Goal: Transaction & Acquisition: Purchase product/service

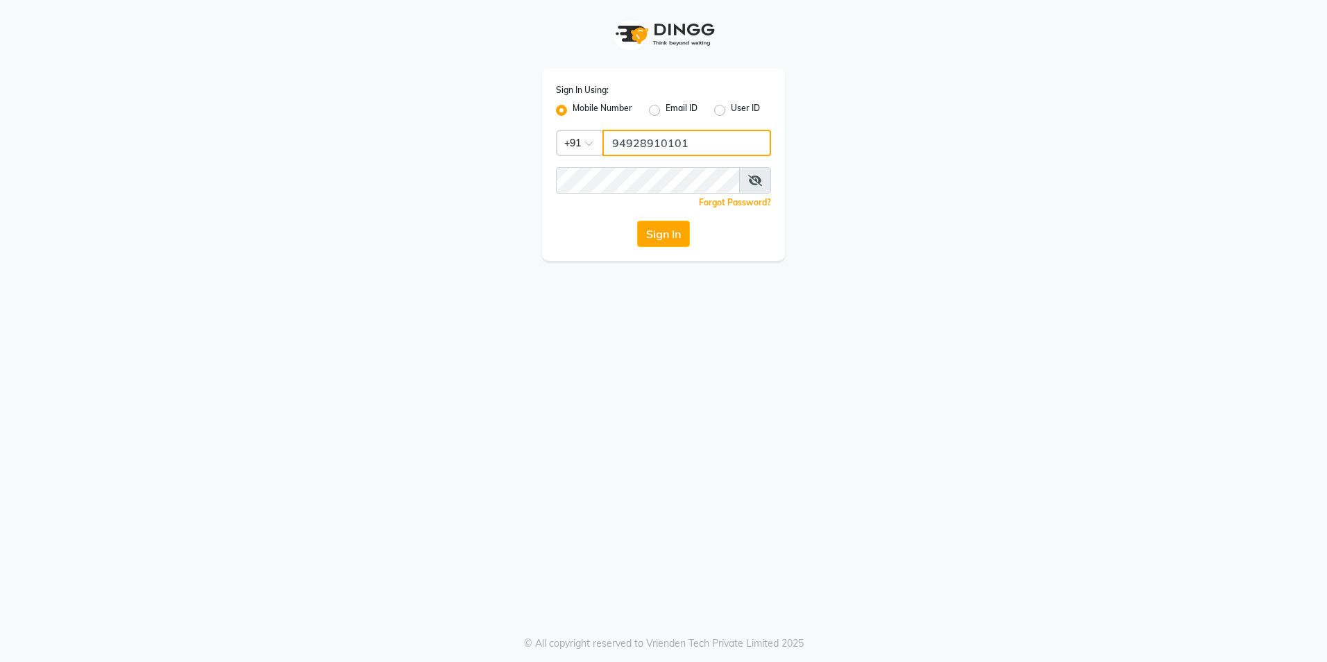
click at [701, 140] on input "94928910101" at bounding box center [686, 143] width 169 height 26
type input "9492891010"
click at [314, 263] on div "Sign In Using: Mobile Number Email ID User ID Country Code × [PHONE_NUMBER] Rem…" at bounding box center [663, 331] width 1327 height 662
click at [637, 221] on button "Sign In" at bounding box center [663, 234] width 53 height 26
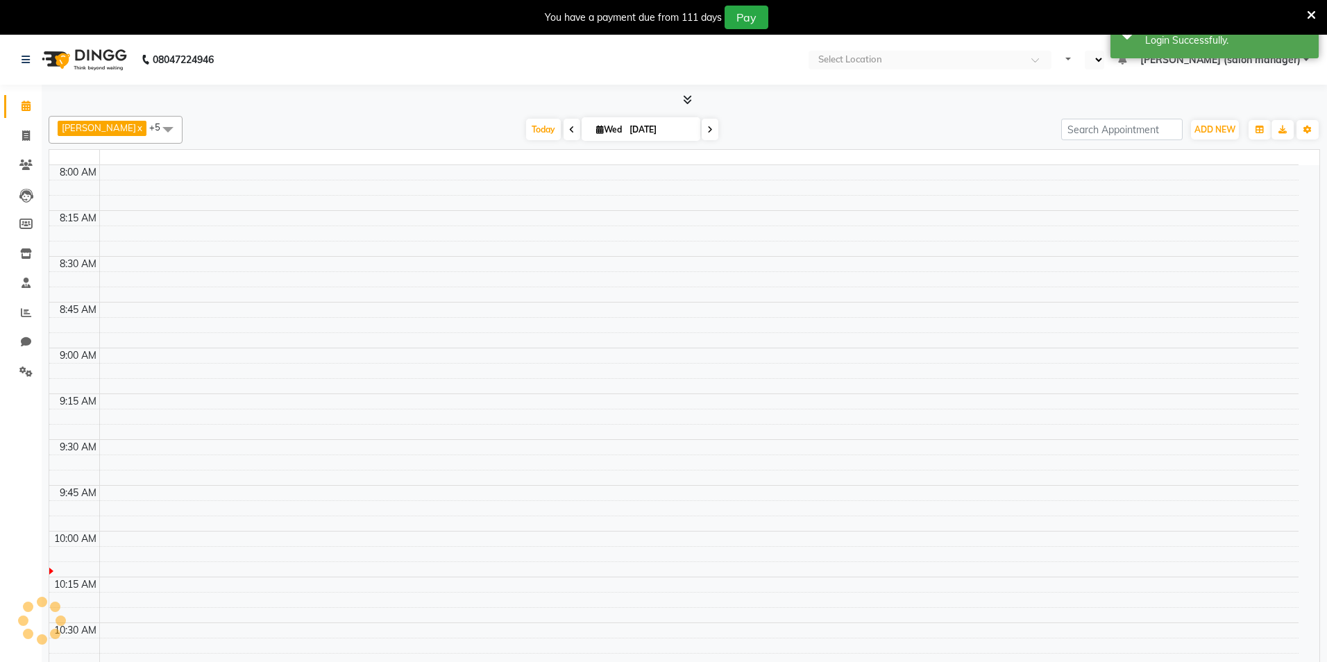
select select "en"
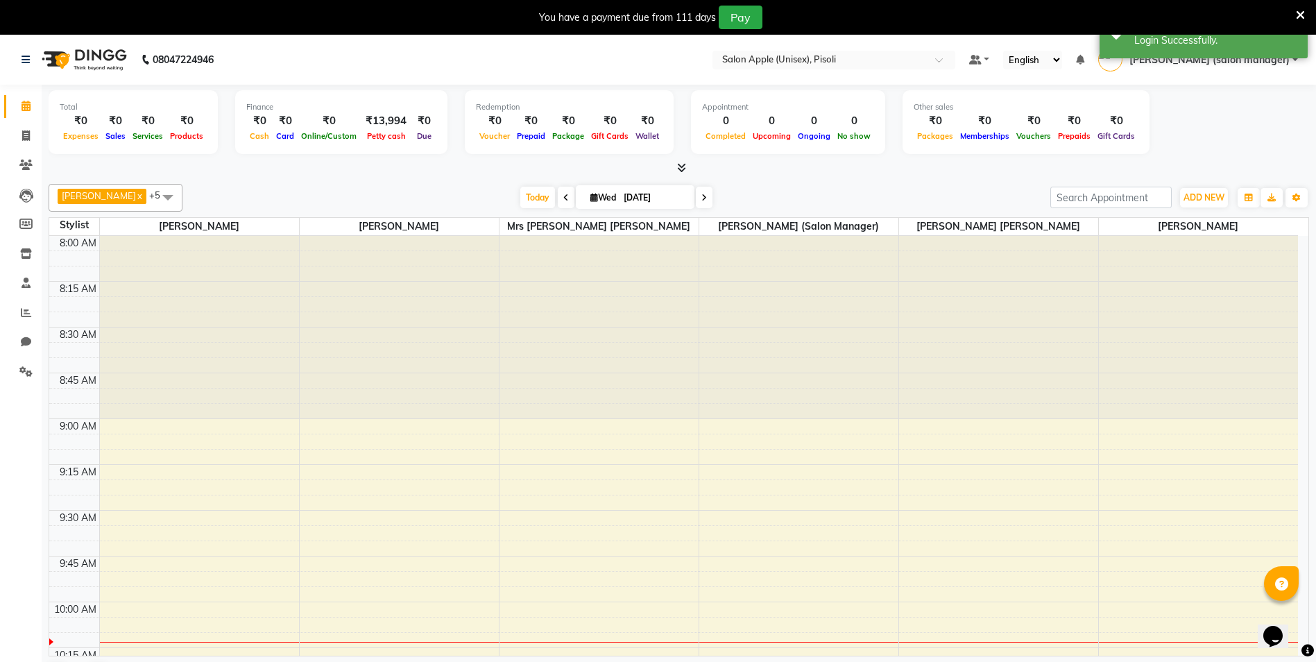
click at [1300, 15] on icon at bounding box center [1300, 15] width 9 height 12
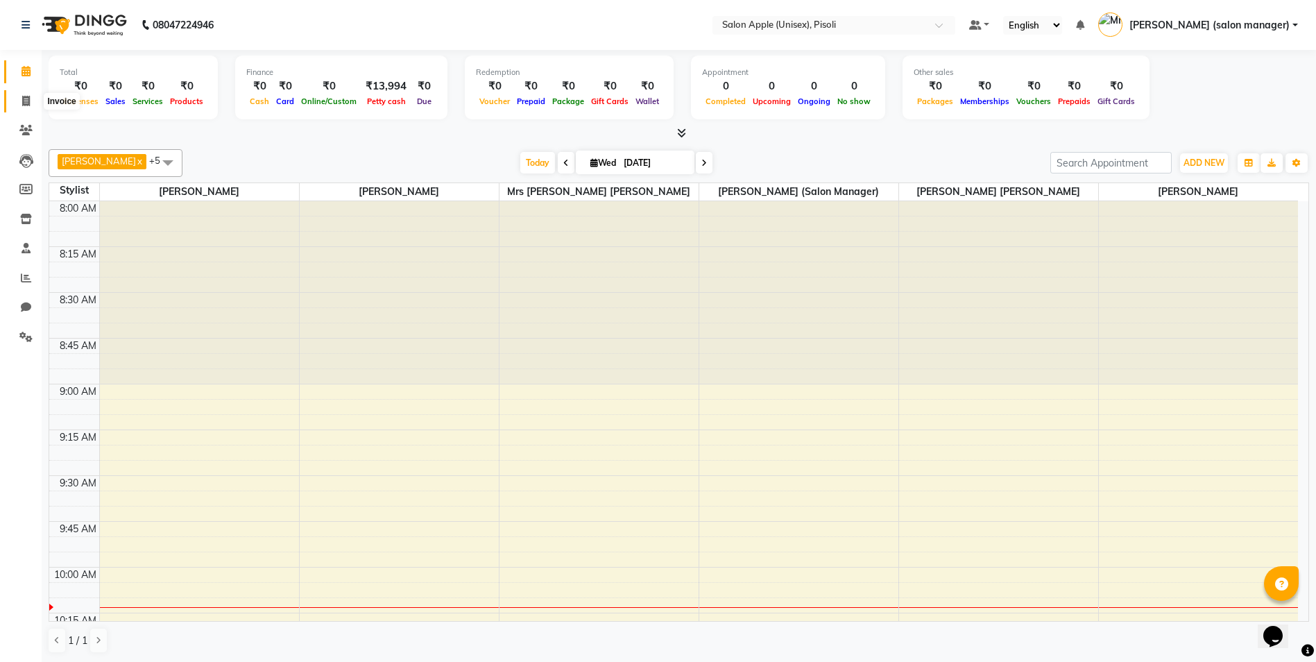
click at [24, 100] on icon at bounding box center [26, 101] width 8 height 10
select select "service"
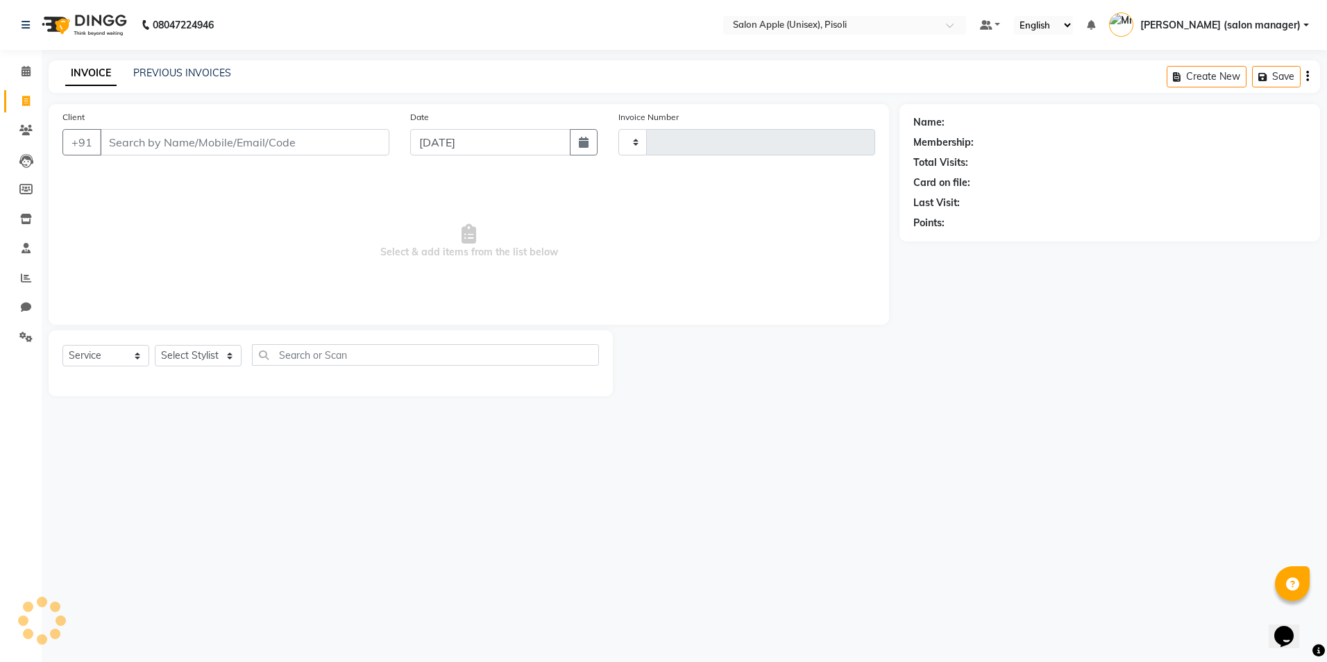
type input "0843"
select select "5282"
click at [194, 69] on link "PREVIOUS INVOICES" at bounding box center [182, 73] width 98 height 12
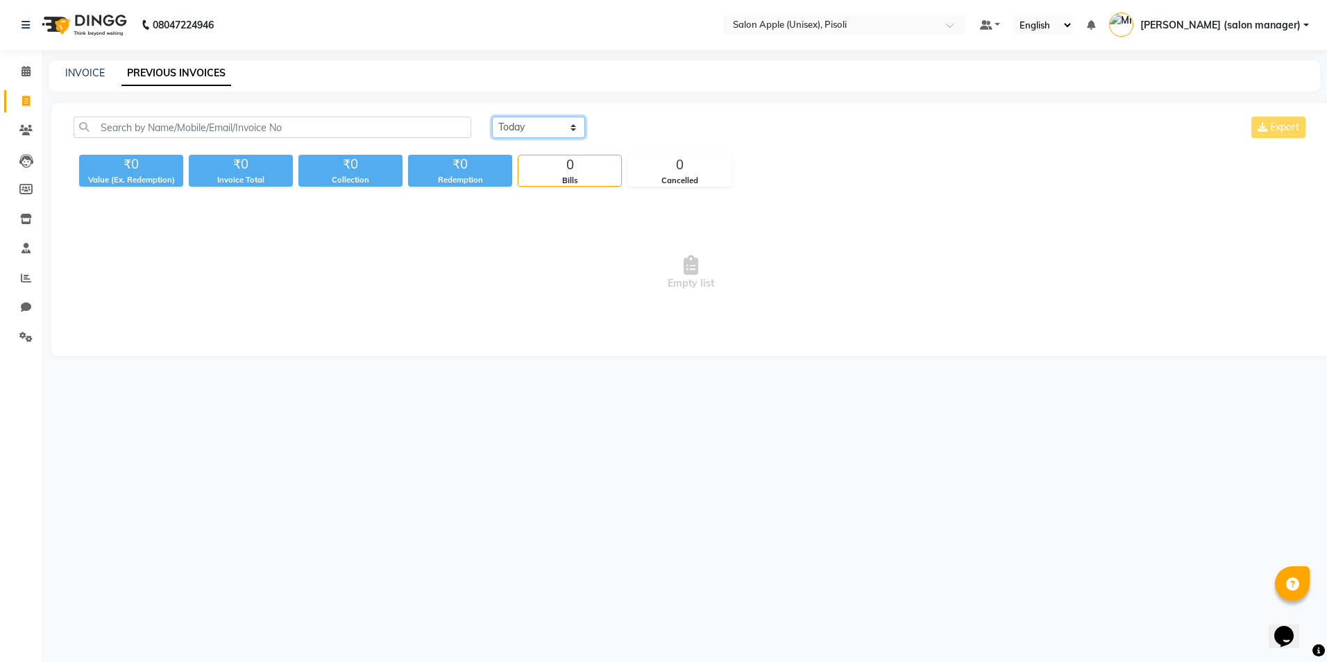
click at [522, 128] on select "[DATE] [DATE] Custom Range" at bounding box center [538, 128] width 93 height 22
select select "[DATE]"
click at [492, 117] on select "[DATE] [DATE] Custom Range" at bounding box center [538, 128] width 93 height 22
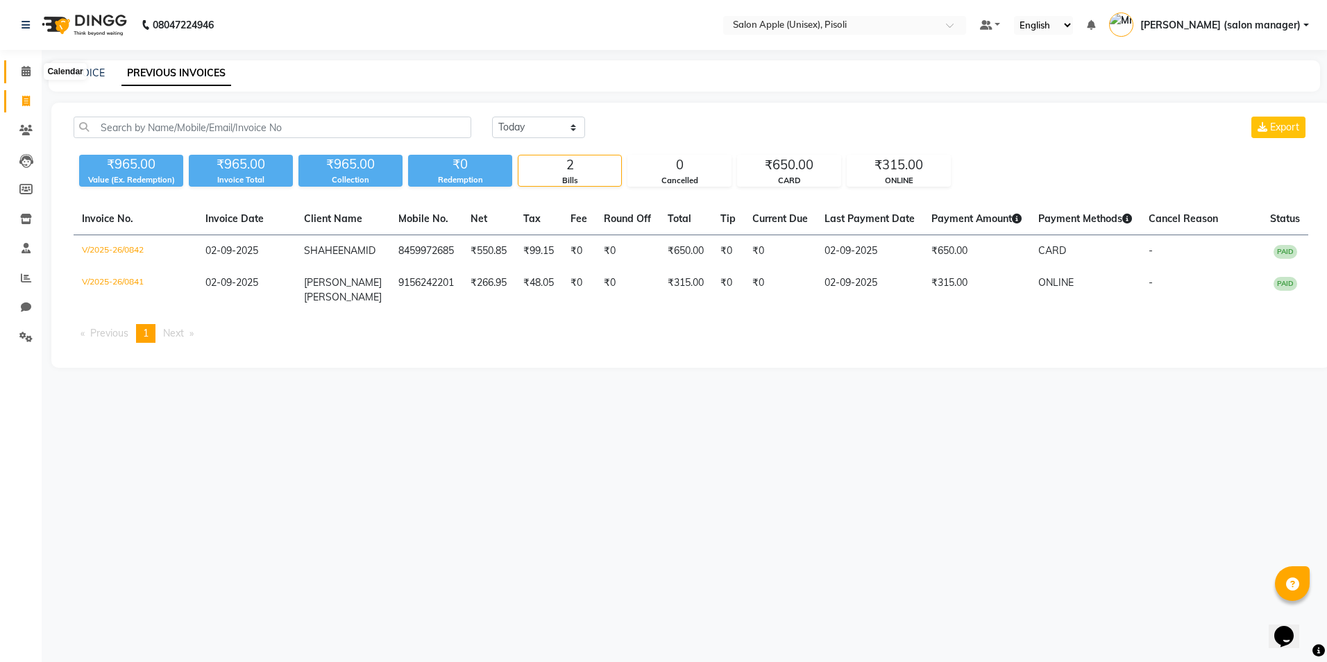
click at [29, 69] on icon at bounding box center [26, 71] width 9 height 10
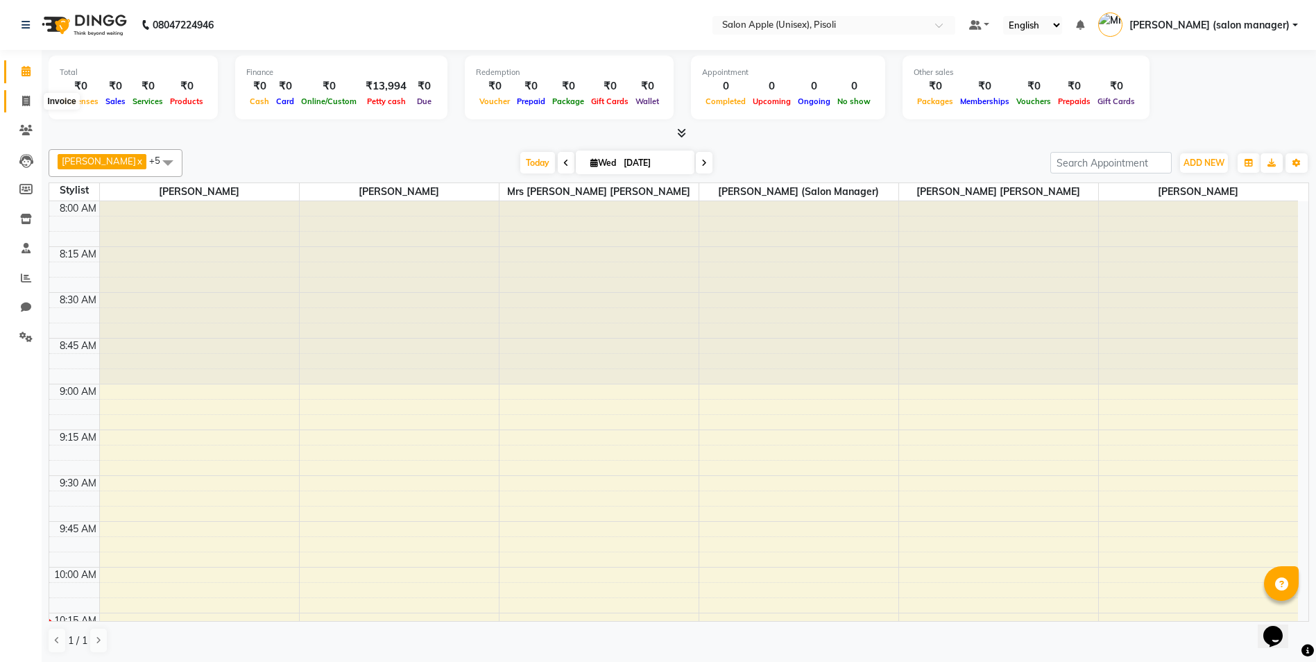
click at [24, 105] on icon at bounding box center [26, 101] width 8 height 10
select select "5282"
select select "service"
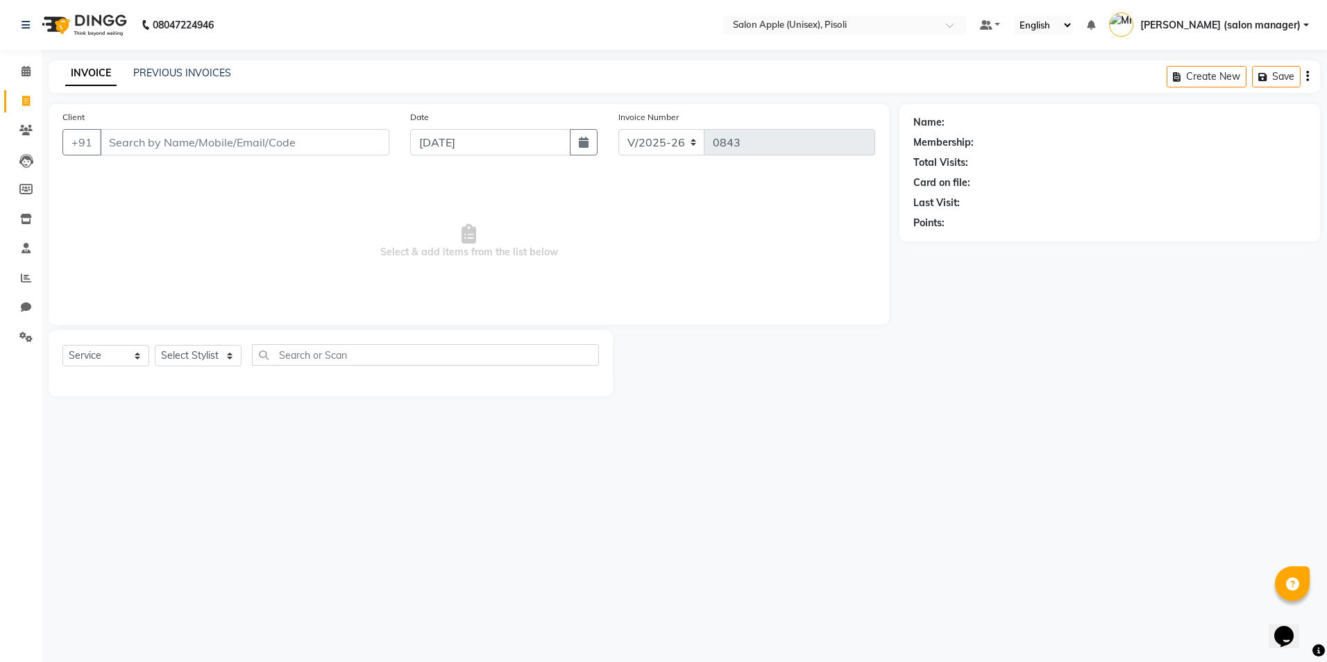
click at [159, 79] on div "PREVIOUS INVOICES" at bounding box center [182, 73] width 98 height 15
click at [161, 78] on link "PREVIOUS INVOICES" at bounding box center [182, 73] width 98 height 12
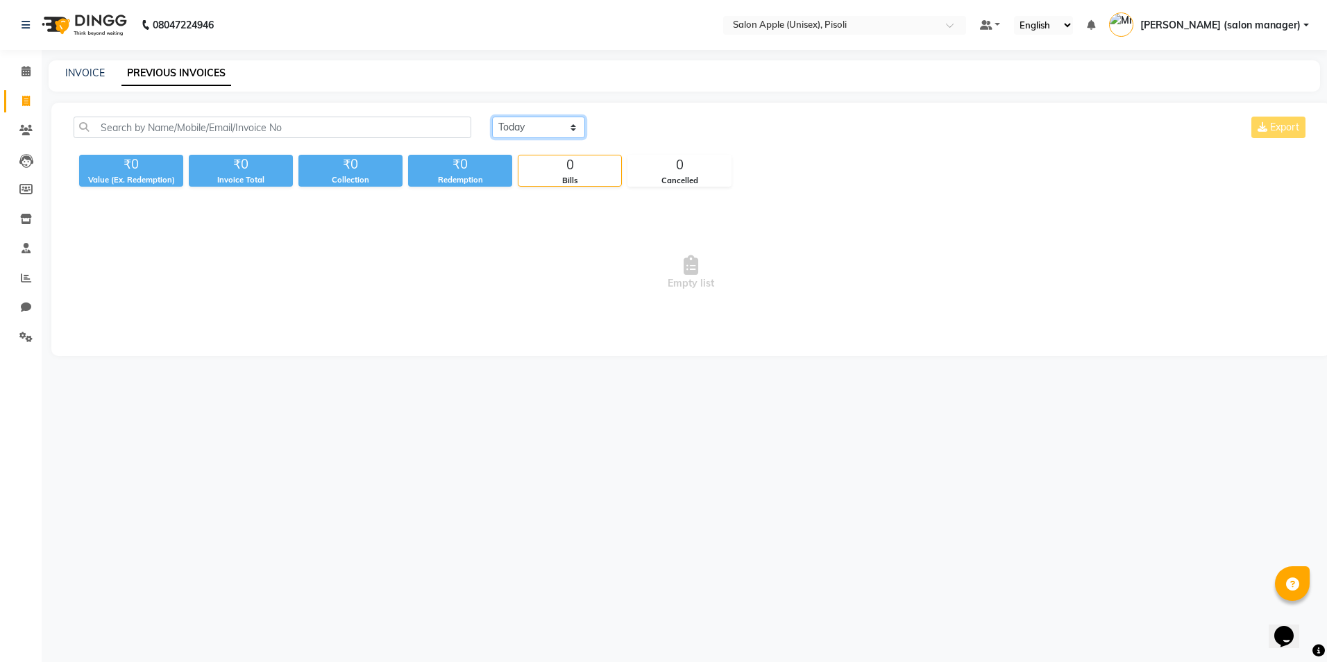
click at [542, 132] on select "[DATE] [DATE] Custom Range" at bounding box center [538, 128] width 93 height 22
select select "range"
click at [492, 117] on select "[DATE] [DATE] Custom Range" at bounding box center [538, 128] width 93 height 22
click at [651, 128] on input "[DATE]" at bounding box center [651, 127] width 97 height 19
select select "9"
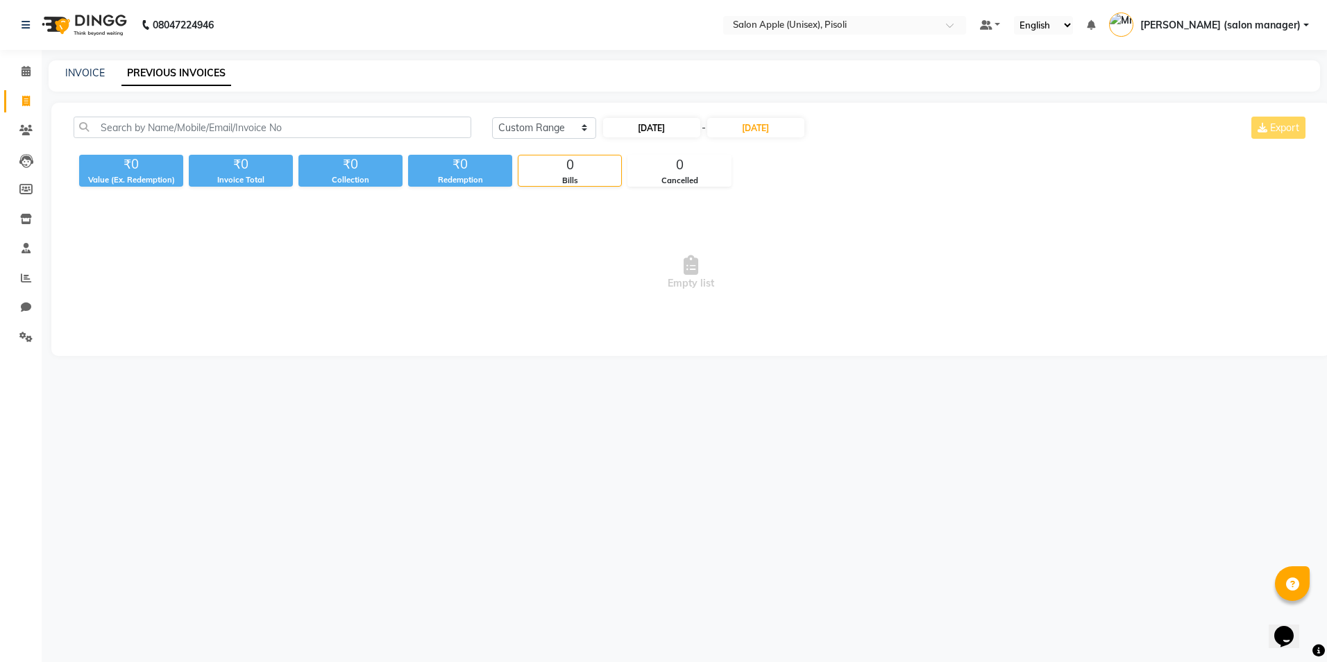
select select "2025"
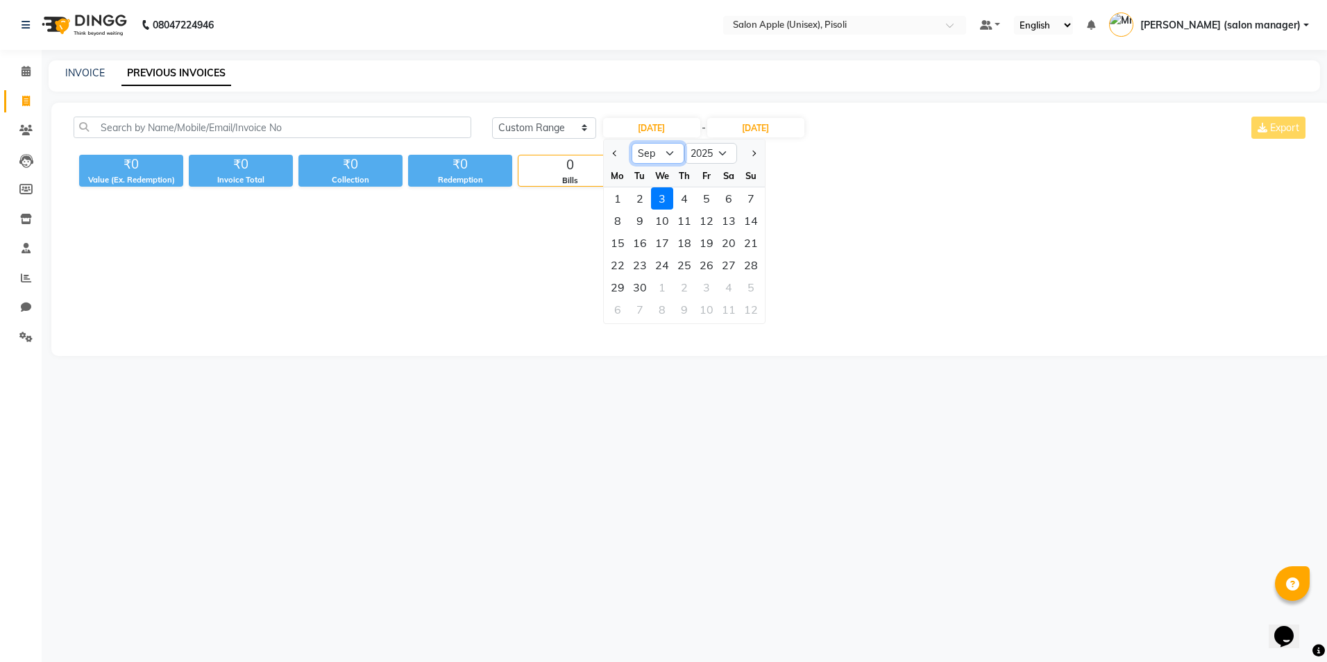
click at [669, 155] on select "Jan Feb Mar Apr May Jun [DATE] Aug Sep Oct Nov Dec" at bounding box center [657, 153] width 53 height 21
select select "8"
click at [631, 143] on select "Jan Feb Mar Apr May Jun [DATE] Aug Sep Oct Nov Dec" at bounding box center [657, 153] width 53 height 21
click at [756, 128] on input "[DATE]" at bounding box center [755, 127] width 97 height 19
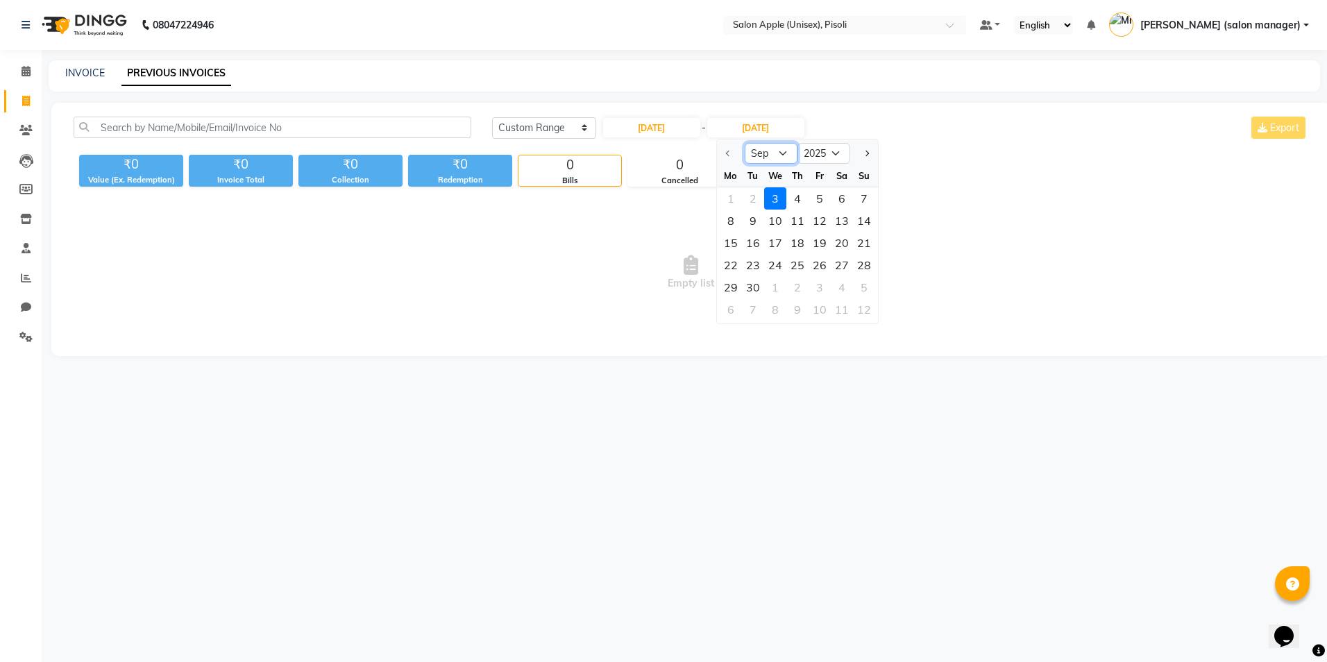
click at [783, 151] on select "Sep Oct Nov Dec" at bounding box center [770, 153] width 53 height 21
click at [674, 228] on span "Empty list" at bounding box center [691, 272] width 1234 height 139
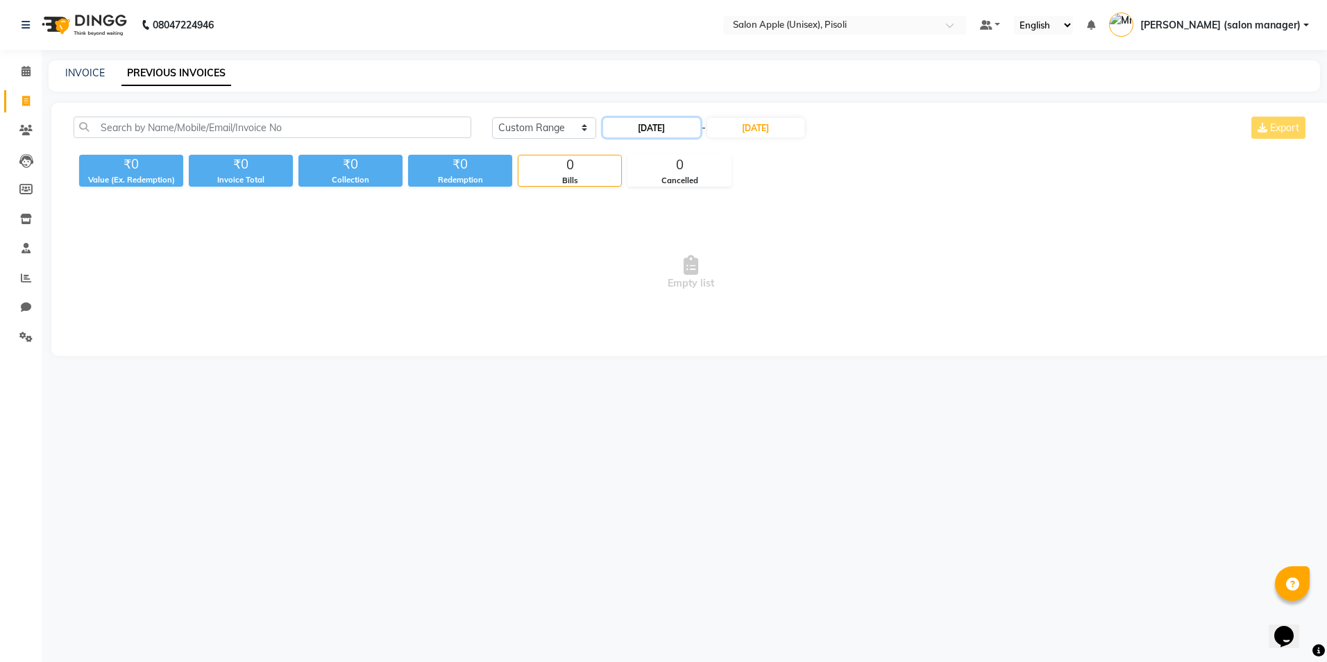
click at [658, 131] on input "[DATE]" at bounding box center [651, 127] width 97 height 19
select select "9"
select select "2025"
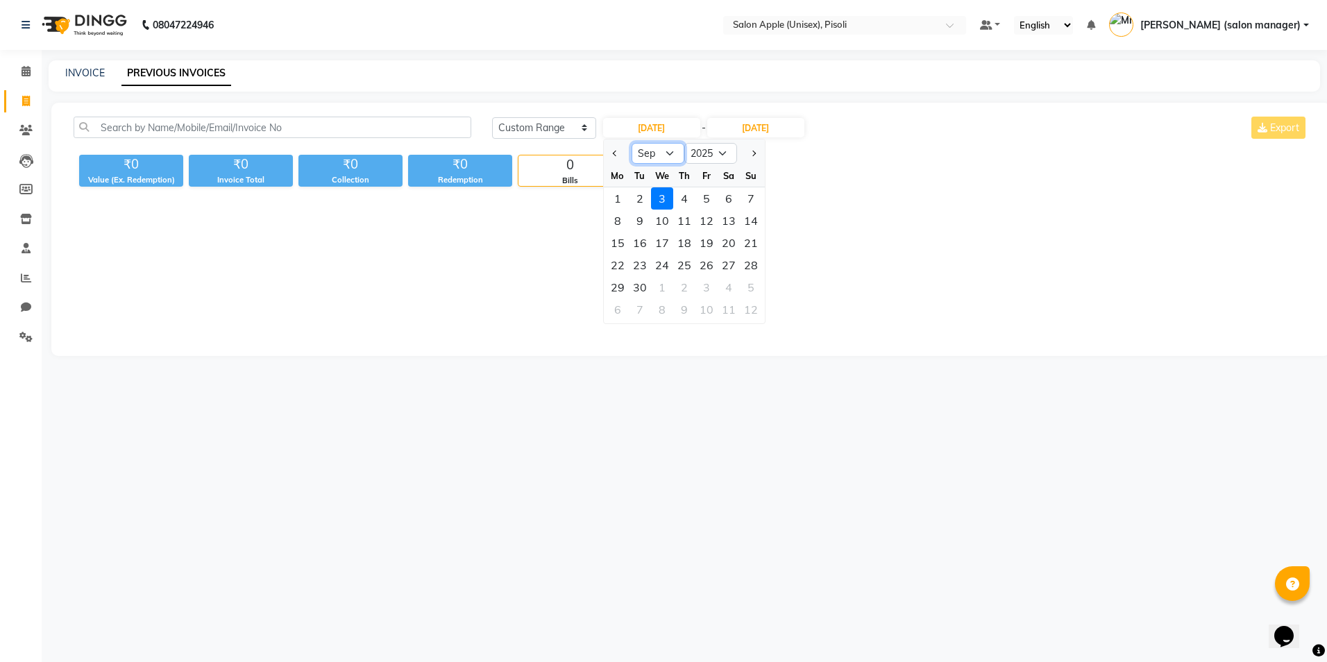
click at [654, 153] on select "Jan Feb Mar Apr May Jun [DATE] Aug Sep Oct Nov Dec" at bounding box center [657, 153] width 53 height 21
select select "8"
click at [631, 143] on select "Jan Feb Mar Apr May Jun [DATE] Aug Sep Oct Nov Dec" at bounding box center [657, 153] width 53 height 21
click at [749, 287] on div "31" at bounding box center [751, 287] width 22 height 22
type input "[DATE]"
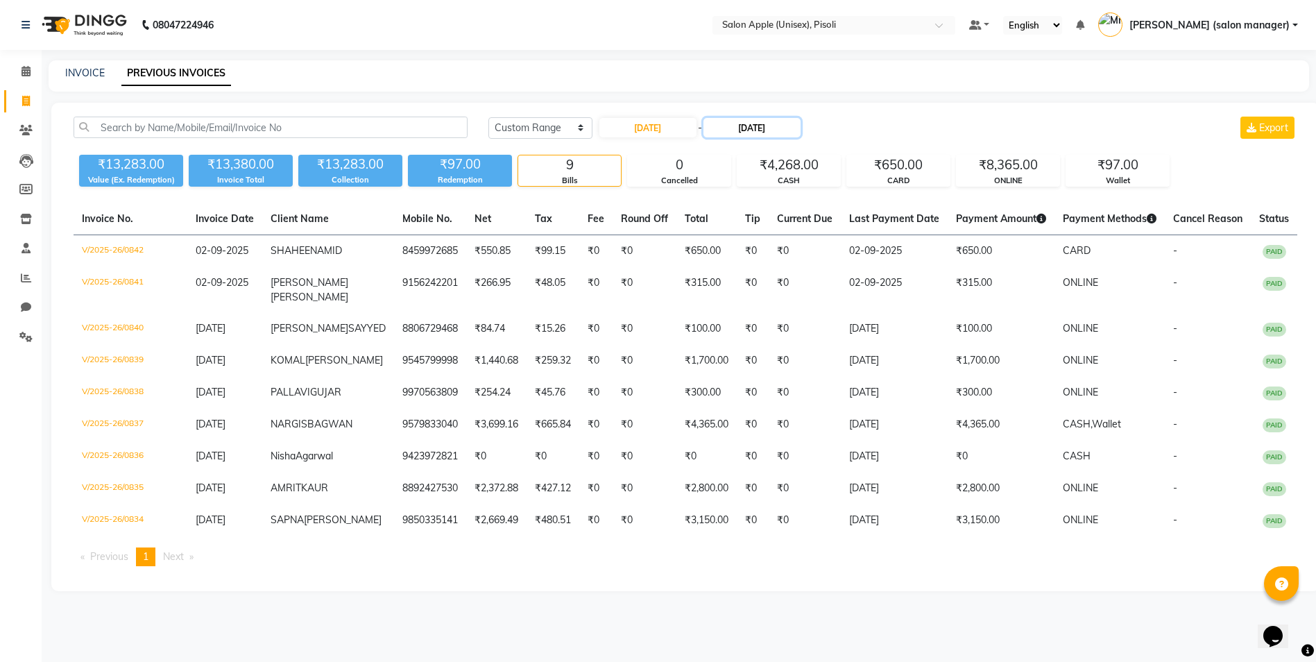
click at [773, 130] on input "[DATE]" at bounding box center [752, 127] width 97 height 19
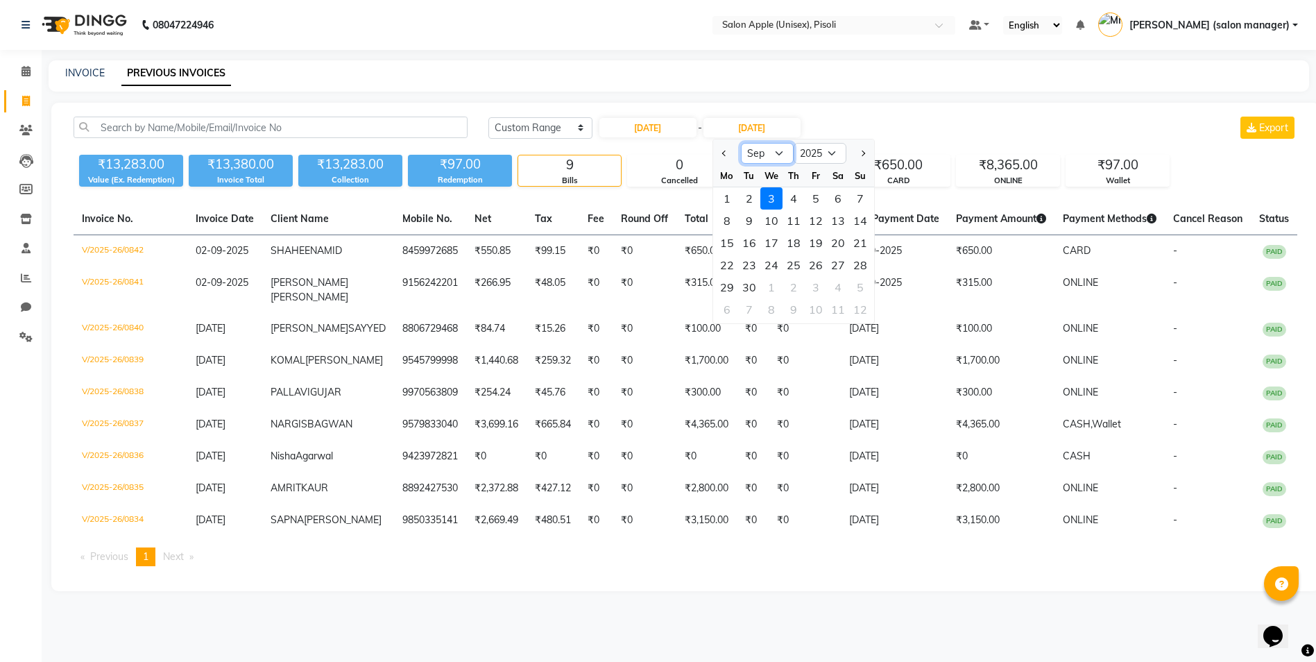
click at [768, 147] on select "Aug Sep Oct Nov Dec" at bounding box center [767, 153] width 53 height 21
select select "8"
click at [741, 143] on select "Aug Sep Oct Nov Dec" at bounding box center [767, 153] width 53 height 21
click at [864, 282] on div "31" at bounding box center [860, 287] width 22 height 22
type input "[DATE]"
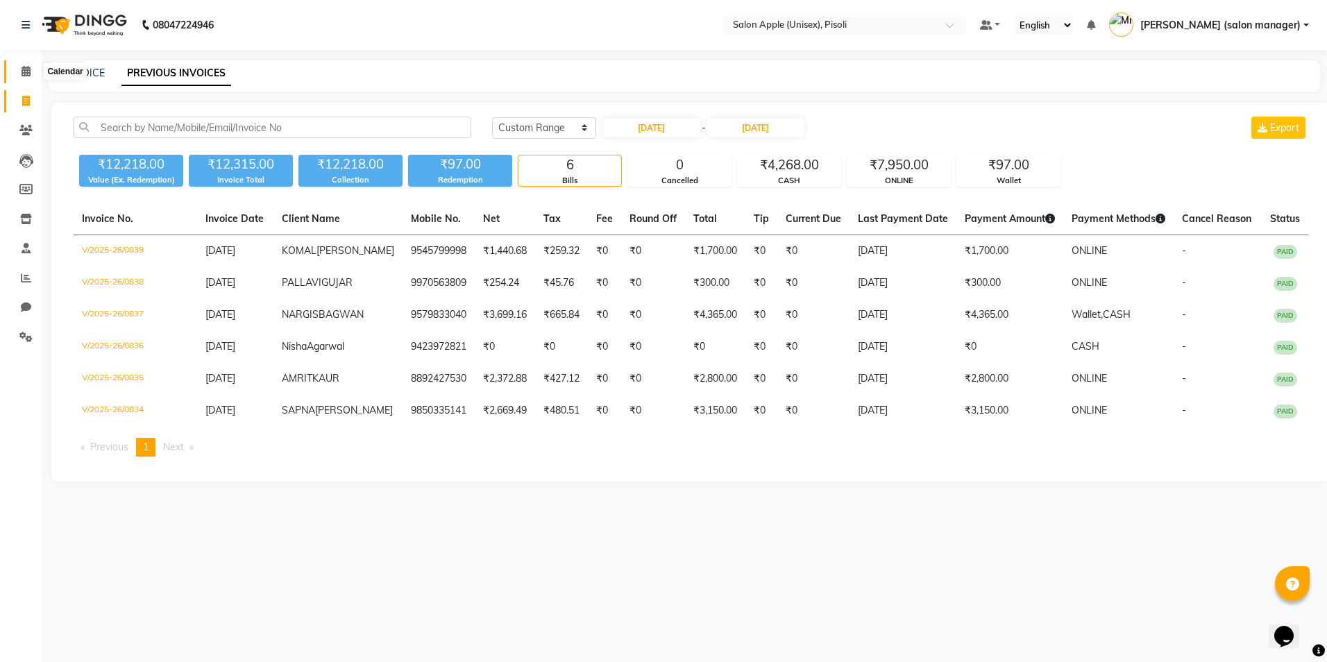
click at [22, 69] on icon at bounding box center [26, 71] width 9 height 10
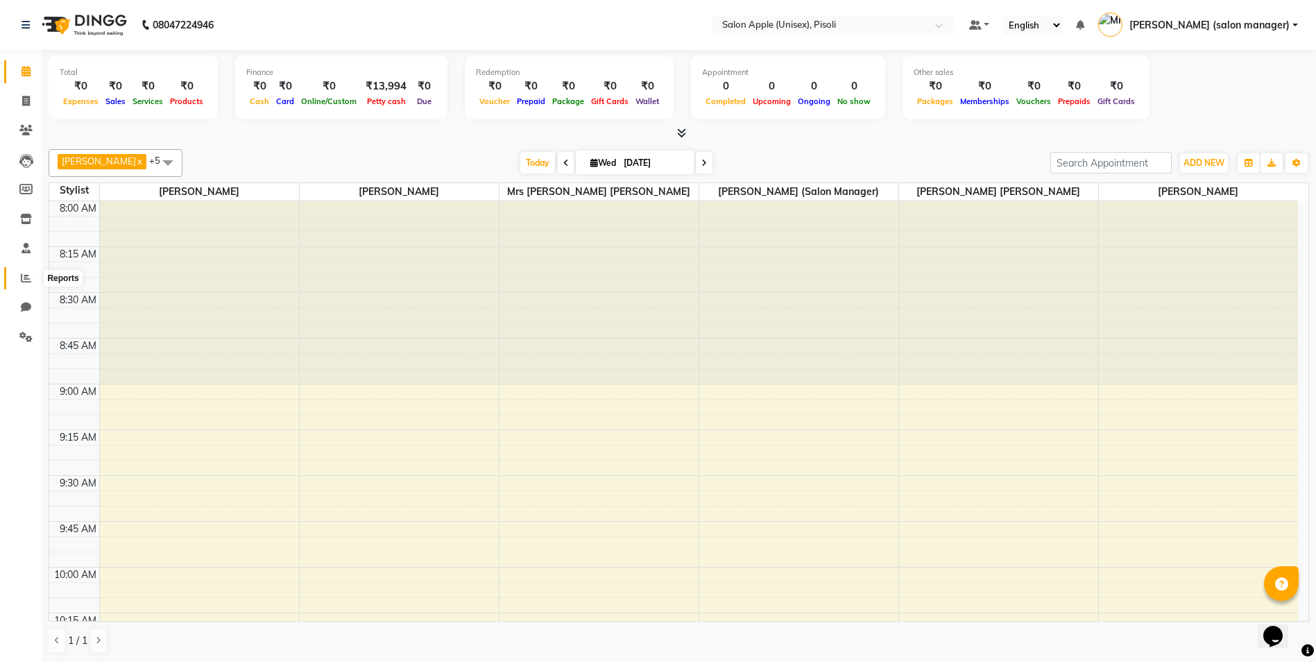
click at [26, 277] on icon at bounding box center [26, 278] width 10 height 10
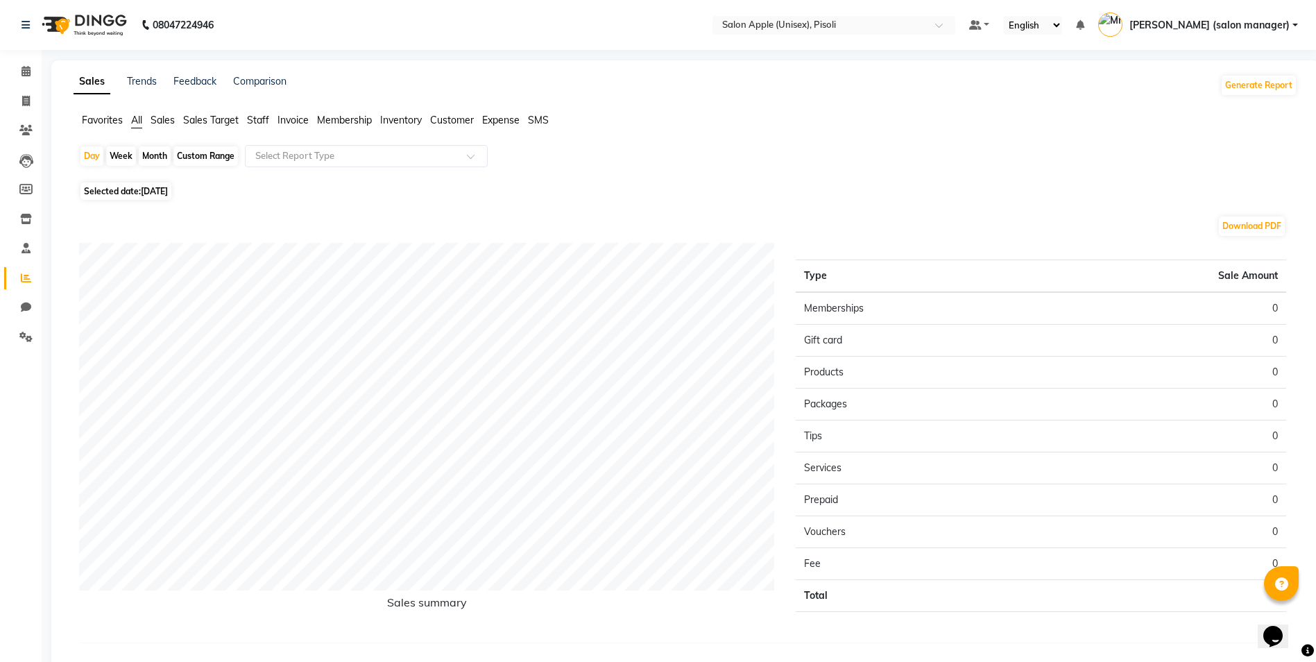
click at [164, 123] on span "Sales" at bounding box center [163, 120] width 24 height 12
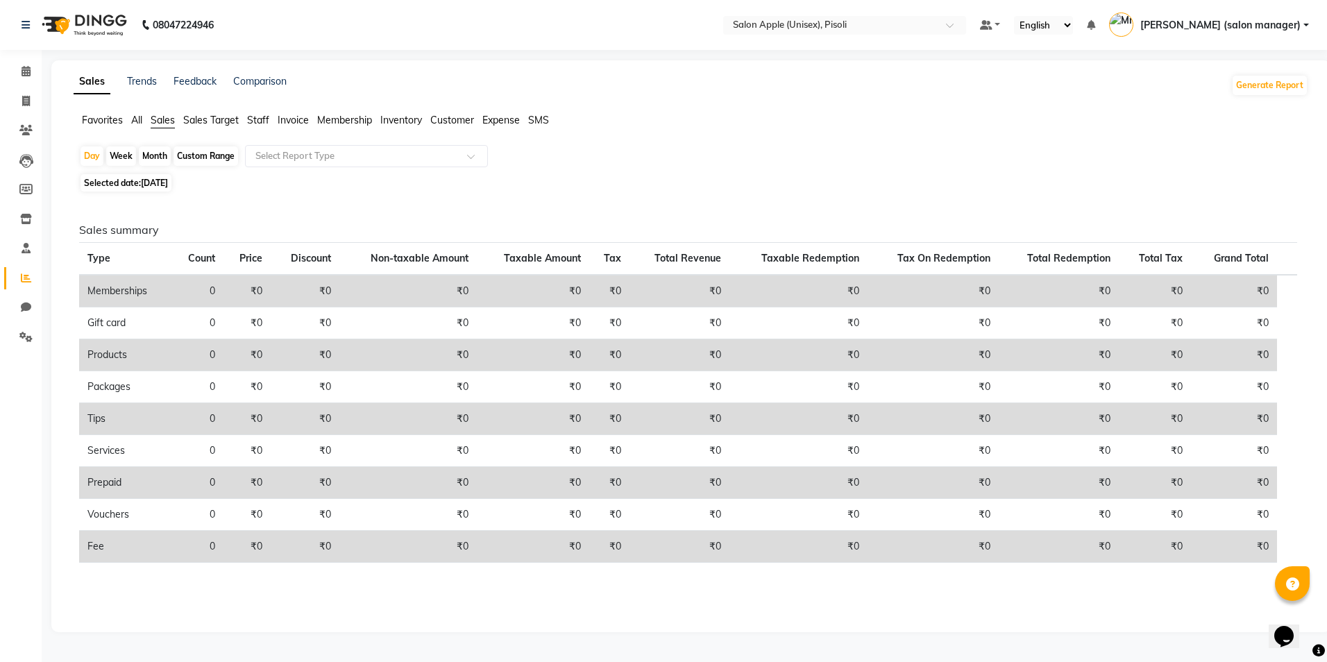
click at [205, 157] on div "Custom Range" at bounding box center [205, 155] width 65 height 19
select select "9"
select select "2025"
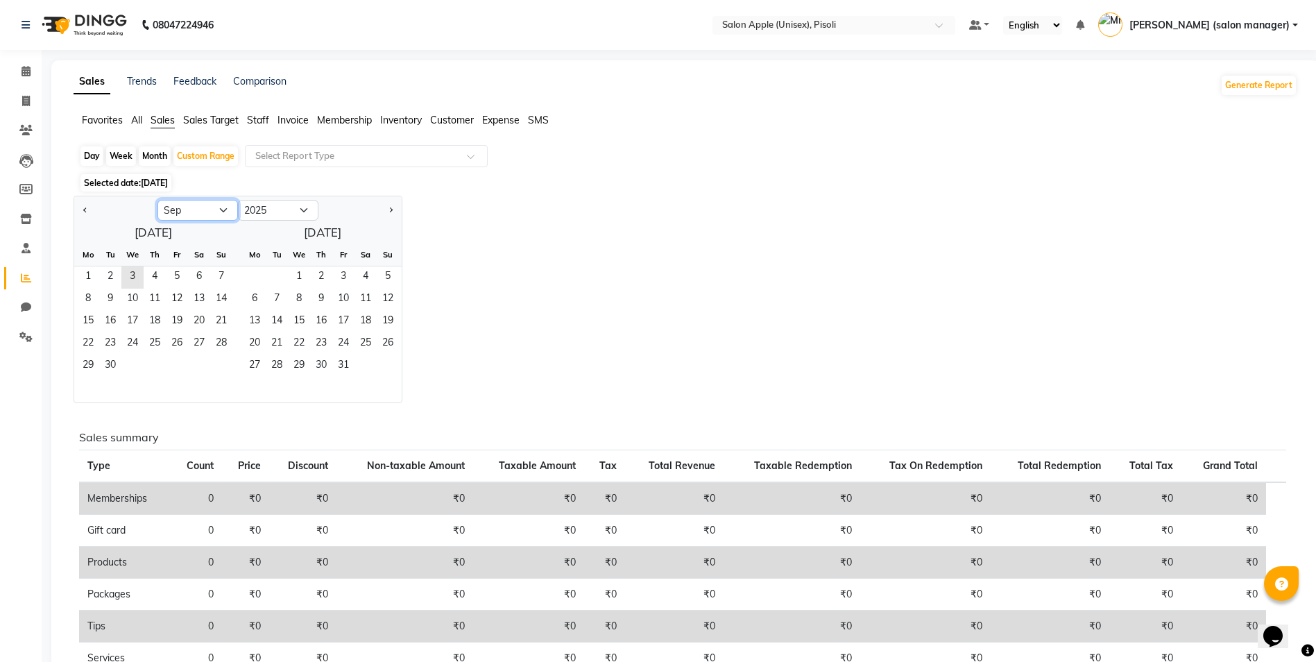
click at [203, 213] on select "Jan Feb Mar Apr May Jun [DATE] Aug Sep Oct Nov Dec" at bounding box center [197, 210] width 80 height 21
select select "8"
click at [157, 200] on select "Jan Feb Mar Apr May Jun [DATE] Aug Sep Oct Nov Dec" at bounding box center [197, 210] width 80 height 21
click at [171, 272] on span "1" at bounding box center [177, 277] width 22 height 22
click at [221, 364] on span "31" at bounding box center [221, 366] width 22 height 22
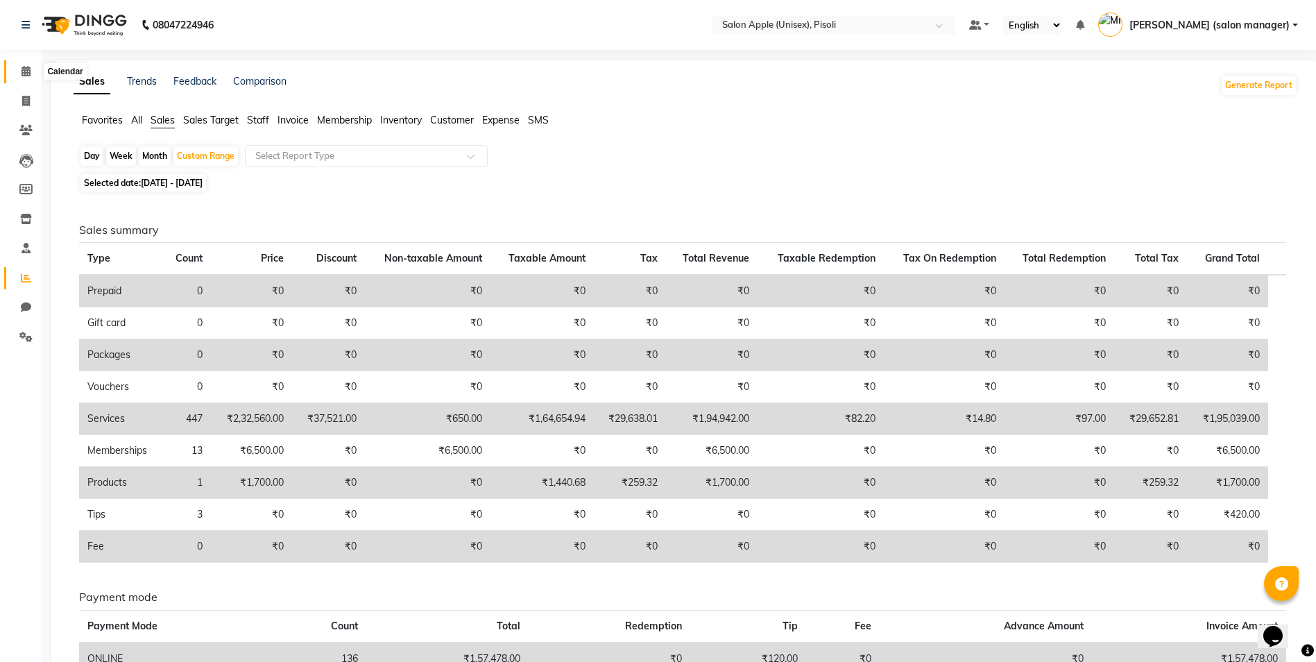
click at [25, 71] on icon at bounding box center [26, 71] width 9 height 10
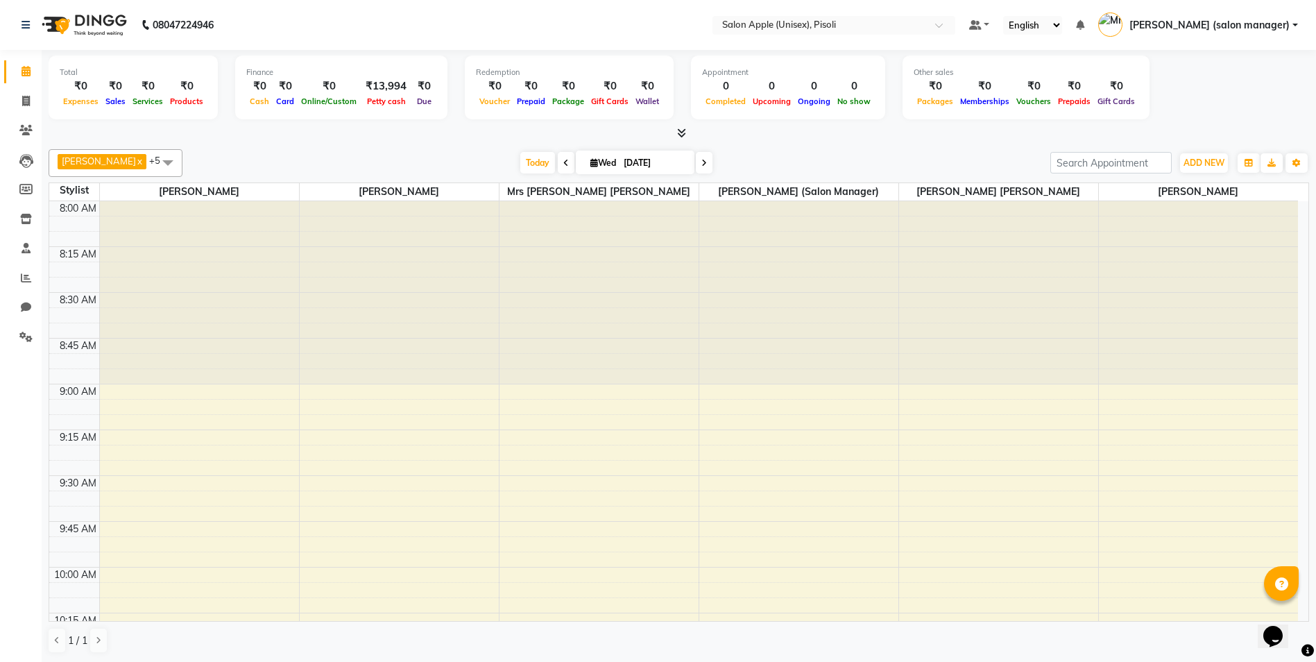
click at [680, 133] on icon at bounding box center [681, 133] width 9 height 10
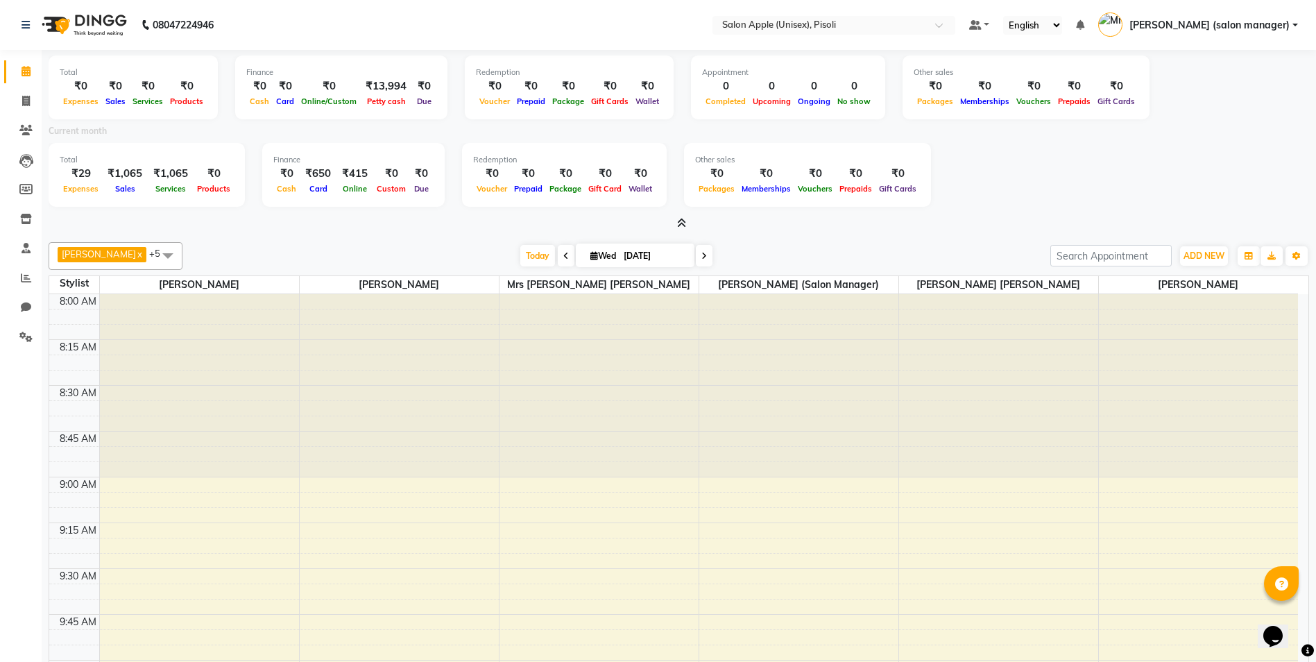
click at [681, 223] on icon at bounding box center [681, 223] width 9 height 10
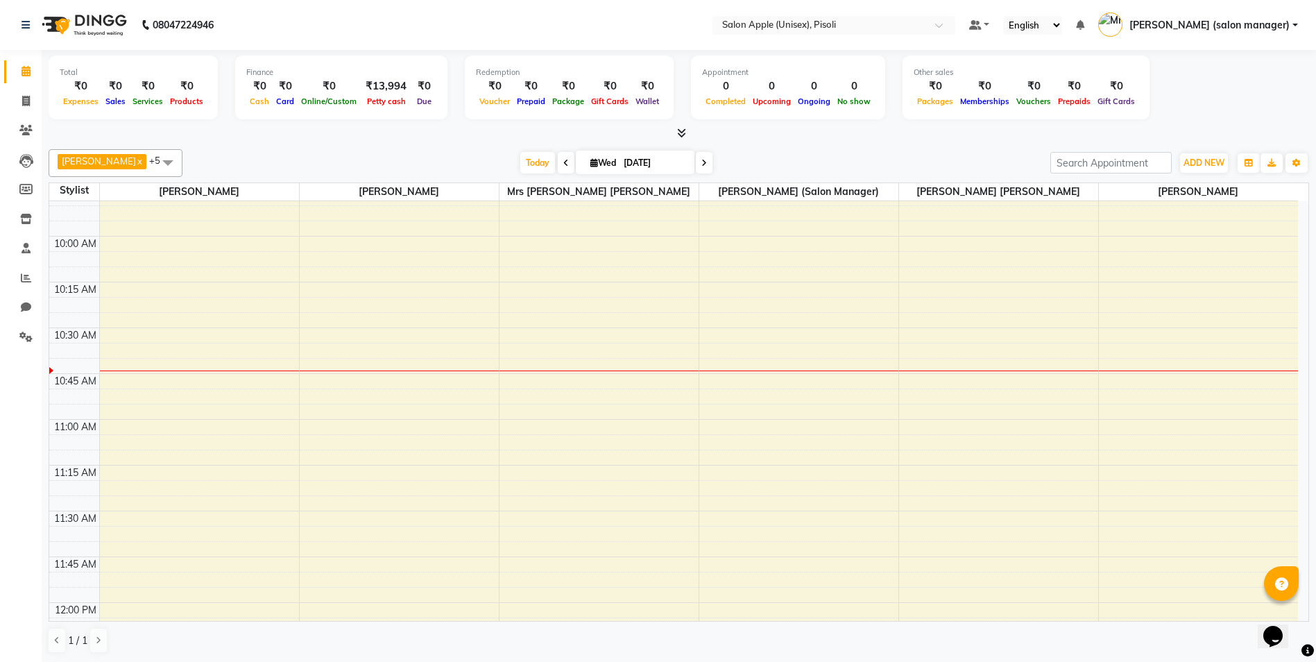
scroll to position [347, 0]
click at [682, 133] on icon at bounding box center [681, 133] width 9 height 10
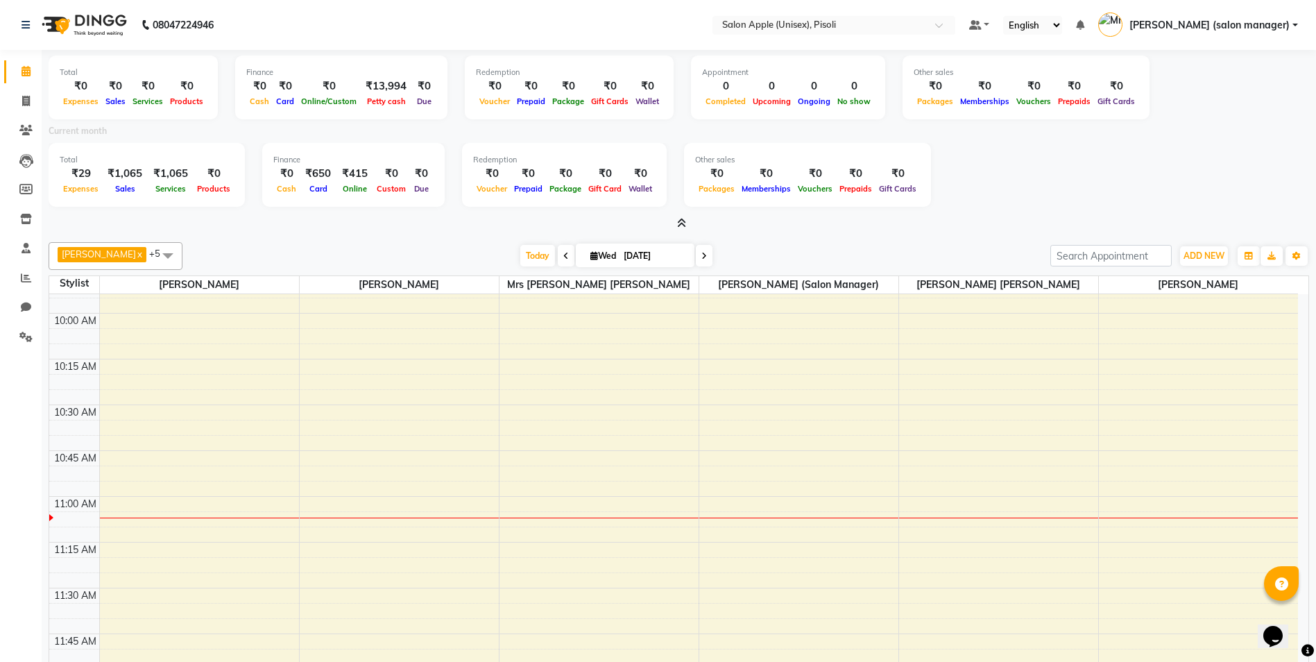
click at [681, 223] on icon at bounding box center [681, 223] width 9 height 10
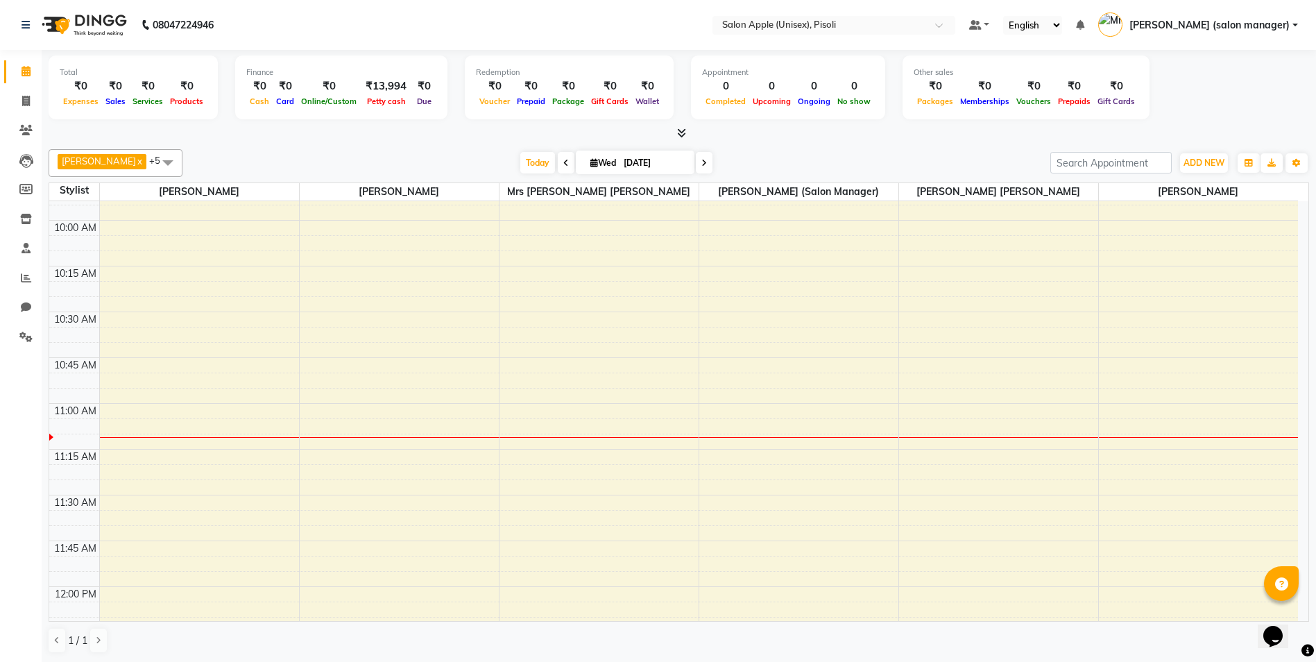
click at [680, 133] on icon at bounding box center [681, 133] width 9 height 10
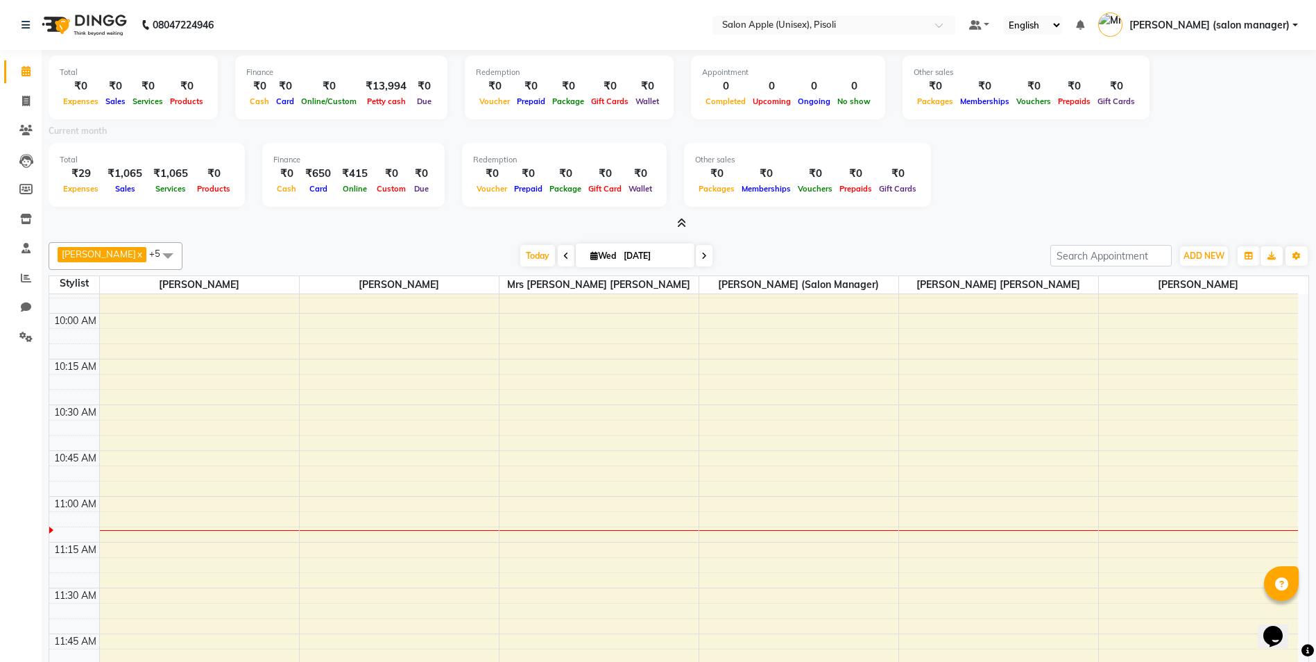
click at [683, 223] on icon at bounding box center [681, 223] width 9 height 10
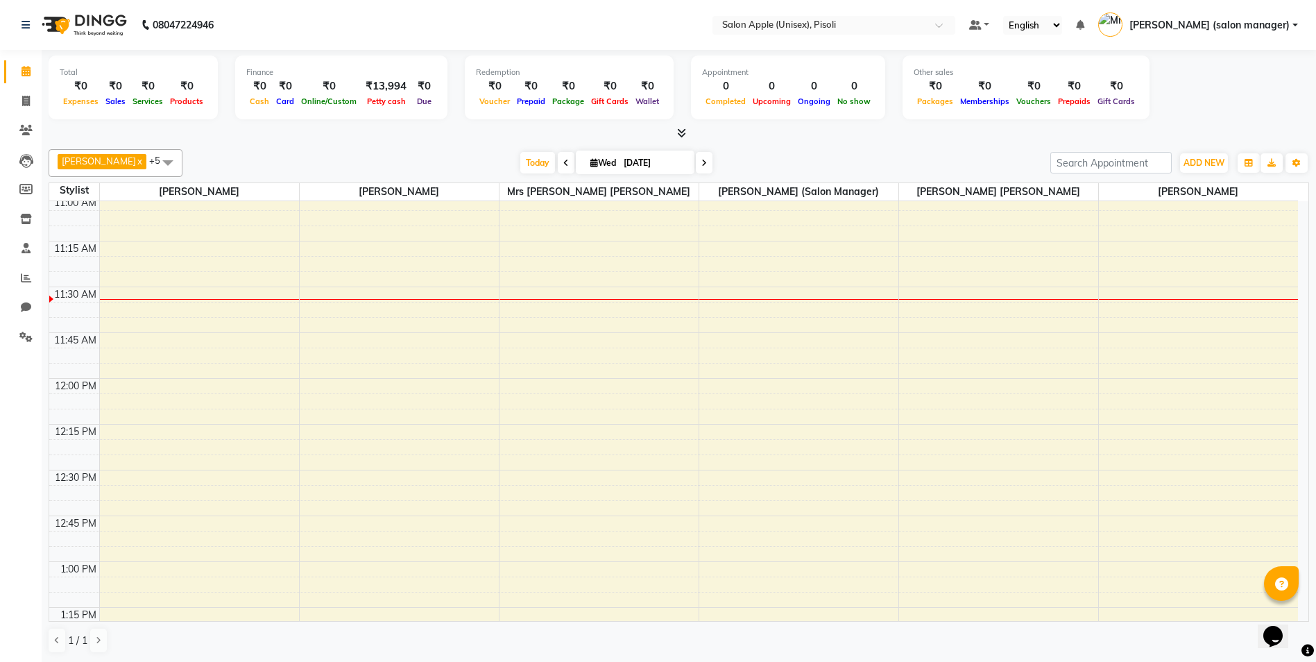
scroll to position [416, 0]
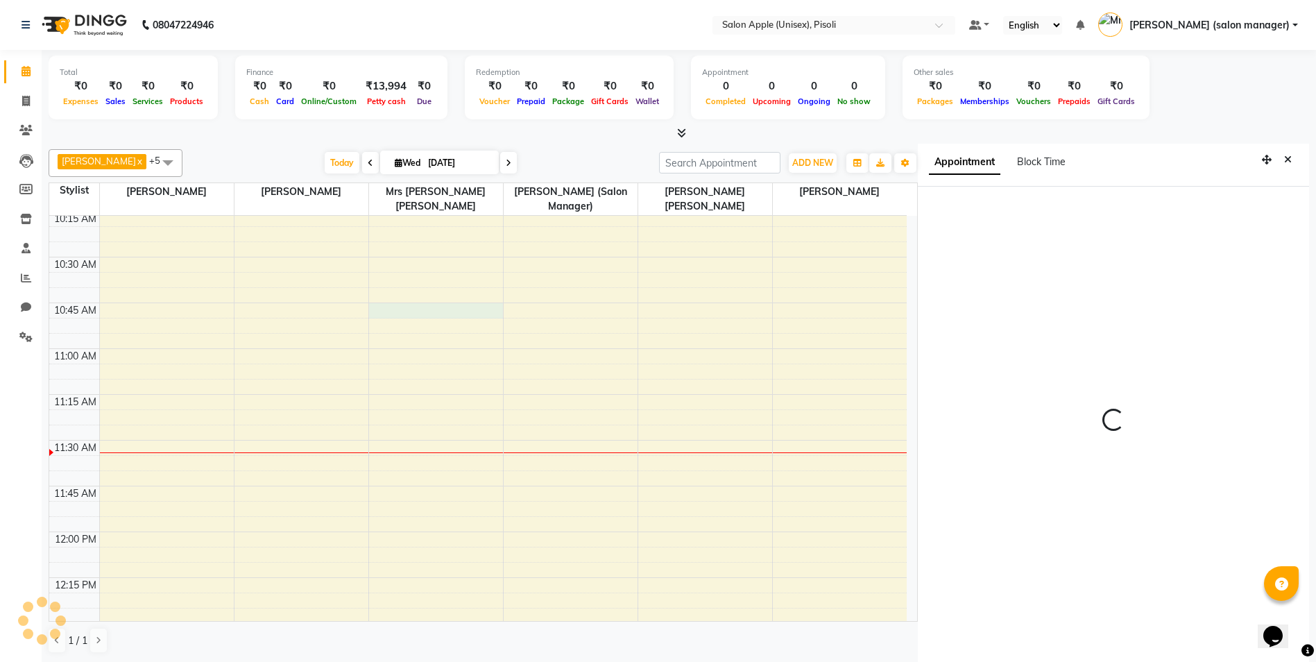
scroll to position [6, 0]
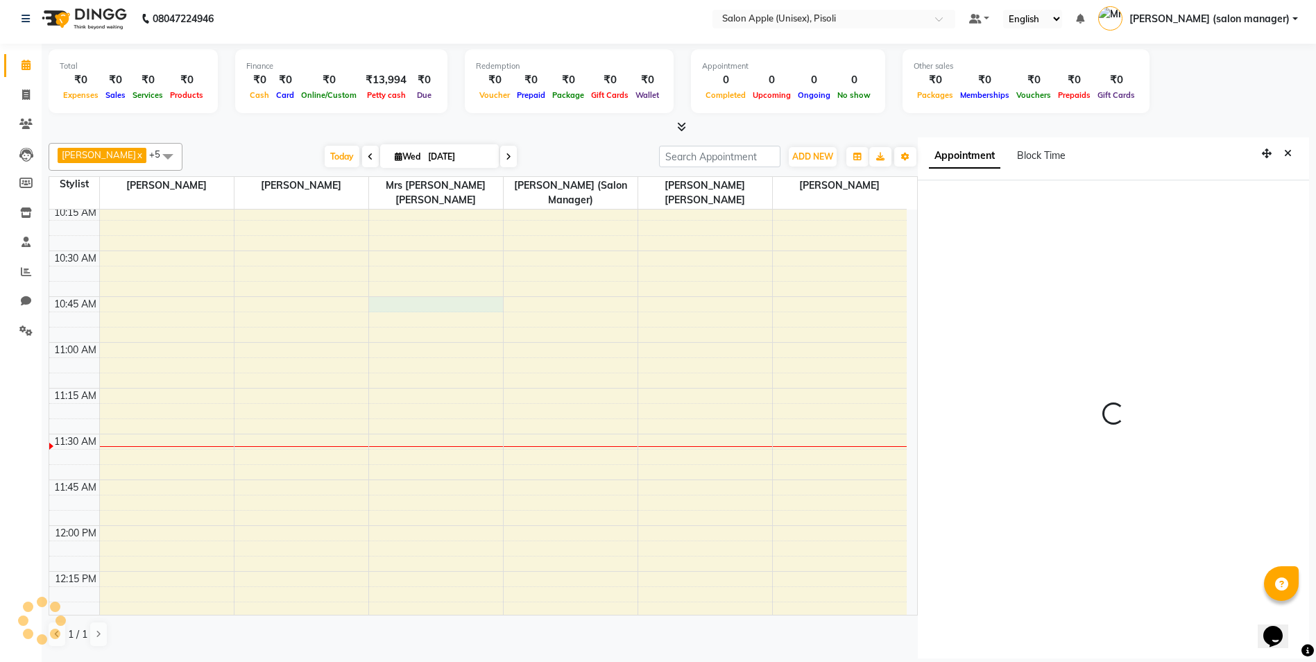
select select "645"
select select "89717"
select select "tentative"
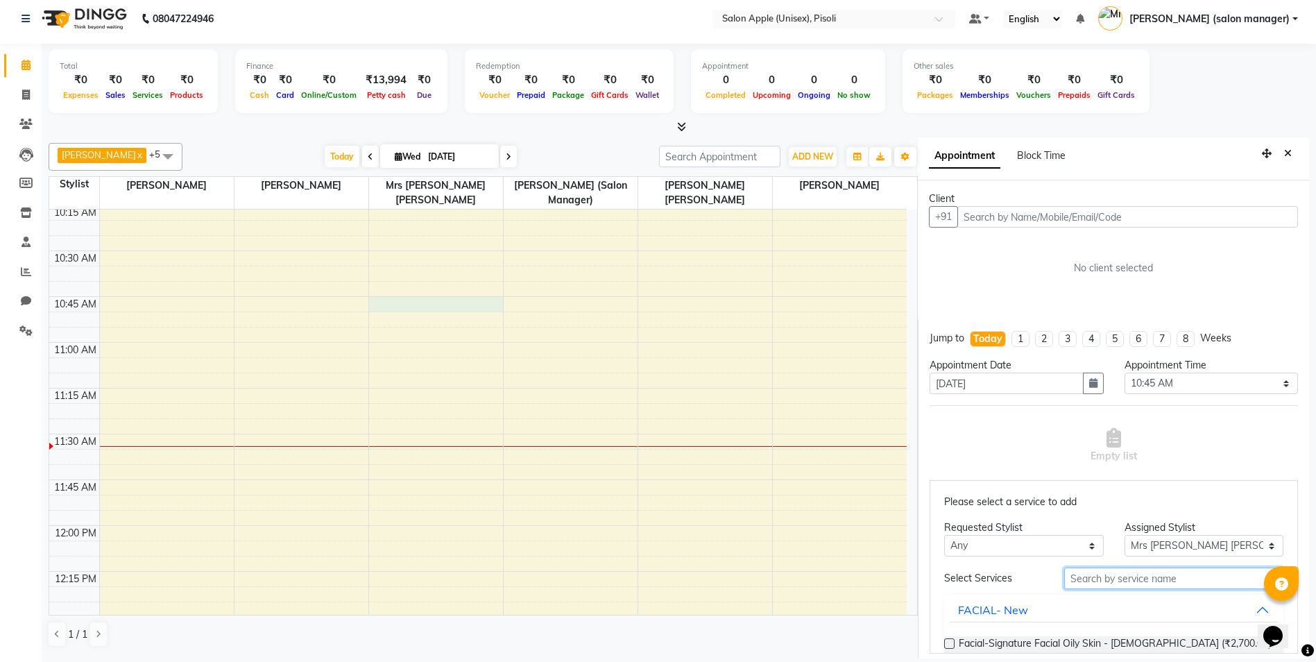
click at [1097, 575] on input "text" at bounding box center [1173, 579] width 219 height 22
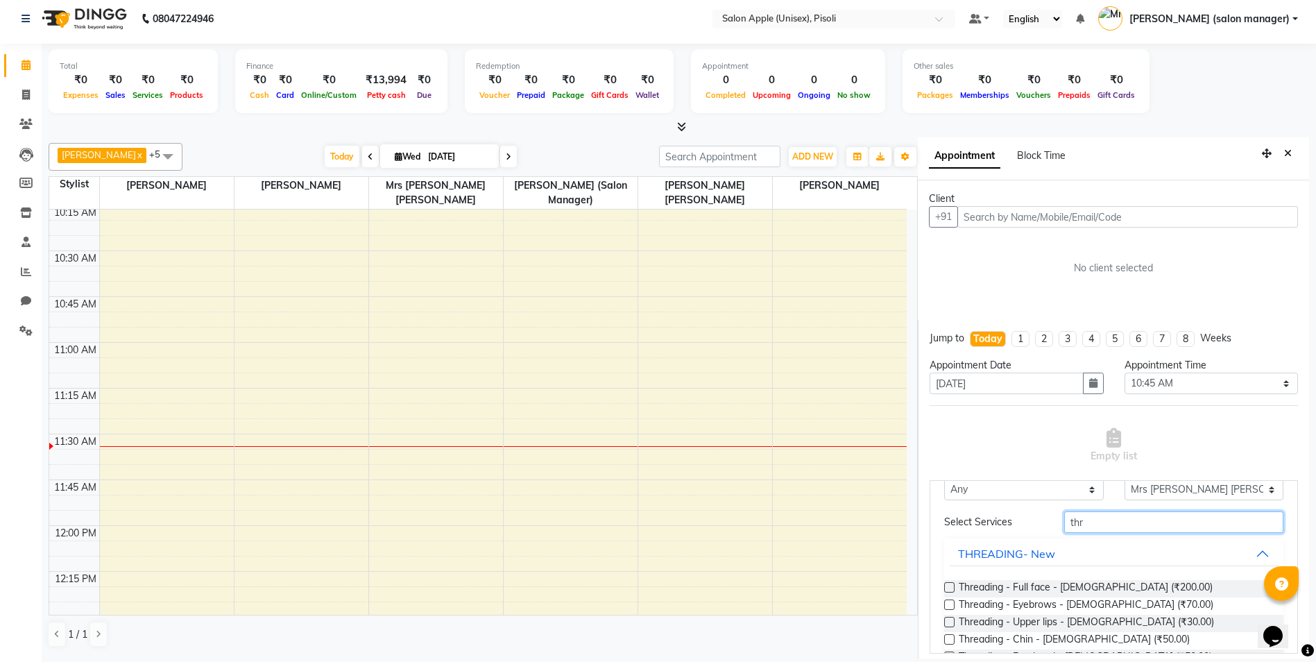
scroll to position [139, 0]
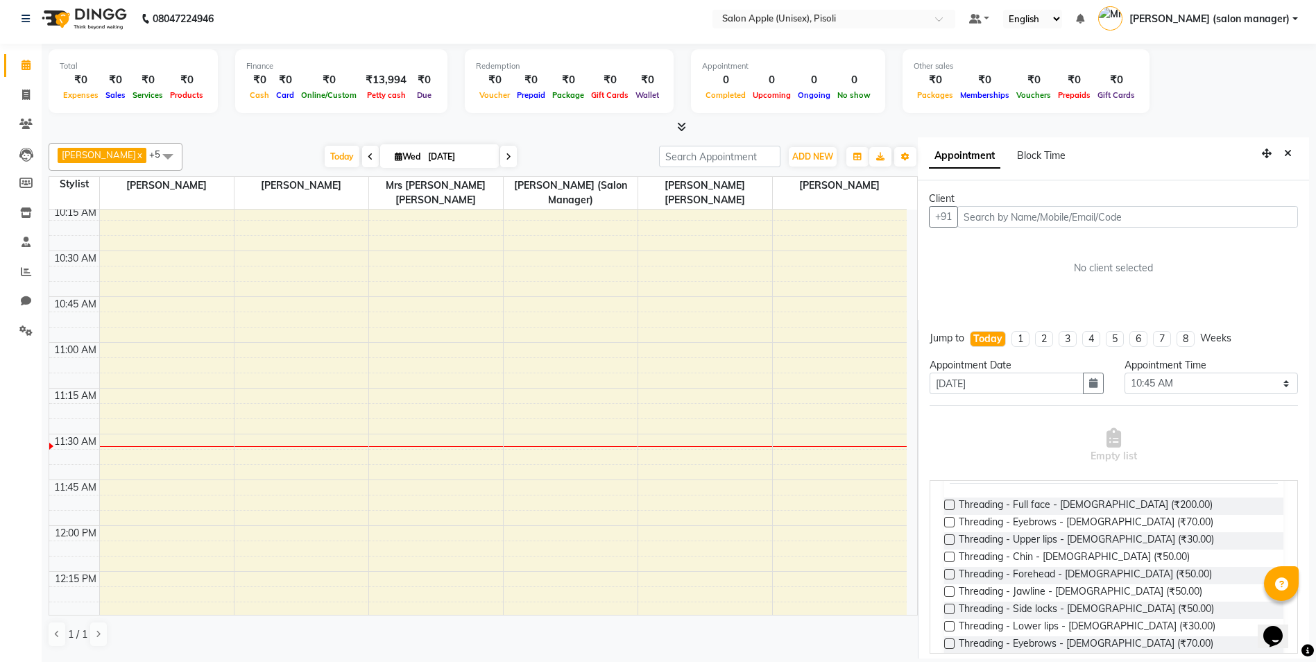
type input "thr"
click at [951, 520] on label at bounding box center [949, 522] width 10 height 10
click at [951, 520] on input "checkbox" at bounding box center [948, 523] width 9 height 9
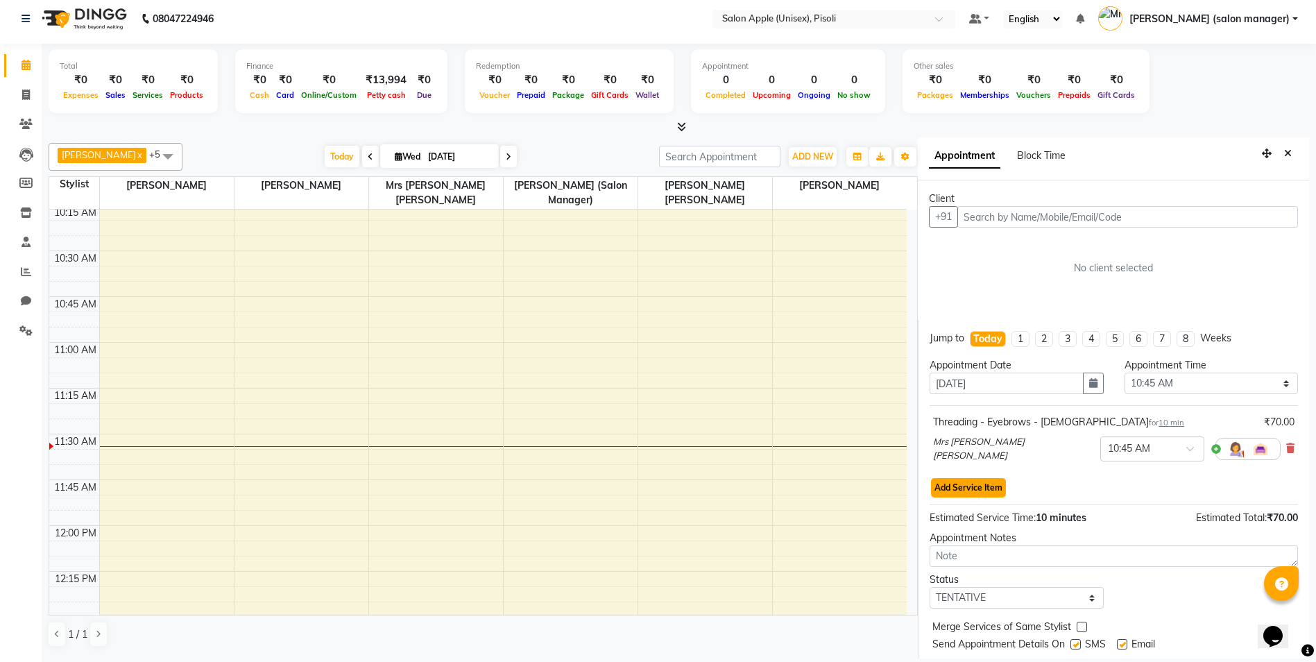
click at [970, 484] on button "Add Service Item" at bounding box center [968, 487] width 75 height 19
select select "89717"
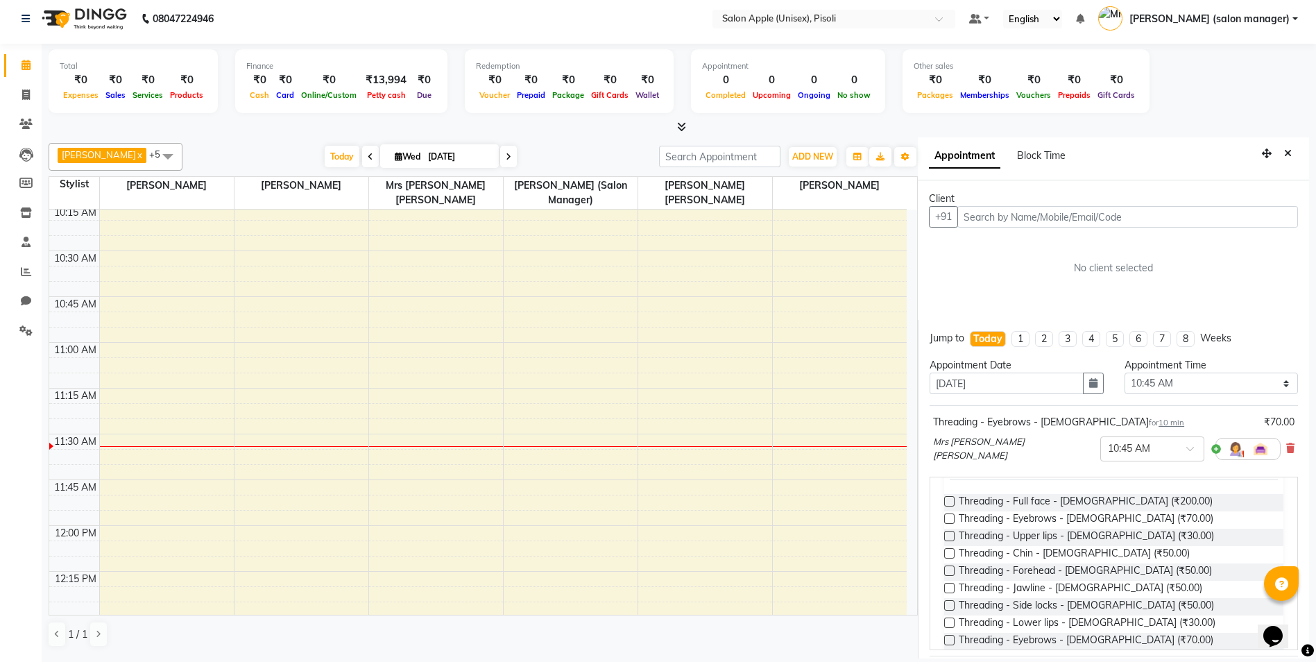
click at [946, 569] on label at bounding box center [949, 570] width 10 height 10
click at [946, 569] on input "checkbox" at bounding box center [948, 572] width 9 height 9
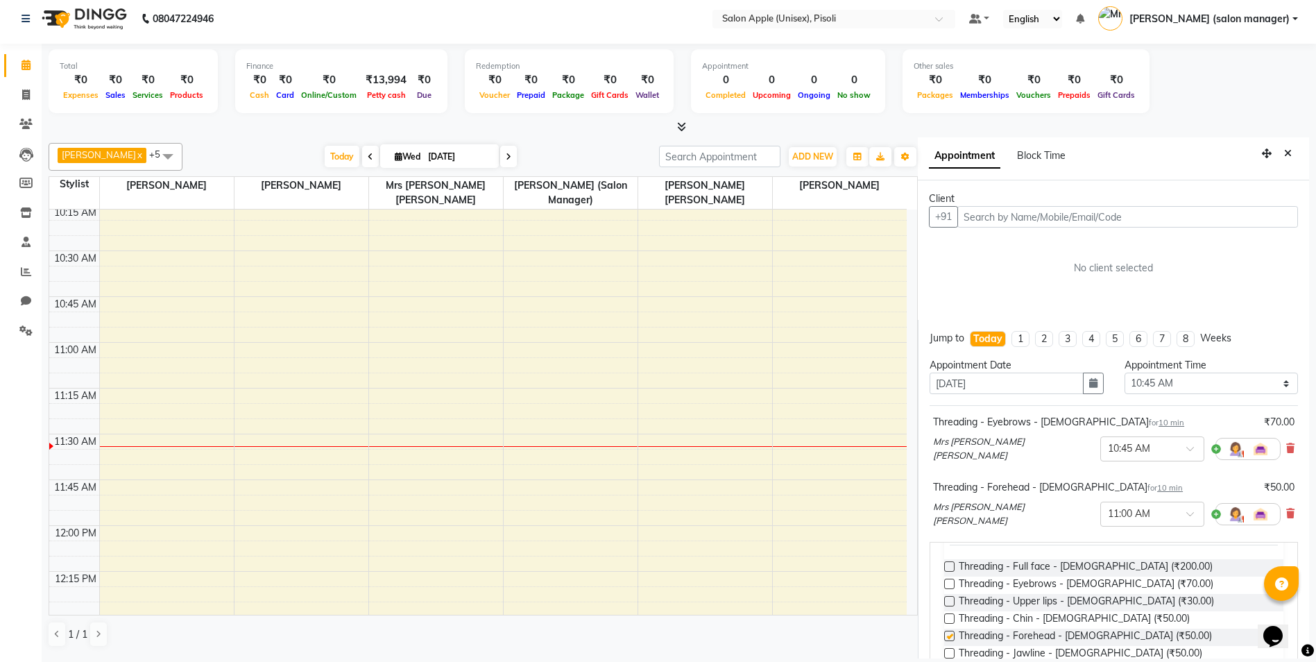
checkbox input "false"
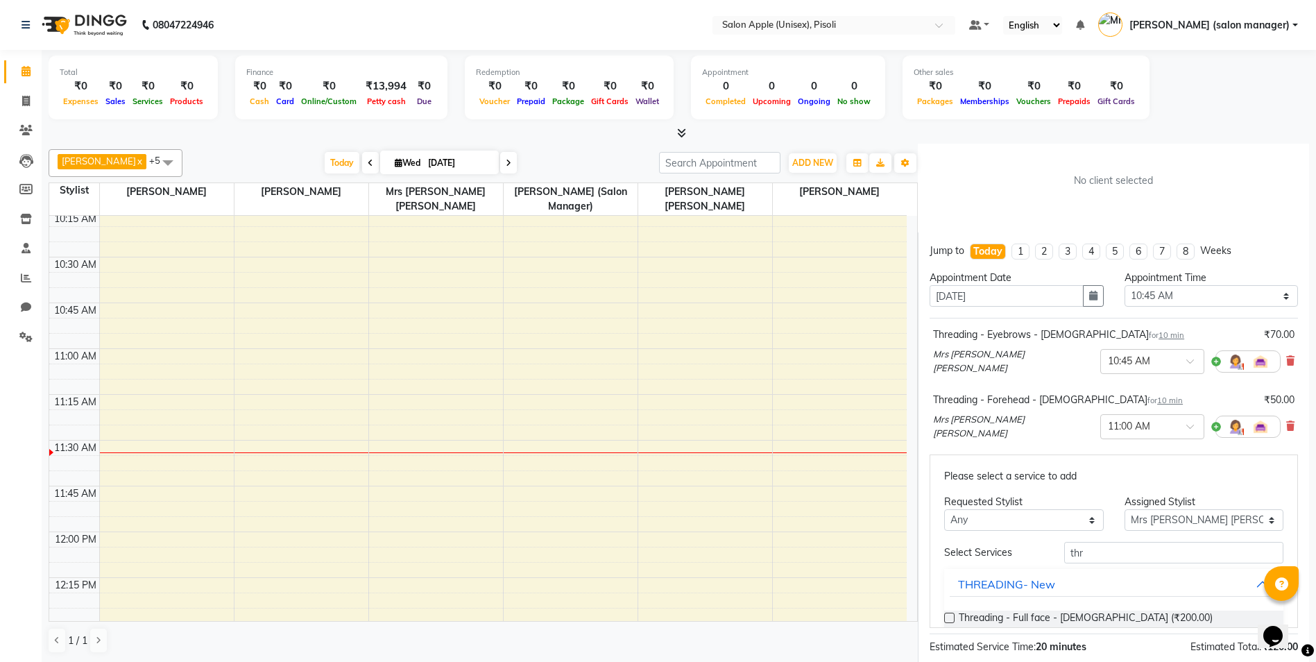
scroll to position [69, 0]
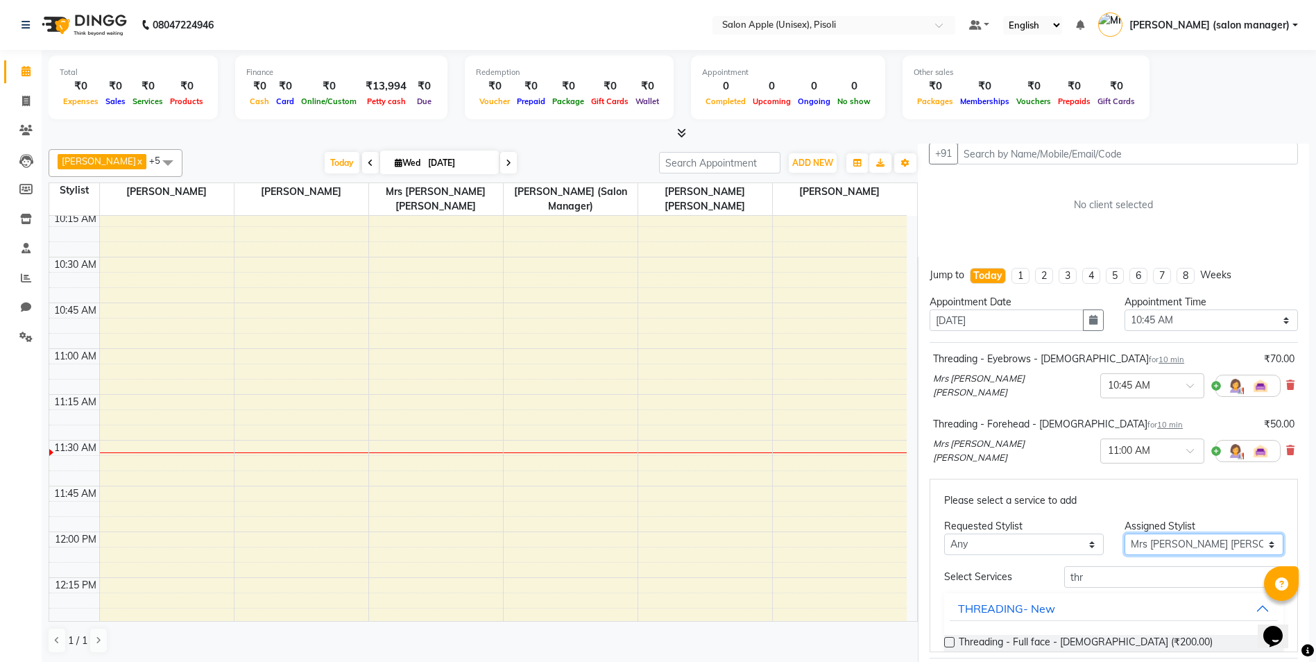
click at [1145, 540] on select "Select [PERSON_NAME] [PERSON_NAME] (salon manager) [PERSON_NAME] Mrs [PERSON_NA…" at bounding box center [1204, 545] width 159 height 22
select select "75908"
click at [1125, 534] on select "Select [PERSON_NAME] [PERSON_NAME] (salon manager) [PERSON_NAME] Mrs [PERSON_NA…" at bounding box center [1204, 545] width 159 height 22
type input "t"
type input "hair was"
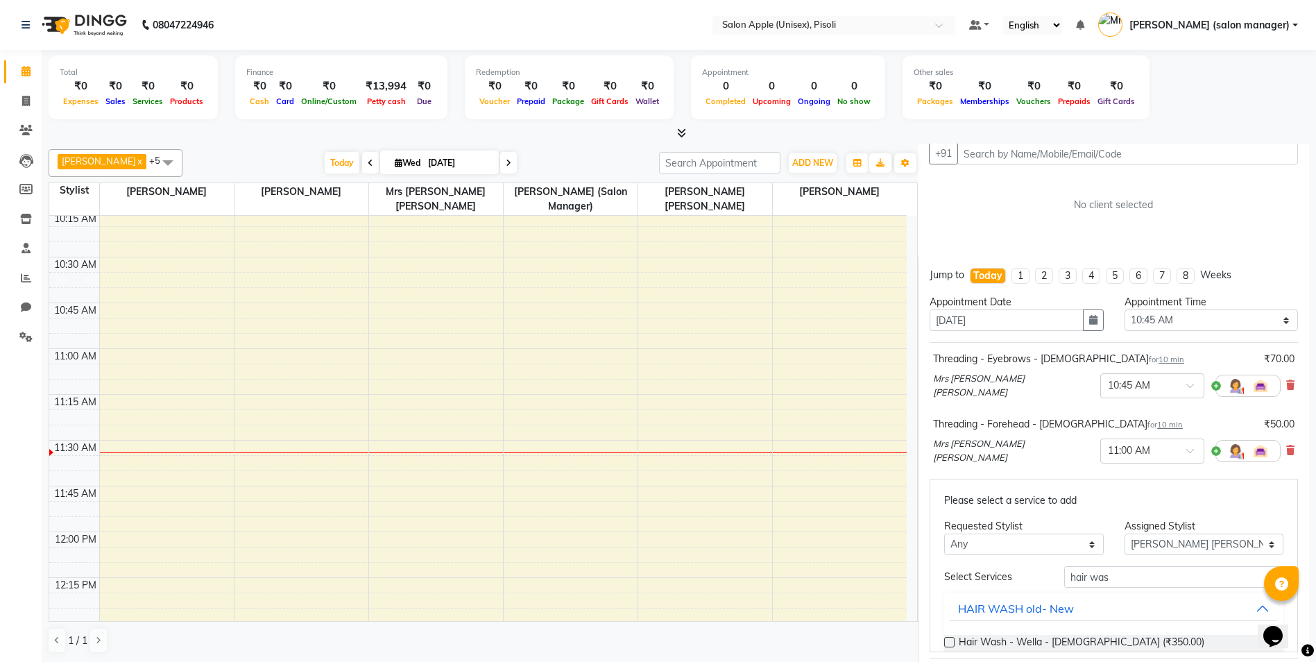
click at [951, 639] on label at bounding box center [949, 642] width 10 height 10
click at [951, 639] on input "checkbox" at bounding box center [948, 643] width 9 height 9
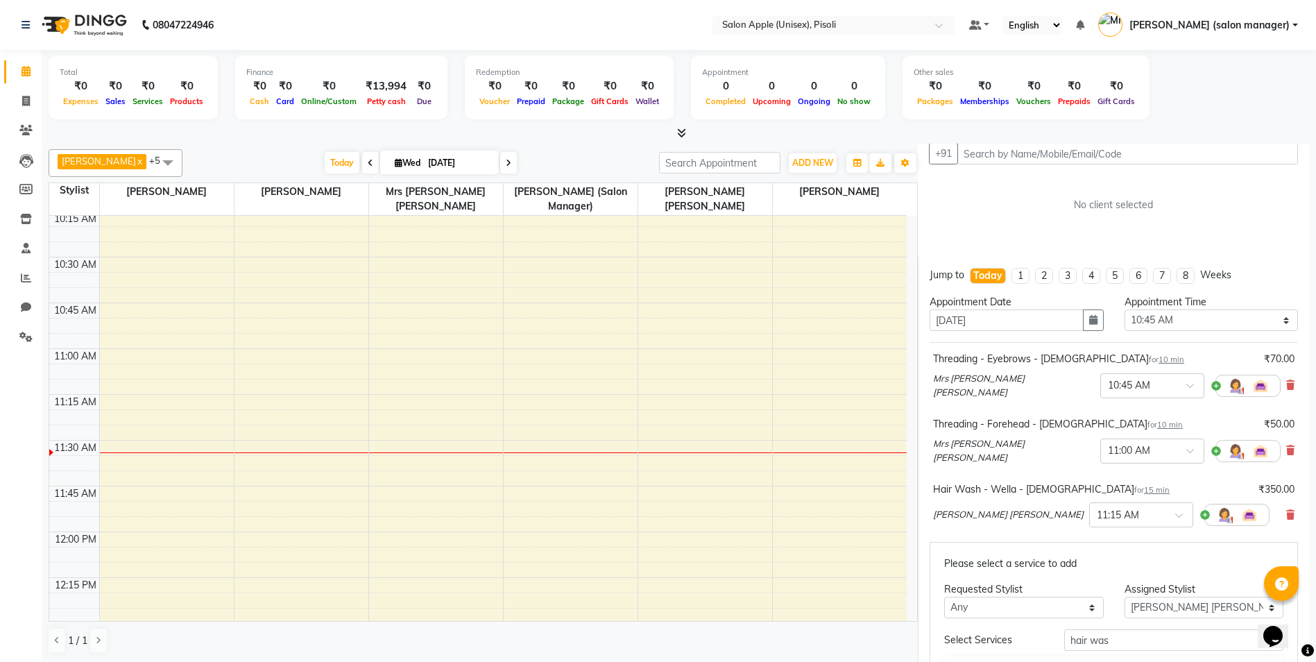
checkbox input "false"
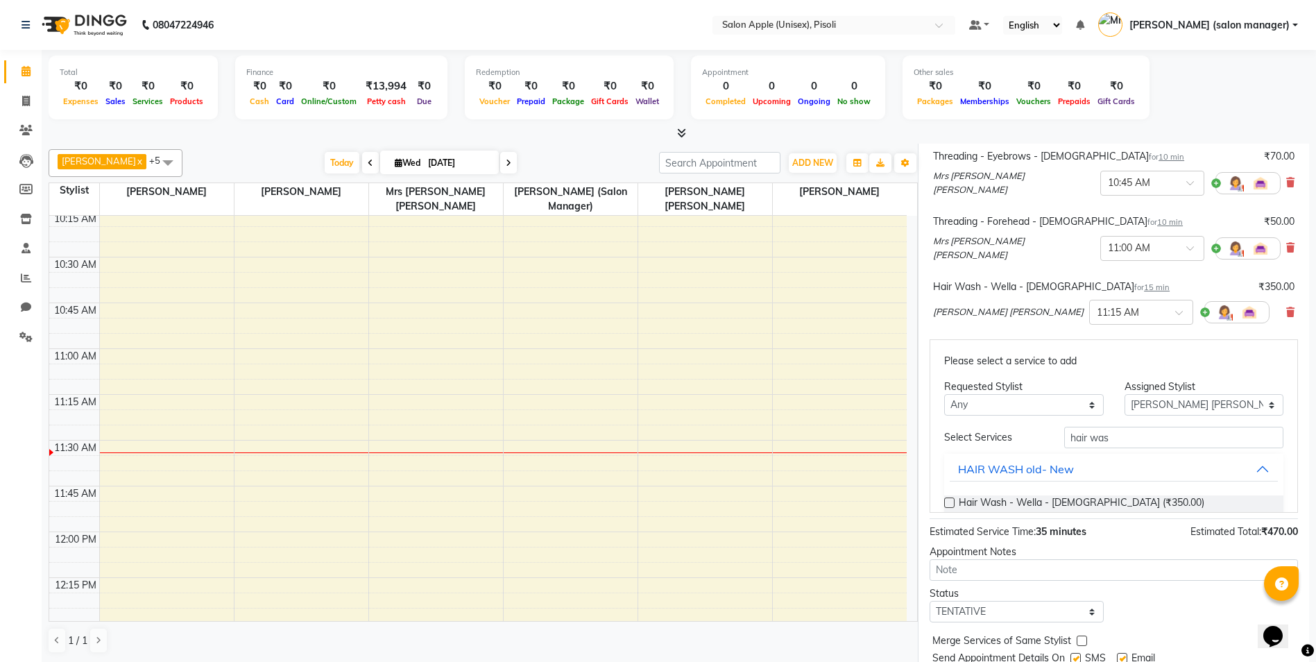
scroll to position [278, 0]
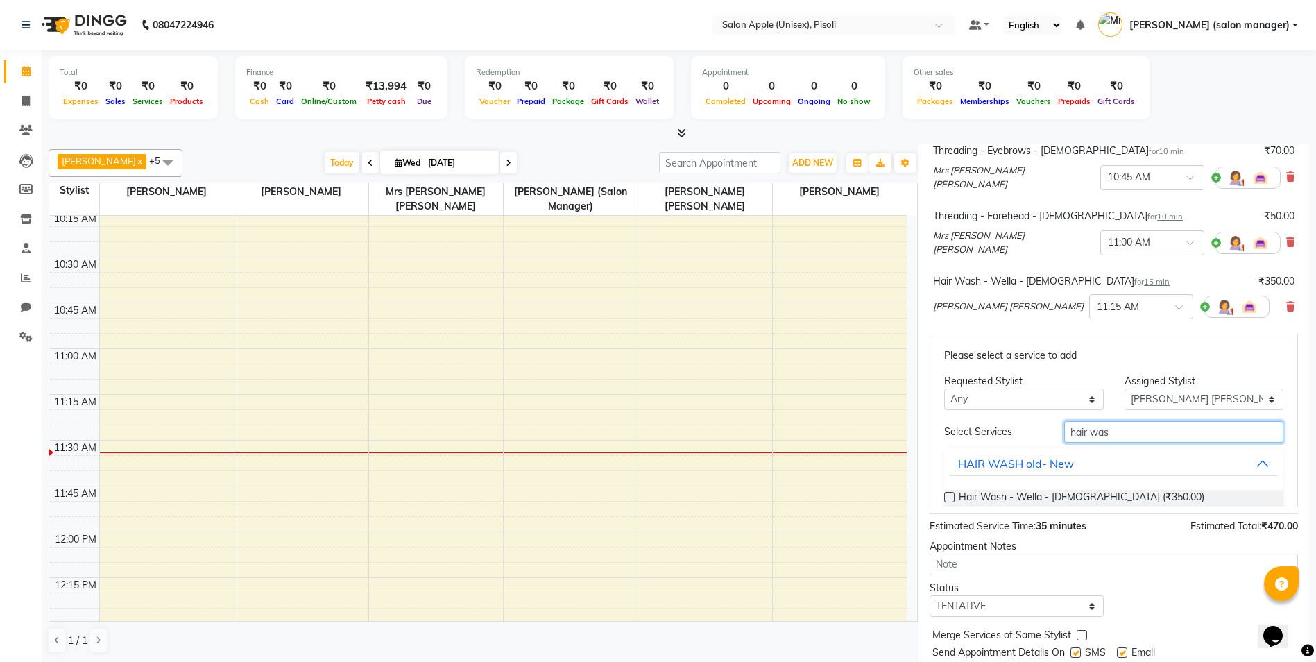
click at [1121, 429] on input "hair was" at bounding box center [1173, 432] width 219 height 22
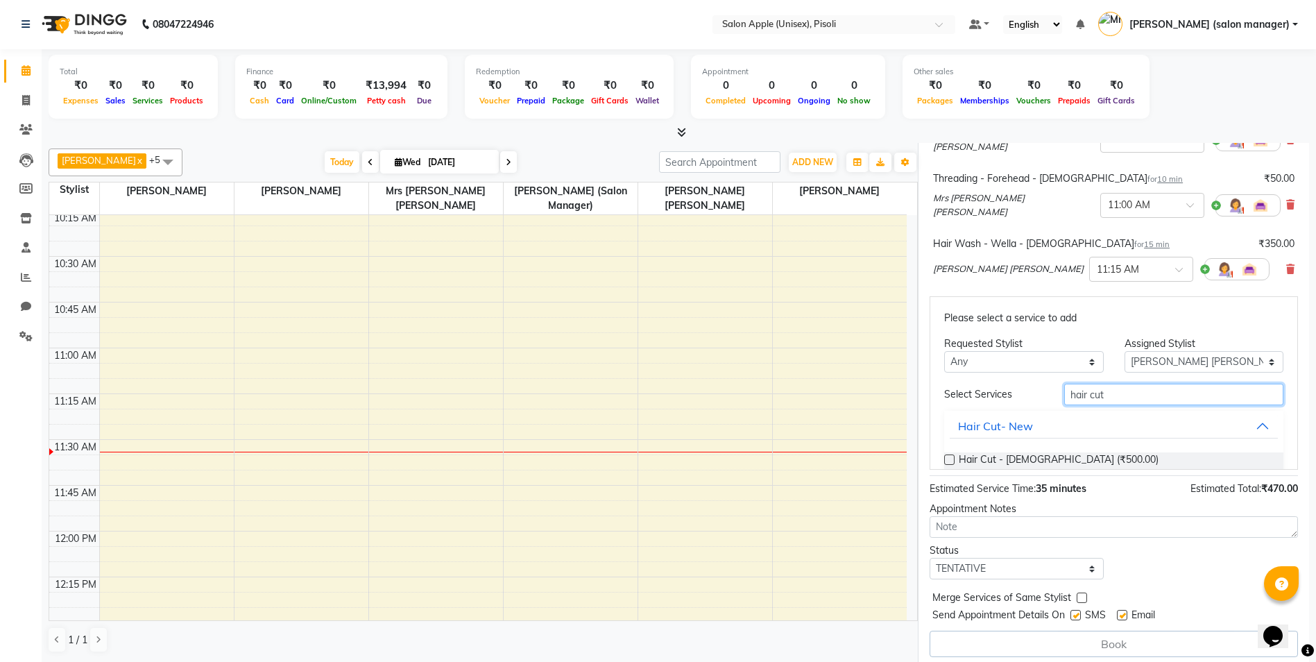
scroll to position [6, 0]
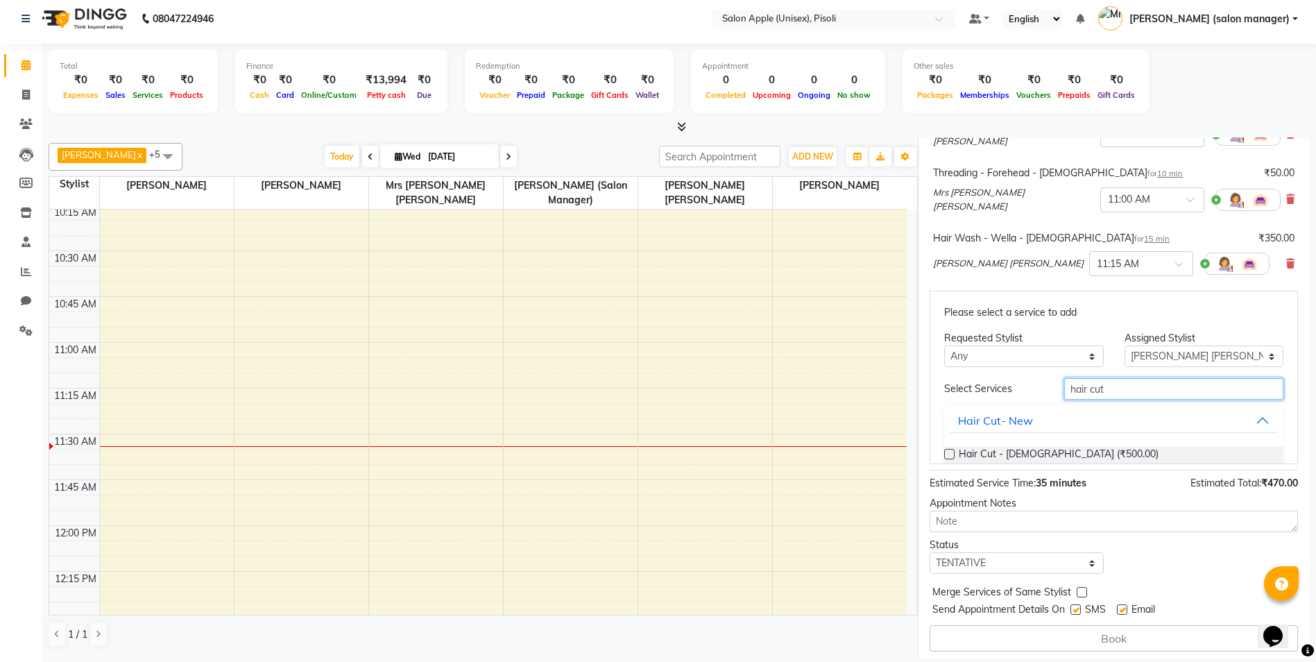
type input "hair cut"
click at [948, 450] on label at bounding box center [949, 454] width 10 height 10
click at [948, 451] on input "checkbox" at bounding box center [948, 455] width 9 height 9
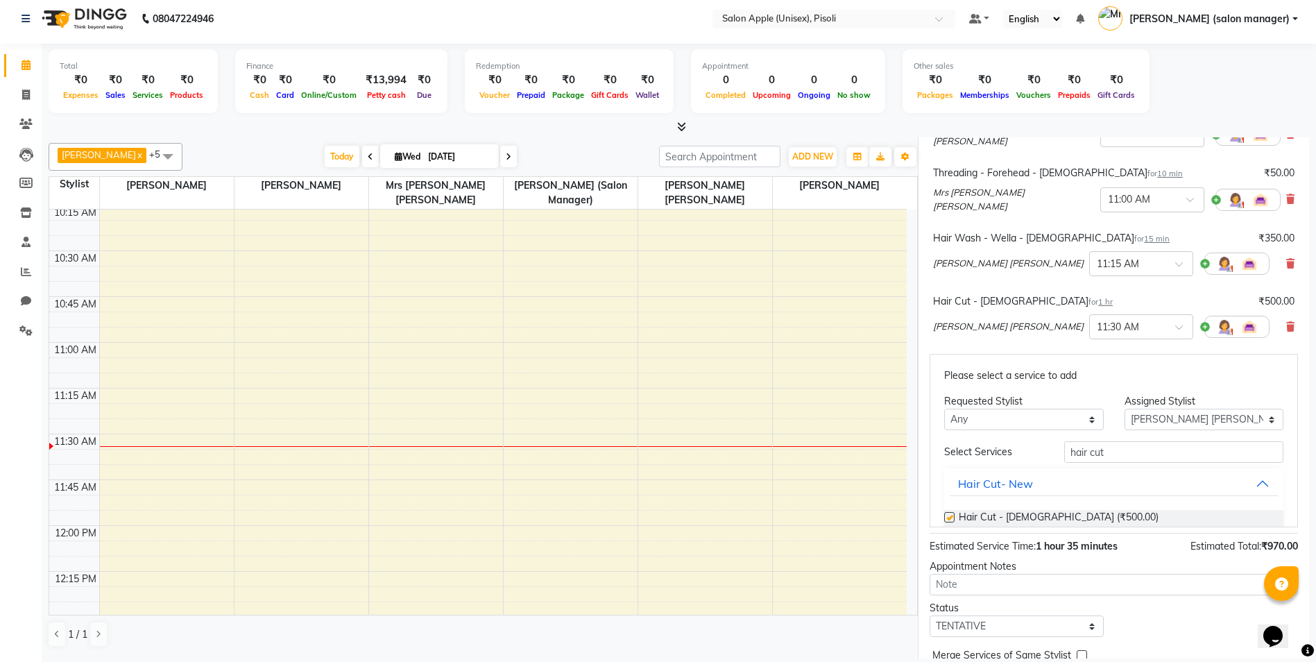
checkbox input "false"
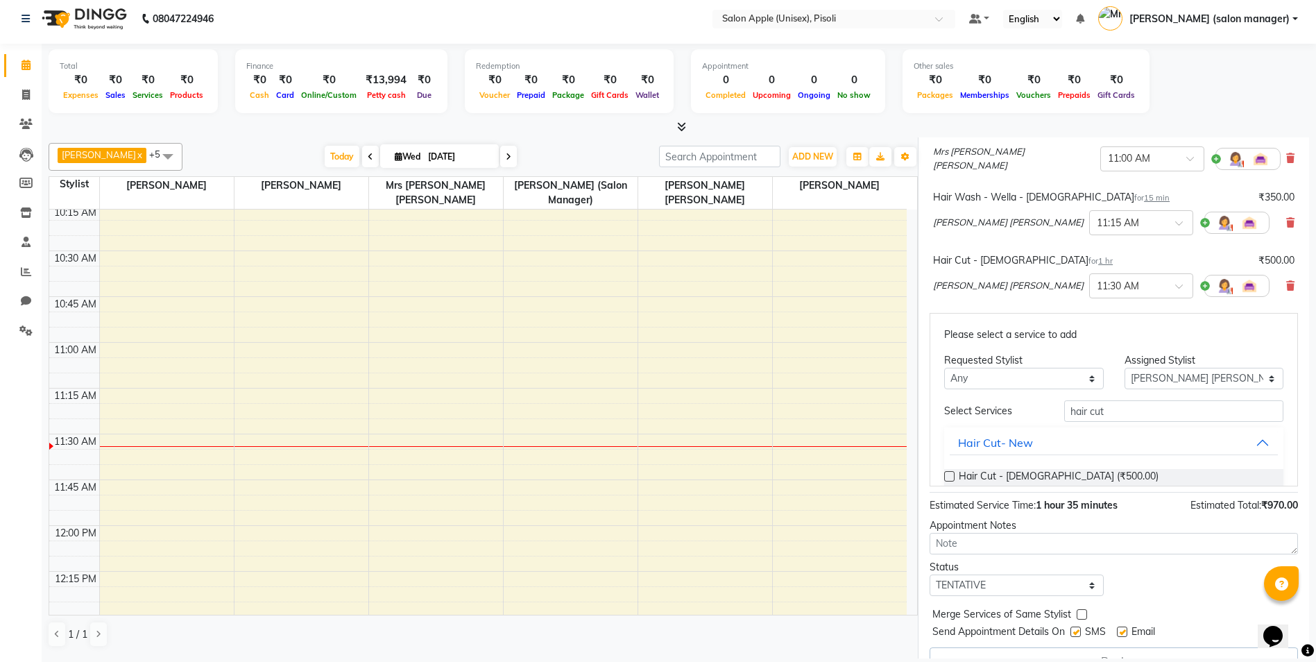
scroll to position [377, 0]
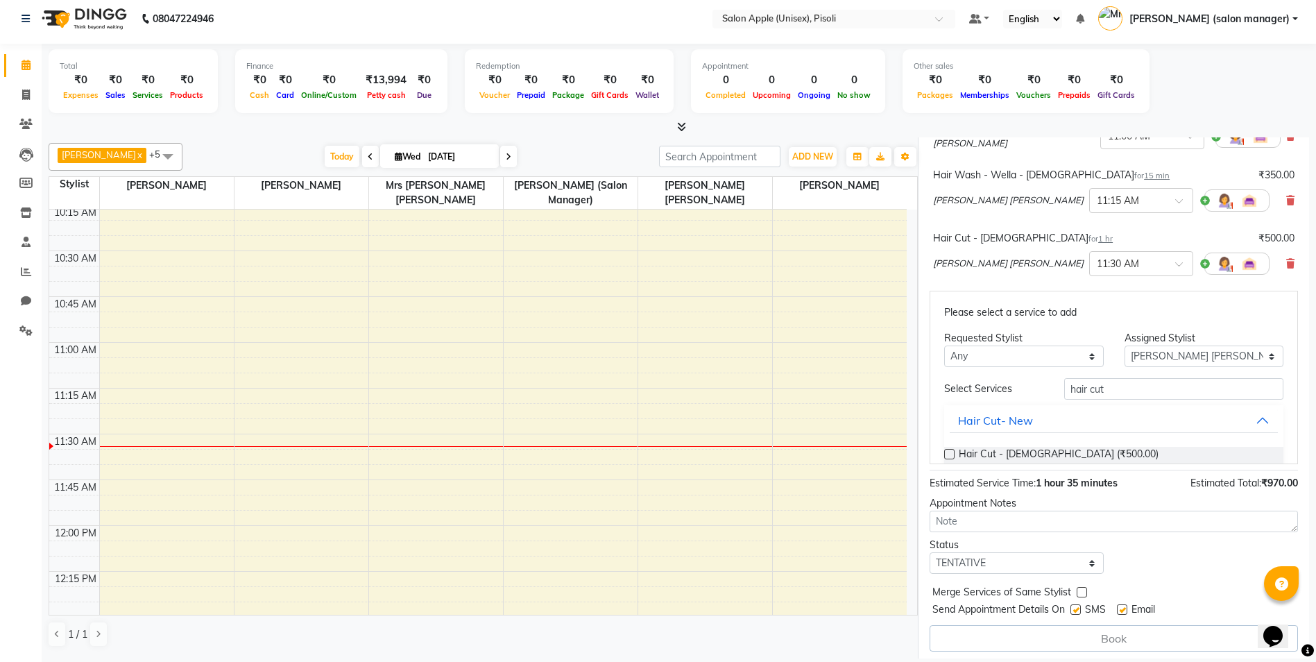
click at [1123, 608] on label at bounding box center [1122, 609] width 10 height 10
click at [1123, 608] on input "checkbox" at bounding box center [1121, 610] width 9 height 9
checkbox input "false"
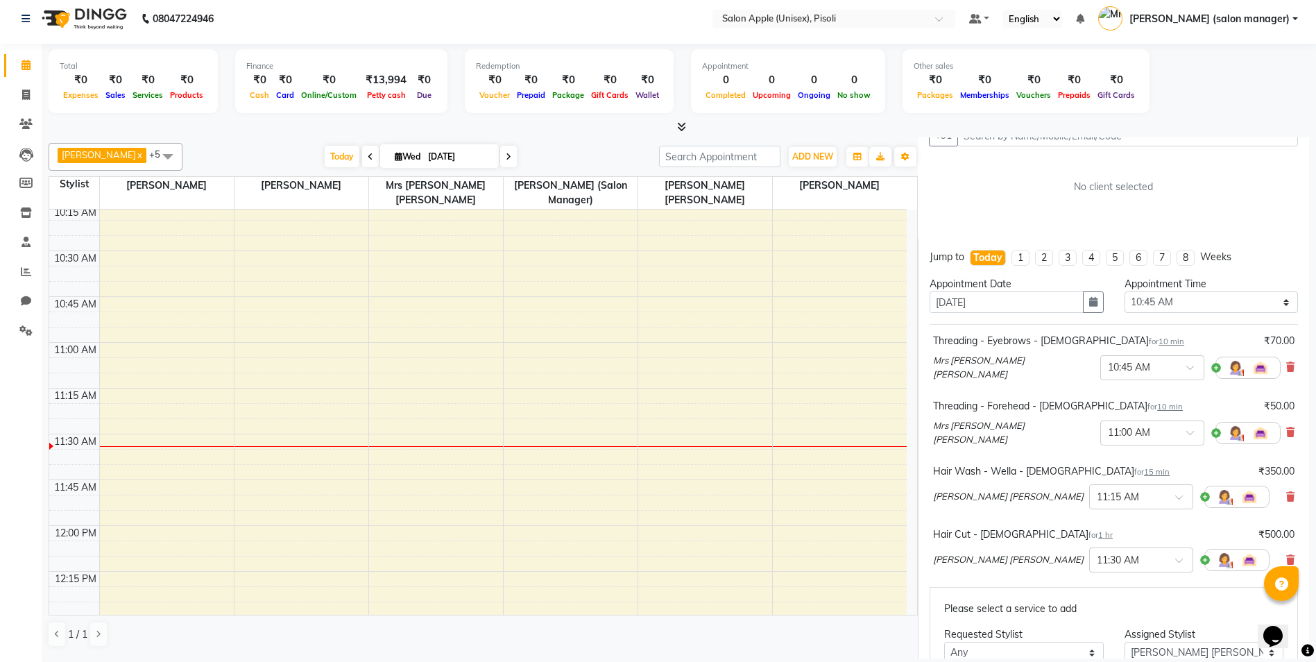
scroll to position [0, 0]
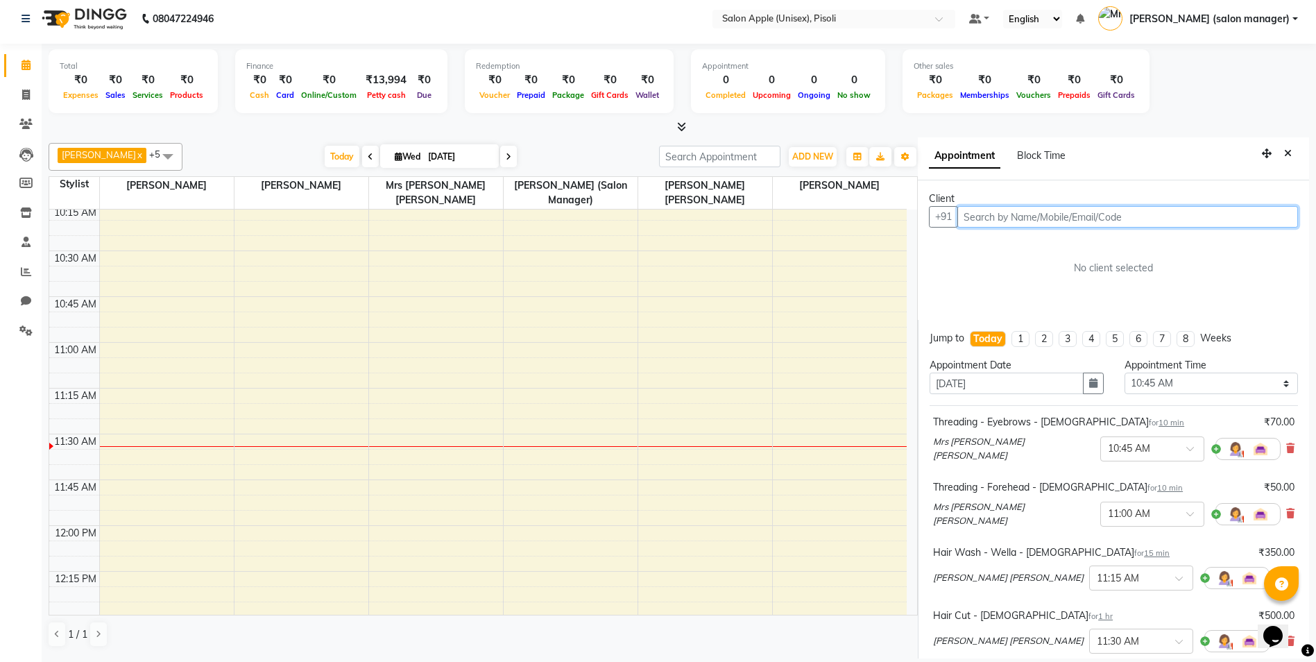
click at [1008, 214] on input "text" at bounding box center [1127, 217] width 341 height 22
click at [679, 127] on icon at bounding box center [681, 126] width 9 height 10
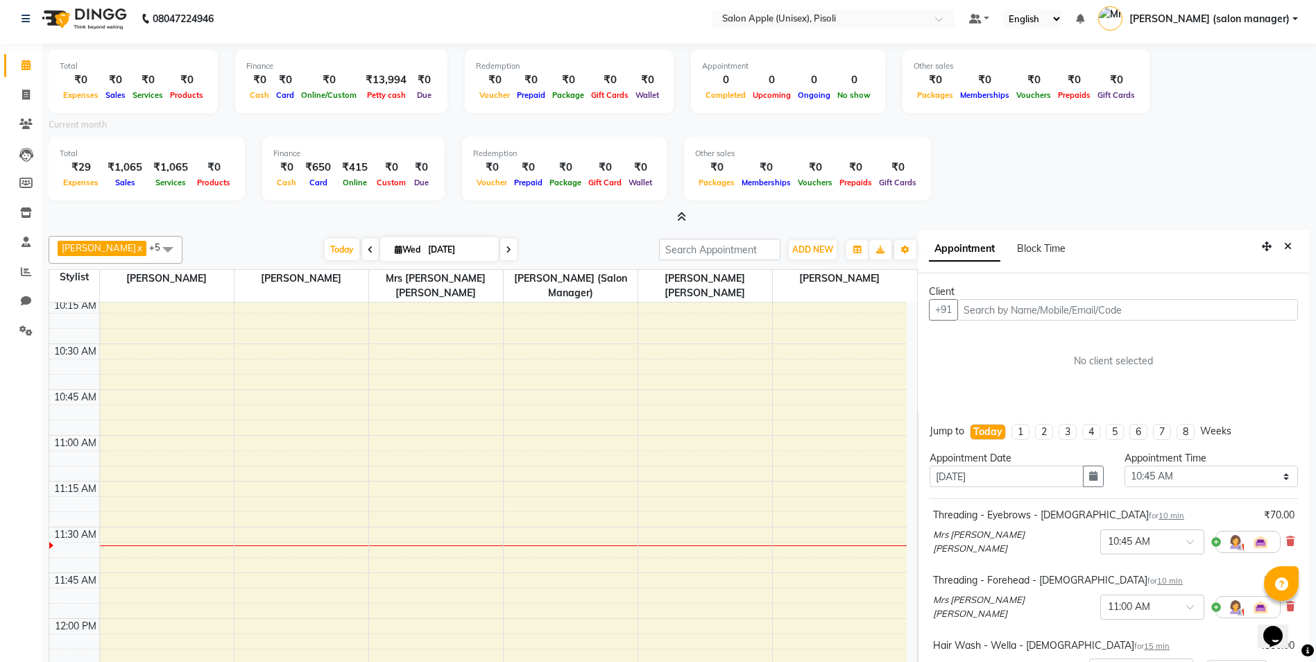
click at [680, 214] on icon at bounding box center [681, 217] width 9 height 10
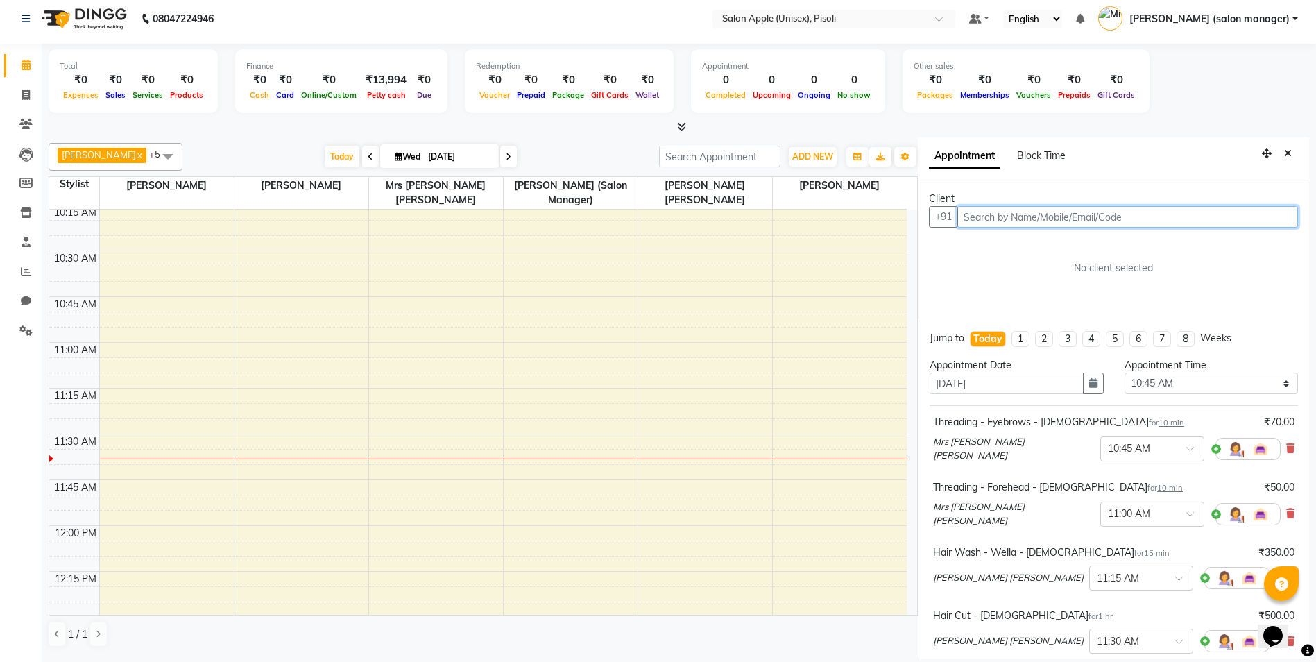
click at [1007, 219] on input "text" at bounding box center [1127, 217] width 341 height 22
type input "7719076345"
click at [1256, 214] on span "Add Client" at bounding box center [1269, 216] width 46 height 12
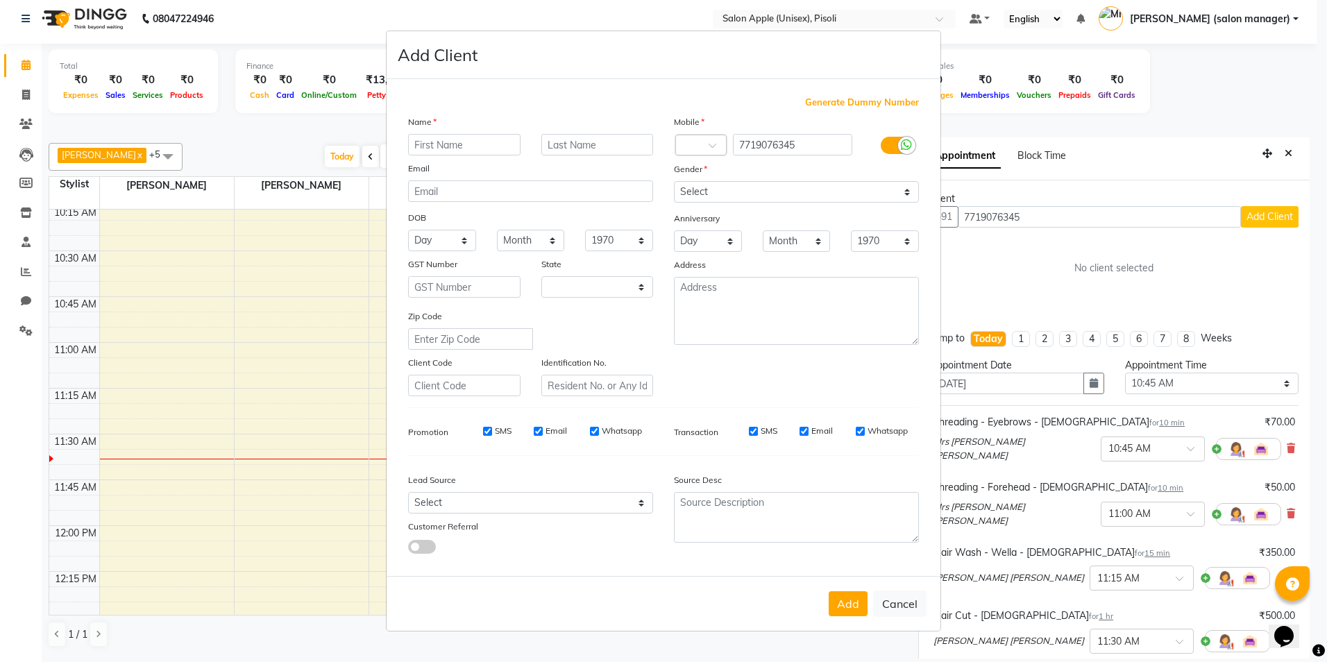
select select "22"
click at [466, 142] on input "text" at bounding box center [464, 145] width 112 height 22
type input "s"
type input "[PERSON_NAME]"
click at [574, 141] on input "text" at bounding box center [597, 145] width 112 height 22
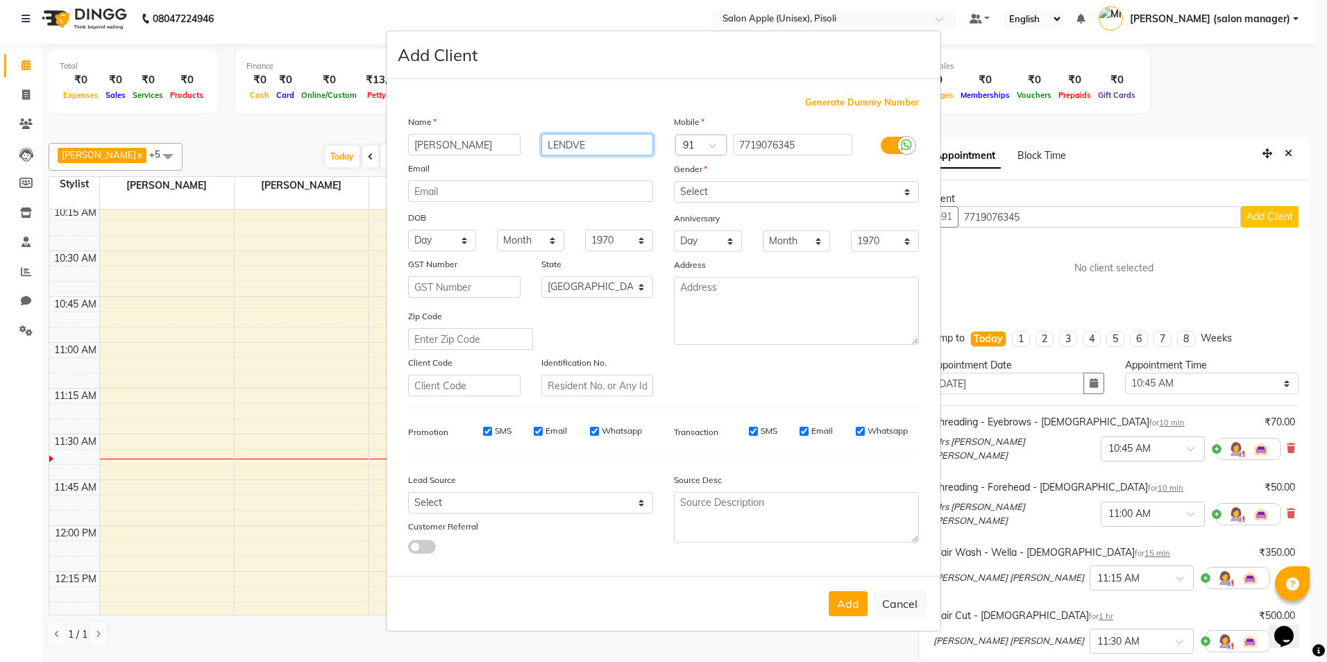
type input "LENDVE"
click at [706, 196] on select "Select [DEMOGRAPHIC_DATA] [DEMOGRAPHIC_DATA] Other Prefer Not To Say" at bounding box center [796, 192] width 245 height 22
select select "[DEMOGRAPHIC_DATA]"
click at [674, 181] on select "Select [DEMOGRAPHIC_DATA] [DEMOGRAPHIC_DATA] Other Prefer Not To Say" at bounding box center [796, 192] width 245 height 22
click at [726, 305] on textarea at bounding box center [796, 311] width 245 height 68
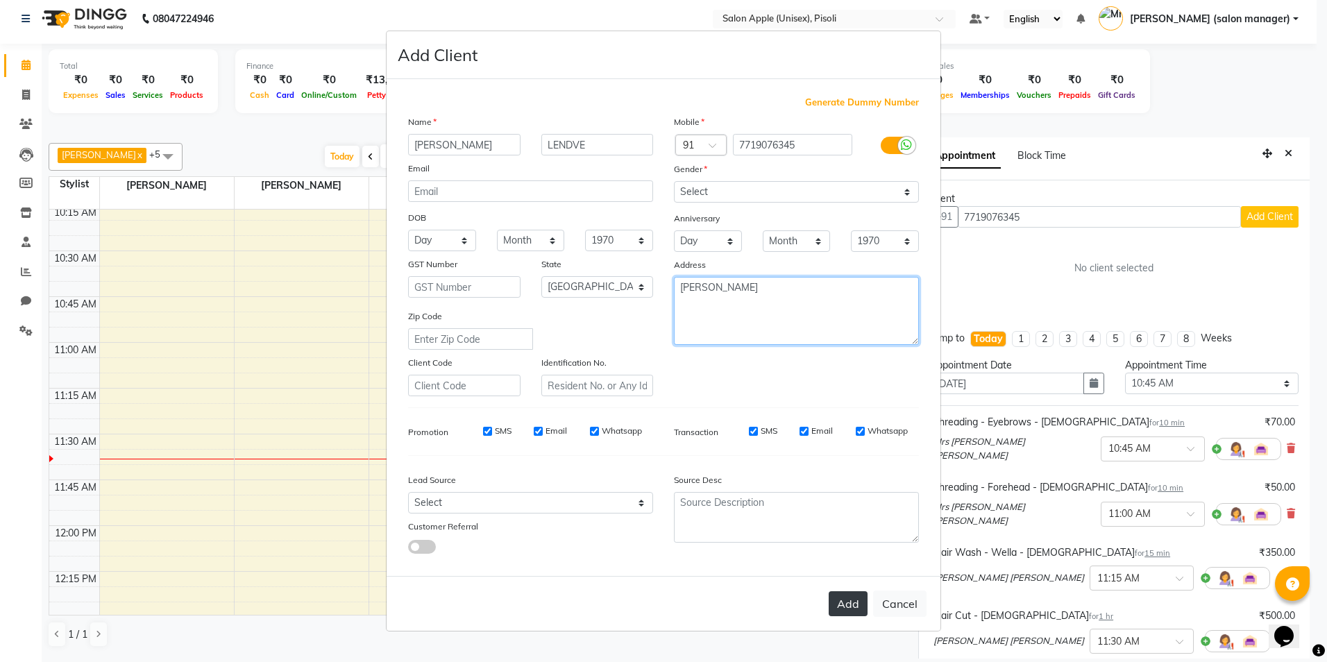
type textarea "[PERSON_NAME]"
click at [855, 603] on button "Add" at bounding box center [847, 603] width 39 height 25
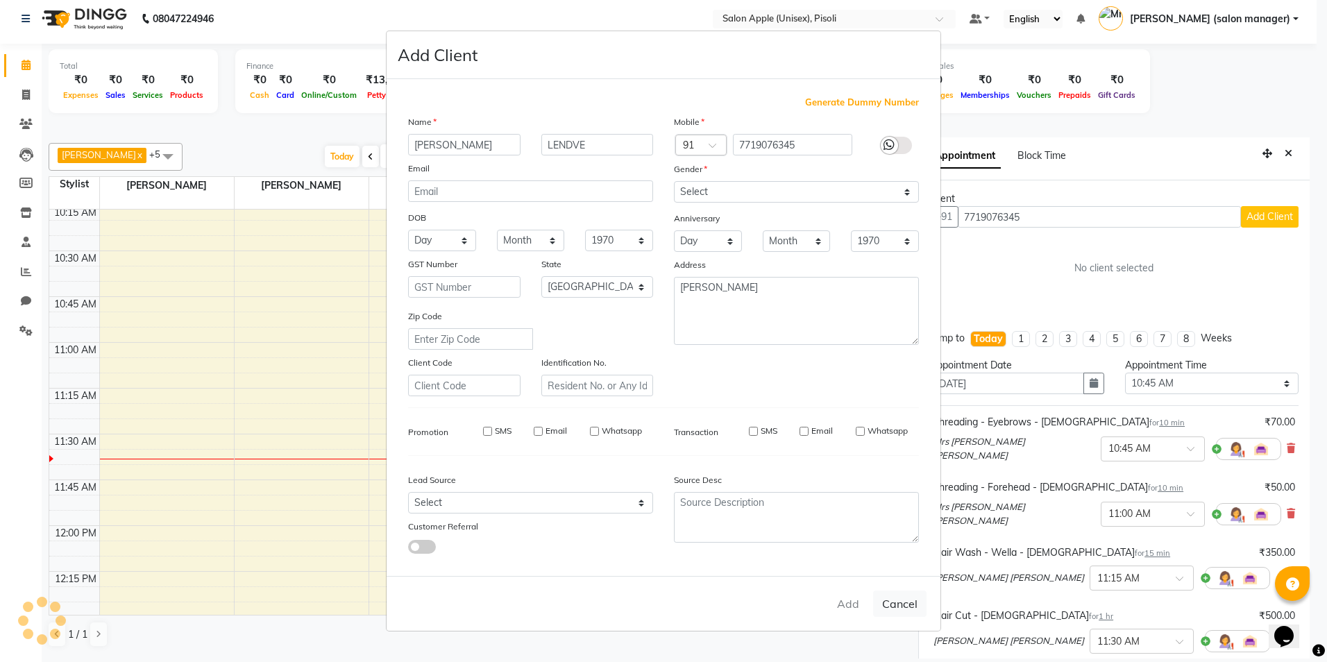
select select
select select "null"
select select
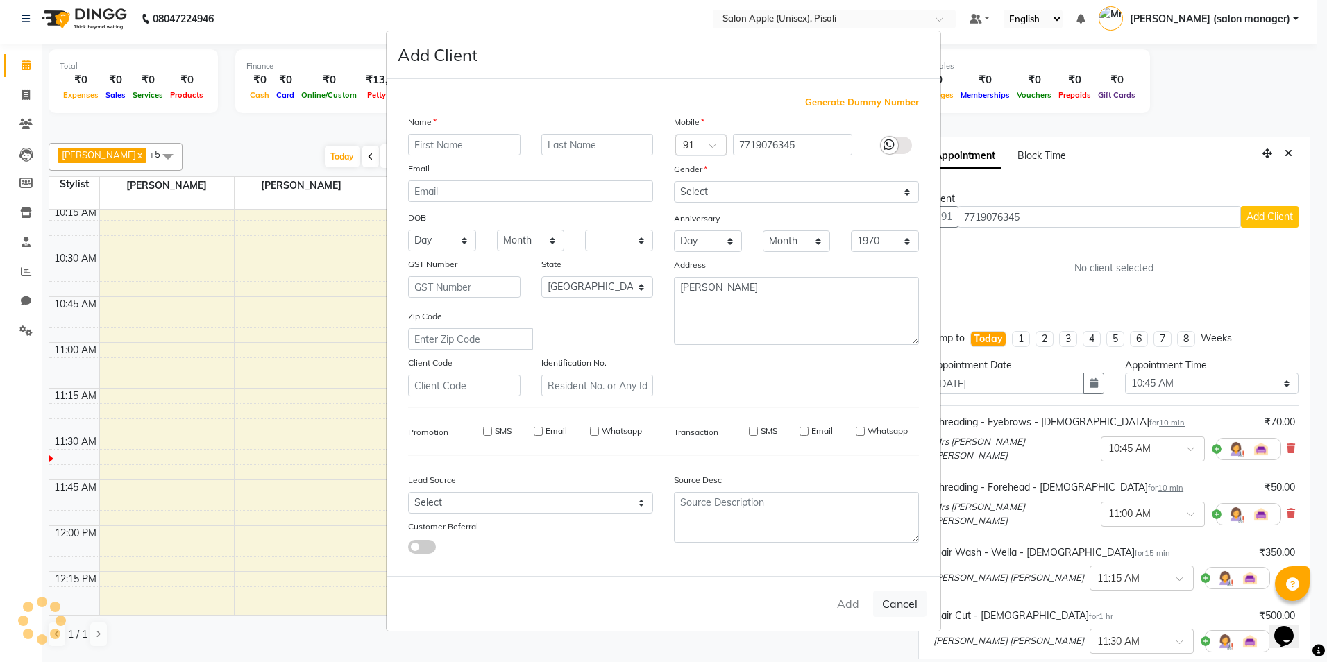
select select
checkbox input "false"
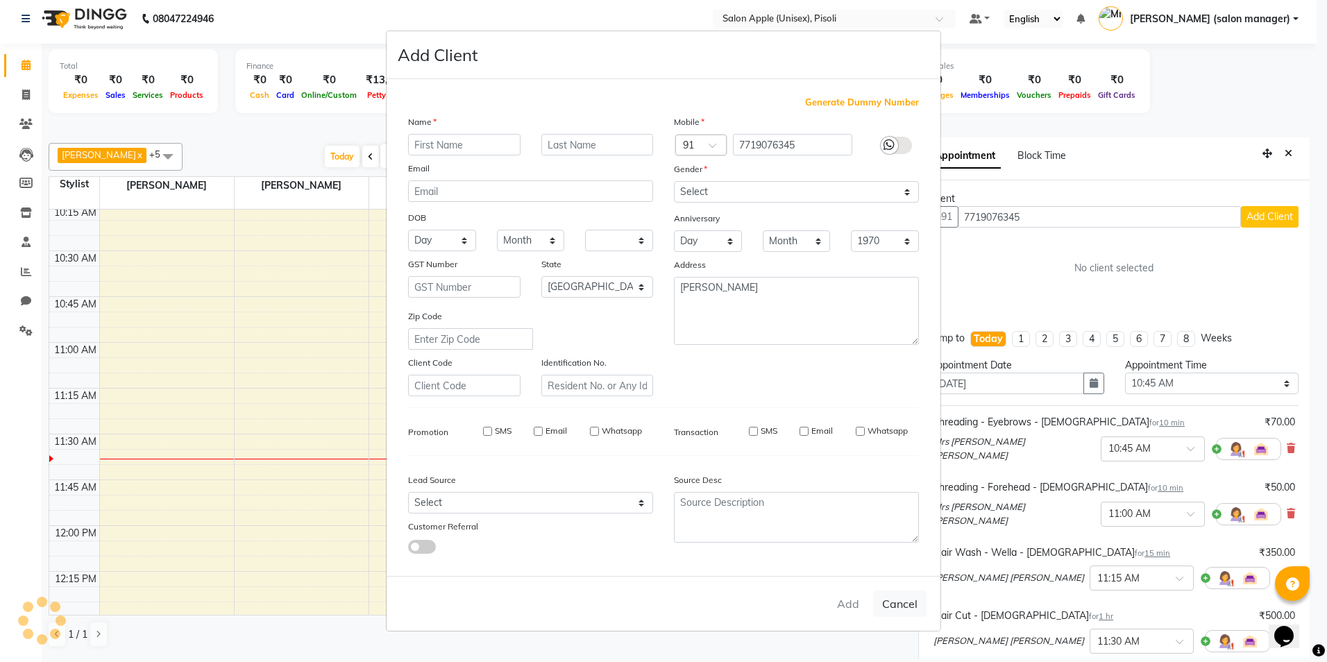
checkbox input "false"
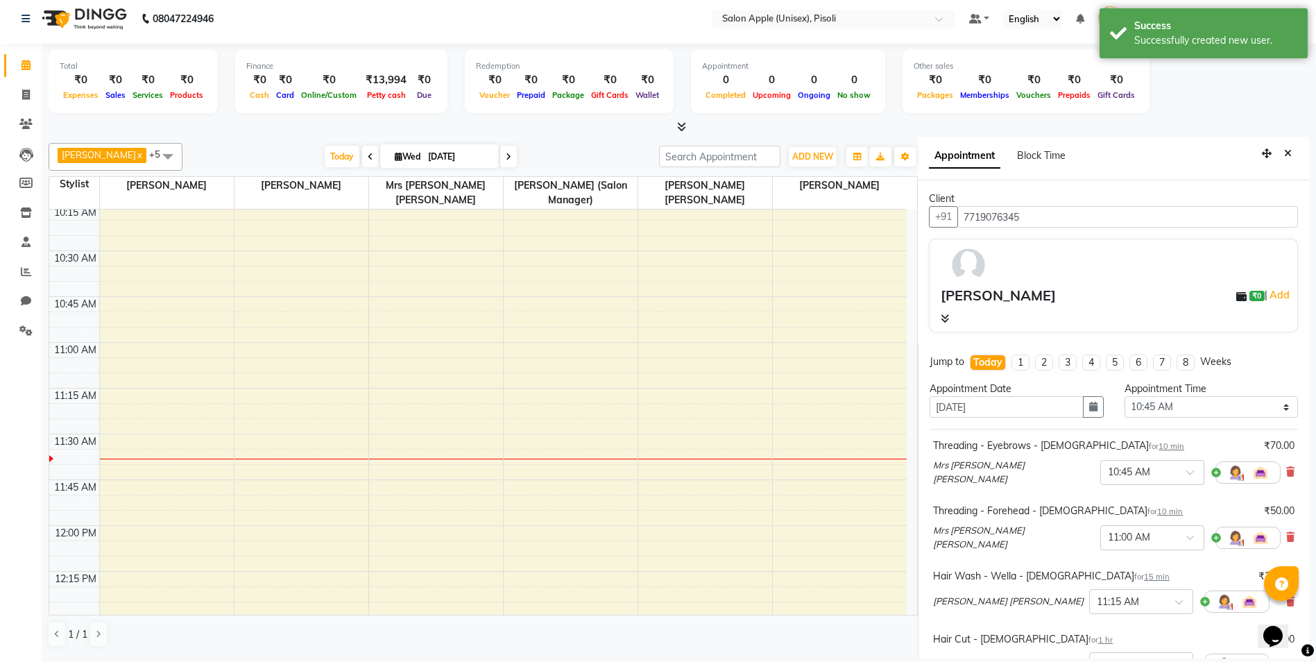
scroll to position [400, 0]
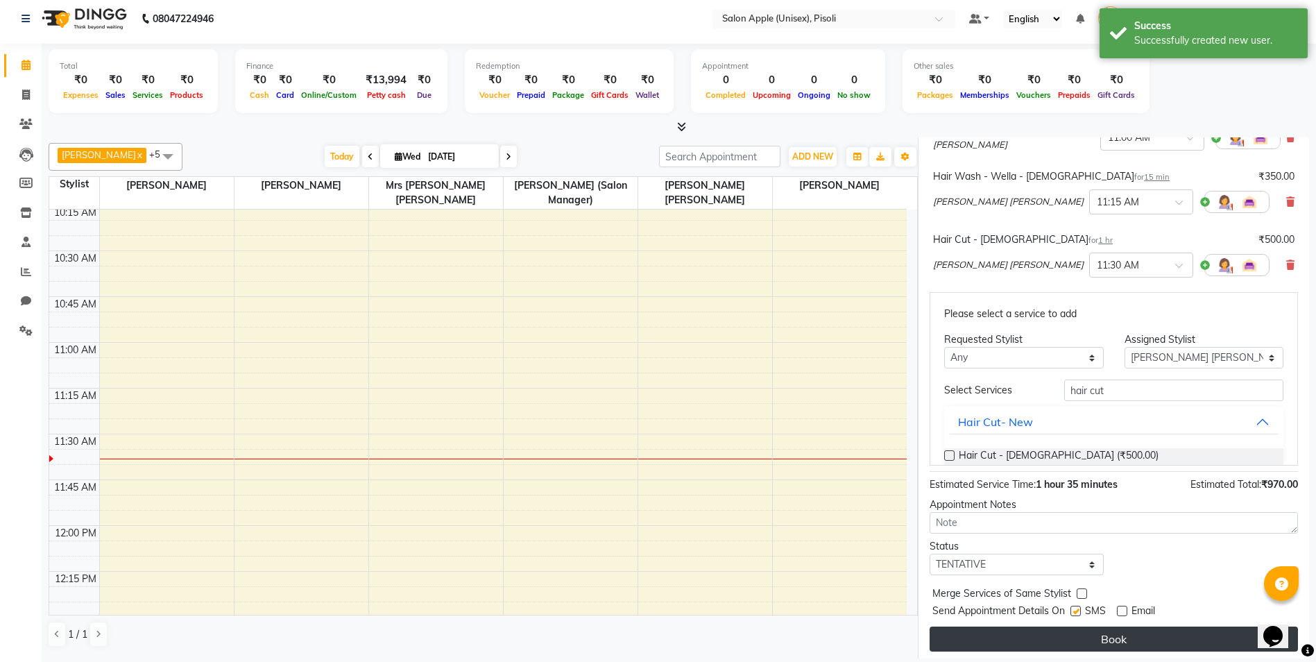
click at [1096, 633] on button "Book" at bounding box center [1114, 639] width 368 height 25
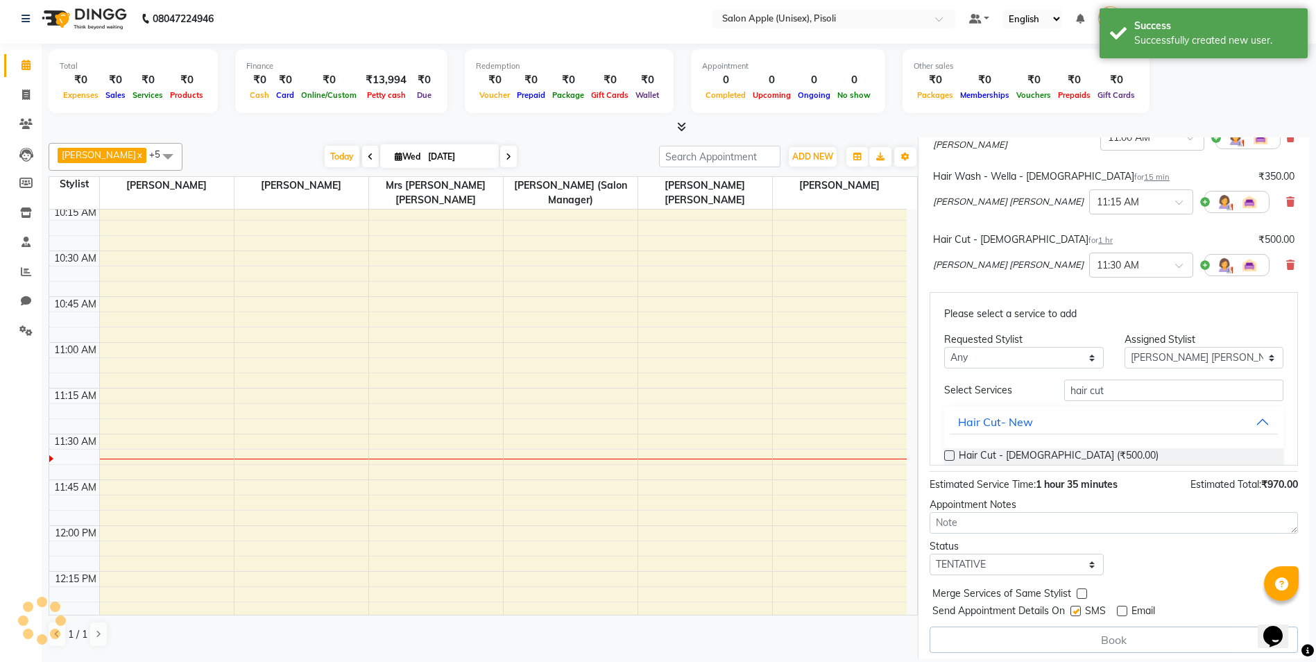
select select "75908"
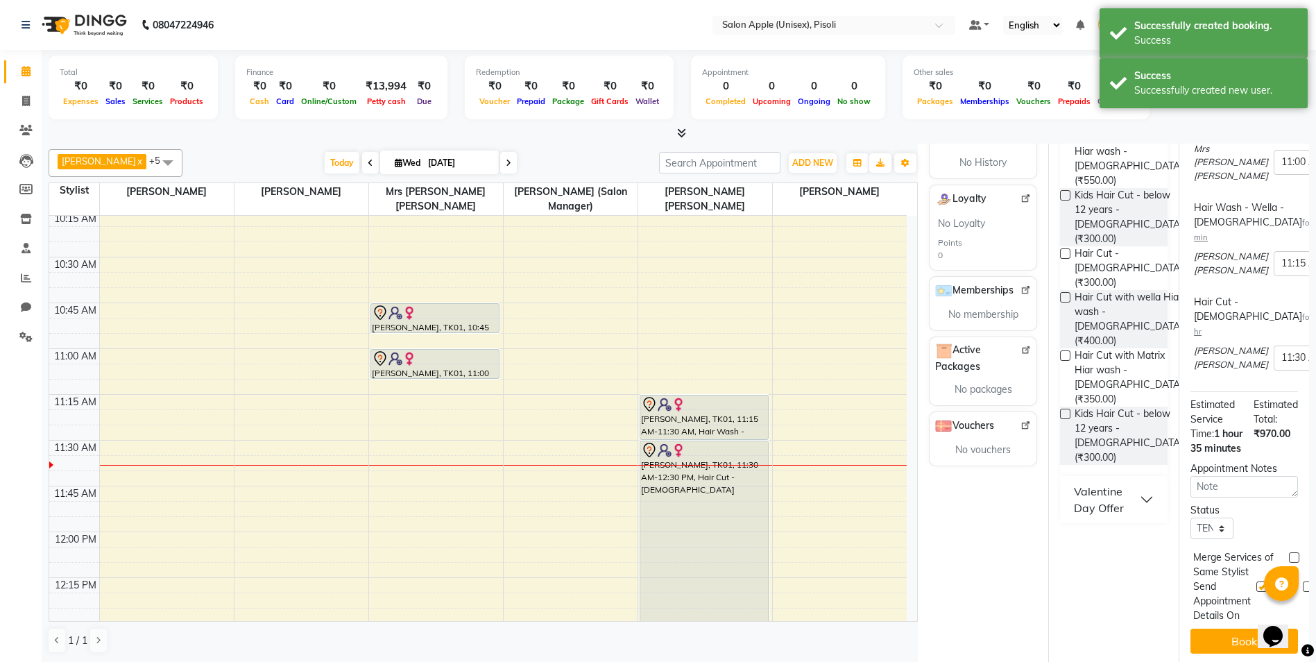
scroll to position [0, 0]
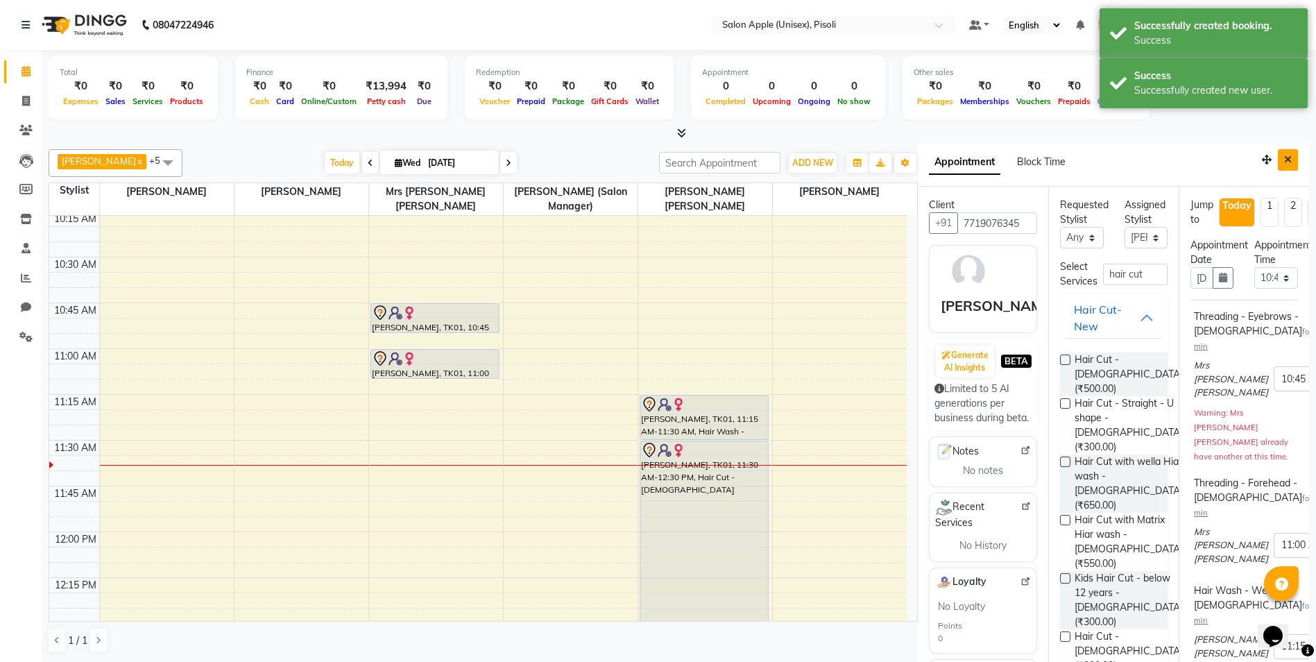
drag, startPoint x: 1277, startPoint y: 158, endPoint x: 1265, endPoint y: 167, distance: 14.4
click at [1284, 159] on icon "Close" at bounding box center [1288, 160] width 8 height 10
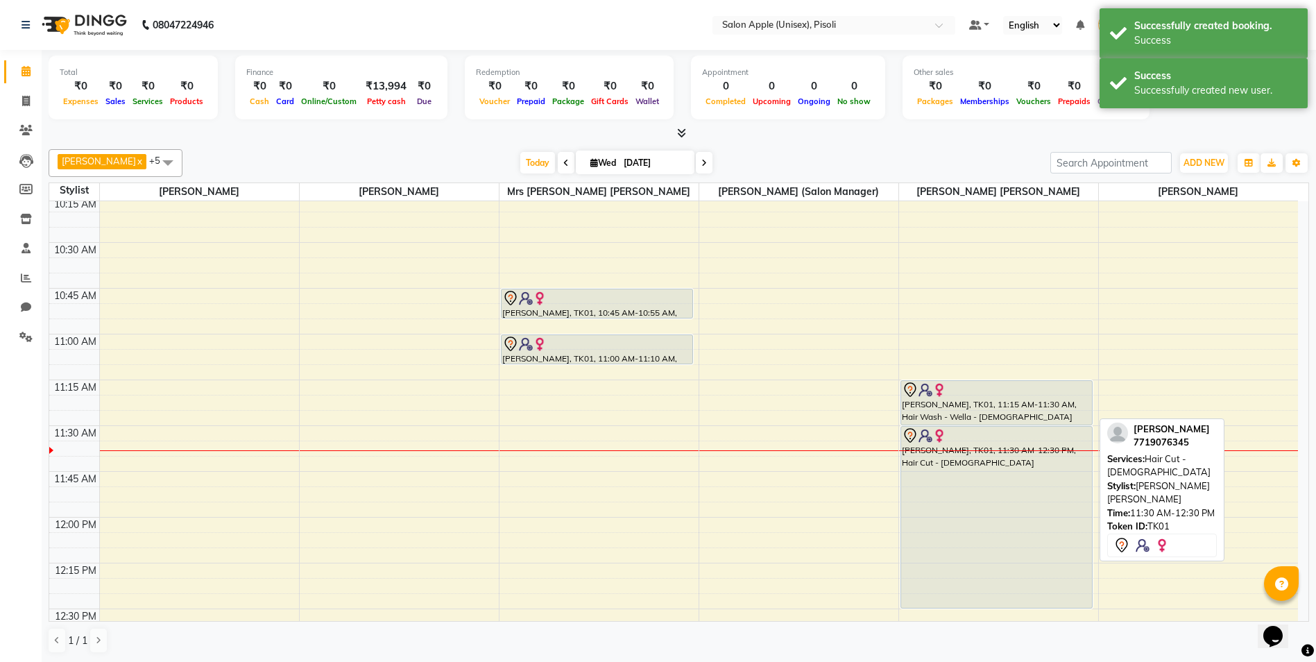
click at [965, 428] on div at bounding box center [997, 435] width 190 height 17
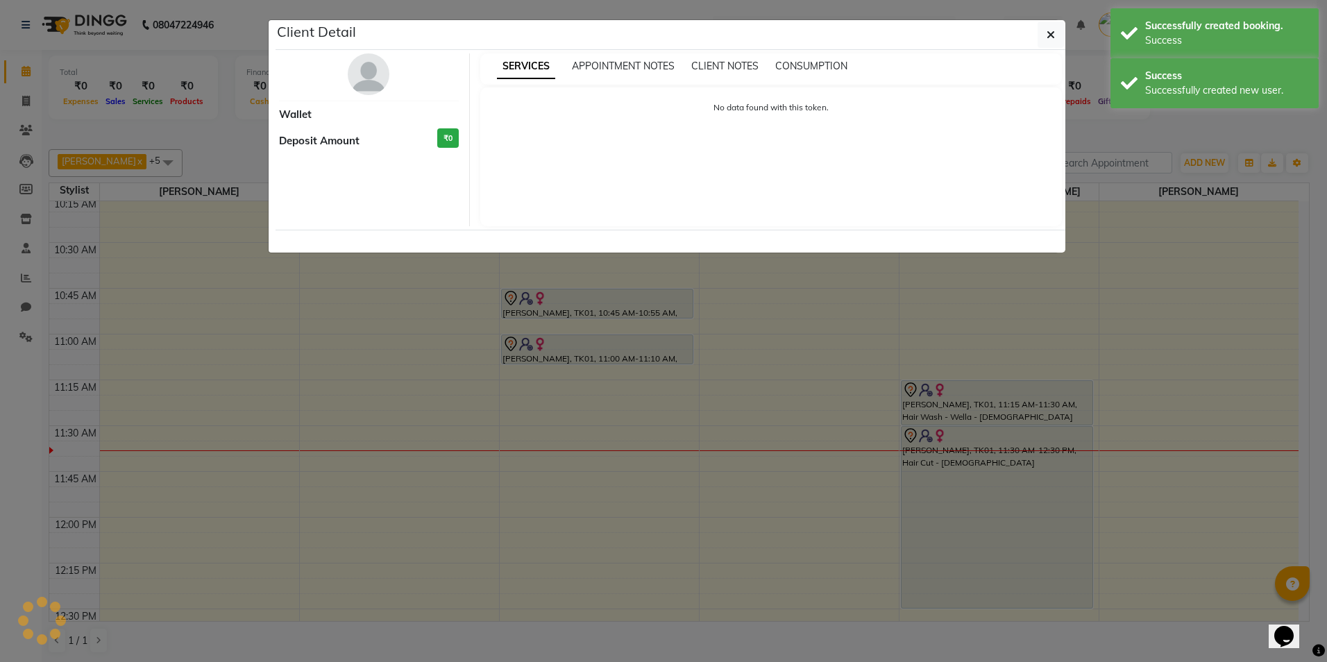
select select "7"
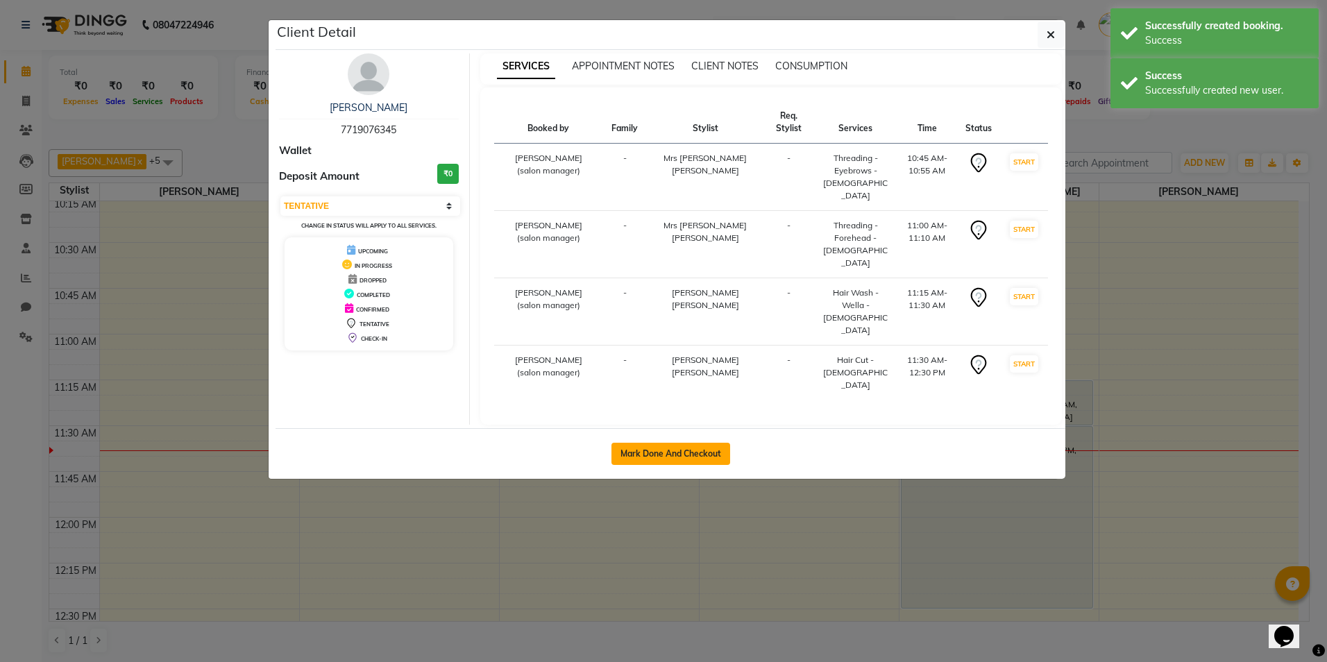
click at [648, 443] on button "Mark Done And Checkout" at bounding box center [670, 454] width 119 height 22
select select "service"
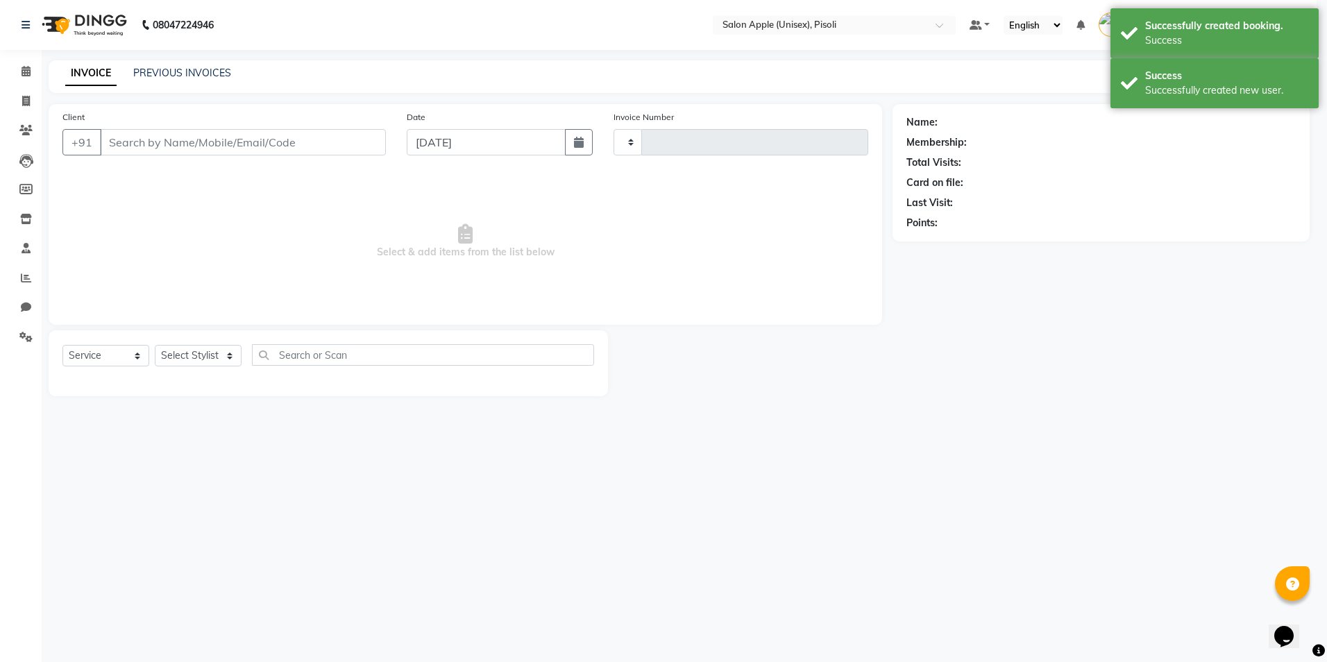
type input "0843"
select select "5282"
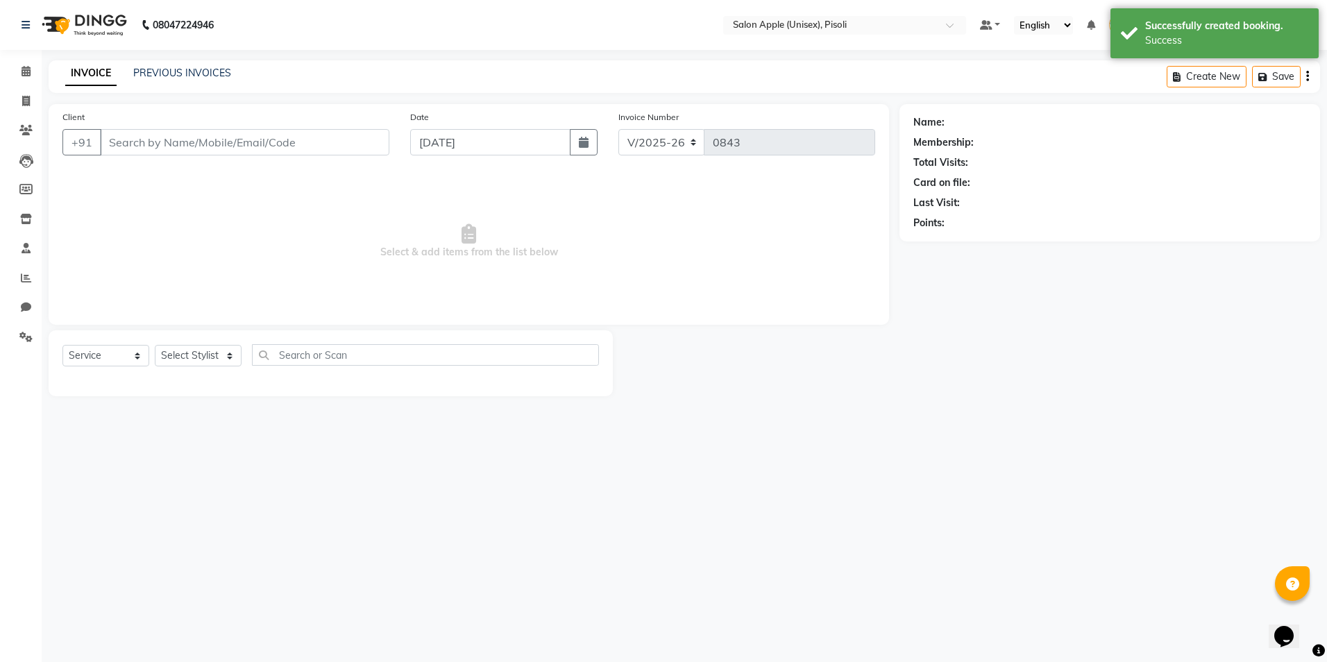
type input "7719076345"
select select "89717"
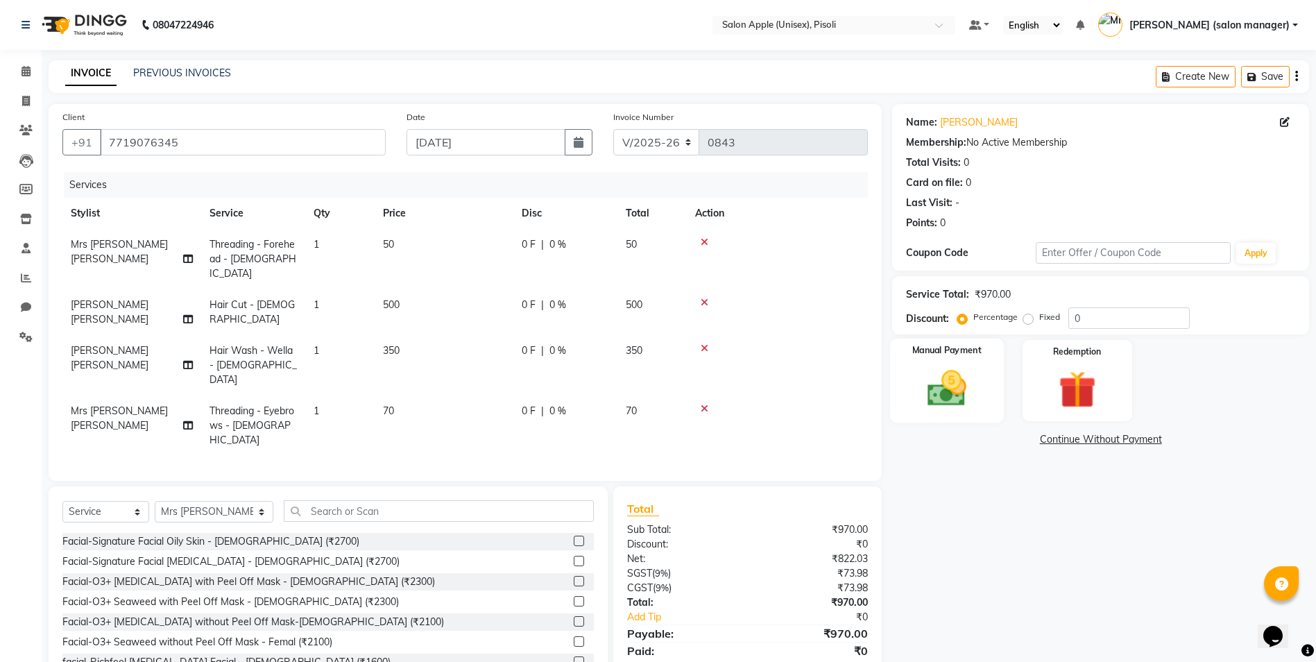
click at [954, 366] on img at bounding box center [947, 388] width 64 height 45
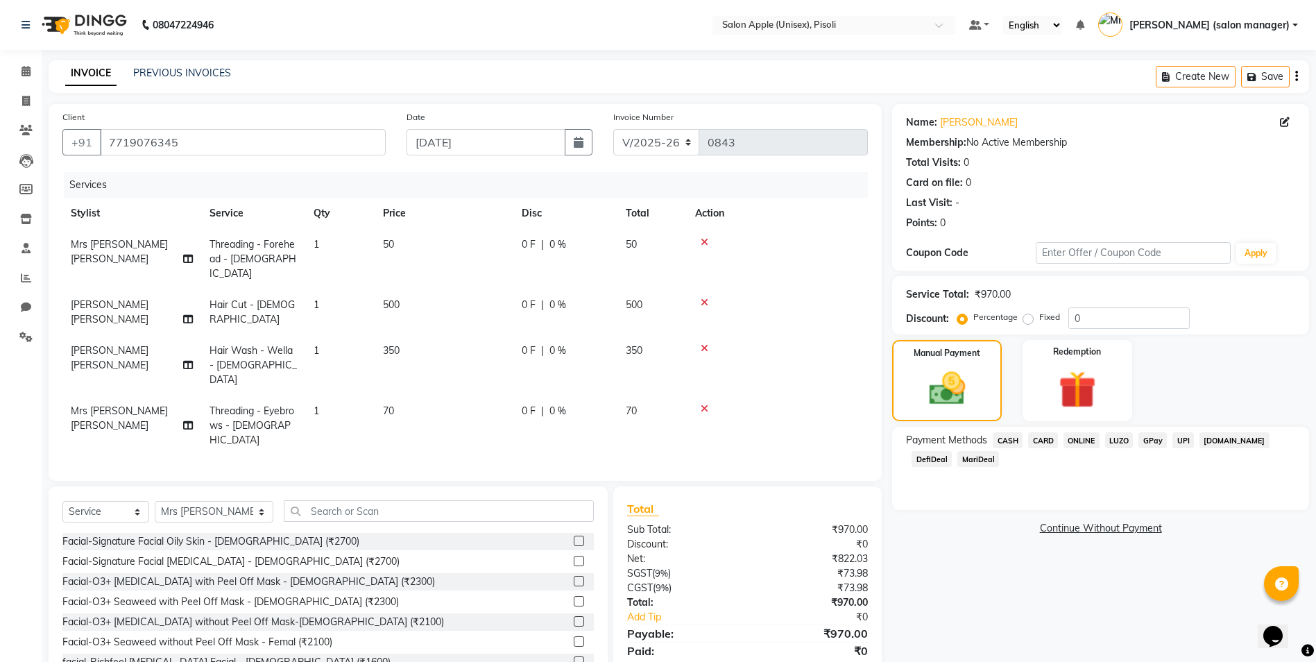
click at [1088, 439] on span "ONLINE" at bounding box center [1082, 440] width 36 height 16
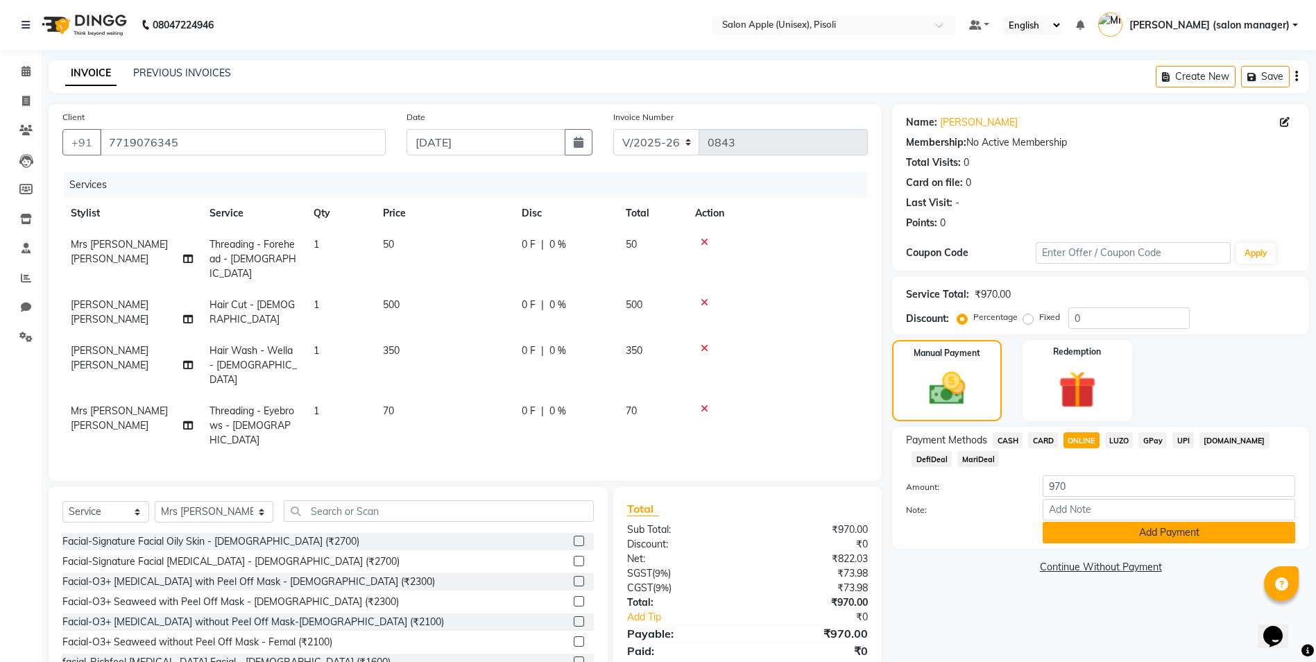
click at [1083, 533] on button "Add Payment" at bounding box center [1169, 533] width 253 height 22
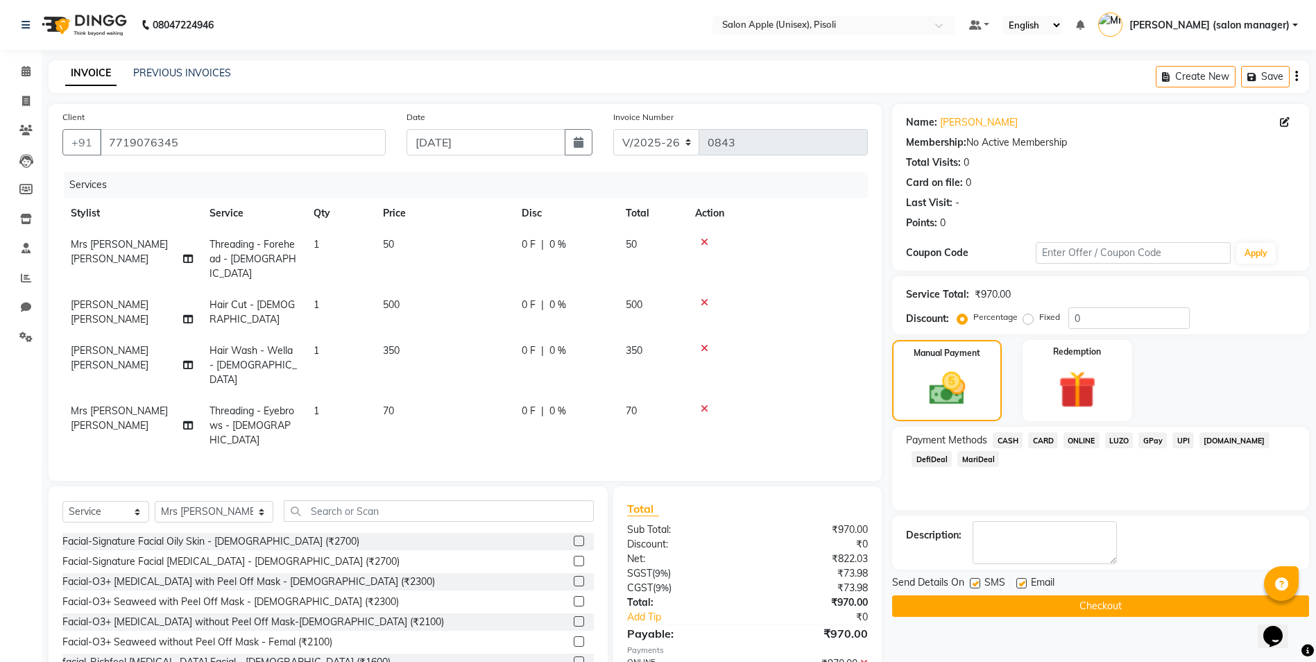
click at [1020, 584] on label at bounding box center [1021, 583] width 10 height 10
click at [1020, 584] on input "checkbox" at bounding box center [1020, 583] width 9 height 9
checkbox input "false"
click at [1021, 608] on button "Checkout" at bounding box center [1100, 606] width 417 height 22
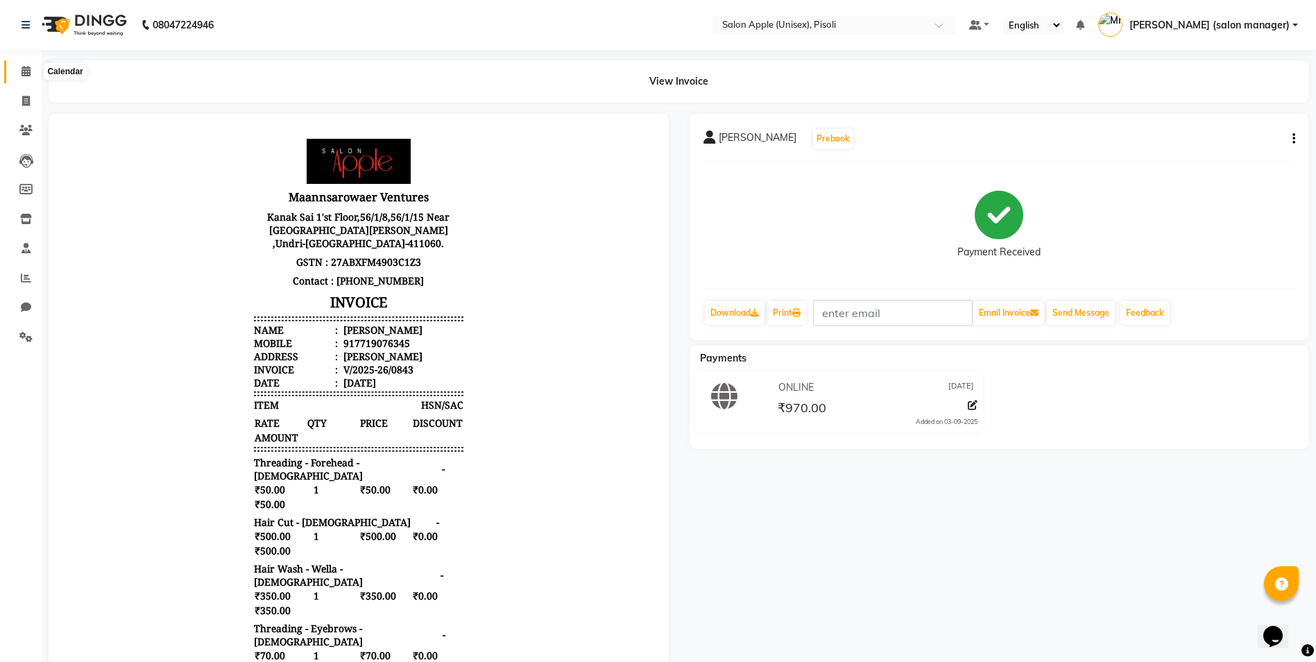
click at [24, 73] on icon at bounding box center [26, 71] width 9 height 10
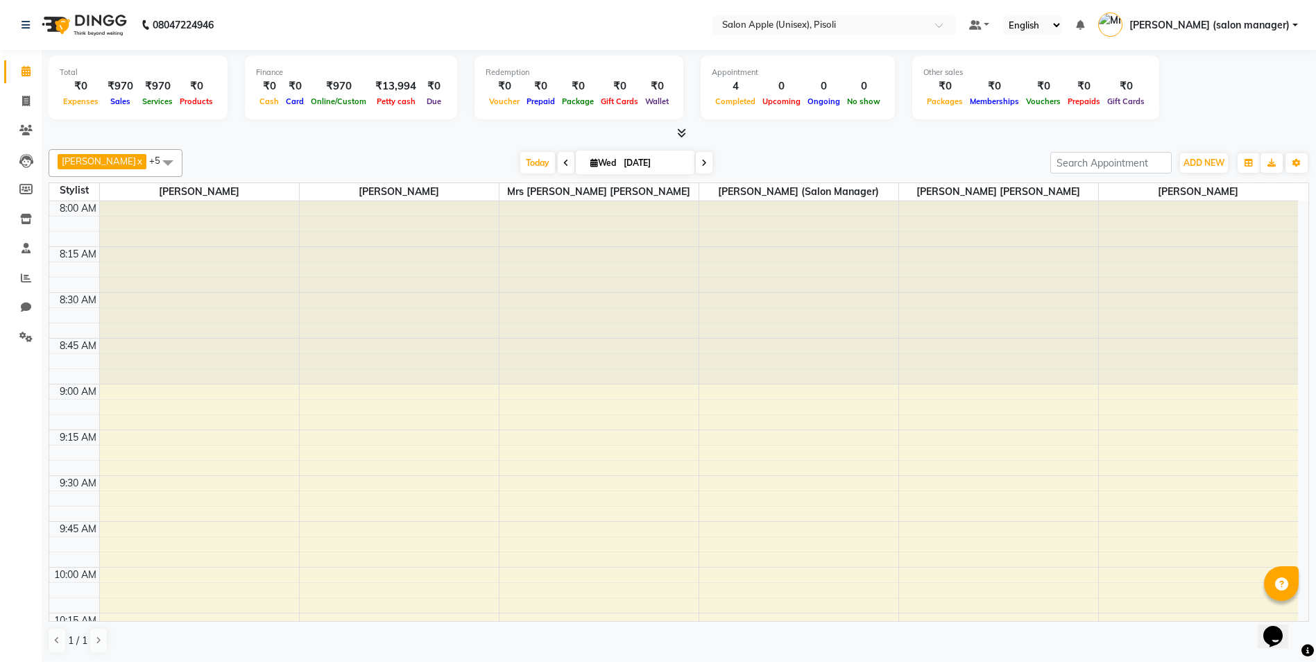
click at [322, 144] on div "[PERSON_NAME] x [PERSON_NAME] x VIDYA [PERSON_NAME] x [PERSON_NAME] (salon mana…" at bounding box center [679, 402] width 1261 height 516
click at [26, 70] on icon at bounding box center [26, 71] width 9 height 10
click at [28, 102] on icon at bounding box center [26, 101] width 8 height 10
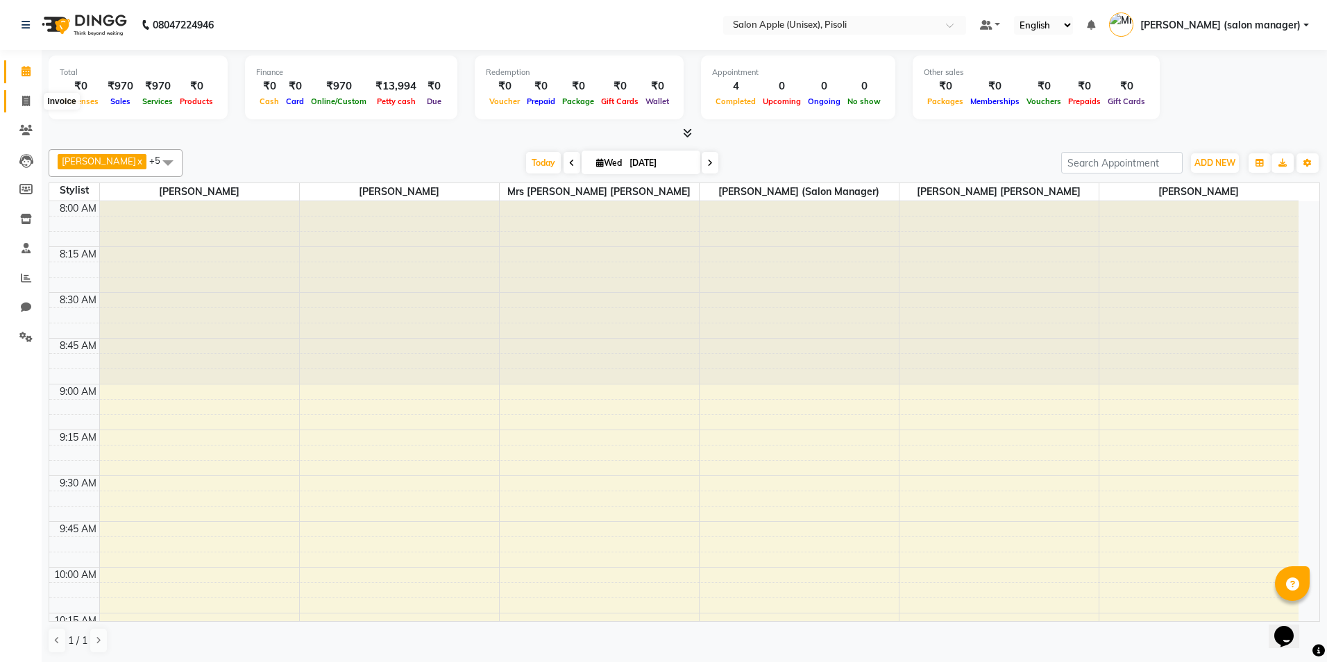
select select "service"
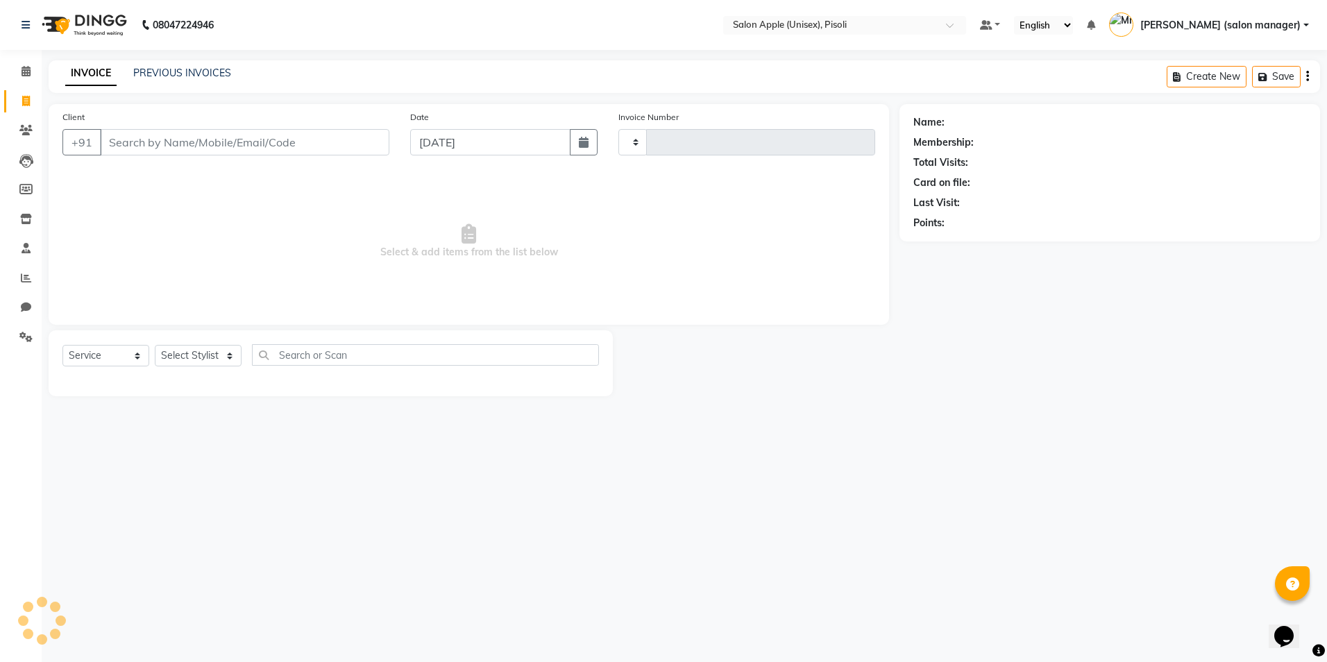
type input "0844"
select select "5282"
click at [20, 72] on span at bounding box center [26, 72] width 24 height 16
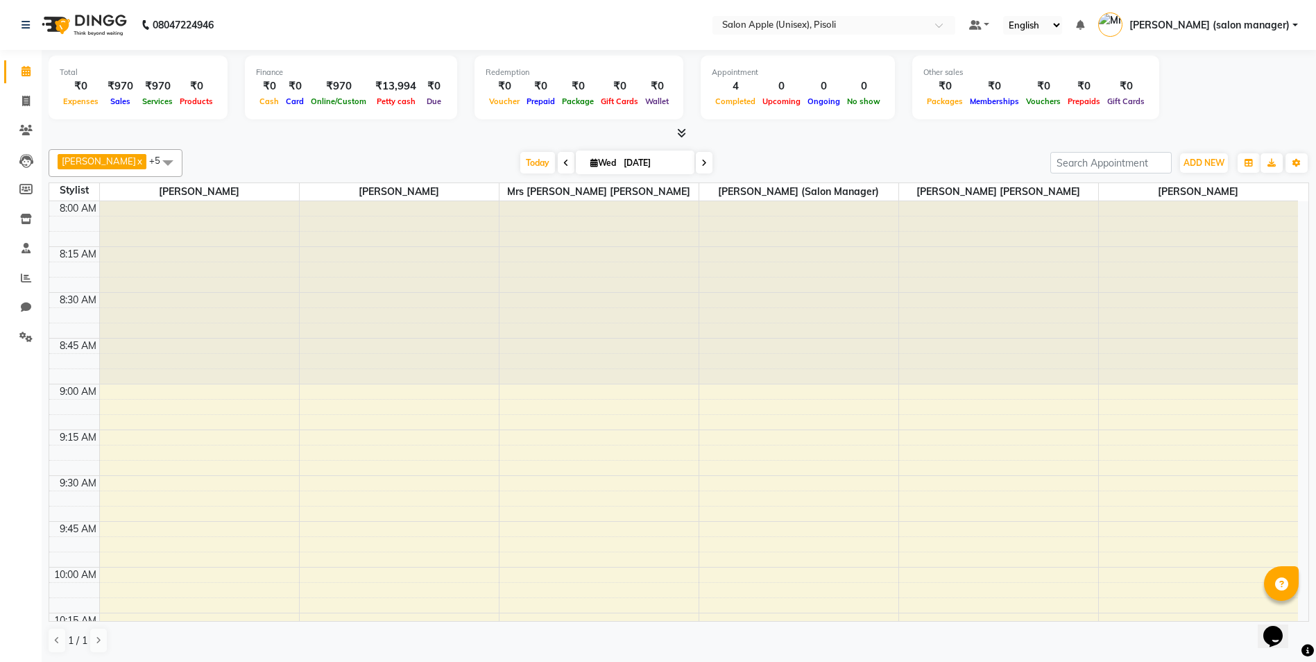
click at [681, 135] on icon at bounding box center [681, 133] width 9 height 10
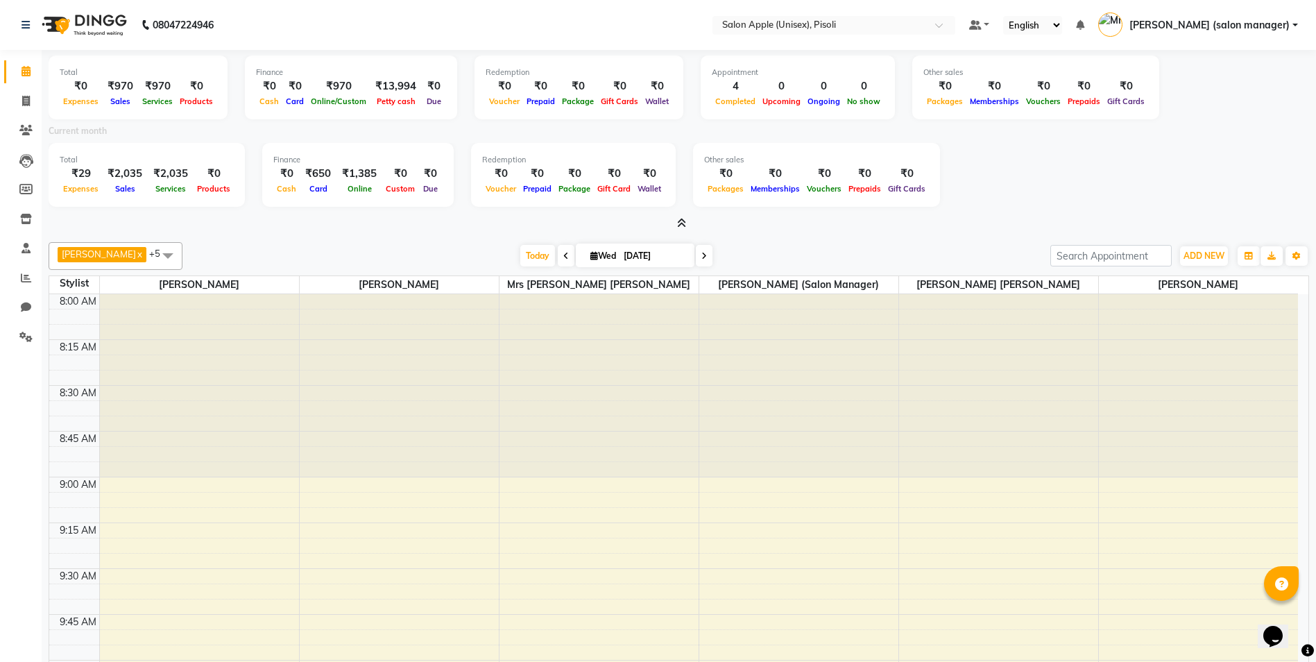
click at [679, 225] on icon at bounding box center [681, 223] width 9 height 10
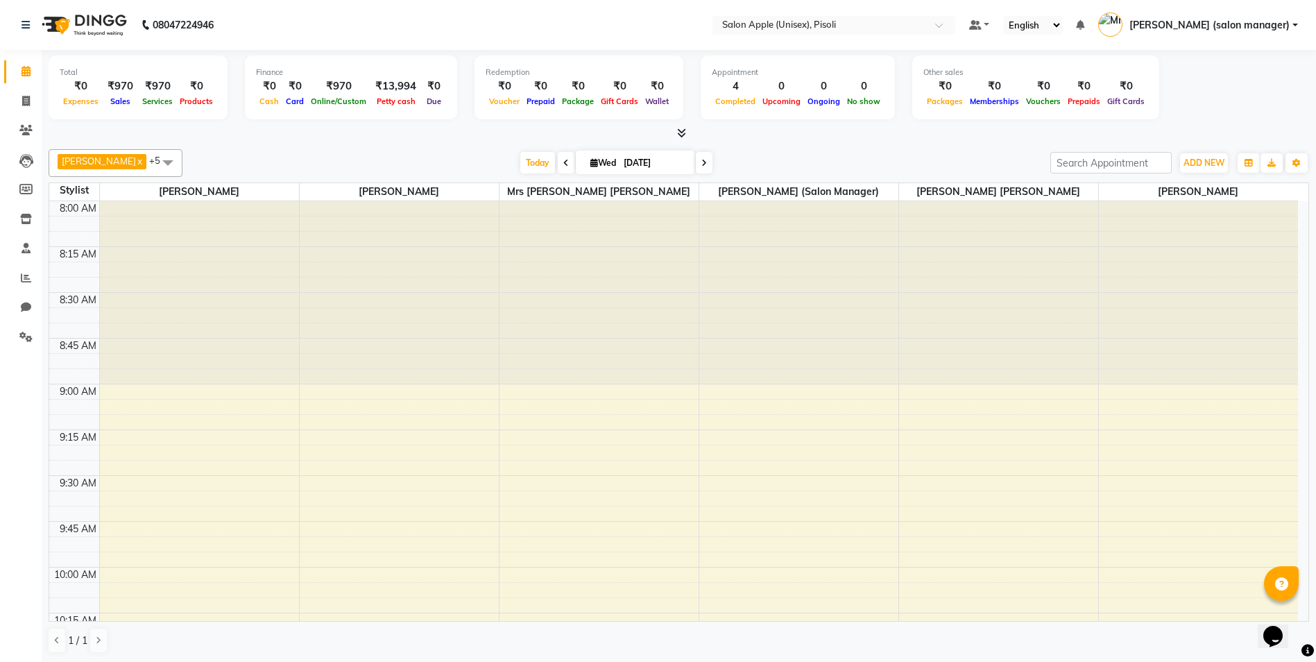
click at [1010, 144] on div "[PERSON_NAME] x [PERSON_NAME] x VIDYA [PERSON_NAME] x [PERSON_NAME] (salon mana…" at bounding box center [679, 402] width 1261 height 516
click at [26, 101] on icon at bounding box center [26, 101] width 8 height 10
select select "service"
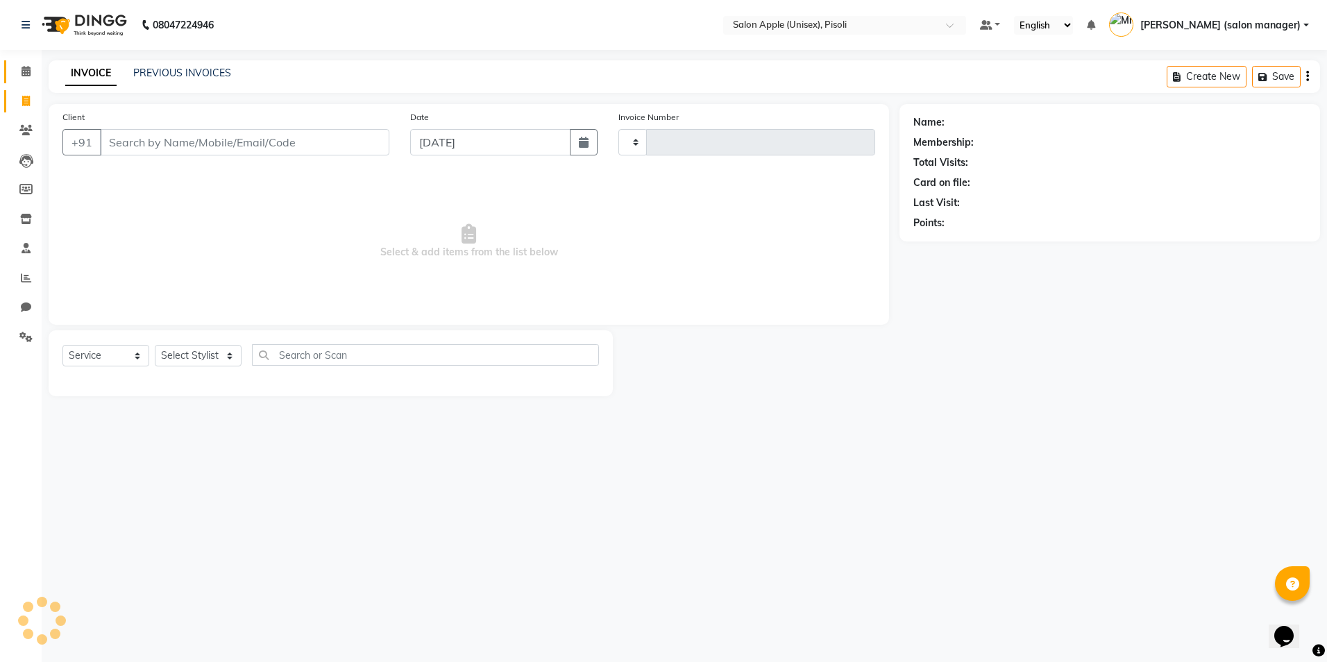
type input "0844"
select select "5282"
click at [26, 71] on icon at bounding box center [26, 71] width 9 height 10
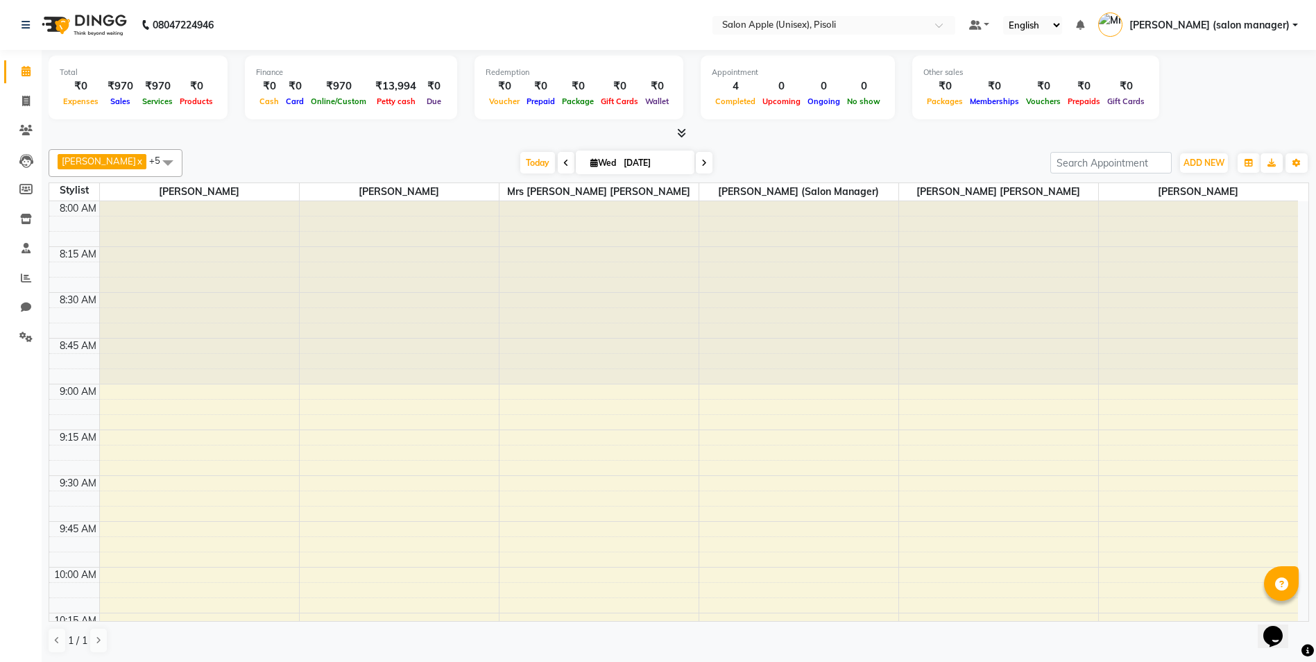
click at [679, 137] on icon at bounding box center [681, 133] width 9 height 10
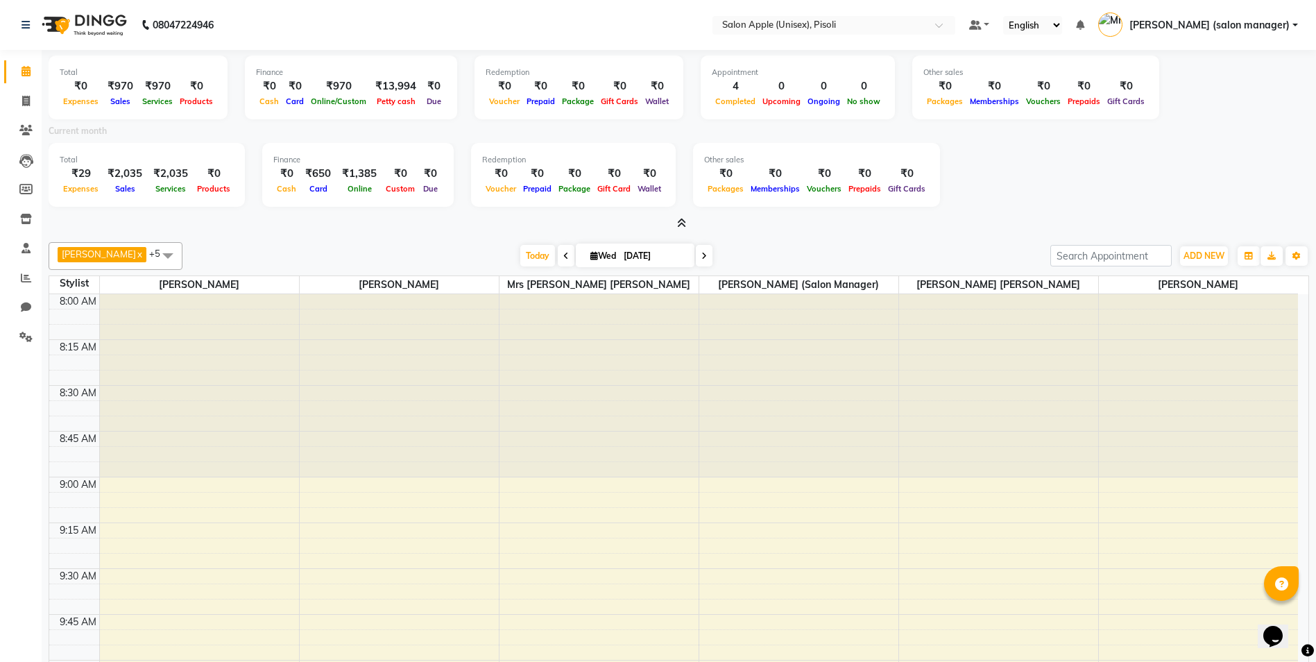
click at [679, 223] on icon at bounding box center [681, 223] width 9 height 10
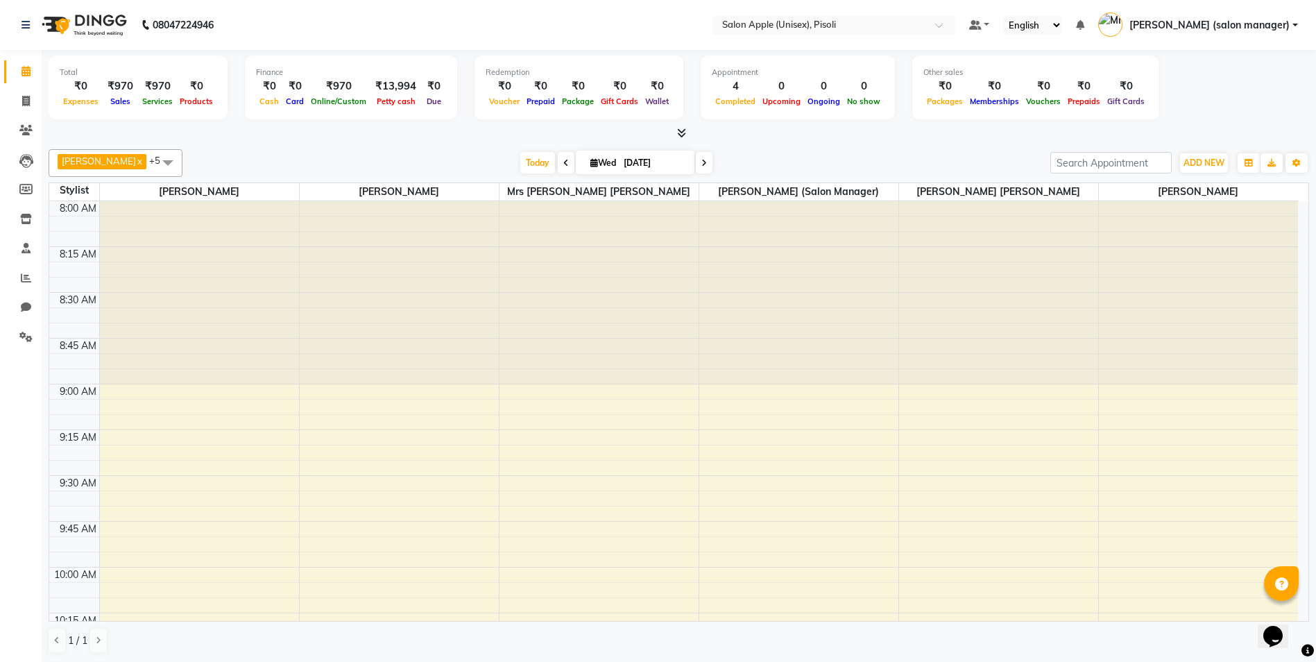
click at [682, 133] on icon at bounding box center [681, 133] width 9 height 10
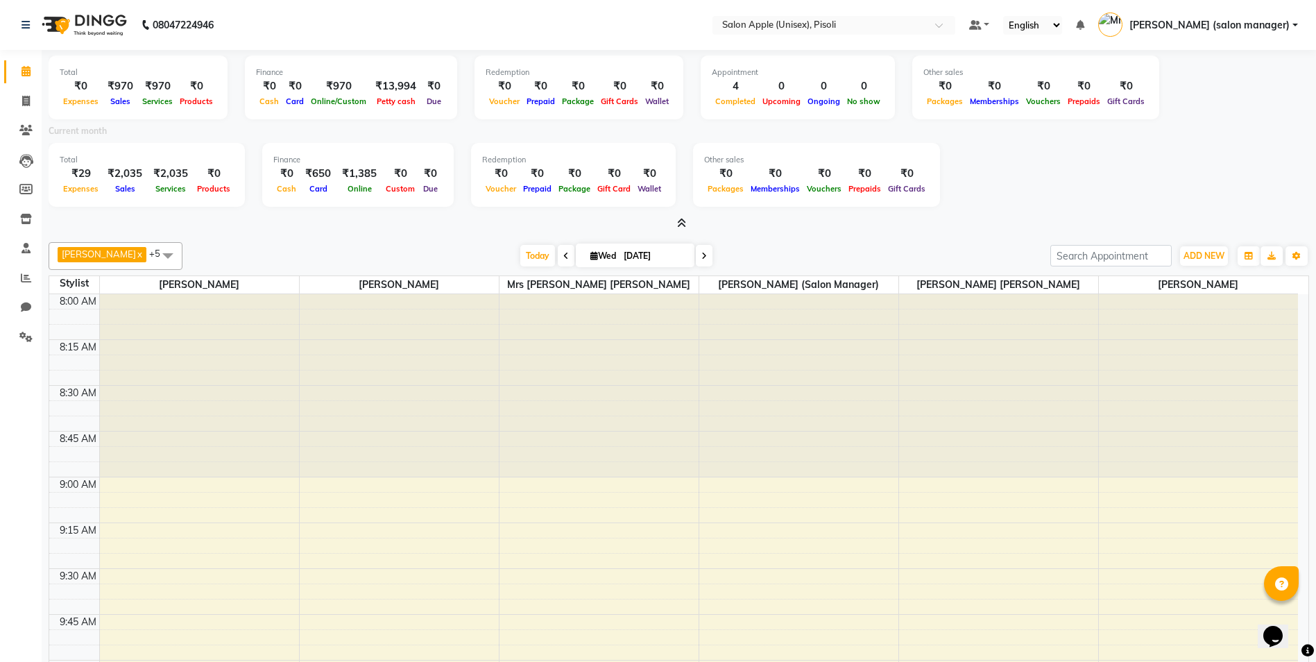
click at [679, 221] on icon at bounding box center [681, 223] width 9 height 10
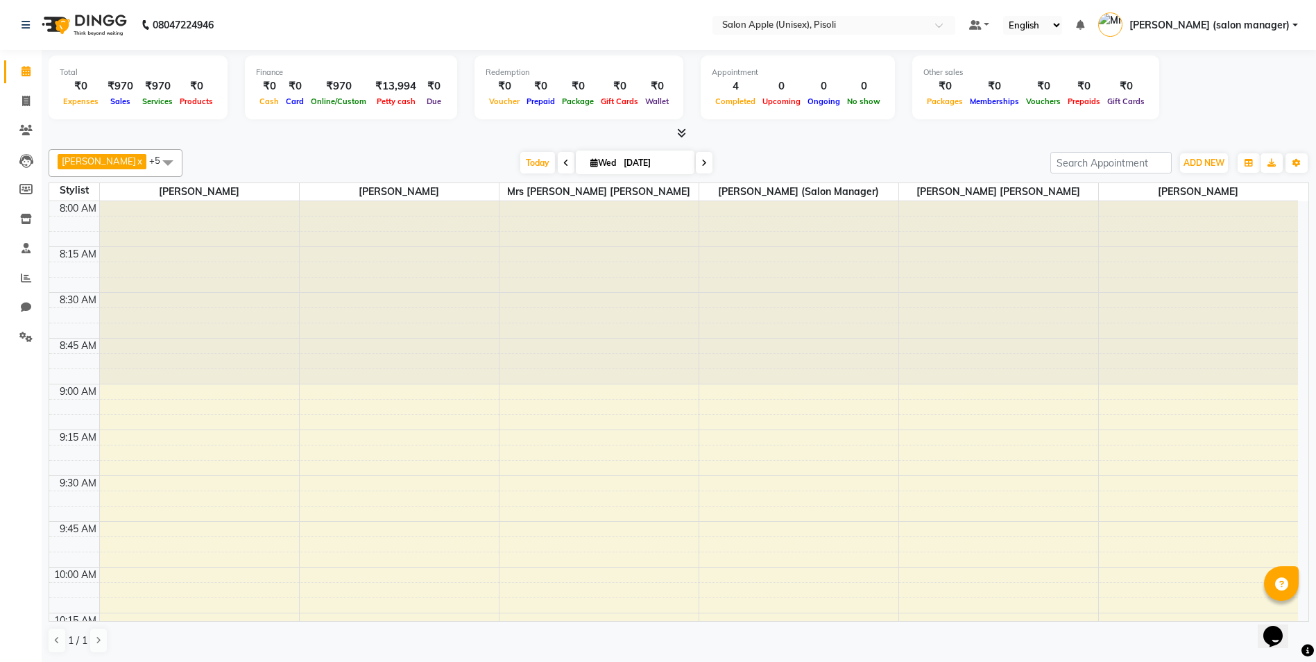
drag, startPoint x: 835, startPoint y: 82, endPoint x: 834, endPoint y: 92, distance: 9.8
drag, startPoint x: 834, startPoint y: 92, endPoint x: 765, endPoint y: 153, distance: 92.4
click at [765, 153] on div "[DATE] [DATE]" at bounding box center [616, 163] width 854 height 21
click at [684, 136] on icon at bounding box center [681, 133] width 9 height 10
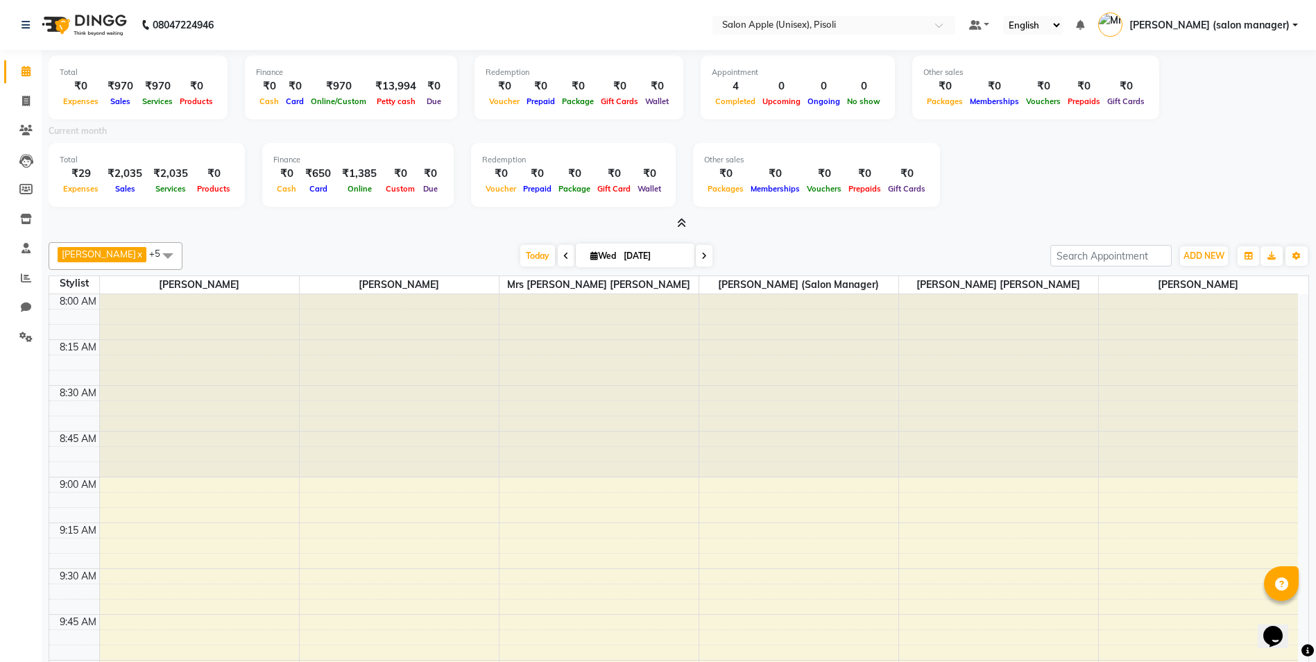
click at [680, 222] on icon at bounding box center [681, 223] width 9 height 10
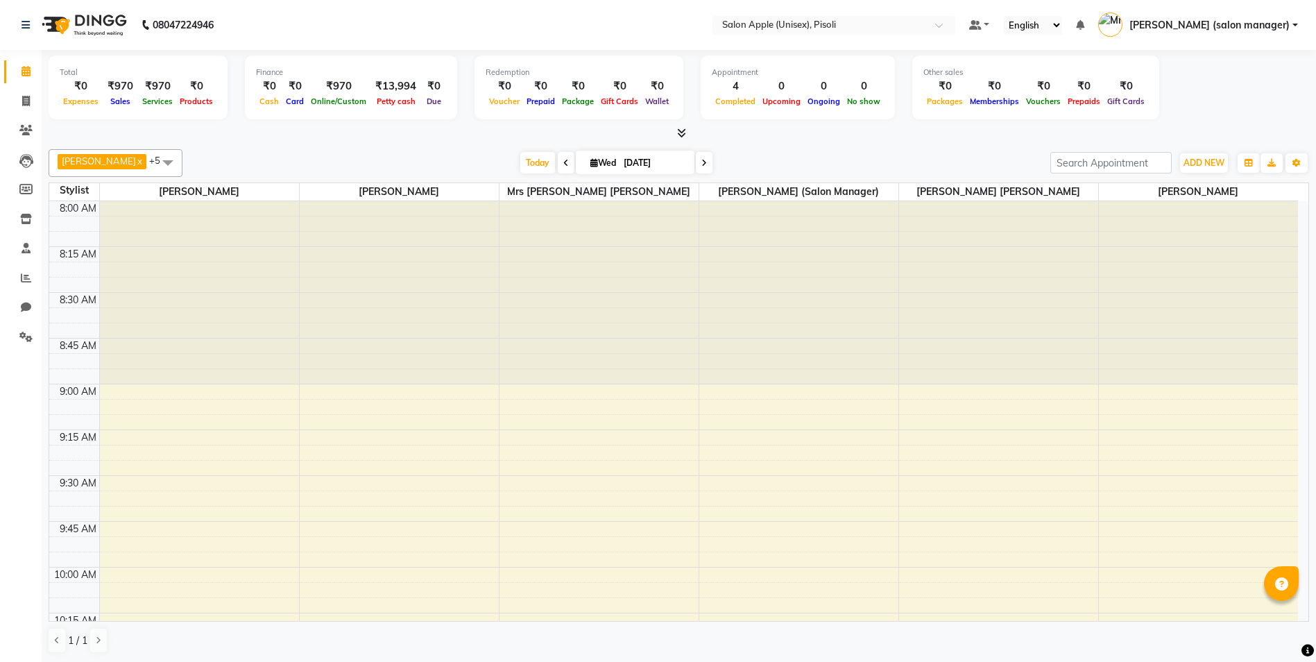
click at [684, 133] on icon at bounding box center [681, 133] width 9 height 10
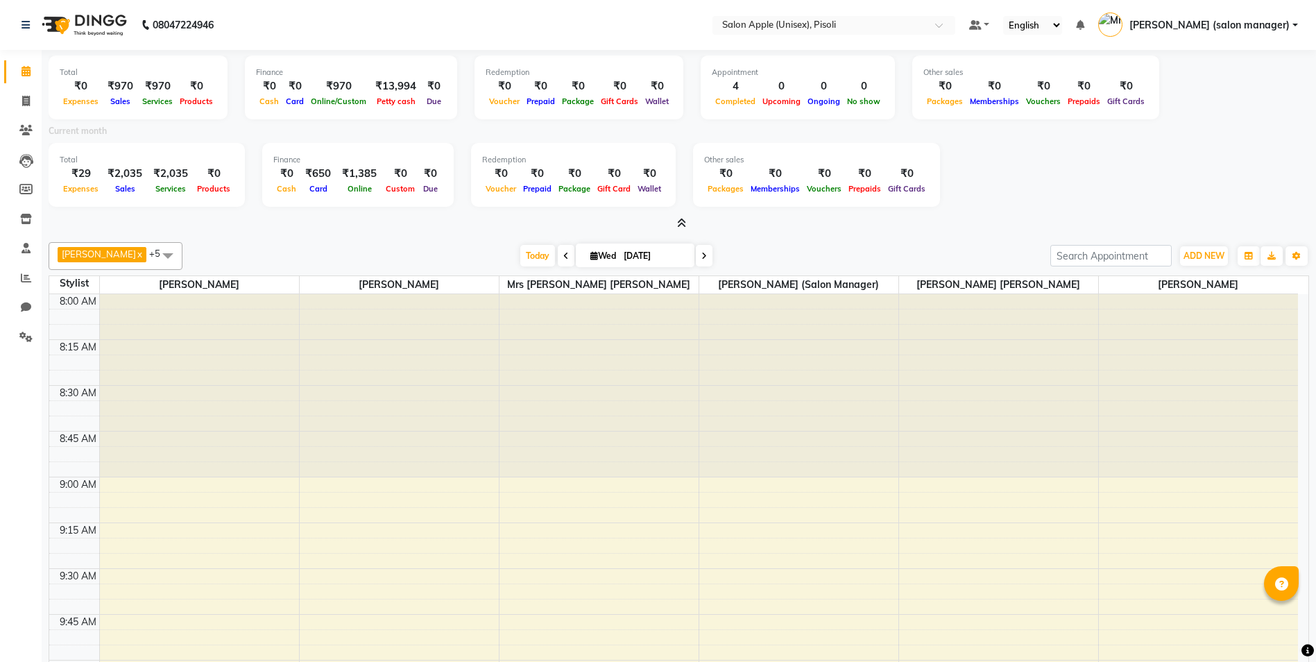
click at [681, 222] on icon at bounding box center [681, 223] width 9 height 10
click at [681, 294] on div at bounding box center [599, 385] width 199 height 183
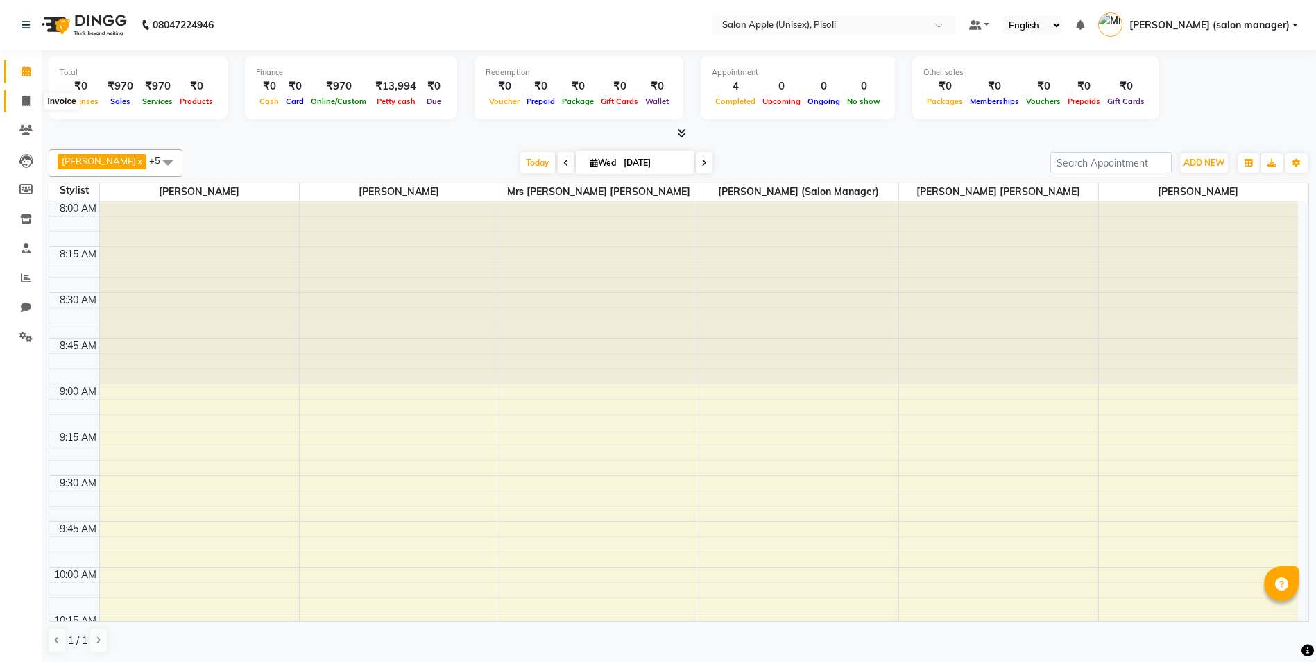
click at [28, 99] on icon at bounding box center [26, 101] width 8 height 10
select select "service"
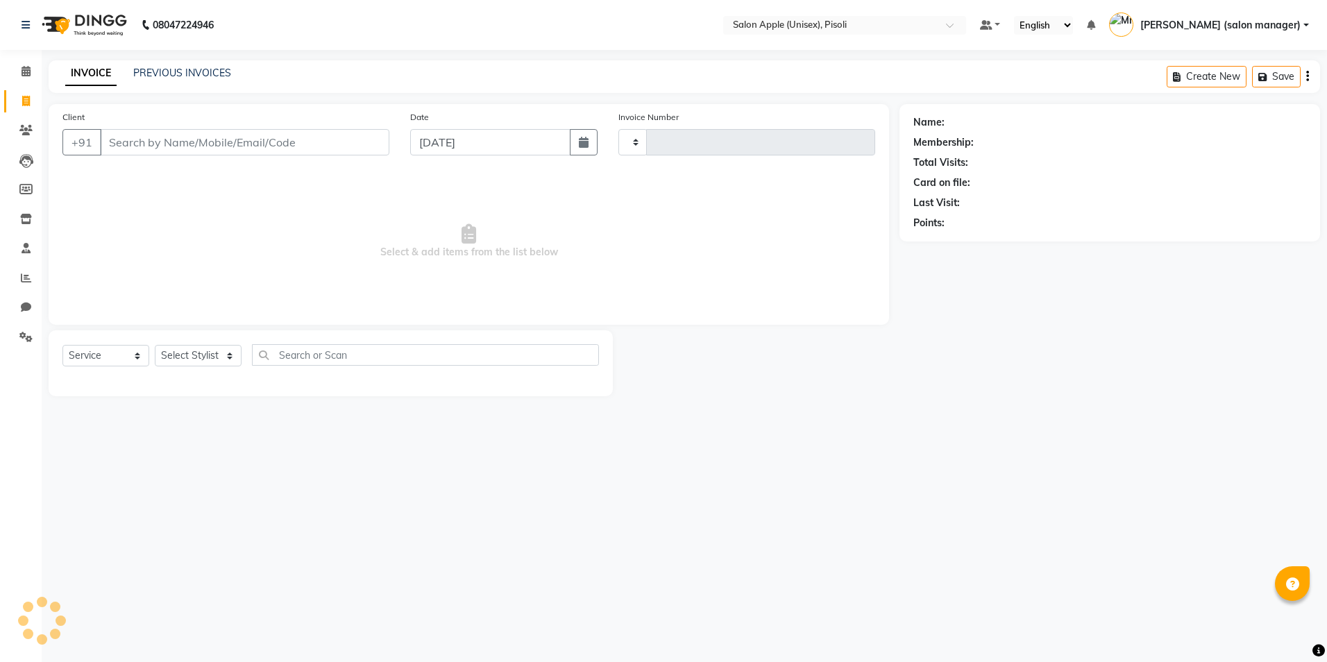
type input "0844"
select select "5282"
click at [246, 151] on input "Client" at bounding box center [244, 142] width 289 height 26
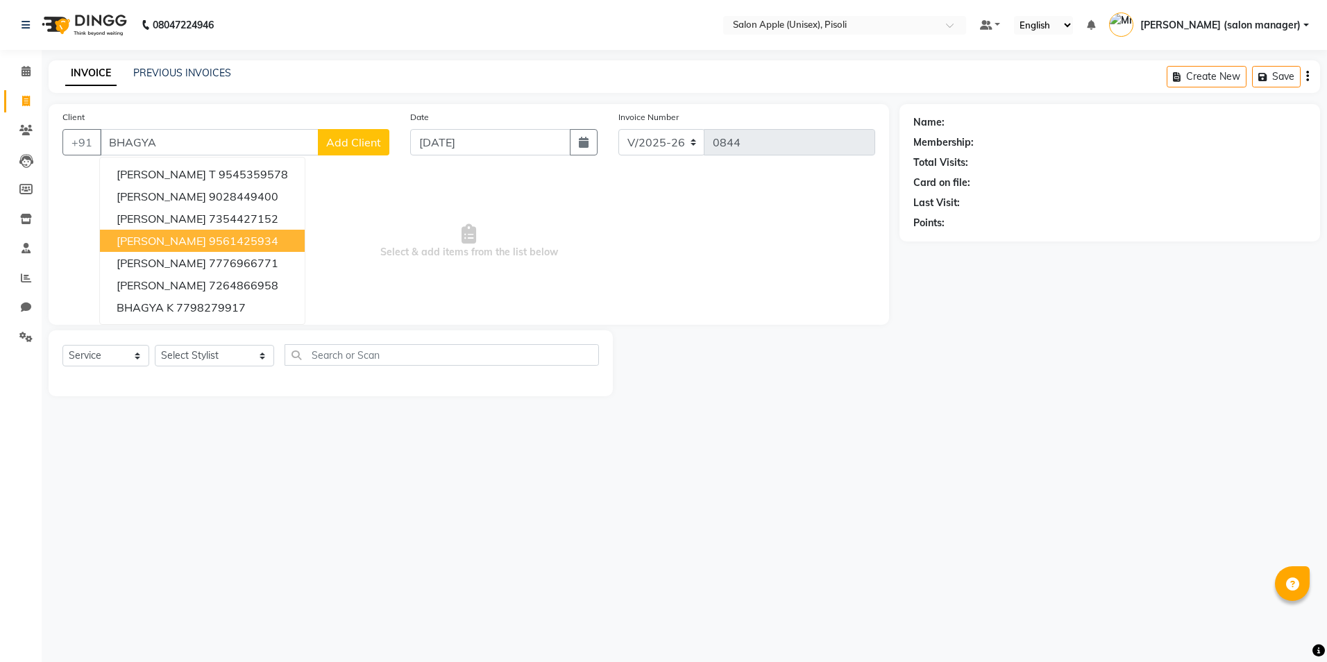
click at [265, 241] on ngb-highlight "9561425934" at bounding box center [243, 241] width 69 height 14
type input "9561425934"
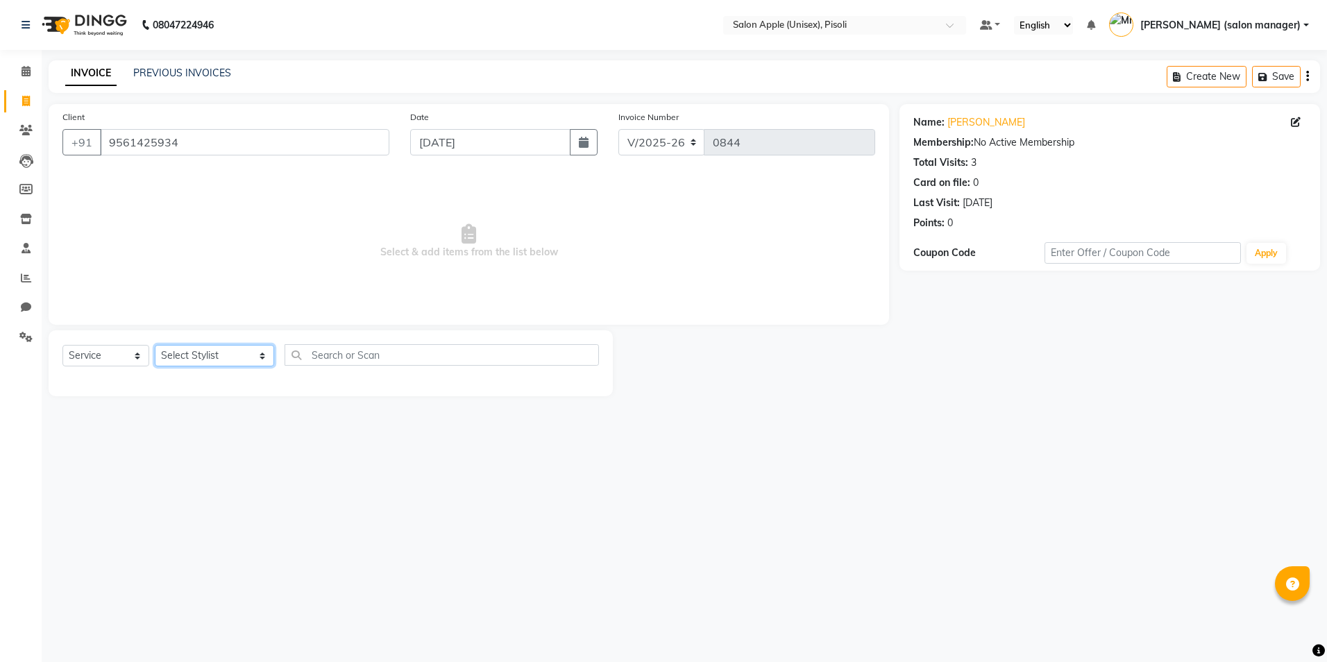
click at [207, 357] on select "Select Stylist [PERSON_NAME] Owner [PERSON_NAME] Owner [PERSON_NAME] [PERSON_NA…" at bounding box center [214, 356] width 119 height 22
click at [30, 126] on icon at bounding box center [25, 130] width 13 height 10
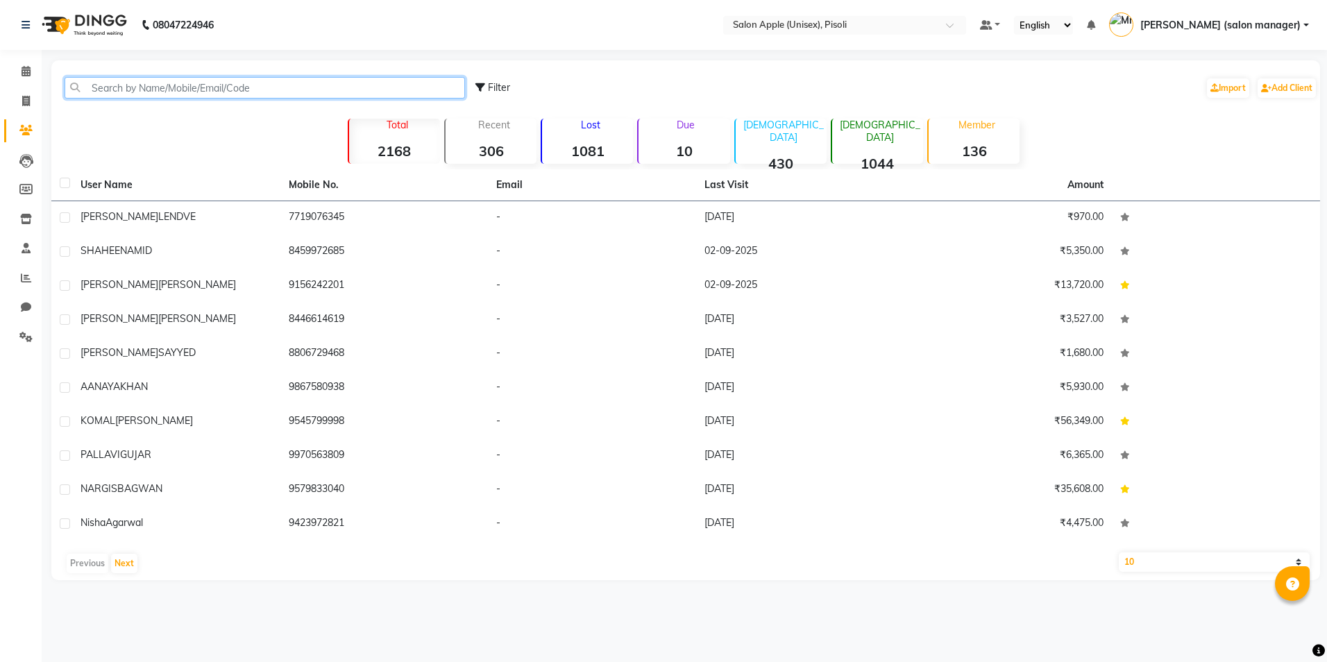
click at [182, 90] on input "text" at bounding box center [265, 88] width 400 height 22
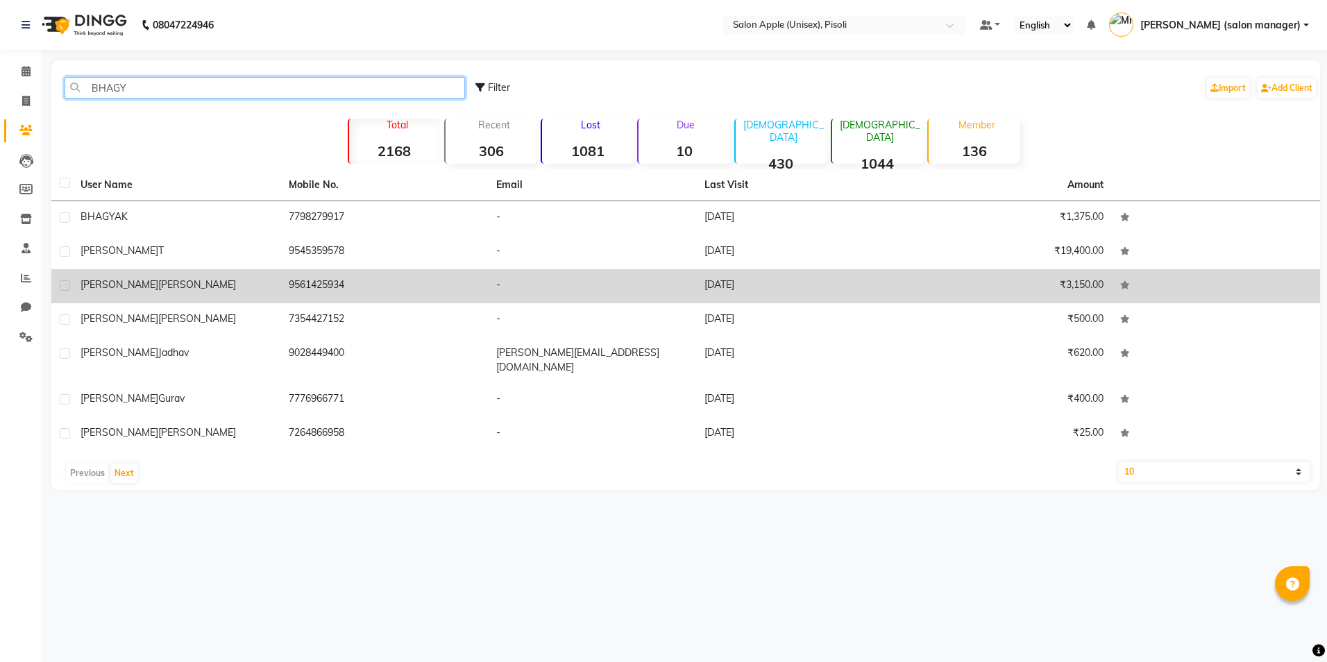
type input "BHAGY"
click at [312, 284] on td "9561425934" at bounding box center [384, 286] width 208 height 34
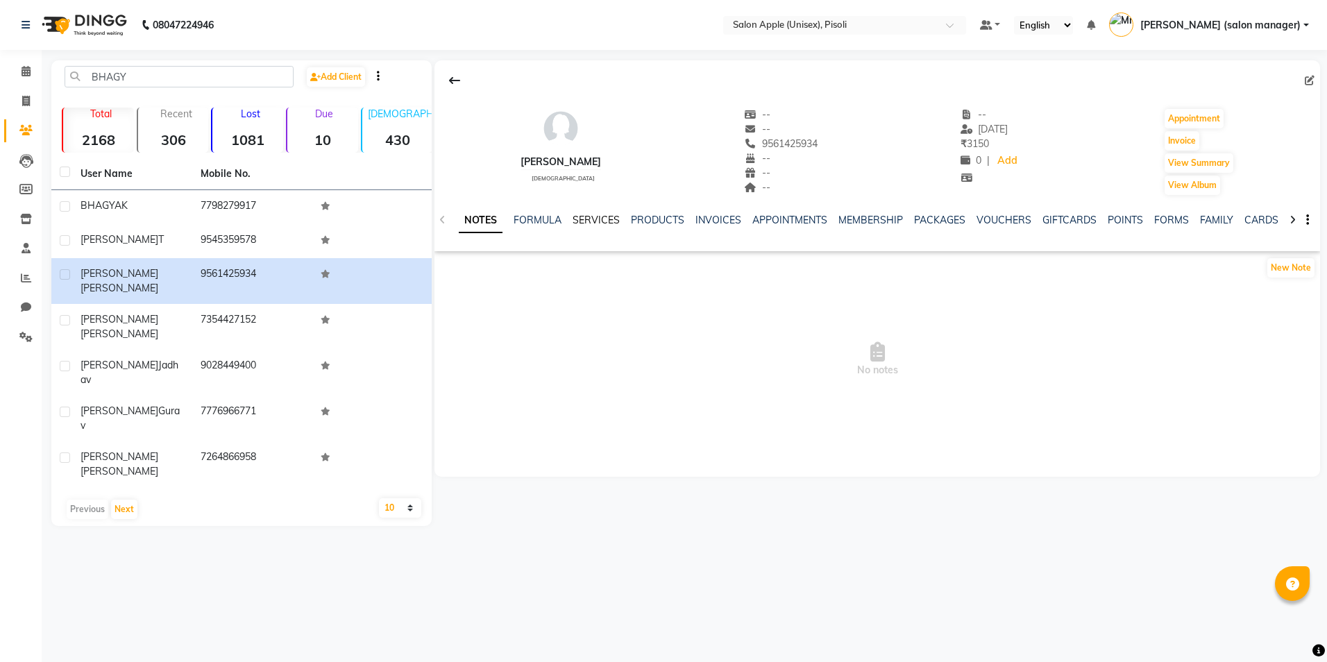
click at [614, 223] on link "SERVICES" at bounding box center [595, 220] width 47 height 12
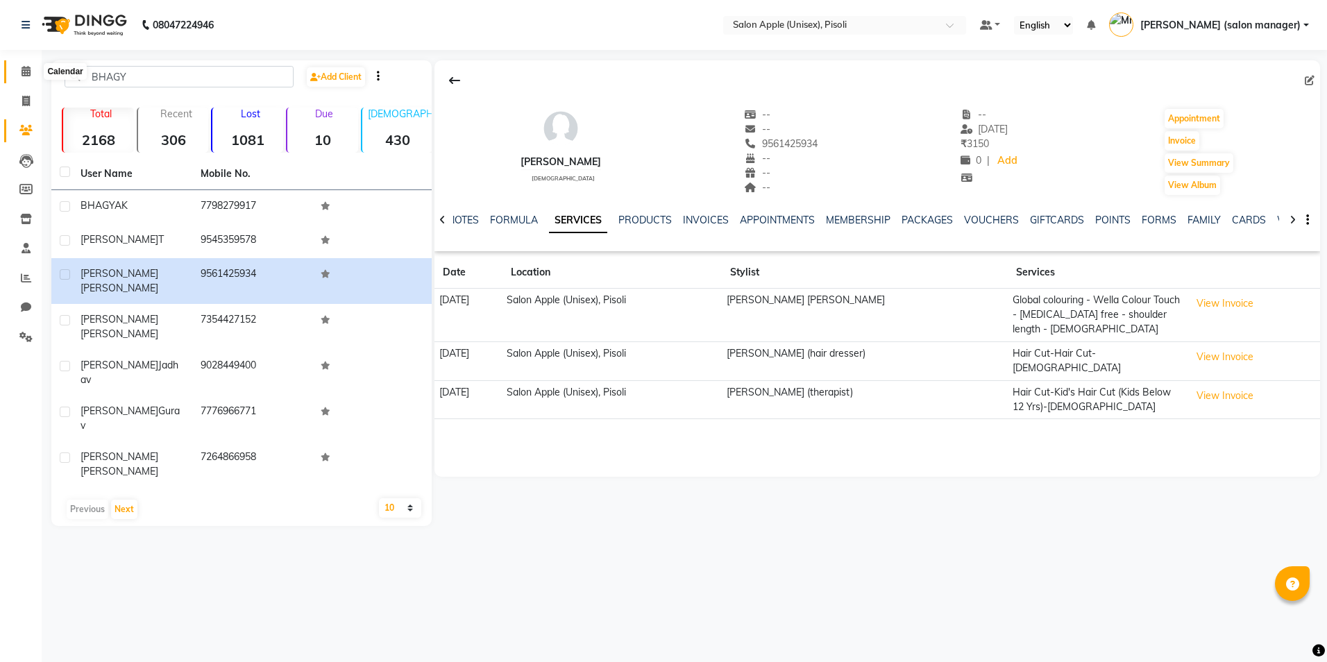
click at [28, 69] on icon at bounding box center [26, 71] width 9 height 10
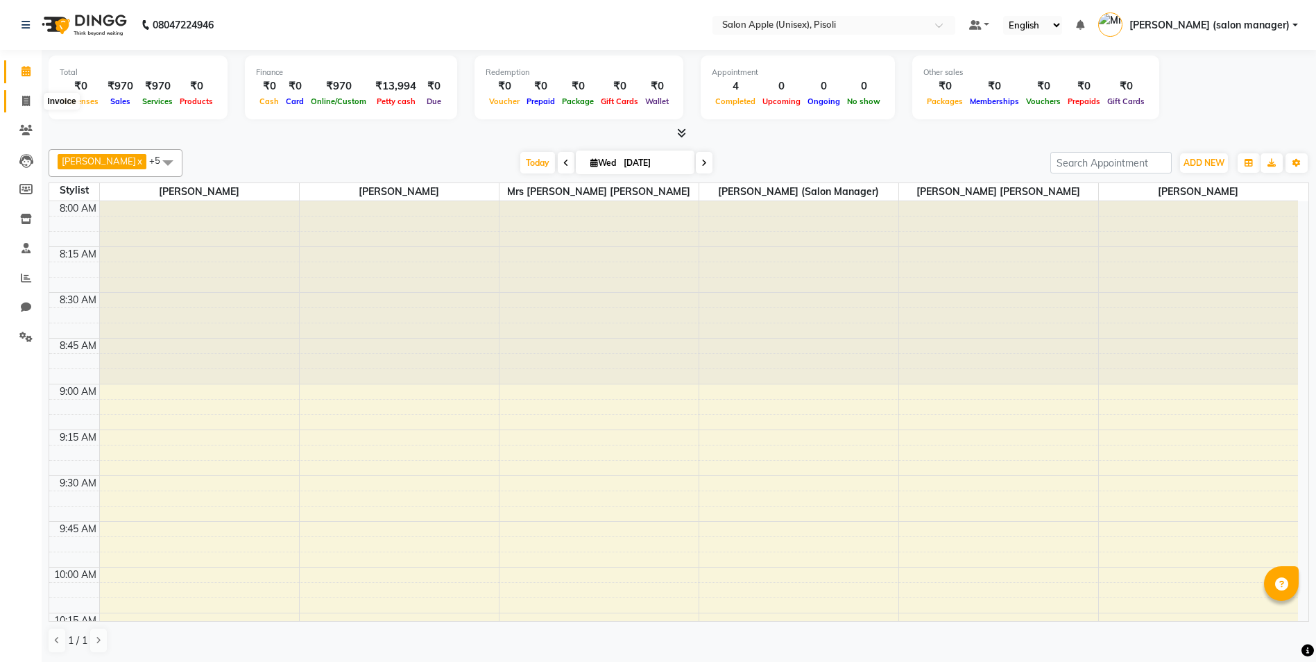
click at [24, 98] on icon at bounding box center [26, 101] width 8 height 10
select select "5282"
select select "service"
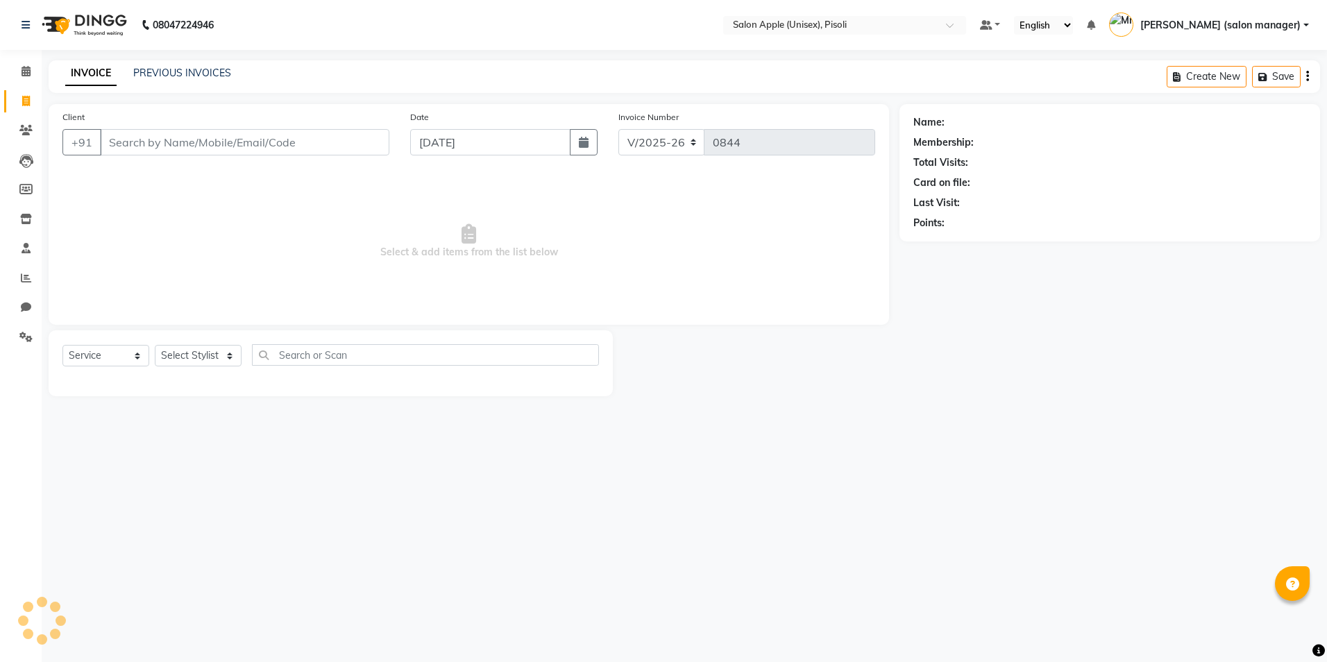
click at [152, 142] on input "Client" at bounding box center [244, 142] width 289 height 26
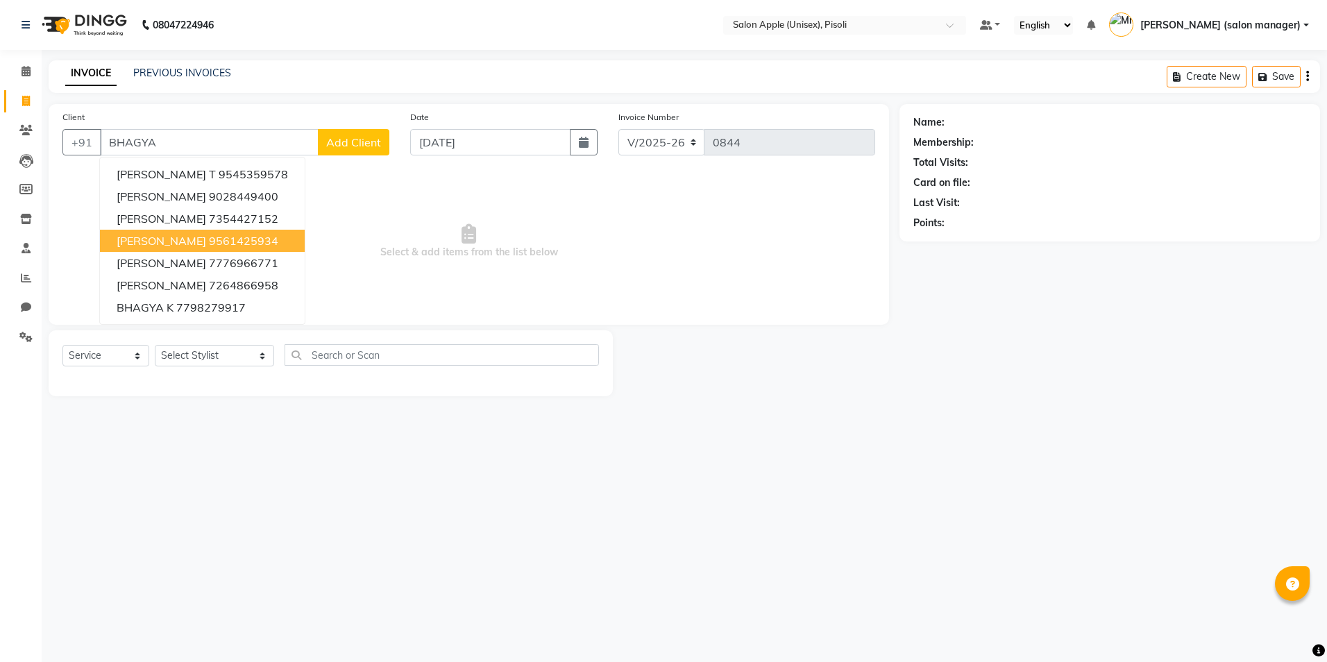
click at [219, 248] on button "[PERSON_NAME] 9561425934" at bounding box center [202, 241] width 205 height 22
type input "9561425934"
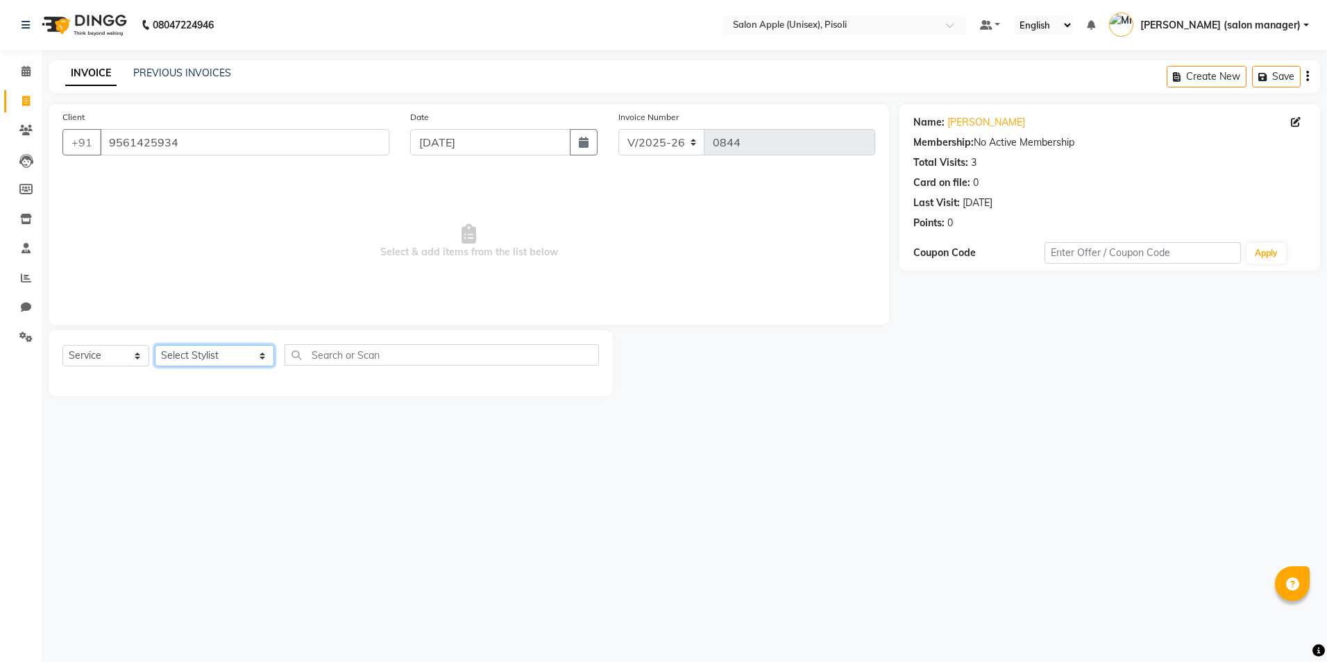
click at [207, 352] on select "Select Stylist [PERSON_NAME] Owner [PERSON_NAME] Owner [PERSON_NAME] [PERSON_NA…" at bounding box center [214, 356] width 119 height 22
select select "75908"
click at [155, 345] on select "Select Stylist [PERSON_NAME] Owner [PERSON_NAME] Owner [PERSON_NAME] [PERSON_NA…" at bounding box center [214, 356] width 119 height 22
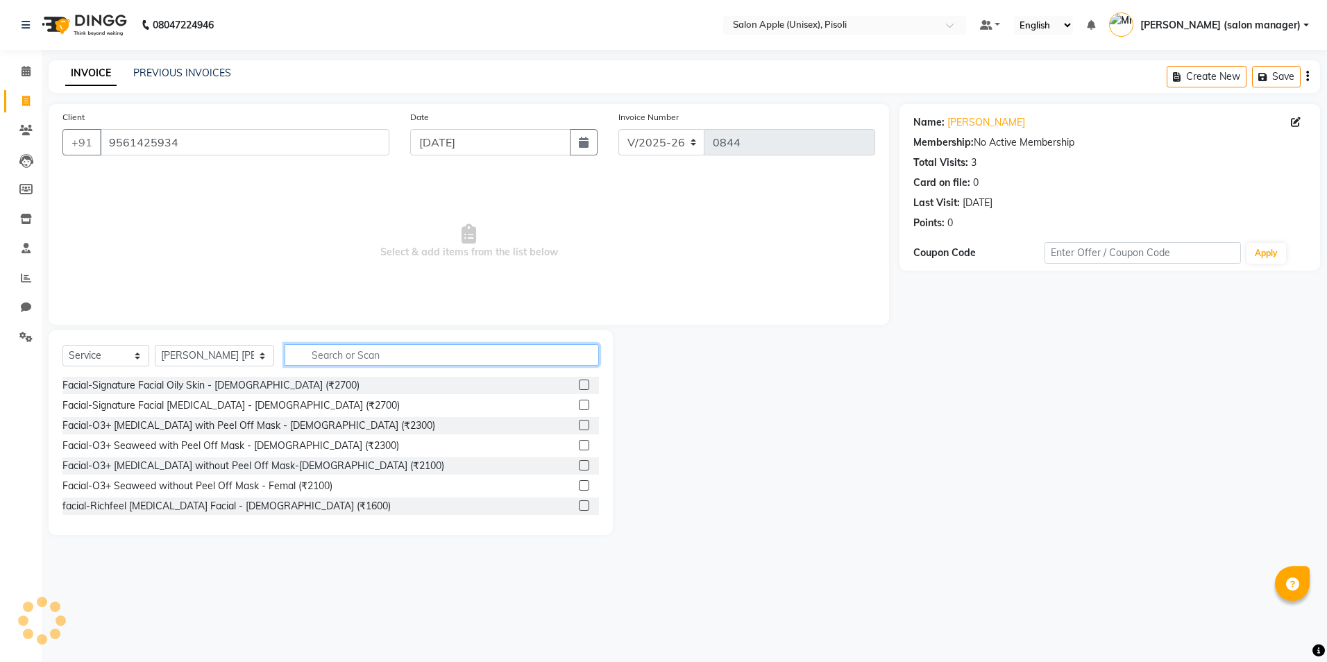
click at [346, 352] on input "text" at bounding box center [441, 355] width 314 height 22
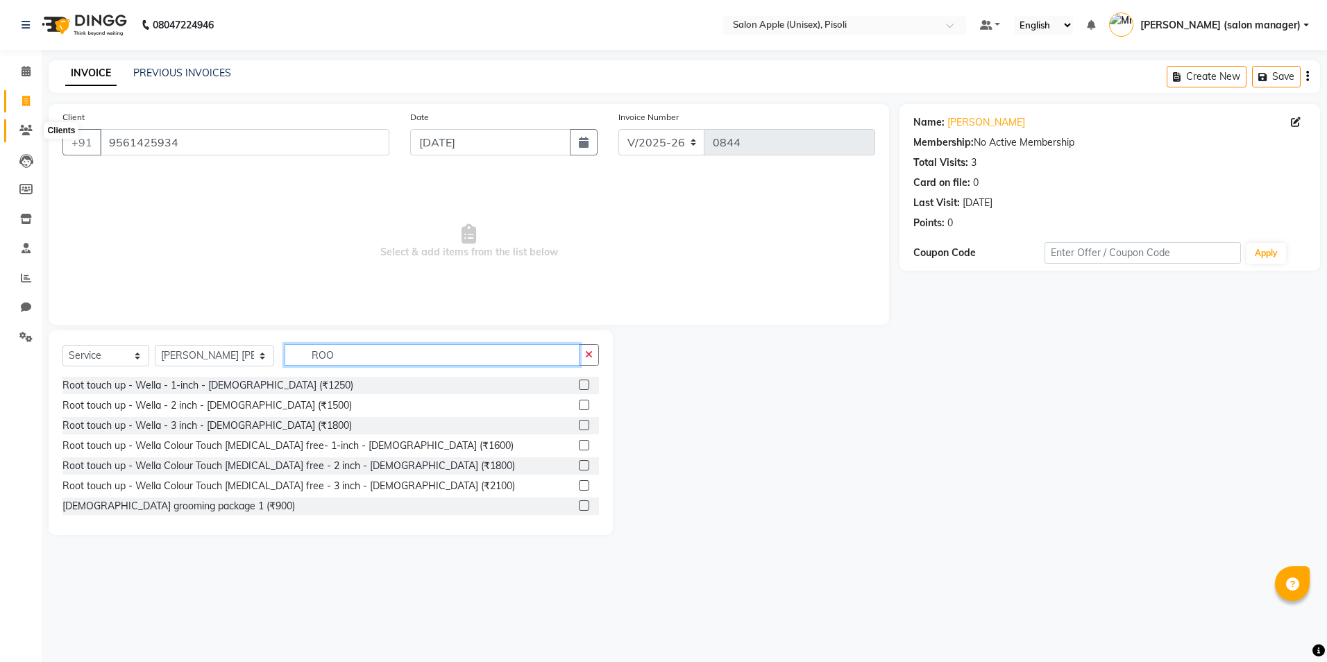
type input "ROO"
click at [21, 130] on icon at bounding box center [25, 130] width 13 height 10
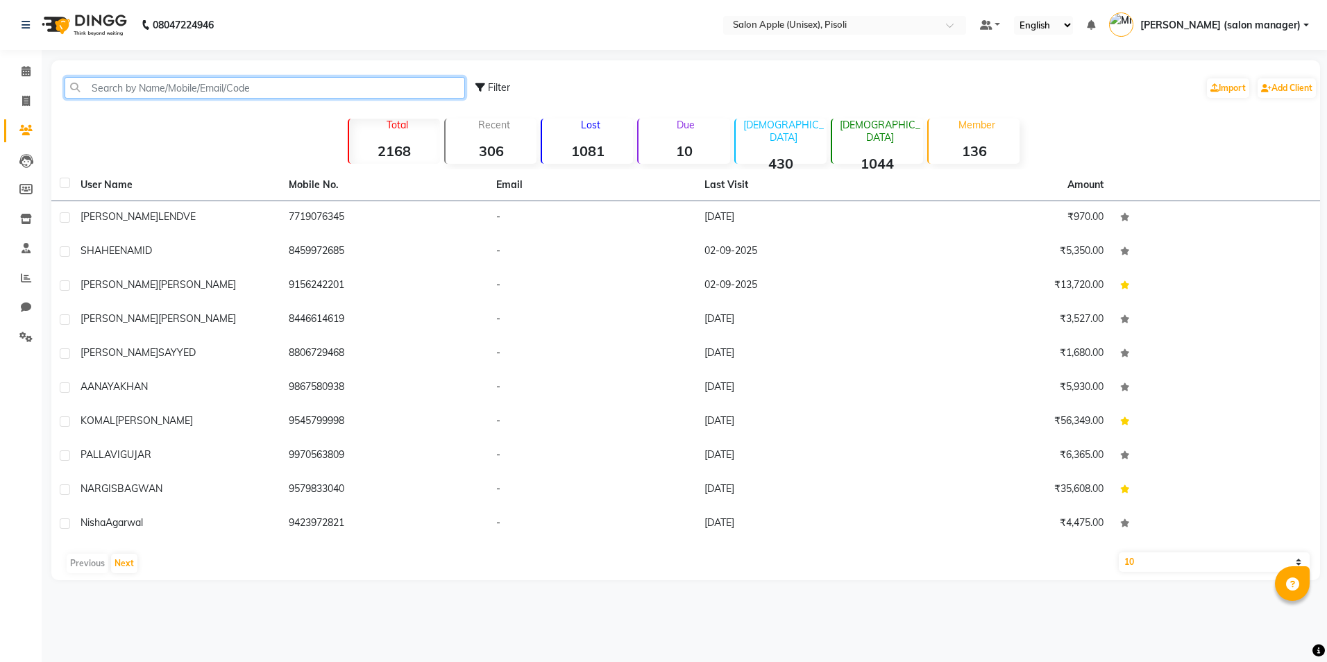
click at [192, 89] on input "text" at bounding box center [265, 88] width 400 height 22
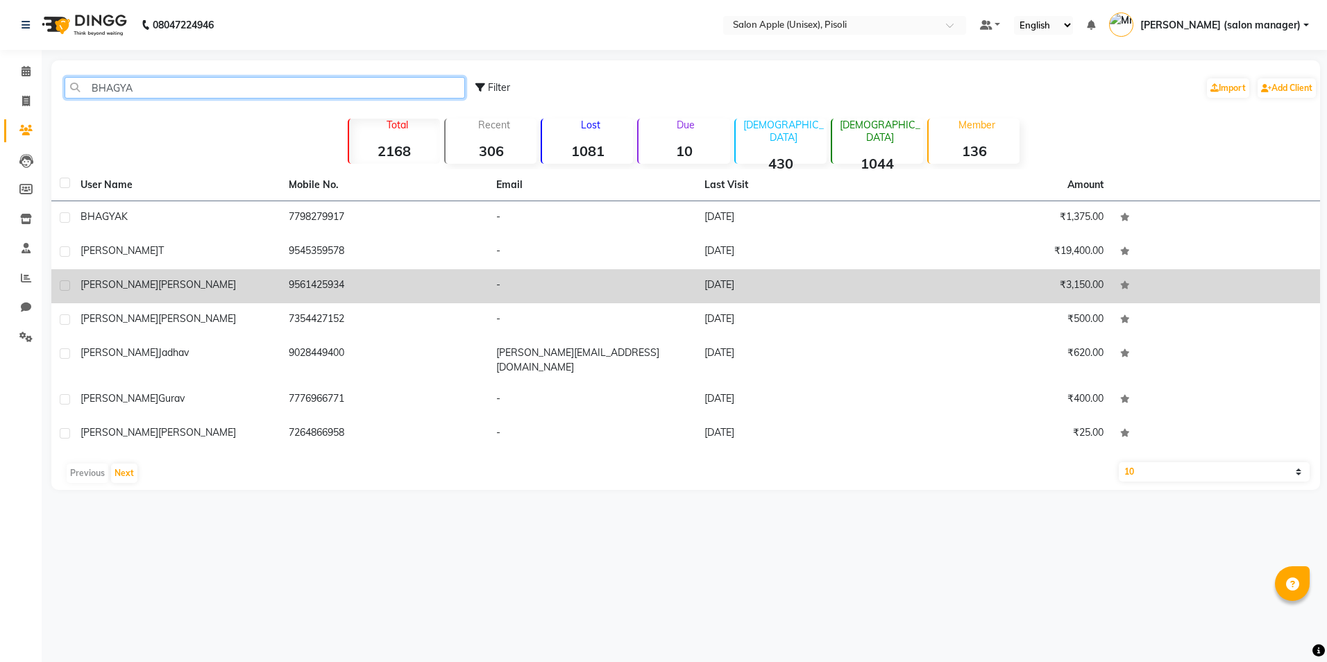
type input "BHAGYA"
click at [264, 285] on div "[PERSON_NAME]" at bounding box center [175, 285] width 191 height 15
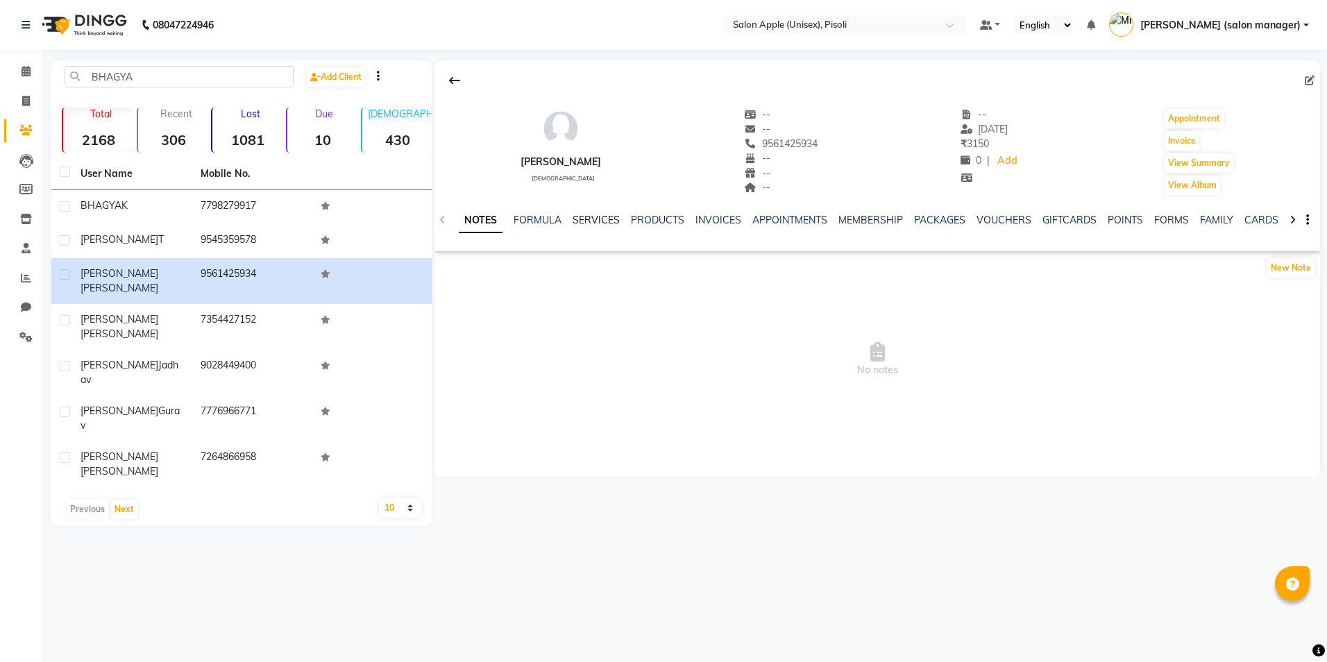
click at [594, 217] on link "SERVICES" at bounding box center [595, 220] width 47 height 12
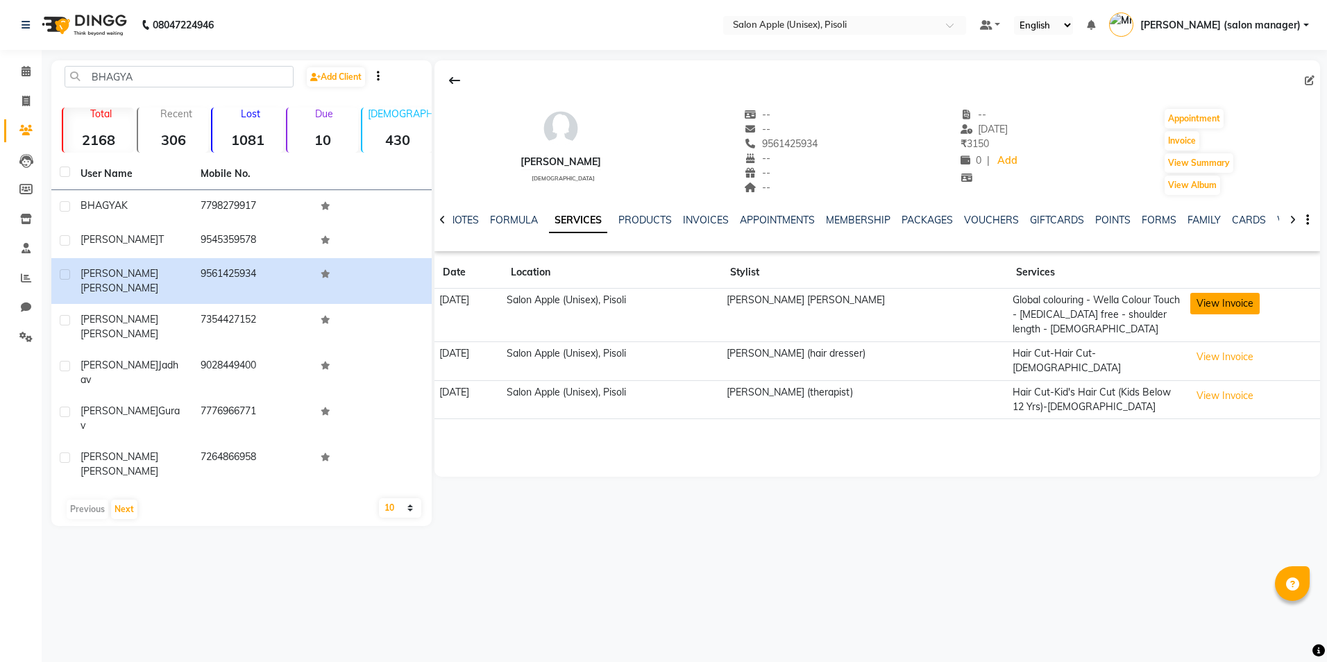
click at [1238, 305] on button "View Invoice" at bounding box center [1224, 304] width 69 height 22
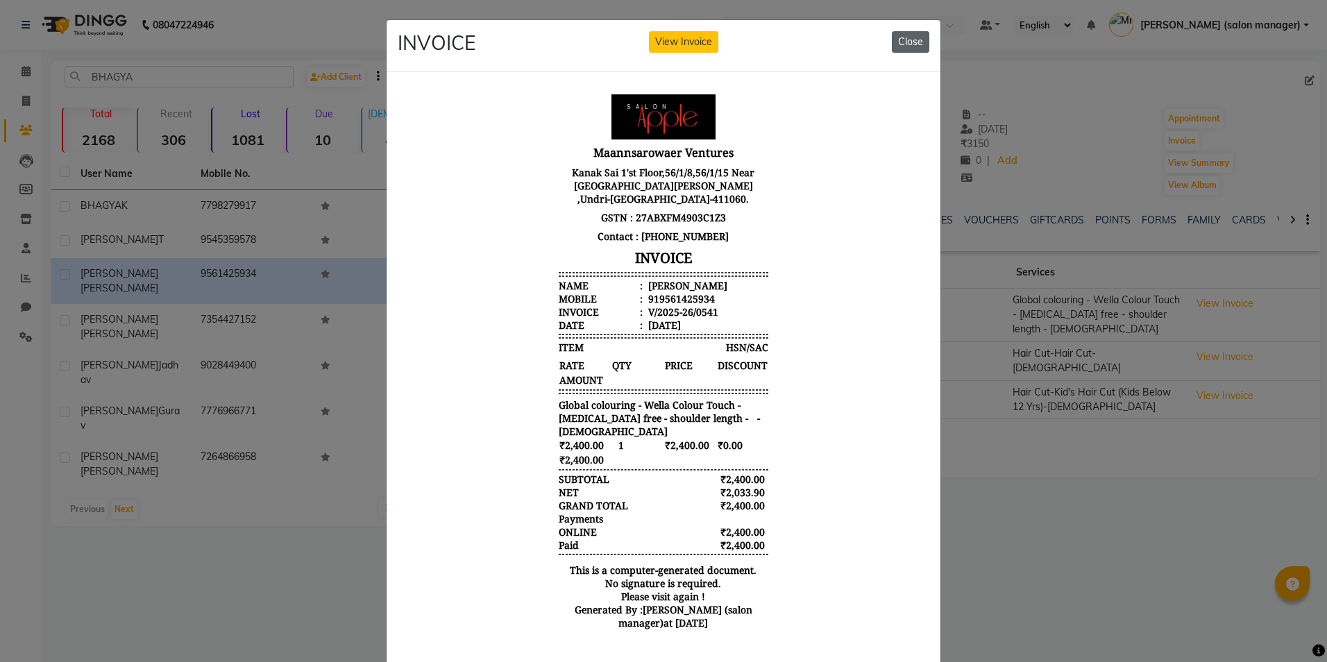
click at [900, 41] on button "Close" at bounding box center [910, 42] width 37 height 22
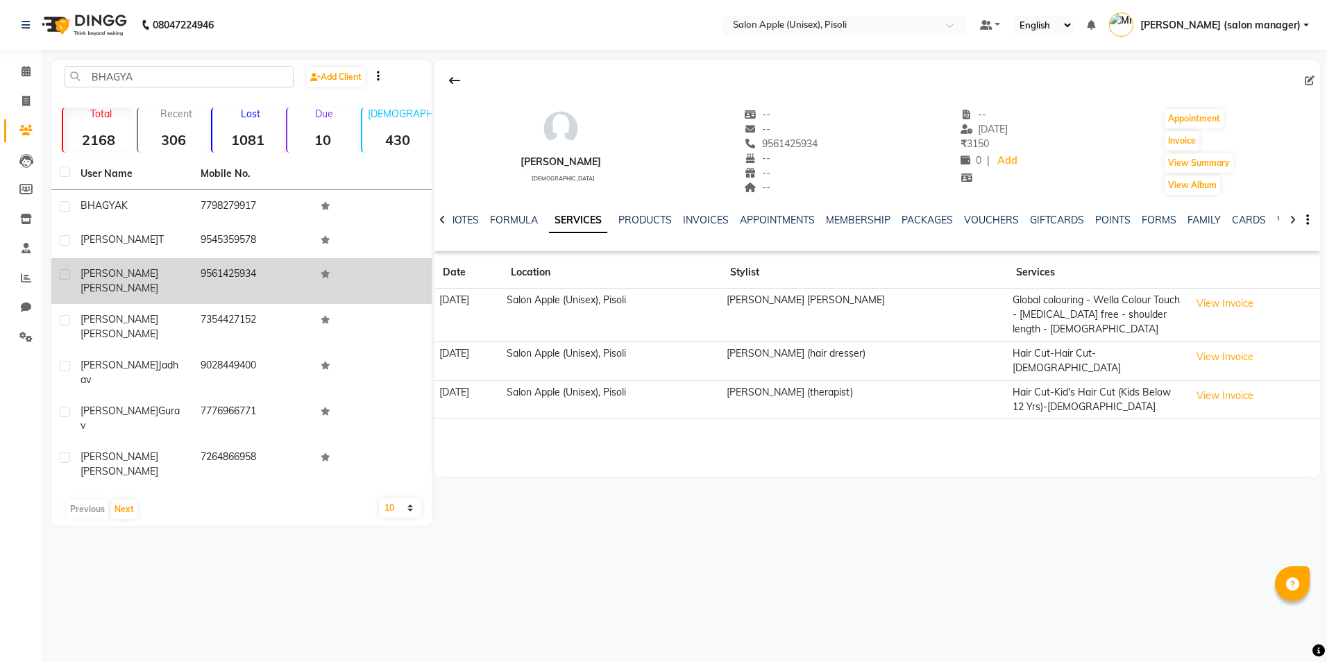
click at [204, 286] on td "9561425934" at bounding box center [252, 281] width 120 height 46
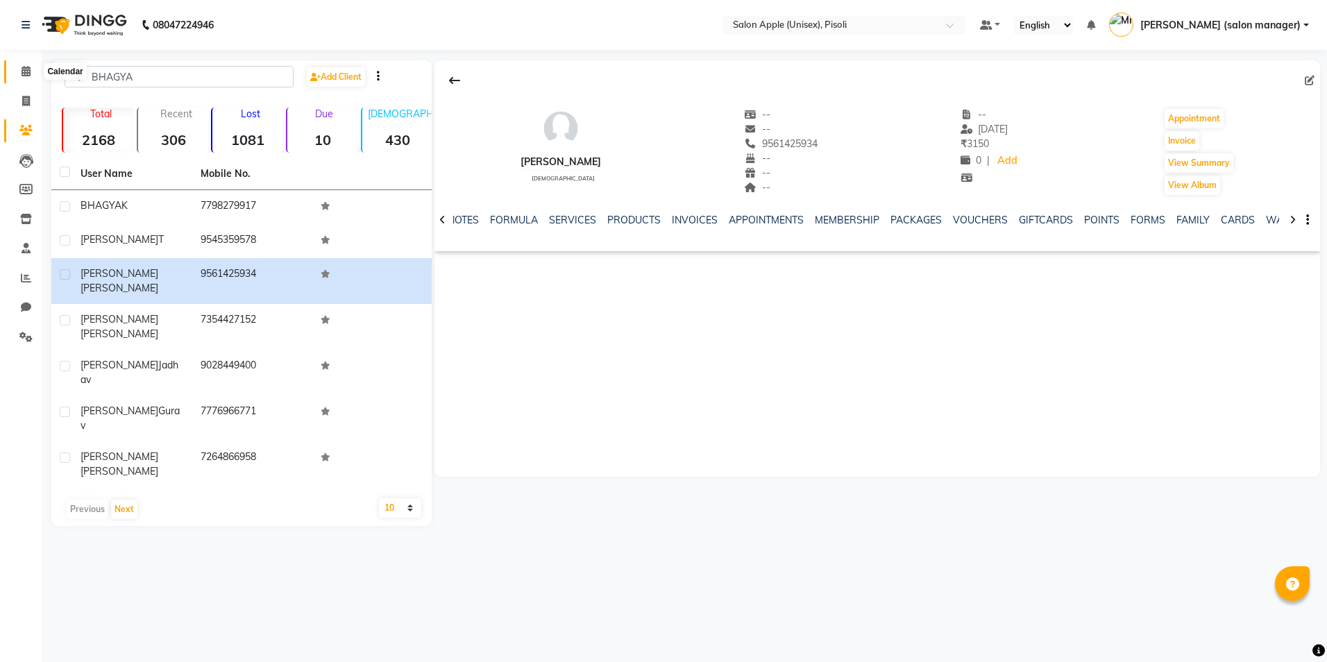
click at [25, 68] on icon at bounding box center [26, 71] width 9 height 10
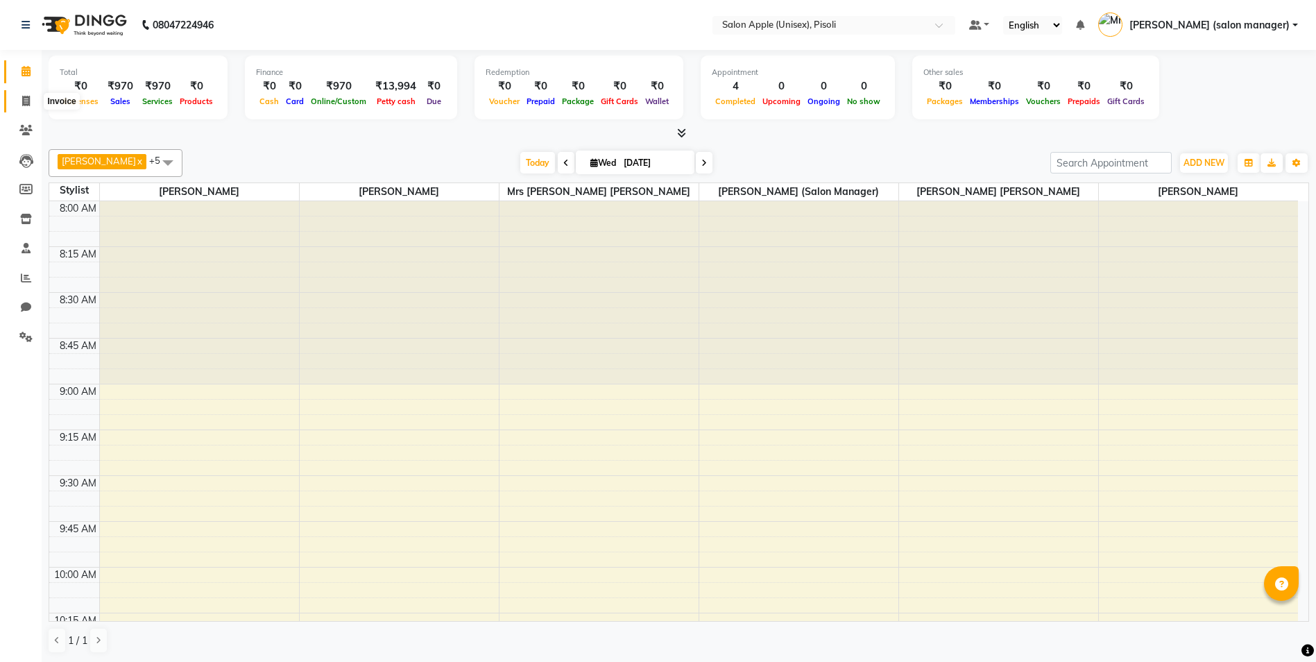
click at [24, 103] on icon at bounding box center [26, 101] width 8 height 10
select select "service"
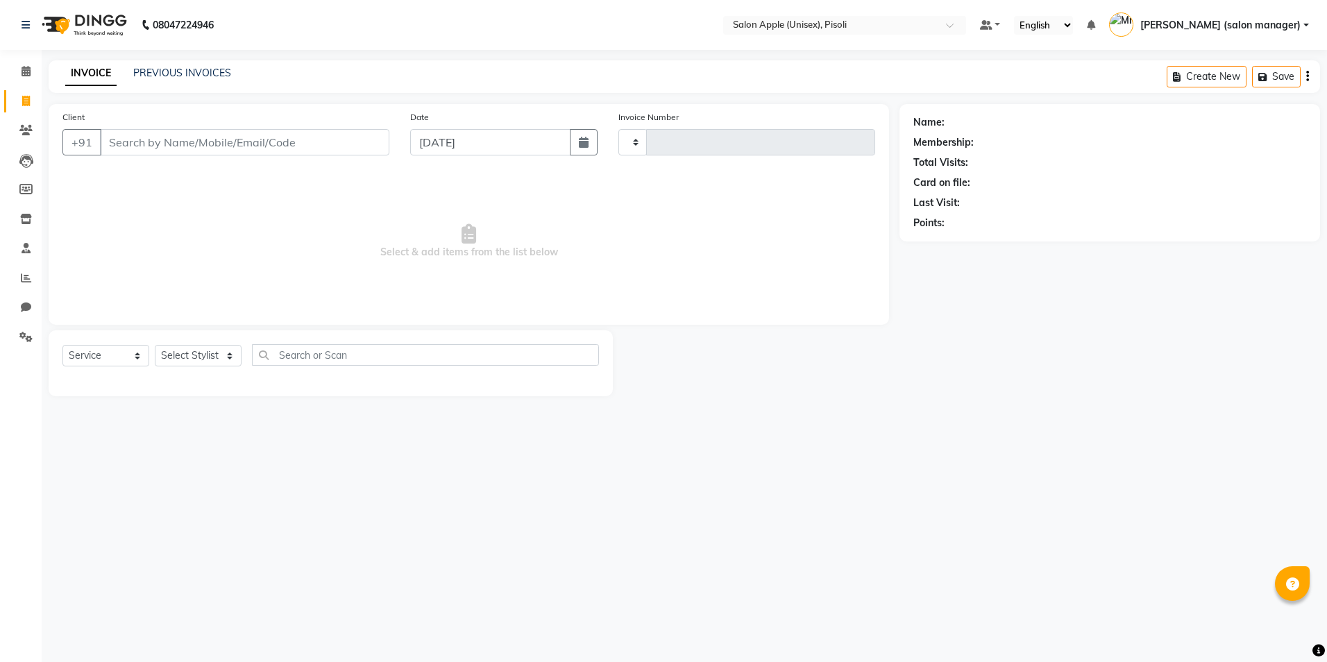
type input "0844"
select select "5282"
click at [155, 142] on input "Client" at bounding box center [244, 142] width 289 height 26
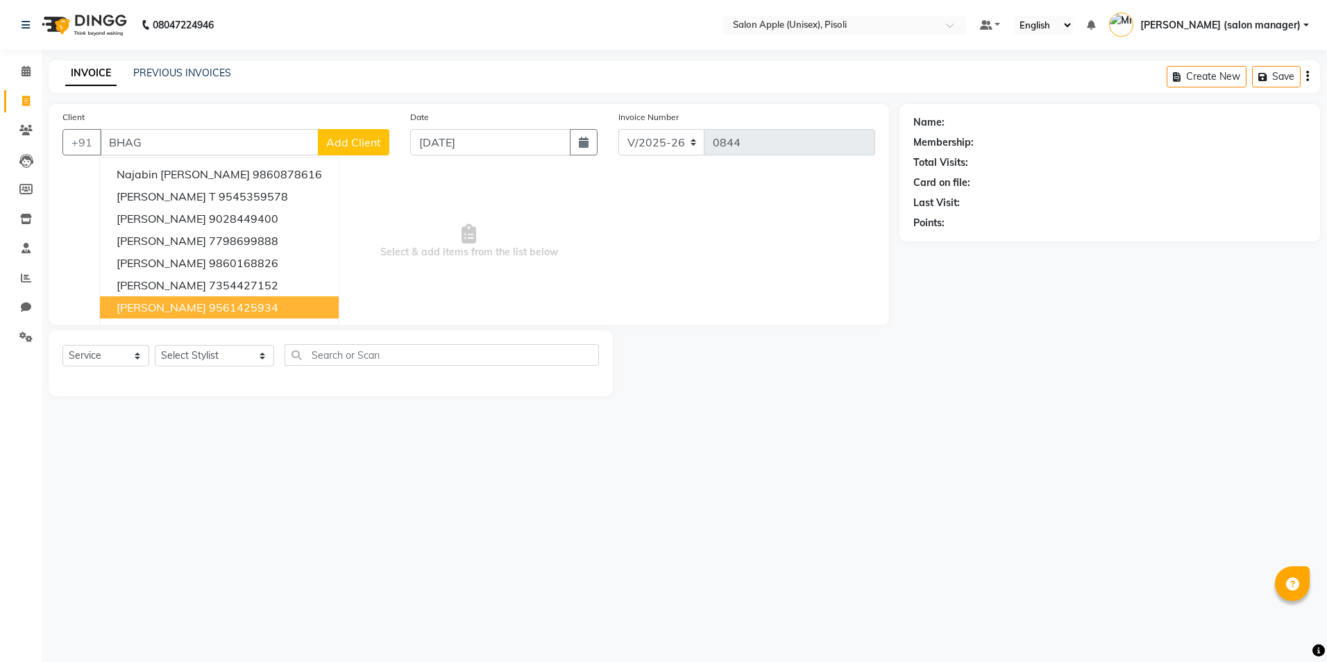
click at [206, 308] on span "[PERSON_NAME]" at bounding box center [162, 307] width 90 height 14
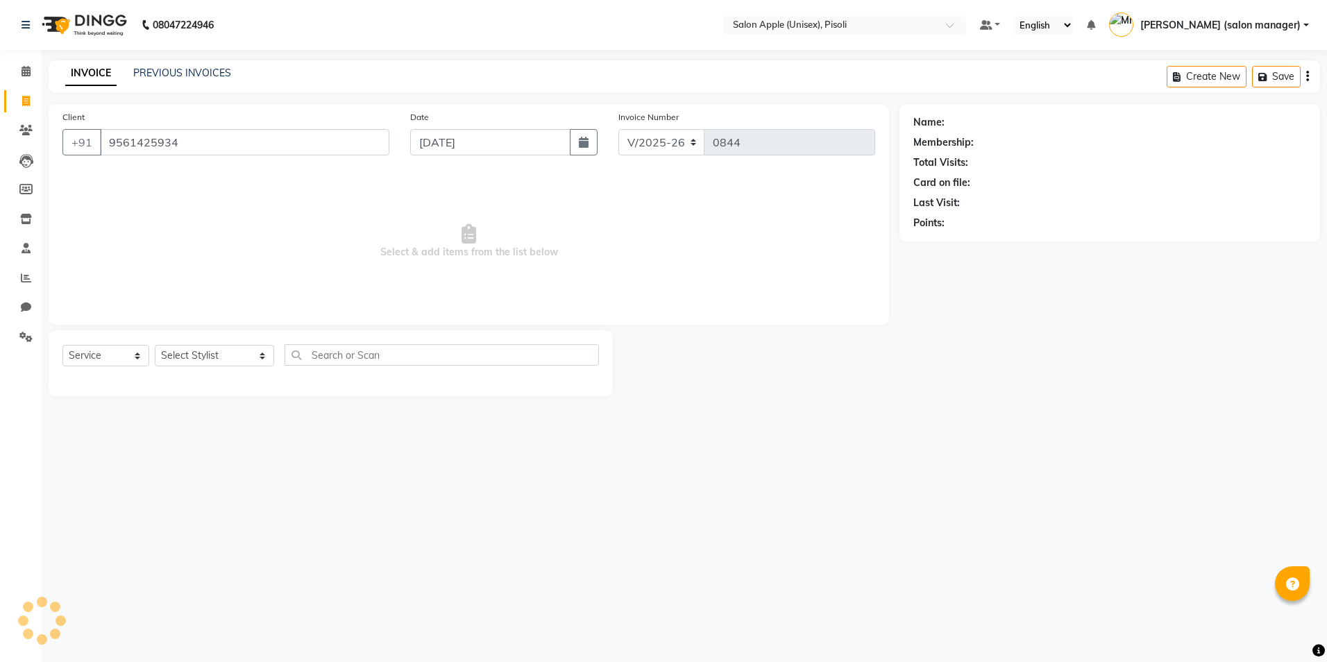
type input "9561425934"
click at [223, 361] on select "Select Stylist [PERSON_NAME] Owner [PERSON_NAME] Owner [PERSON_NAME] [PERSON_NA…" at bounding box center [214, 356] width 119 height 22
select select "75908"
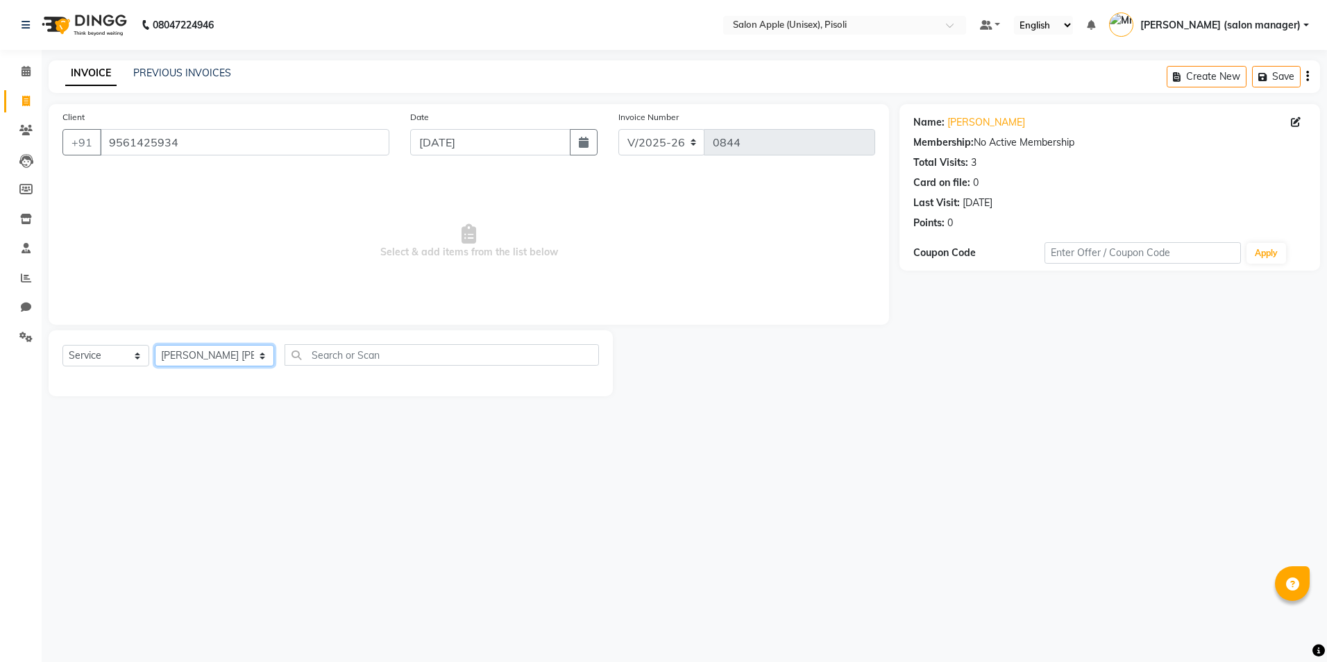
click at [155, 345] on select "Select Stylist [PERSON_NAME] Owner [PERSON_NAME] Owner [PERSON_NAME] [PERSON_NA…" at bounding box center [214, 356] width 119 height 22
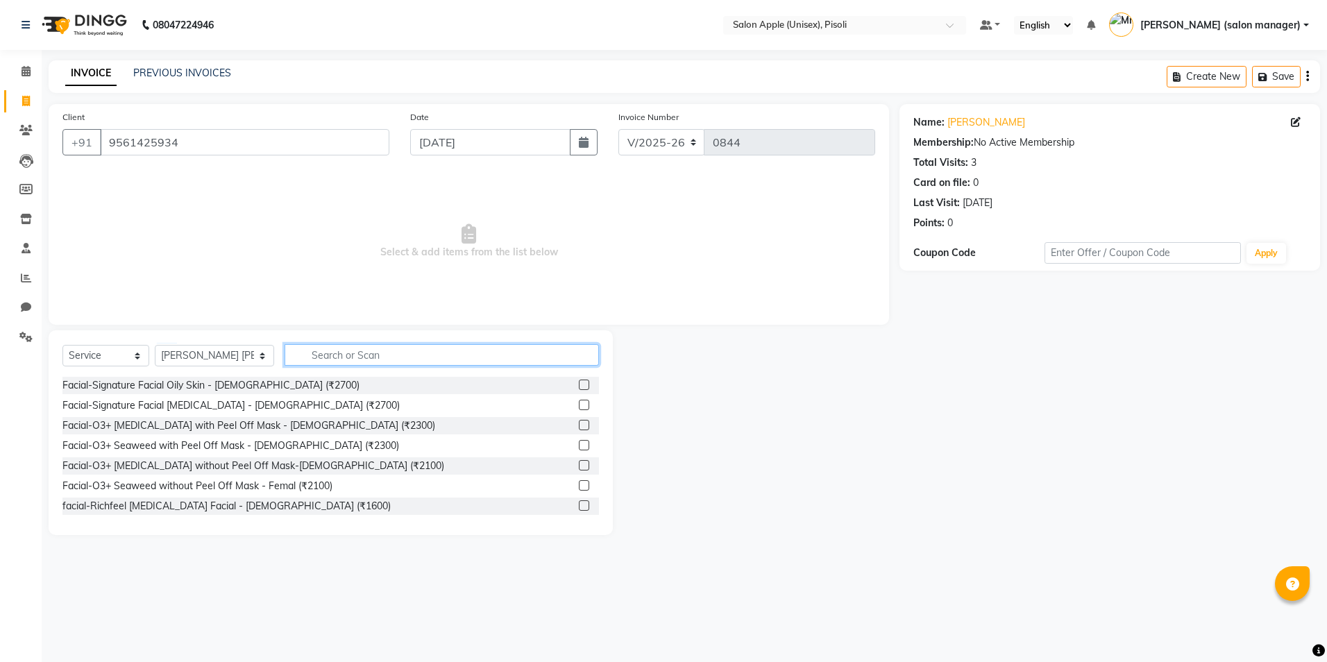
click at [346, 361] on input "text" at bounding box center [441, 355] width 314 height 22
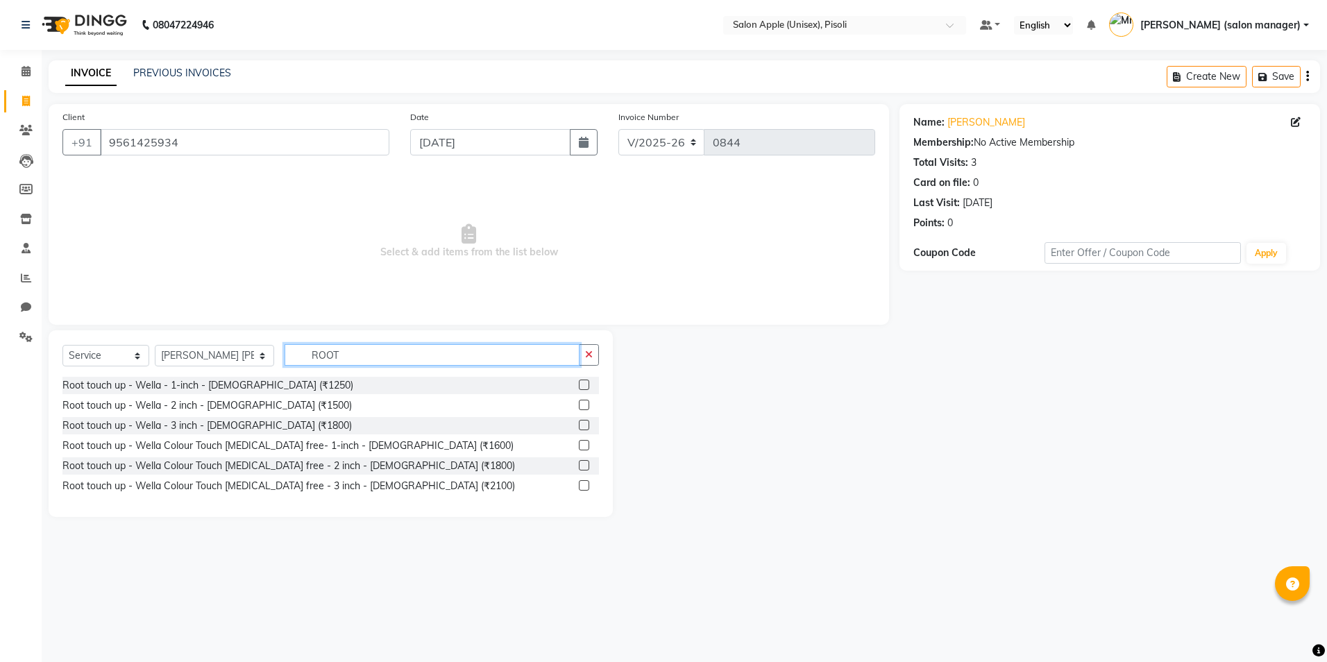
type input "ROOT"
click at [586, 446] on label at bounding box center [584, 445] width 10 height 10
click at [586, 446] on input "checkbox" at bounding box center [583, 445] width 9 height 9
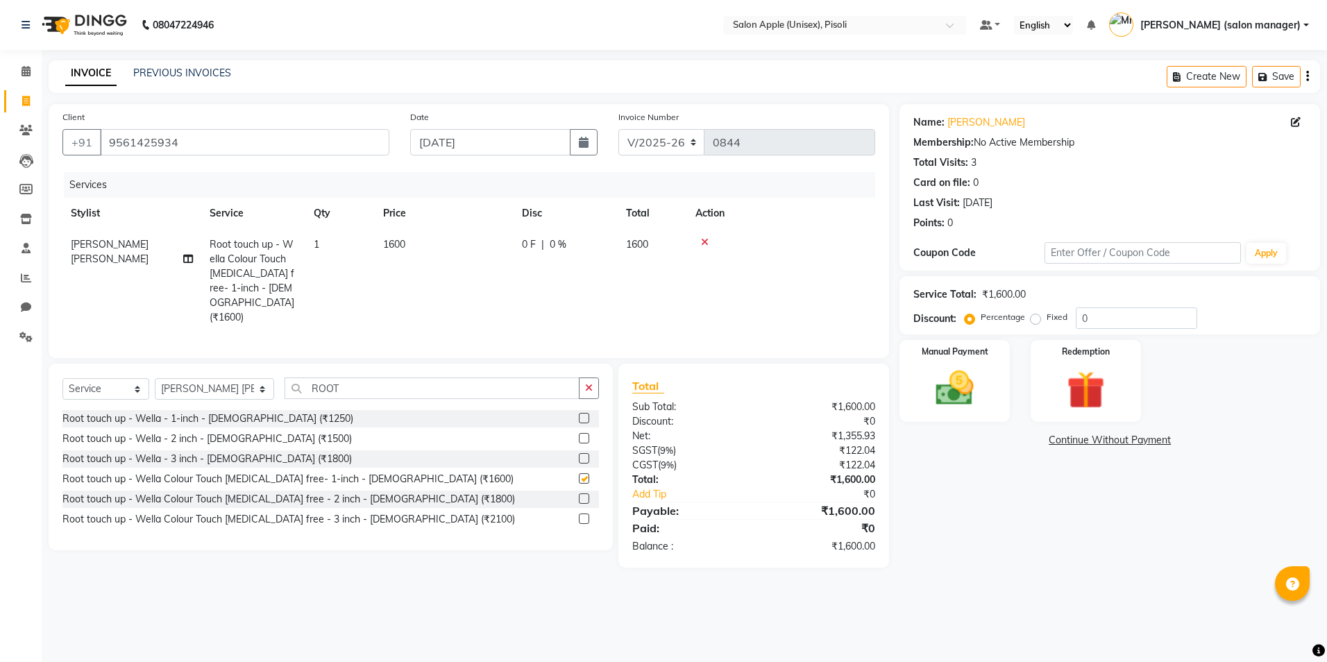
checkbox input "false"
click at [372, 377] on input "ROOT" at bounding box center [431, 388] width 295 height 22
type input "R"
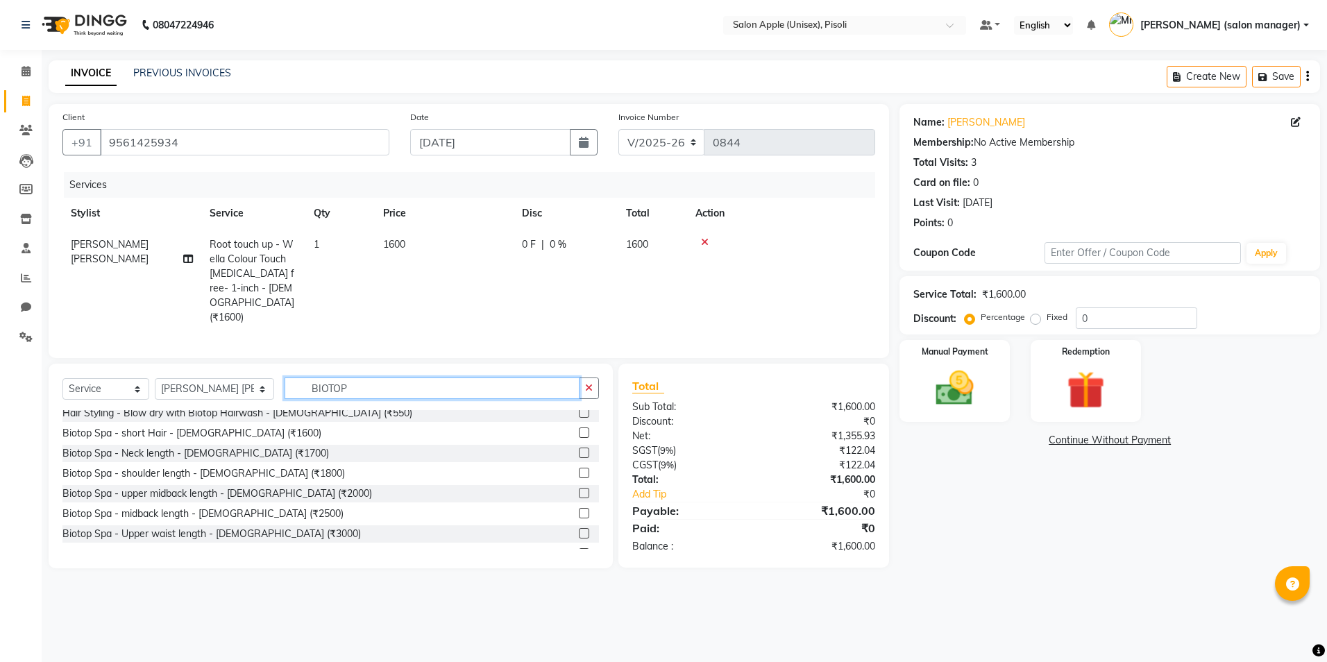
scroll to position [69, 0]
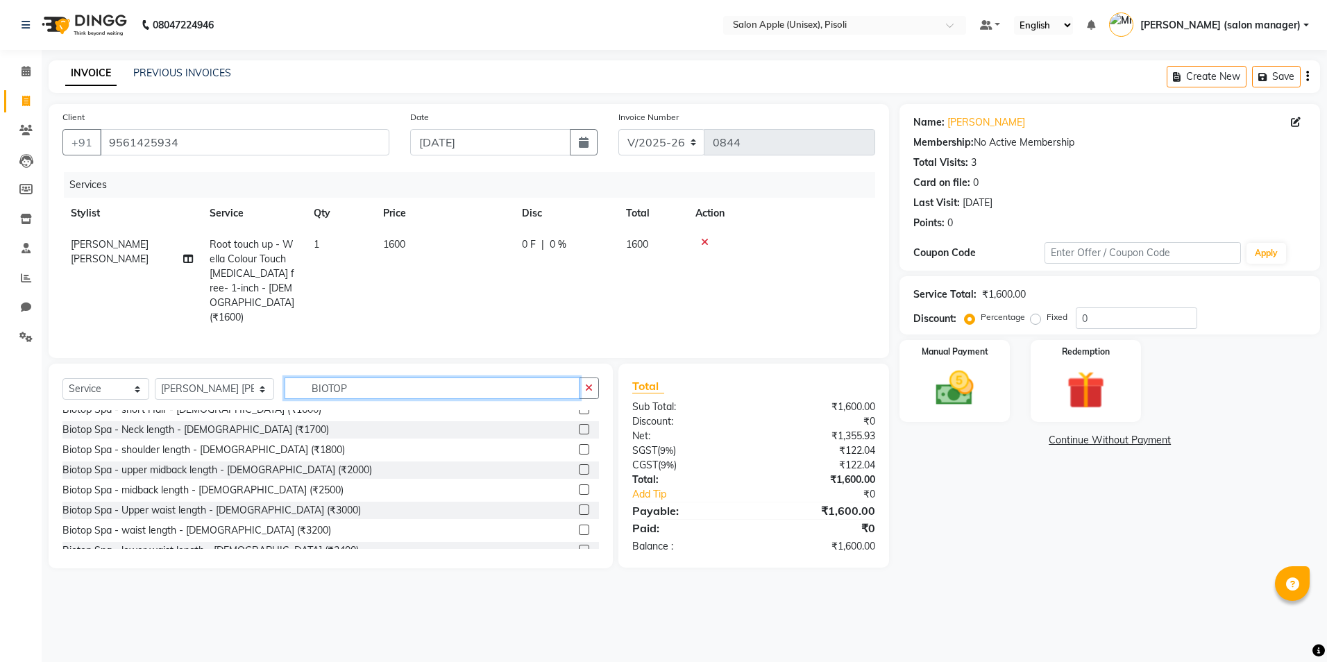
type input "BIOTOP"
click at [579, 464] on label at bounding box center [584, 469] width 10 height 10
click at [579, 466] on input "checkbox" at bounding box center [583, 470] width 9 height 9
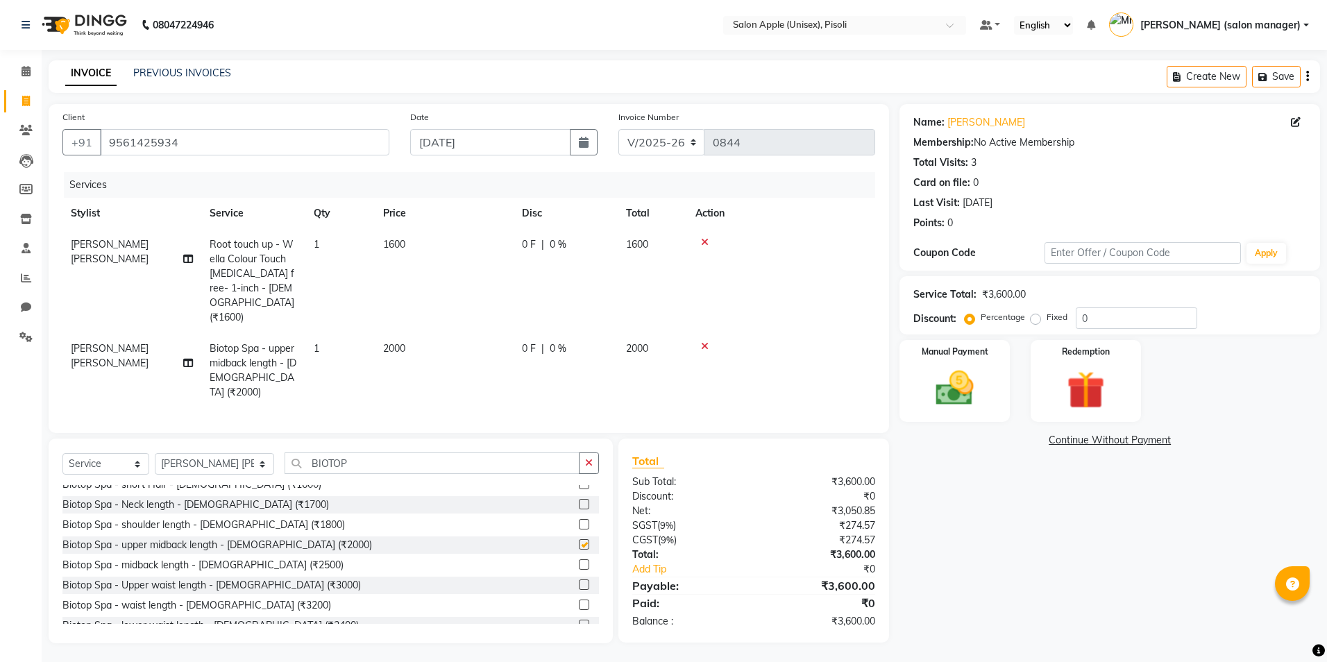
checkbox input "false"
click at [370, 452] on input "BIOTOP" at bounding box center [431, 463] width 295 height 22
type input "B"
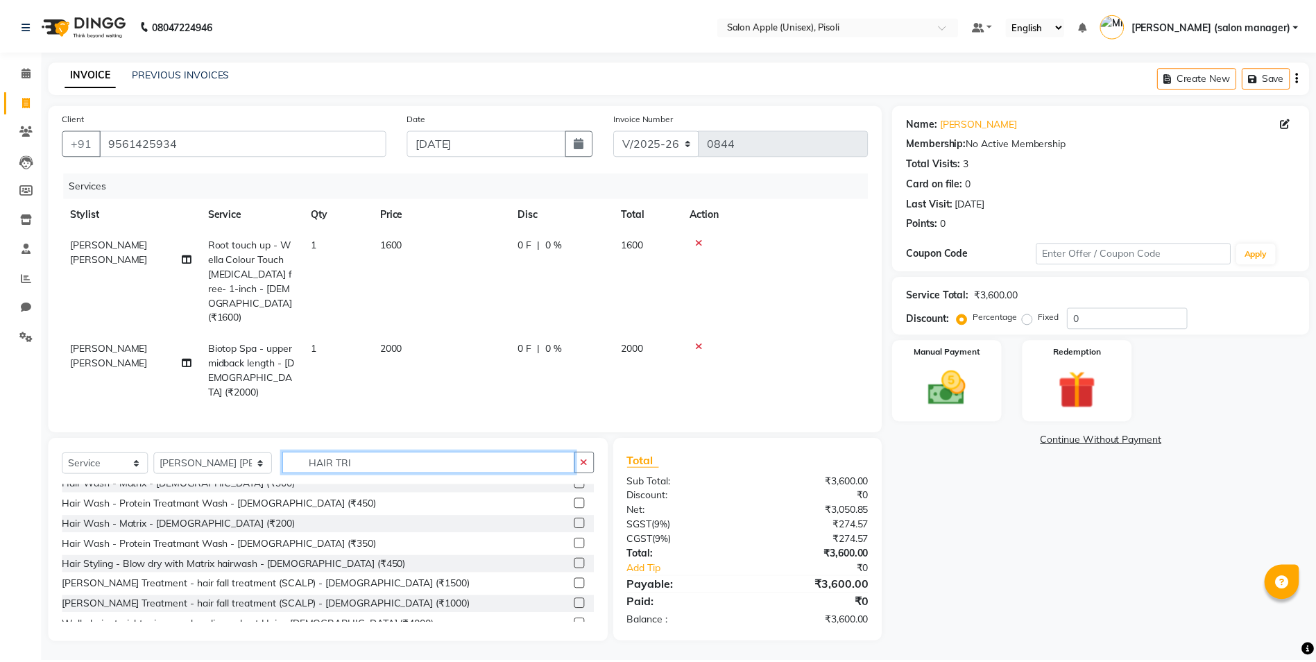
scroll to position [0, 0]
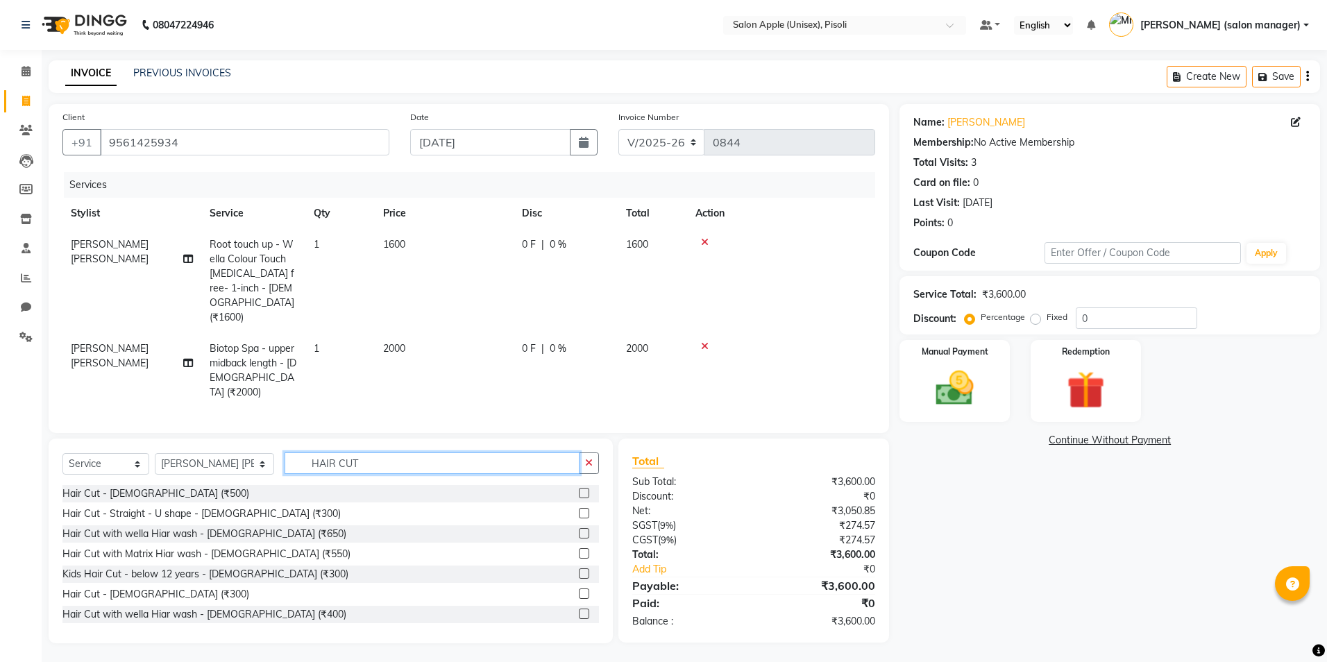
type input "HAIR CUT"
click at [579, 508] on label at bounding box center [584, 513] width 10 height 10
click at [579, 509] on input "checkbox" at bounding box center [583, 513] width 9 height 9
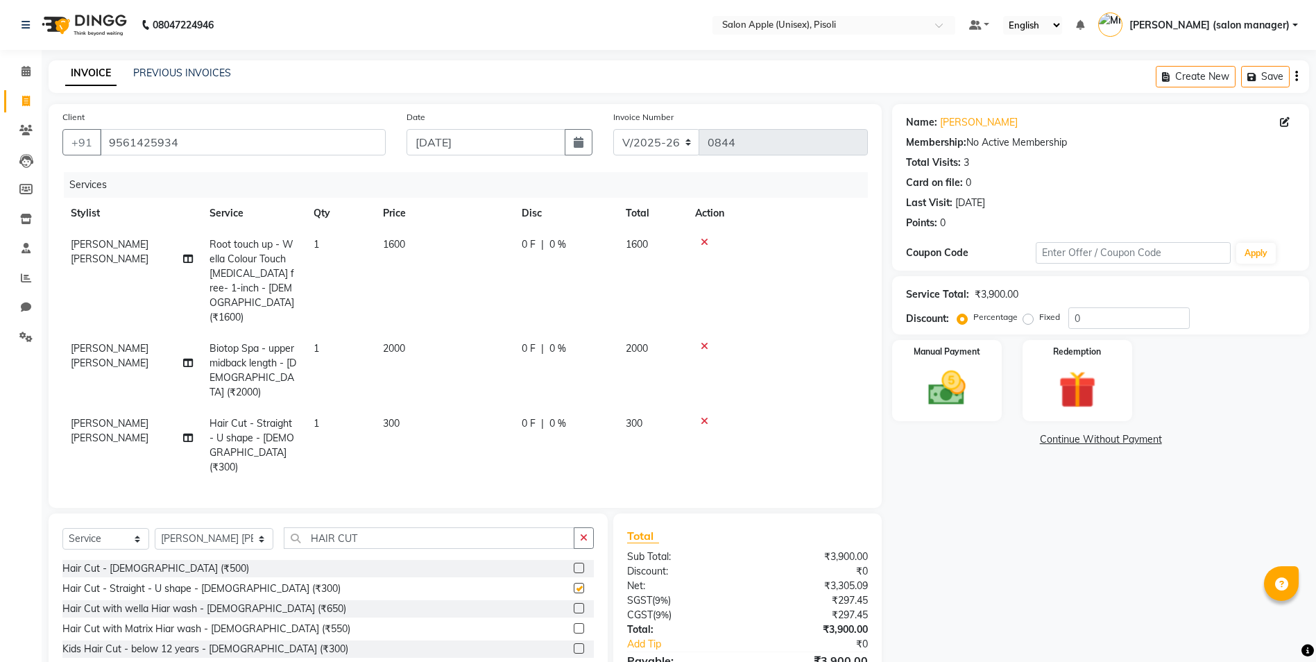
checkbox input "false"
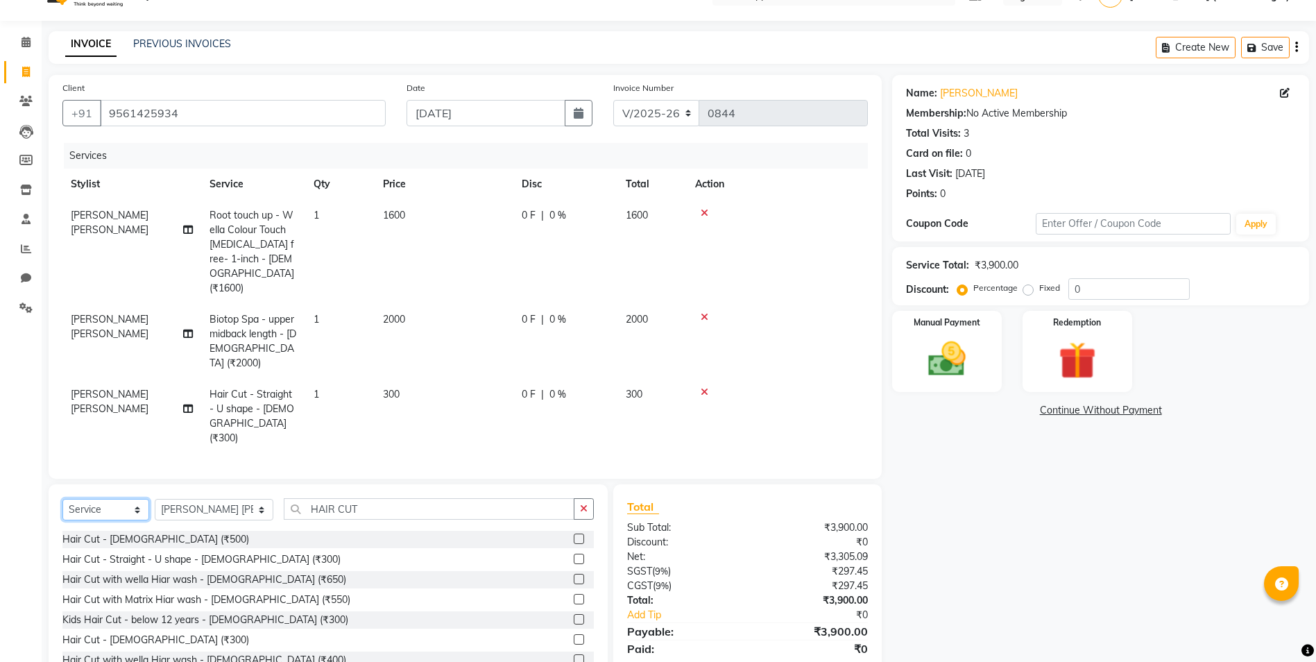
click at [119, 499] on select "Select Service Product Membership Package Voucher Prepaid Gift Card" at bounding box center [105, 510] width 87 height 22
select select "membership"
click at [62, 499] on select "Select Service Product Membership Package Voucher Prepaid Gift Card" at bounding box center [105, 510] width 87 height 22
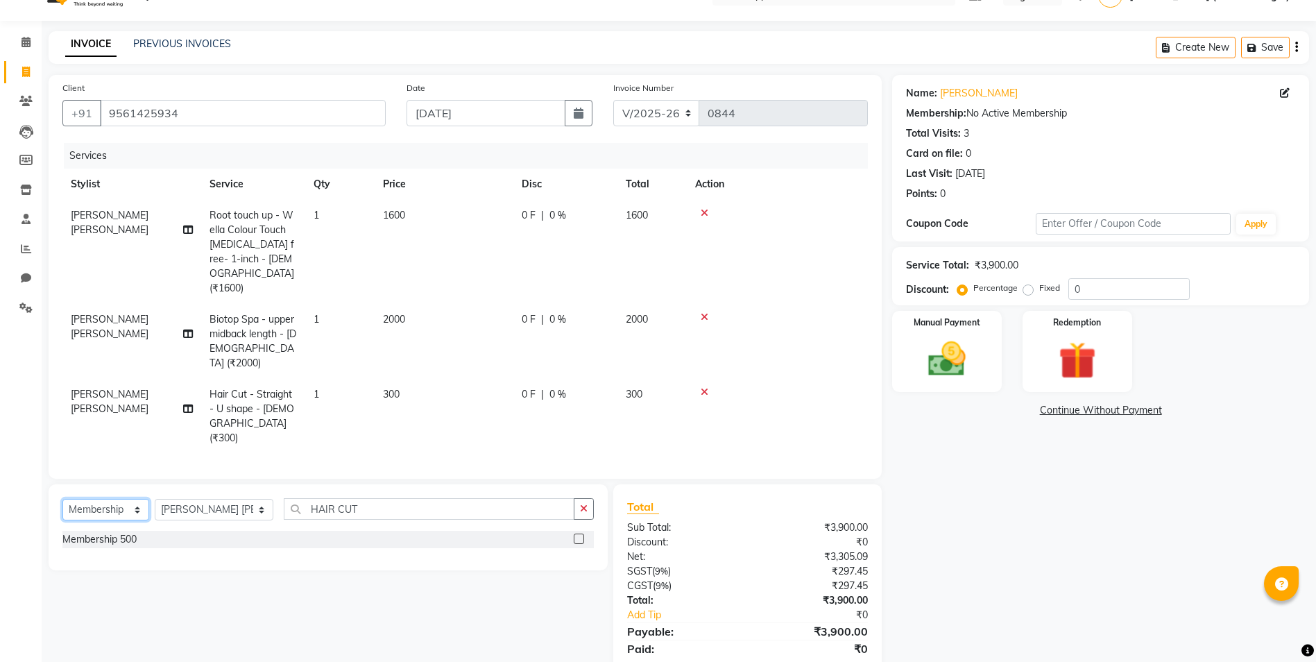
scroll to position [28, 0]
click at [212, 500] on select "Select Stylist [PERSON_NAME] Owner [PERSON_NAME] Owner [PERSON_NAME] [PERSON_NA…" at bounding box center [214, 511] width 119 height 22
select select "34592"
click at [155, 500] on select "Select Stylist [PERSON_NAME] Owner [PERSON_NAME] Owner [PERSON_NAME] [PERSON_NA…" at bounding box center [214, 511] width 119 height 22
click at [579, 534] on label at bounding box center [579, 539] width 10 height 10
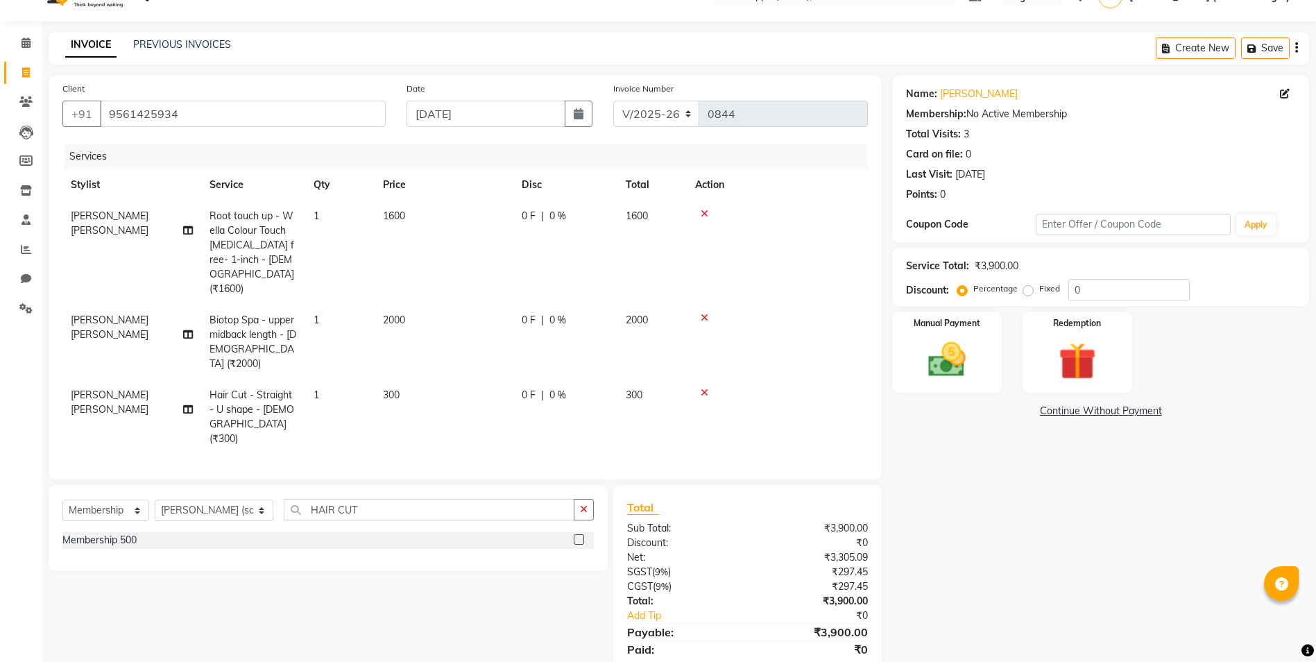
click at [579, 536] on input "checkbox" at bounding box center [578, 540] width 9 height 9
select select "select"
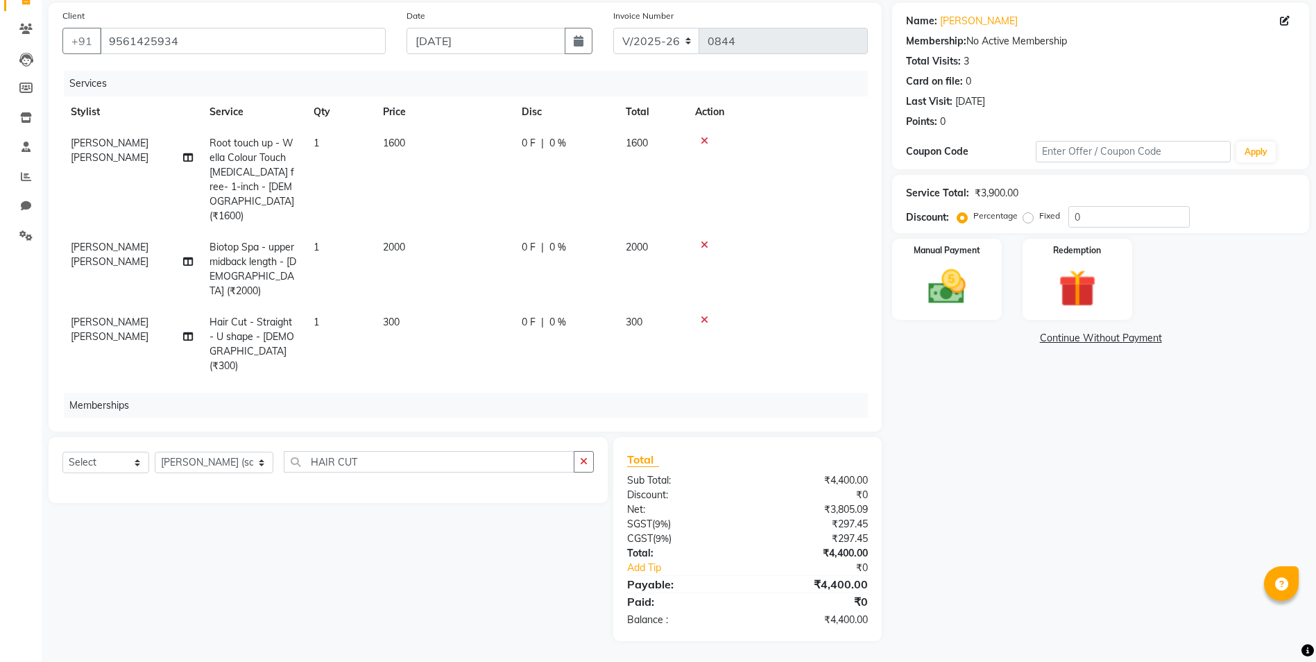
scroll to position [0, 0]
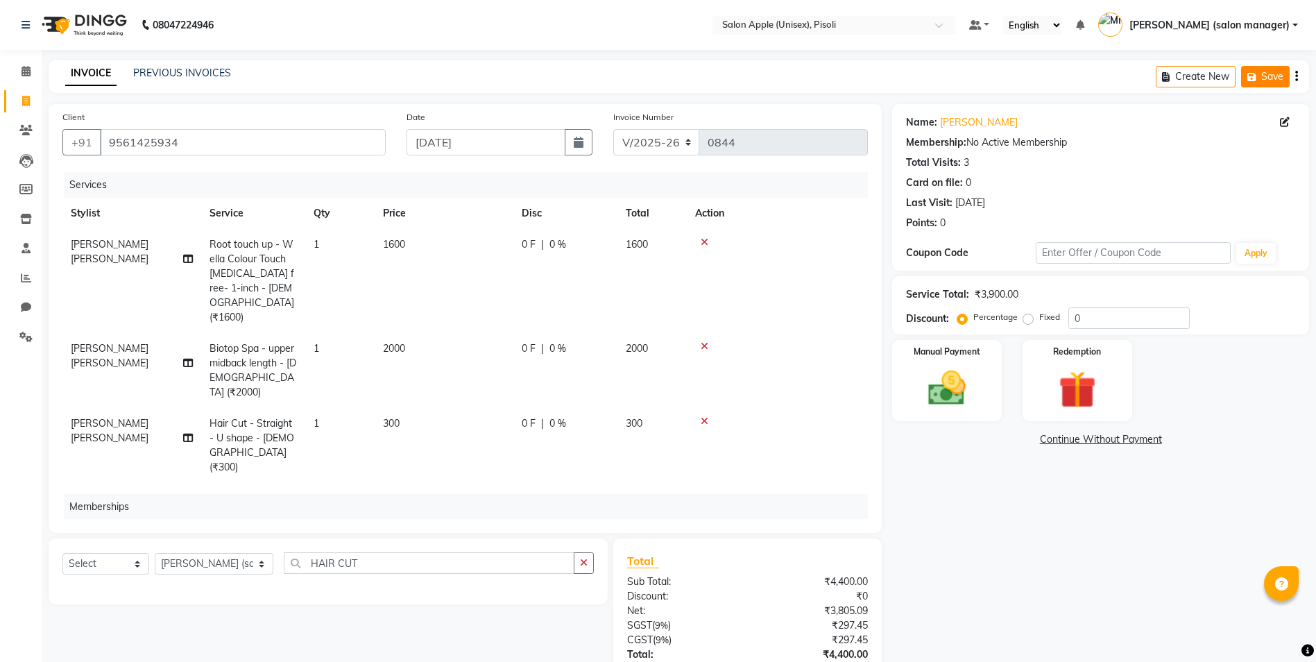
click at [1270, 72] on button "Save" at bounding box center [1265, 77] width 49 height 22
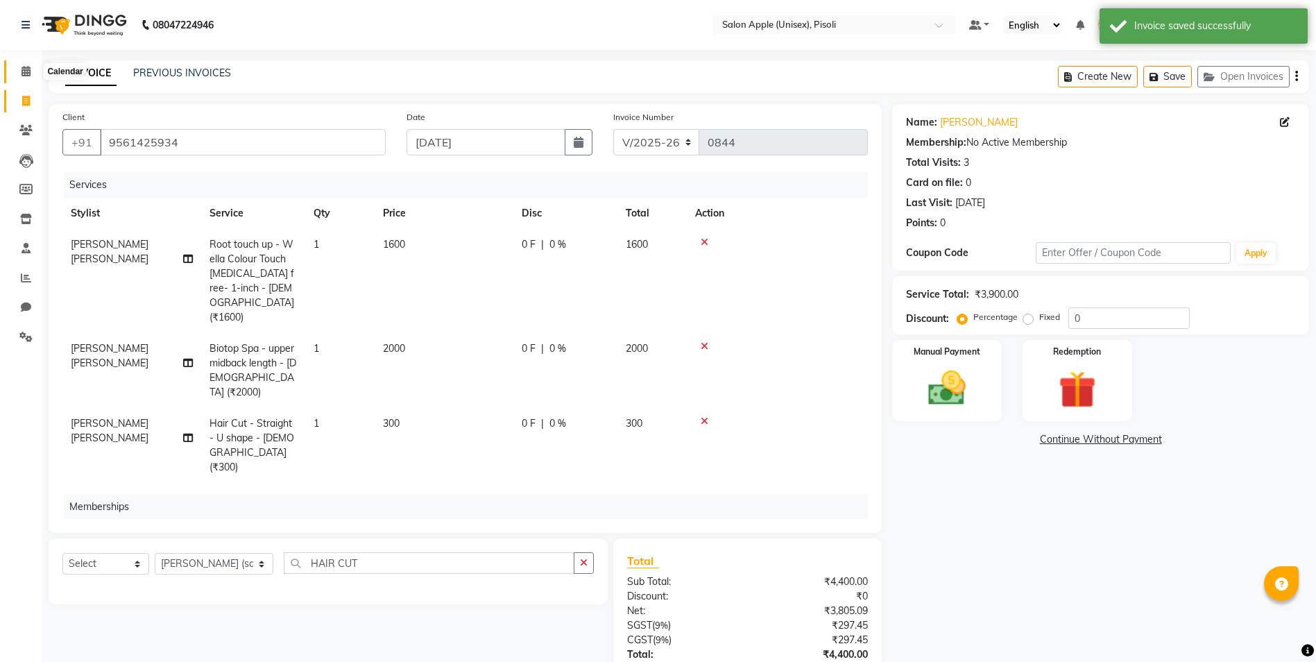
click at [24, 67] on icon at bounding box center [26, 71] width 9 height 10
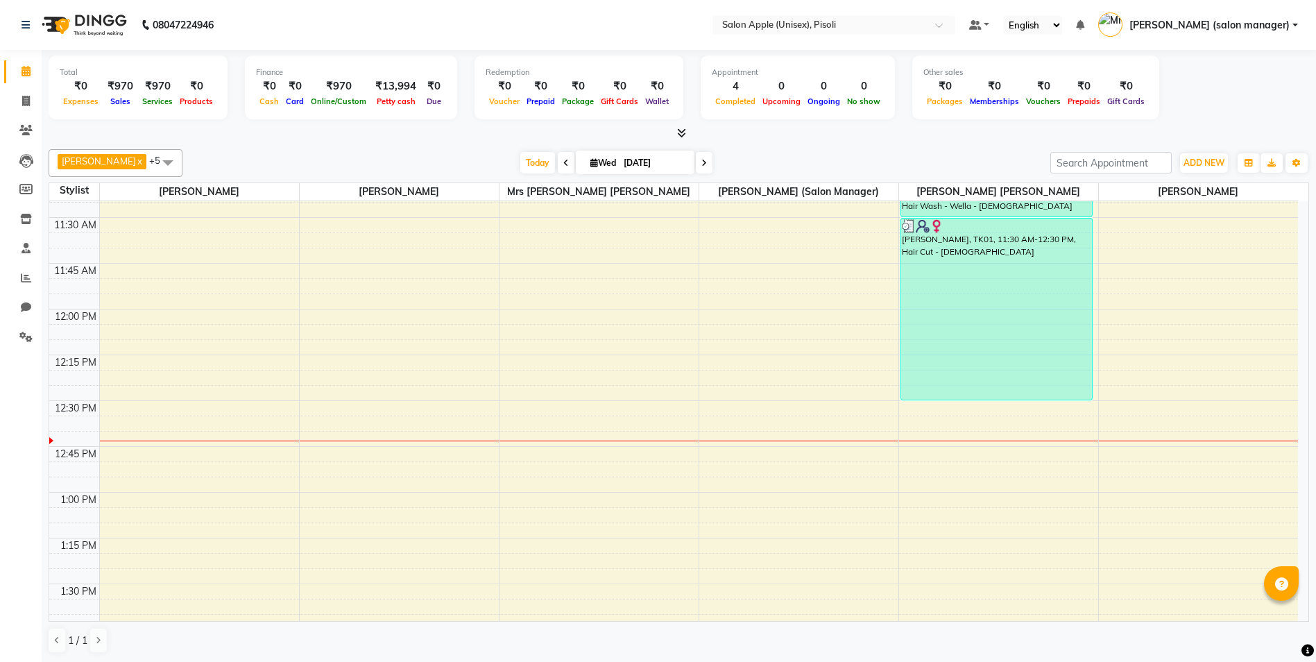
scroll to position [555, 0]
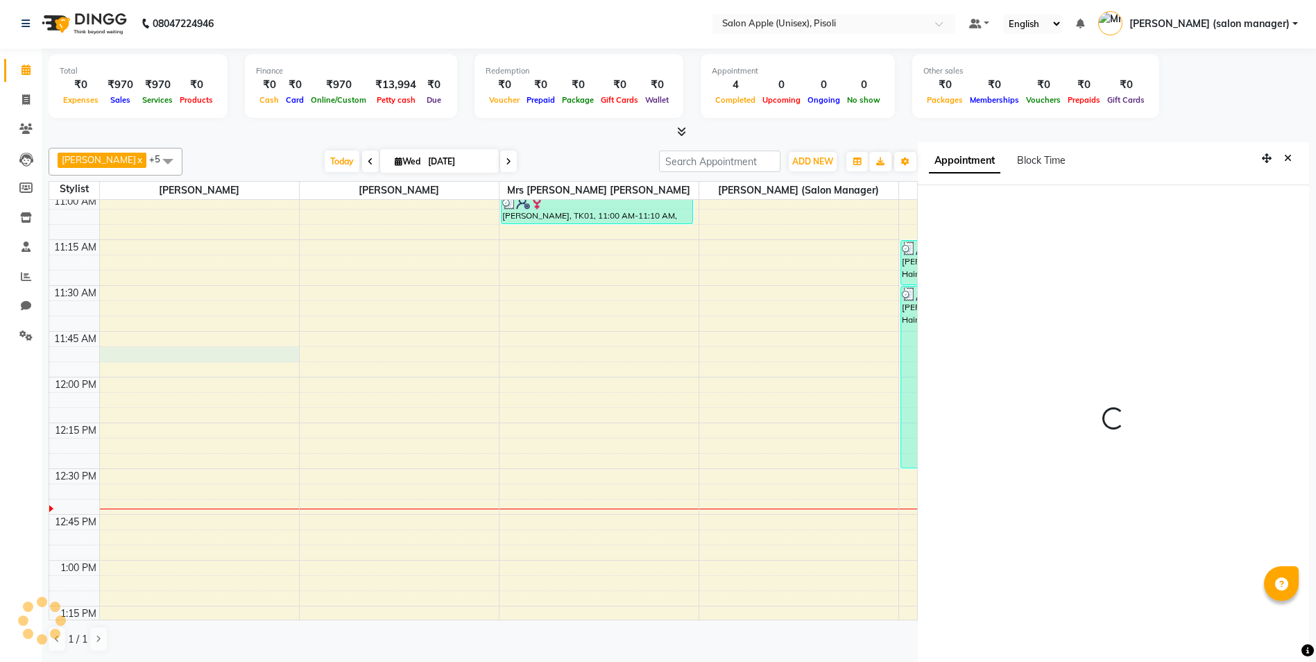
scroll to position [6, 0]
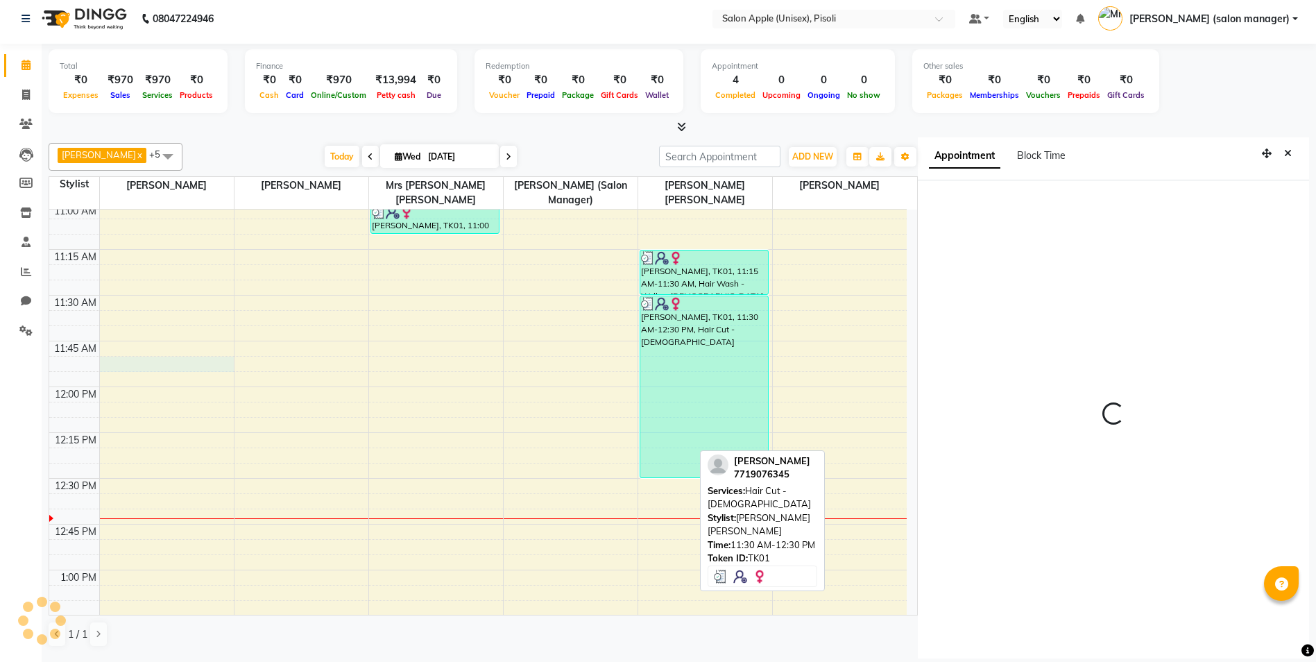
select select "705"
select select "34594"
select select "tentative"
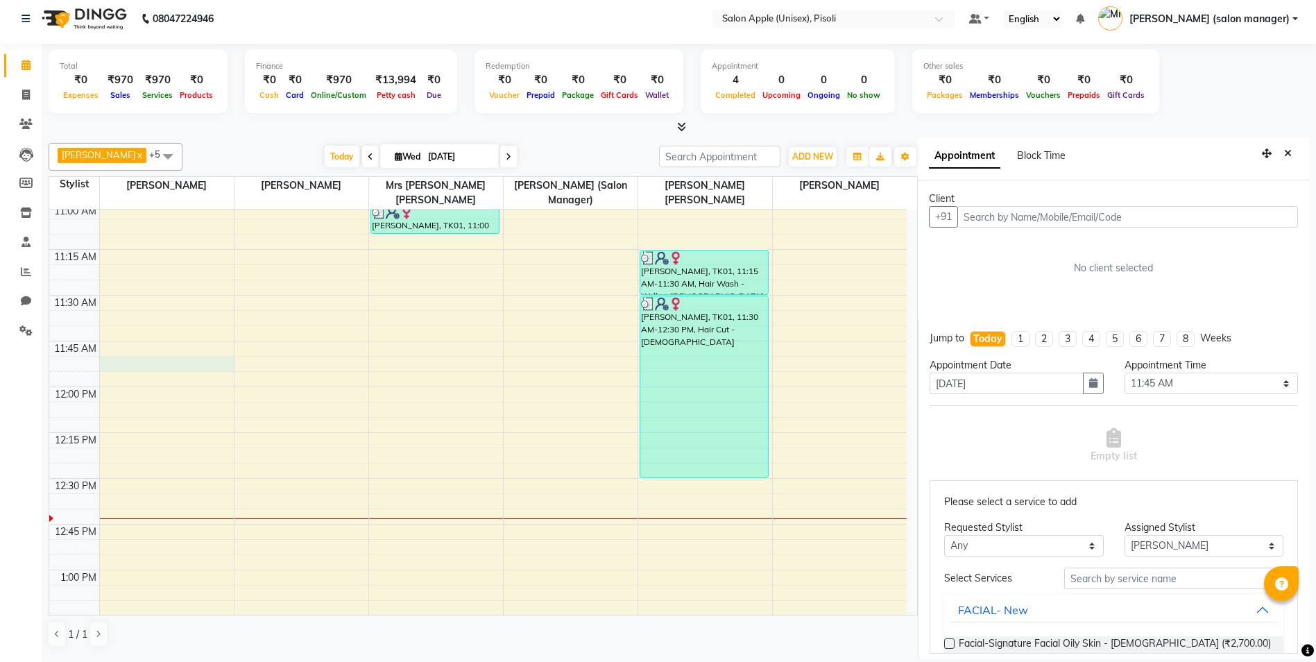
click at [996, 219] on input "text" at bounding box center [1127, 217] width 341 height 22
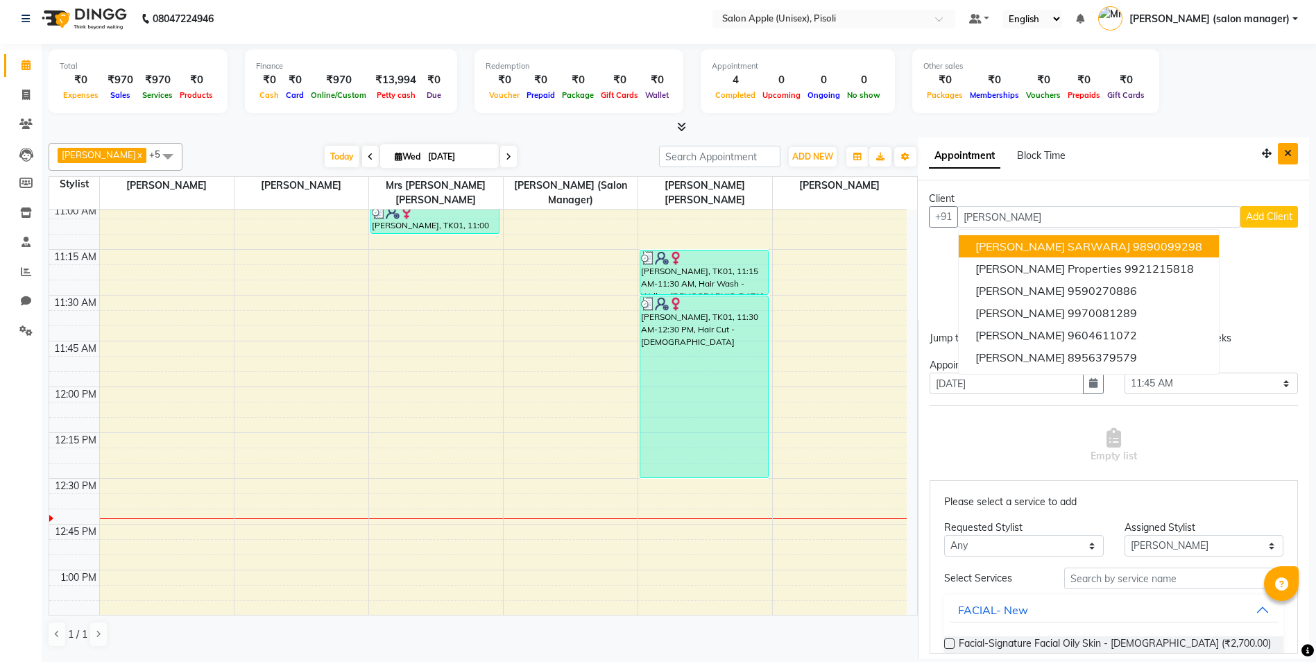
type input "[PERSON_NAME]"
click at [1283, 149] on button "Close" at bounding box center [1288, 154] width 20 height 22
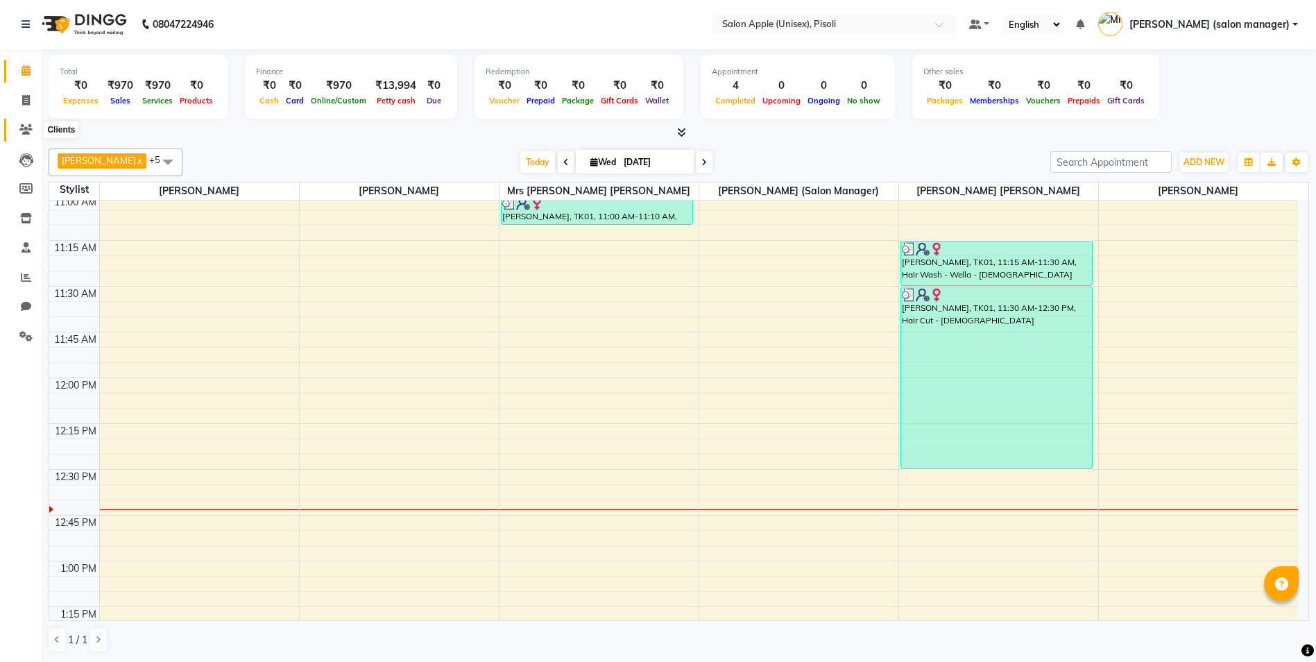
click at [30, 128] on icon at bounding box center [25, 129] width 13 height 10
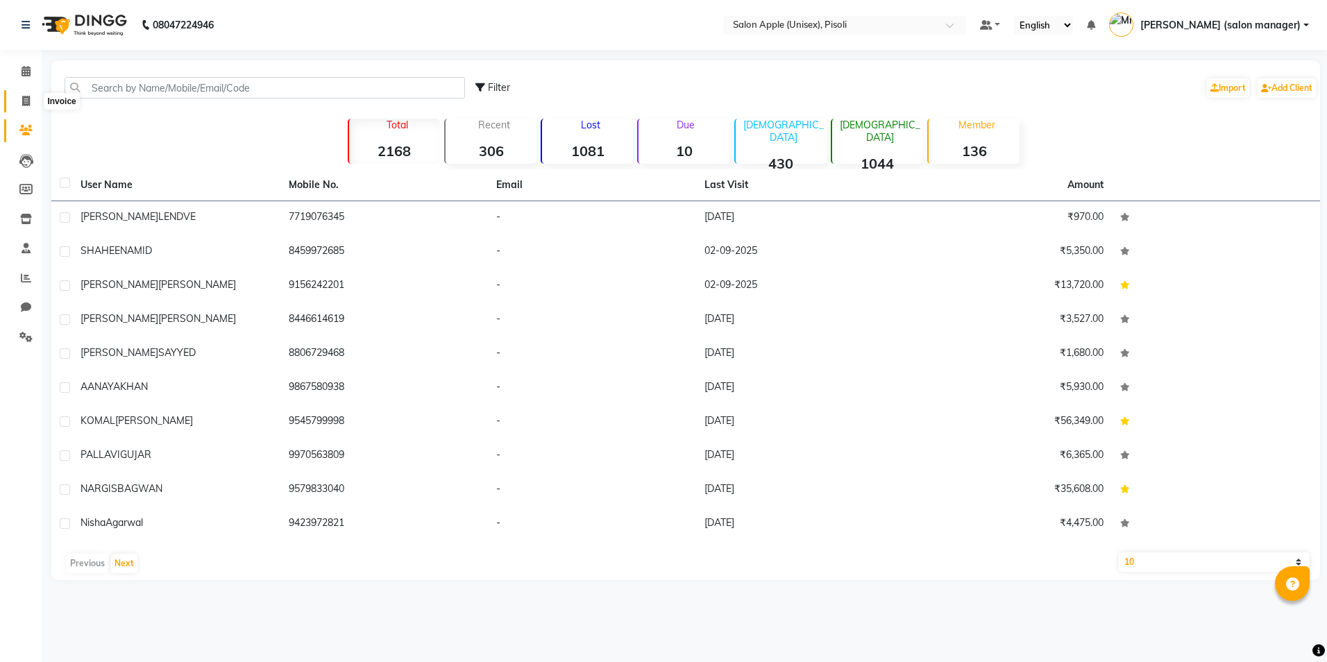
click at [25, 100] on icon at bounding box center [26, 101] width 8 height 10
select select "service"
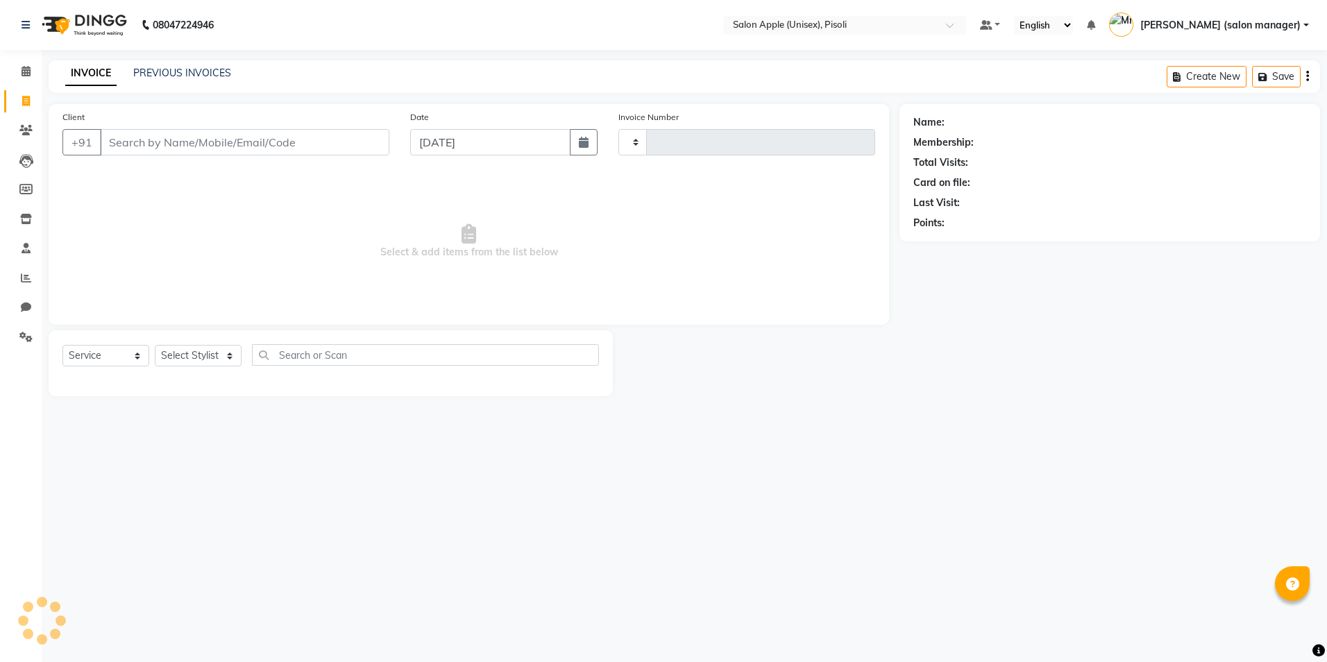
type input "0844"
select select "5282"
click at [155, 144] on input "Client" at bounding box center [244, 142] width 289 height 26
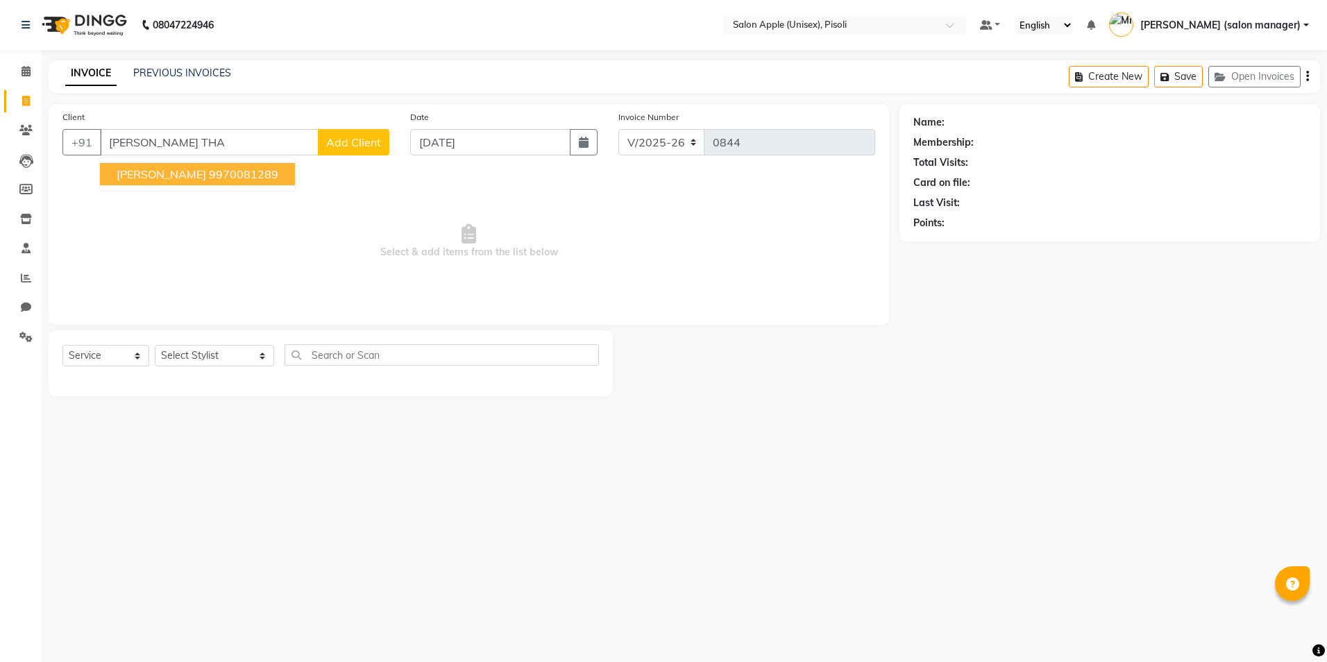
click at [214, 172] on ngb-highlight "9970081289" at bounding box center [243, 174] width 69 height 14
type input "9970081289"
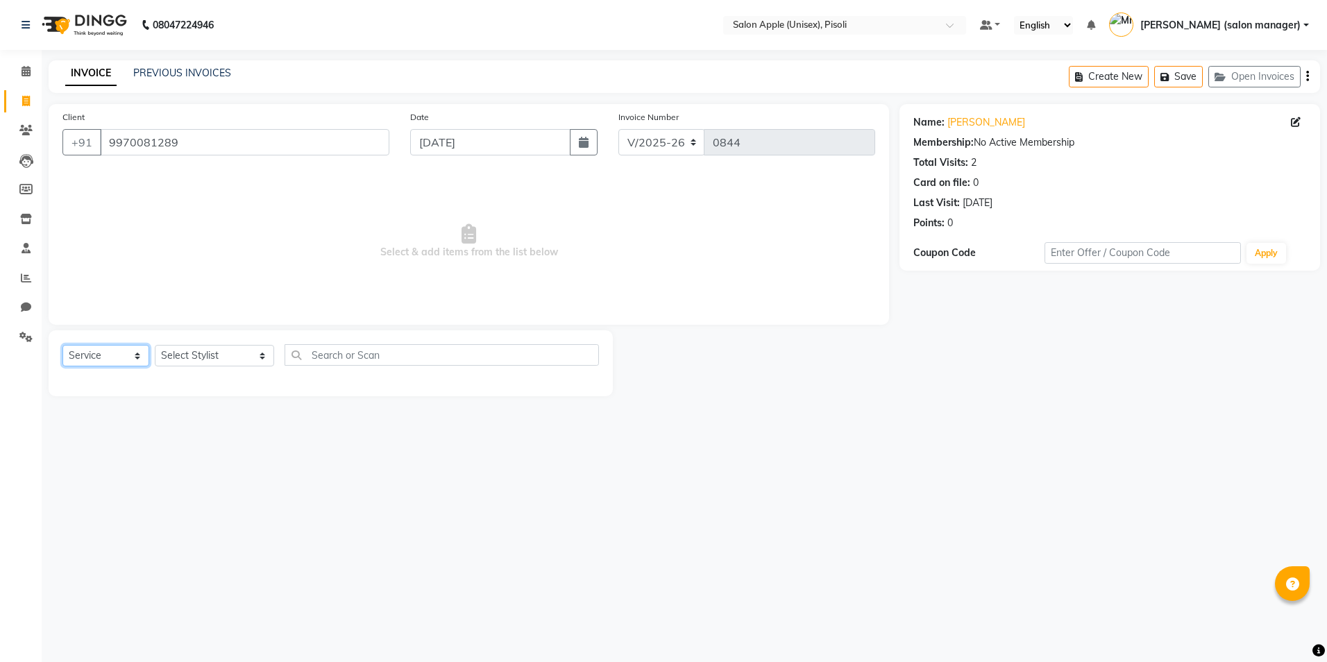
click at [139, 357] on select "Select Service Product Membership Package Voucher Prepaid Gift Card" at bounding box center [105, 356] width 87 height 22
click at [246, 359] on select "Select Stylist [PERSON_NAME] Owner [PERSON_NAME] Owner [PERSON_NAME] [PERSON_NA…" at bounding box center [214, 356] width 119 height 22
select select "34594"
click at [155, 345] on select "Select Stylist [PERSON_NAME] Owner [PERSON_NAME] Owner [PERSON_NAME] [PERSON_NA…" at bounding box center [214, 356] width 119 height 22
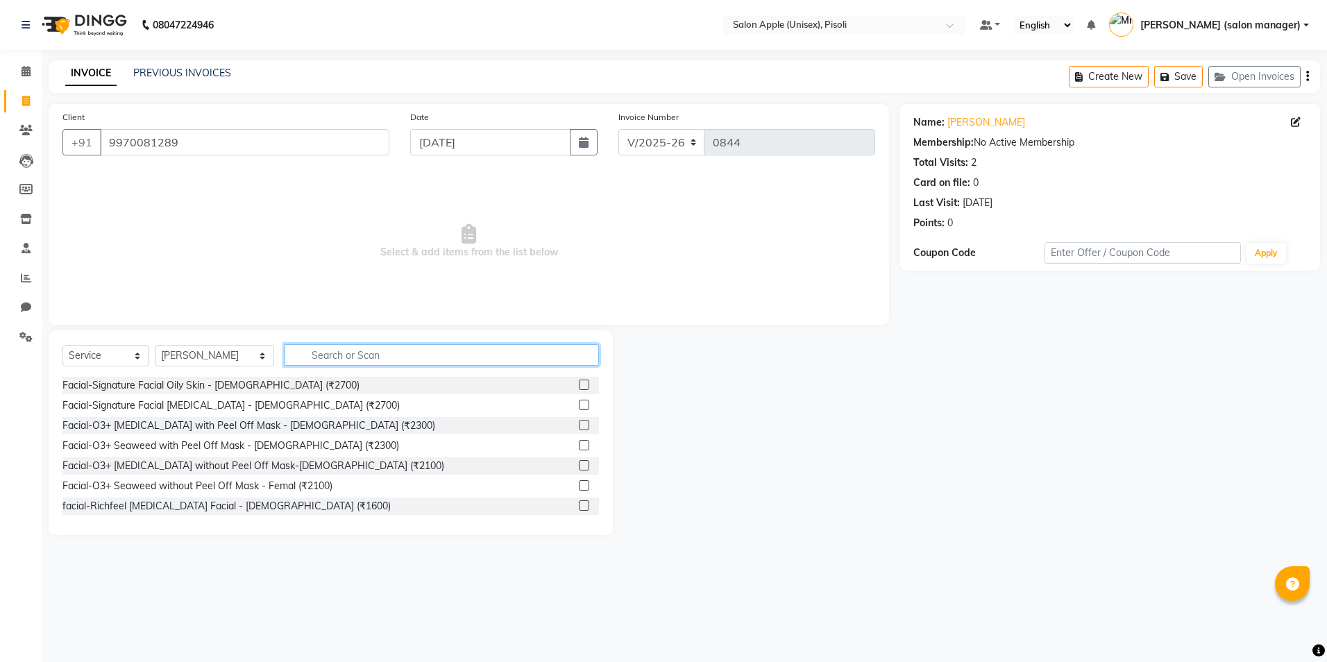
click at [352, 357] on input "text" at bounding box center [441, 355] width 314 height 22
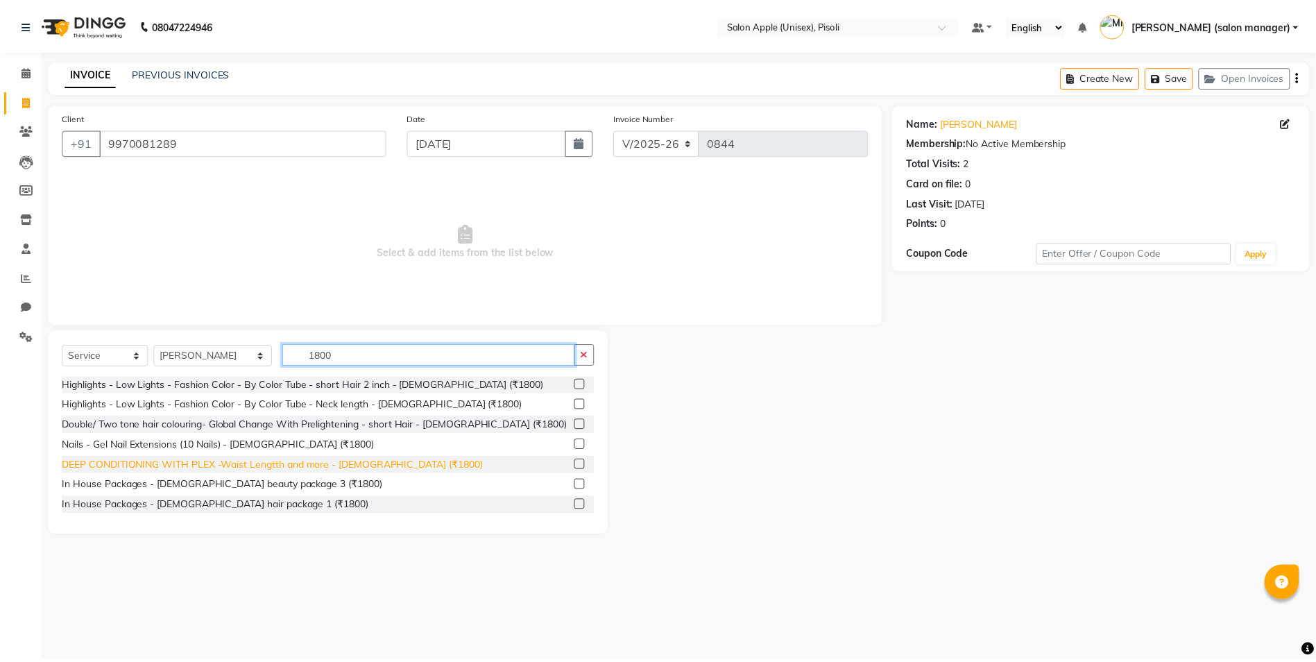
scroll to position [183, 0]
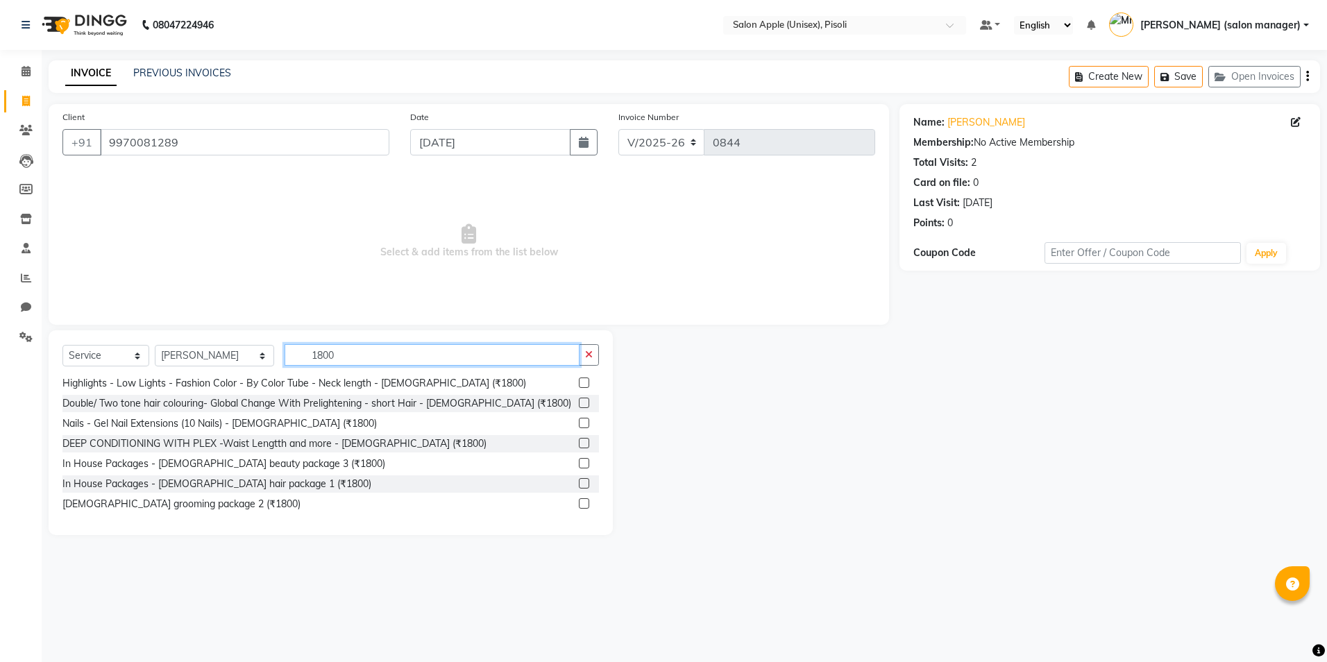
type input "1800"
click at [579, 465] on label at bounding box center [584, 463] width 10 height 10
click at [579, 465] on input "checkbox" at bounding box center [583, 463] width 9 height 9
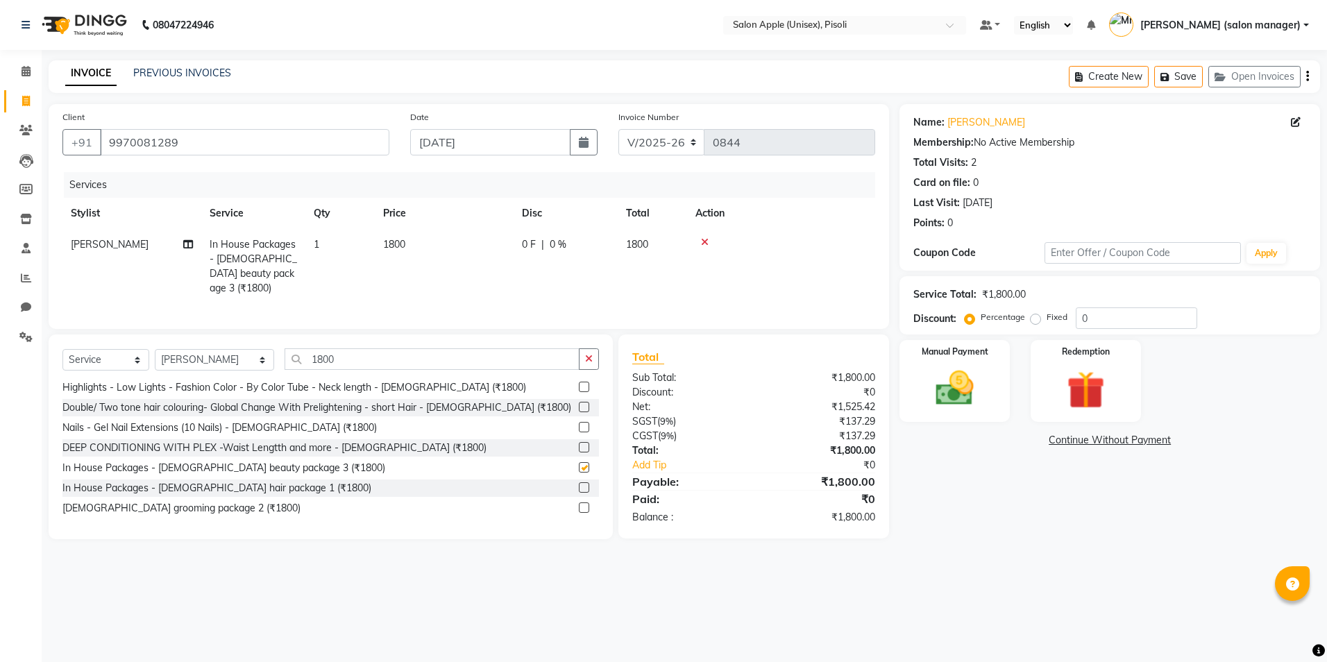
checkbox input "false"
click at [1170, 76] on icon "button" at bounding box center [1167, 77] width 14 height 10
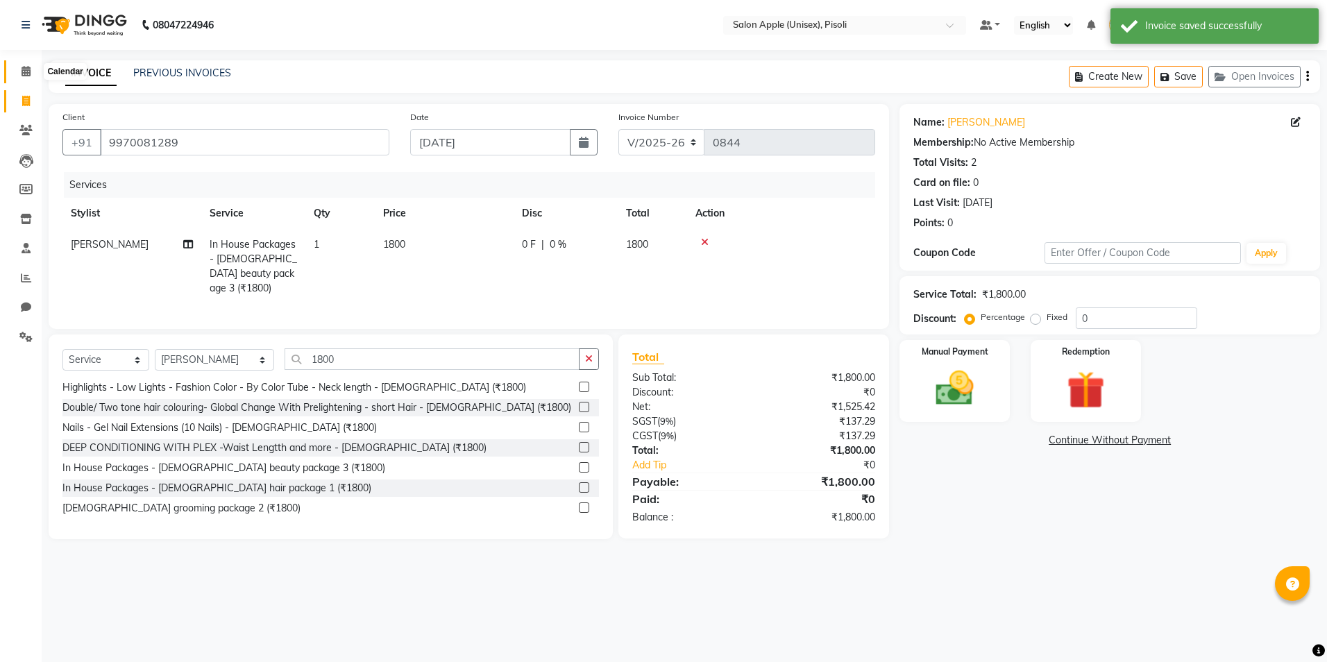
click at [31, 70] on span at bounding box center [26, 72] width 24 height 16
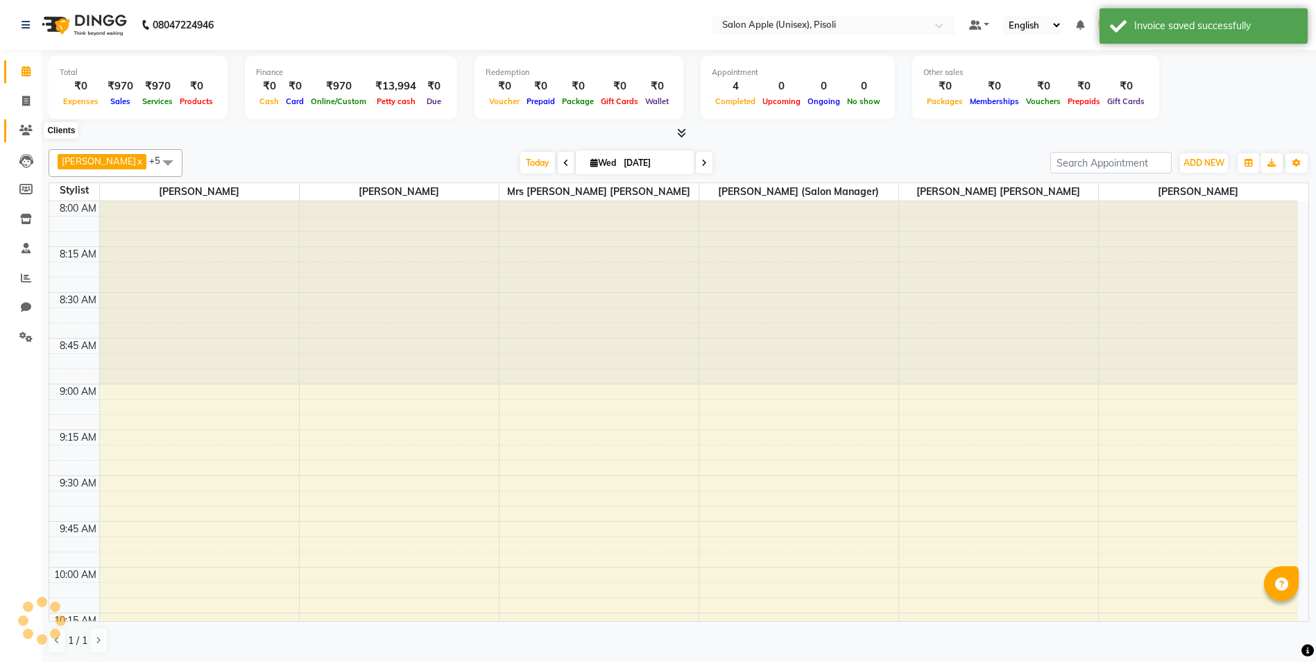
click at [26, 127] on icon at bounding box center [25, 130] width 13 height 10
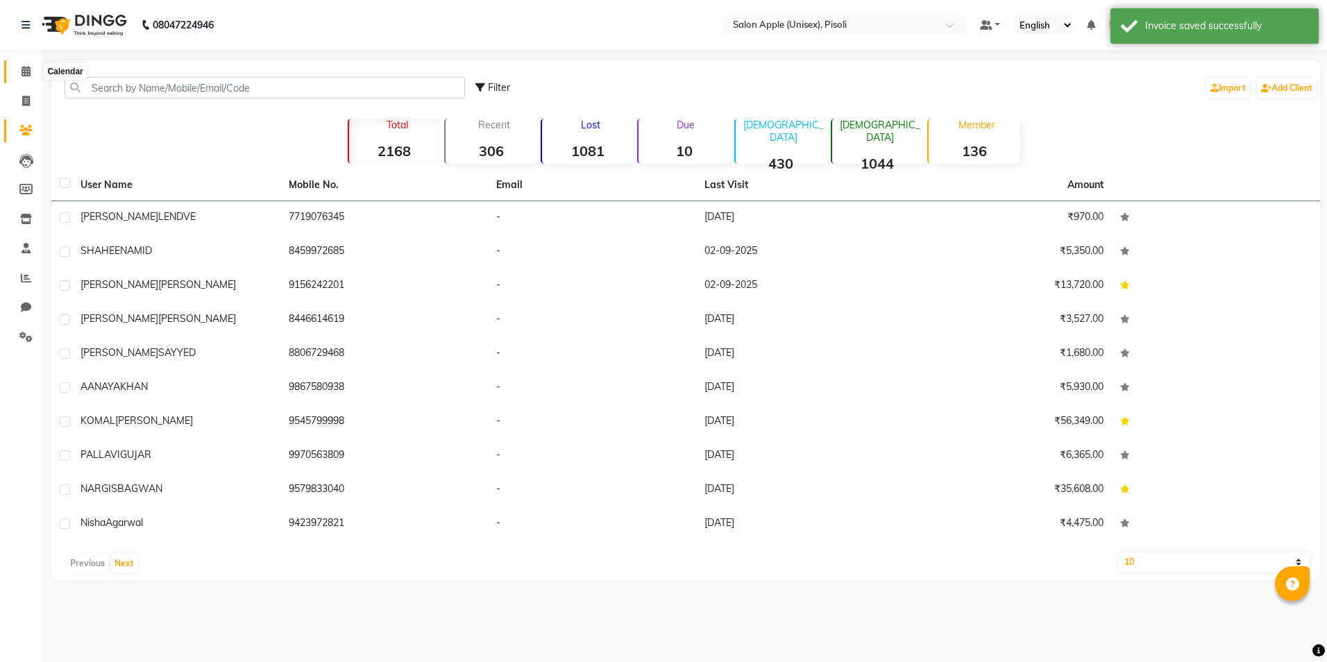
click at [30, 64] on span at bounding box center [26, 72] width 24 height 16
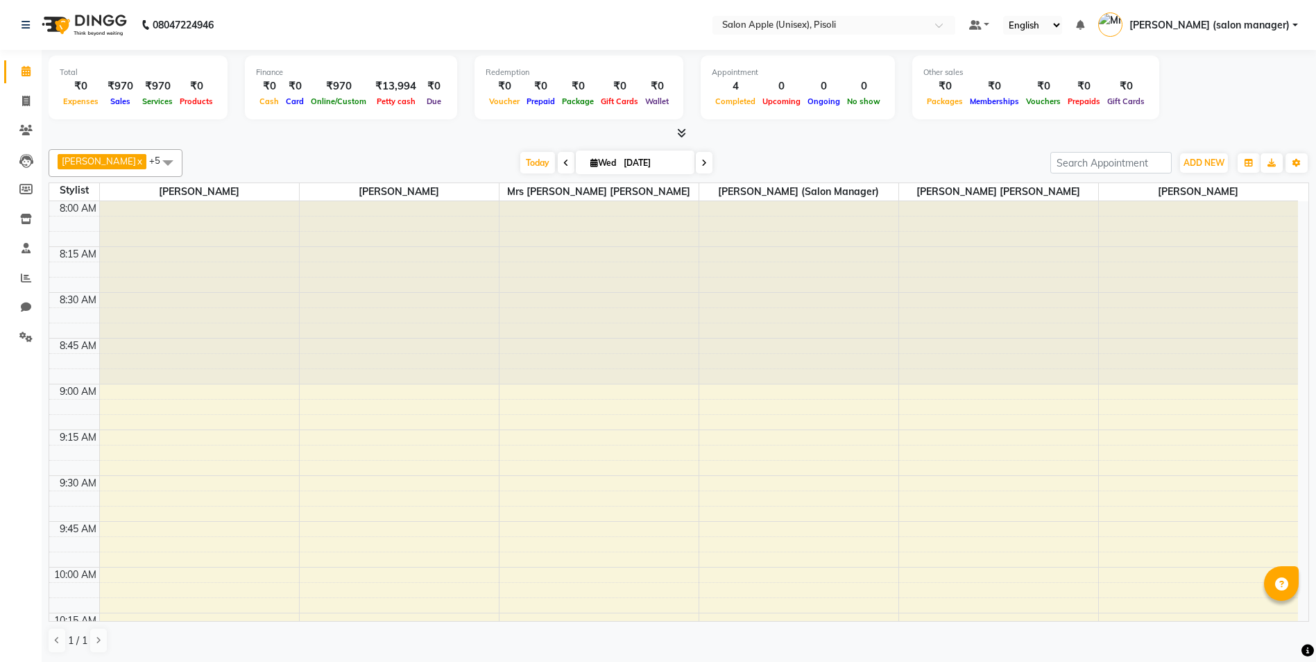
click at [248, 138] on div at bounding box center [679, 133] width 1261 height 15
click at [805, 135] on div at bounding box center [679, 133] width 1261 height 15
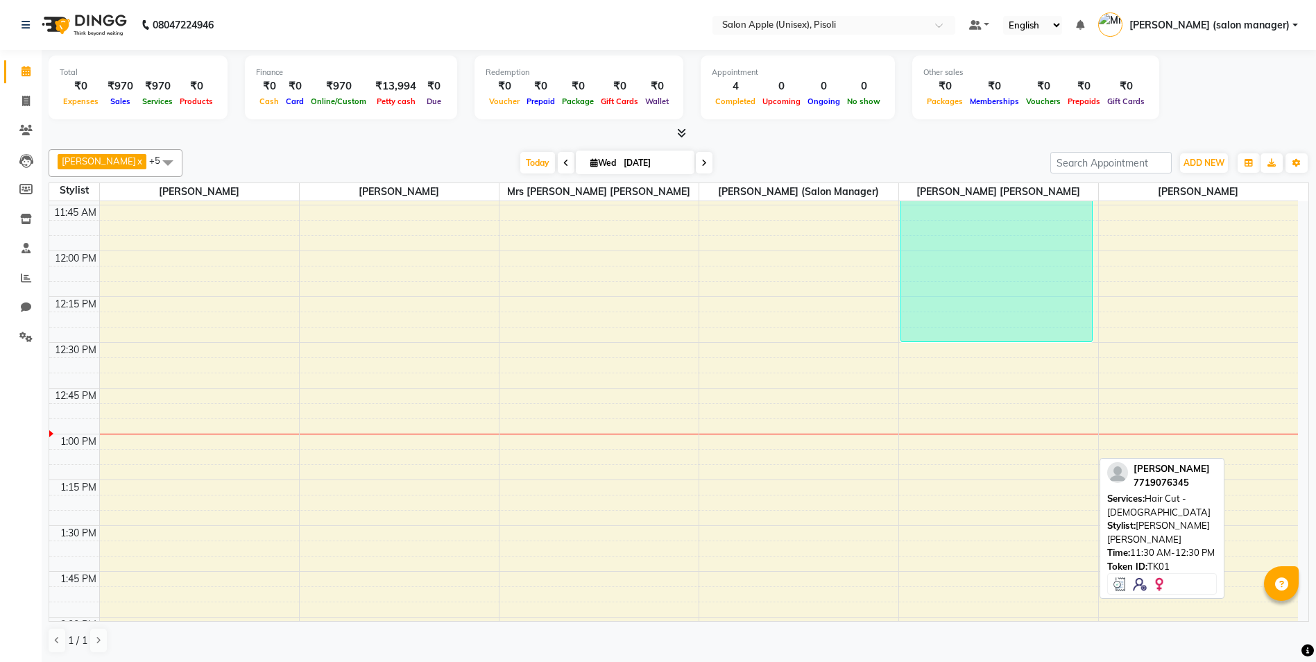
scroll to position [763, 0]
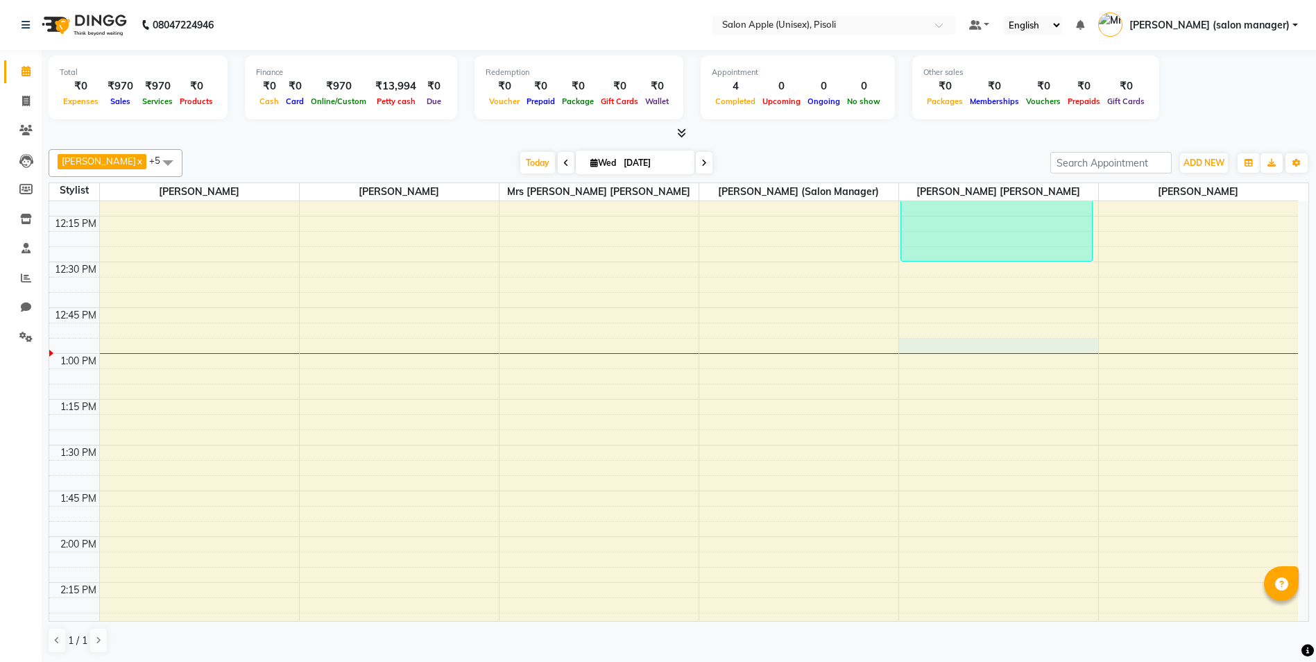
click at [1002, 348] on div "8:00 AM 8:15 AM 8:30 AM 8:45 AM 9:00 AM 9:15 AM 9:30 AM 9:45 AM 10:00 AM 10:15 …" at bounding box center [673, 628] width 1249 height 2380
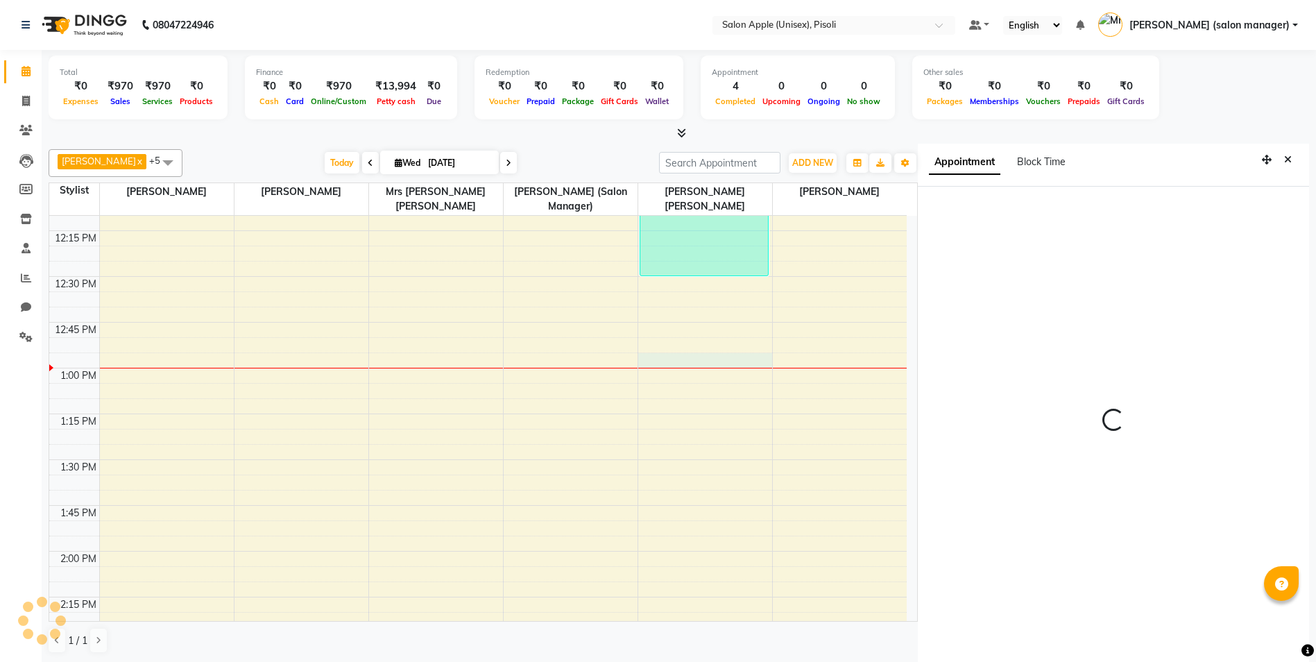
scroll to position [6, 0]
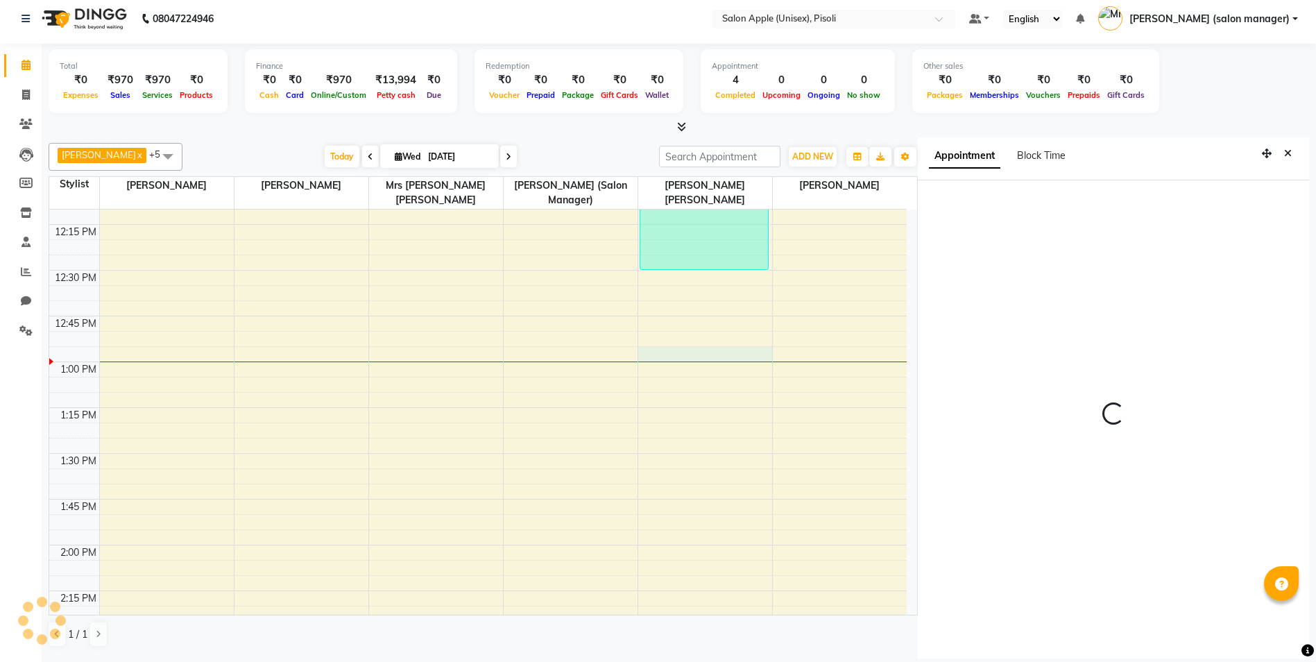
select select "780"
select select "75908"
select select "tentative"
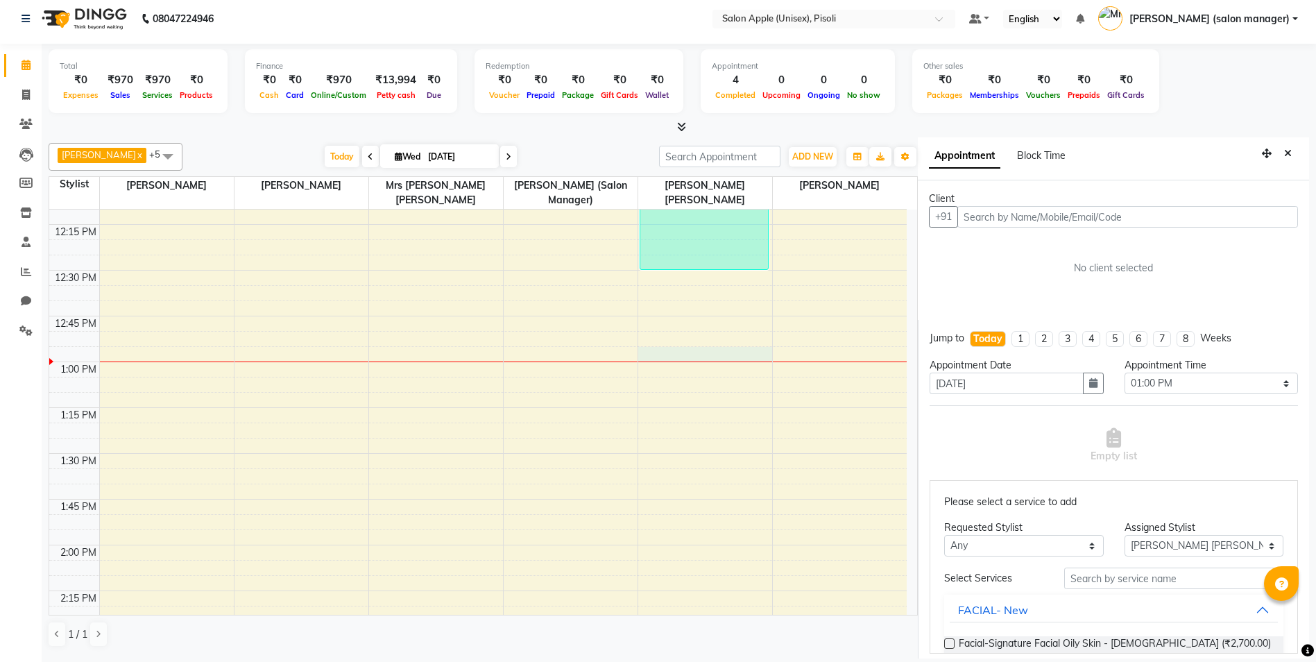
click at [1023, 219] on input "text" at bounding box center [1127, 217] width 341 height 22
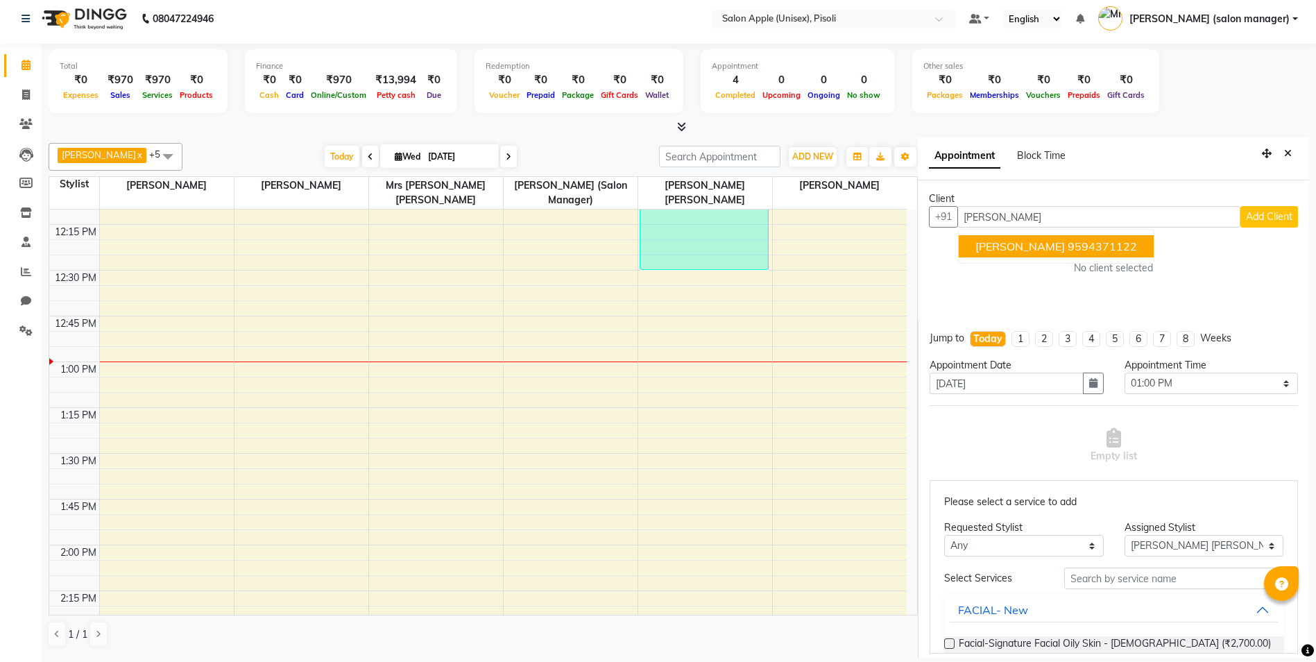
click at [1022, 248] on span "[PERSON_NAME]" at bounding box center [1021, 246] width 90 height 14
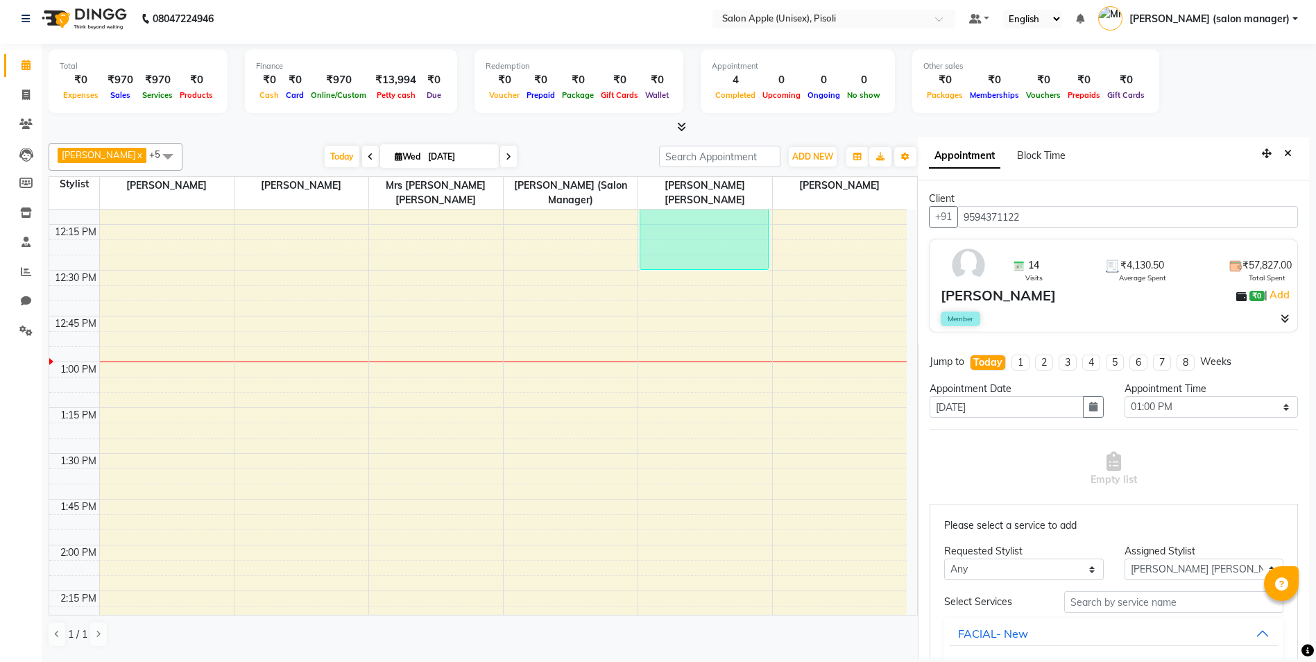
type input "9594371122"
click at [1095, 604] on input "text" at bounding box center [1173, 602] width 219 height 22
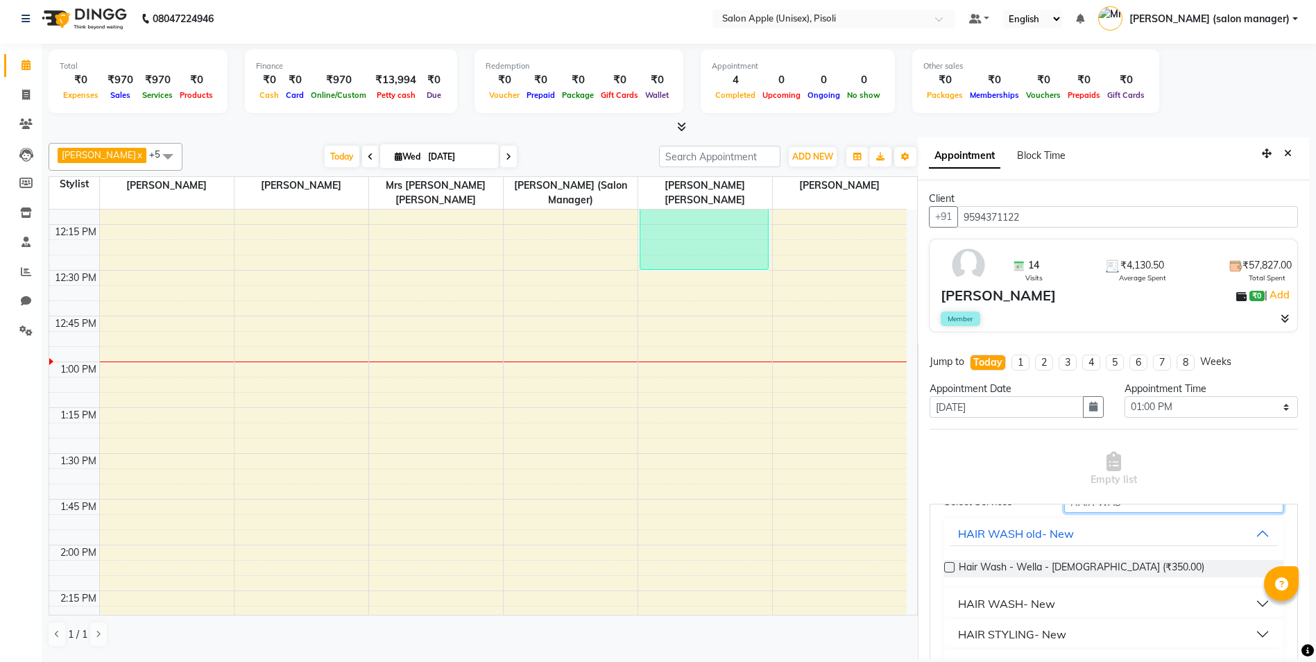
scroll to position [117, 0]
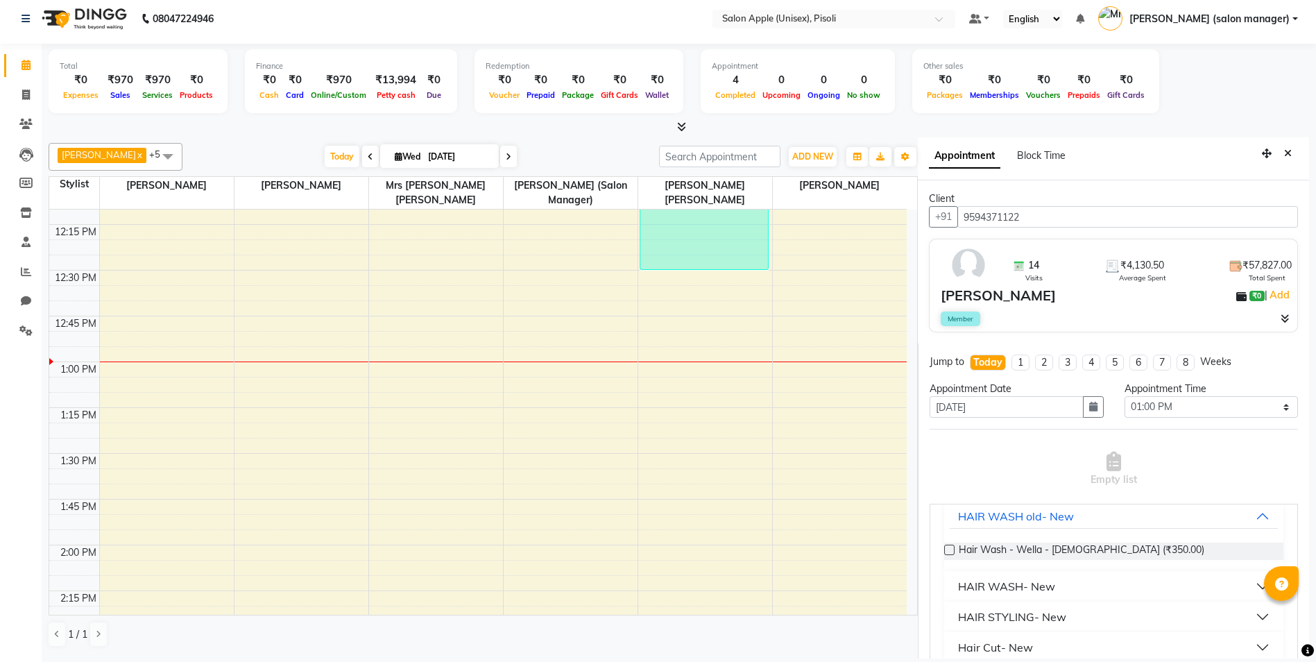
type input "HAIR WAS"
click at [950, 552] on label at bounding box center [949, 550] width 10 height 10
click at [950, 552] on input "checkbox" at bounding box center [948, 551] width 9 height 9
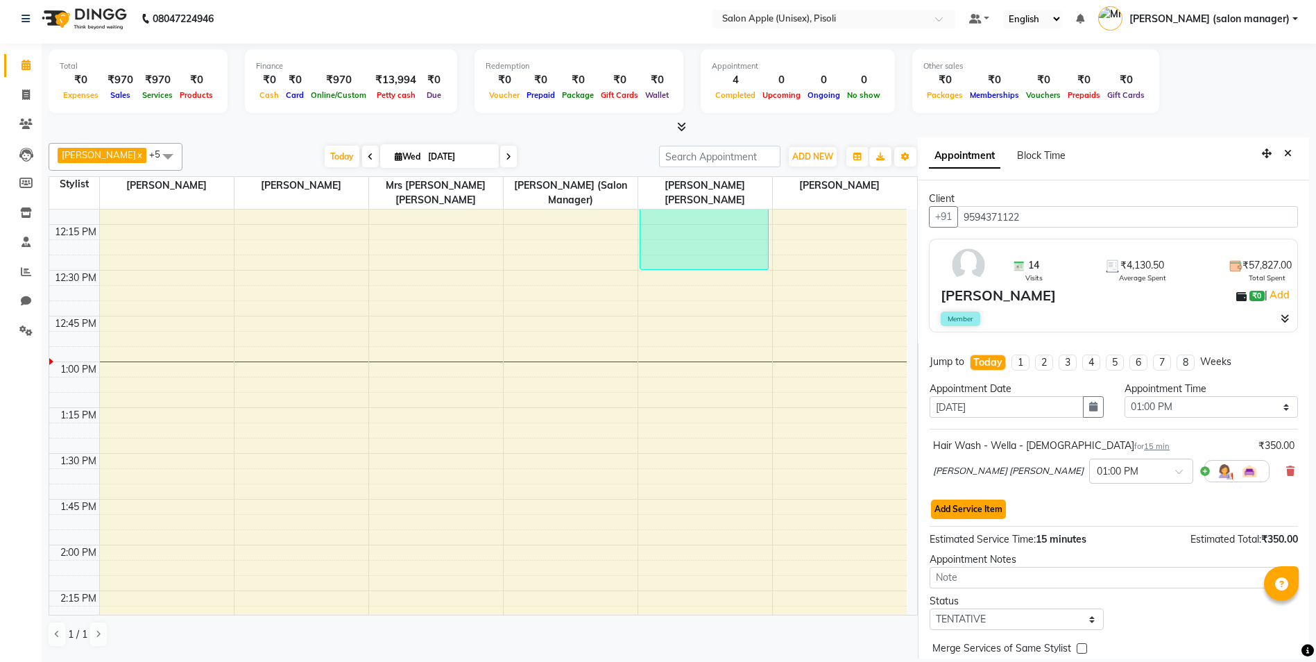
click at [987, 513] on button "Add Service Item" at bounding box center [968, 509] width 75 height 19
select select "75908"
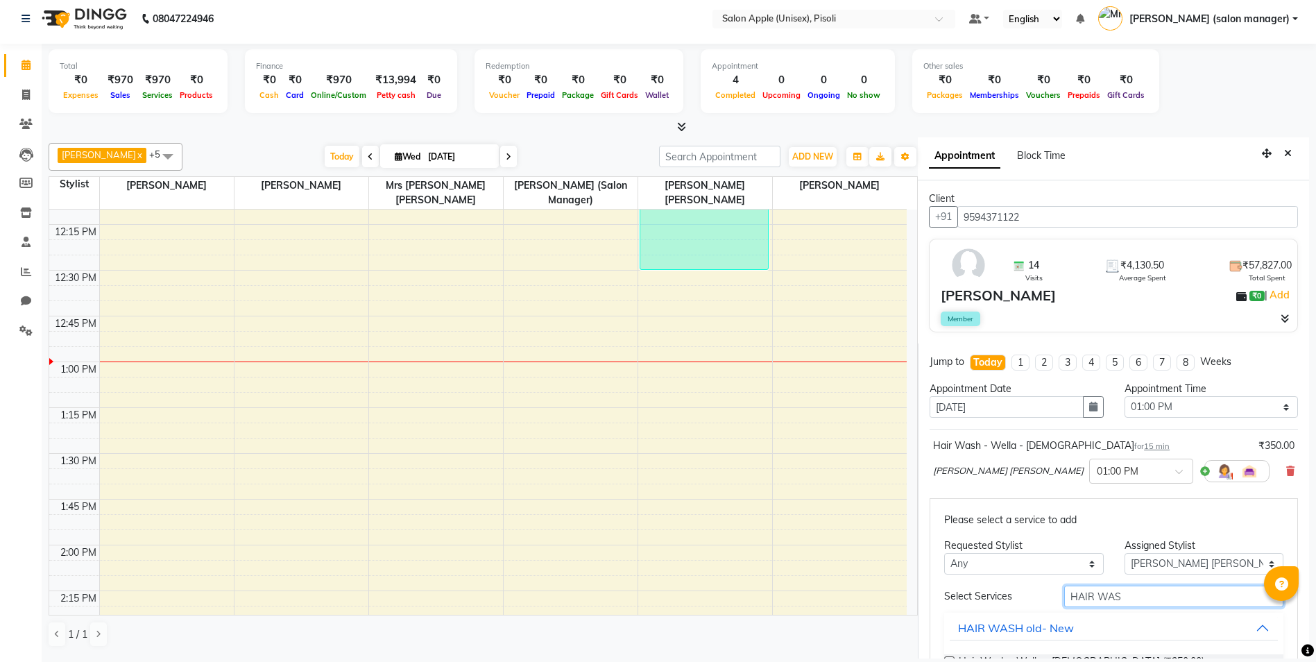
click at [1128, 597] on input "HAIR WAS" at bounding box center [1173, 597] width 219 height 22
type input "H"
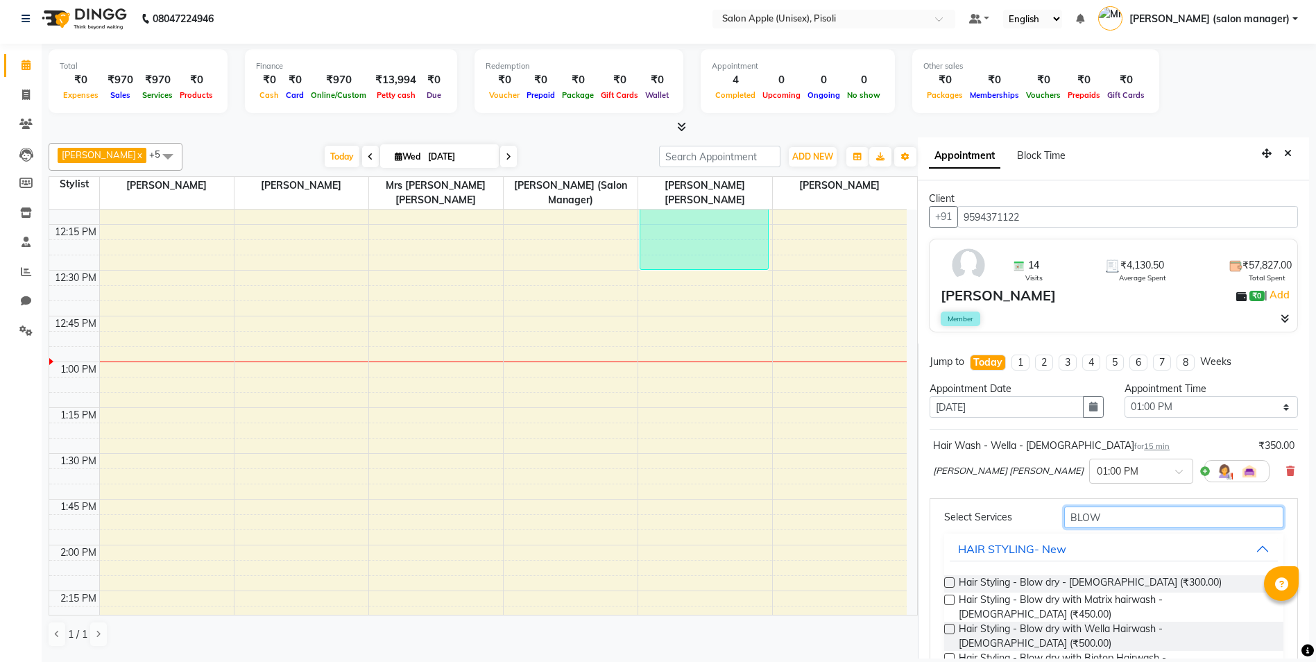
scroll to position [108, 0]
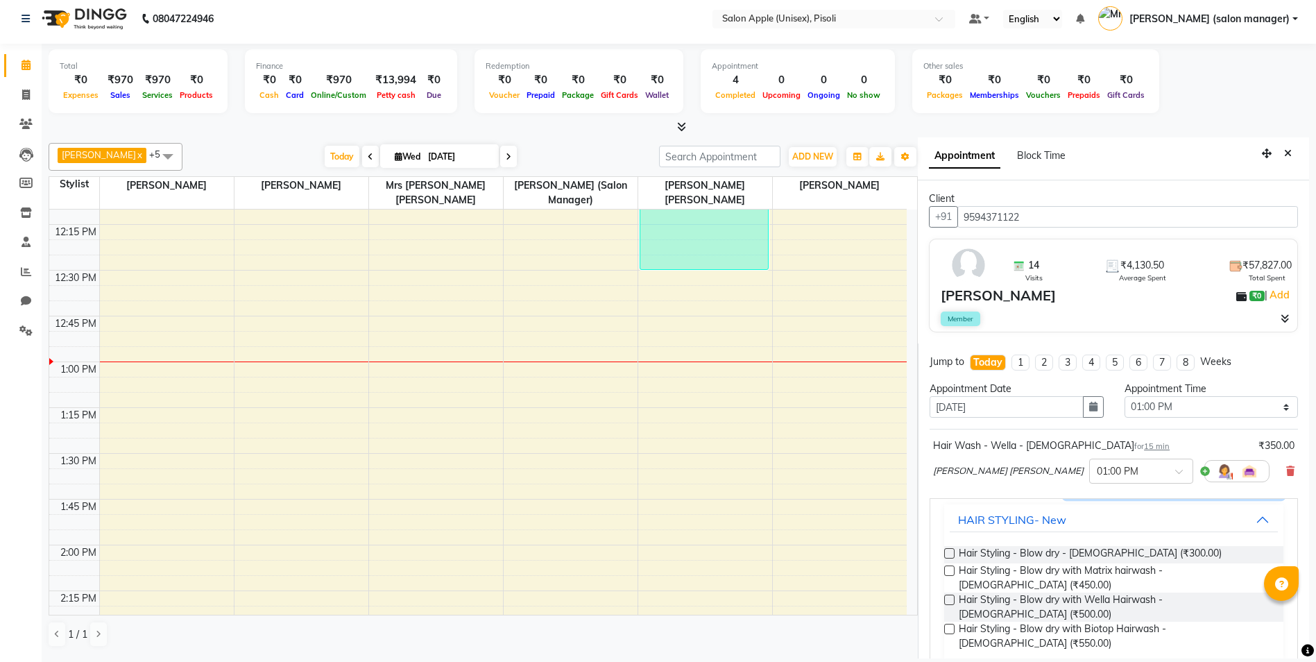
type input "BLOW"
click at [948, 555] on label at bounding box center [949, 553] width 10 height 10
click at [948, 555] on input "checkbox" at bounding box center [948, 554] width 9 height 9
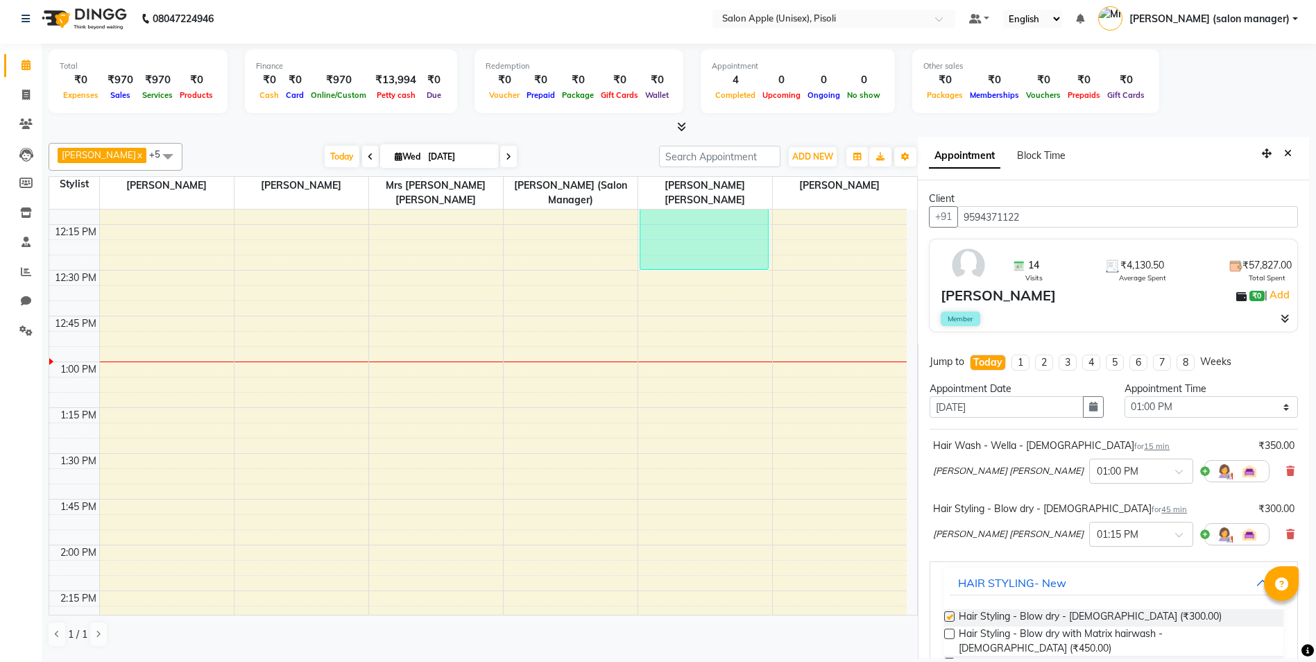
checkbox input "false"
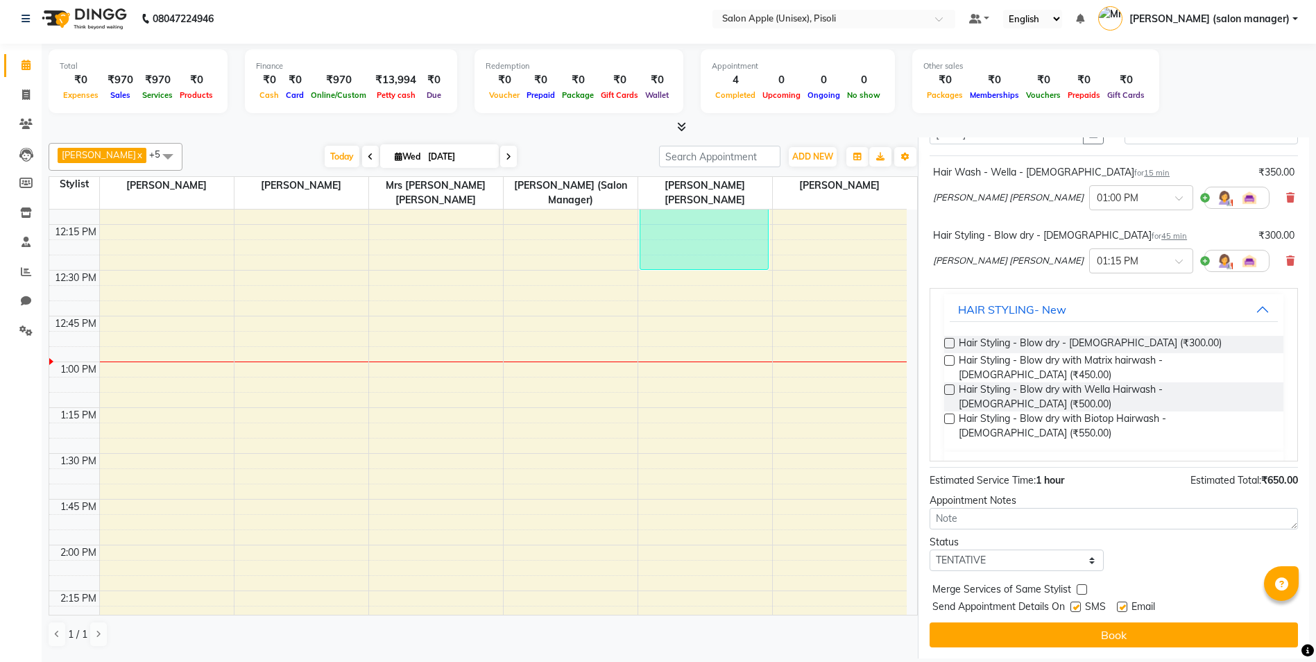
click at [1123, 608] on label at bounding box center [1122, 607] width 10 height 10
click at [1123, 608] on input "checkbox" at bounding box center [1121, 608] width 9 height 9
checkbox input "false"
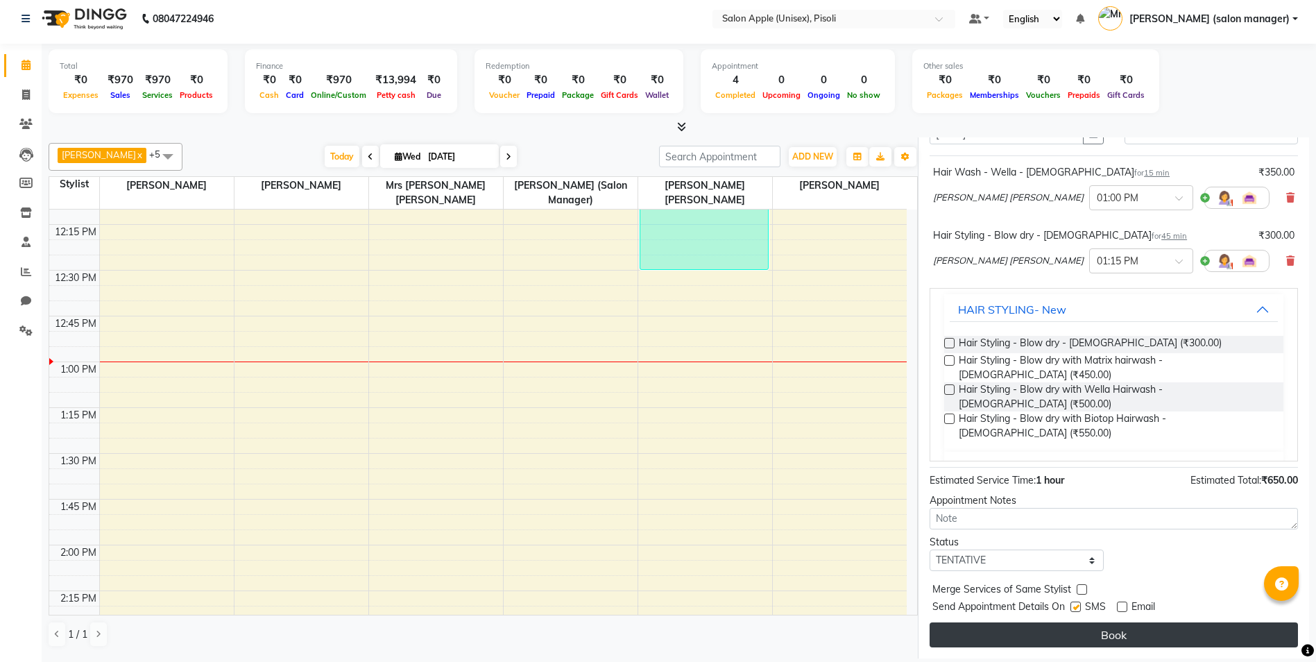
click at [1106, 630] on button "Book" at bounding box center [1114, 634] width 368 height 25
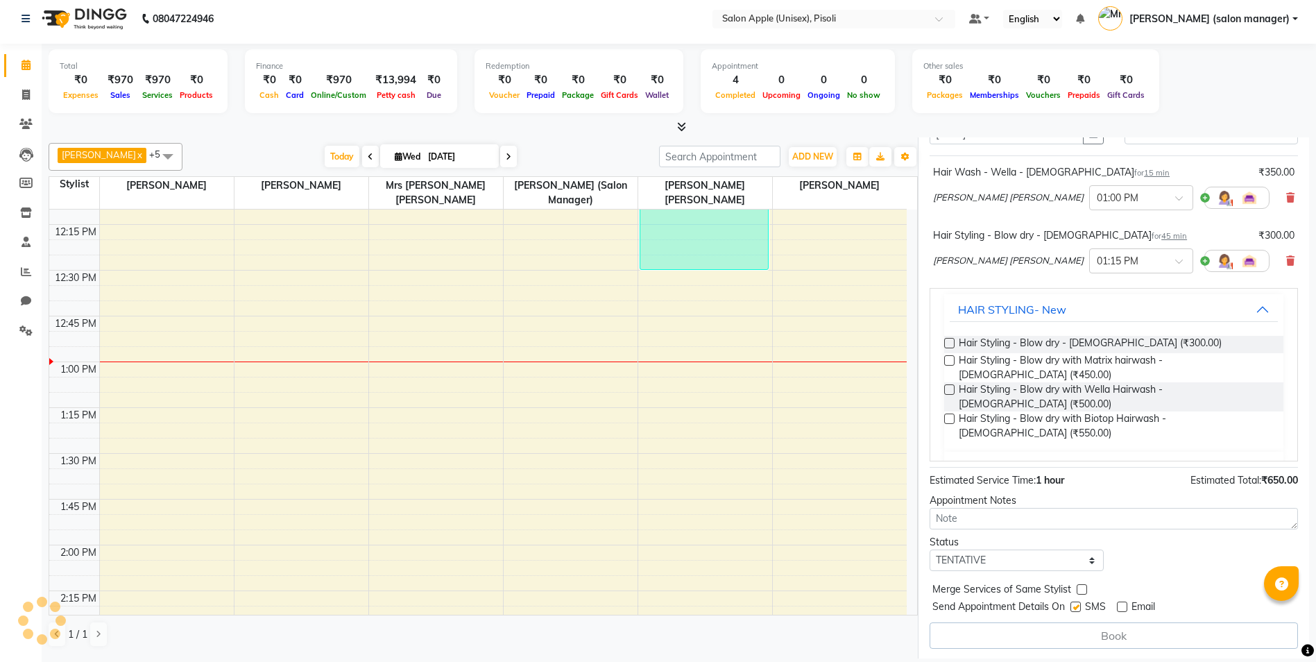
select select "75908"
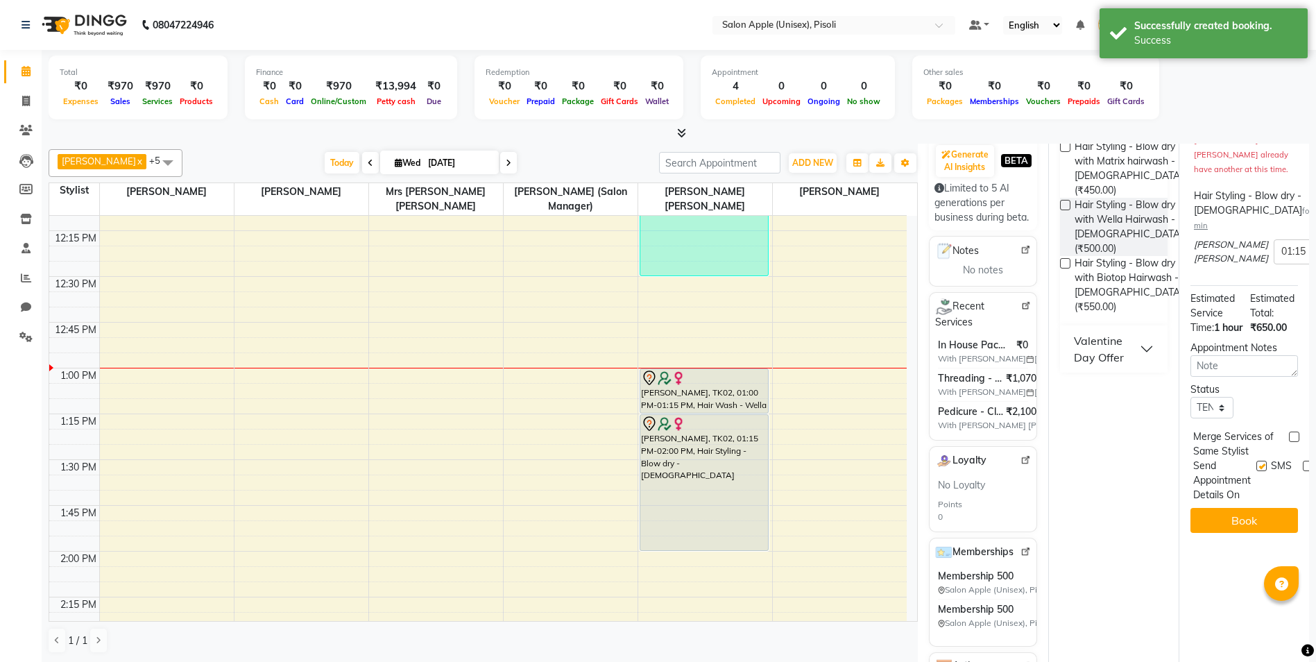
scroll to position [0, 0]
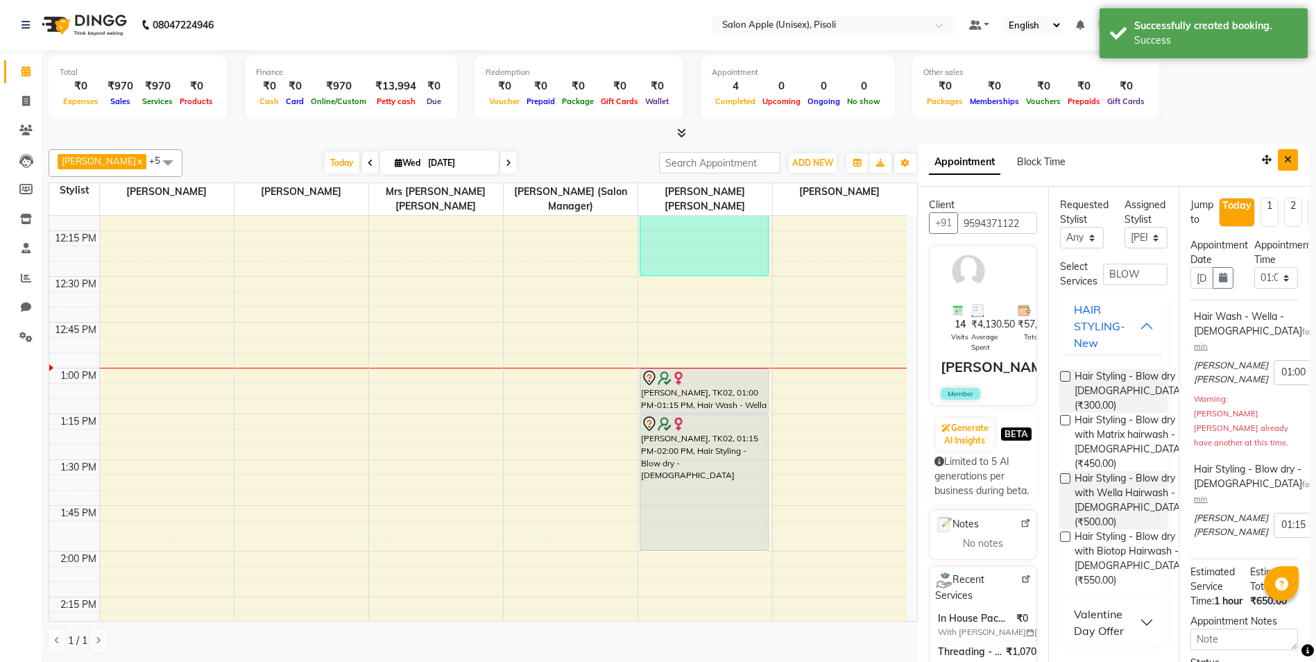
click at [1284, 161] on icon "Close" at bounding box center [1288, 160] width 8 height 10
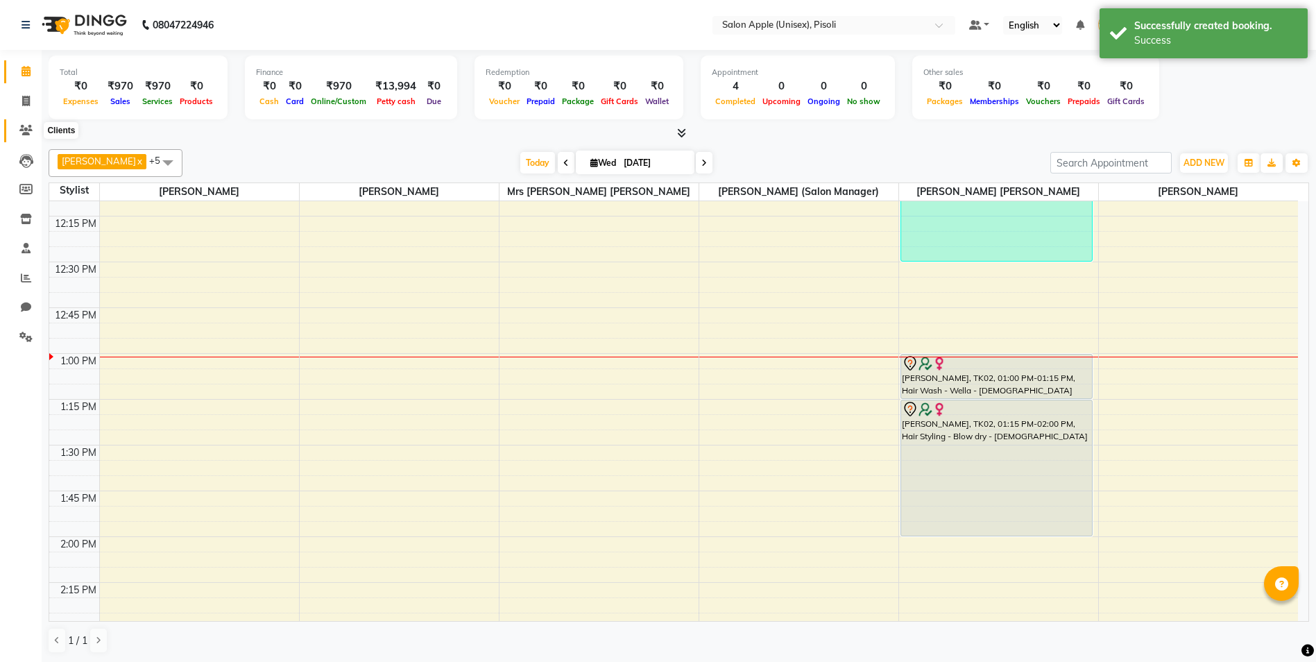
click at [30, 130] on icon at bounding box center [25, 130] width 13 height 10
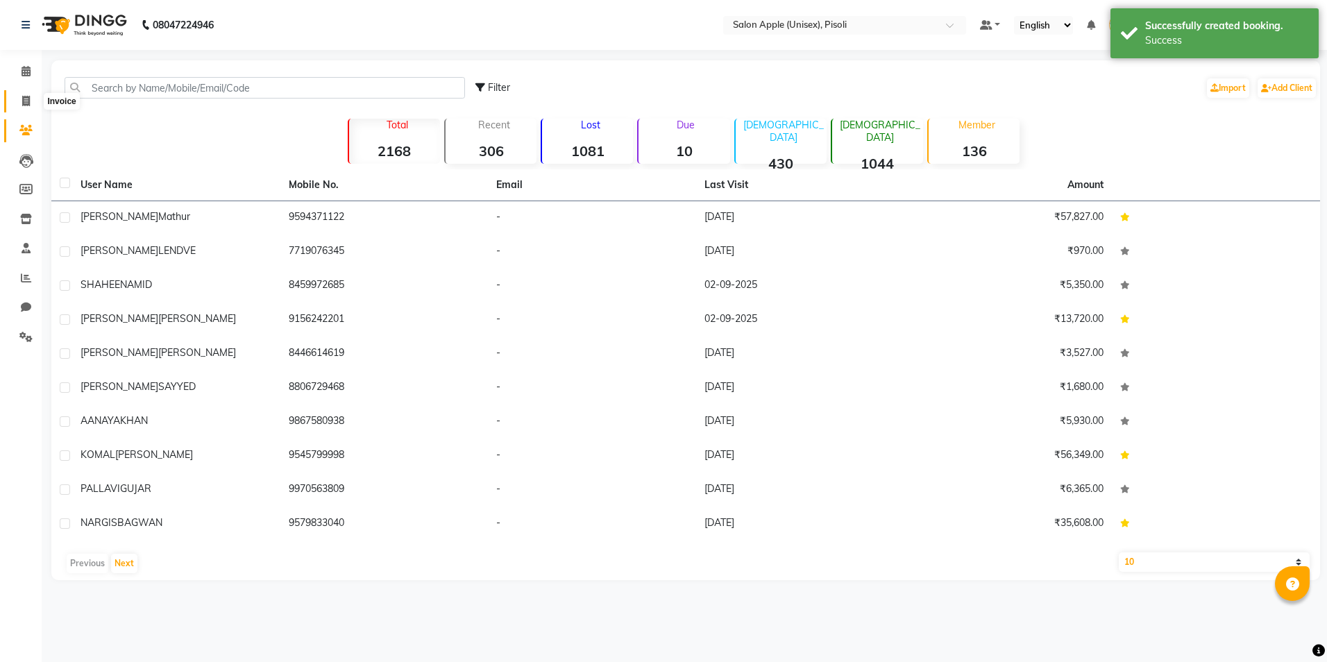
click at [23, 99] on icon at bounding box center [26, 101] width 8 height 10
select select "service"
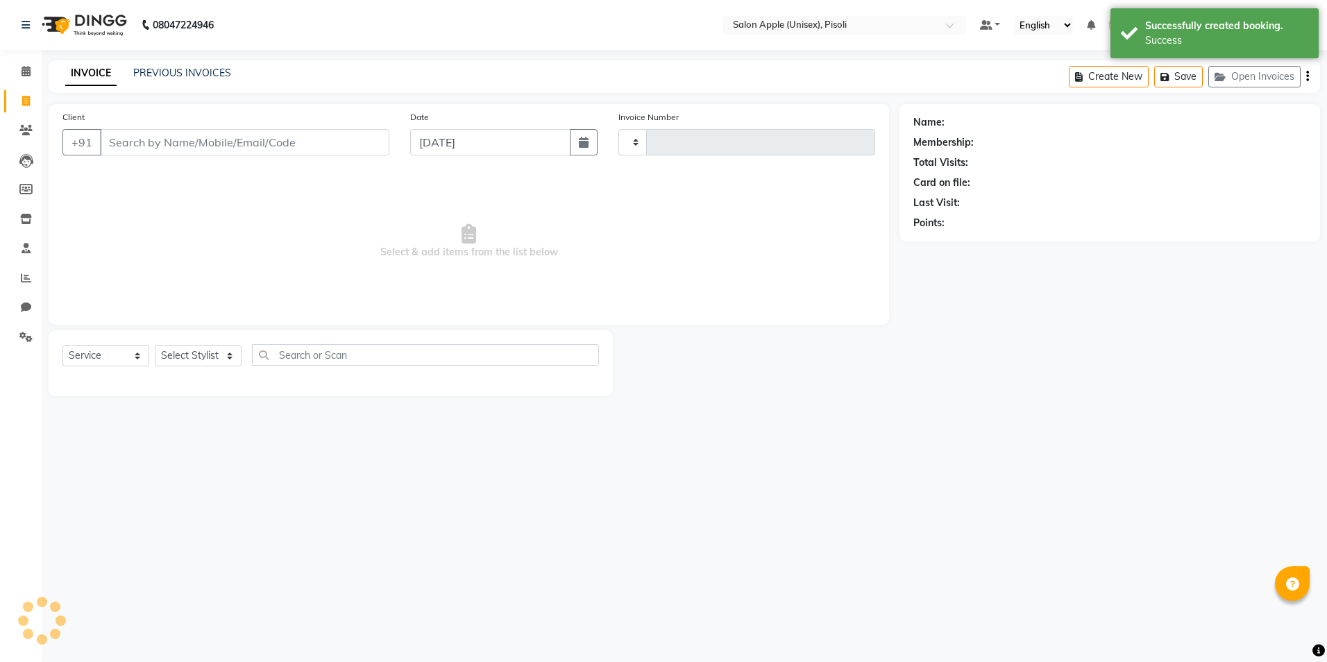
type input "0844"
select select "5282"
click at [20, 71] on span at bounding box center [26, 72] width 24 height 16
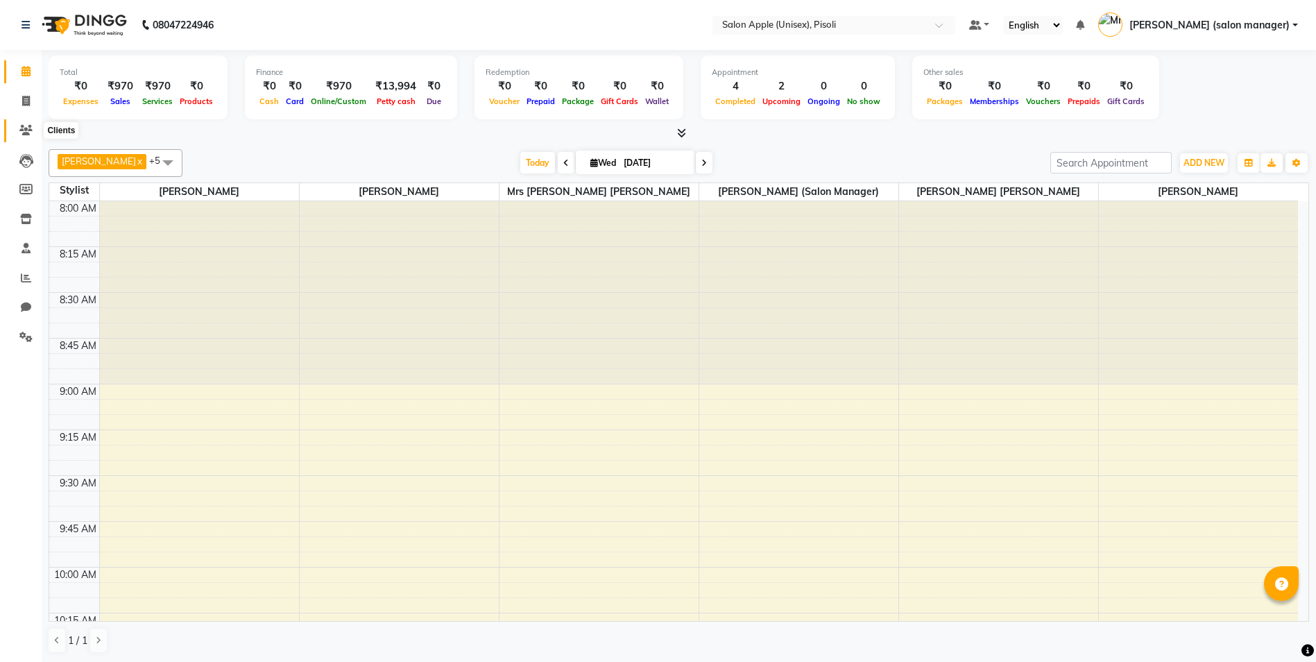
click at [26, 132] on icon at bounding box center [25, 130] width 13 height 10
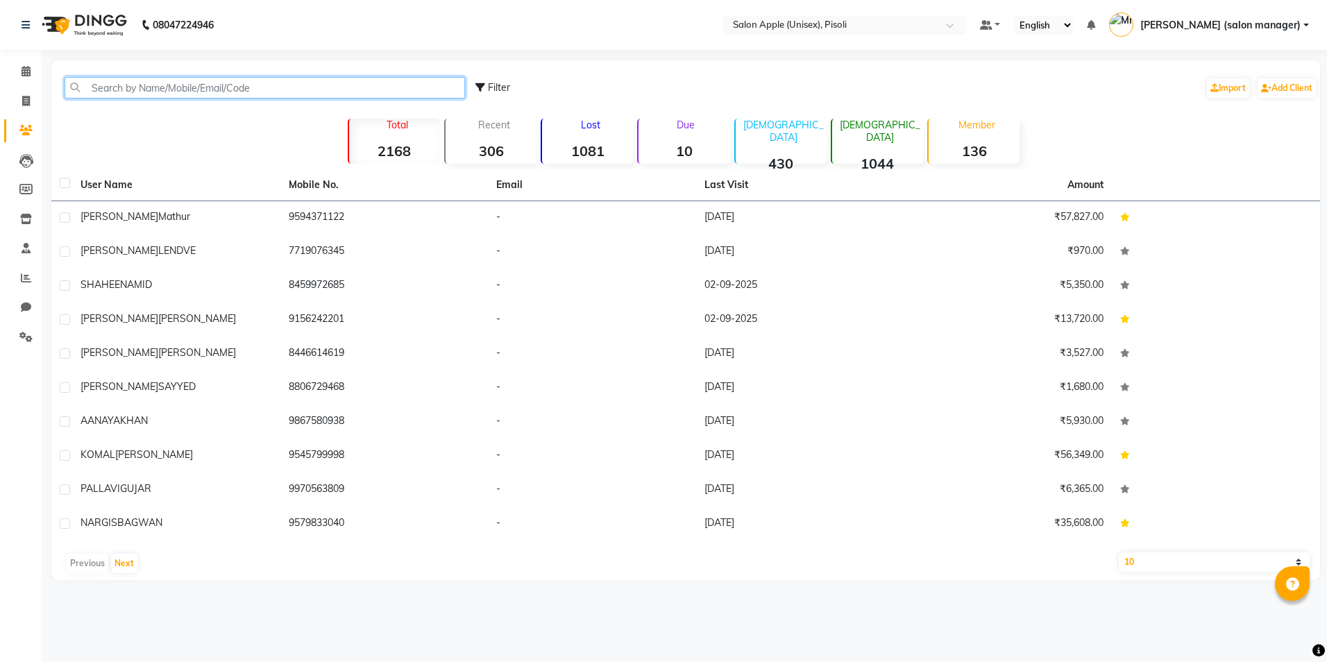
click at [144, 92] on input "text" at bounding box center [265, 88] width 400 height 22
click at [69, 132] on div "Filter Import Add Client Total 2168 Recent 306 Lost 1081 Due 10 [DEMOGRAPHIC_DA…" at bounding box center [685, 320] width 1268 height 520
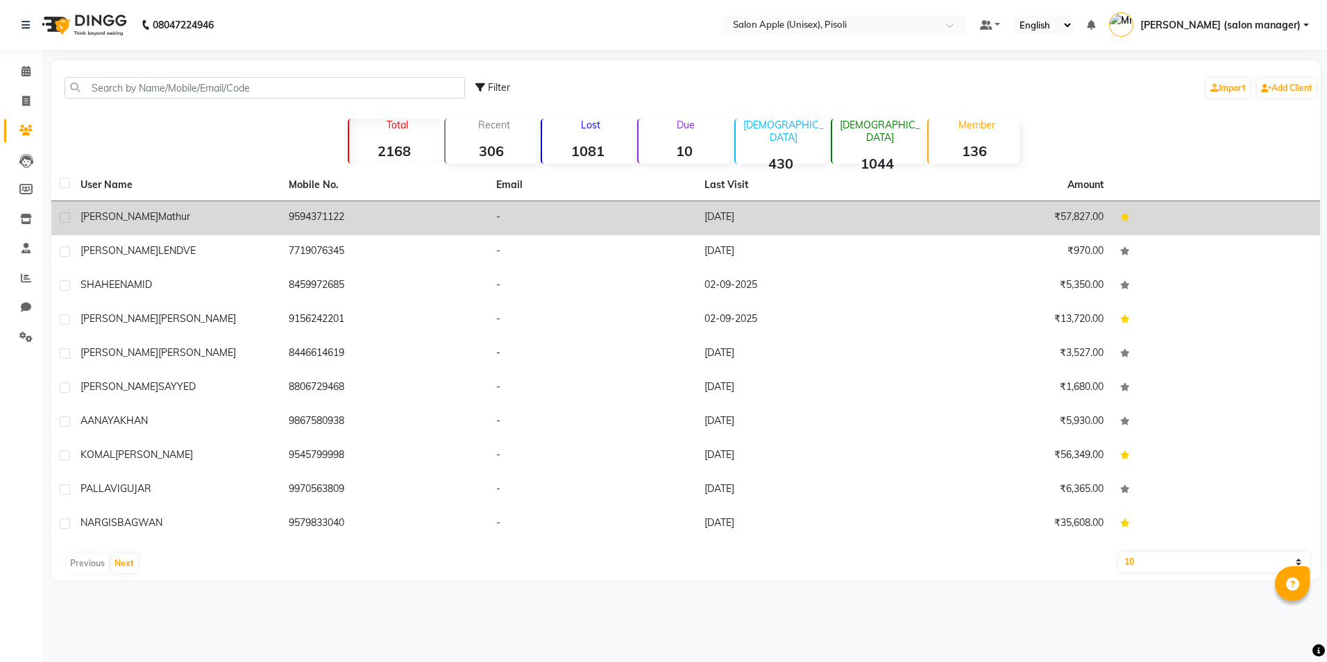
click at [158, 222] on span "Mathur" at bounding box center [174, 216] width 32 height 12
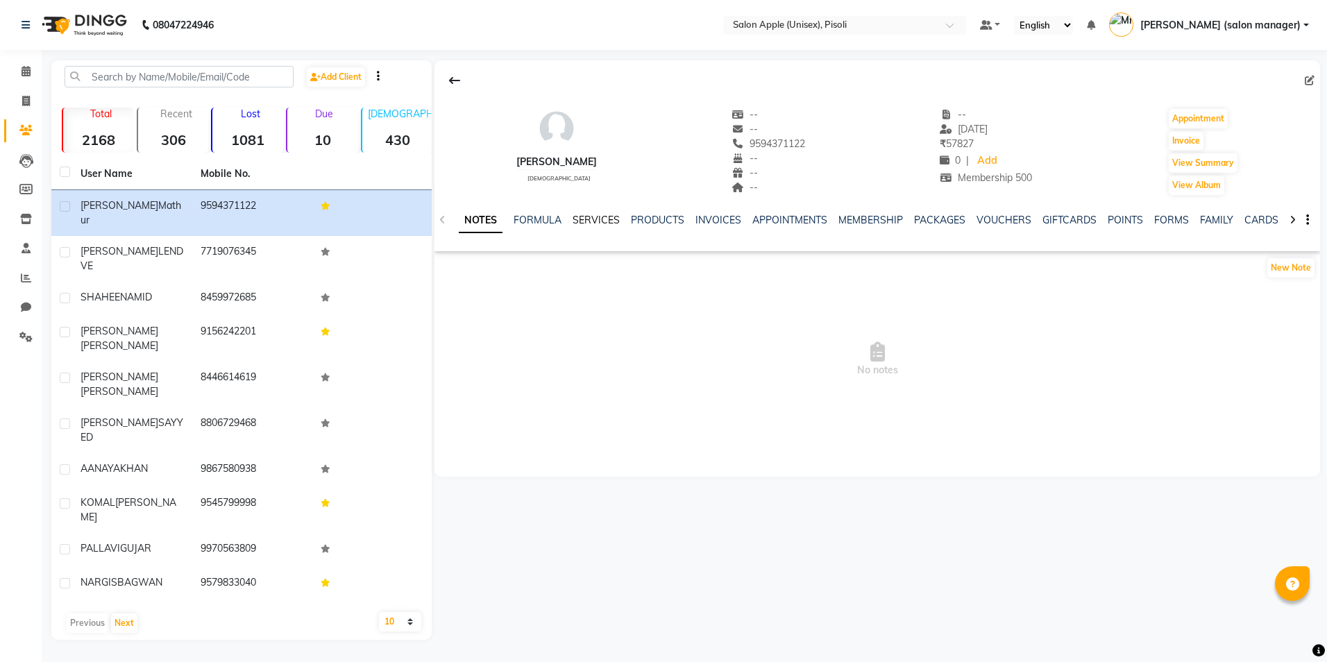
click at [615, 221] on link "SERVICES" at bounding box center [595, 220] width 47 height 12
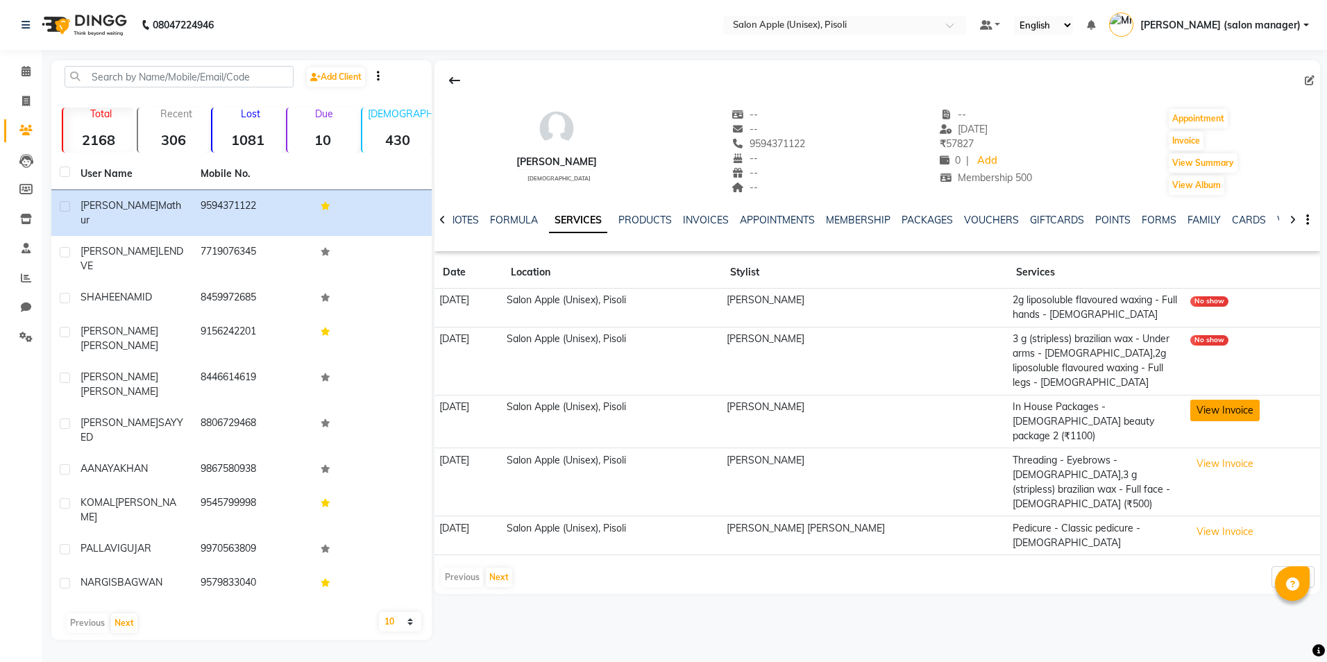
click at [1214, 400] on button "View Invoice" at bounding box center [1224, 411] width 69 height 22
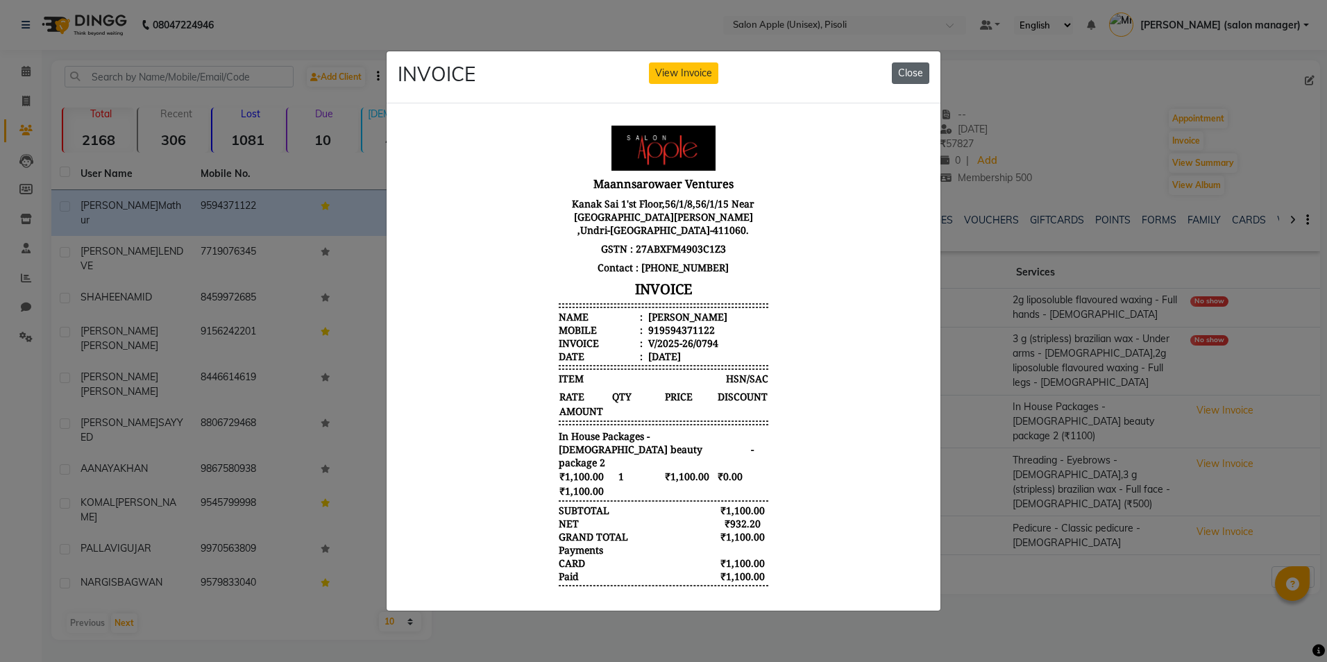
click at [901, 67] on button "Close" at bounding box center [910, 73] width 37 height 22
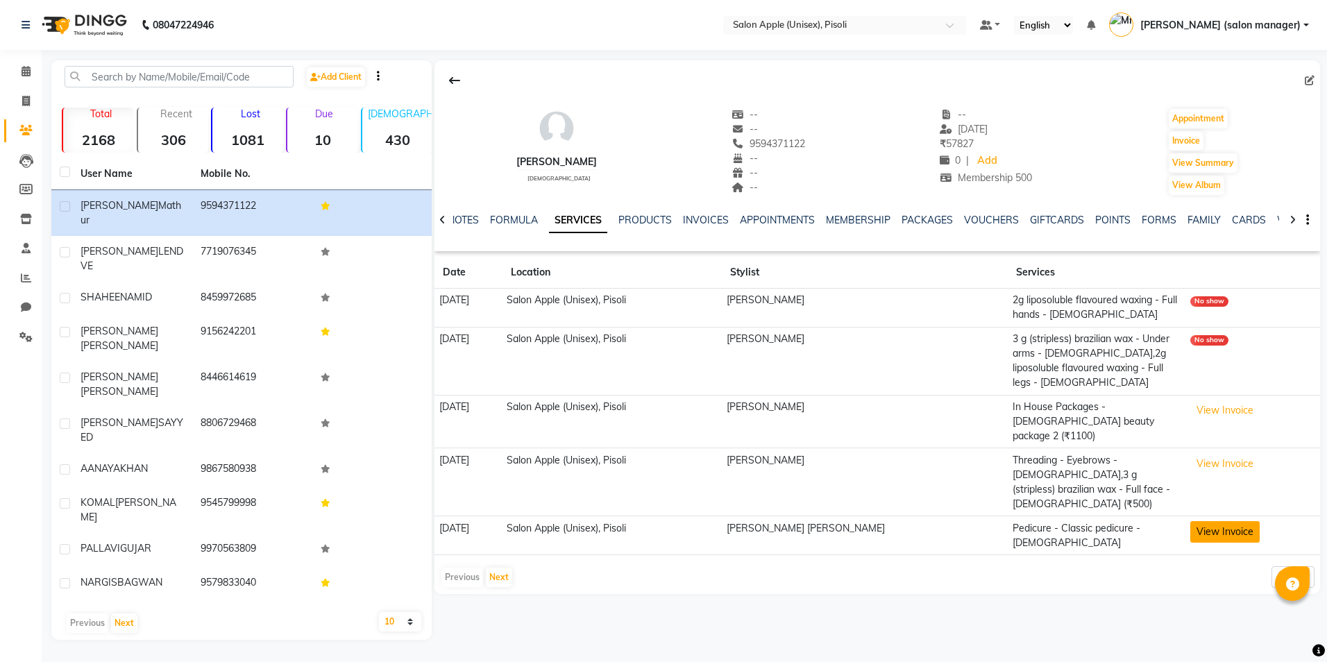
click at [1220, 521] on button "View Invoice" at bounding box center [1224, 532] width 69 height 22
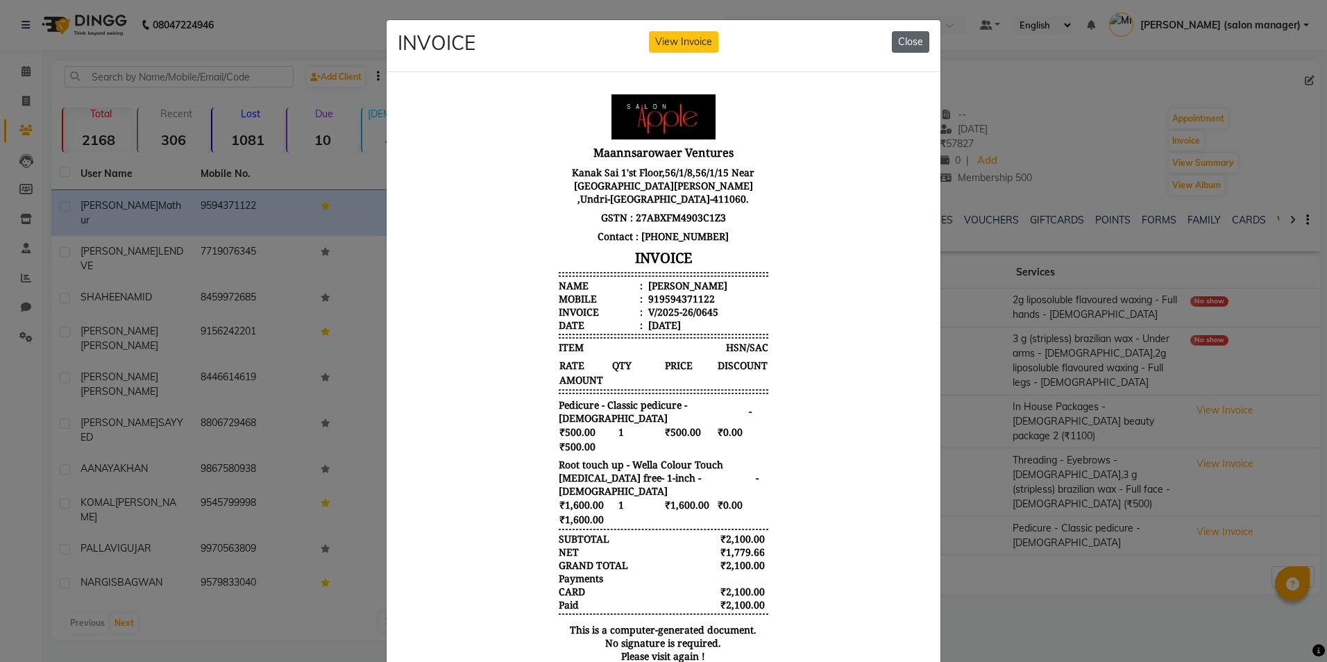
click at [904, 37] on button "Close" at bounding box center [910, 42] width 37 height 22
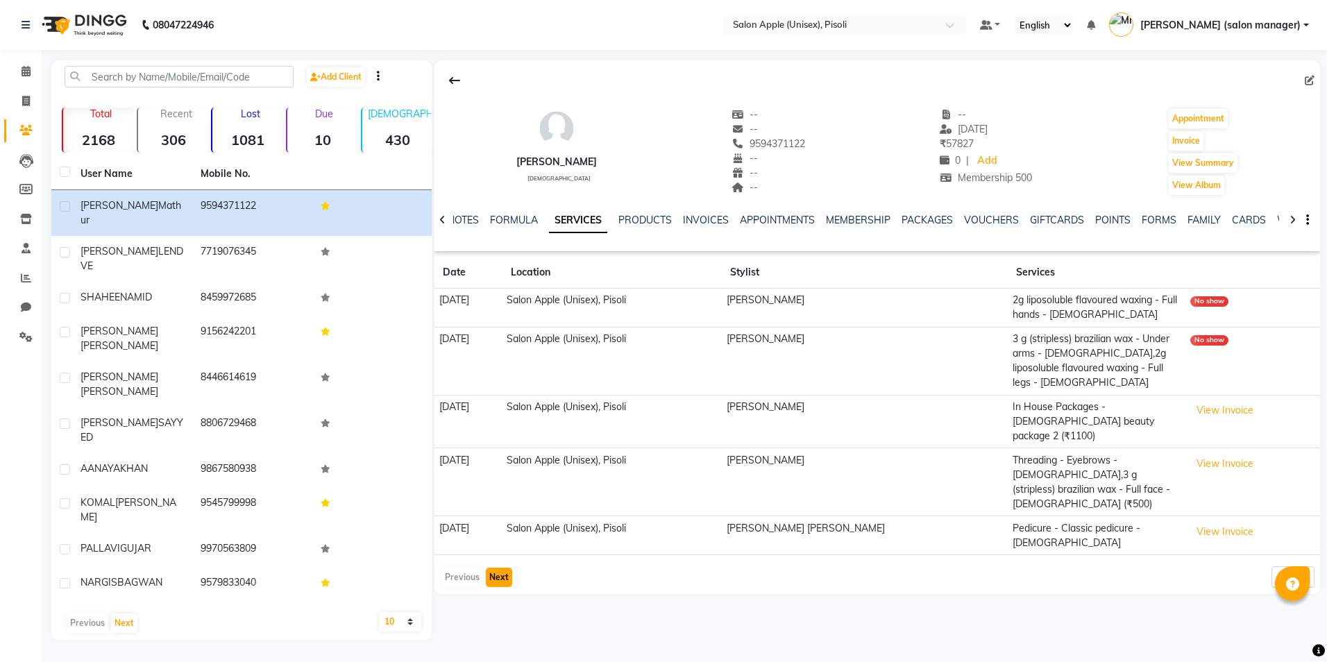
click at [500, 568] on button "Next" at bounding box center [499, 577] width 26 height 19
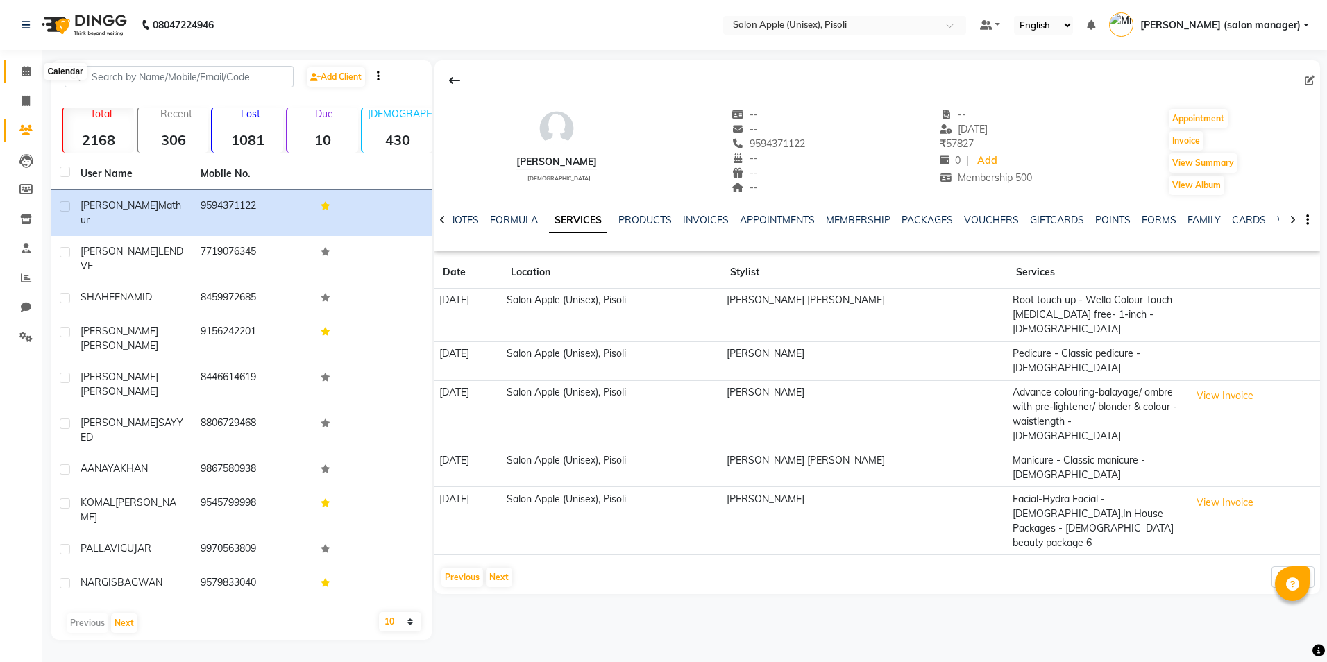
click at [30, 68] on icon at bounding box center [26, 71] width 9 height 10
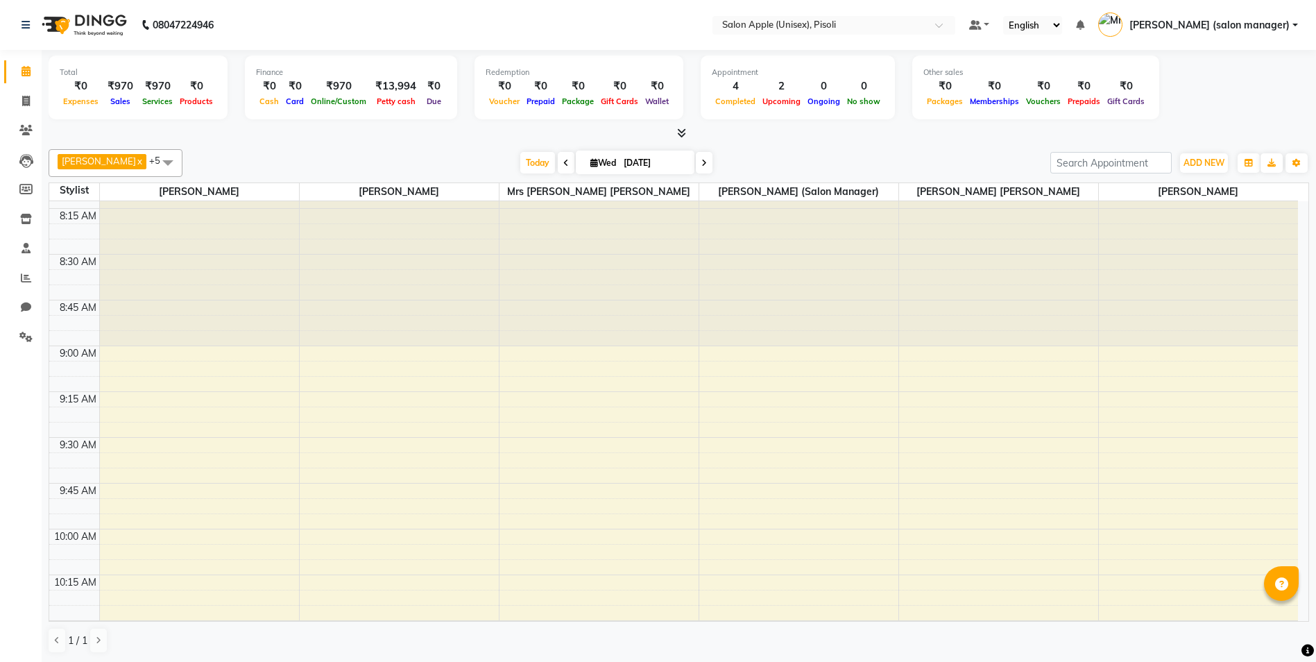
scroll to position [69, 0]
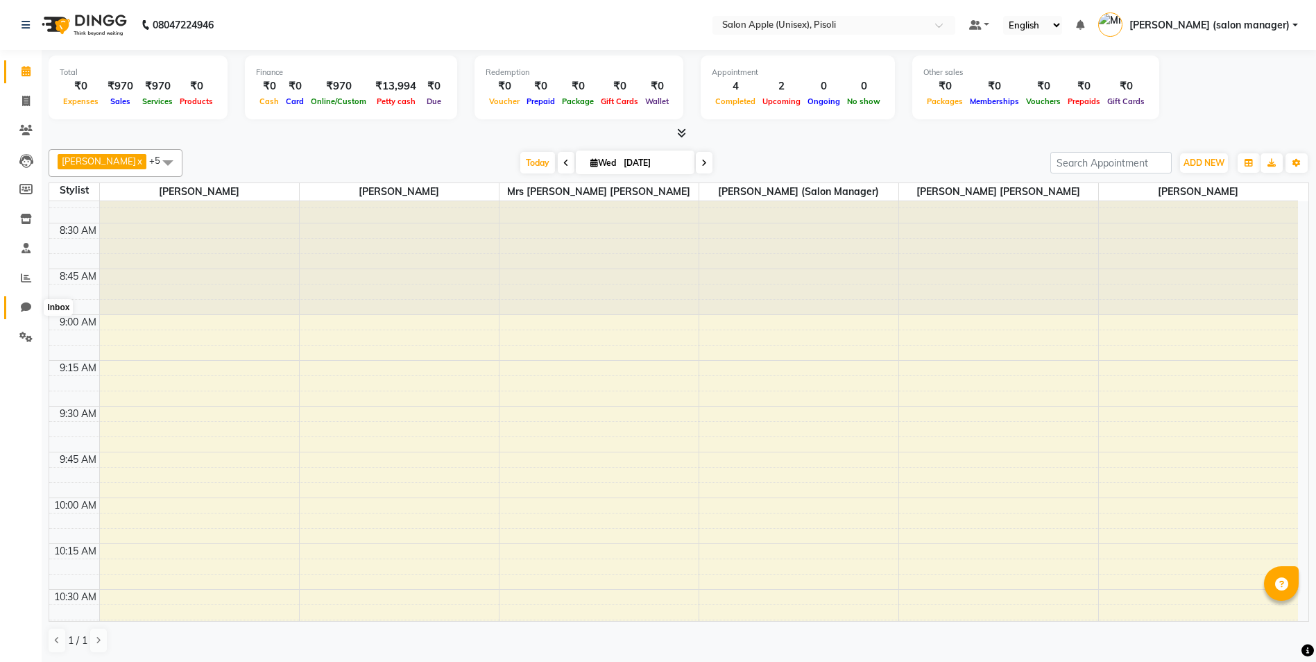
click at [26, 302] on icon at bounding box center [26, 307] width 10 height 10
select select "100"
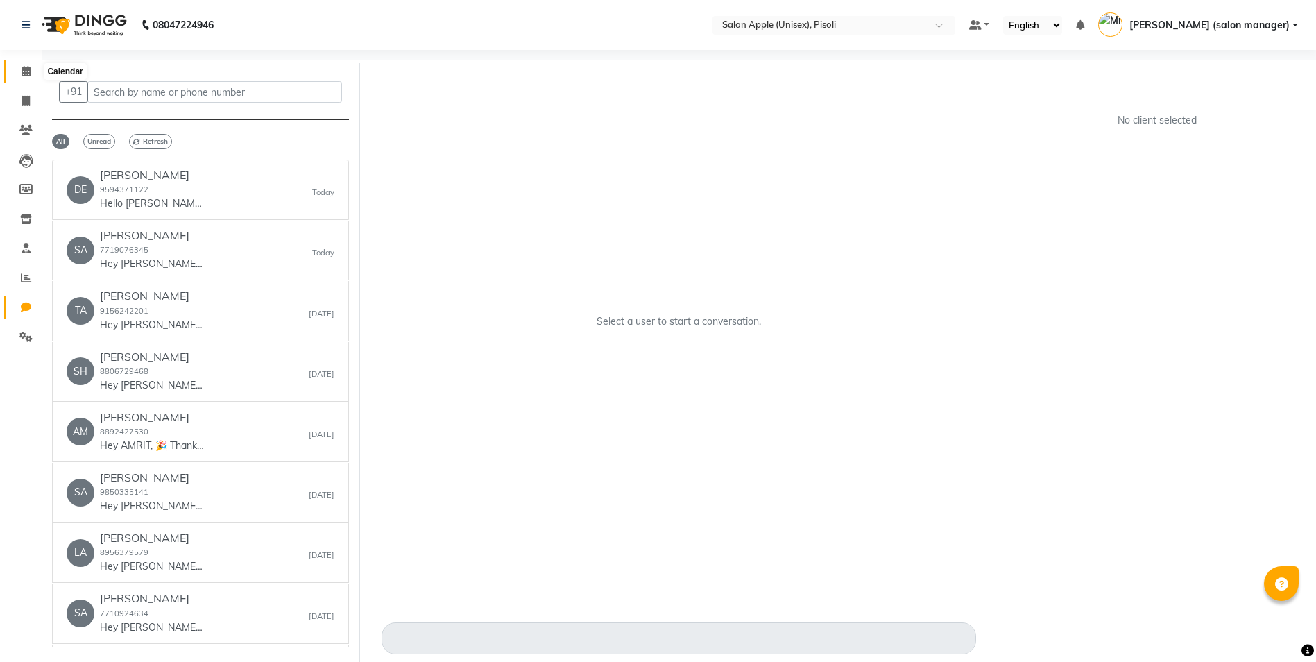
click at [27, 68] on icon at bounding box center [26, 71] width 9 height 10
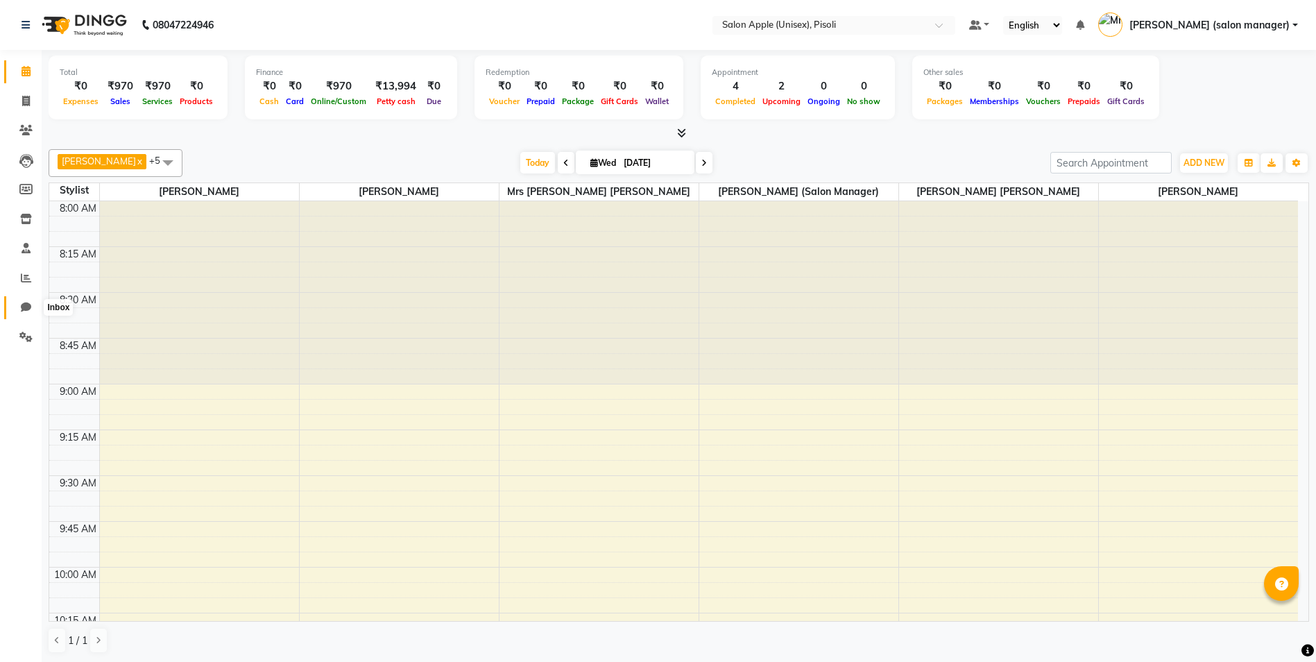
click at [32, 303] on span at bounding box center [26, 308] width 24 height 16
select select "100"
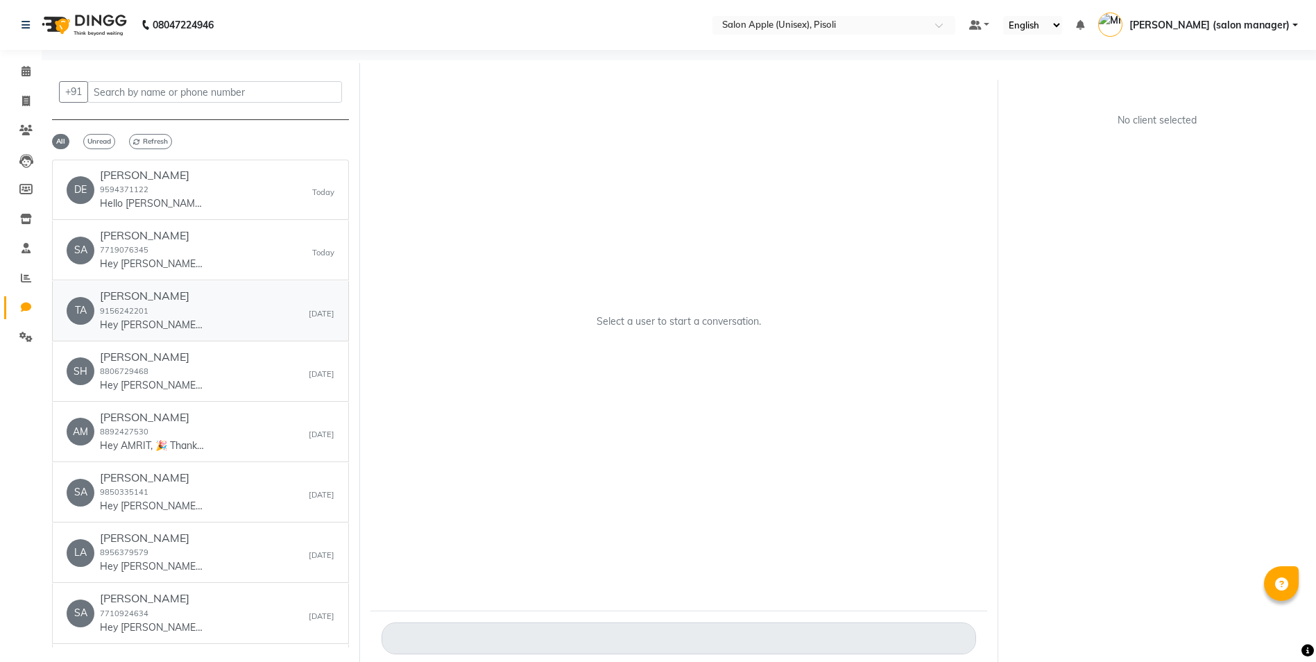
click at [203, 327] on p "Hey [PERSON_NAME], 🎉 Thank you for choosing Salon Apple (Unisex)! Here’s your i…" at bounding box center [152, 325] width 104 height 15
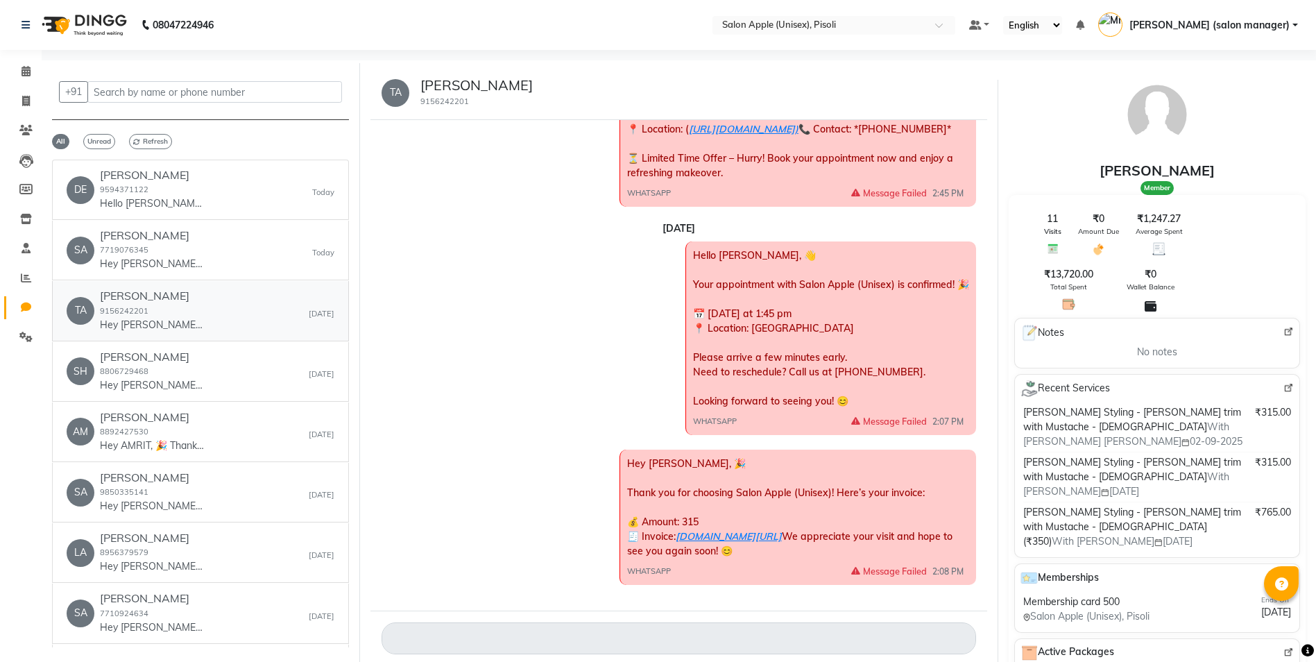
scroll to position [1127, 0]
click at [167, 562] on p "Hey [PERSON_NAME], 🎉 Thank you for choosing Salon Apple (Unisex)! Here’s your i…" at bounding box center [152, 566] width 104 height 15
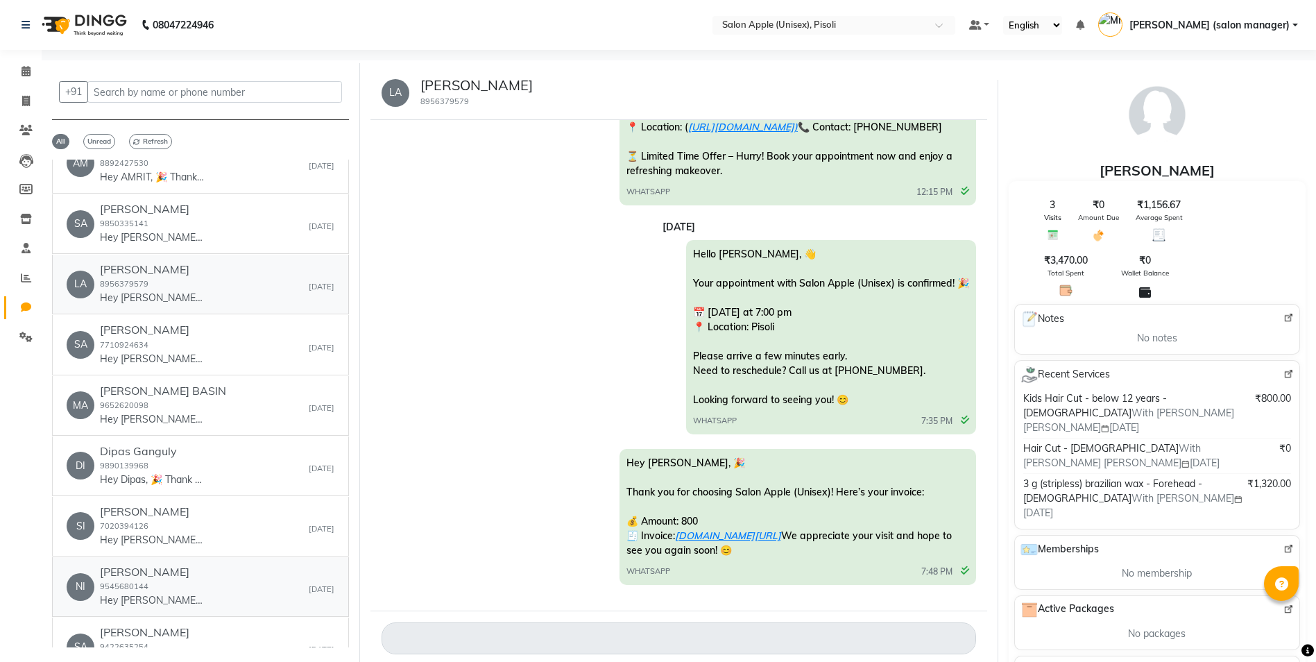
scroll to position [278, 0]
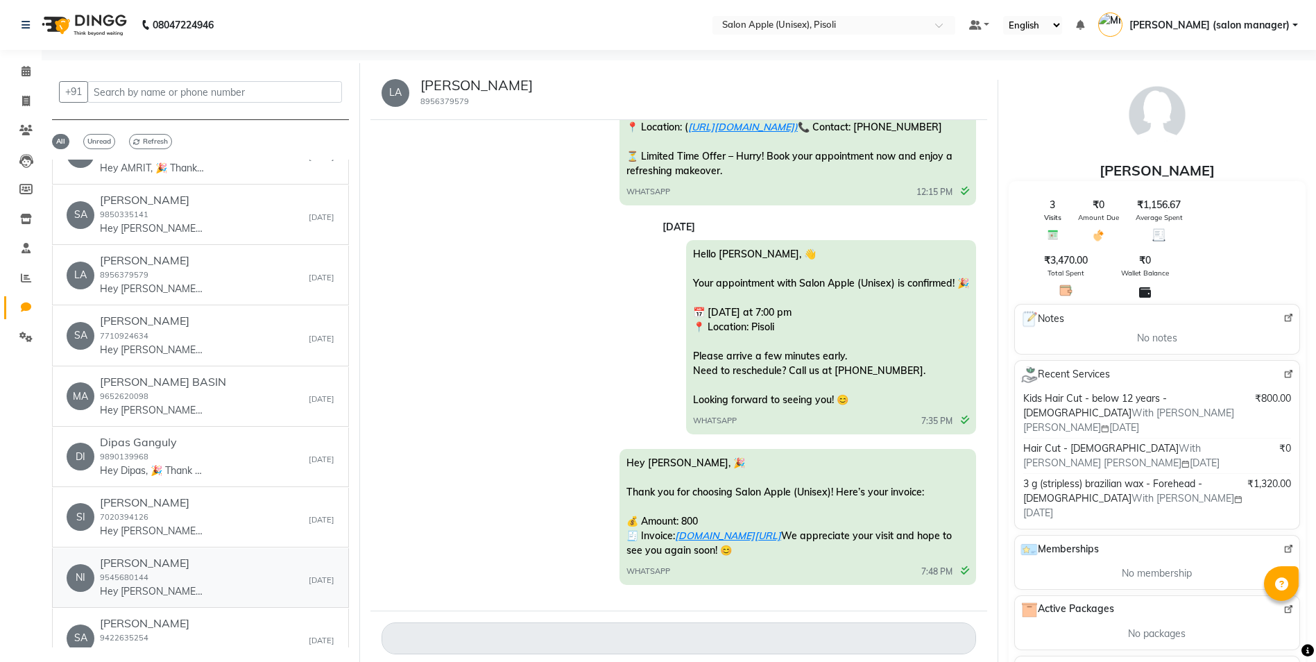
click at [177, 576] on div "[PERSON_NAME] 9545680144 Hey [PERSON_NAME], 🎉 Thank you for choosing Salon Appl…" at bounding box center [152, 577] width 104 height 42
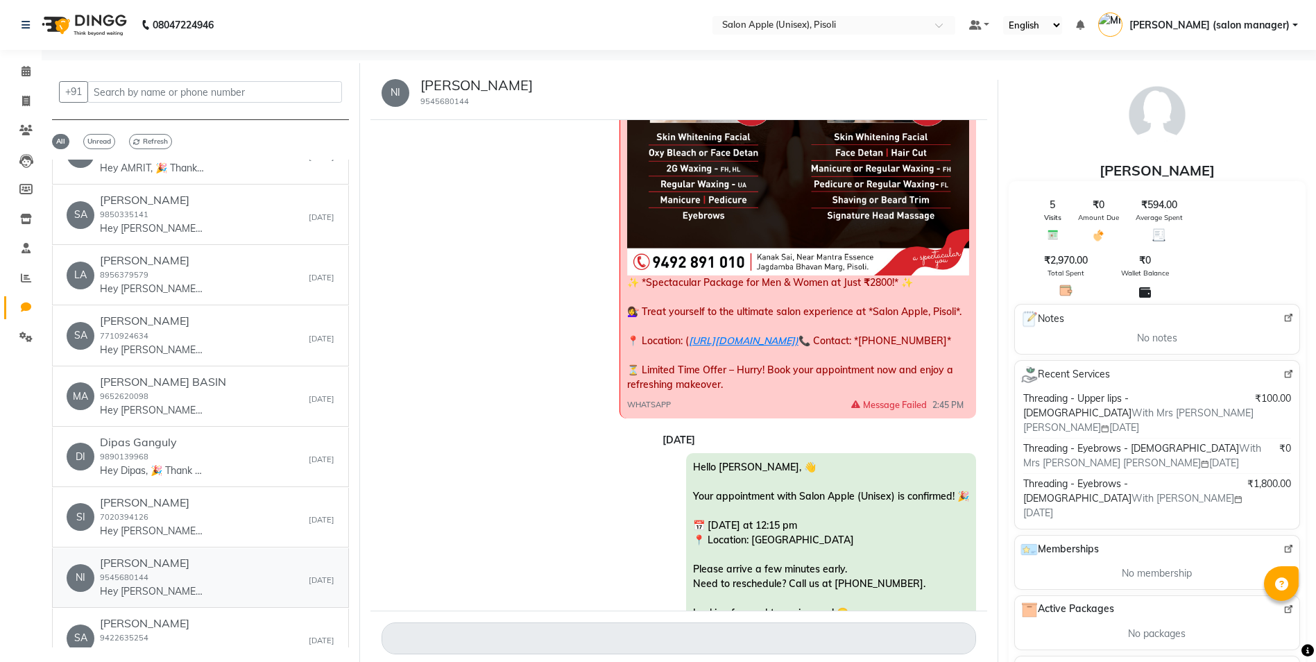
scroll to position [1223, 0]
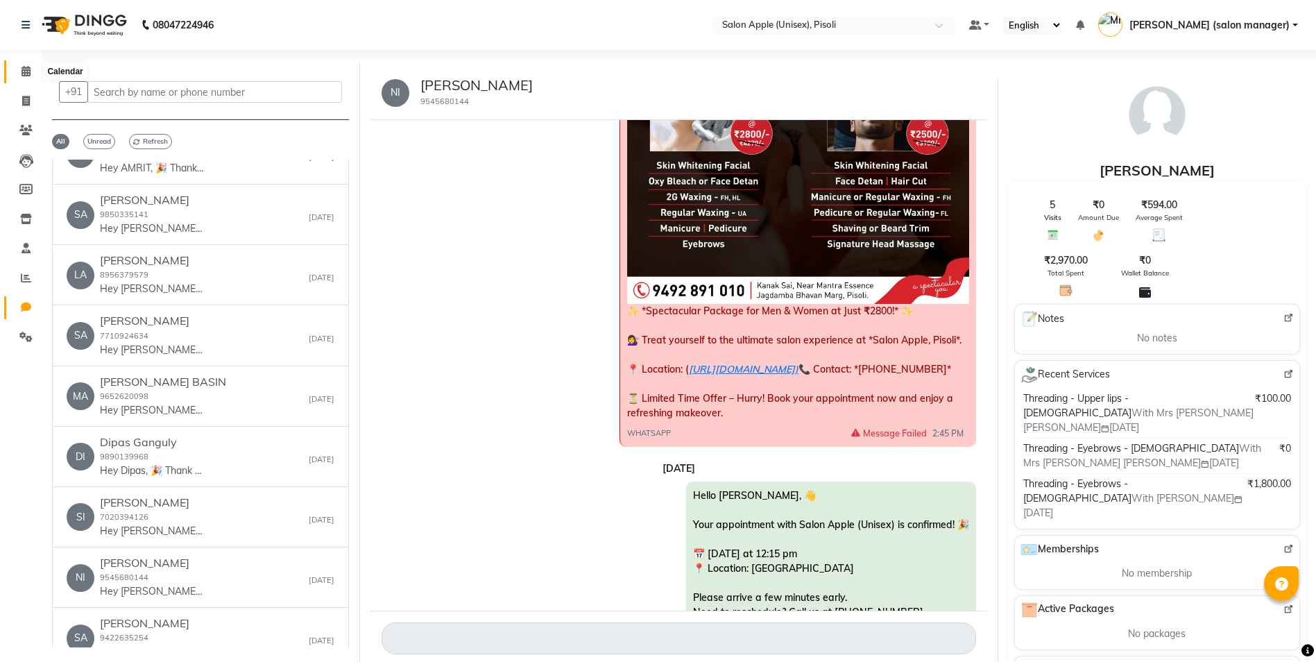
click at [27, 69] on icon at bounding box center [26, 71] width 9 height 10
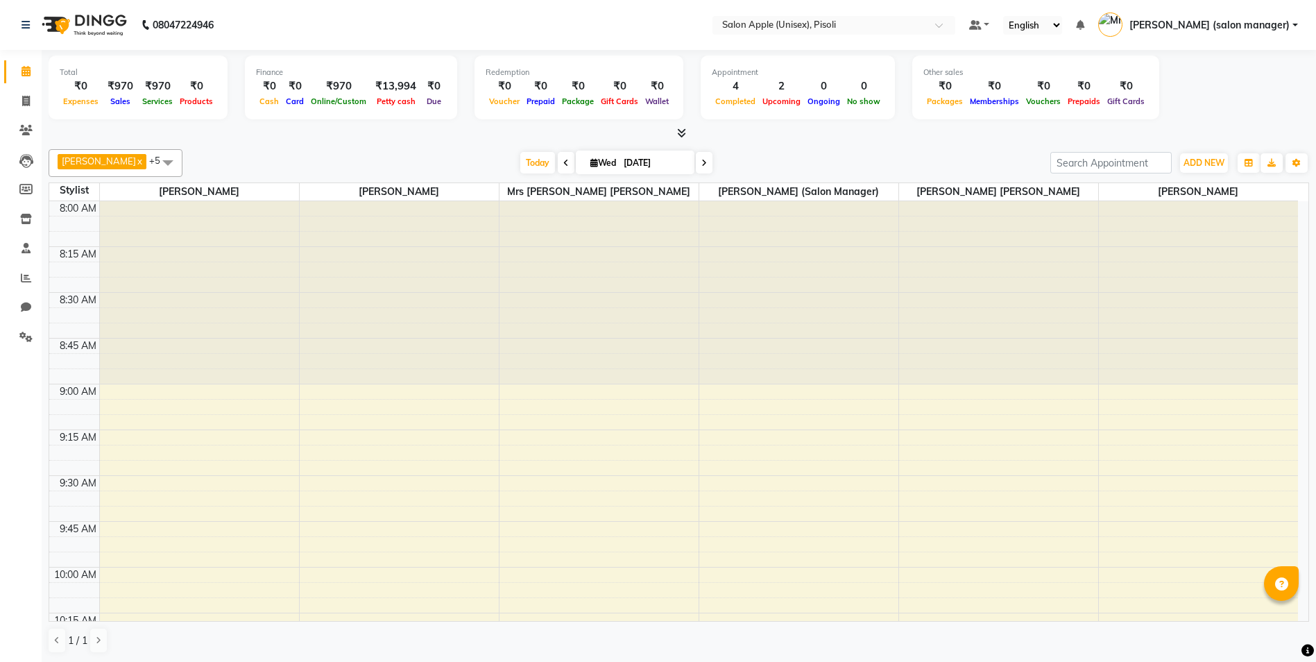
click at [681, 133] on icon at bounding box center [681, 133] width 9 height 10
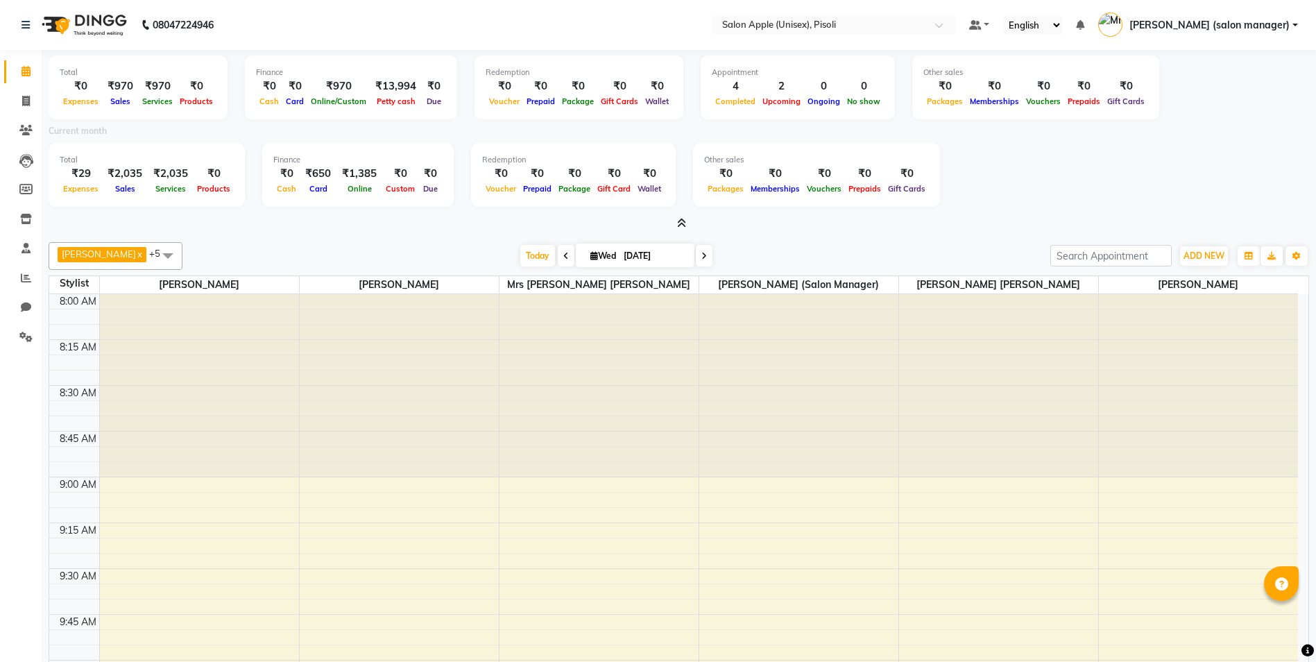
click at [680, 223] on icon at bounding box center [681, 223] width 9 height 10
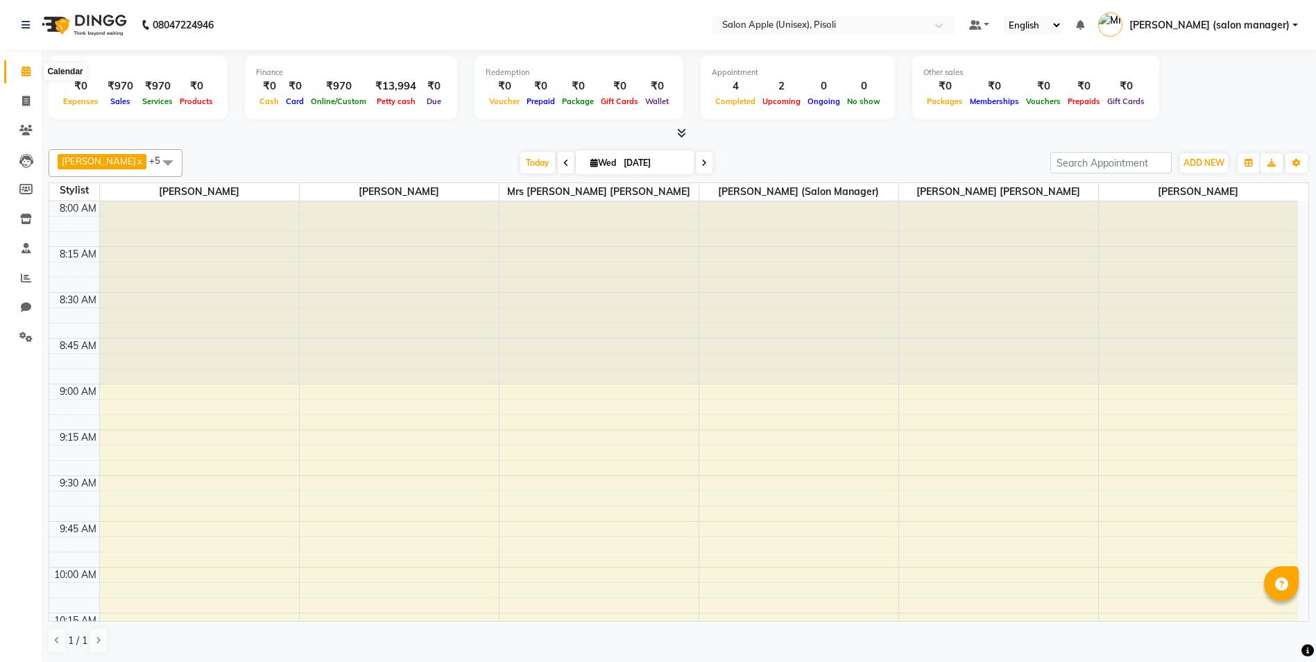
click at [22, 73] on icon at bounding box center [26, 71] width 9 height 10
click at [24, 101] on icon at bounding box center [26, 101] width 8 height 10
select select "5282"
select select "service"
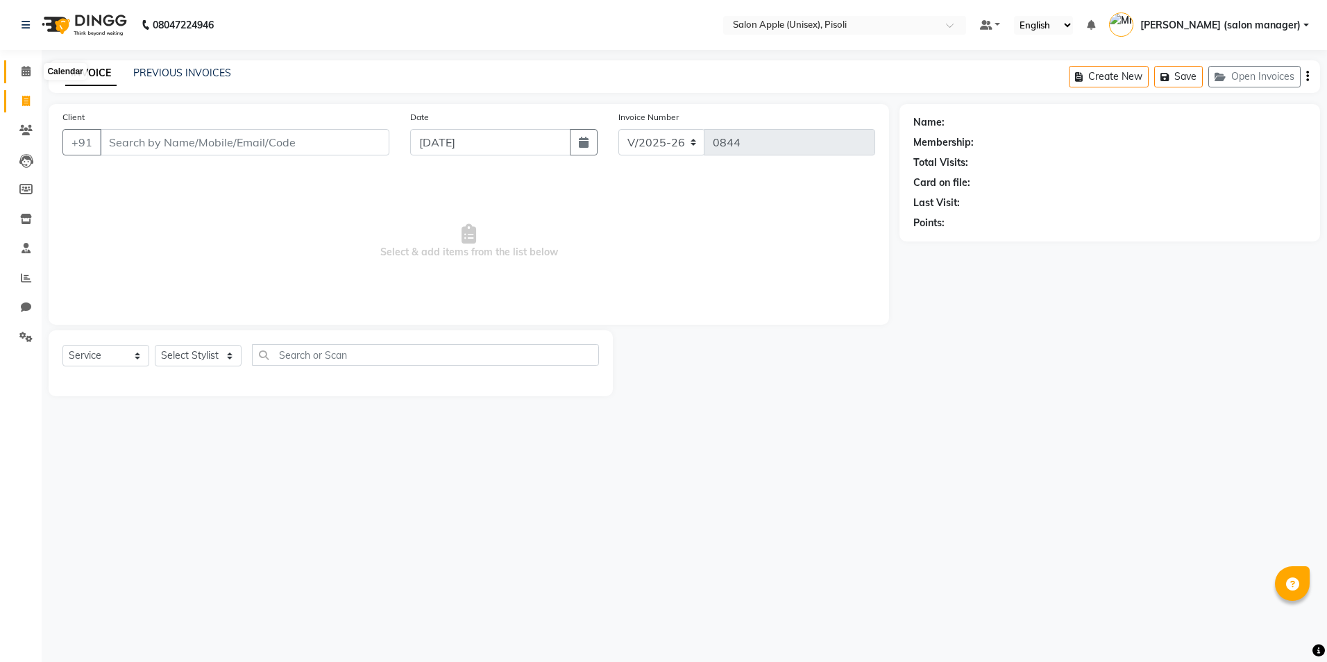
click at [28, 74] on icon at bounding box center [26, 71] width 9 height 10
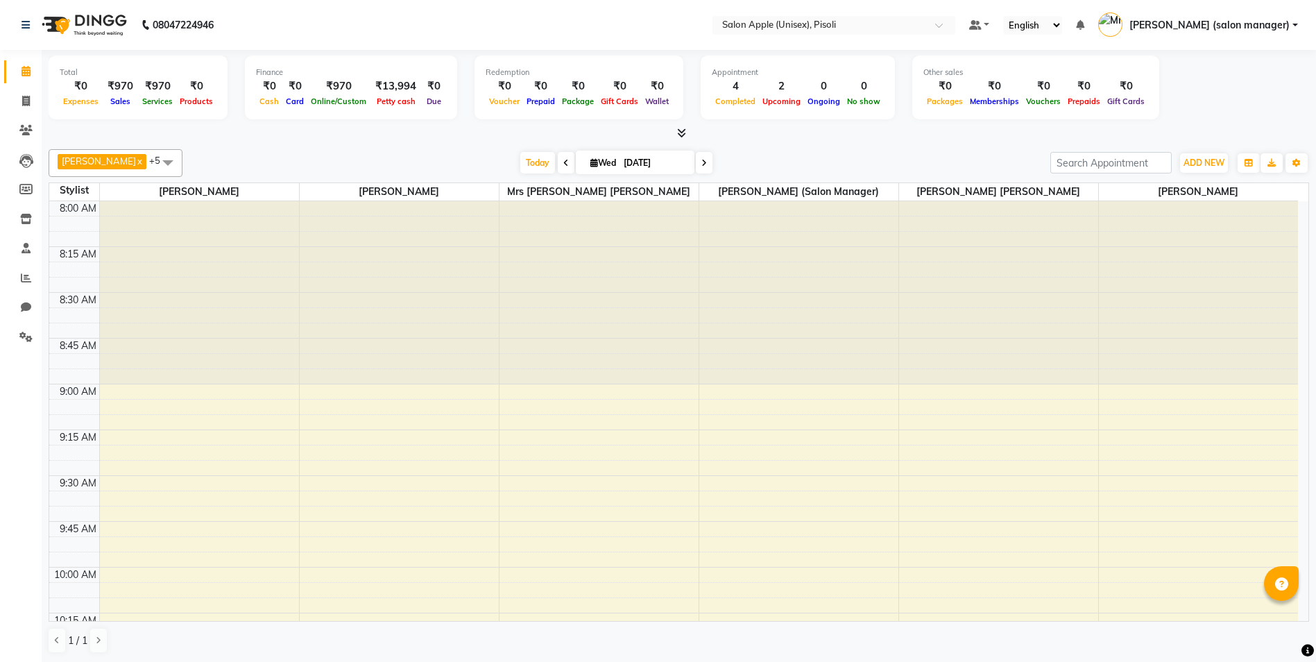
click at [342, 155] on div "[DATE] [DATE]" at bounding box center [616, 163] width 854 height 21
click at [684, 131] on icon at bounding box center [681, 133] width 9 height 10
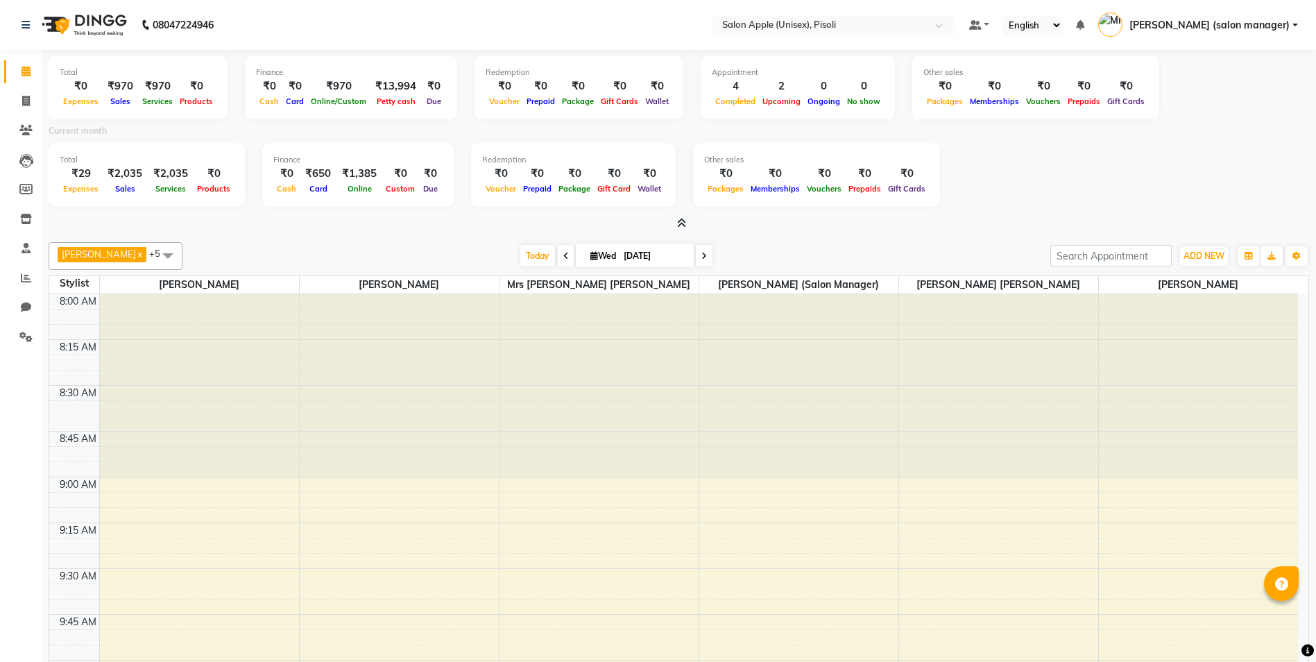
click at [682, 223] on icon at bounding box center [681, 223] width 9 height 10
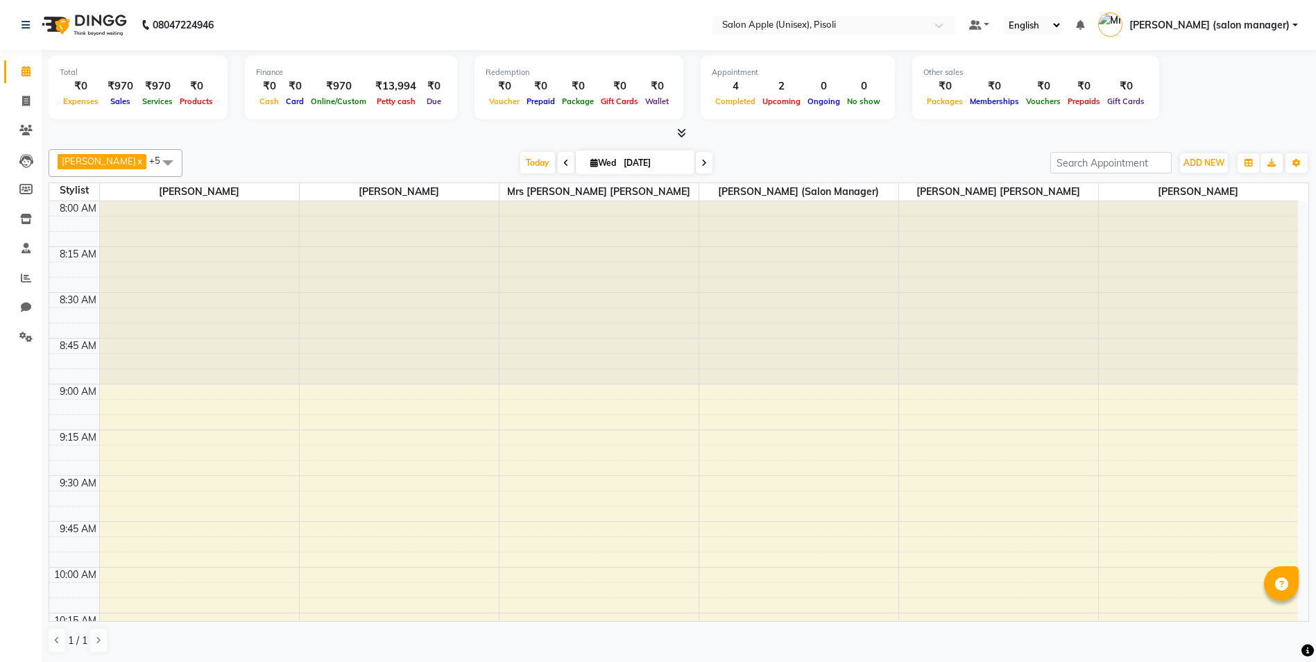
click at [683, 133] on icon at bounding box center [681, 133] width 9 height 10
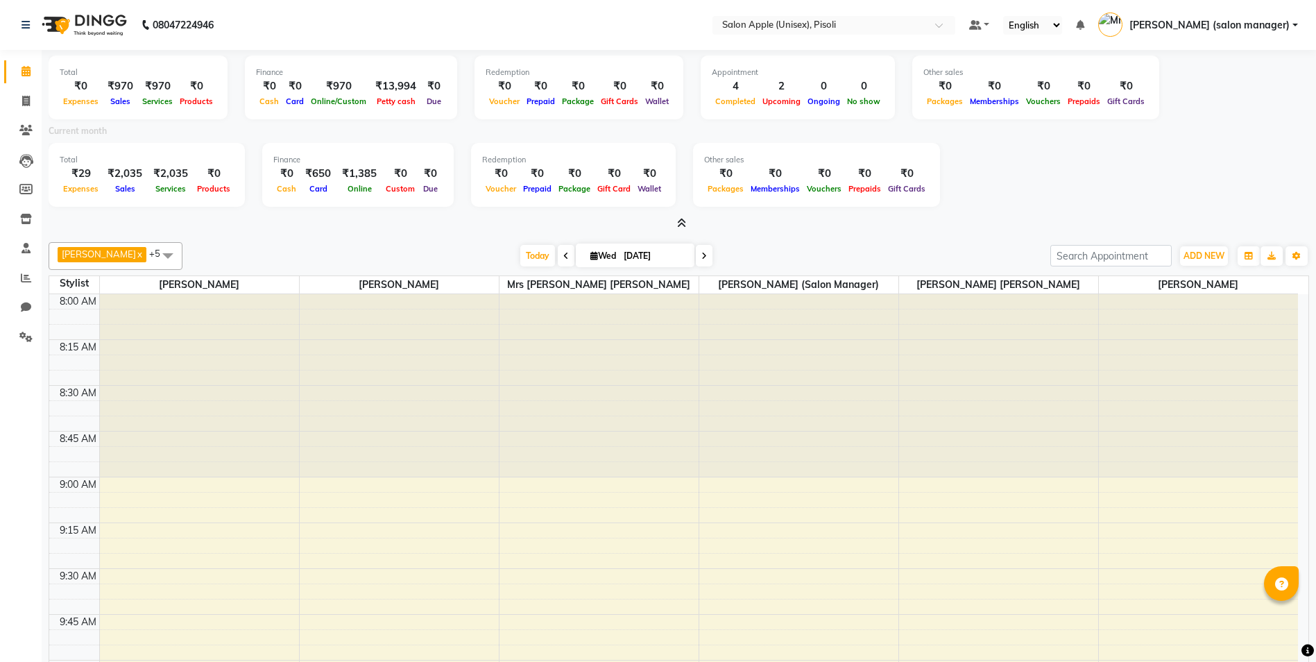
click at [679, 223] on icon at bounding box center [681, 223] width 9 height 10
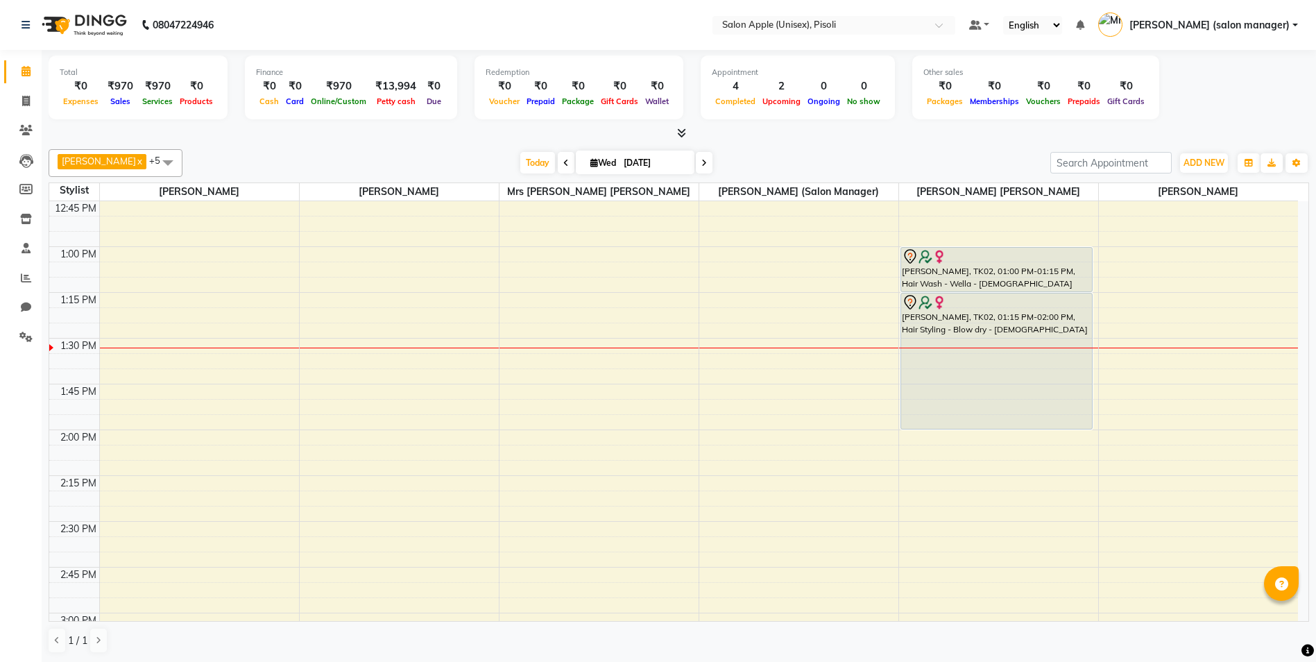
scroll to position [902, 0]
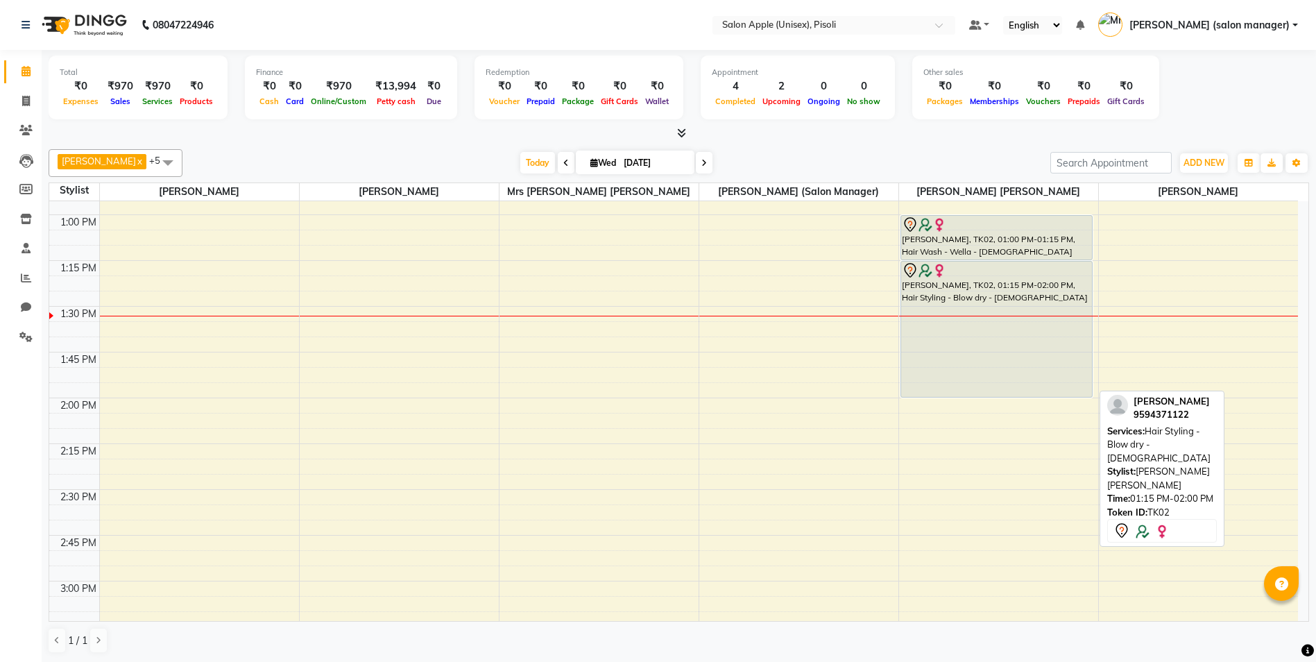
click at [991, 278] on div "[PERSON_NAME], TK02, 01:15 PM-02:00 PM, Hair Styling - Blow dry - [DEMOGRAPHIC_…" at bounding box center [996, 329] width 191 height 135
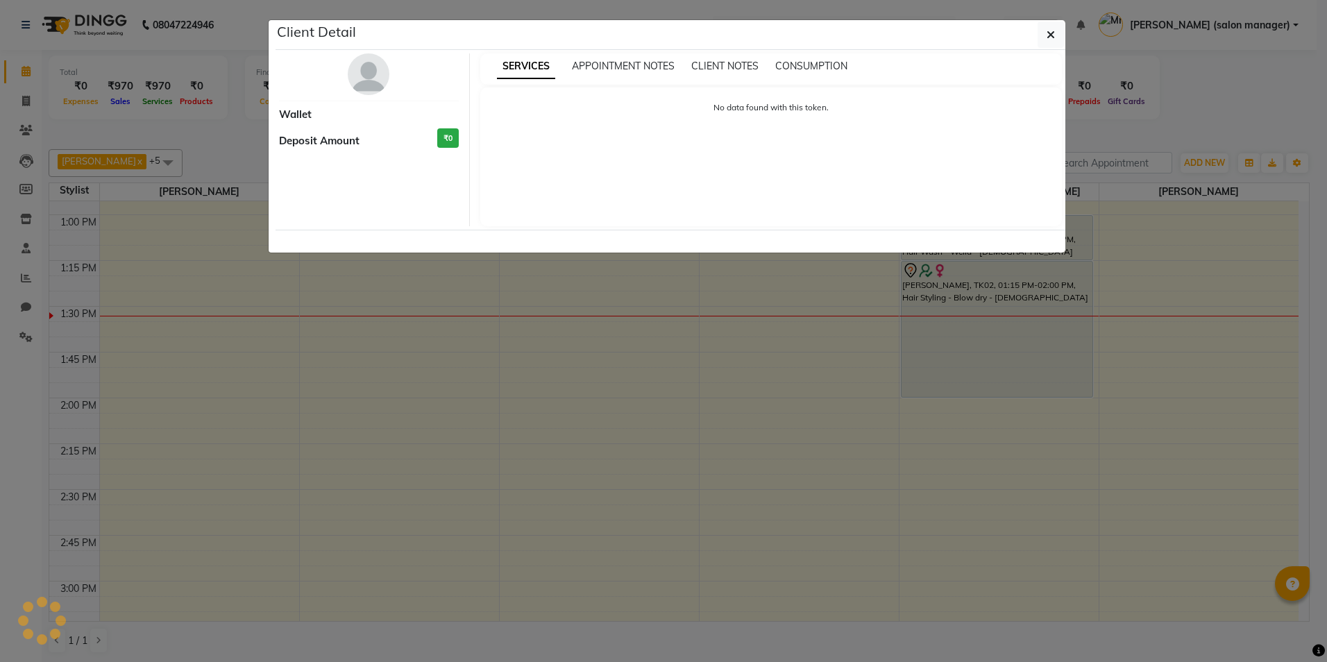
select select "7"
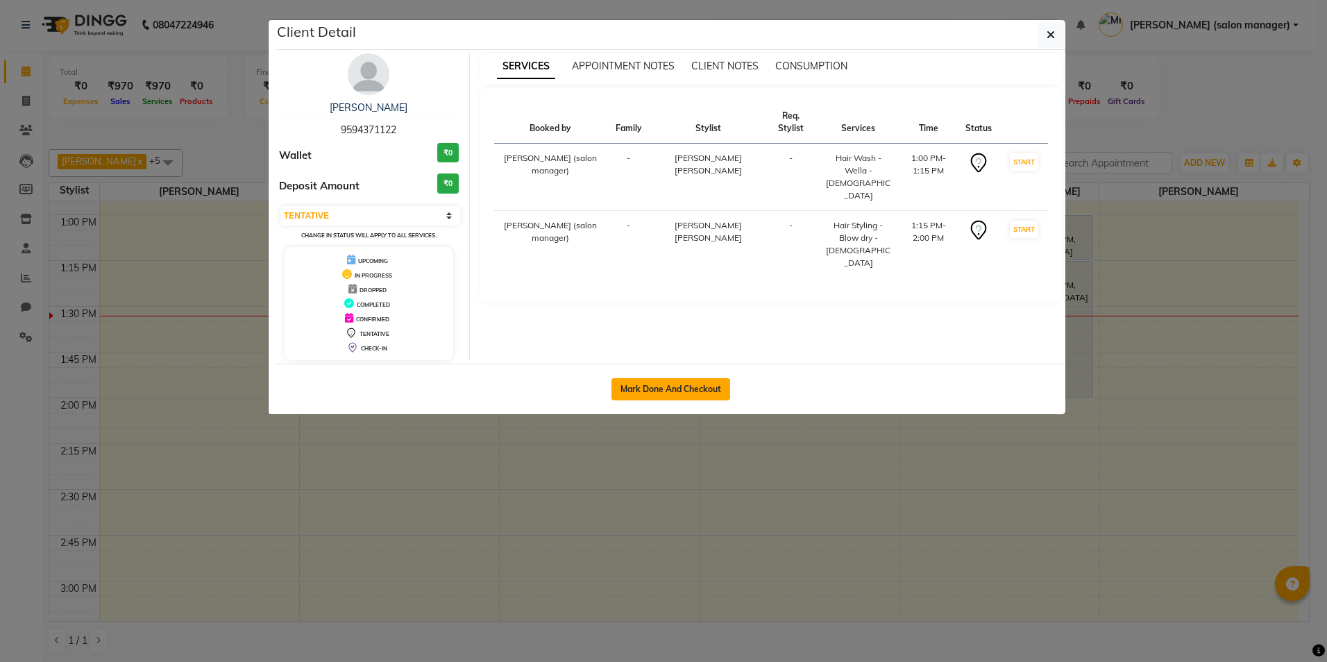
click at [669, 386] on button "Mark Done And Checkout" at bounding box center [670, 389] width 119 height 22
select select "service"
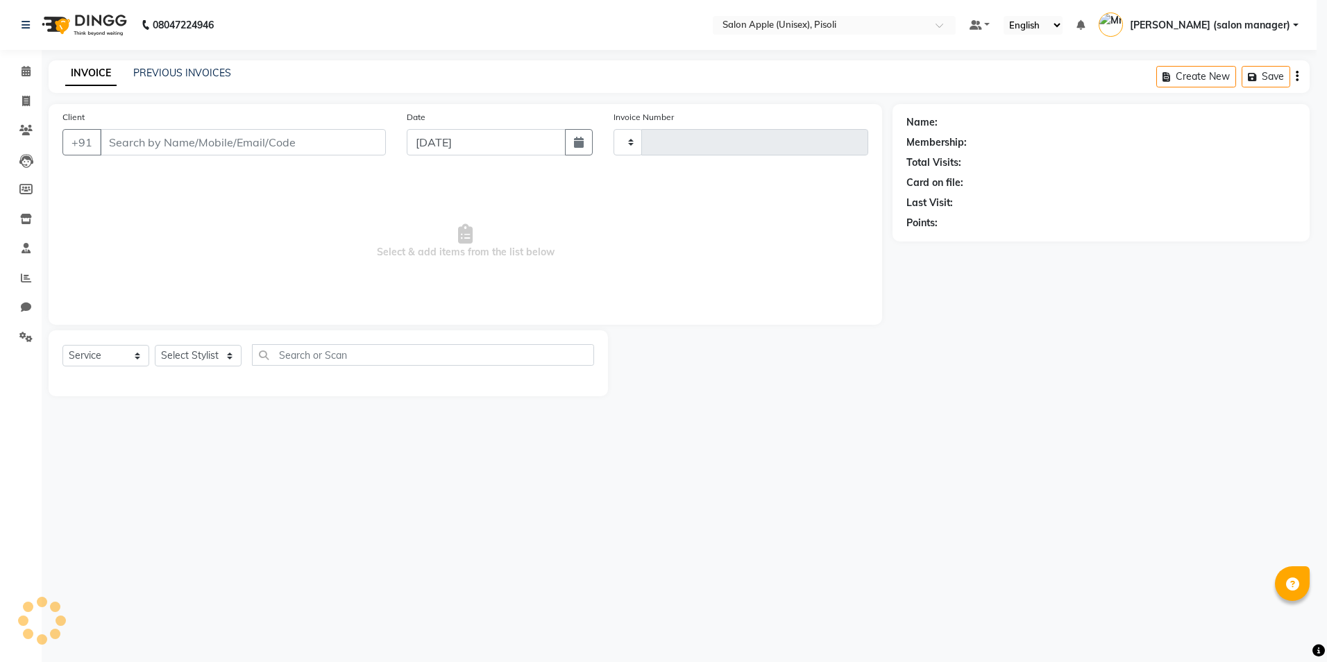
type input "0844"
select select "5282"
type input "9594371122"
select select "75908"
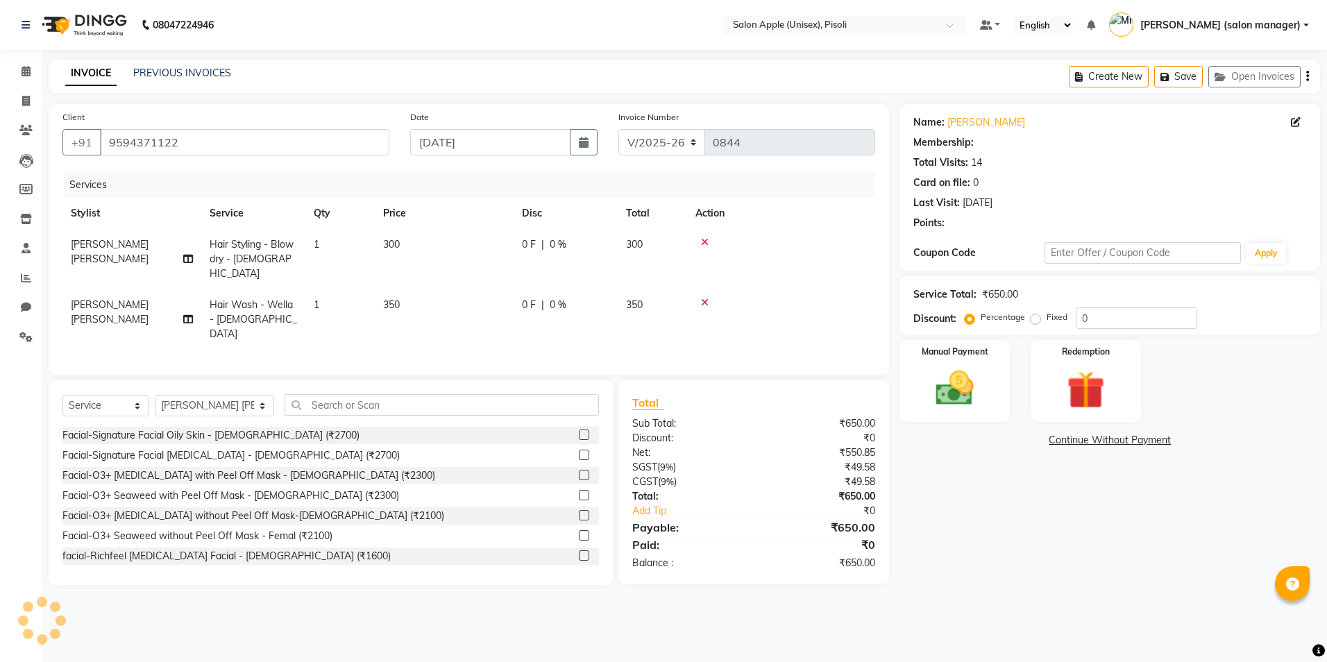
select select "1: Object"
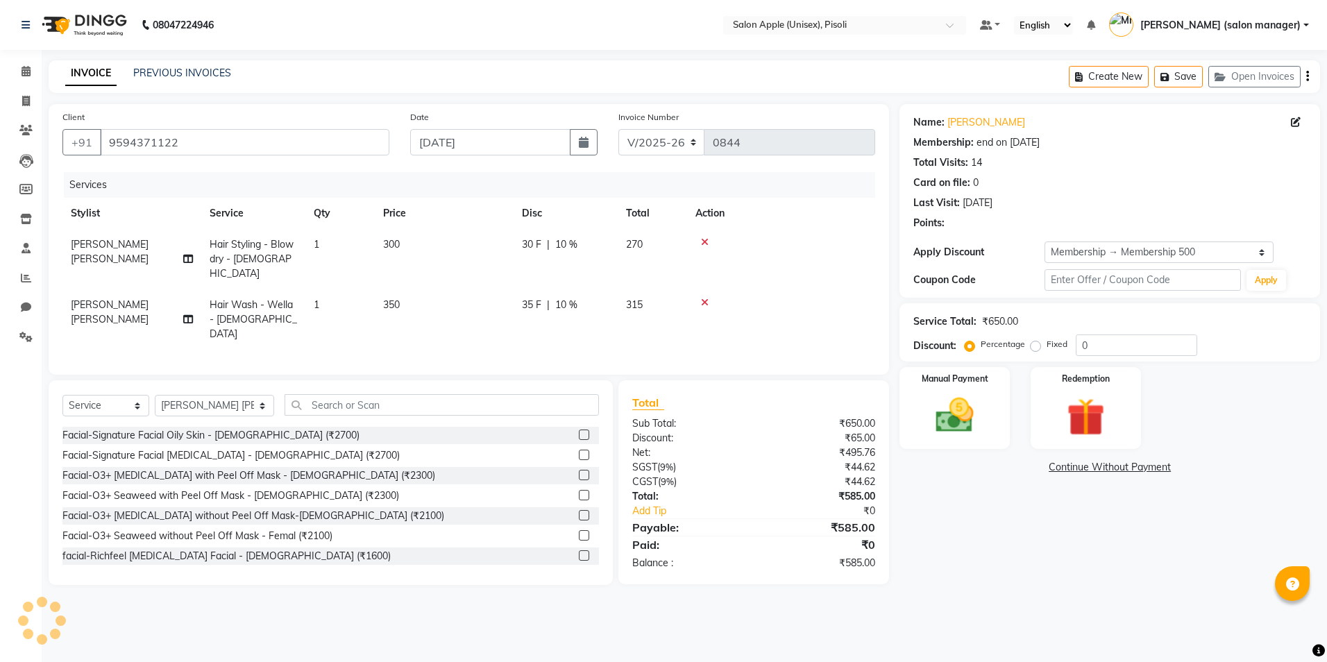
type input "10"
click at [968, 420] on img at bounding box center [954, 416] width 65 height 46
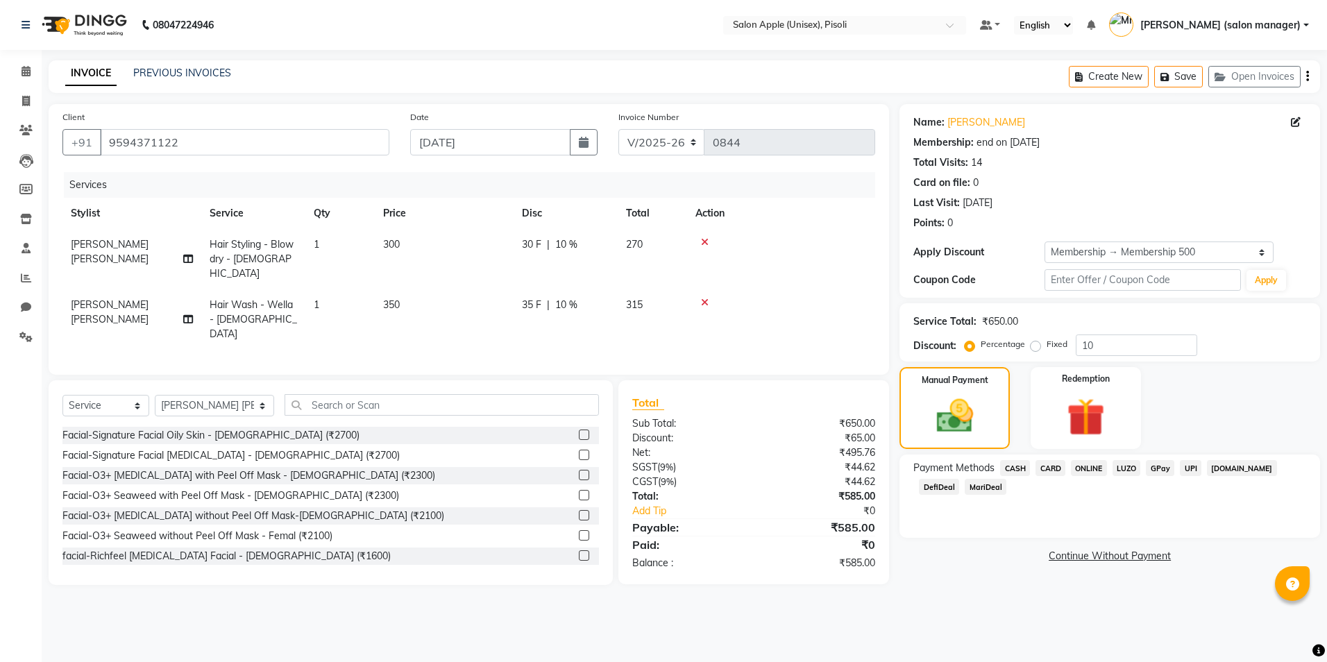
click at [1021, 464] on span "CASH" at bounding box center [1015, 468] width 30 height 16
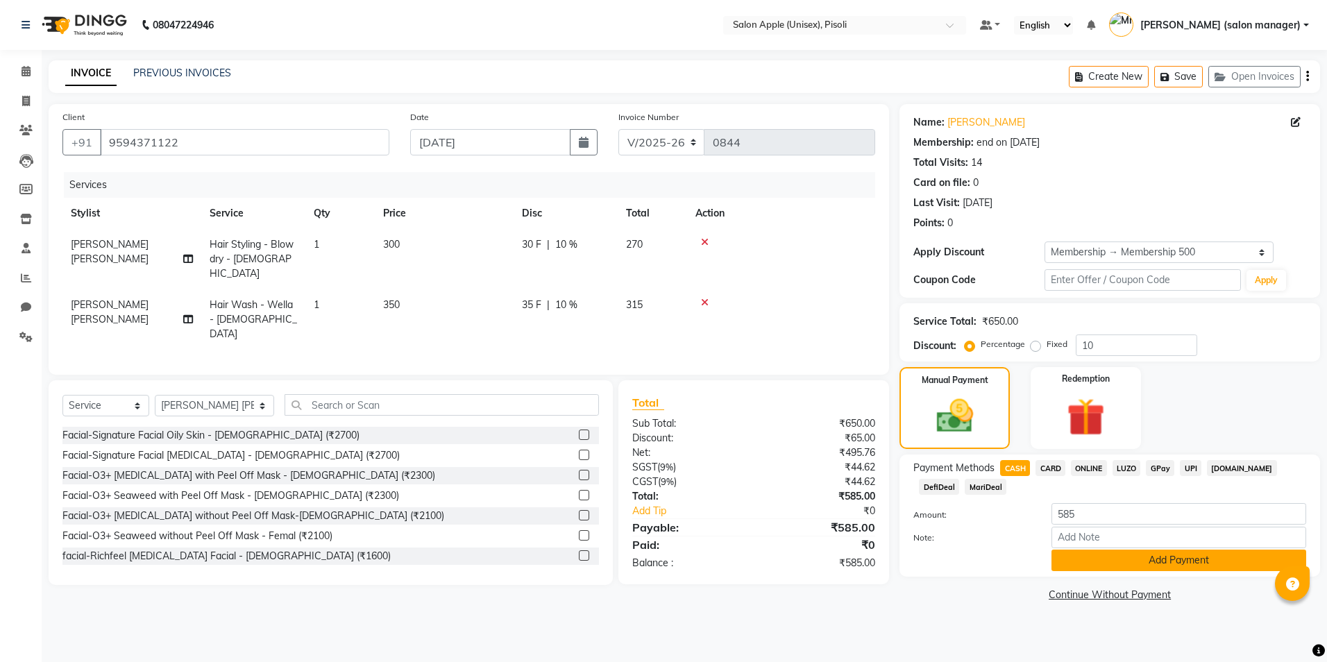
click at [1080, 560] on button "Add Payment" at bounding box center [1178, 561] width 255 height 22
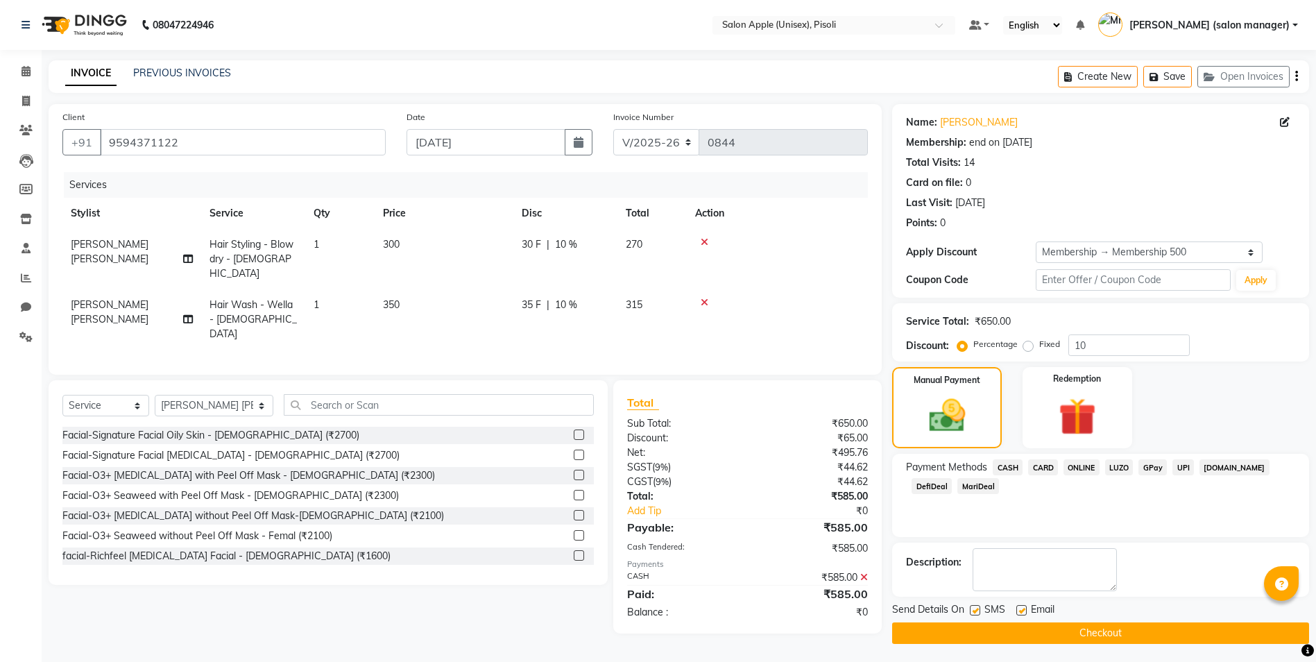
click at [1022, 611] on label at bounding box center [1021, 610] width 10 height 10
click at [1022, 611] on input "checkbox" at bounding box center [1020, 610] width 9 height 9
checkbox input "false"
click at [1008, 636] on button "Checkout" at bounding box center [1100, 633] width 417 height 22
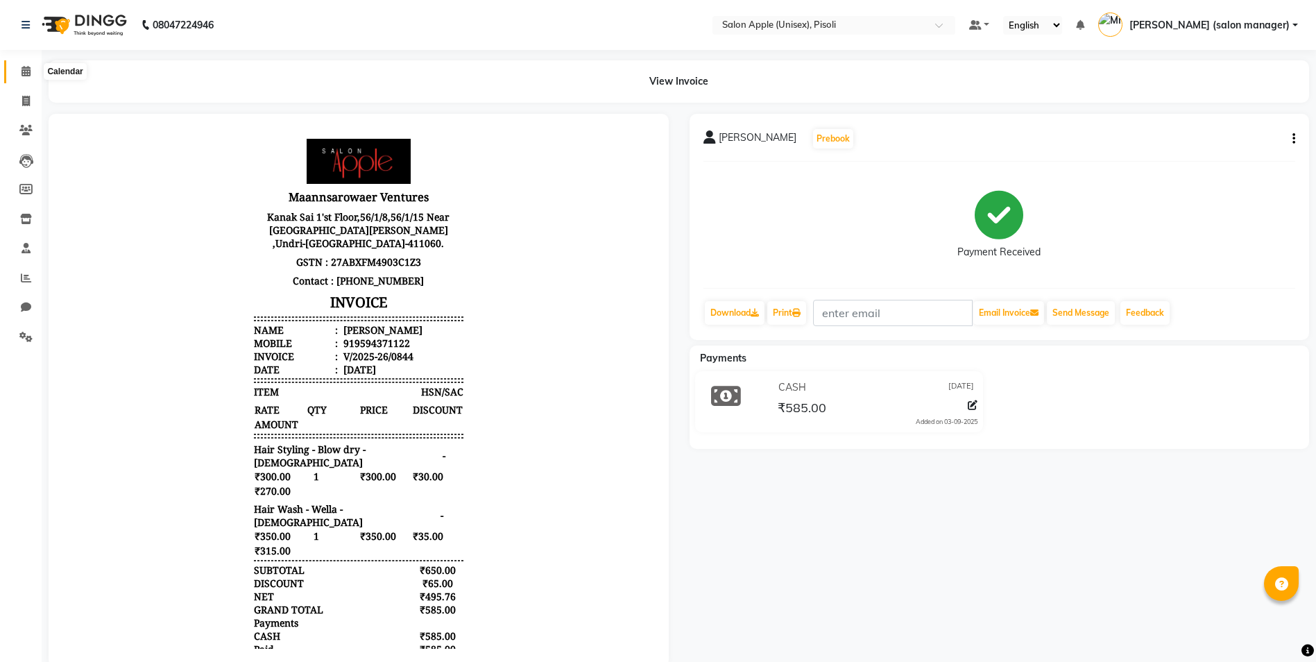
click at [26, 65] on span at bounding box center [26, 72] width 24 height 16
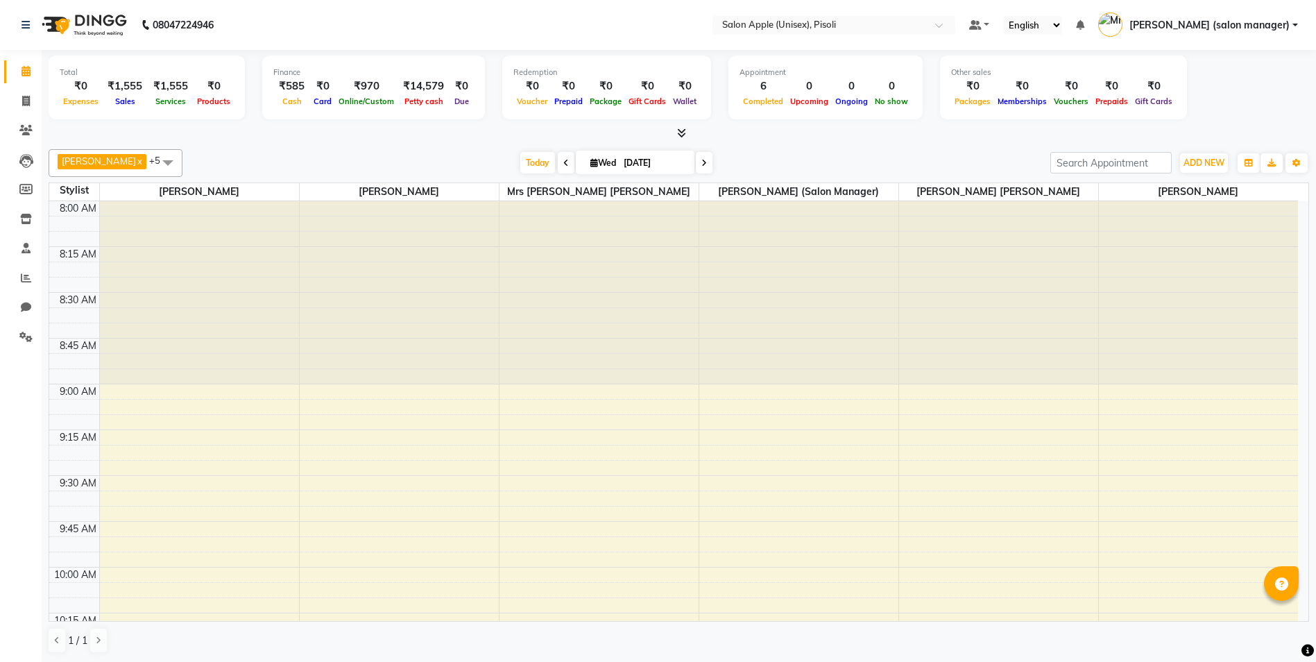
click at [683, 135] on icon at bounding box center [681, 133] width 9 height 10
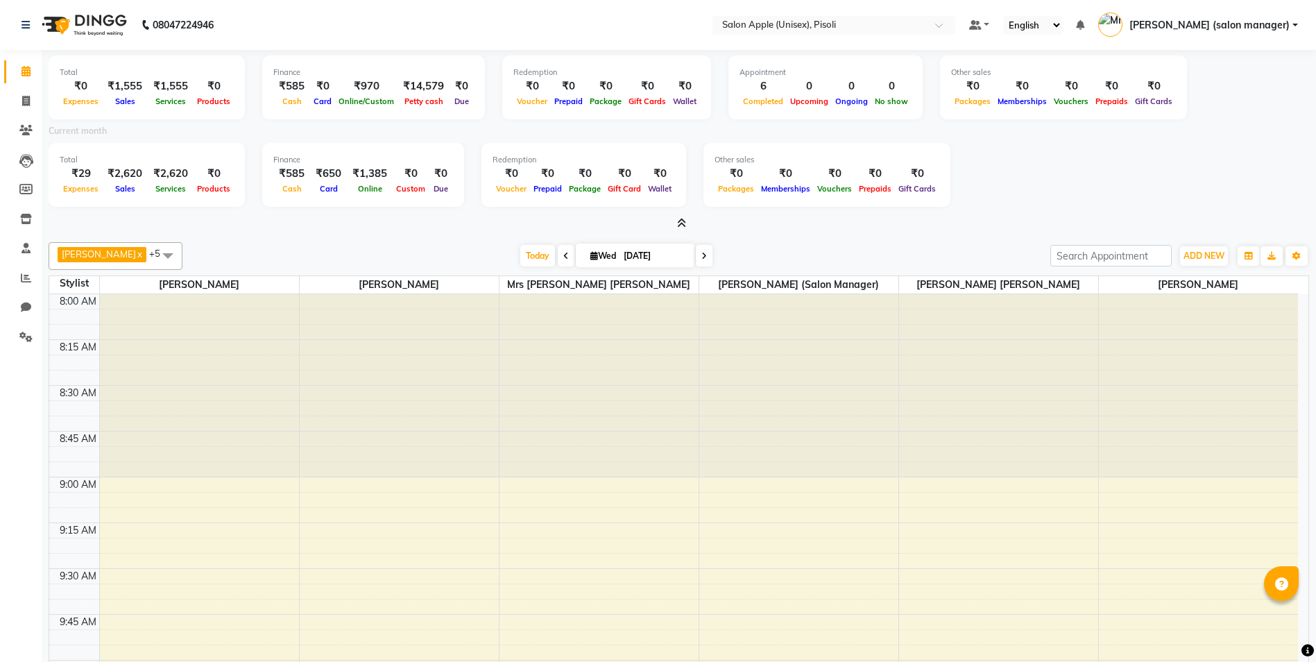
click at [683, 222] on icon at bounding box center [681, 223] width 9 height 10
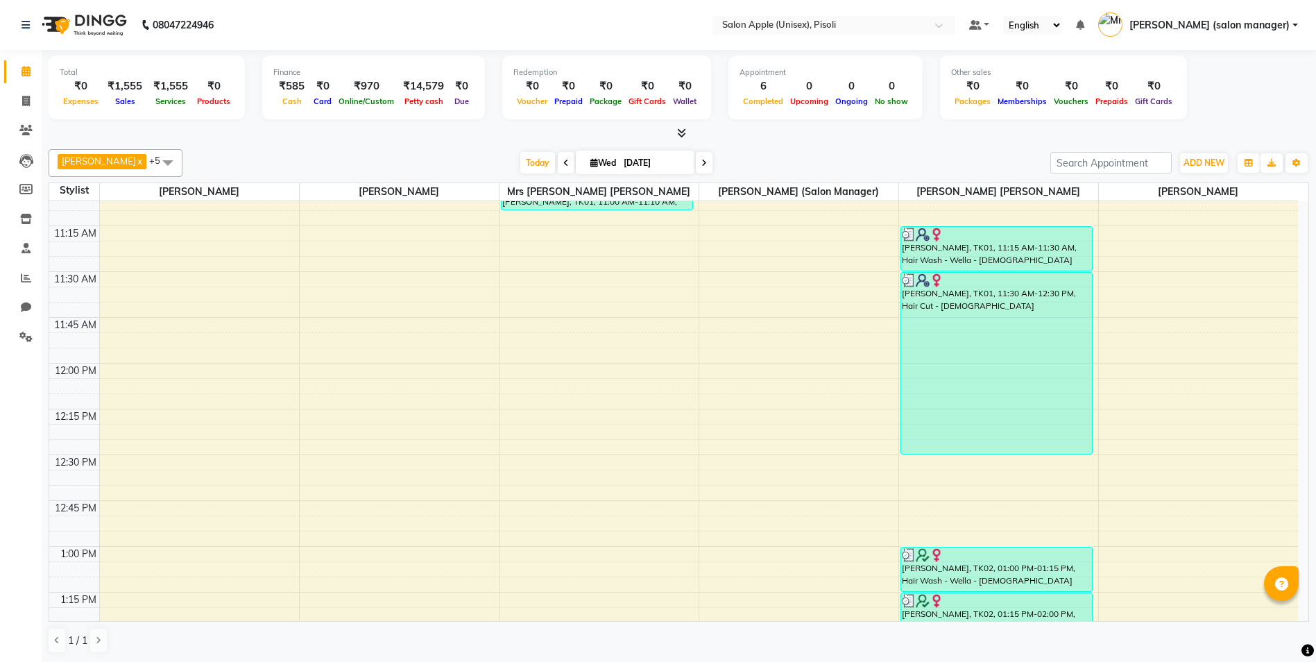
scroll to position [555, 0]
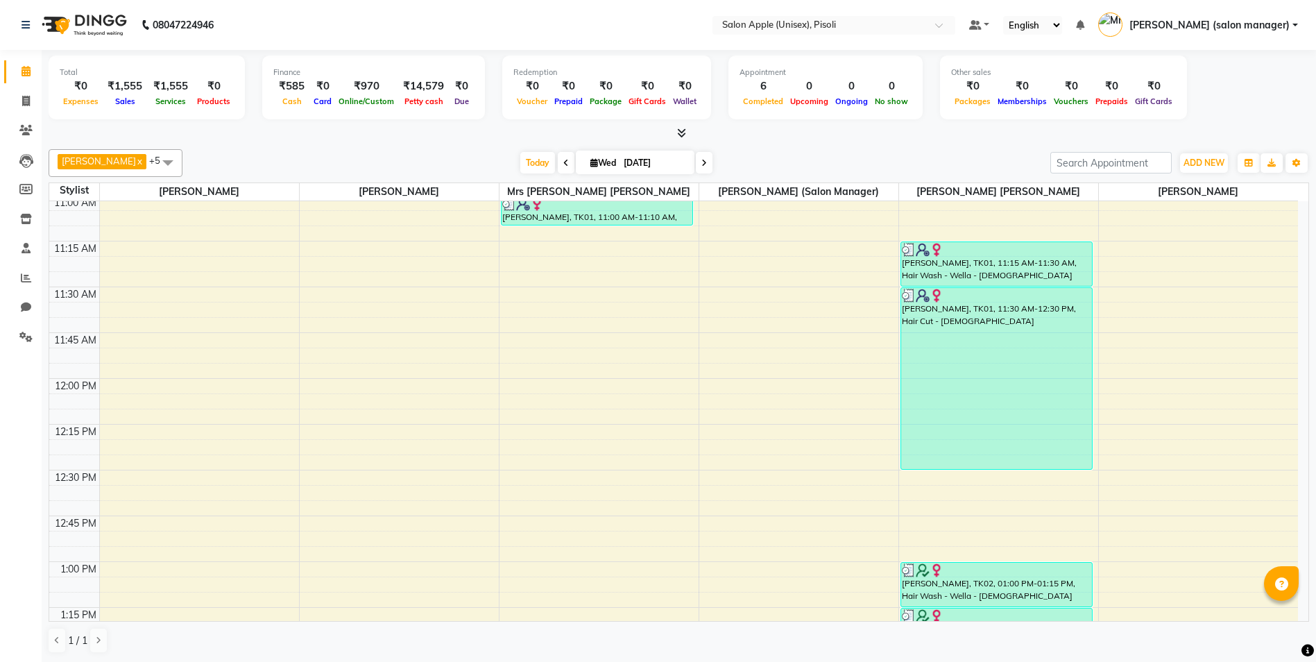
click at [1243, 105] on div "Total ₹0 Expenses ₹1,555 Sales ₹1,555 Services ₹0 Products Finance ₹585 Cash ₹0…" at bounding box center [679, 90] width 1261 height 68
click at [348, 146] on div "[PERSON_NAME] x [PERSON_NAME] x VIDYA [PERSON_NAME] x [PERSON_NAME] (salon mana…" at bounding box center [679, 402] width 1261 height 516
click at [328, 163] on div "[DATE] [DATE]" at bounding box center [616, 163] width 854 height 21
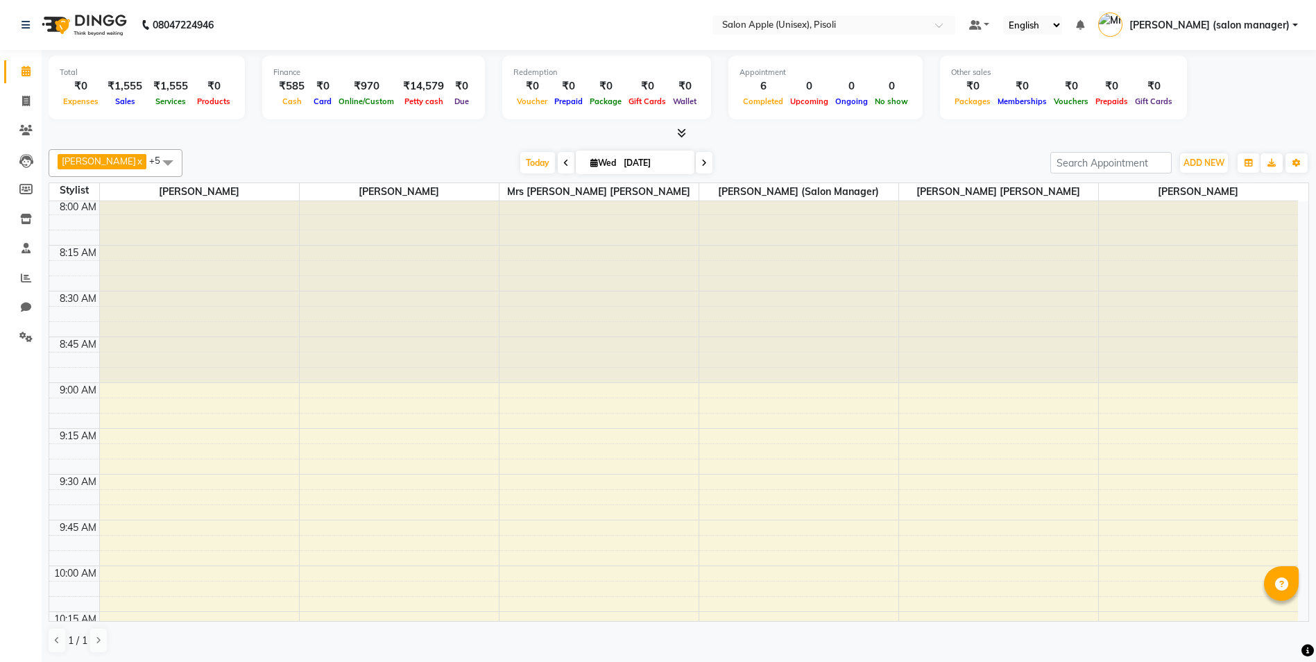
scroll to position [0, 0]
click at [24, 104] on icon at bounding box center [26, 101] width 8 height 10
select select "service"
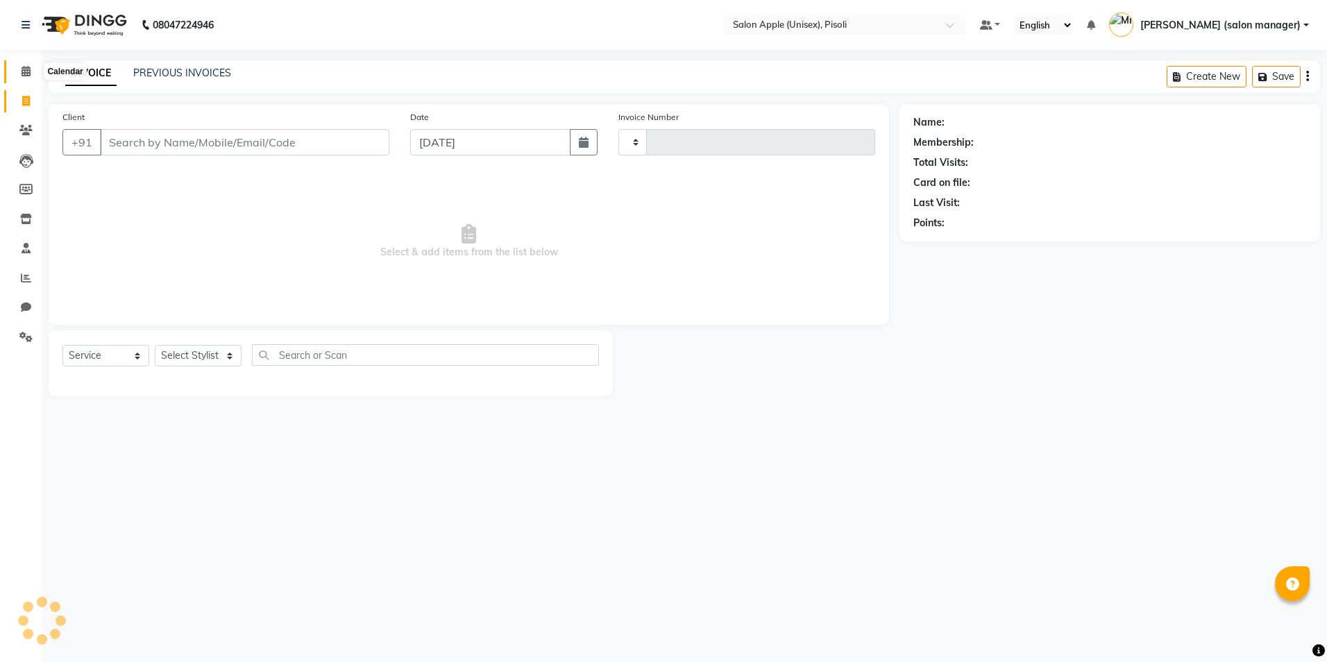
type input "0845"
select select "5282"
click at [22, 66] on icon at bounding box center [26, 71] width 9 height 10
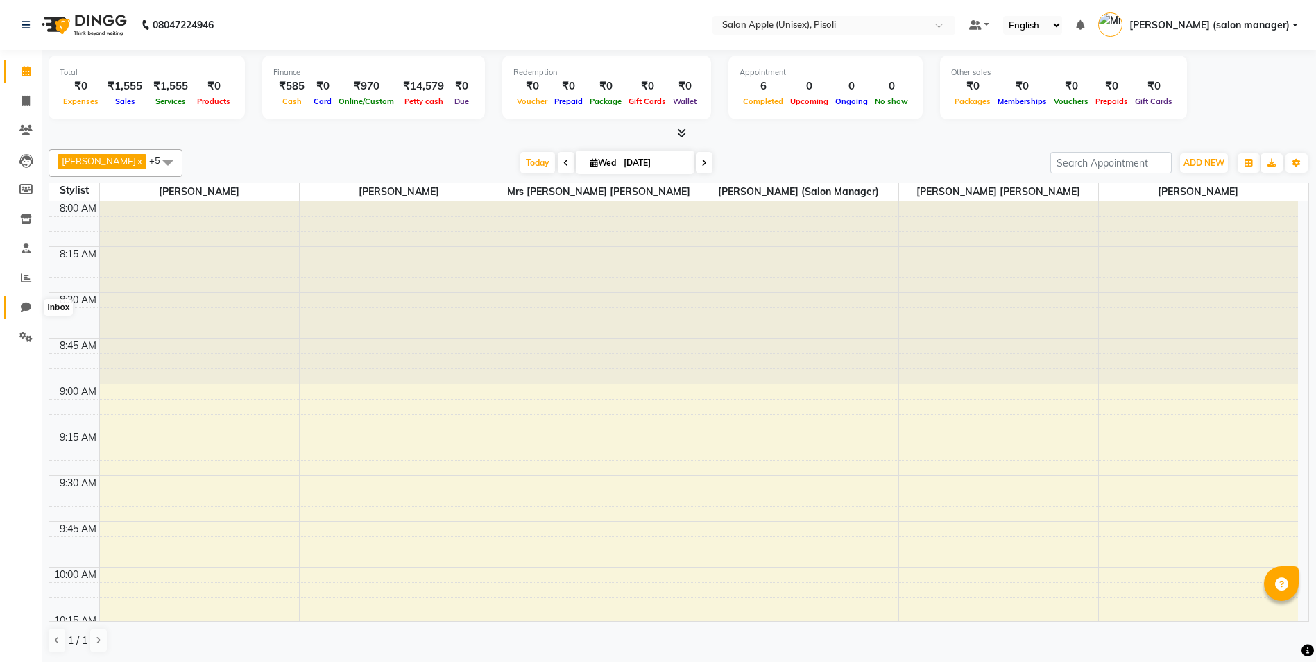
click at [26, 307] on icon at bounding box center [26, 307] width 10 height 10
select select "100"
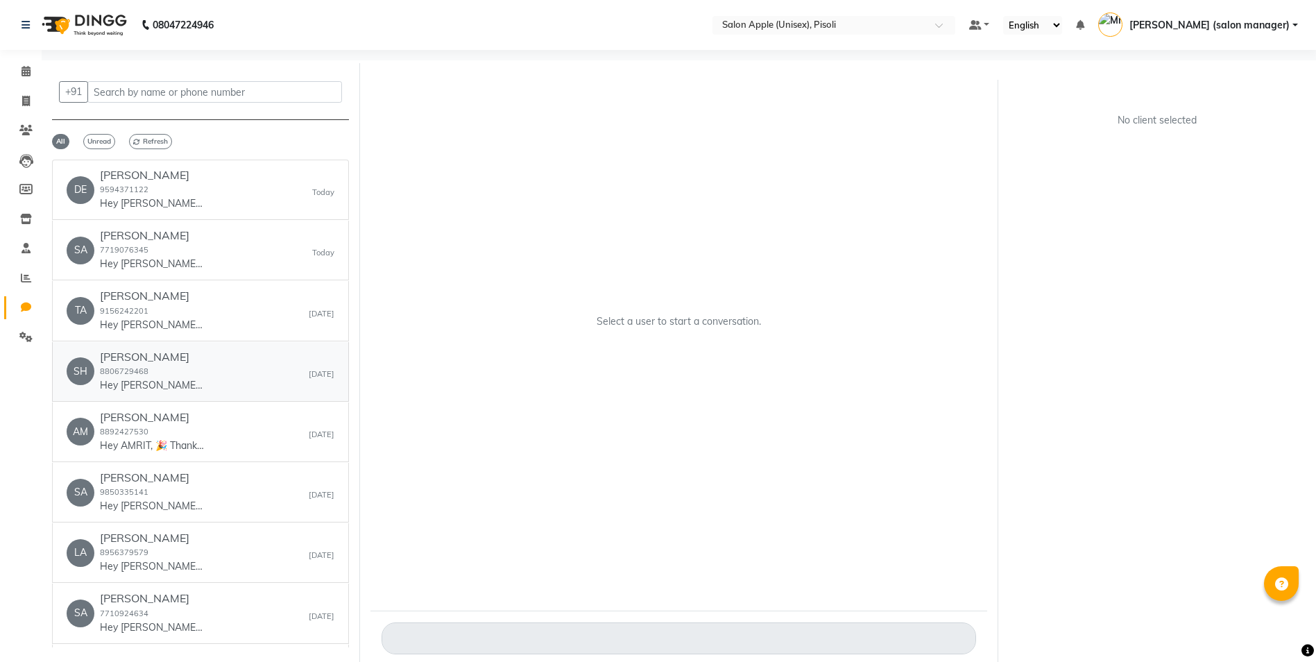
click at [207, 375] on div "SH [PERSON_NAME] 8806729468 Hey [PERSON_NAME], 🎉 Thank you for choosing Salon A…" at bounding box center [201, 371] width 268 height 42
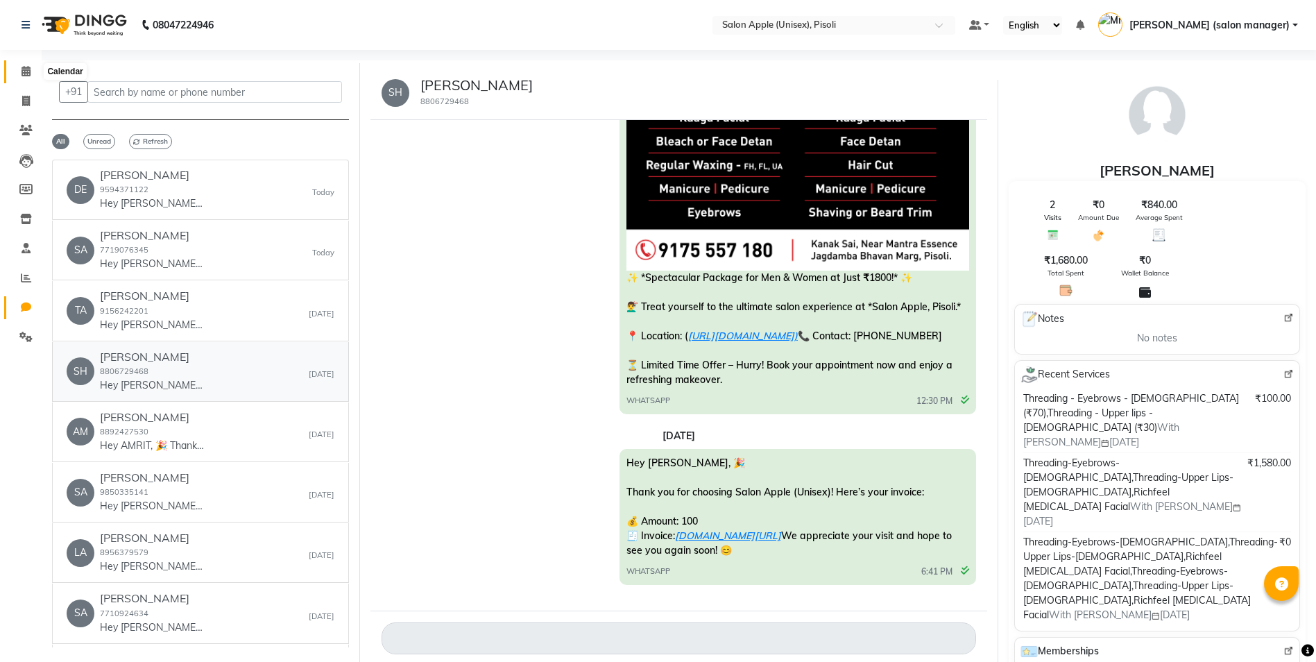
scroll to position [10, 0]
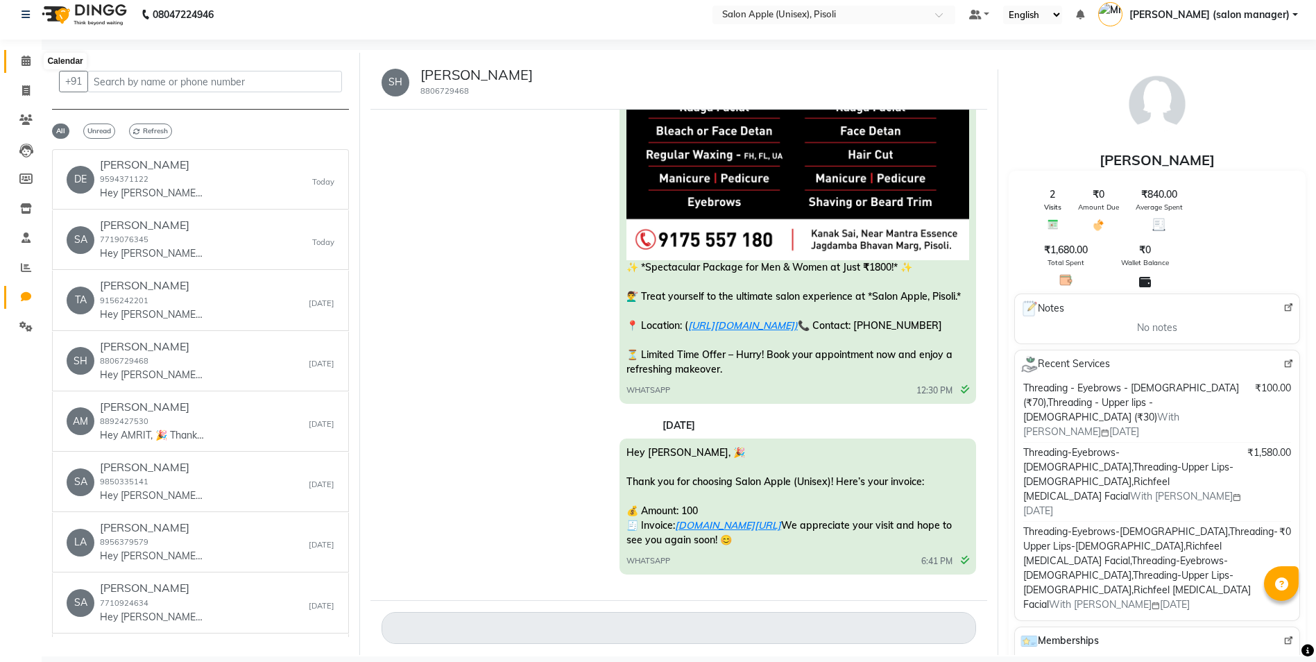
click at [28, 61] on icon at bounding box center [26, 61] width 9 height 10
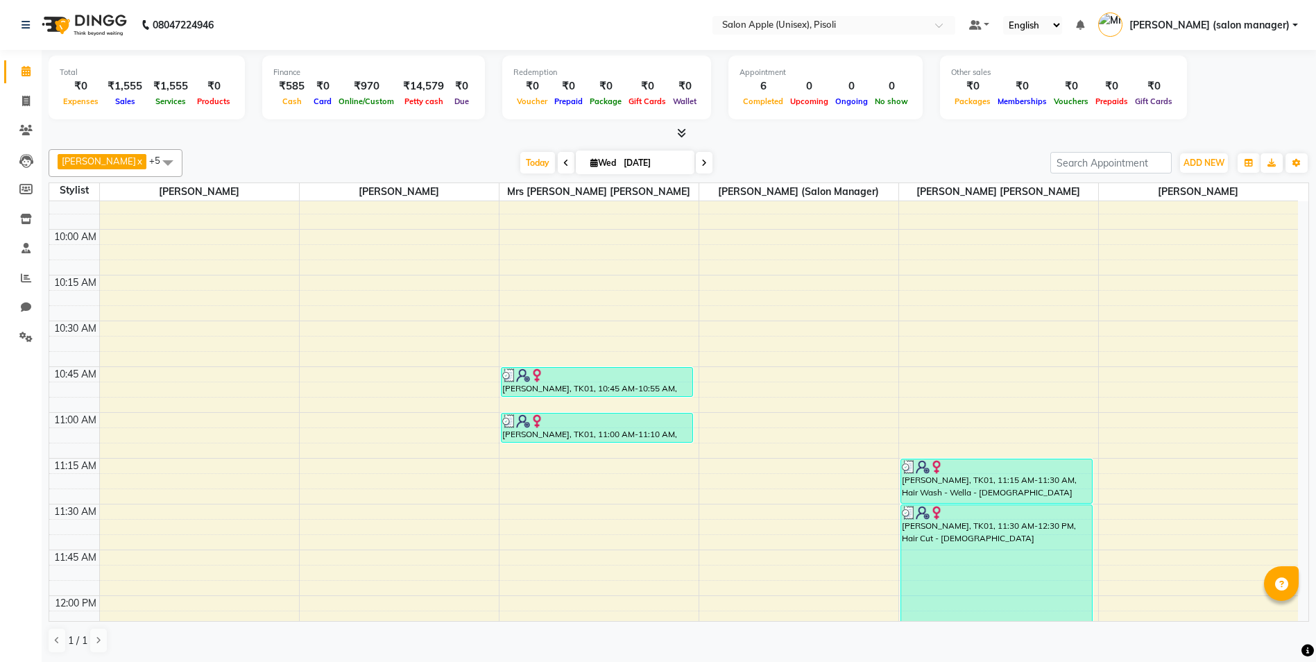
scroll to position [337, 0]
click at [26, 99] on icon at bounding box center [26, 101] width 8 height 10
select select "service"
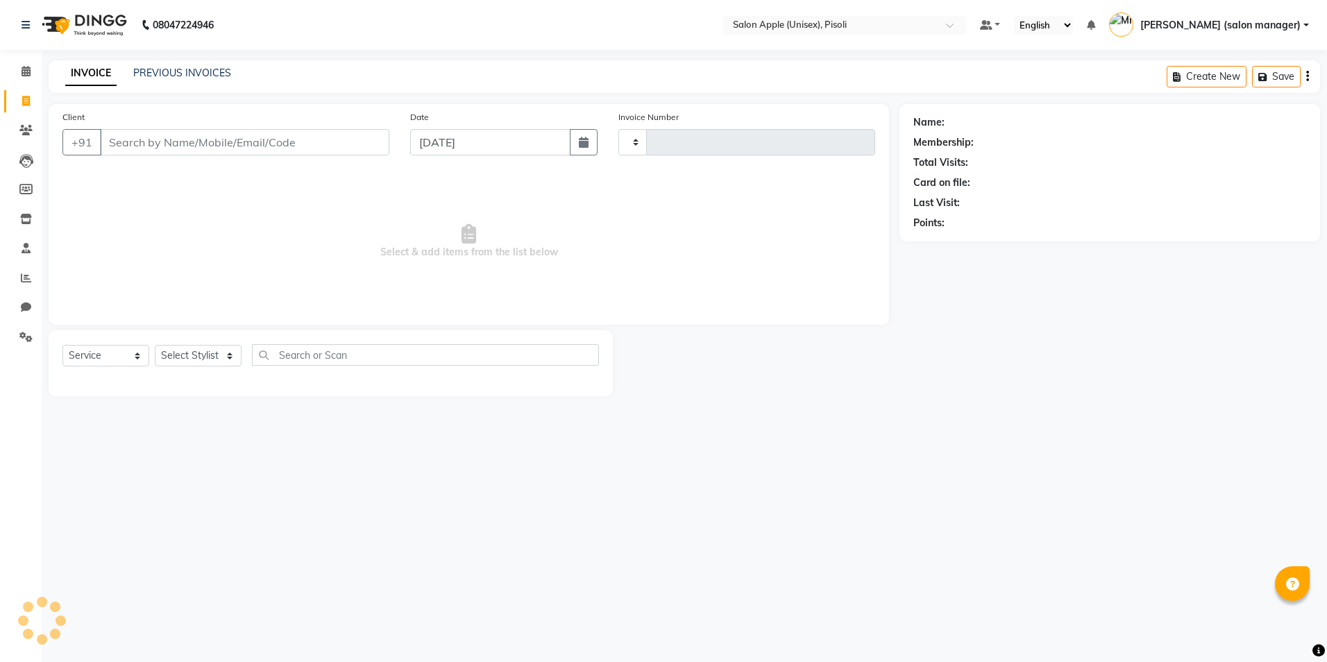
type input "0845"
select select "5282"
click at [1256, 75] on button "Open Invoices" at bounding box center [1254, 77] width 92 height 22
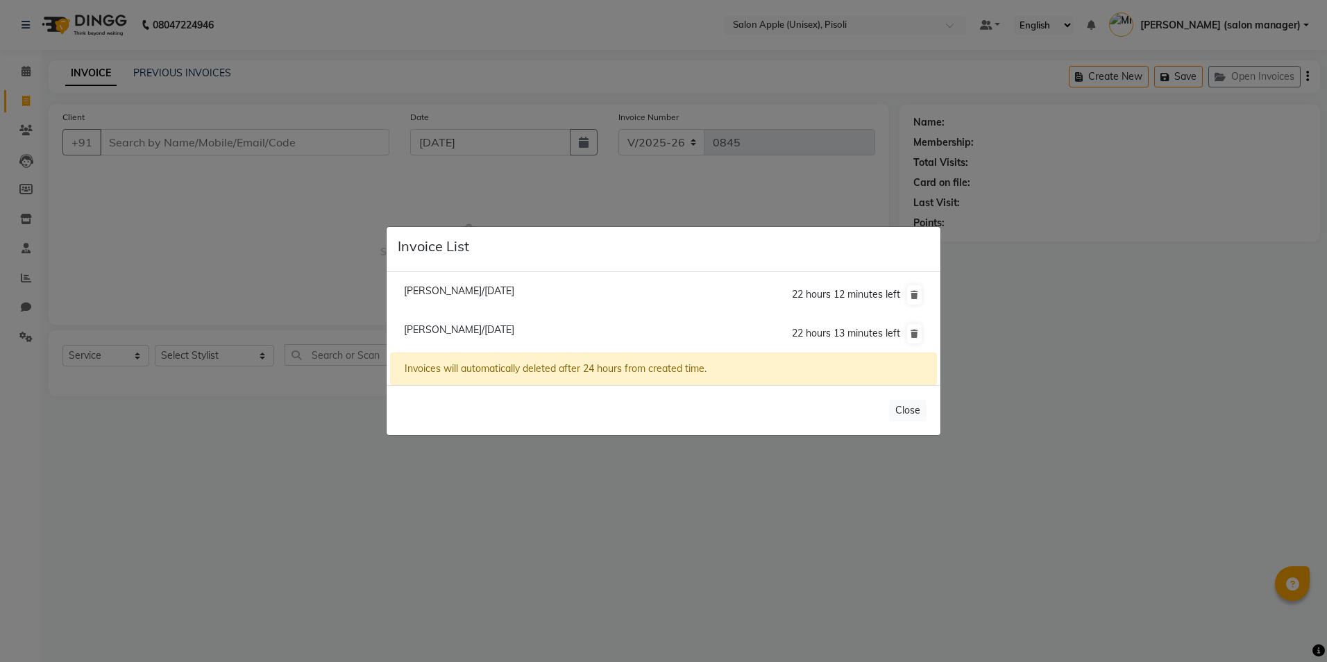
click at [514, 291] on span "[PERSON_NAME]/[DATE]" at bounding box center [459, 290] width 110 height 12
type input "9561425934"
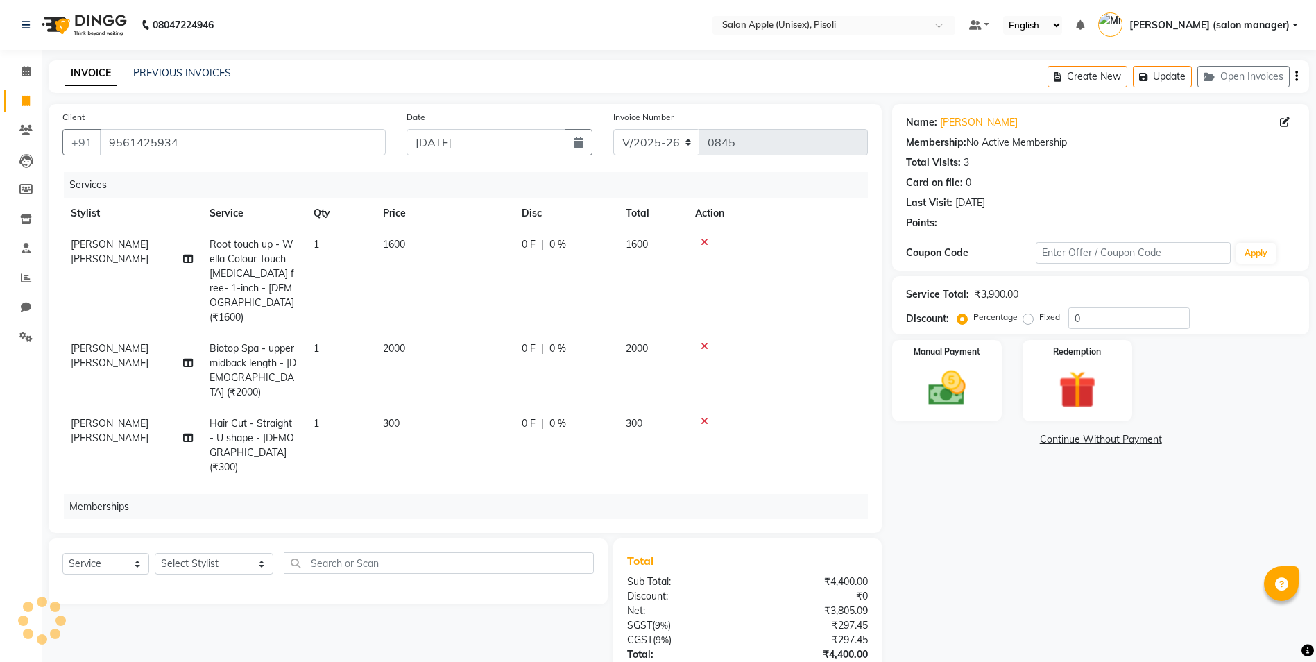
scroll to position [69, 0]
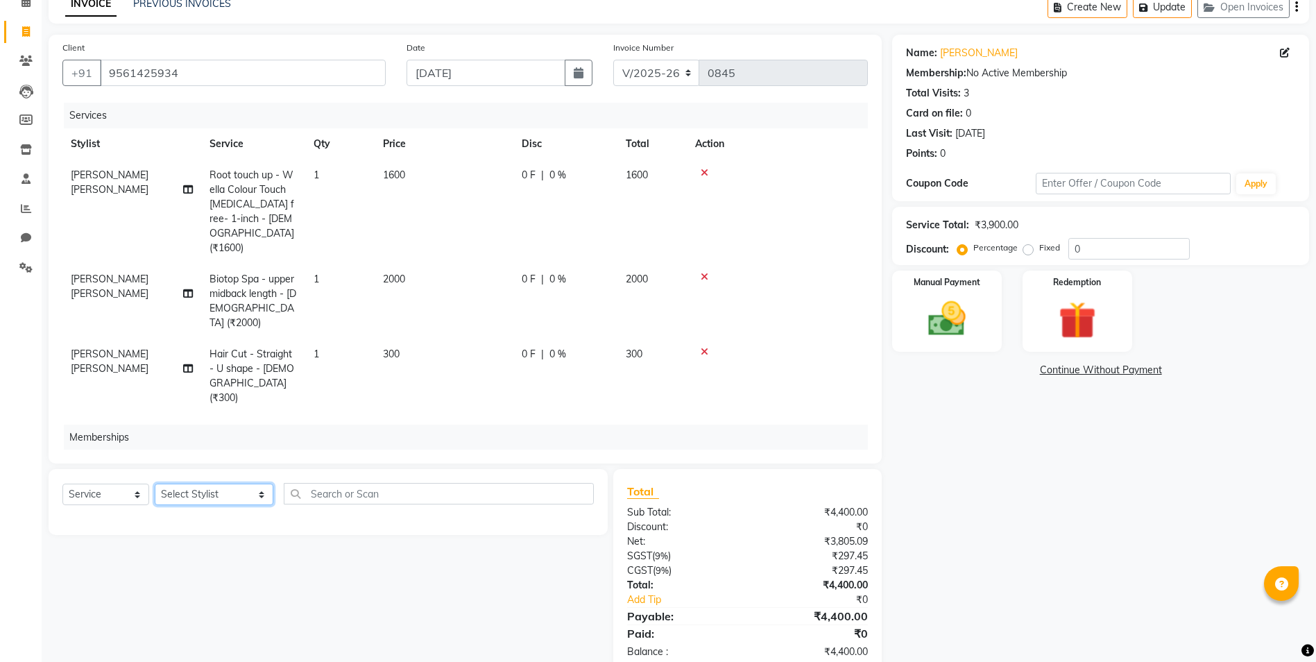
click at [200, 497] on select "Select Stylist [PERSON_NAME] Owner [PERSON_NAME] Owner [PERSON_NAME] [PERSON_NA…" at bounding box center [214, 495] width 119 height 22
select select "89717"
click at [155, 484] on select "Select Stylist [PERSON_NAME] Owner [PERSON_NAME] Owner [PERSON_NAME] [PERSON_NA…" at bounding box center [214, 495] width 119 height 22
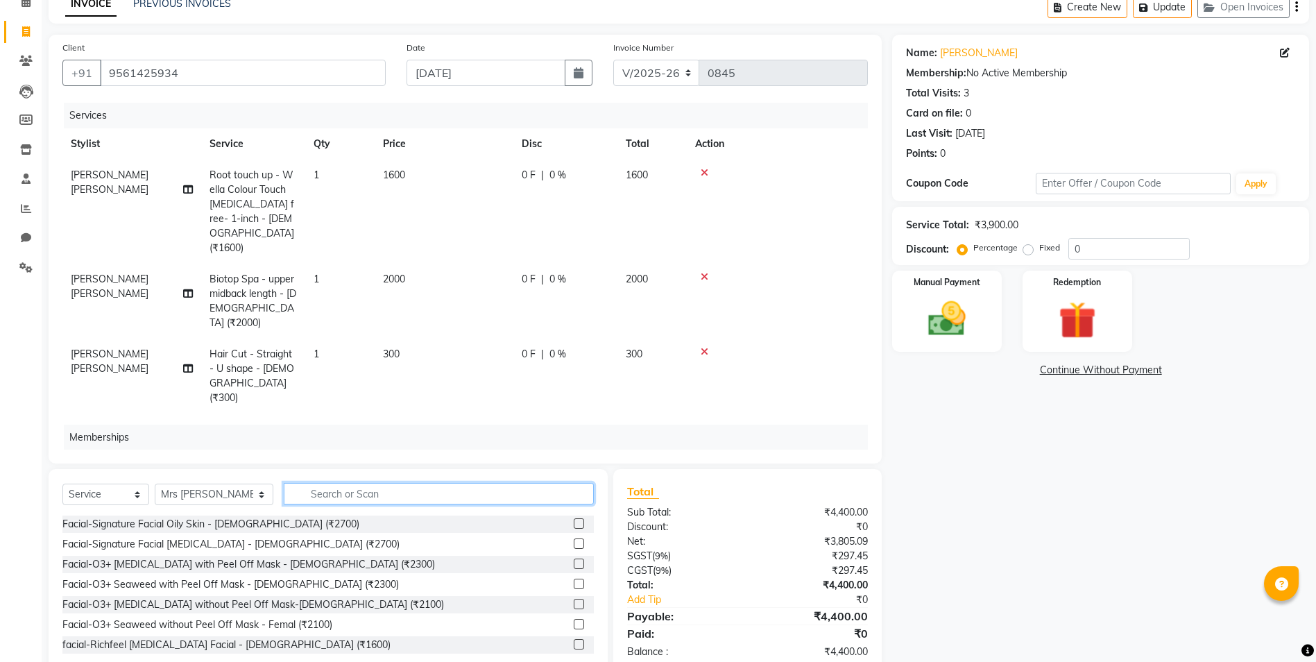
click at [343, 490] on input "text" at bounding box center [439, 494] width 310 height 22
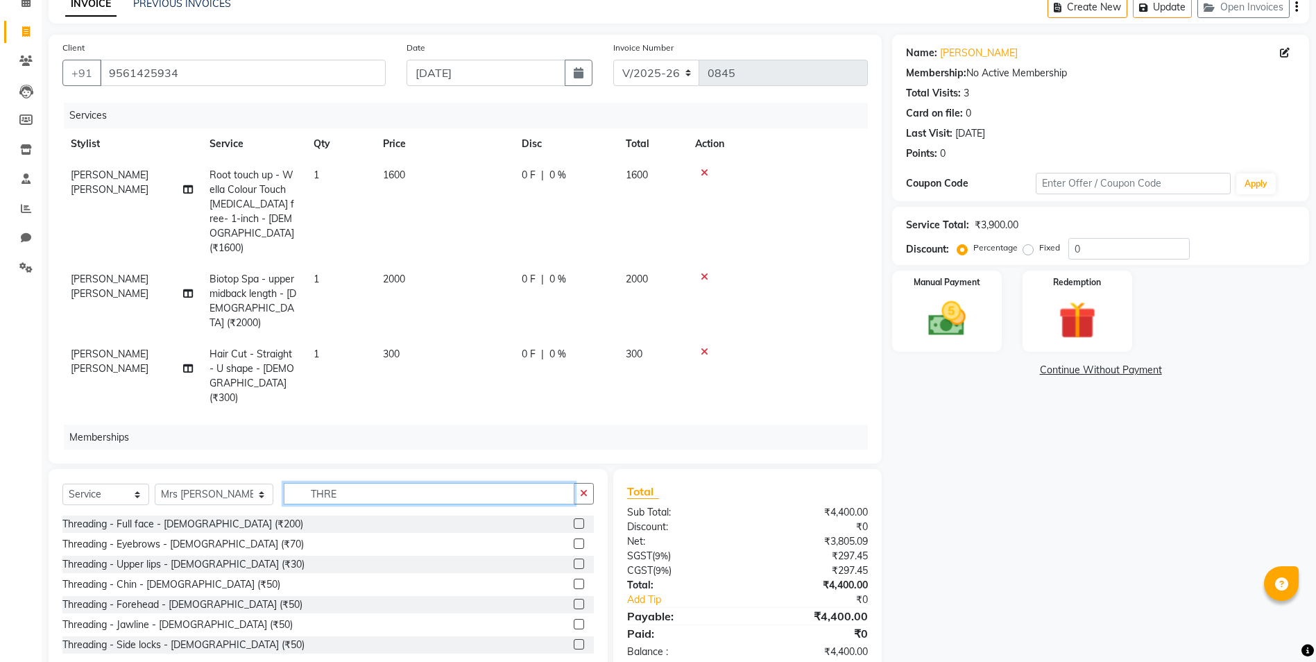
type input "THRE"
click at [574, 543] on label at bounding box center [579, 543] width 10 height 10
click at [574, 543] on input "checkbox" at bounding box center [578, 544] width 9 height 9
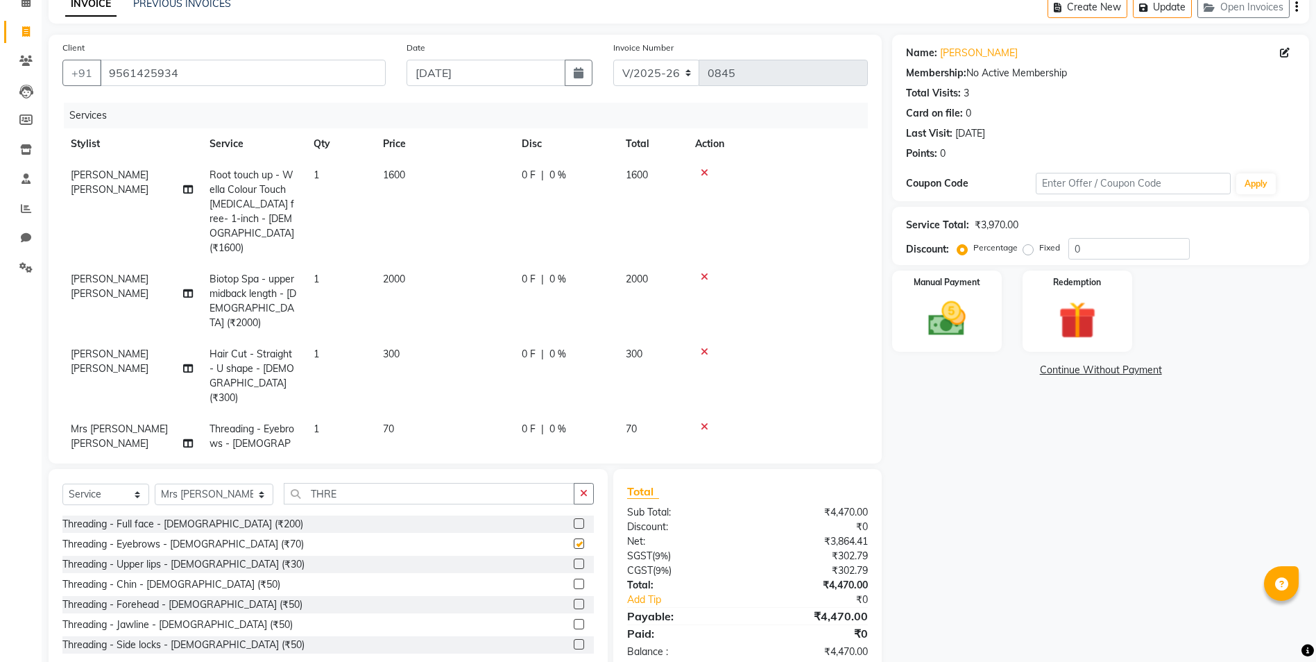
checkbox input "false"
click at [355, 500] on input "THRE" at bounding box center [429, 494] width 291 height 22
type input "T"
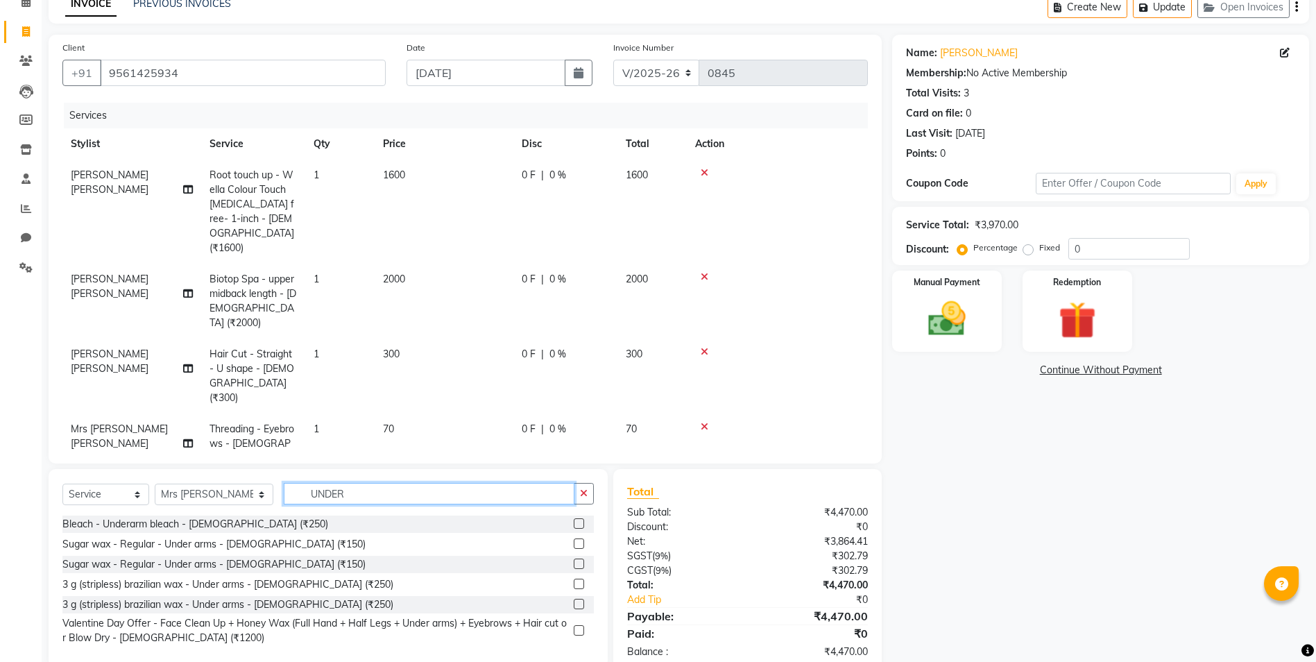
type input "UNDER"
click at [577, 545] on label at bounding box center [579, 543] width 10 height 10
click at [577, 545] on input "checkbox" at bounding box center [578, 544] width 9 height 9
checkbox input "false"
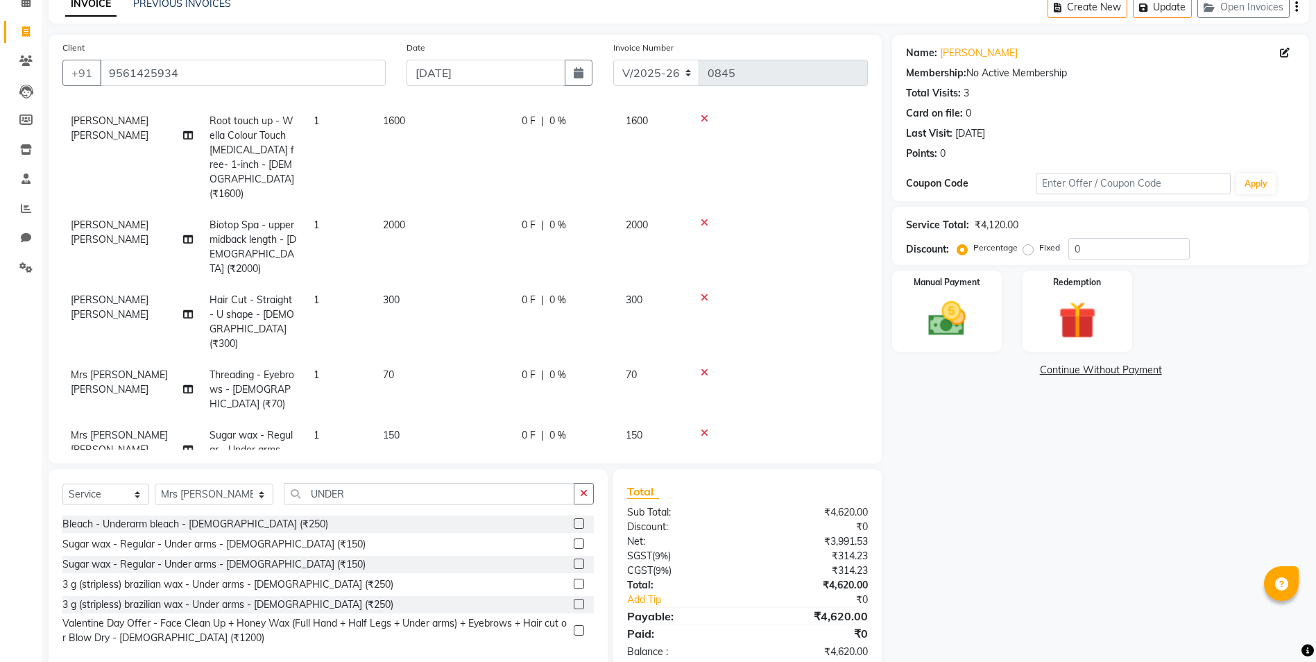
scroll to position [0, 0]
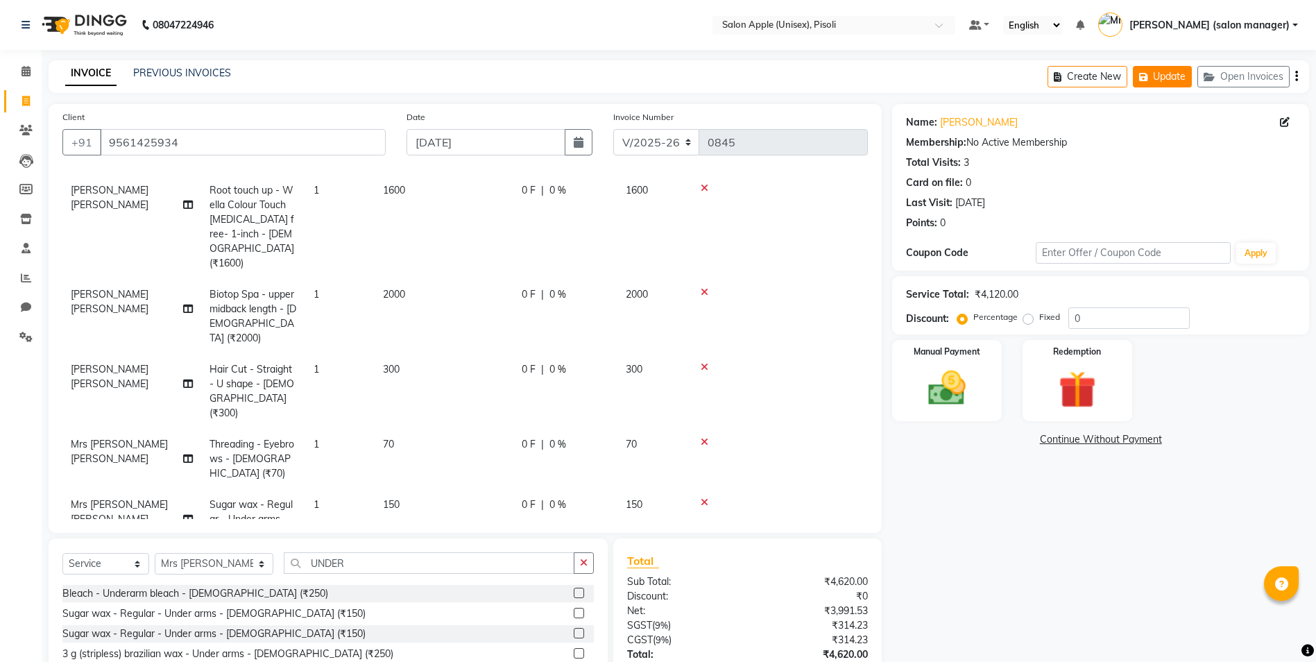
click at [1168, 71] on button "Update" at bounding box center [1162, 77] width 59 height 22
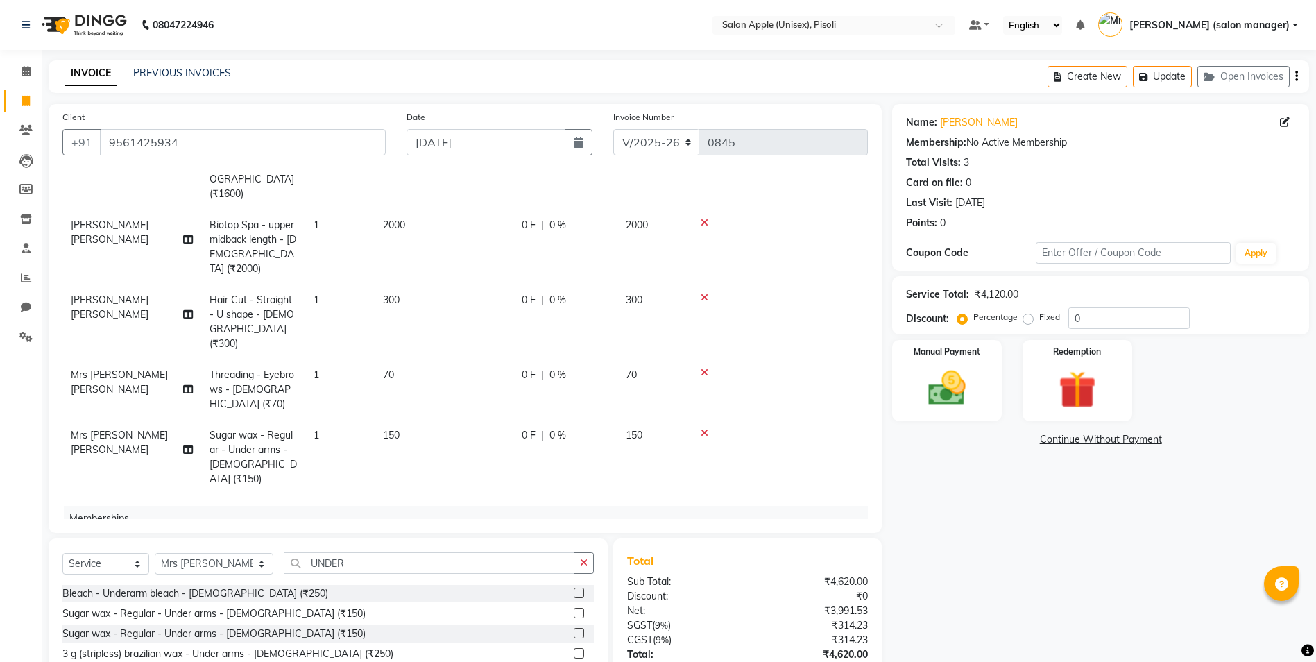
scroll to position [54, 0]
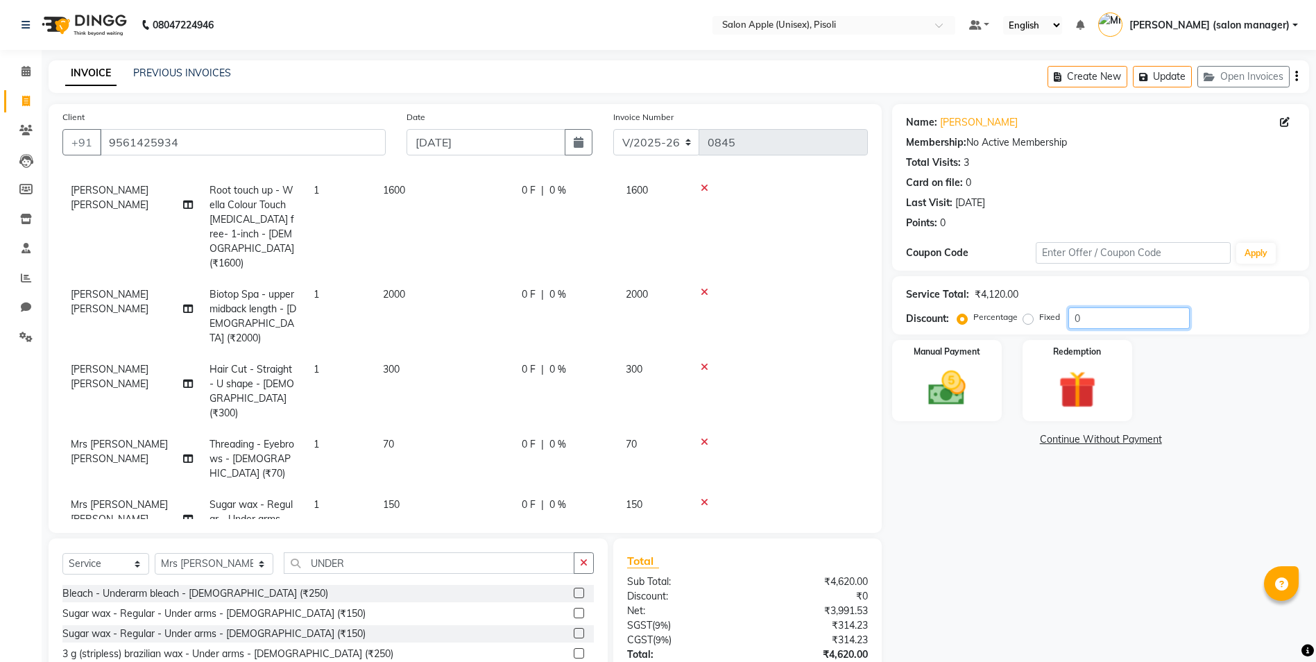
click at [1093, 314] on input "0" at bounding box center [1128, 318] width 121 height 22
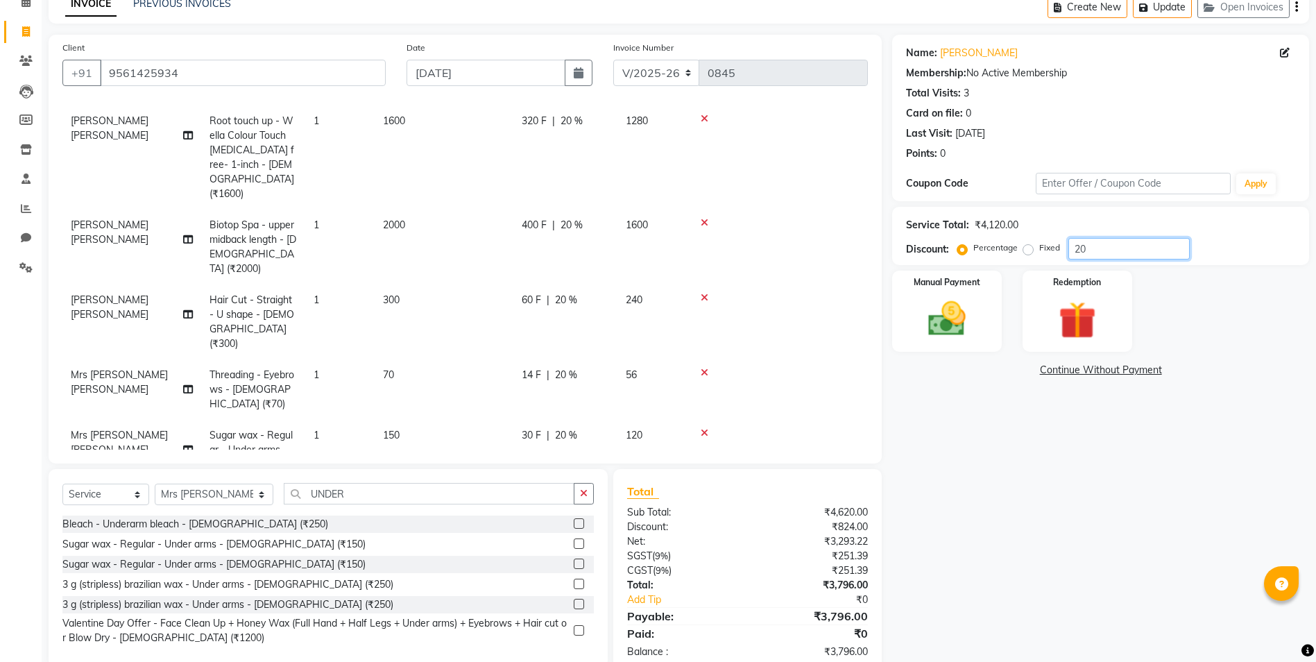
type input "20"
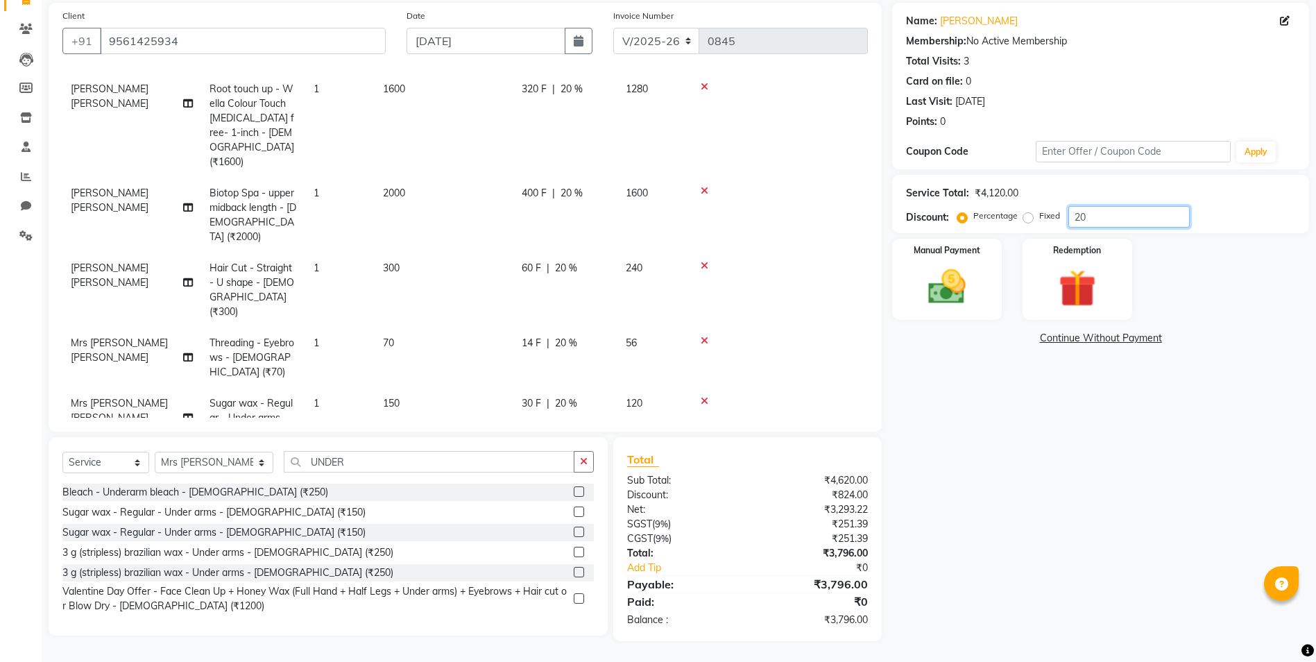
scroll to position [0, 0]
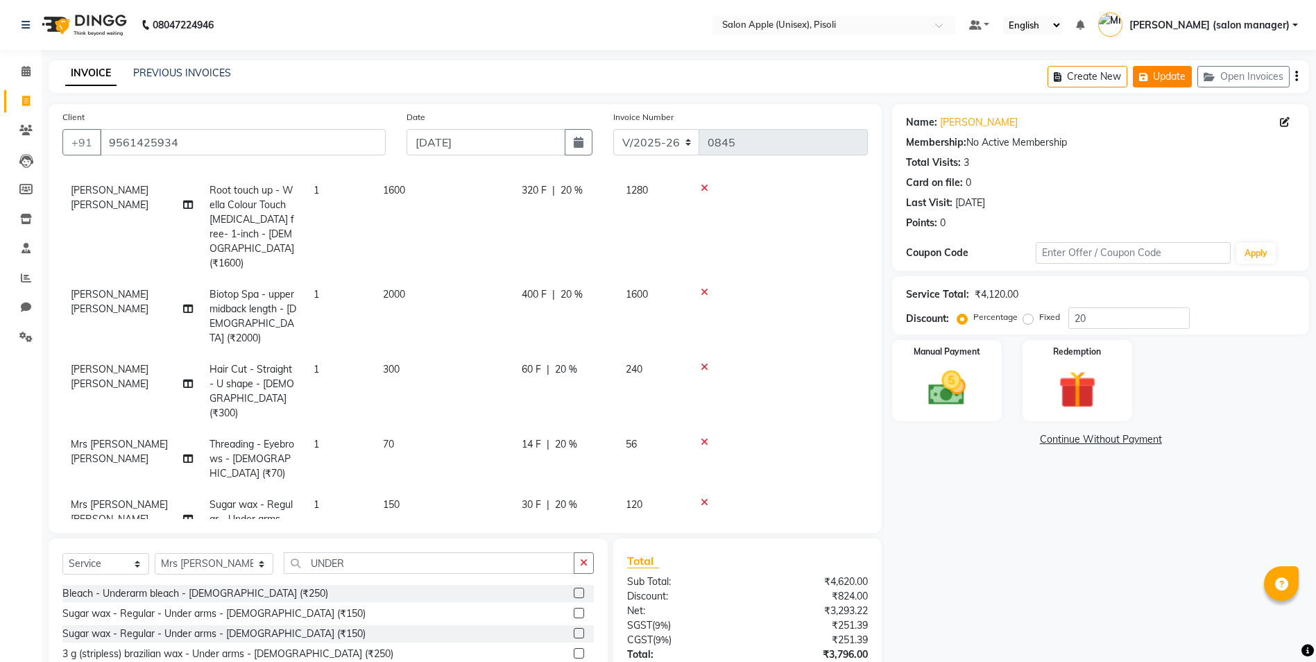
click at [1161, 78] on button "Update" at bounding box center [1162, 77] width 59 height 22
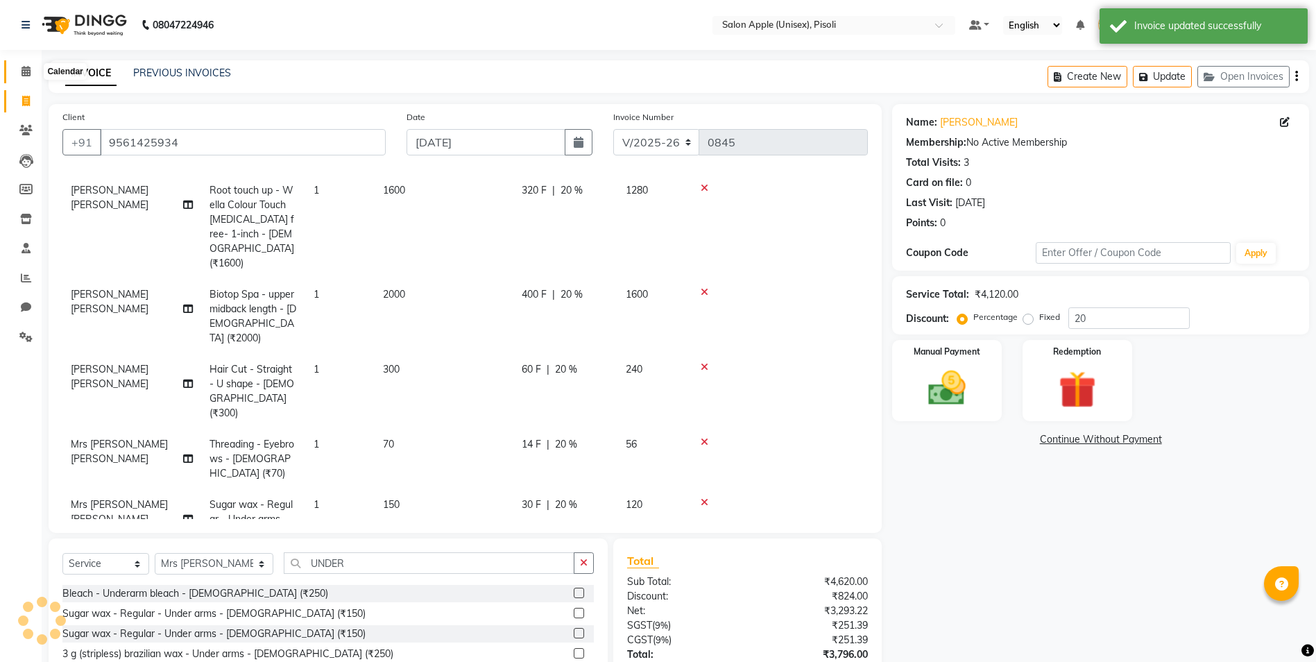
click at [25, 67] on icon at bounding box center [26, 71] width 9 height 10
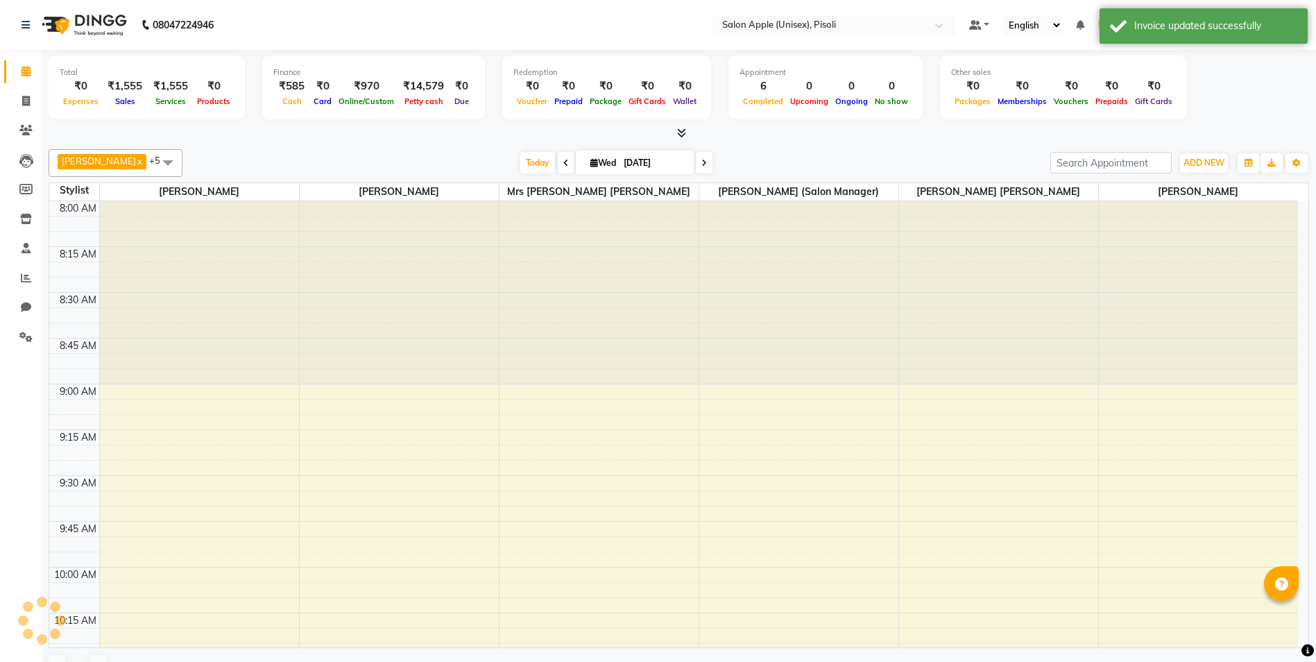
scroll to position [1100, 0]
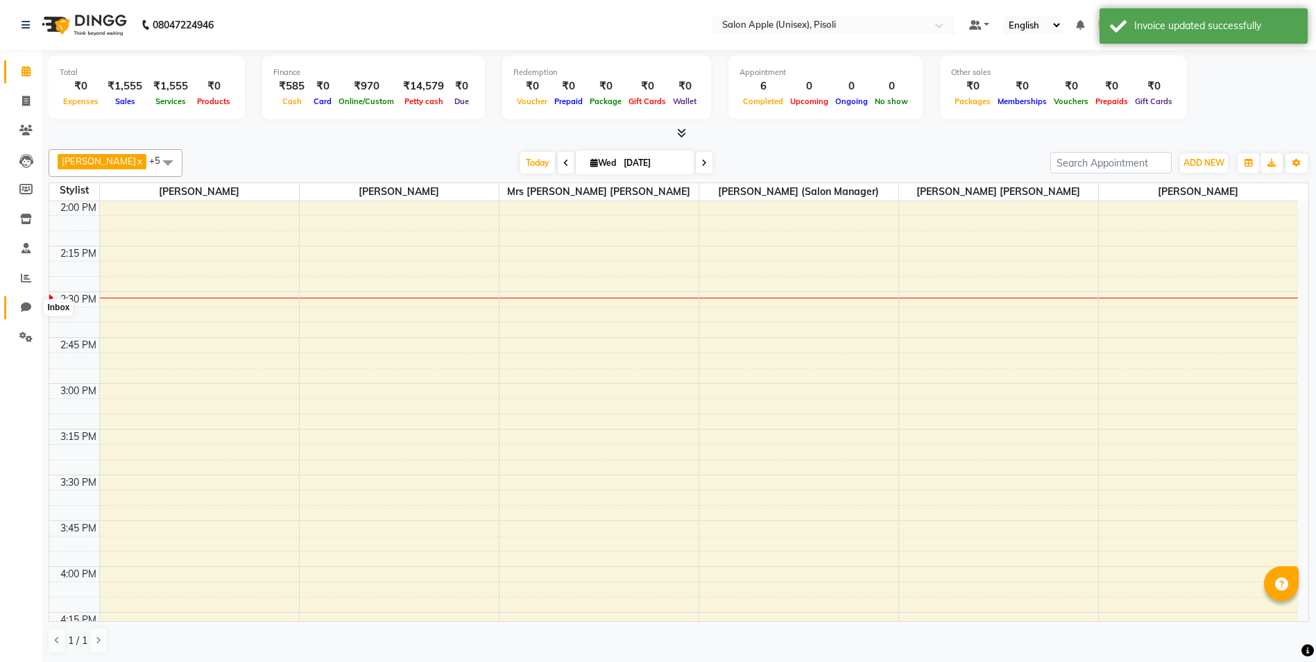
click at [26, 306] on icon at bounding box center [26, 307] width 10 height 10
select select "100"
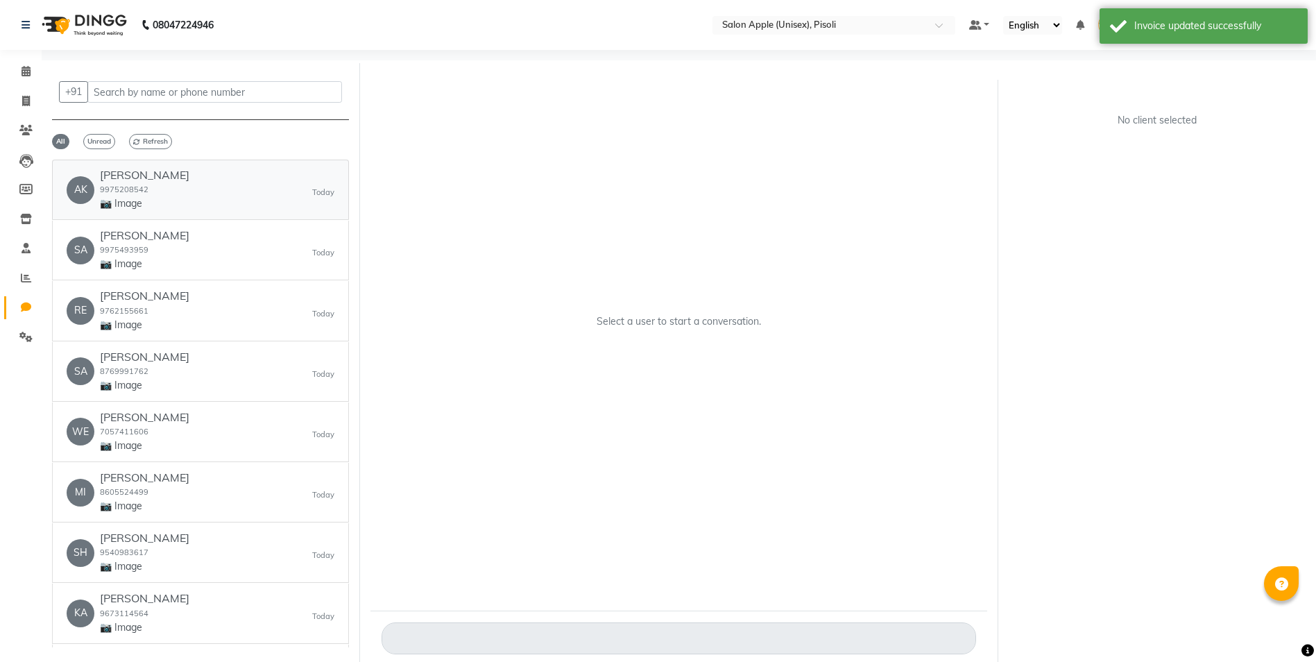
click at [212, 190] on div "AK [PERSON_NAME] 9975208542 📷 Image [DATE]" at bounding box center [201, 190] width 268 height 42
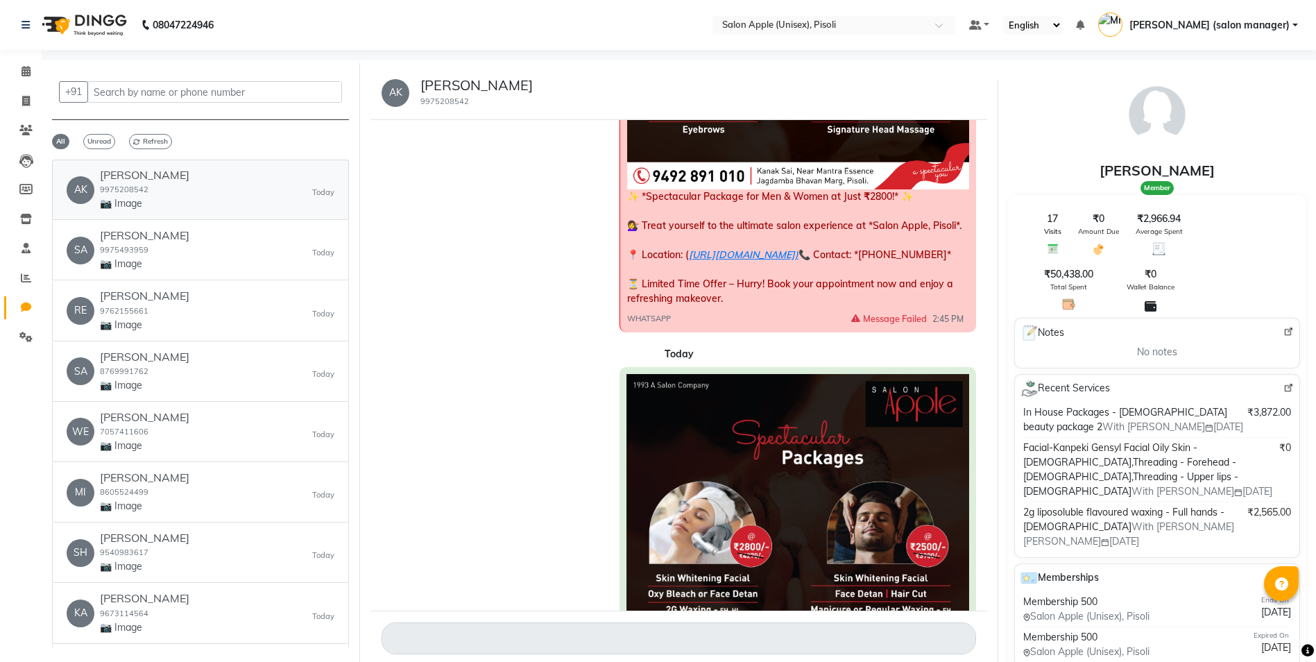
scroll to position [1259, 0]
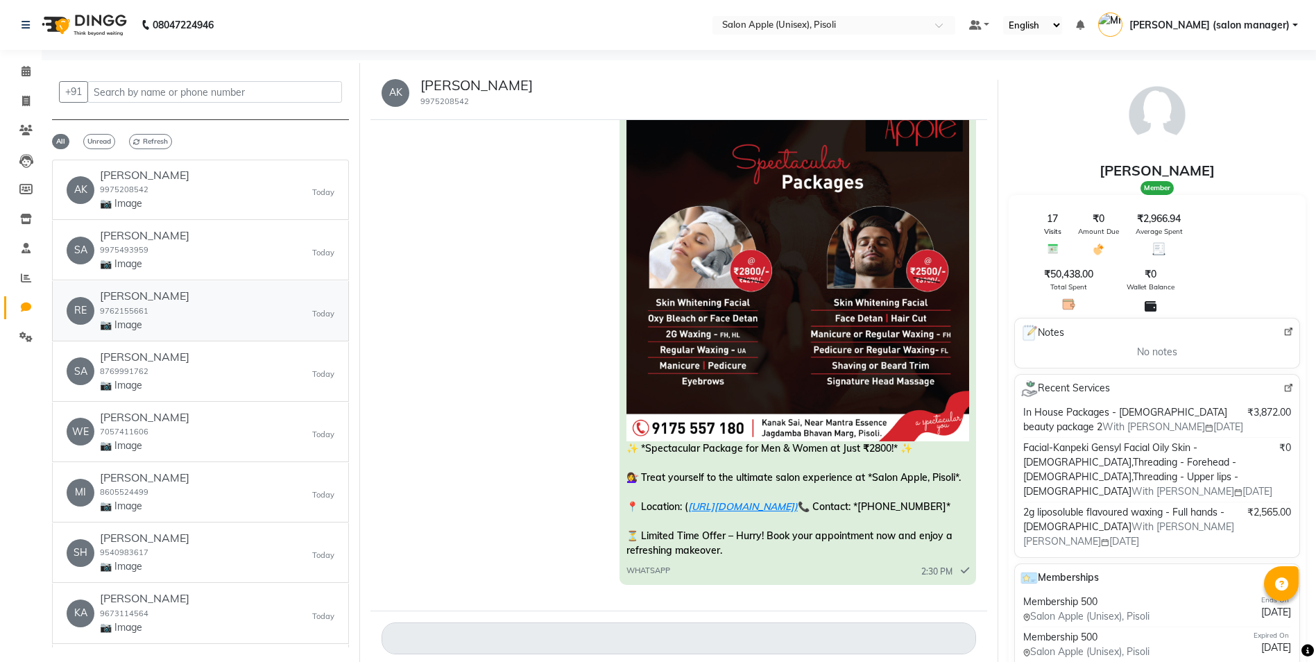
click at [151, 307] on div "[PERSON_NAME] 9762155661 📷 Image" at bounding box center [145, 310] width 90 height 42
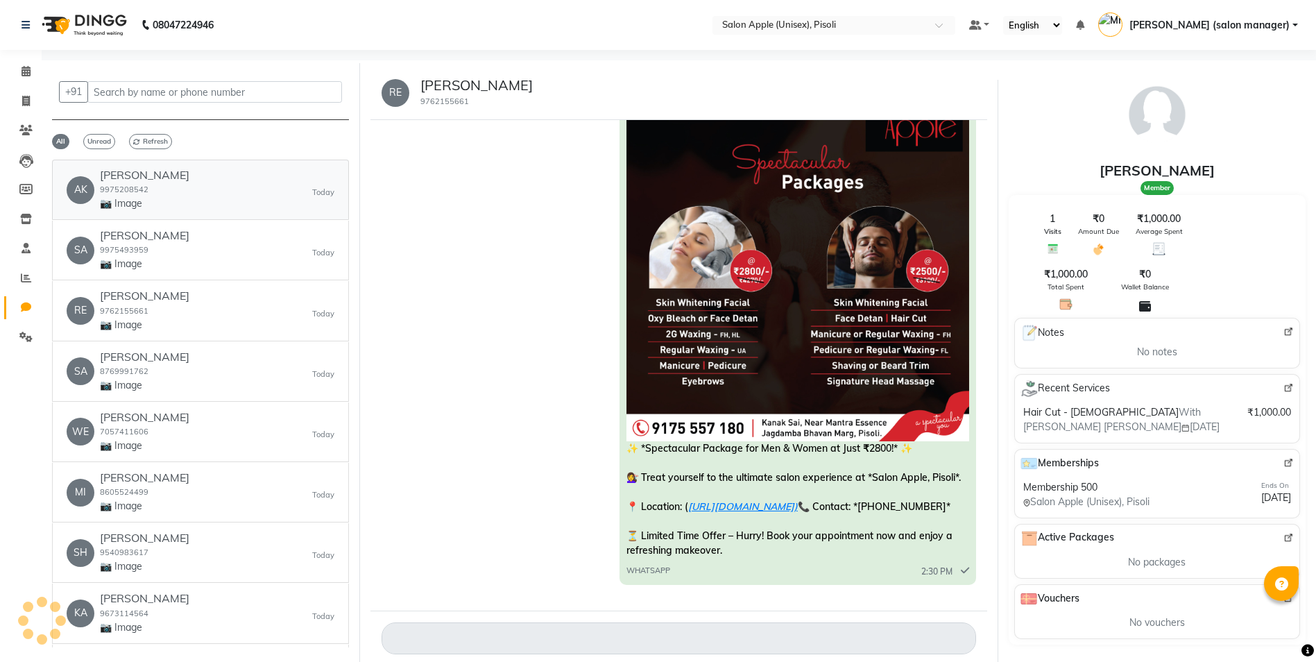
click at [212, 201] on div "AK [PERSON_NAME] 9975208542 📷 Image [DATE]" at bounding box center [201, 190] width 268 height 42
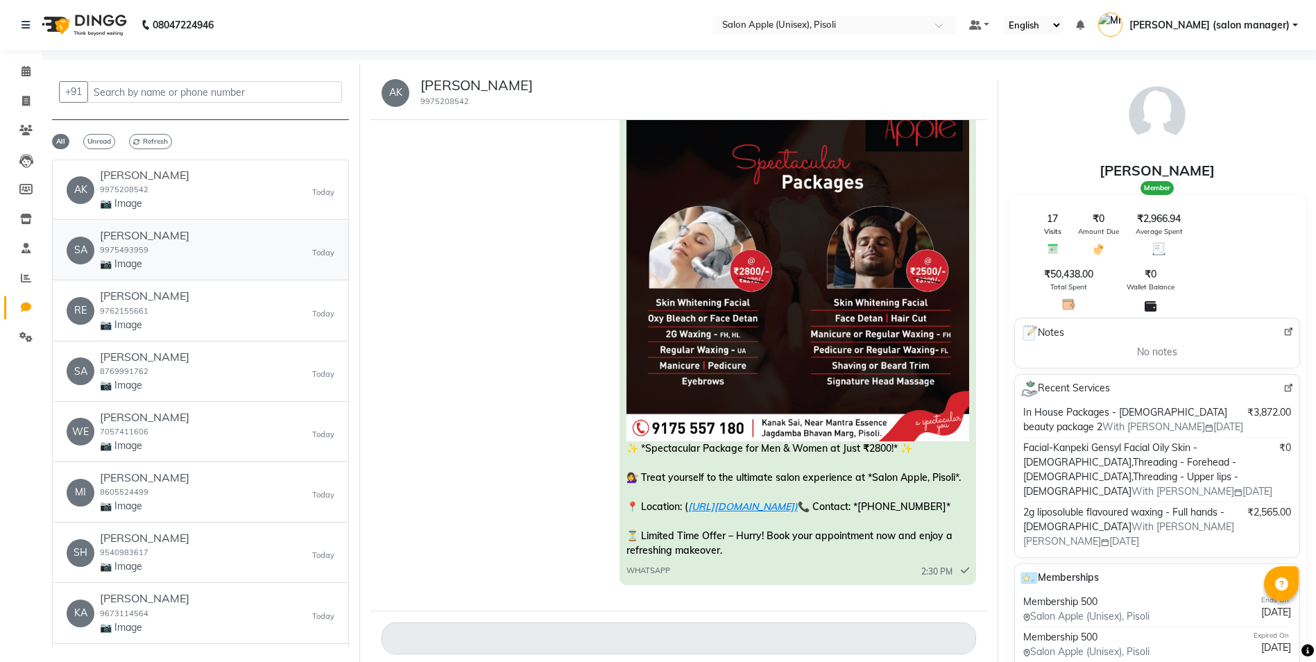
click at [204, 263] on div "SA [PERSON_NAME] 9975493959 📷 Image [DATE]" at bounding box center [201, 250] width 268 height 42
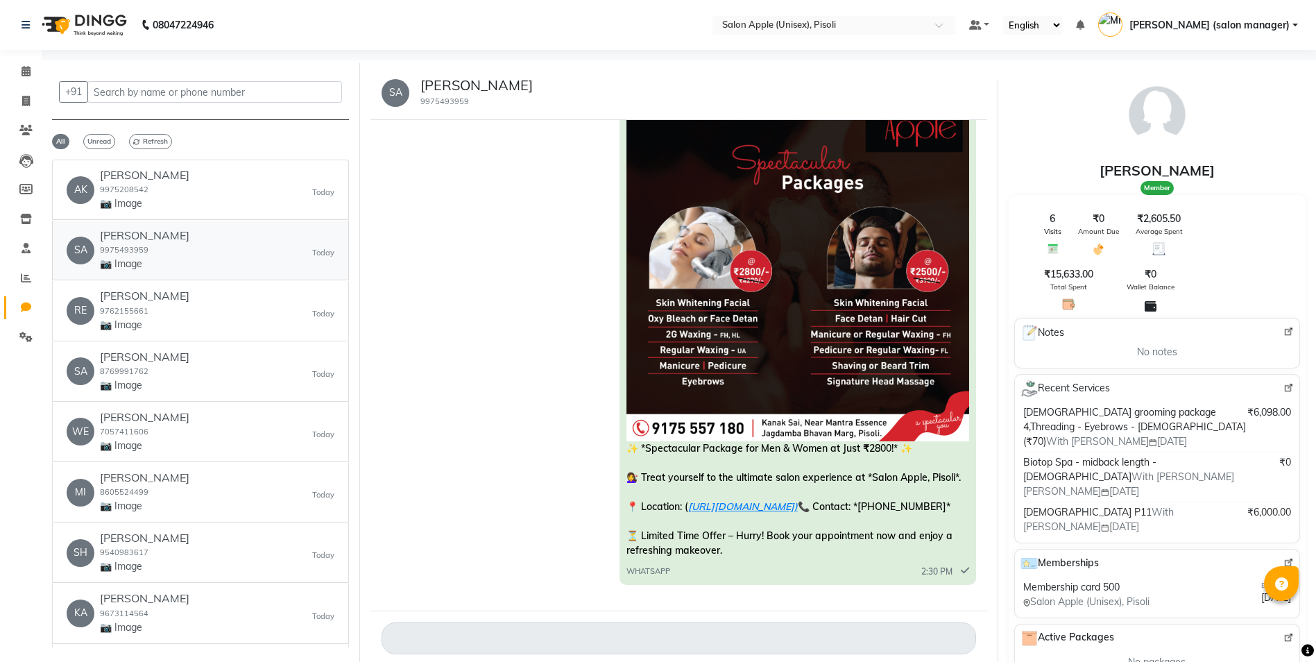
scroll to position [10, 0]
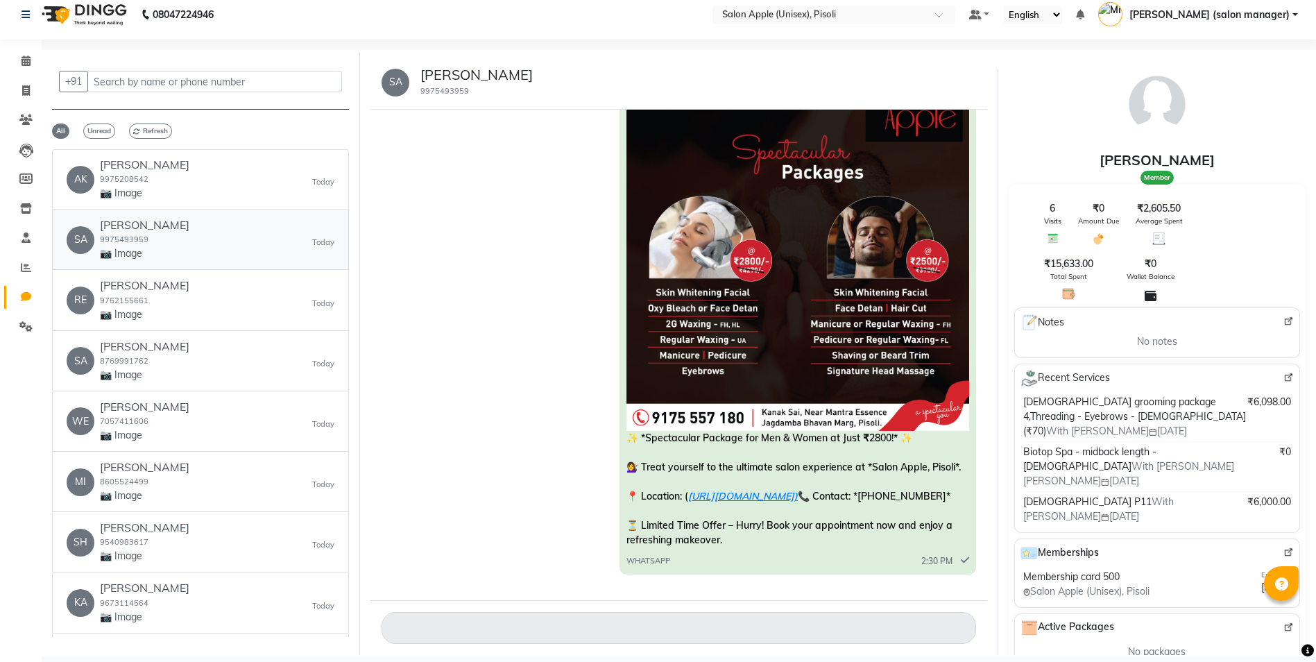
click at [139, 244] on small "9975493959" at bounding box center [124, 240] width 49 height 10
click at [168, 312] on p "📷 Image" at bounding box center [145, 314] width 90 height 15
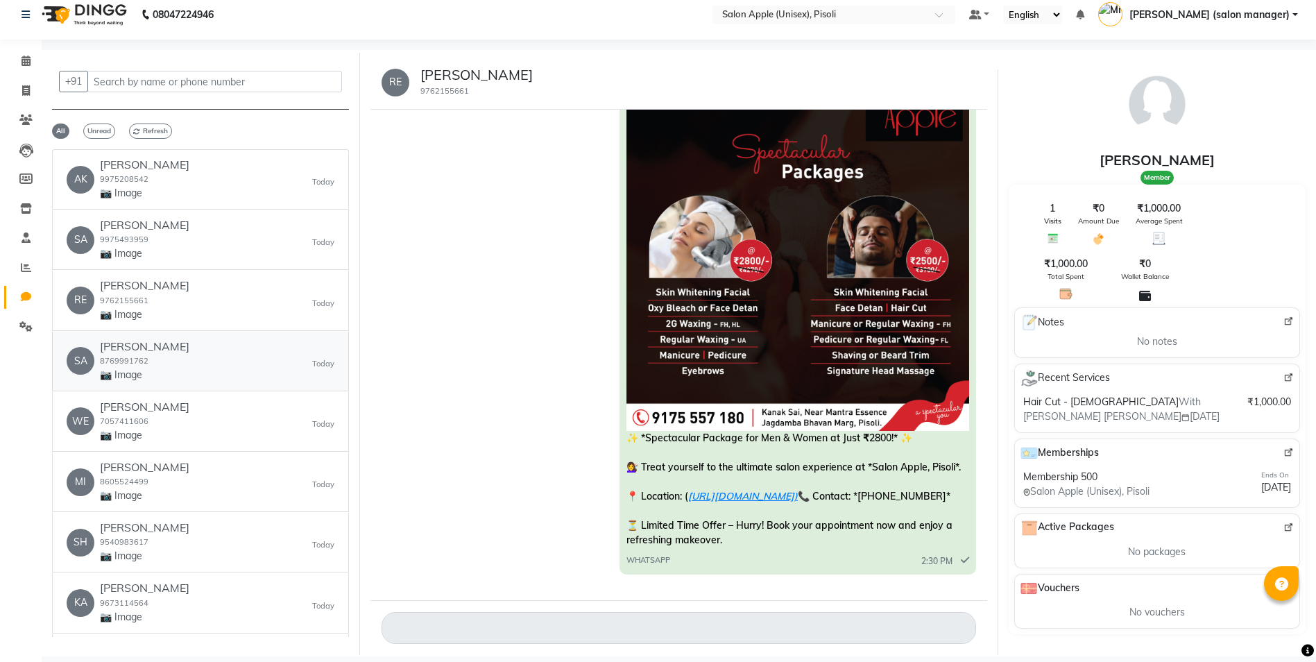
click at [178, 364] on div "[PERSON_NAME] 8769991762 📷 Image" at bounding box center [145, 361] width 90 height 42
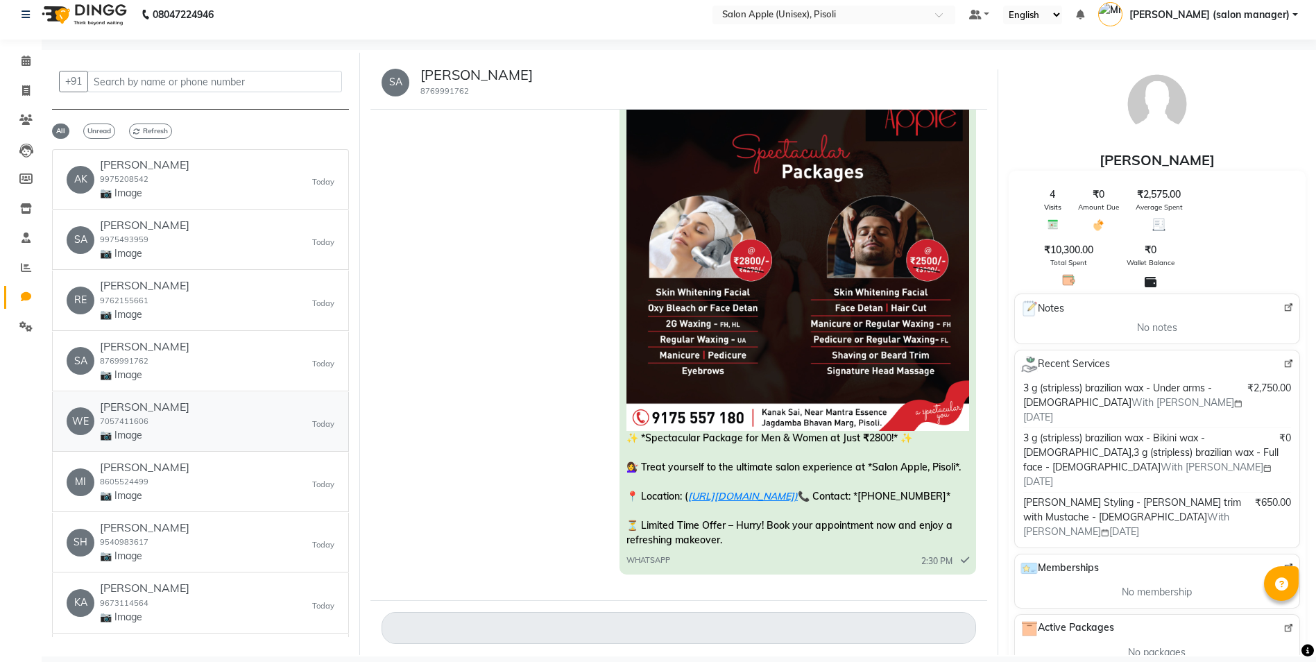
click at [185, 420] on div "WE [PERSON_NAME] 7057411606 📷 Image [DATE]" at bounding box center [201, 421] width 268 height 42
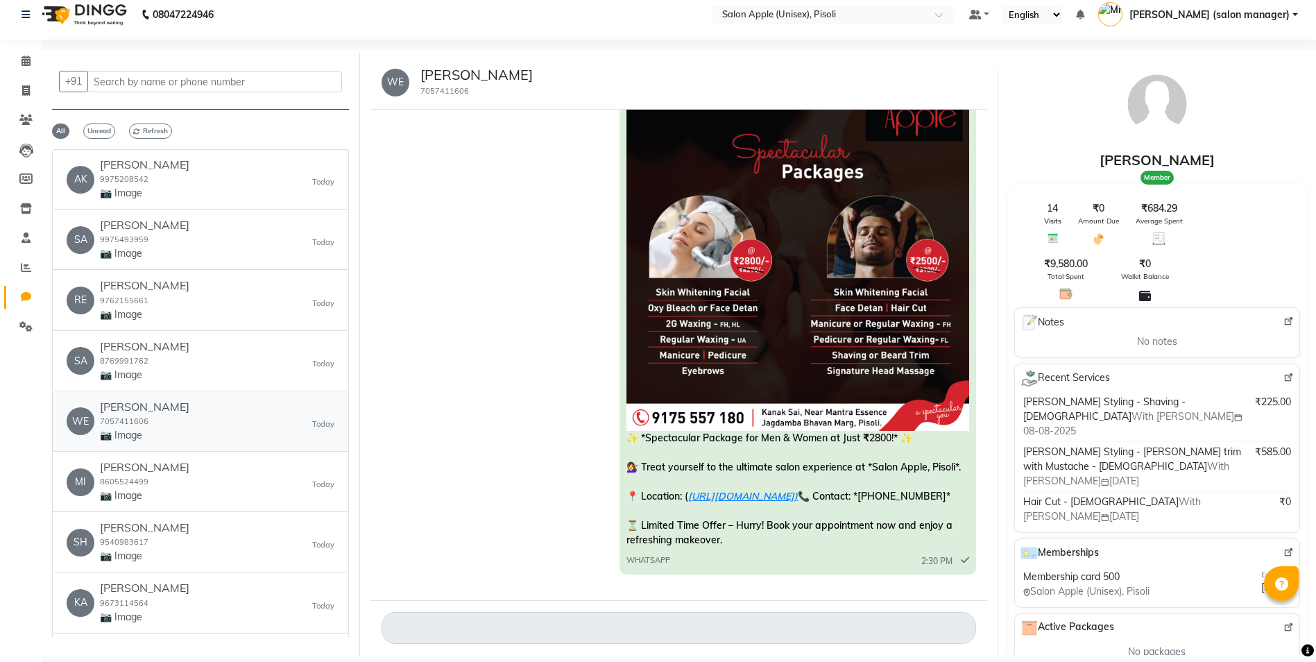
scroll to position [1671, 0]
click at [215, 542] on div "SH [PERSON_NAME] 9540983617 📷 Image [DATE]" at bounding box center [201, 542] width 268 height 42
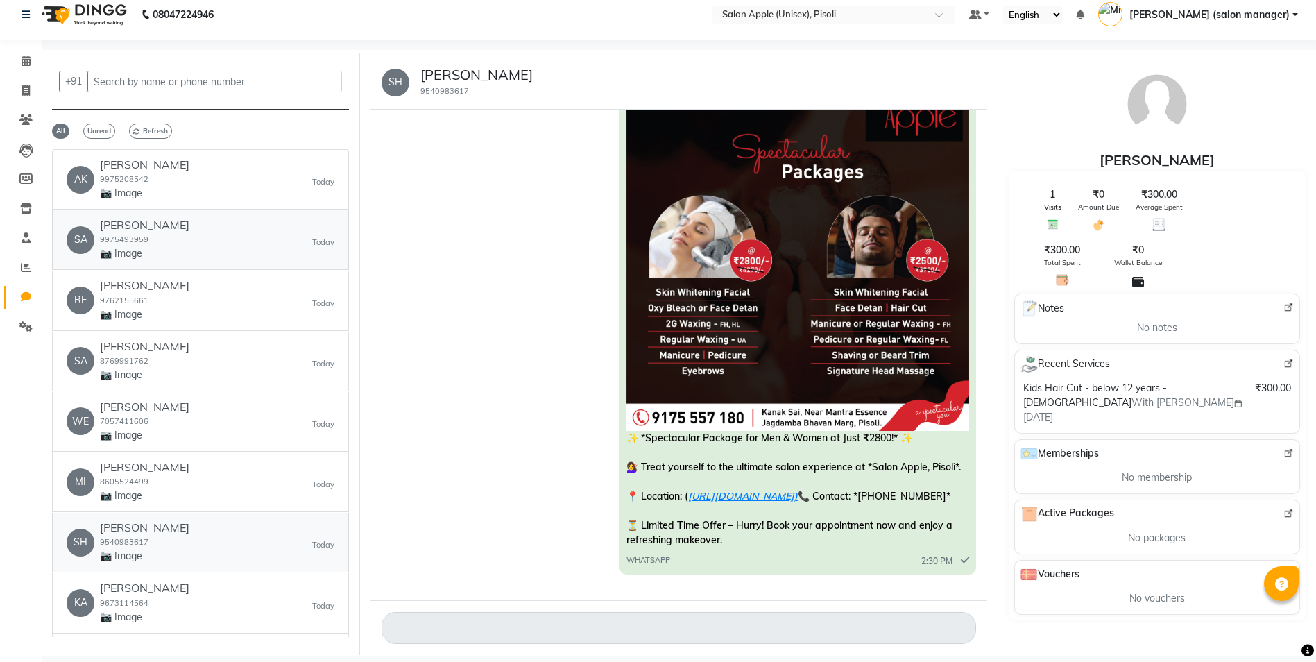
scroll to position [0, 0]
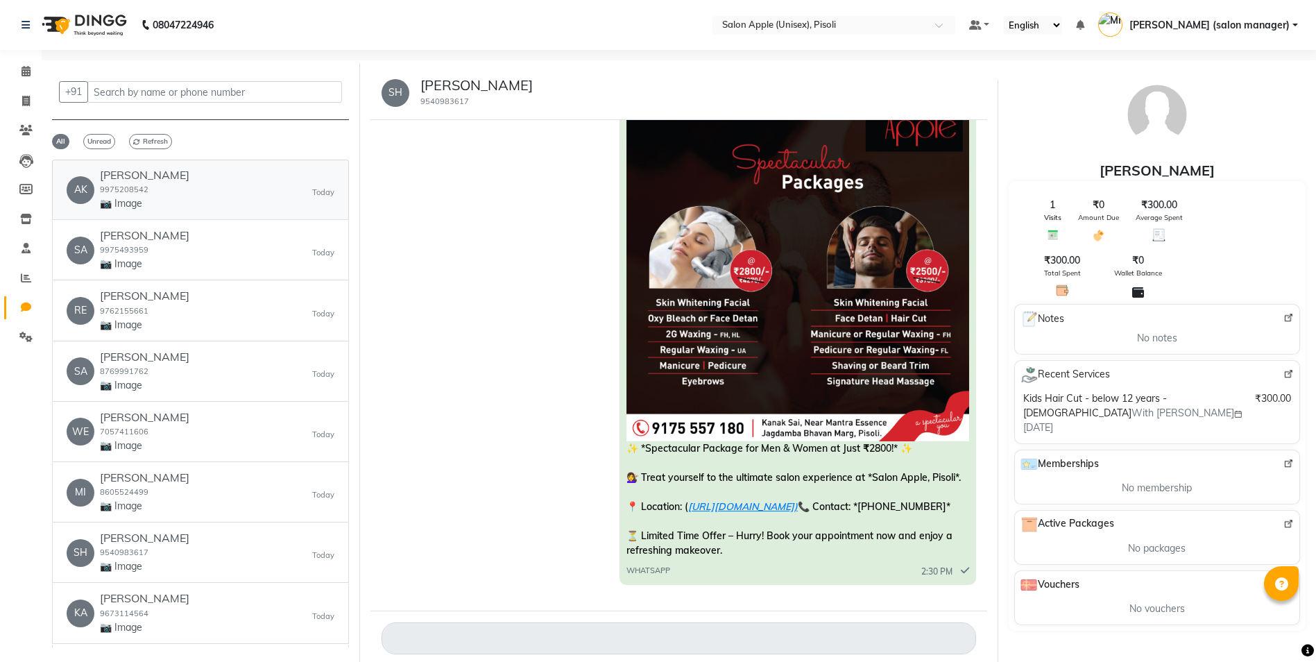
click at [136, 198] on p "📷 Image" at bounding box center [145, 203] width 90 height 15
click at [137, 230] on h6 "[PERSON_NAME]" at bounding box center [145, 235] width 90 height 13
click at [160, 258] on p "📷 Image" at bounding box center [145, 264] width 90 height 15
click at [160, 296] on h6 "[PERSON_NAME]" at bounding box center [145, 295] width 90 height 13
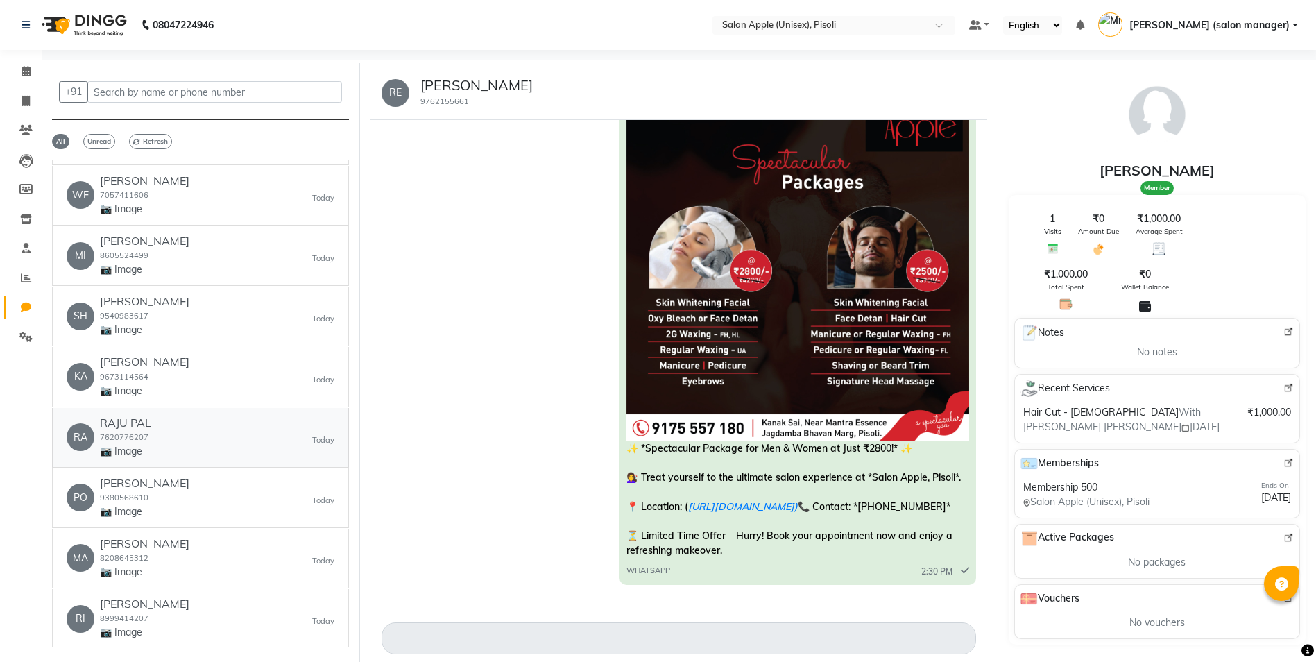
scroll to position [347, 0]
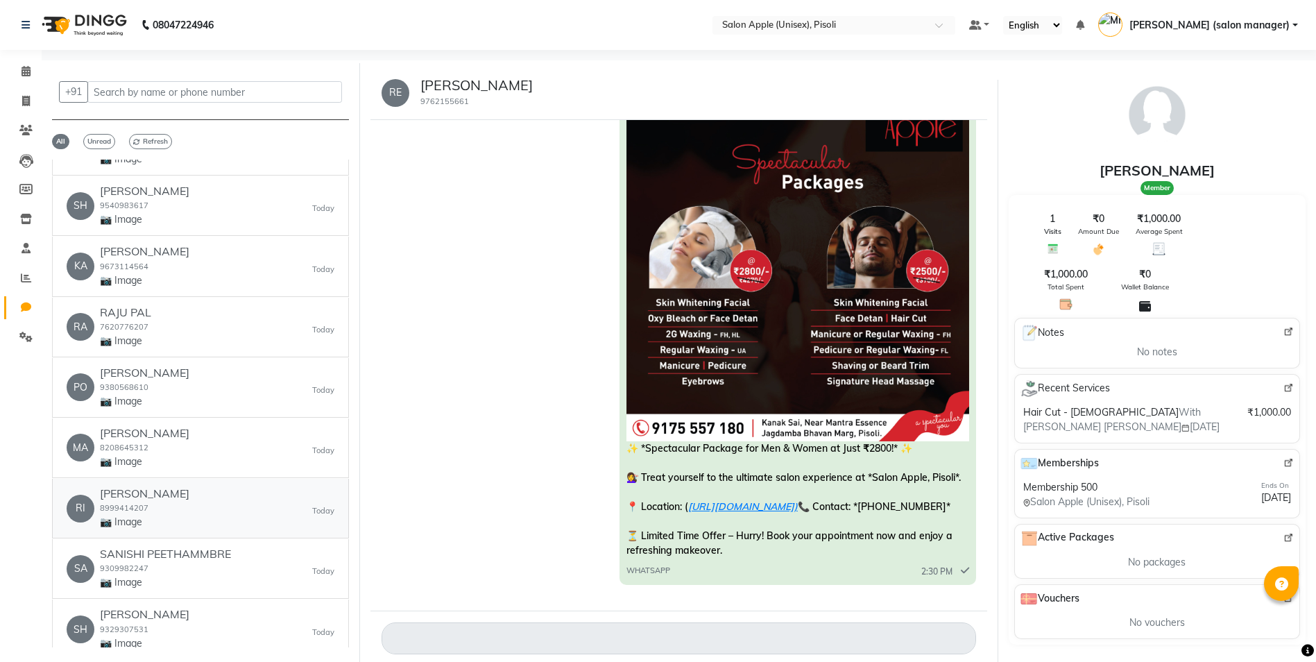
click at [212, 500] on div "RI [PERSON_NAME] 8999414207 📷 Image [DATE]" at bounding box center [201, 508] width 268 height 42
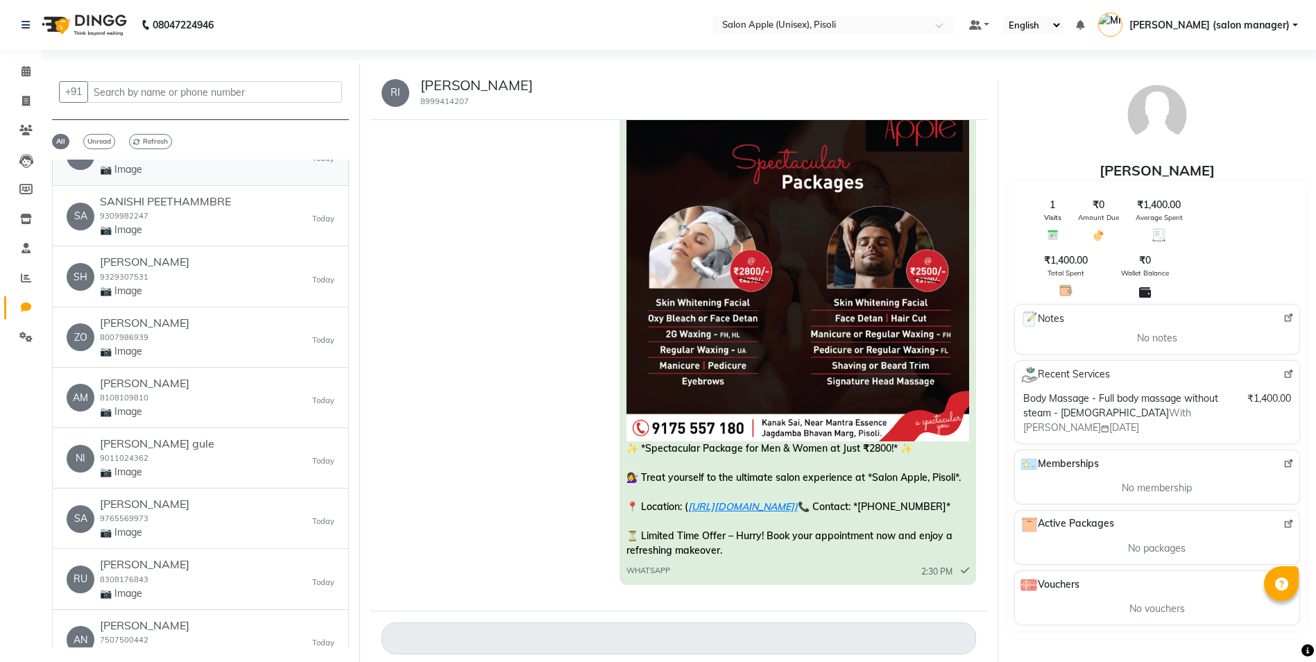
scroll to position [833, 0]
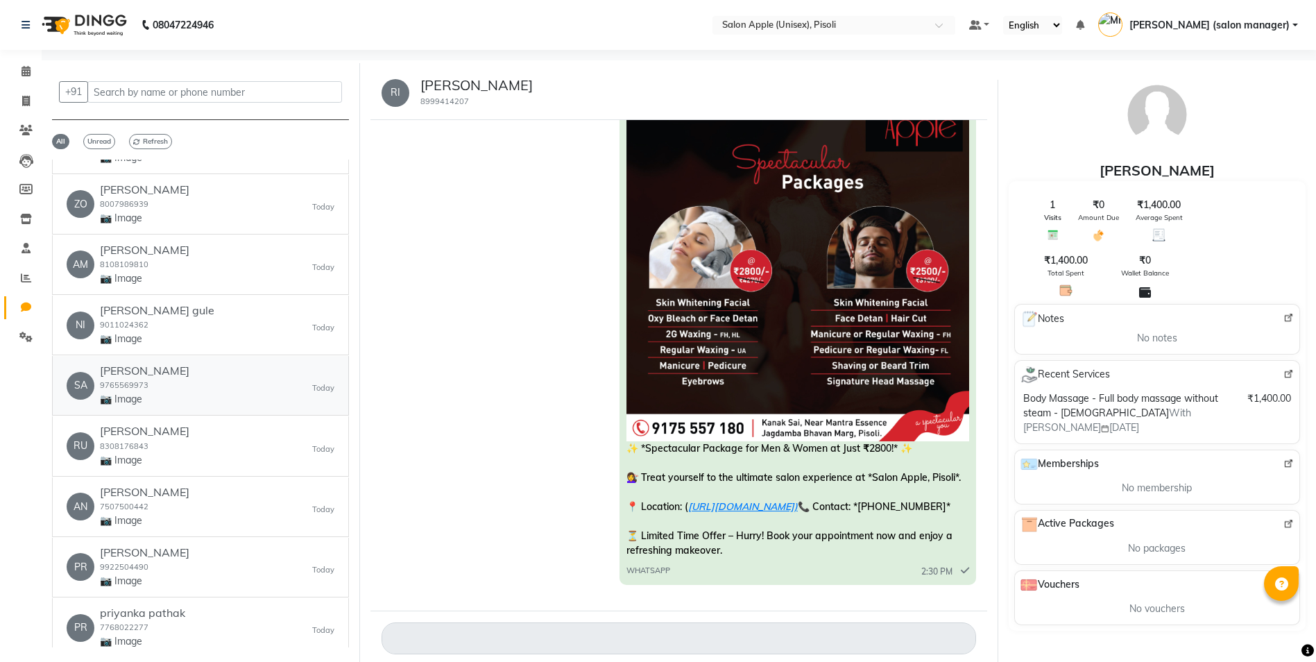
click at [199, 402] on div "SA [PERSON_NAME] 9765569973 📷 Image [DATE]" at bounding box center [201, 385] width 268 height 42
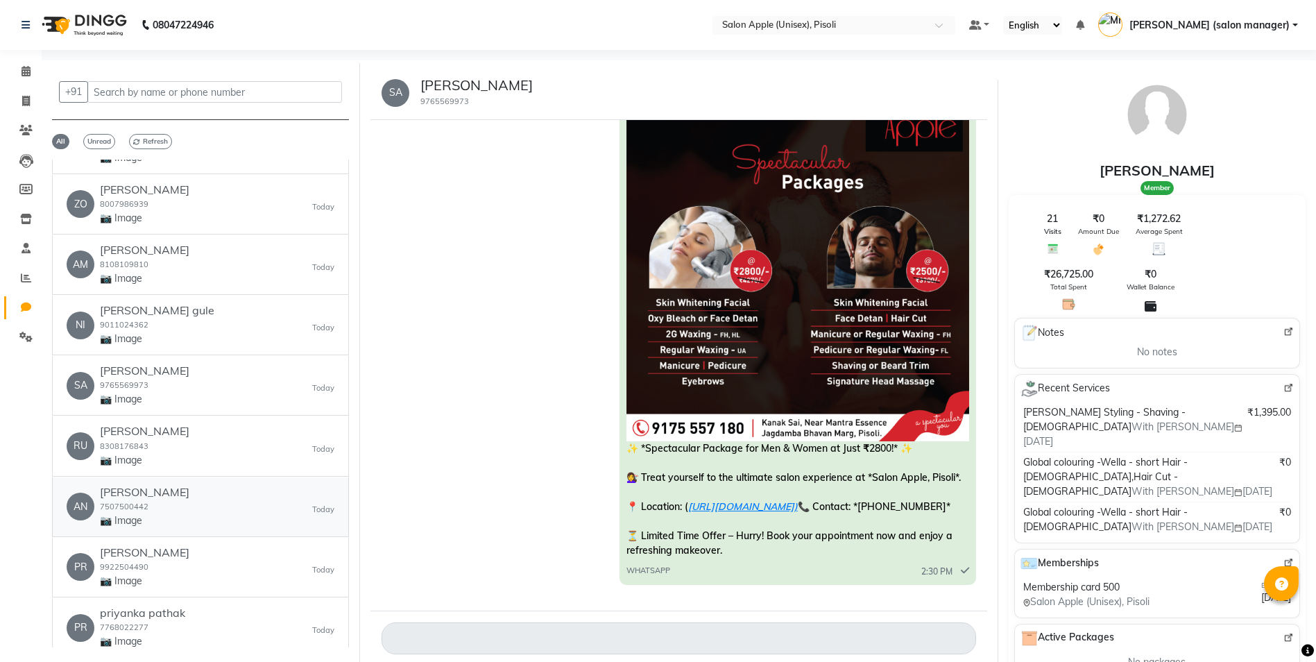
click at [191, 520] on div "AN [PERSON_NAME] 7507500442 📷 Image [DATE]" at bounding box center [201, 507] width 268 height 42
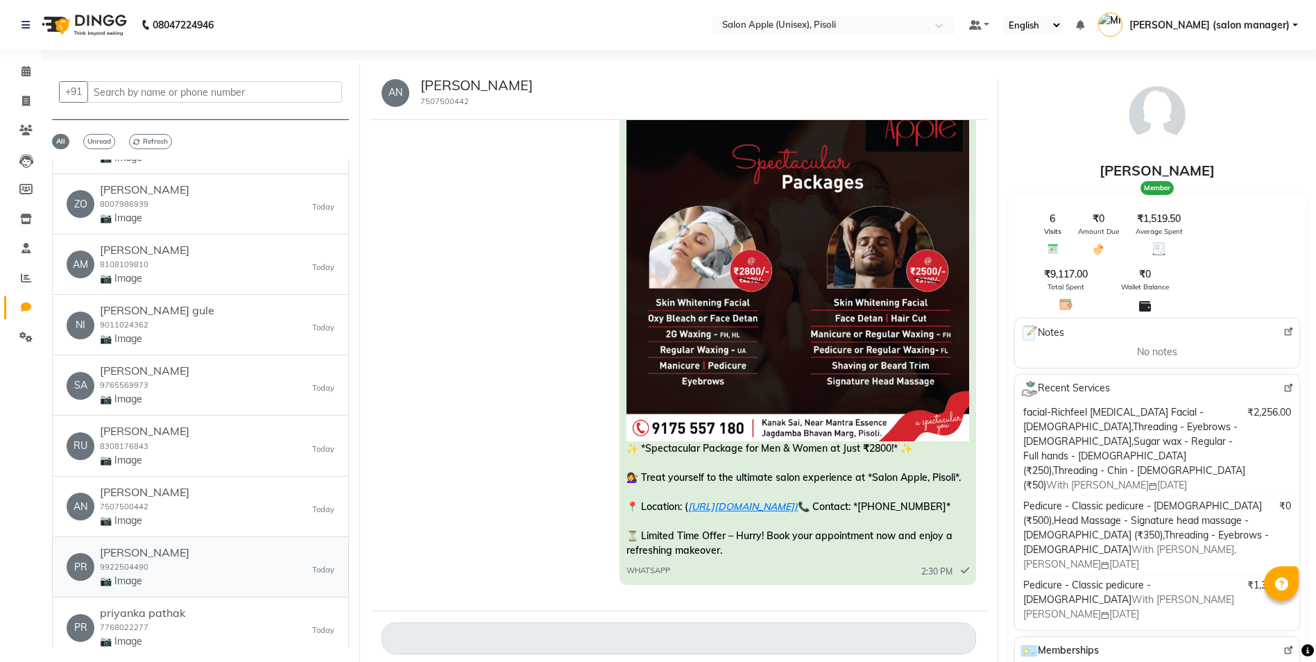
click at [189, 566] on div "PRIYANKA CHAVAN 9922504490 📷 Image" at bounding box center [145, 567] width 90 height 42
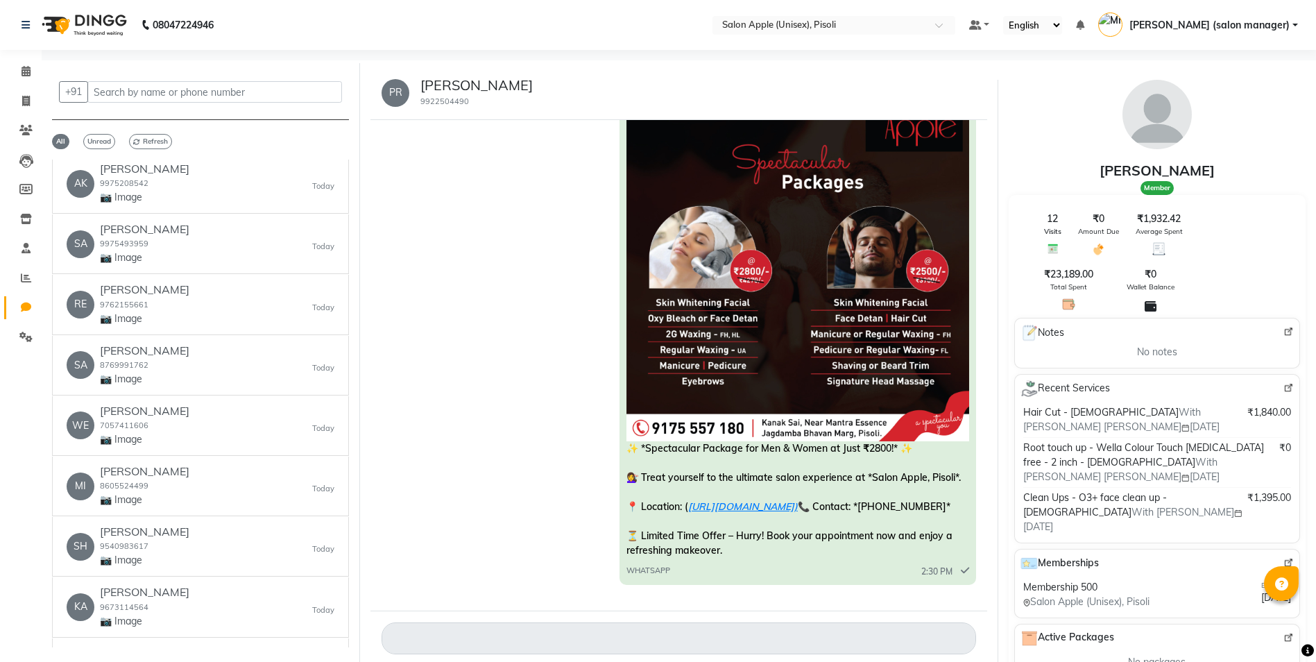
scroll to position [0, 0]
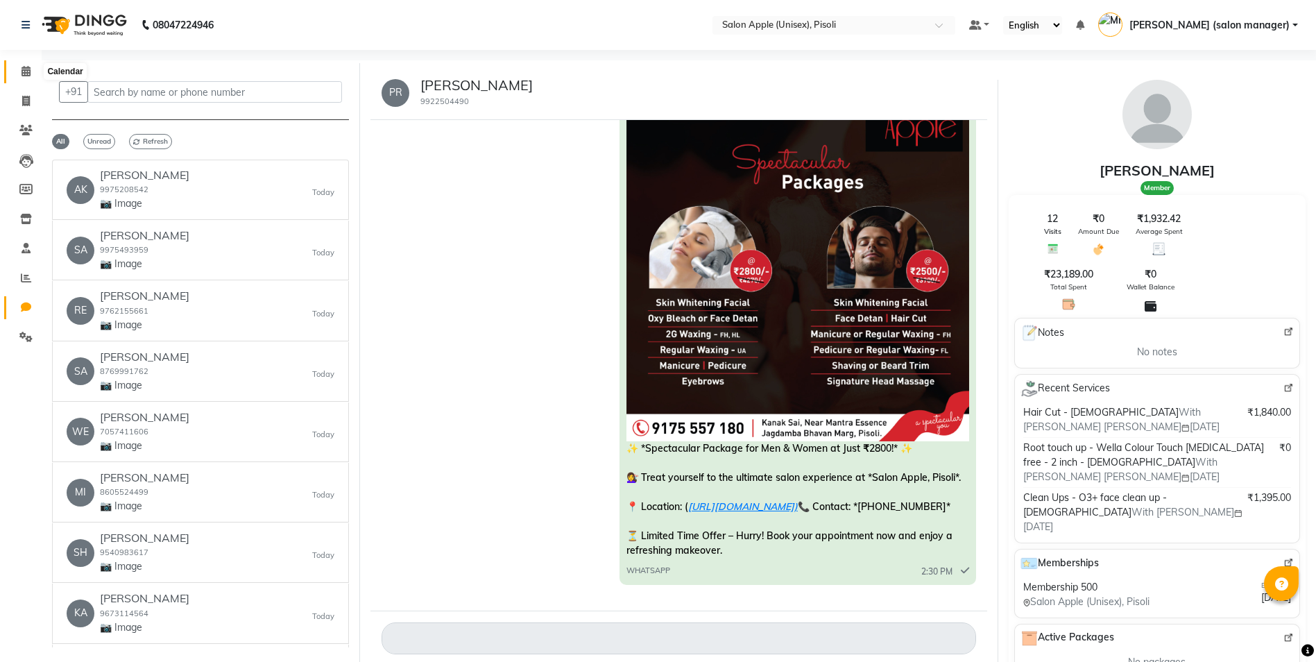
click at [24, 65] on span at bounding box center [26, 72] width 24 height 16
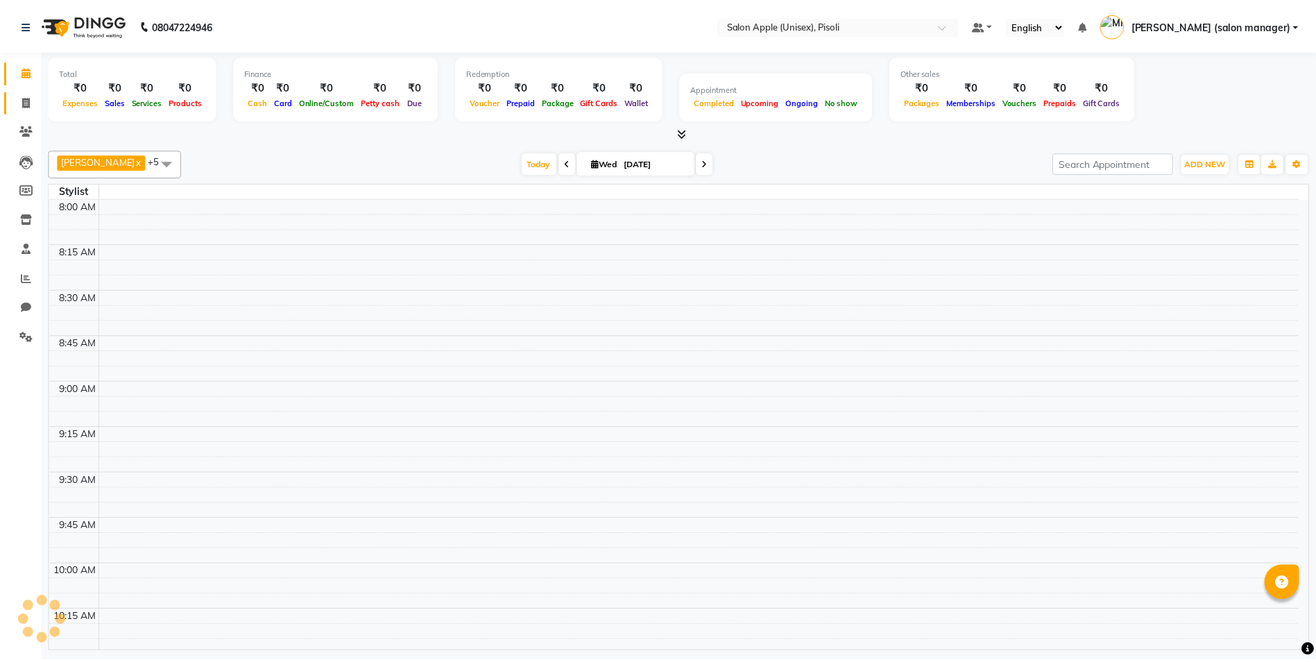
scroll to position [1100, 0]
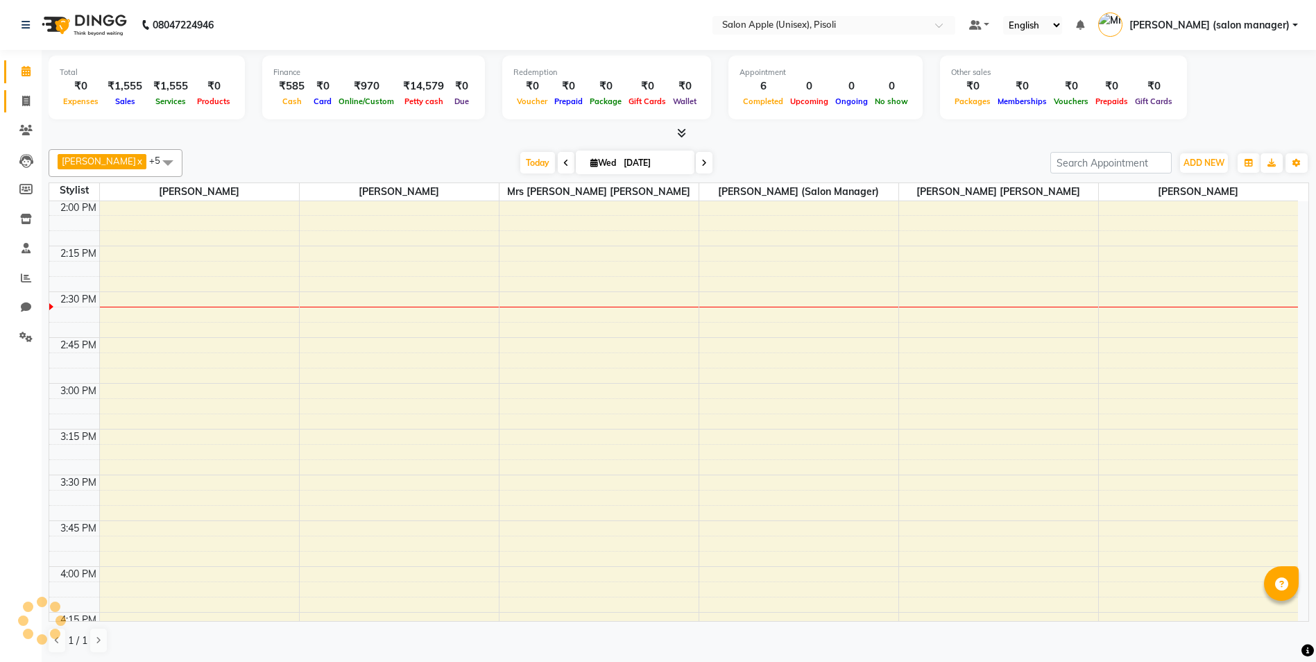
click at [24, 109] on link "Invoice" at bounding box center [20, 101] width 33 height 23
select select "service"
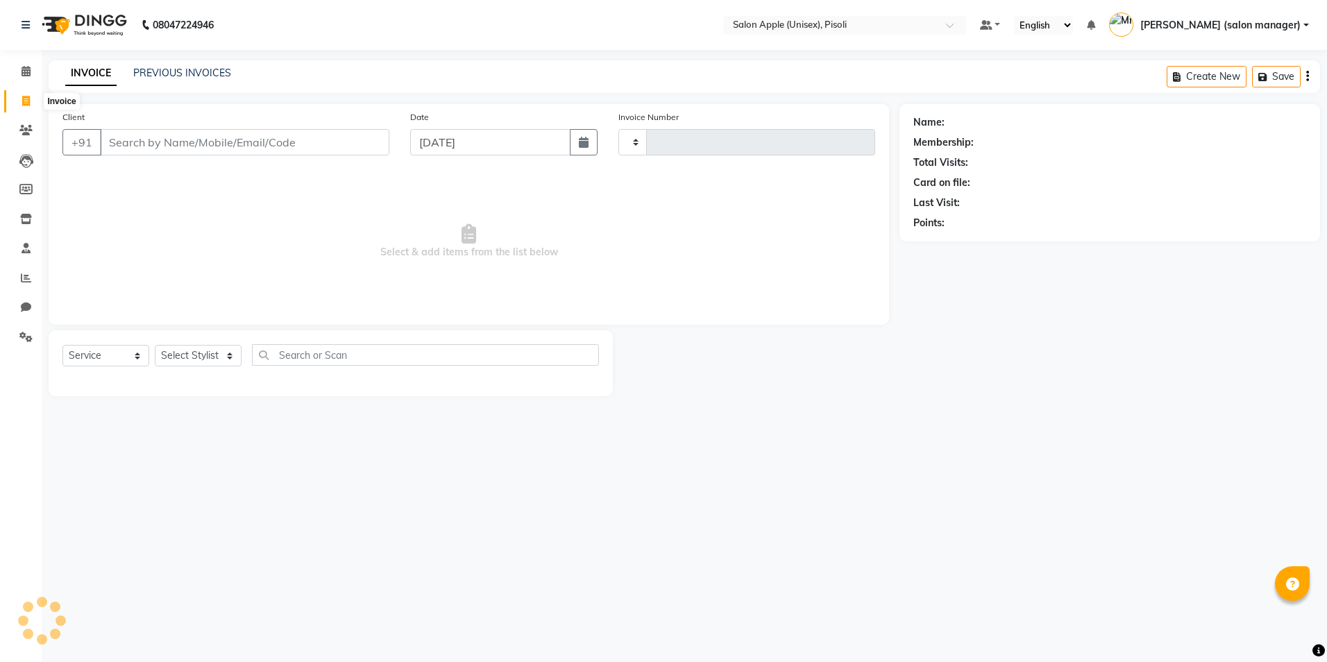
type input "0845"
select select "5282"
click at [26, 67] on icon at bounding box center [26, 71] width 9 height 10
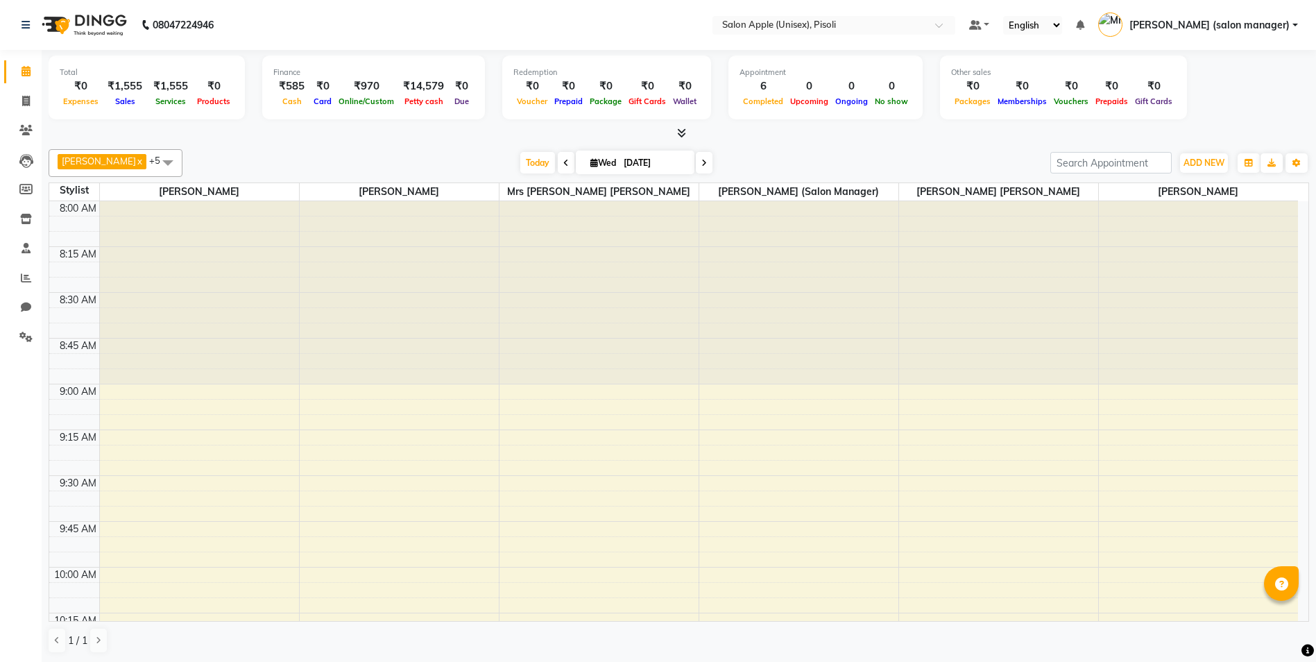
click at [681, 134] on icon at bounding box center [681, 133] width 9 height 10
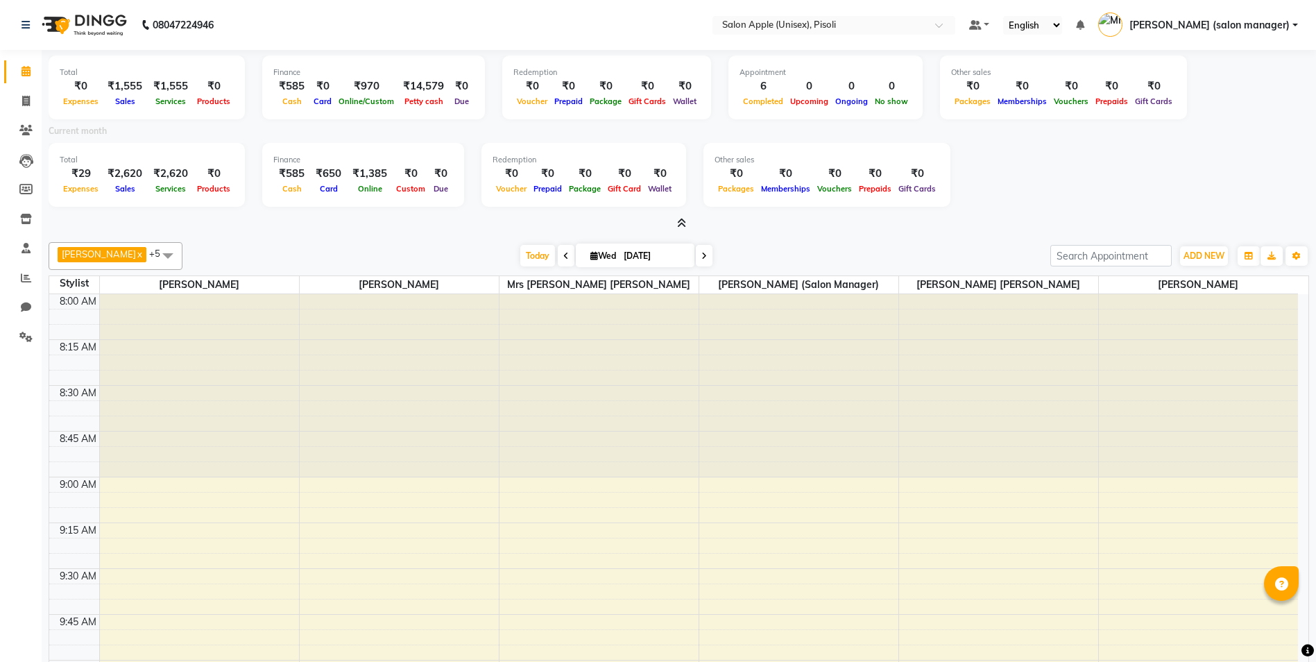
click at [681, 221] on icon at bounding box center [681, 223] width 9 height 10
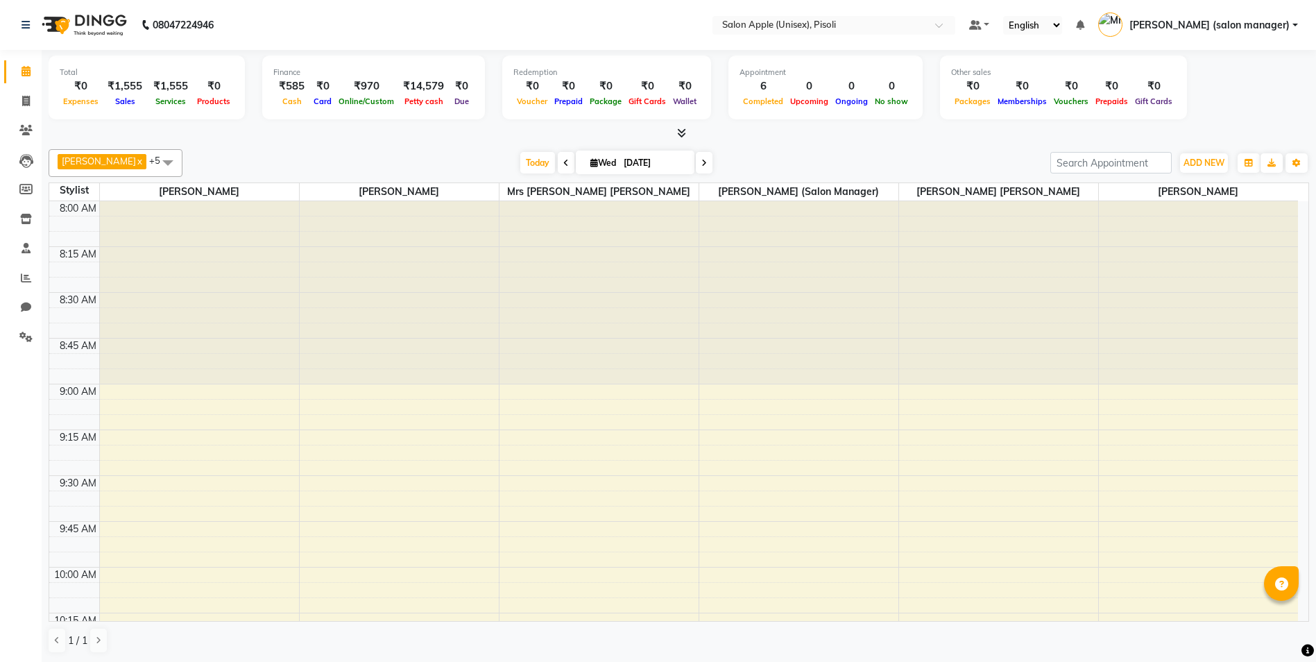
click at [911, 164] on div "[DATE] [DATE]" at bounding box center [616, 163] width 854 height 21
click at [680, 134] on icon at bounding box center [681, 133] width 9 height 10
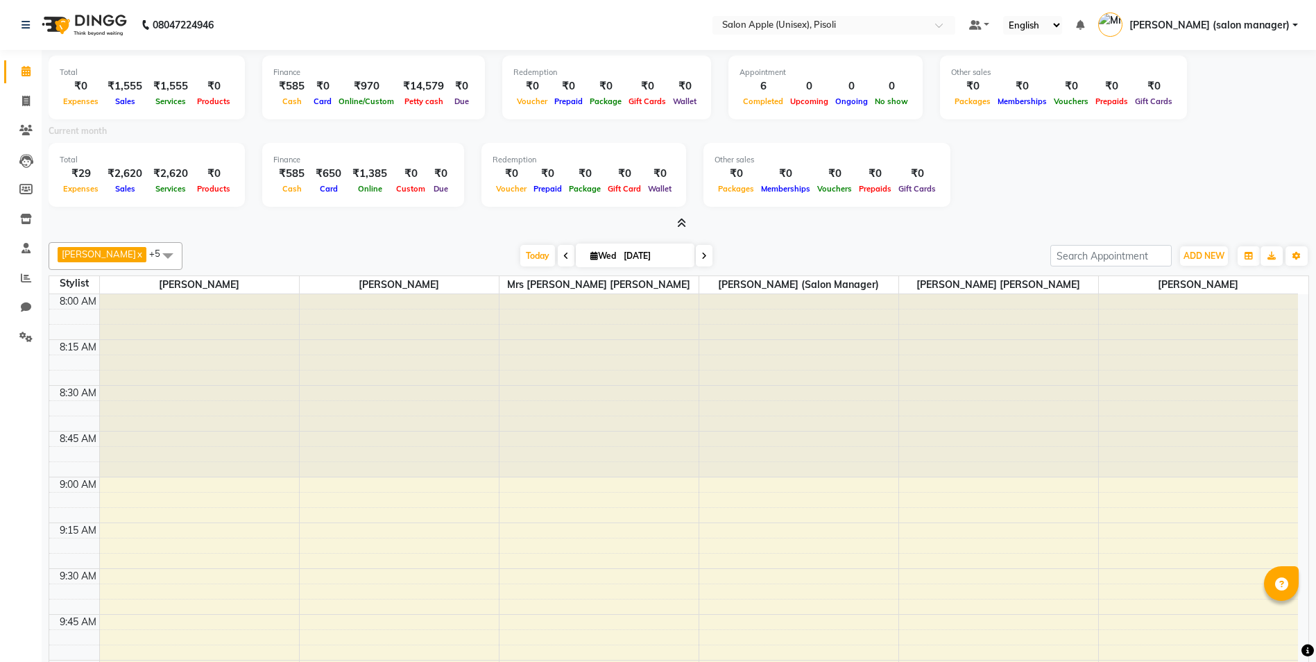
click at [681, 221] on icon at bounding box center [681, 223] width 9 height 10
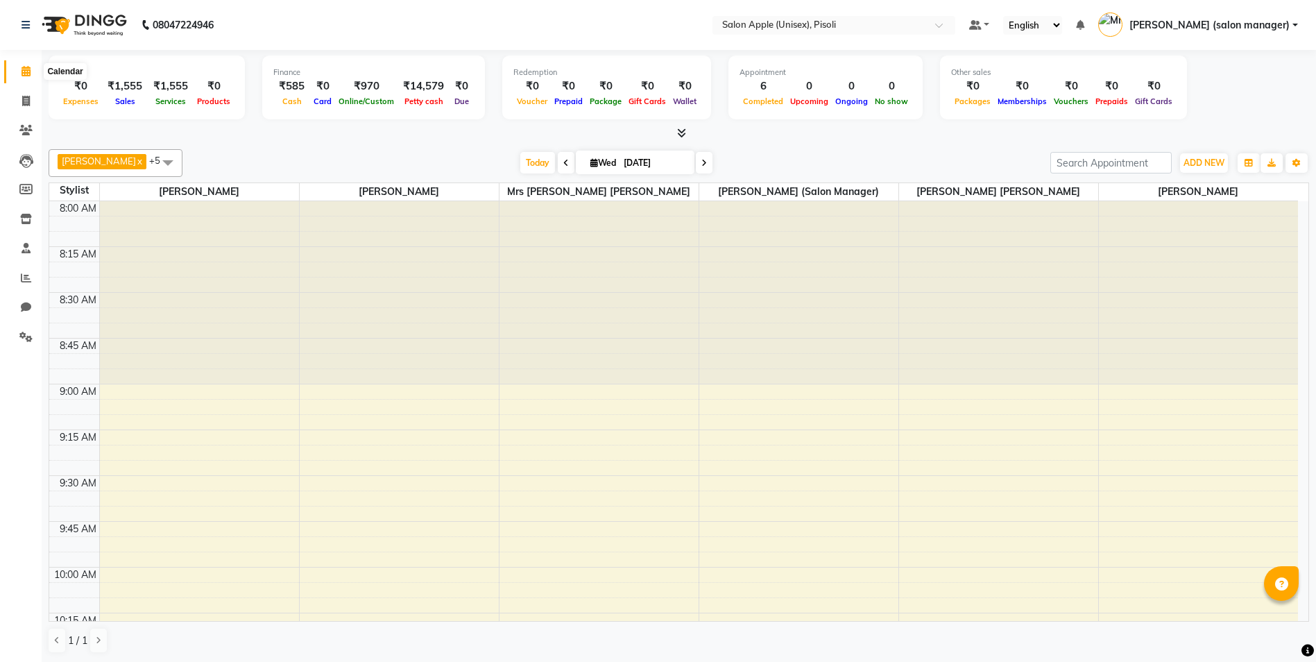
click at [27, 74] on icon at bounding box center [26, 71] width 9 height 10
click at [27, 67] on icon at bounding box center [26, 71] width 9 height 10
click at [26, 103] on icon at bounding box center [26, 101] width 8 height 10
select select "service"
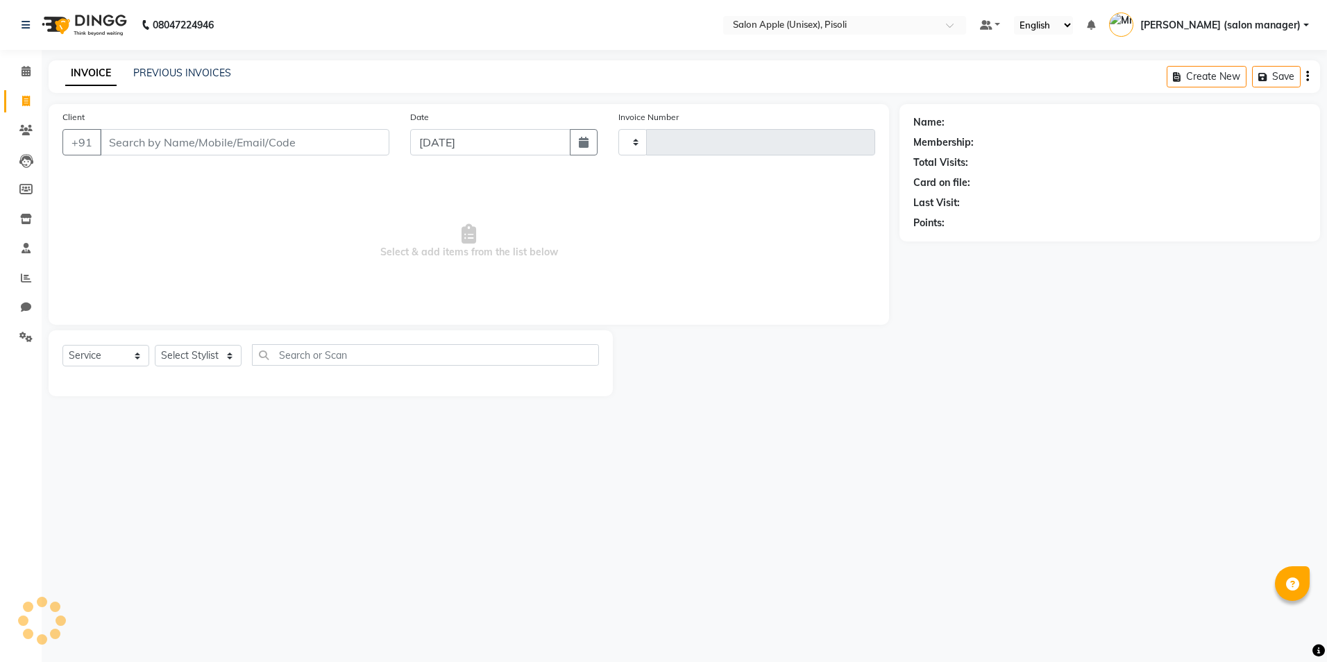
type input "0845"
select select "5282"
click at [26, 70] on icon at bounding box center [26, 71] width 9 height 10
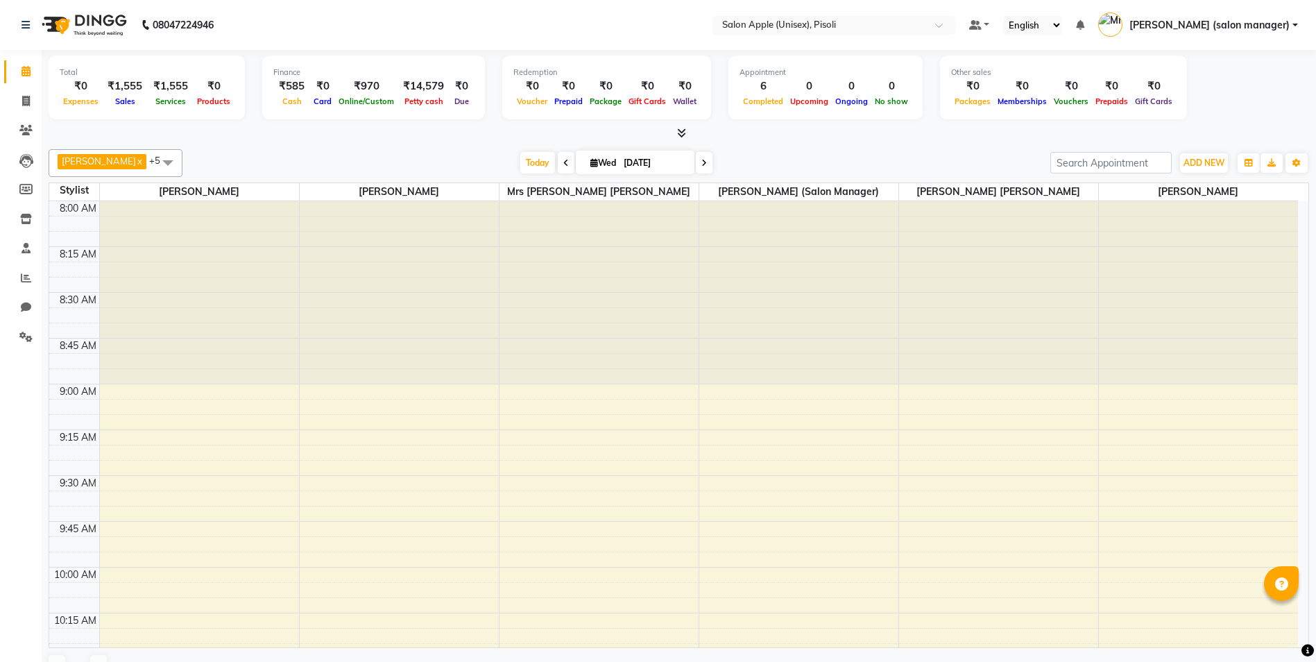
scroll to position [1100, 0]
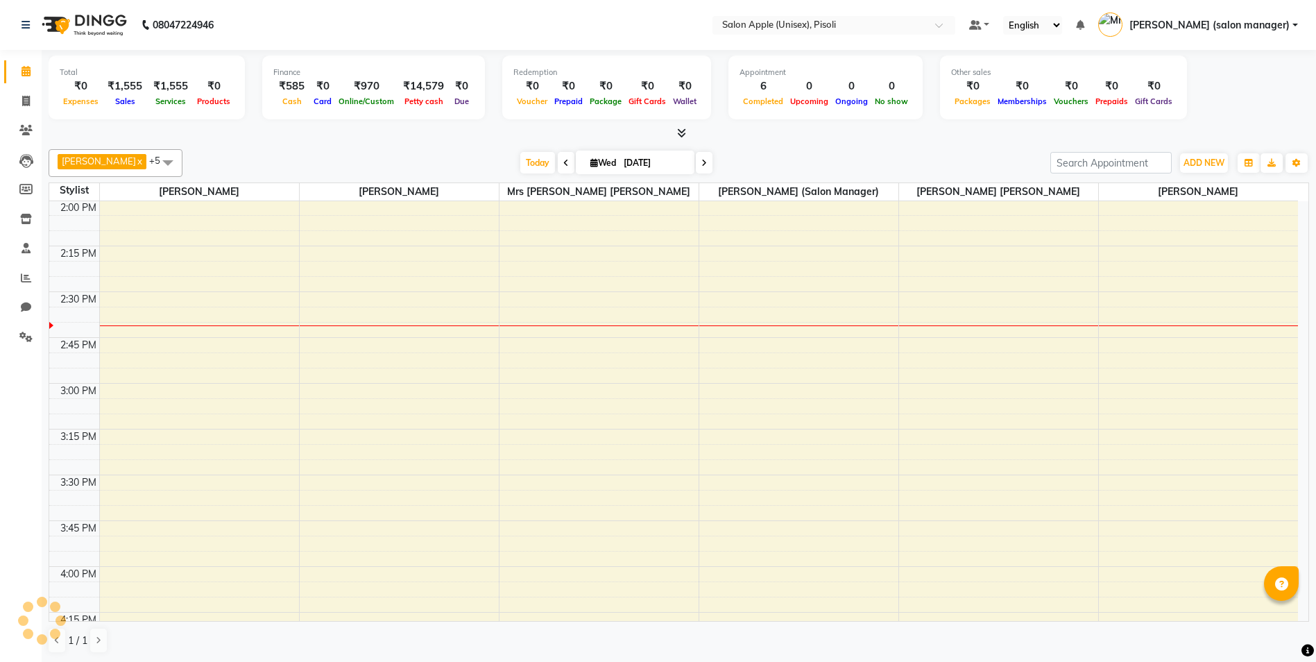
click at [684, 133] on icon at bounding box center [681, 133] width 9 height 10
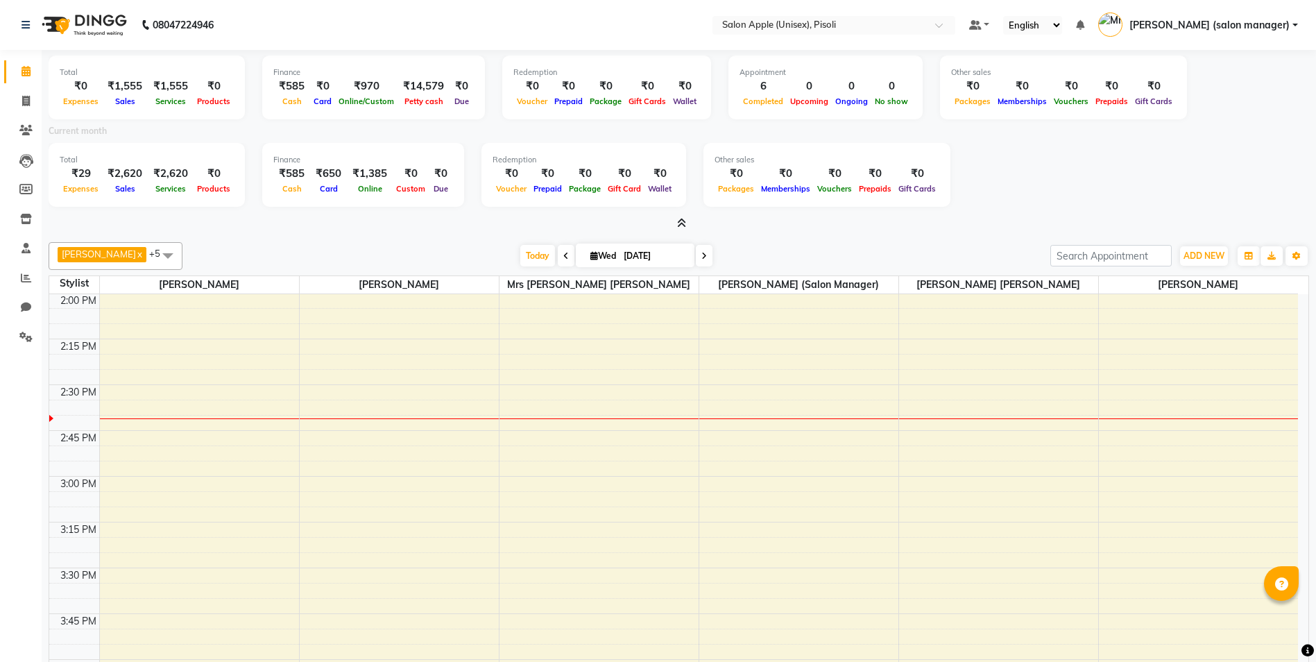
click at [682, 220] on icon at bounding box center [681, 223] width 9 height 10
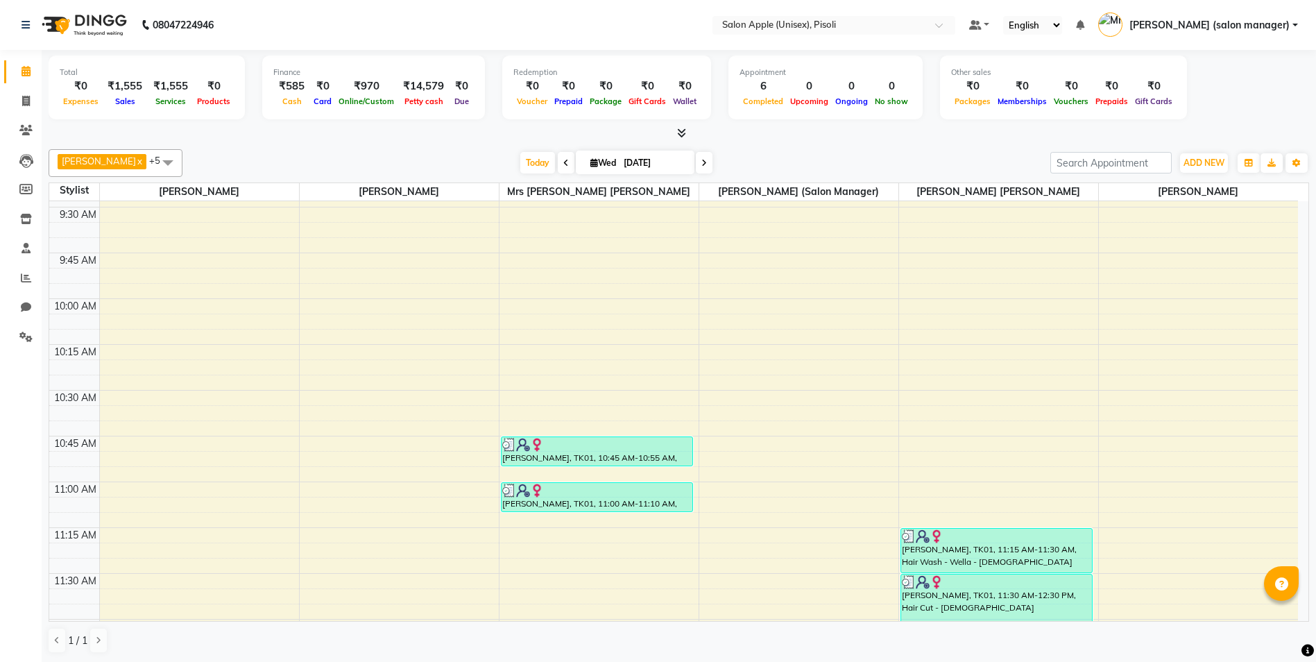
scroll to position [267, 0]
click at [24, 312] on icon at bounding box center [26, 307] width 10 height 10
select select "100"
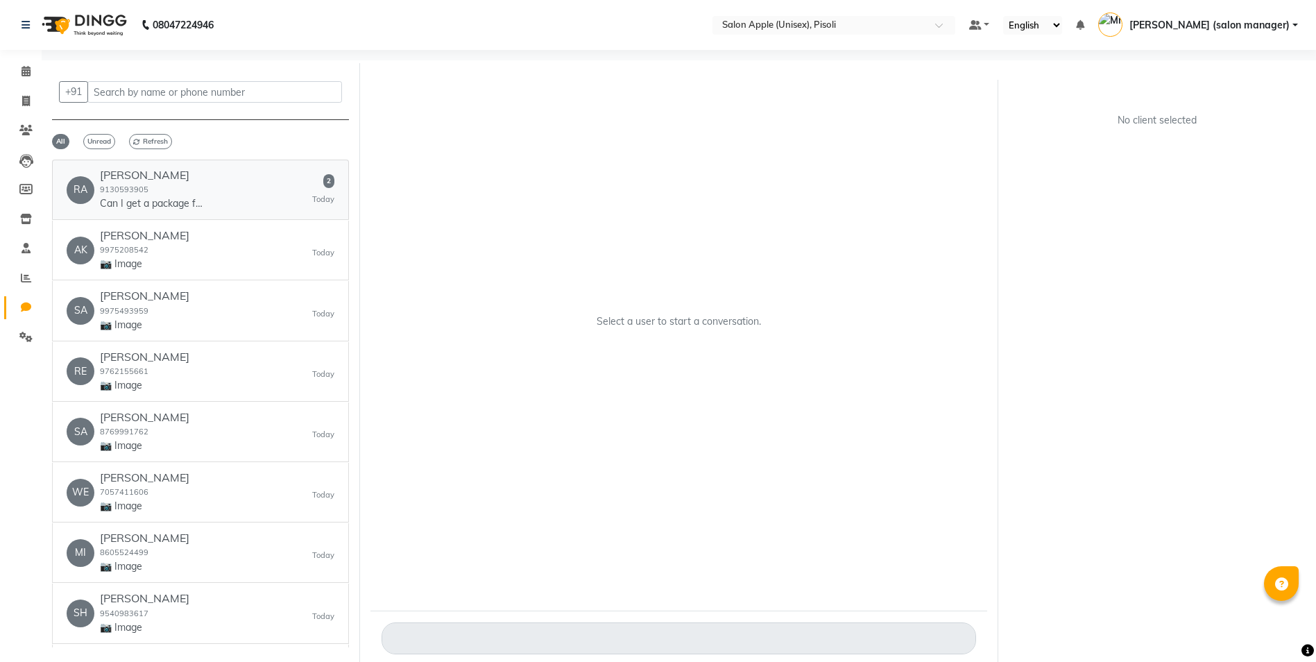
click at [211, 179] on div "RA [PERSON_NAME] 9130593905 Can I get a package for this? 2 [DATE]" at bounding box center [201, 190] width 268 height 42
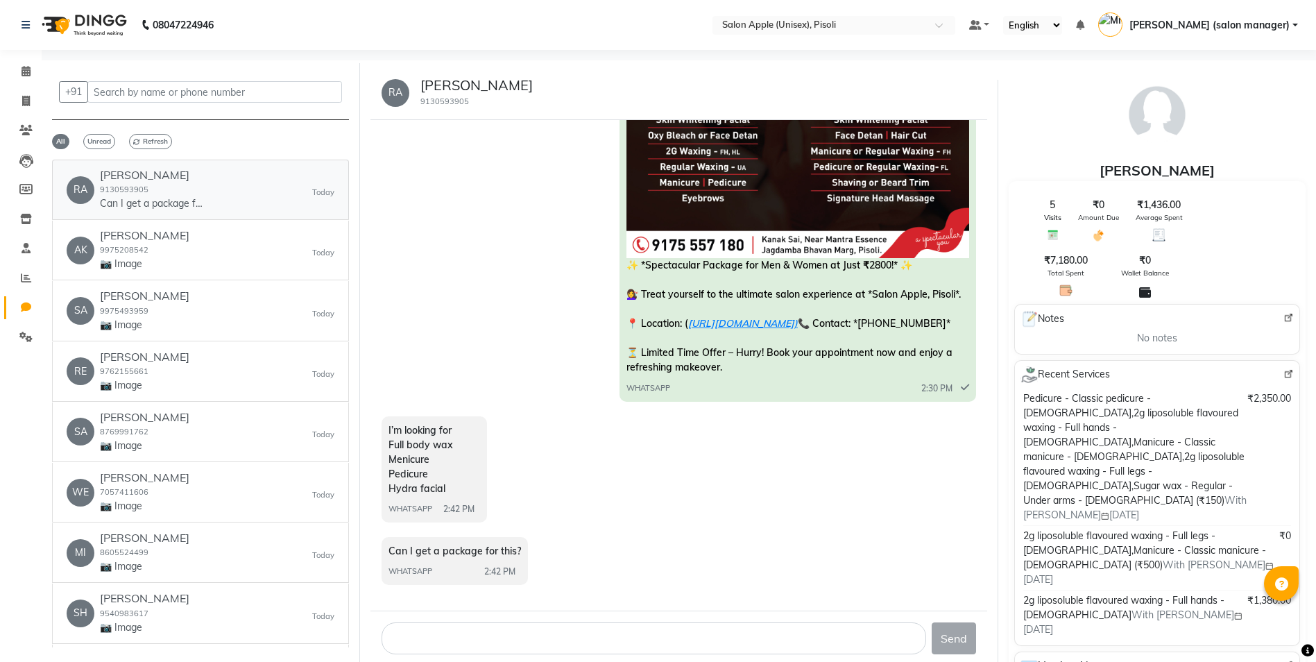
scroll to position [10, 0]
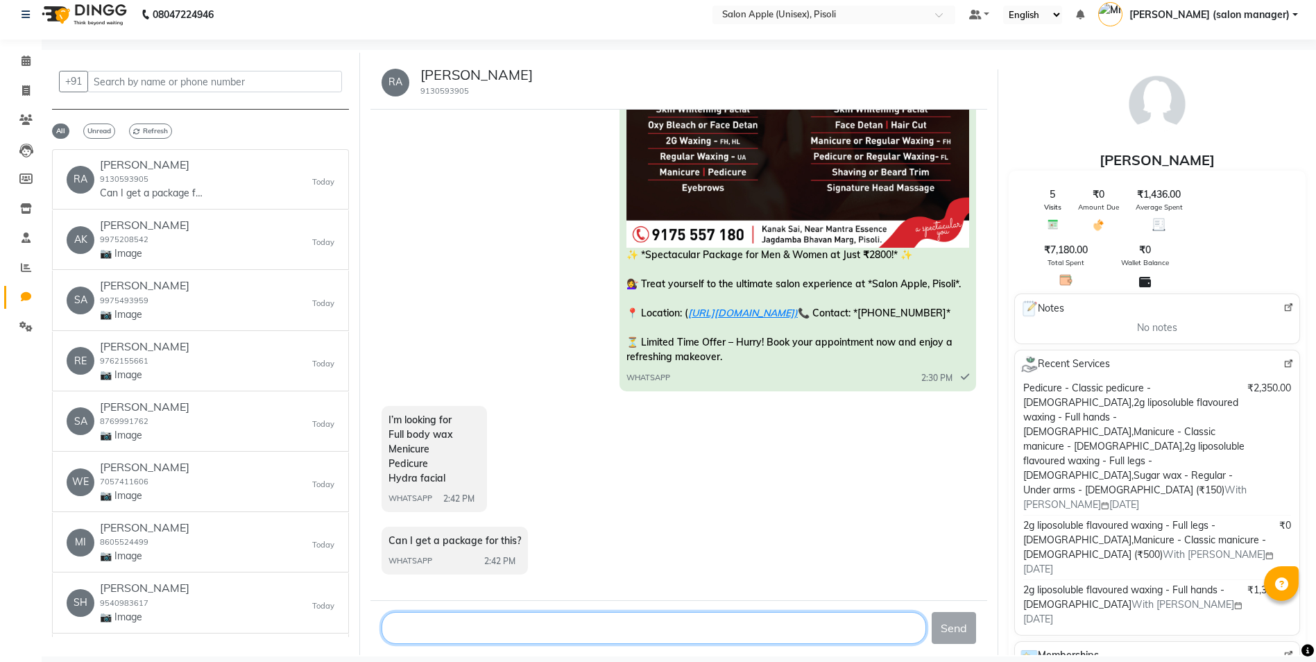
click at [436, 633] on textarea at bounding box center [654, 628] width 545 height 32
type textarea "YES"
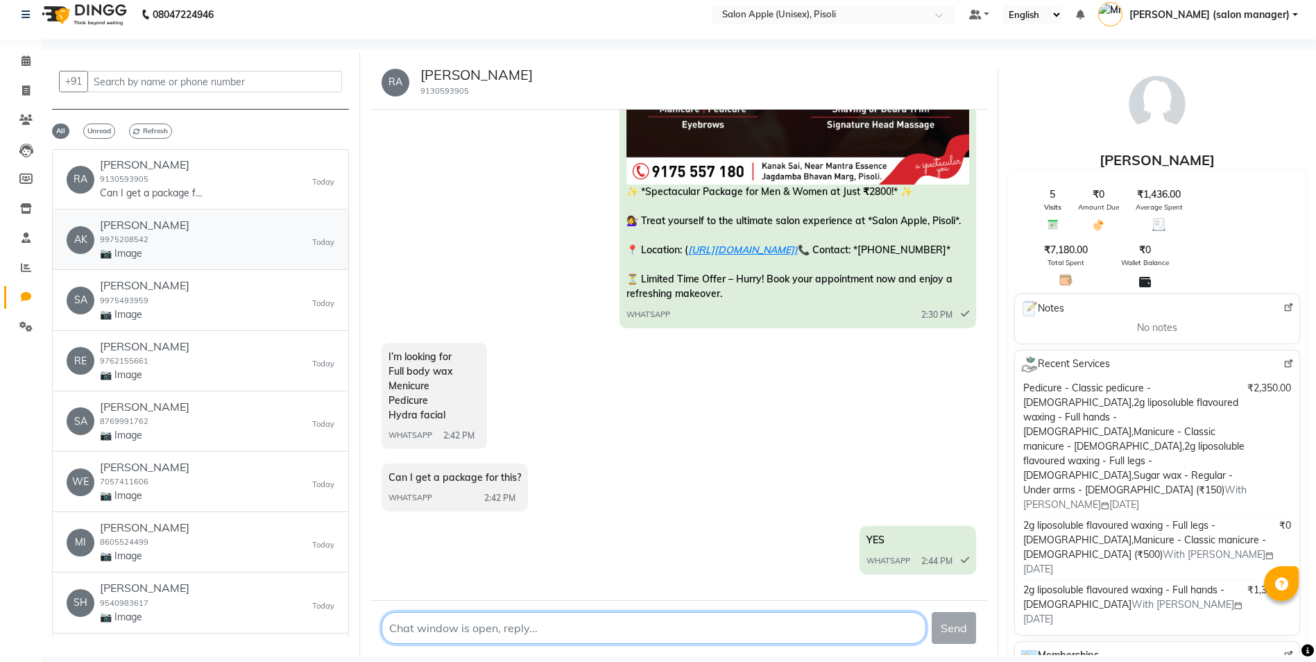
scroll to position [0, 0]
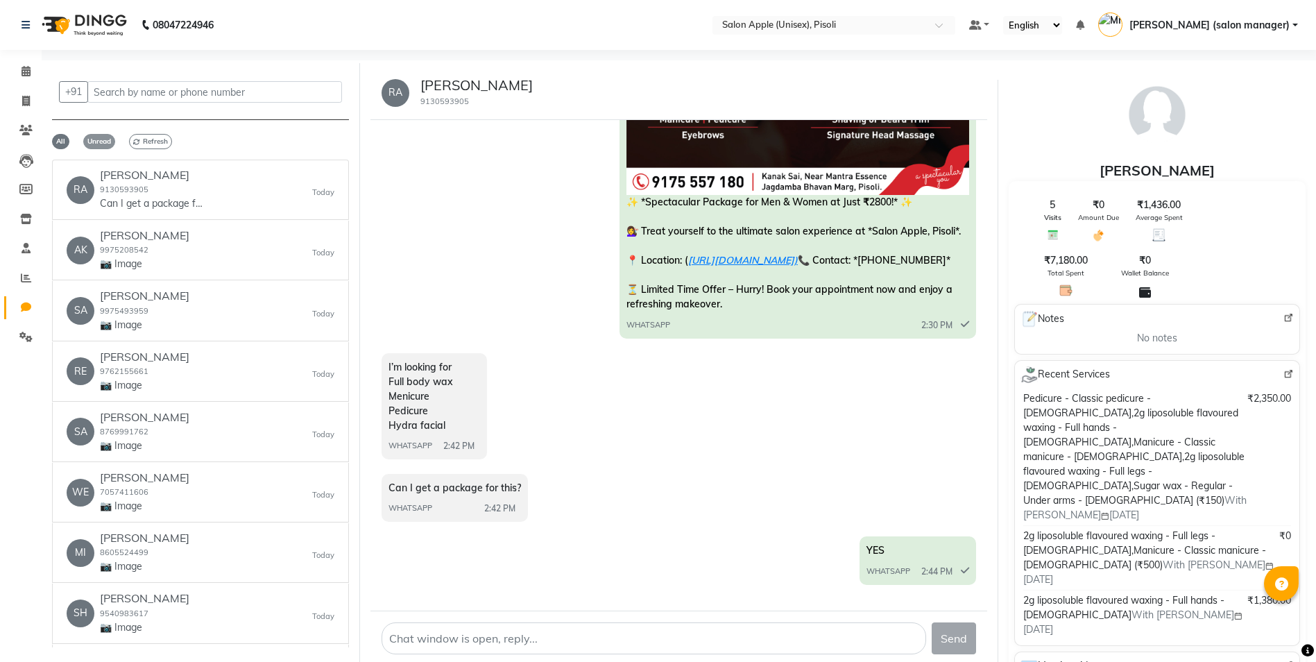
click at [92, 144] on span "Unread" at bounding box center [99, 141] width 32 height 15
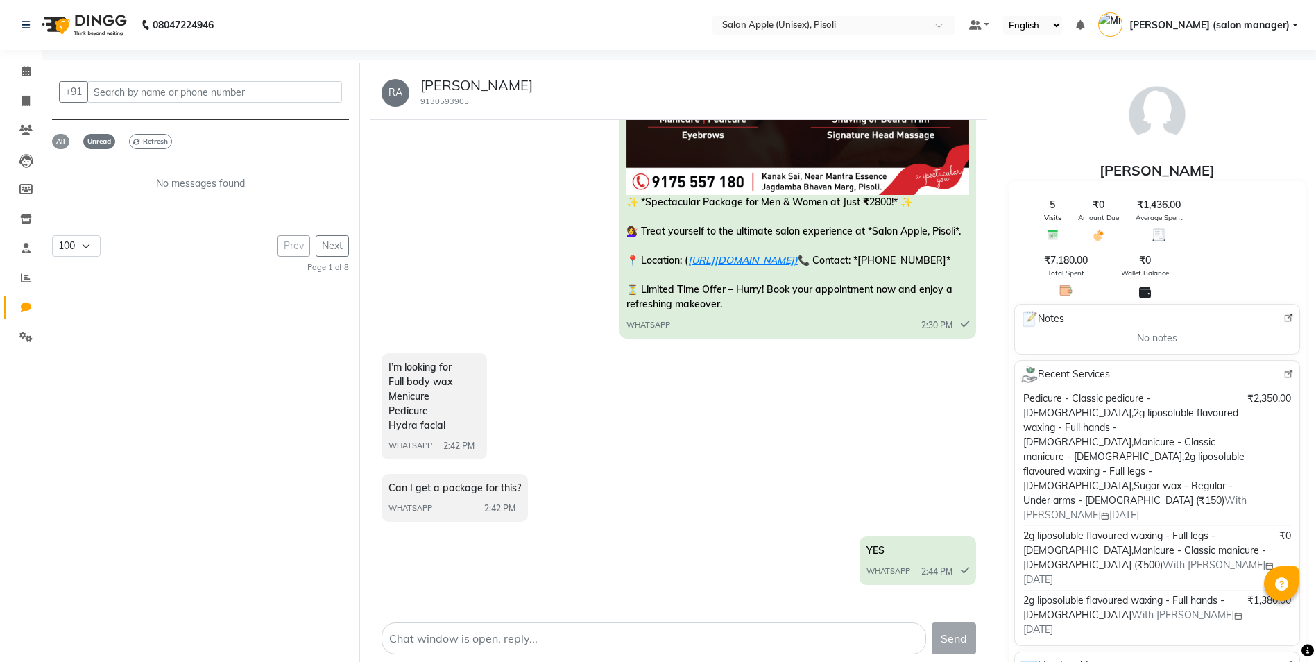
click at [54, 144] on span "All" at bounding box center [60, 141] width 17 height 15
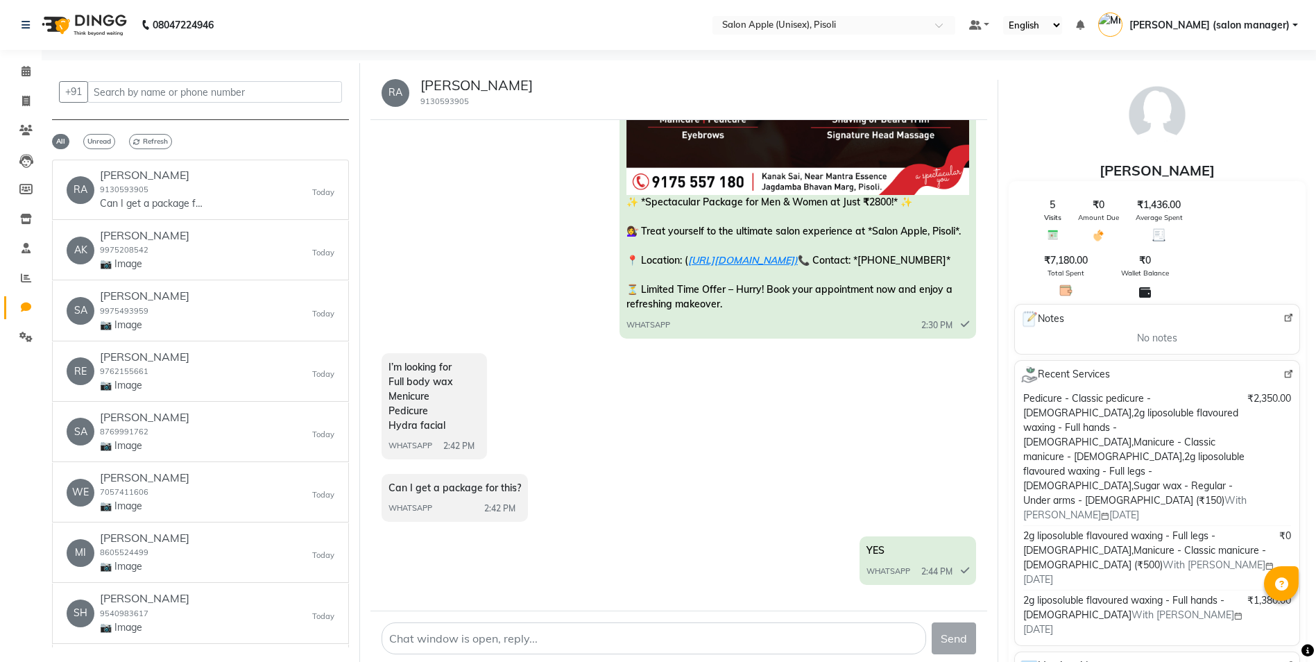
click at [468, 427] on div "I’m looking for Full body wax Menicure Pedicure Hydra facial WHATSAPP 2:42 PM" at bounding box center [434, 406] width 105 height 106
click at [454, 418] on div "I’m looking for Full body wax Menicure Pedicure Hydra facial WHATSAPP 2:42 PM" at bounding box center [434, 406] width 105 height 106
drag, startPoint x: 389, startPoint y: 383, endPoint x: 448, endPoint y: 449, distance: 88.9
click at [448, 449] on div "I’m looking for Full body wax Menicure Pedicure Hydra facial WHATSAPP 2:42 PM" at bounding box center [434, 406] width 105 height 106
drag, startPoint x: 443, startPoint y: 418, endPoint x: 390, endPoint y: 311, distance: 119.8
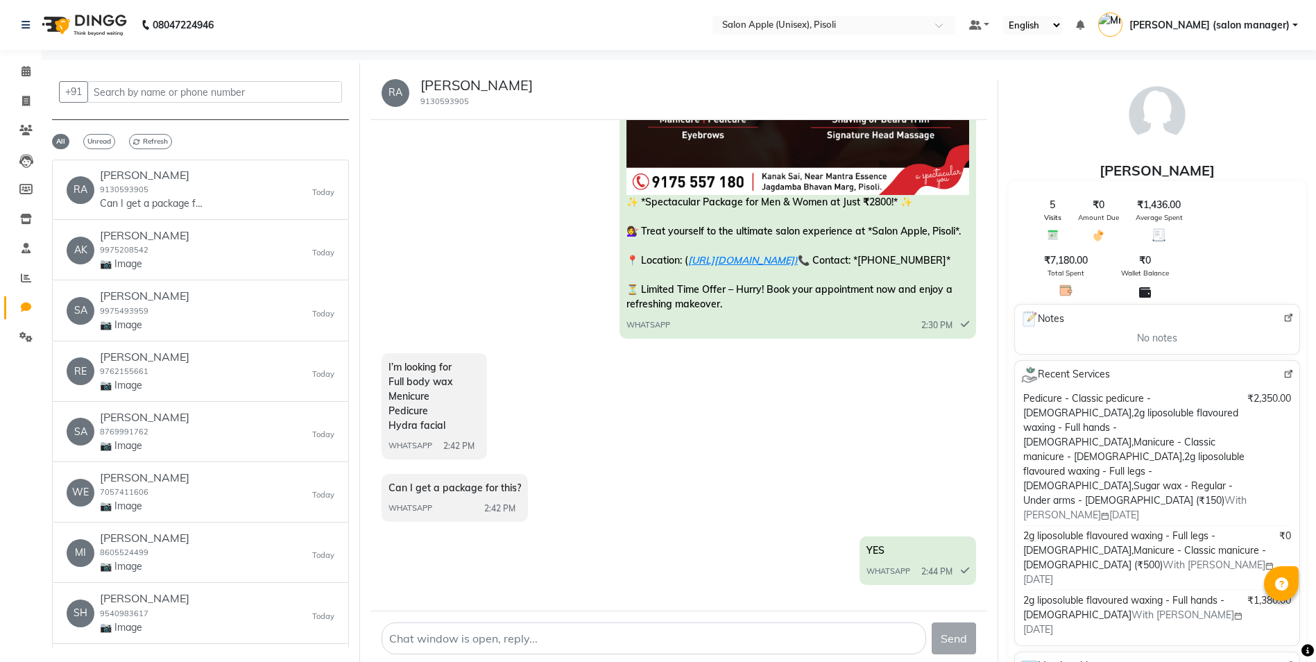
click at [395, 302] on div "✨ *Spectacular Package for Men & Women at Just ₹2800!* ✨ 💇‍♀️ Treat yourself to…" at bounding box center [679, 94] width 595 height 497
drag, startPoint x: 386, startPoint y: 385, endPoint x: 448, endPoint y: 454, distance: 92.8
click at [448, 454] on div "I’m looking for Full body wax Menicure Pedicure Hydra facial WHATSAPP 2:42 PM" at bounding box center [434, 406] width 105 height 106
click at [407, 386] on span "I’m looking for Full body wax Menicure Pedicure Hydra facial" at bounding box center [421, 396] width 65 height 71
drag, startPoint x: 390, startPoint y: 386, endPoint x: 448, endPoint y: 446, distance: 82.9
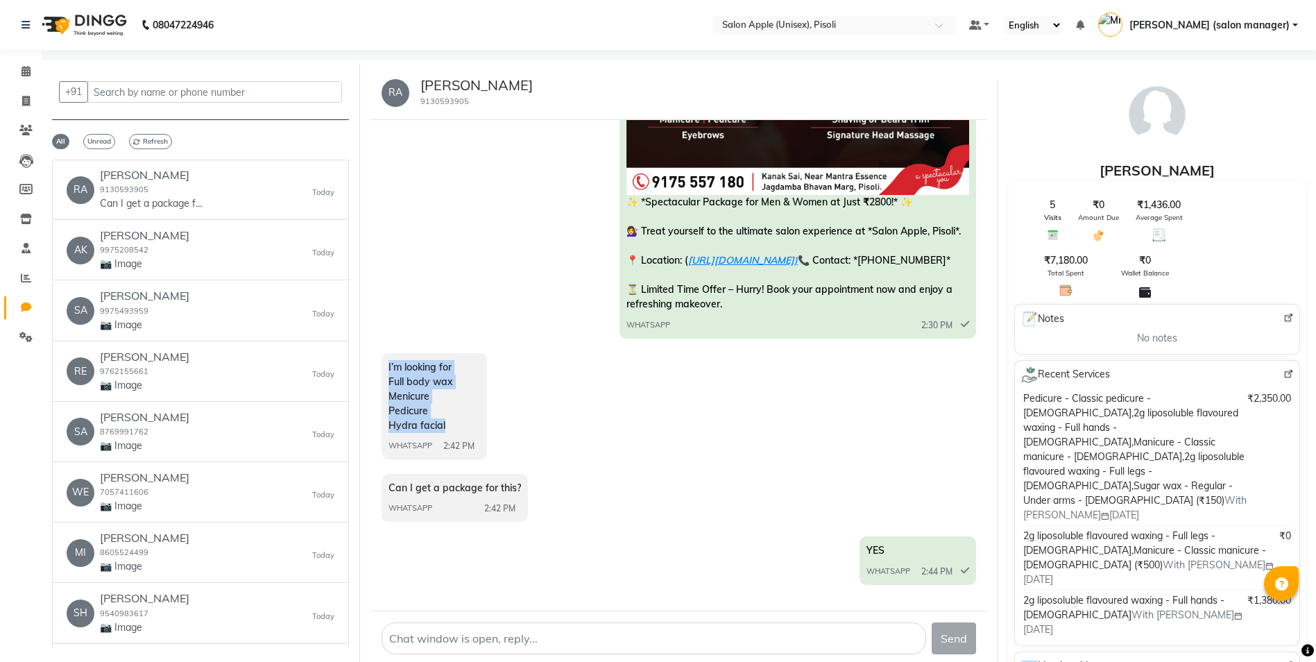
click at [448, 446] on div "I’m looking for Full body wax Menicure Pedicure Hydra facial WHATSAPP 2:42 PM" at bounding box center [434, 406] width 105 height 106
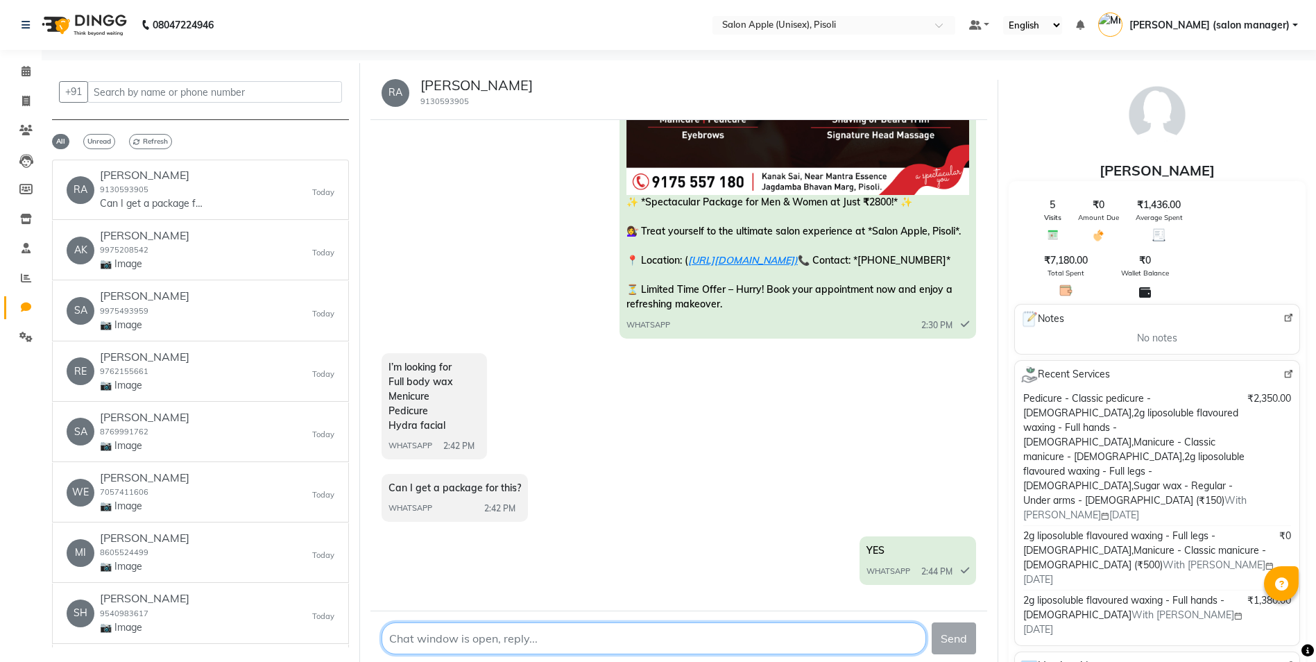
click at [449, 645] on textarea at bounding box center [654, 638] width 545 height 32
click at [481, 445] on div "I’m looking for Full body wax Menicure Pedicure Hydra facial WHATSAPP 2:42 PM" at bounding box center [434, 406] width 105 height 106
click at [479, 444] on div "I’m looking for Full body wax Menicure Pedicure Hydra facial WHATSAPP 2:42 PM" at bounding box center [434, 406] width 105 height 106
drag, startPoint x: 427, startPoint y: 407, endPoint x: 443, endPoint y: 408, distance: 16.7
click at [443, 408] on span "I’m looking for Full body wax Menicure Pedicure Hydra facial" at bounding box center [421, 396] width 65 height 71
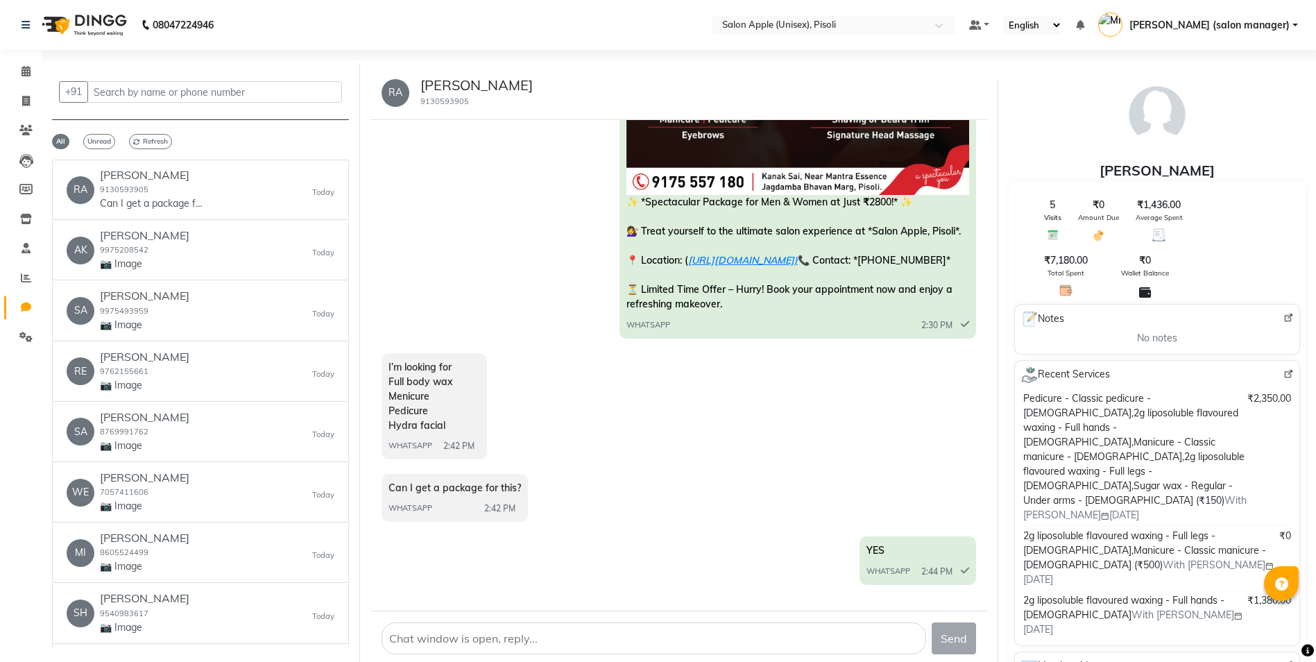
click at [418, 420] on span "I’m looking for Full body wax Menicure Pedicure Hydra facial" at bounding box center [421, 396] width 65 height 71
click at [457, 424] on div "I’m looking for Full body wax Menicure Pedicure Hydra facial WHATSAPP 2:42 PM" at bounding box center [434, 406] width 105 height 106
drag, startPoint x: 391, startPoint y: 384, endPoint x: 456, endPoint y: 448, distance: 90.8
click at [456, 448] on div "I’m looking for Full body wax Menicure Pedicure Hydra facial WHATSAPP 2:42 PM" at bounding box center [434, 406] width 105 height 106
click at [487, 633] on textarea at bounding box center [654, 638] width 545 height 32
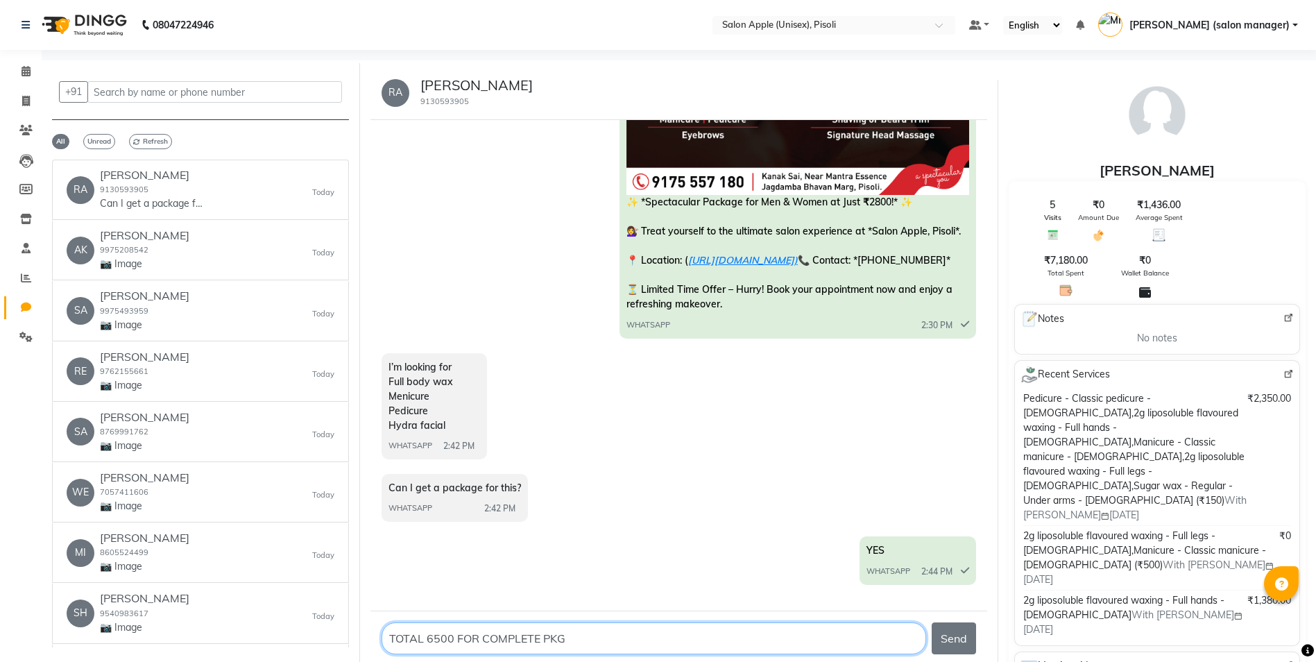
type textarea "TOTAL 6500 FOR COMPLETE PKG"
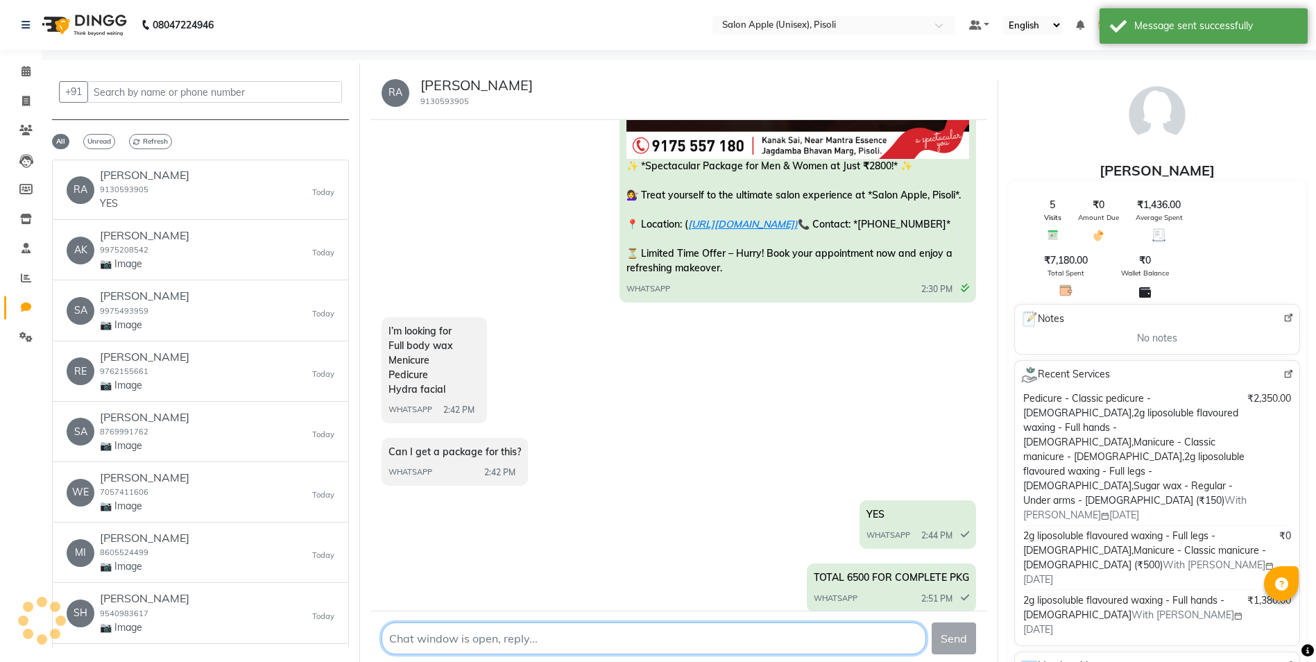
scroll to position [2018, 0]
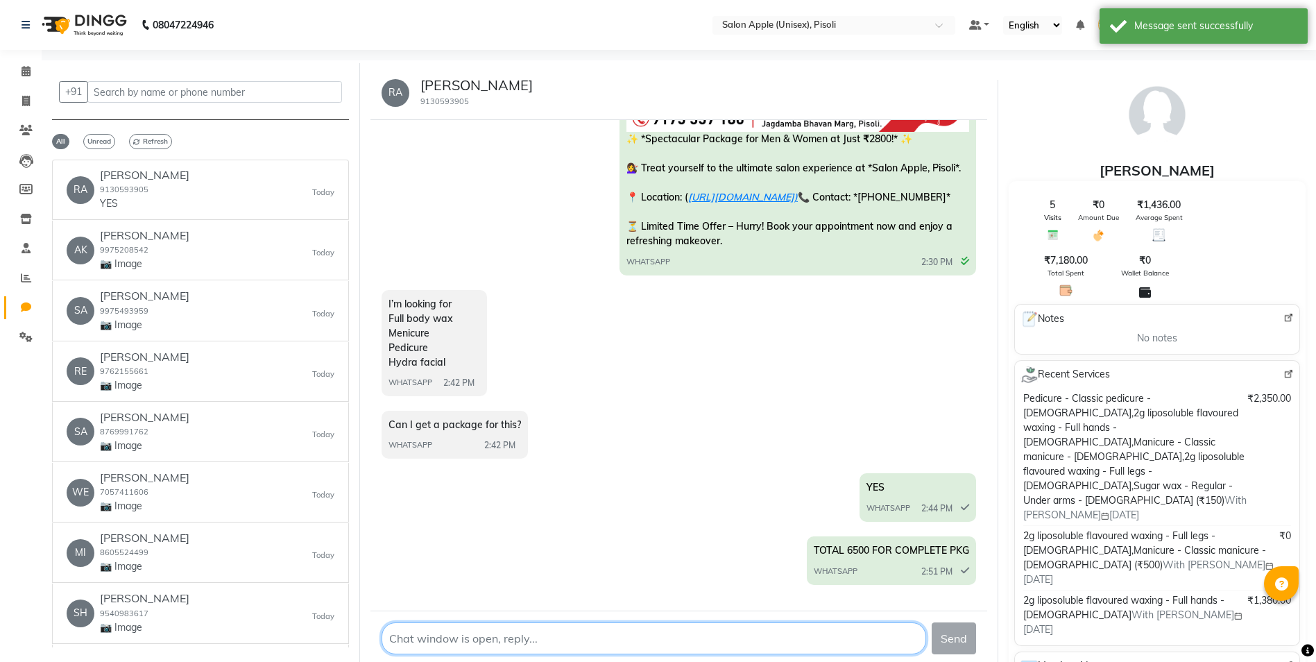
click at [448, 638] on textarea at bounding box center [654, 638] width 545 height 32
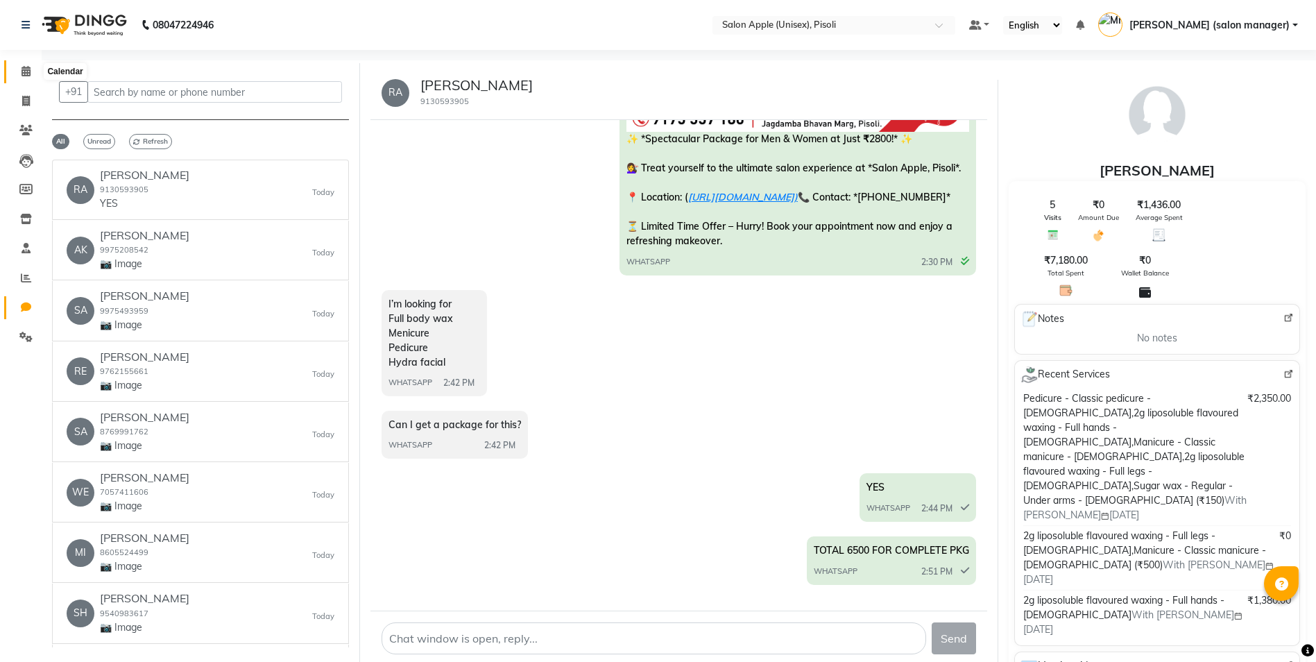
click at [24, 70] on icon at bounding box center [26, 71] width 9 height 10
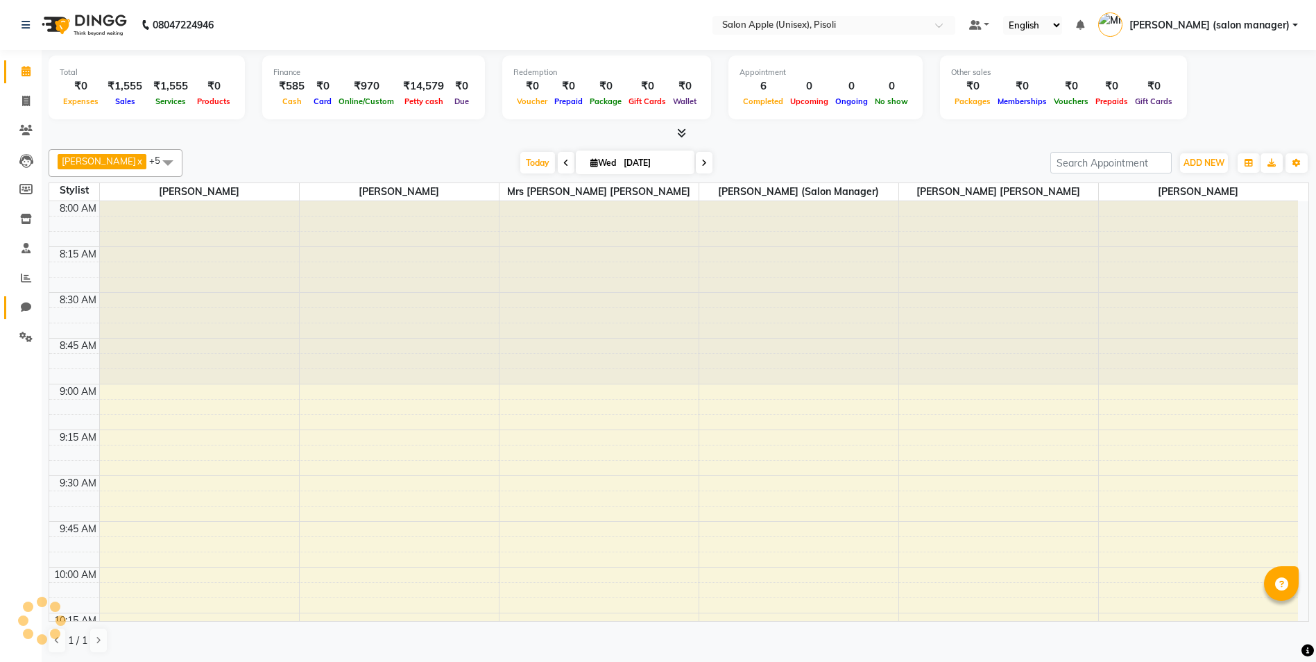
scroll to position [1100, 0]
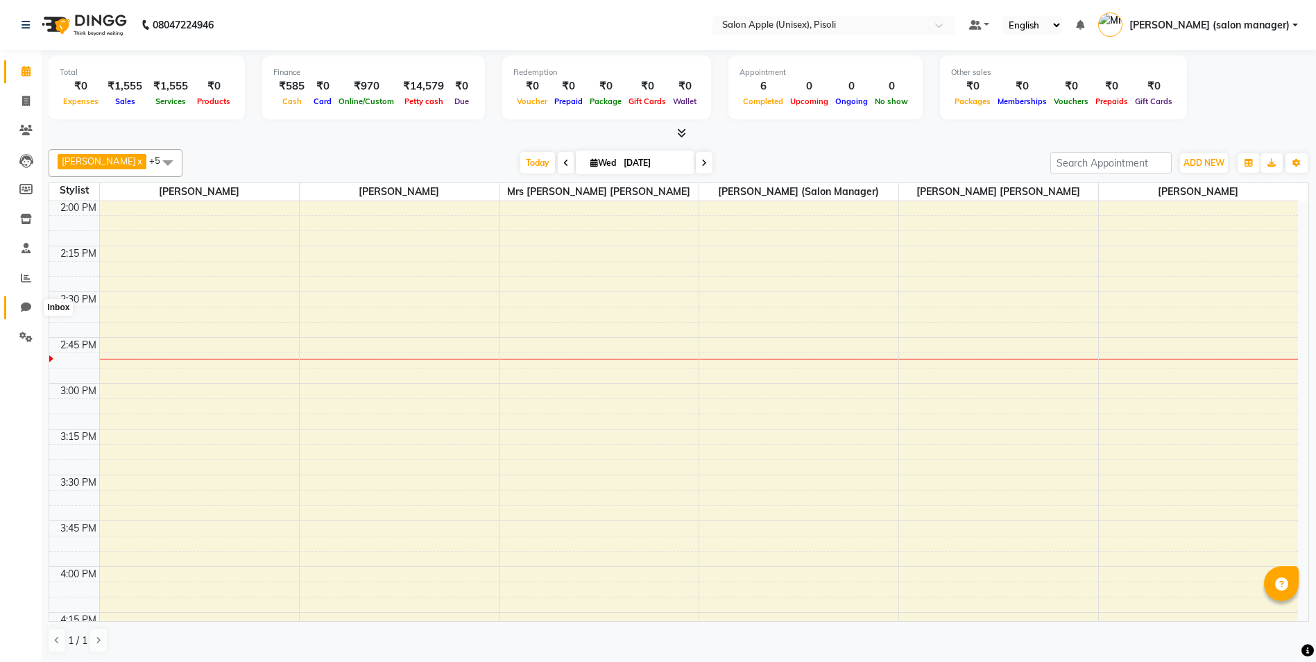
click at [24, 307] on icon at bounding box center [26, 307] width 10 height 10
select select "100"
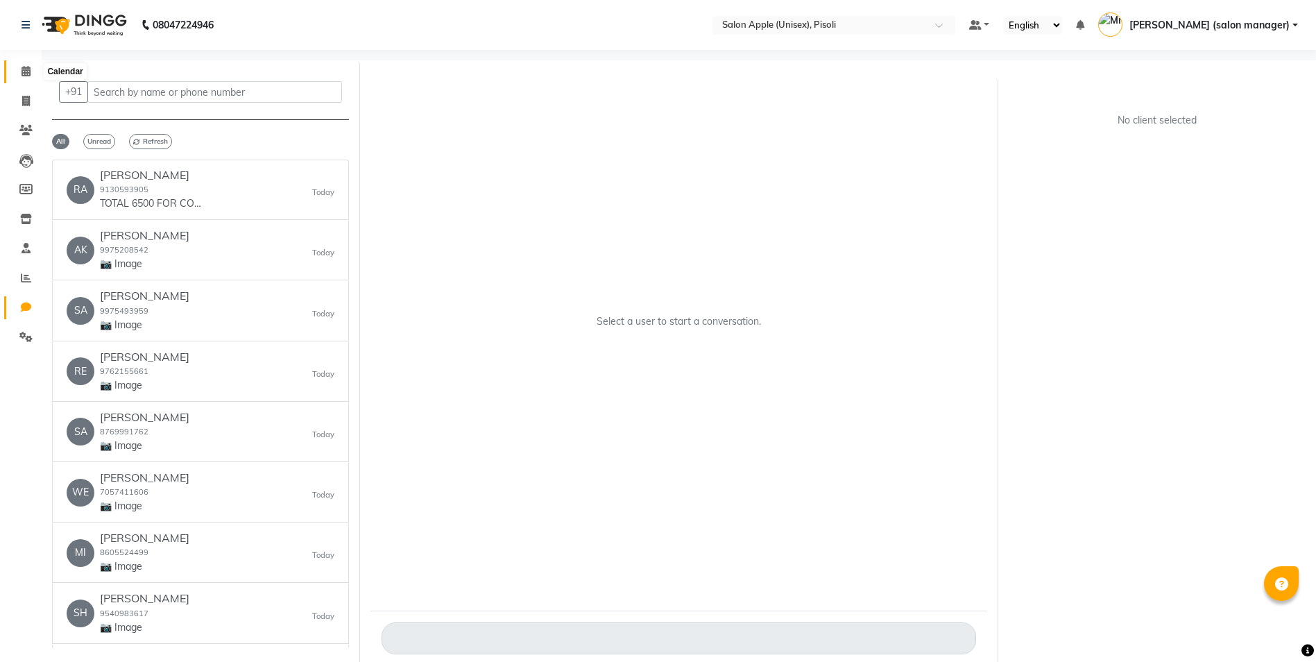
click at [22, 72] on icon at bounding box center [26, 71] width 9 height 10
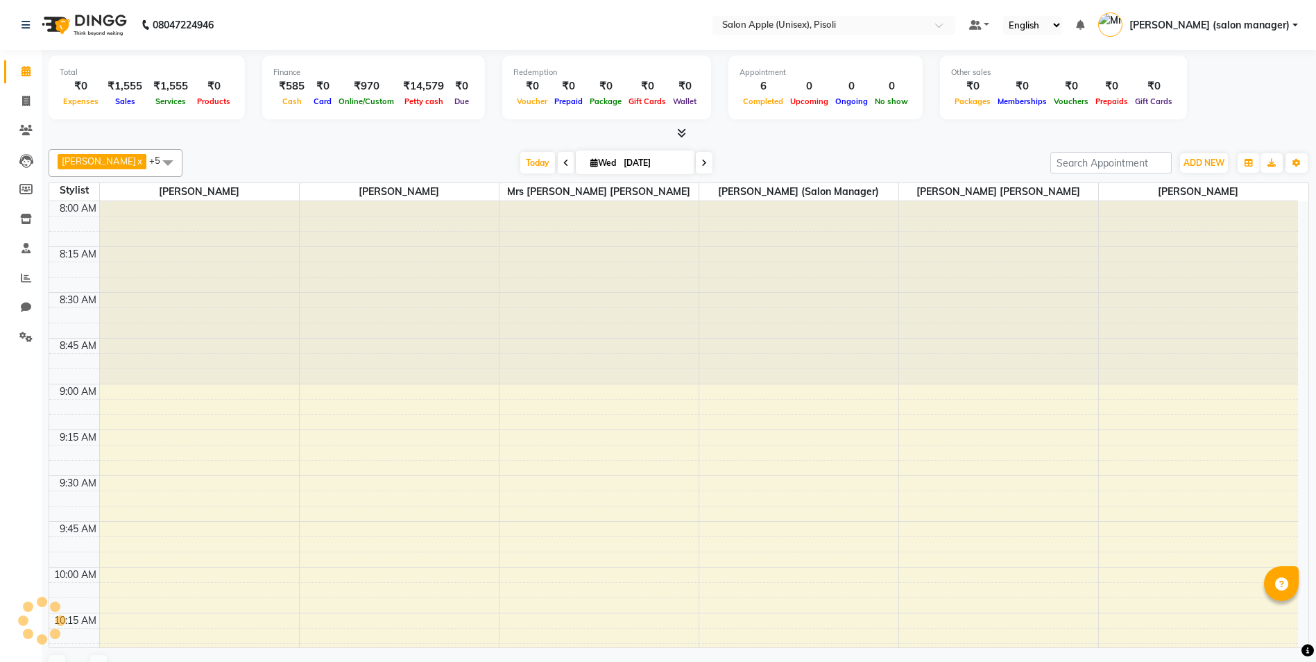
scroll to position [1100, 0]
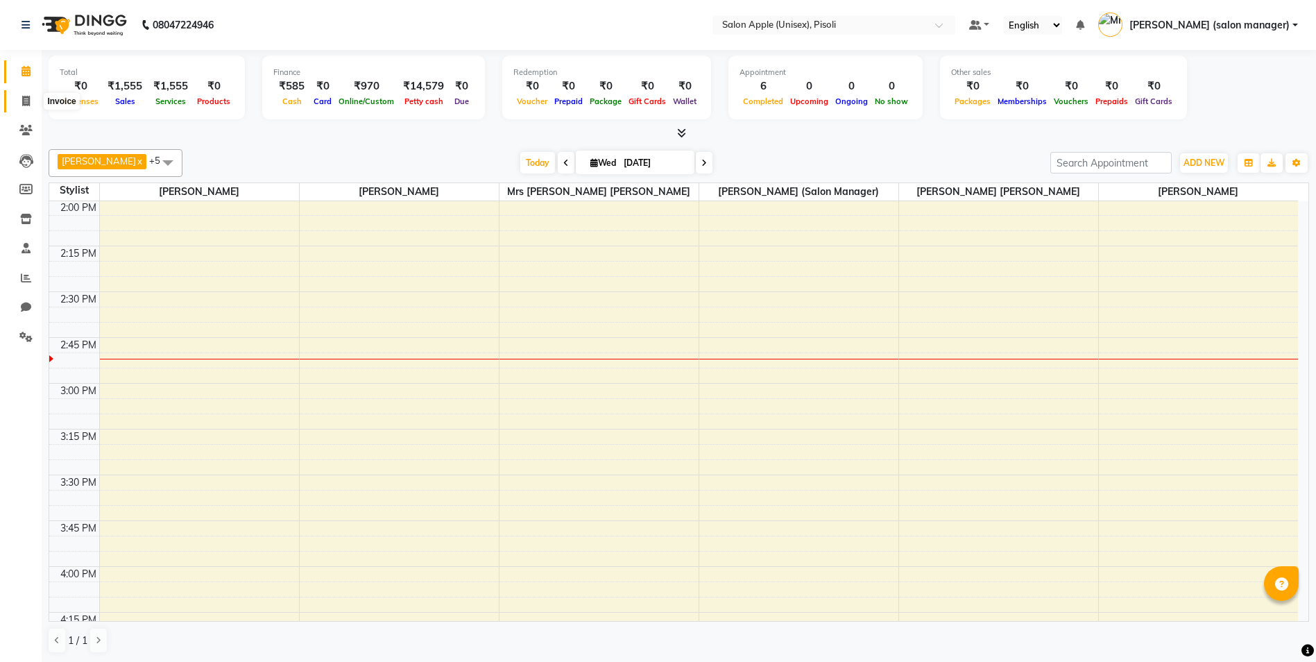
click at [26, 101] on icon at bounding box center [26, 101] width 8 height 10
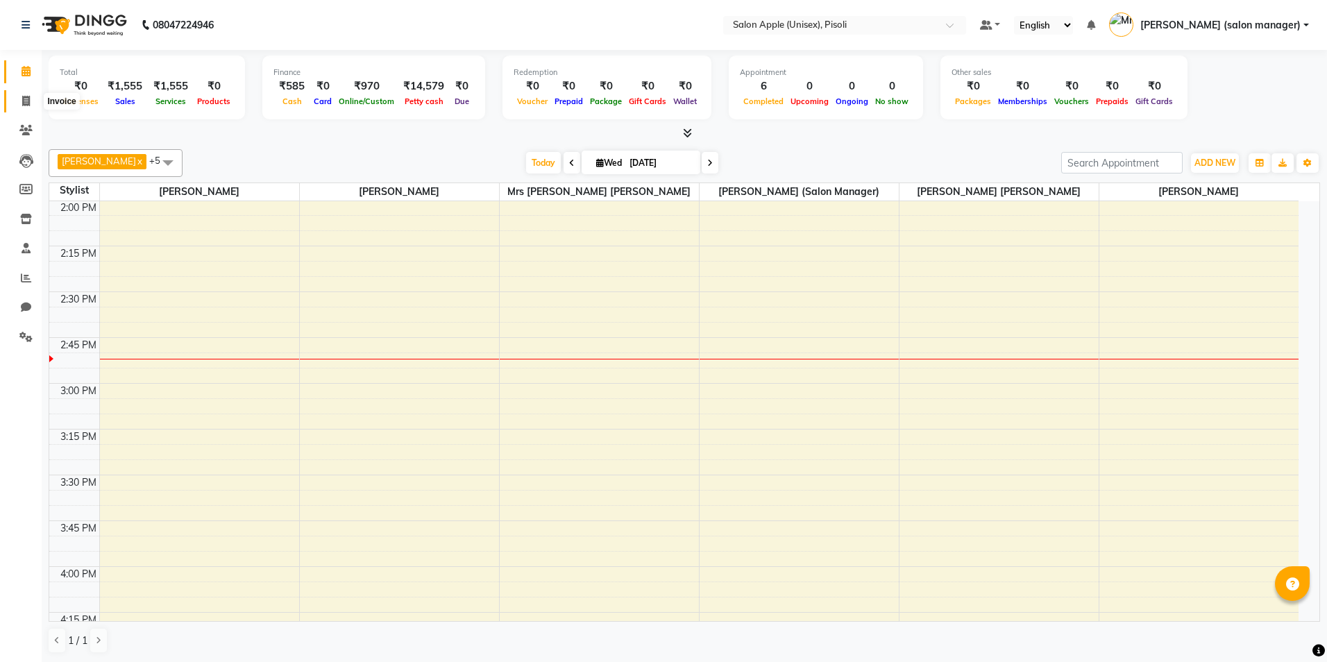
select select "5282"
select select "service"
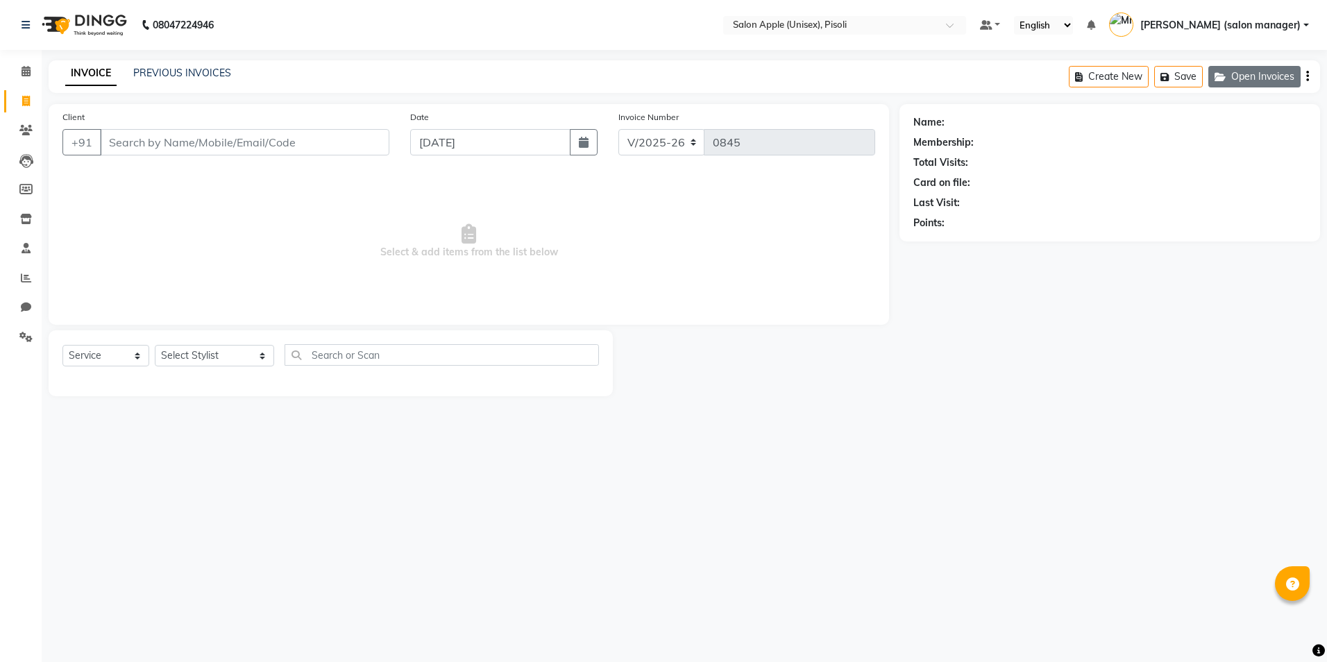
click at [1261, 79] on button "Open Invoices" at bounding box center [1254, 77] width 92 height 22
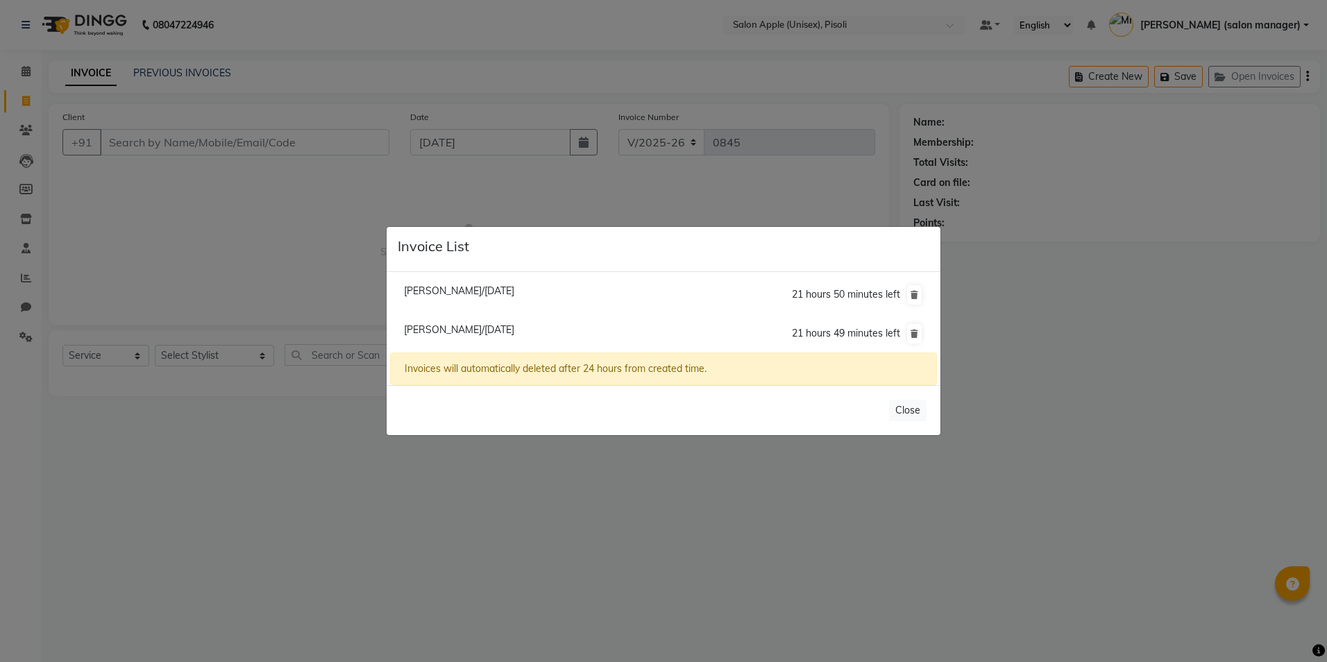
click at [510, 293] on span "[PERSON_NAME]/[DATE]" at bounding box center [459, 290] width 110 height 12
type input "9970081289"
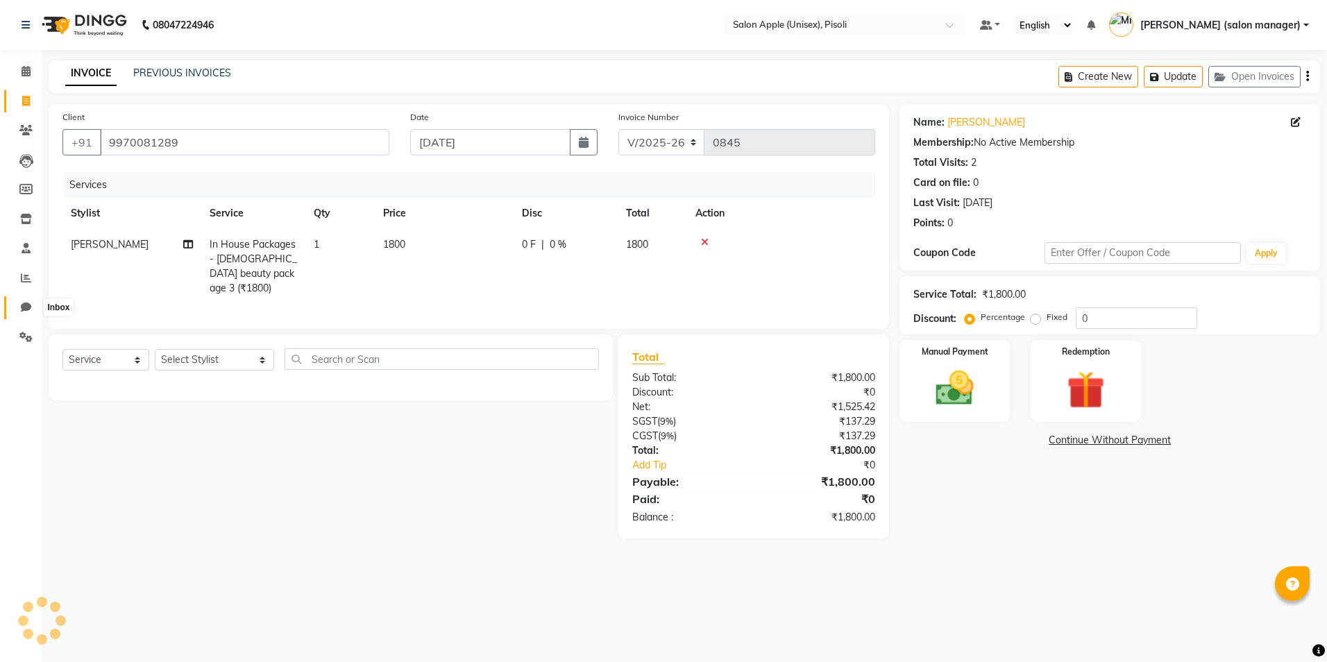
click at [20, 309] on span at bounding box center [26, 308] width 24 height 16
select select "100"
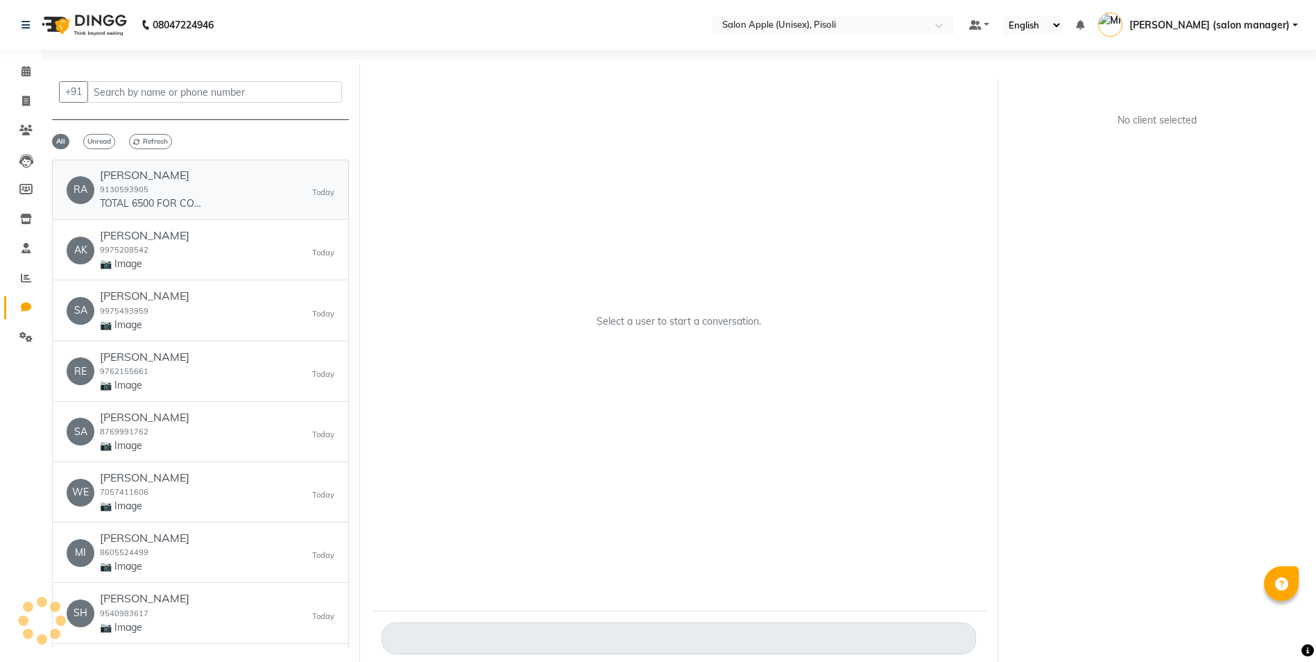
click at [187, 207] on p "TOTAL 6500 FOR COMPLETE PKG" at bounding box center [152, 203] width 104 height 15
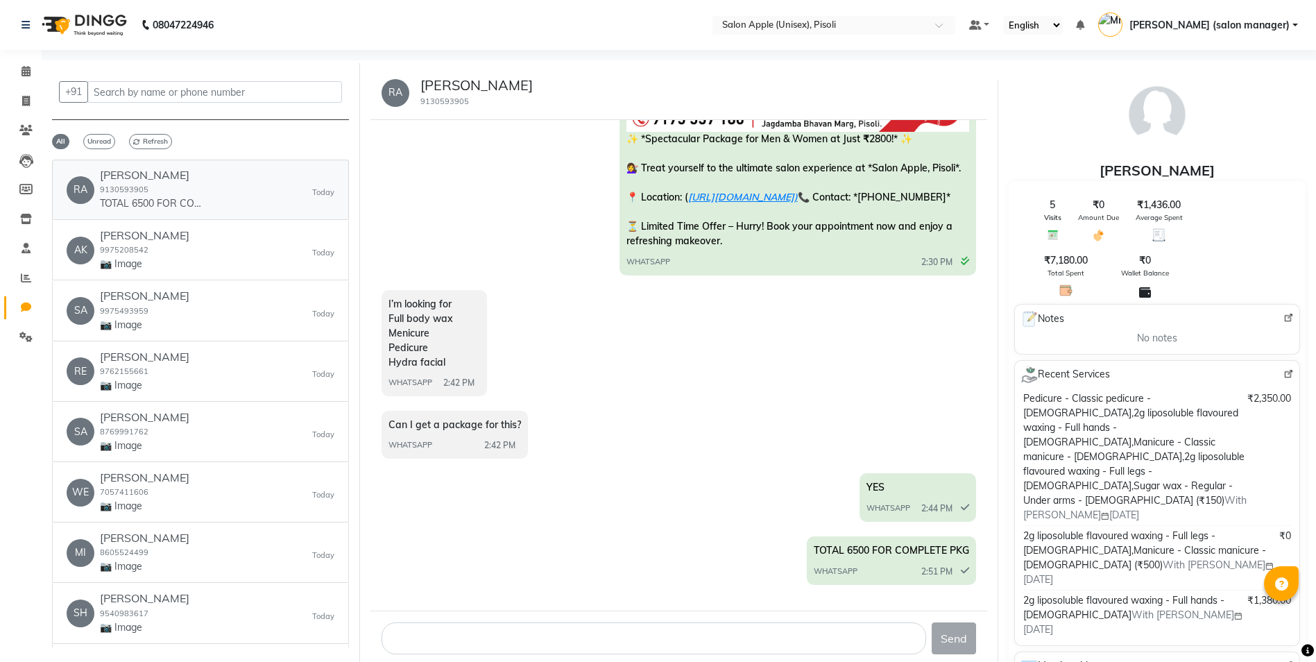
scroll to position [1693, 0]
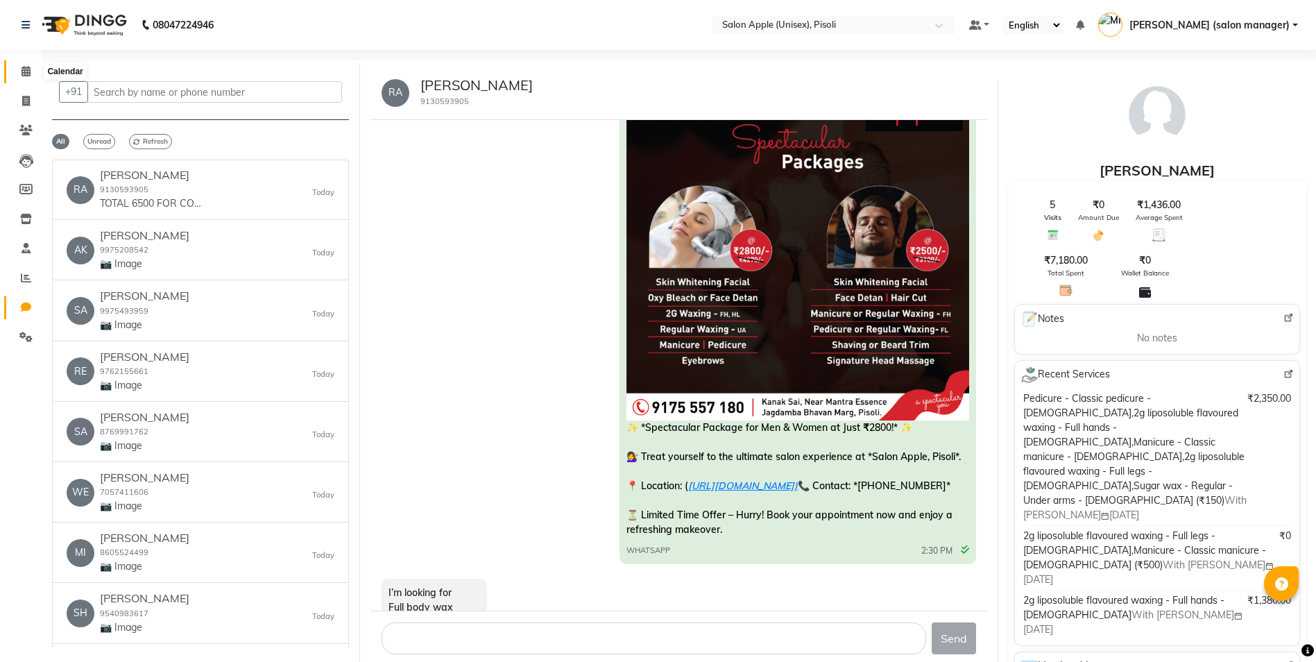
click at [32, 69] on span at bounding box center [26, 72] width 24 height 16
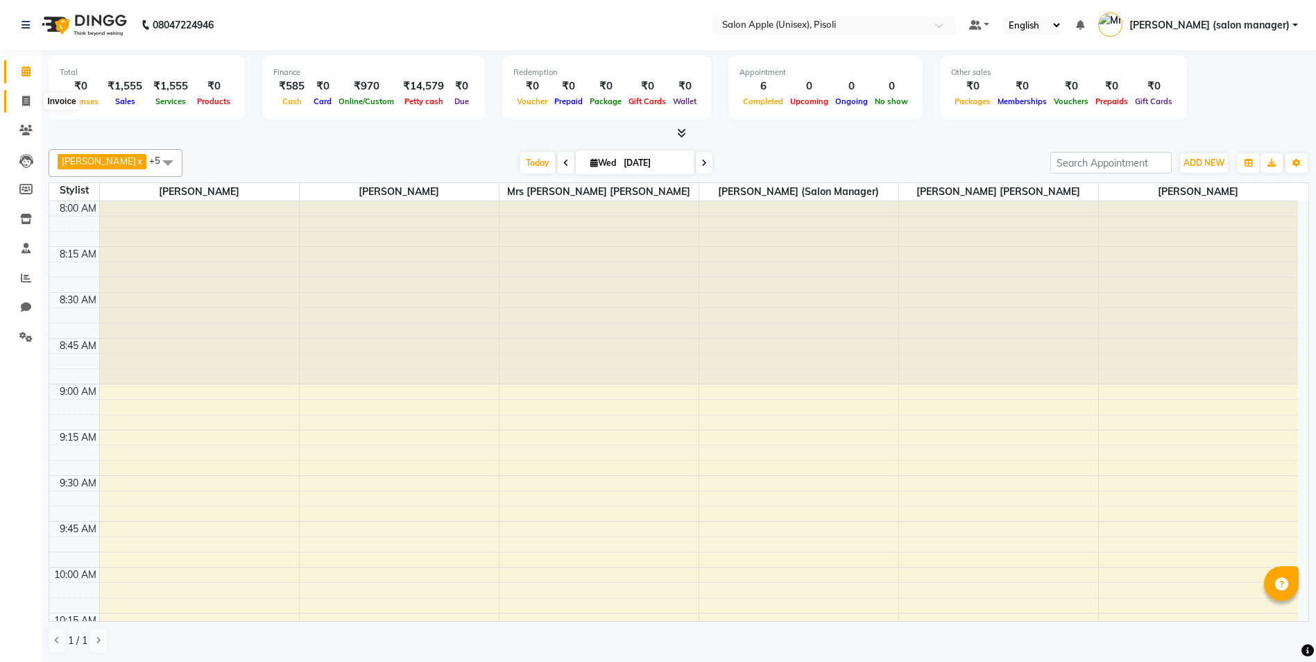
click at [23, 99] on icon at bounding box center [26, 101] width 8 height 10
select select "service"
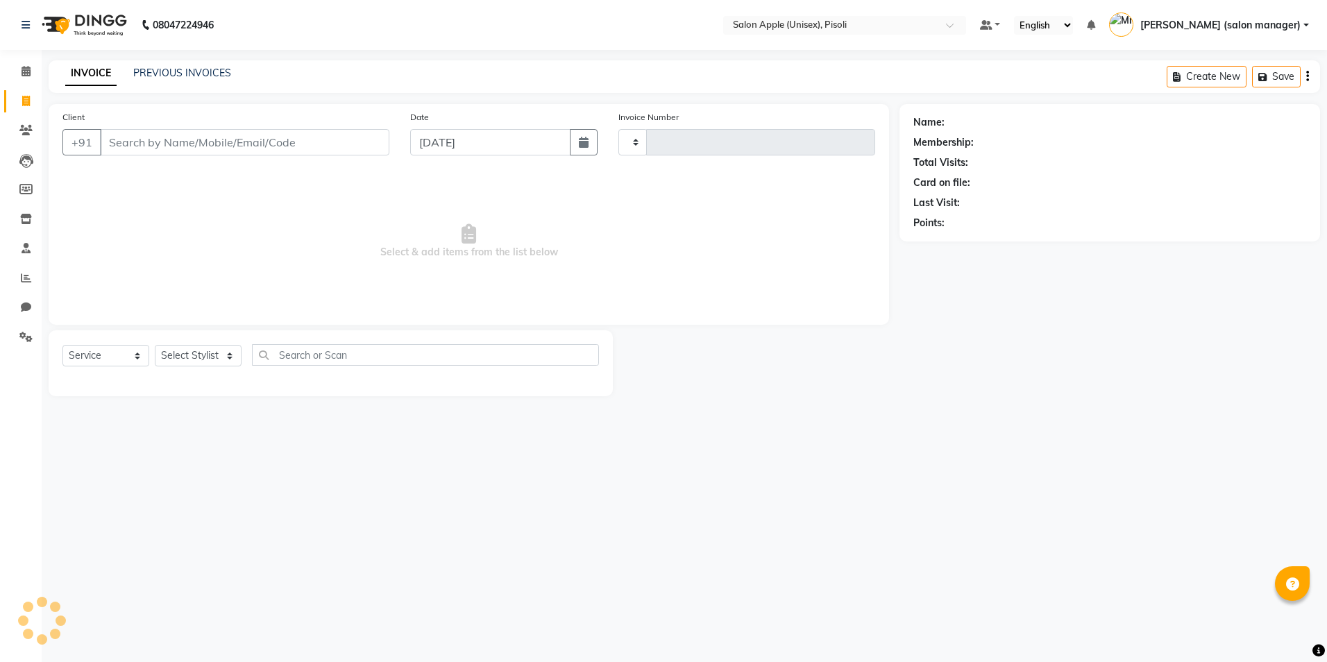
type input "0845"
select select "5282"
click at [1236, 76] on button "Open Invoices" at bounding box center [1254, 77] width 92 height 22
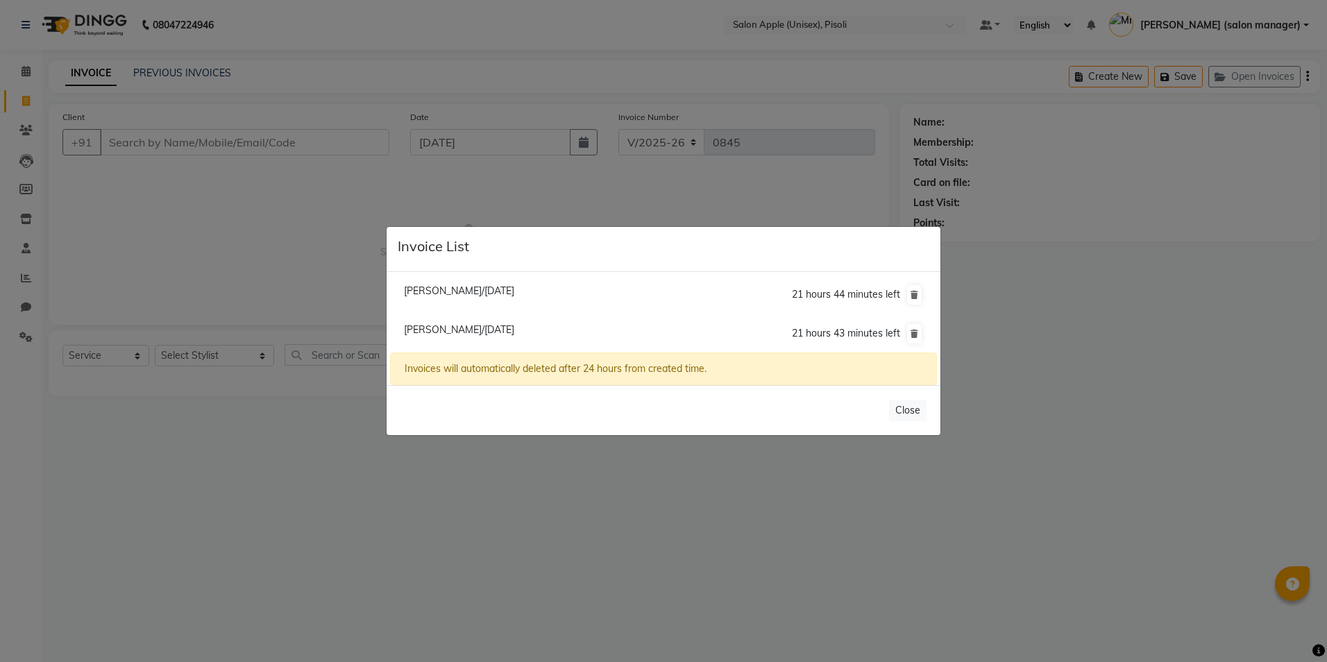
click at [514, 291] on span "[PERSON_NAME]/[DATE]" at bounding box center [459, 290] width 110 height 12
type input "9970081289"
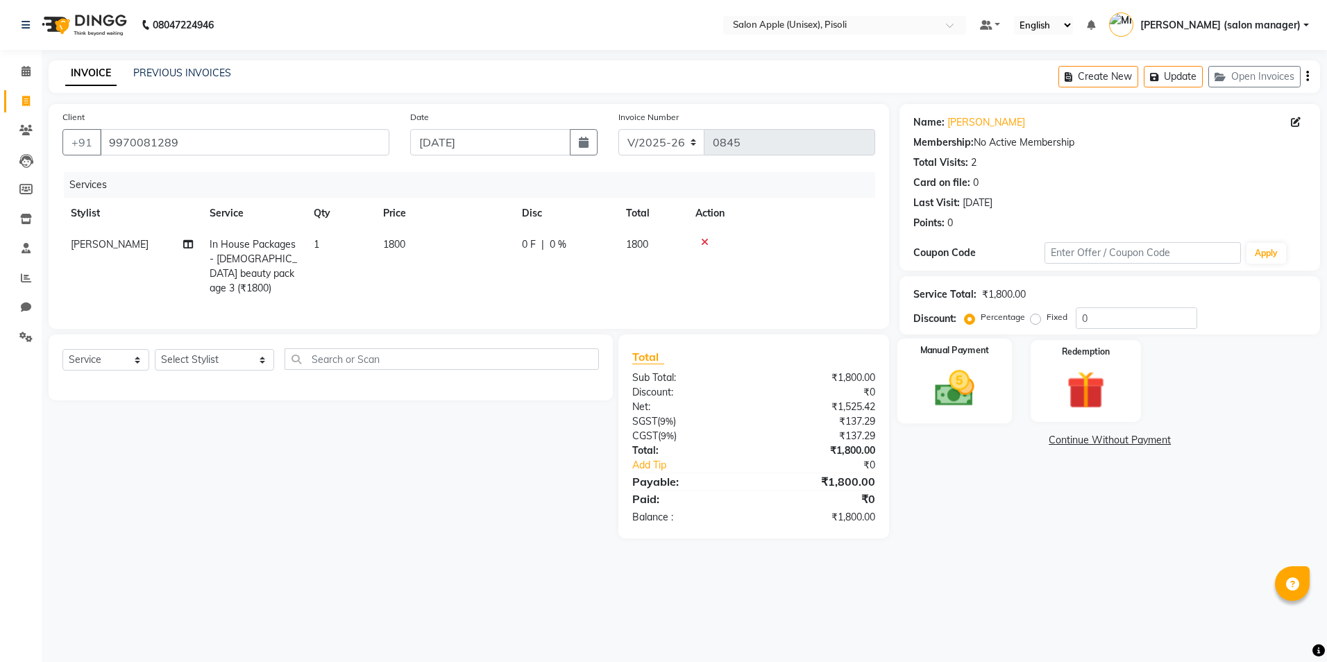
click at [965, 389] on img at bounding box center [954, 389] width 65 height 46
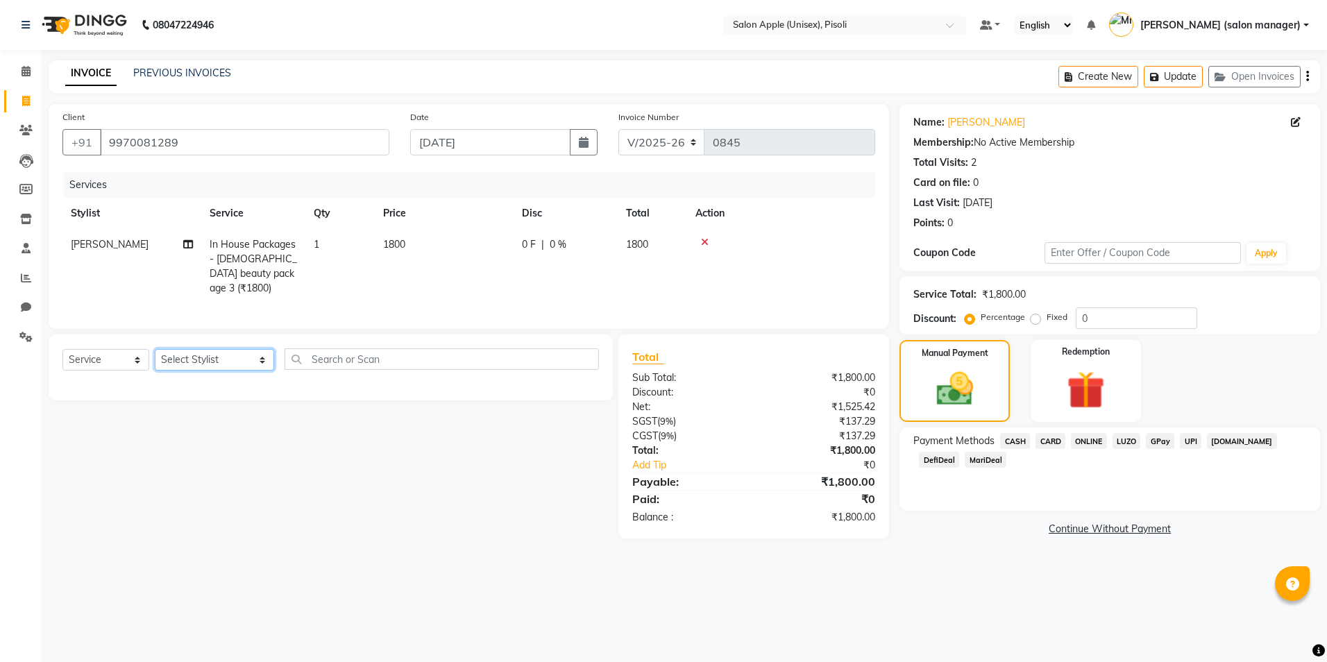
click at [187, 358] on select "Select Stylist [PERSON_NAME] Owner [PERSON_NAME] Owner [PERSON_NAME] [PERSON_NA…" at bounding box center [214, 360] width 119 height 22
select select "89717"
click at [155, 349] on select "Select Stylist [PERSON_NAME] Owner [PERSON_NAME] Owner [PERSON_NAME] [PERSON_NA…" at bounding box center [214, 360] width 119 height 22
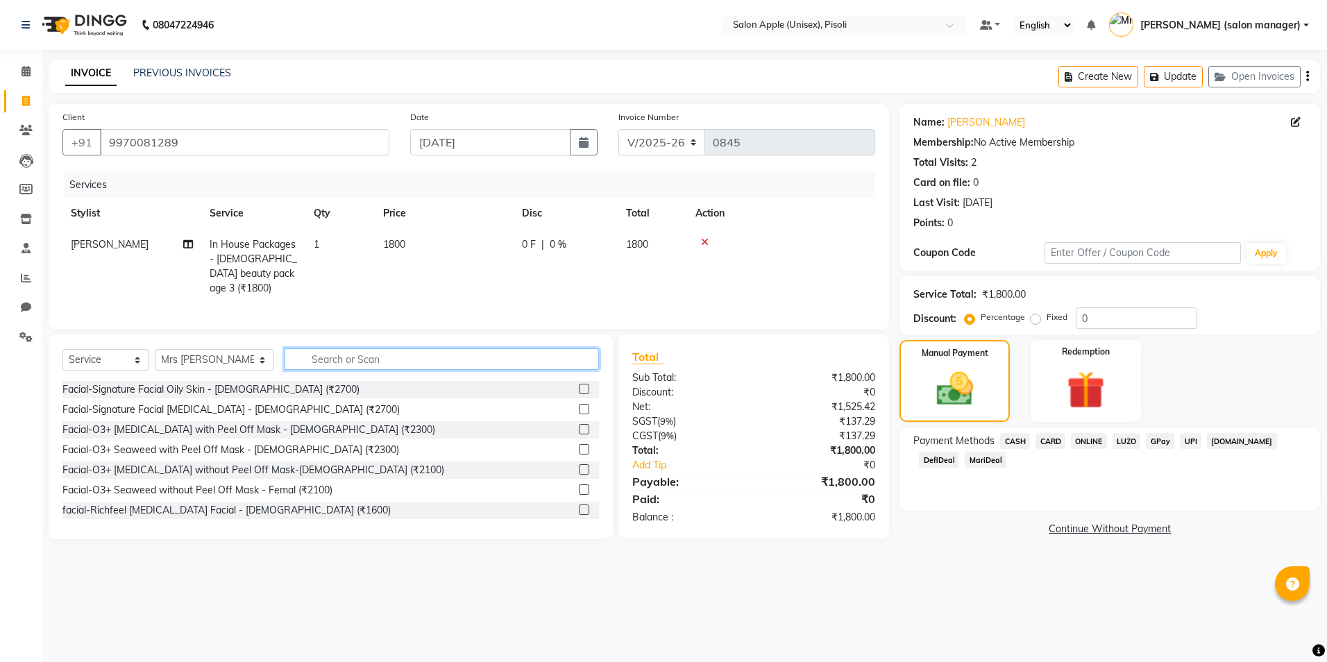
click at [398, 359] on input "text" at bounding box center [441, 359] width 314 height 22
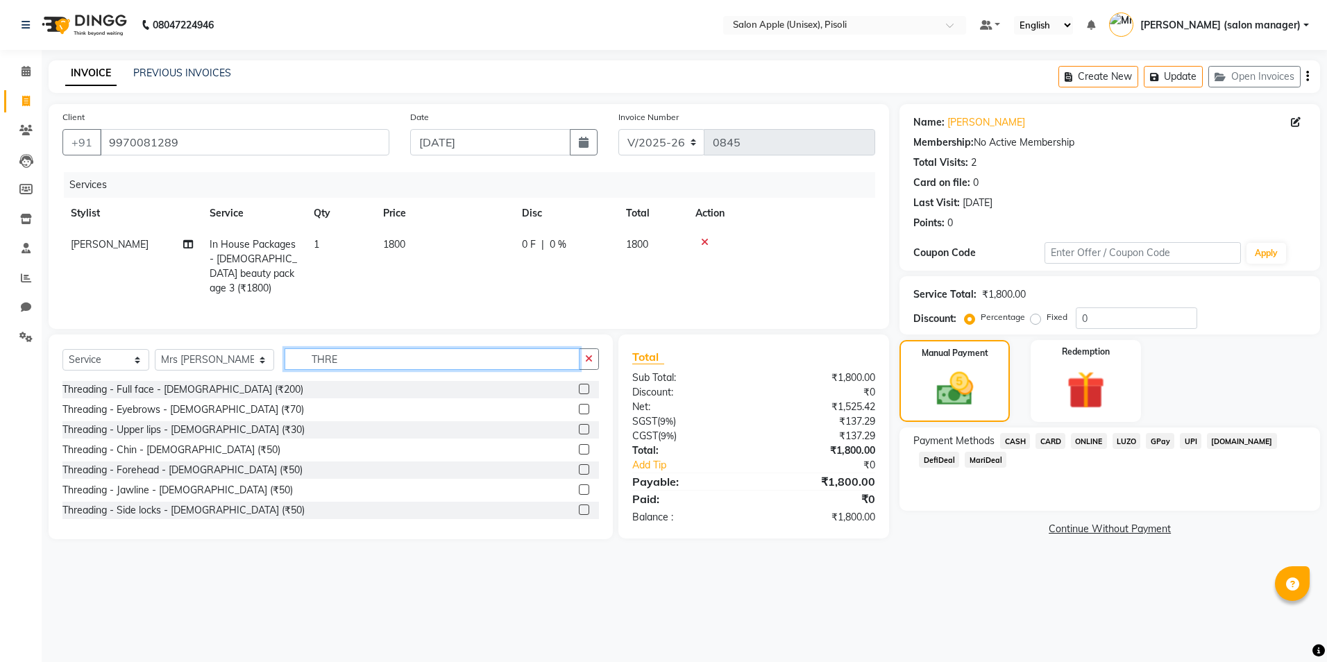
type input "THRE"
click at [579, 425] on label at bounding box center [584, 429] width 10 height 10
click at [579, 425] on input "checkbox" at bounding box center [583, 429] width 9 height 9
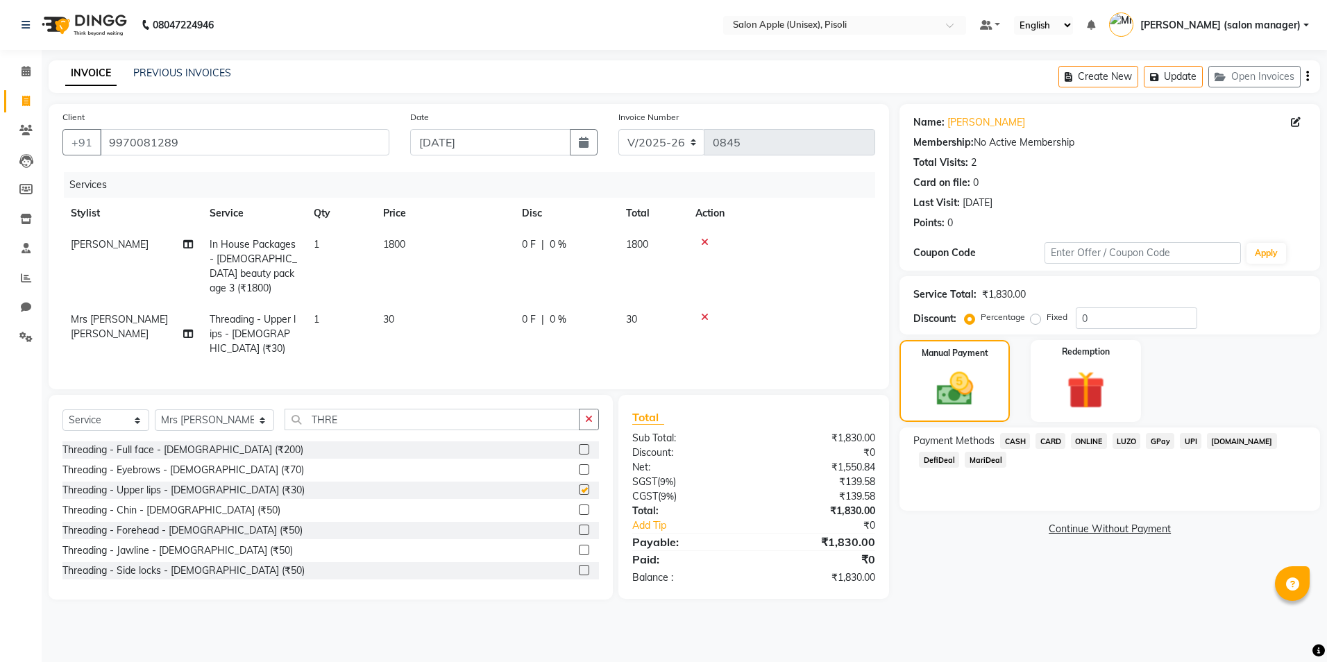
checkbox input "false"
click at [1039, 634] on div "08047224946 Select Location × Salon Apple (Unisex), Pisoli Default Panel My Pan…" at bounding box center [663, 331] width 1327 height 662
click at [1089, 443] on span "ONLINE" at bounding box center [1089, 441] width 36 height 16
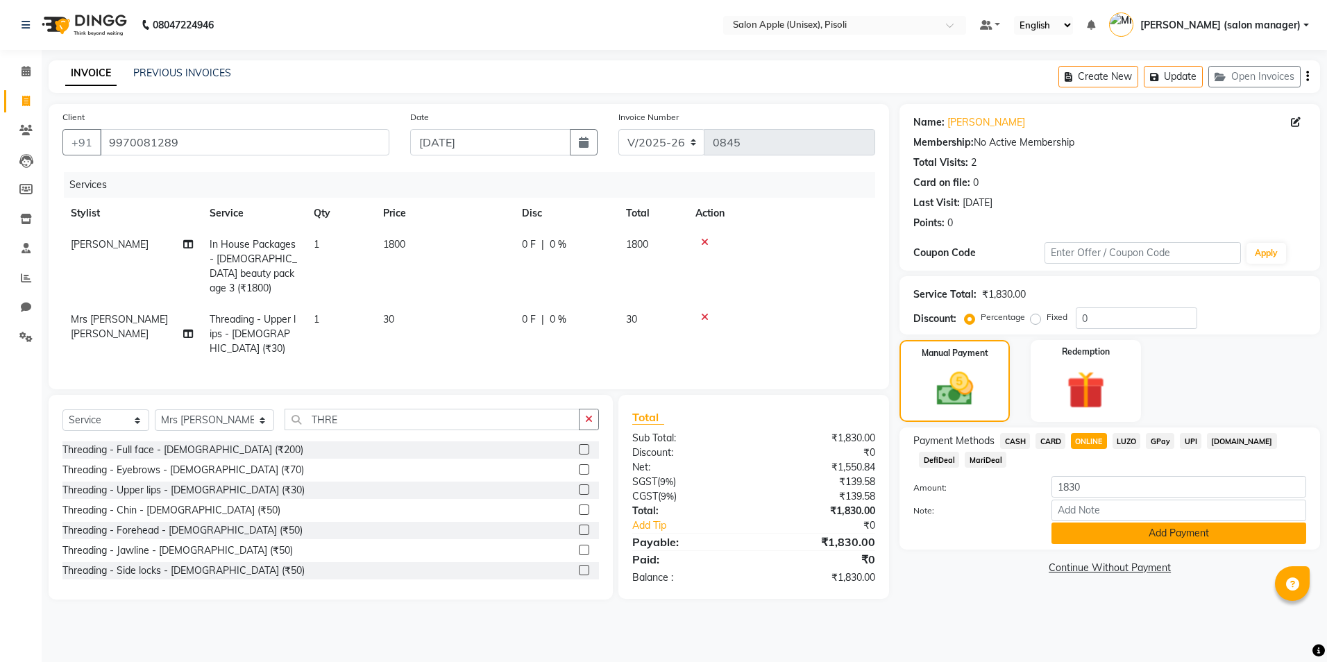
click at [1157, 531] on button "Add Payment" at bounding box center [1178, 533] width 255 height 22
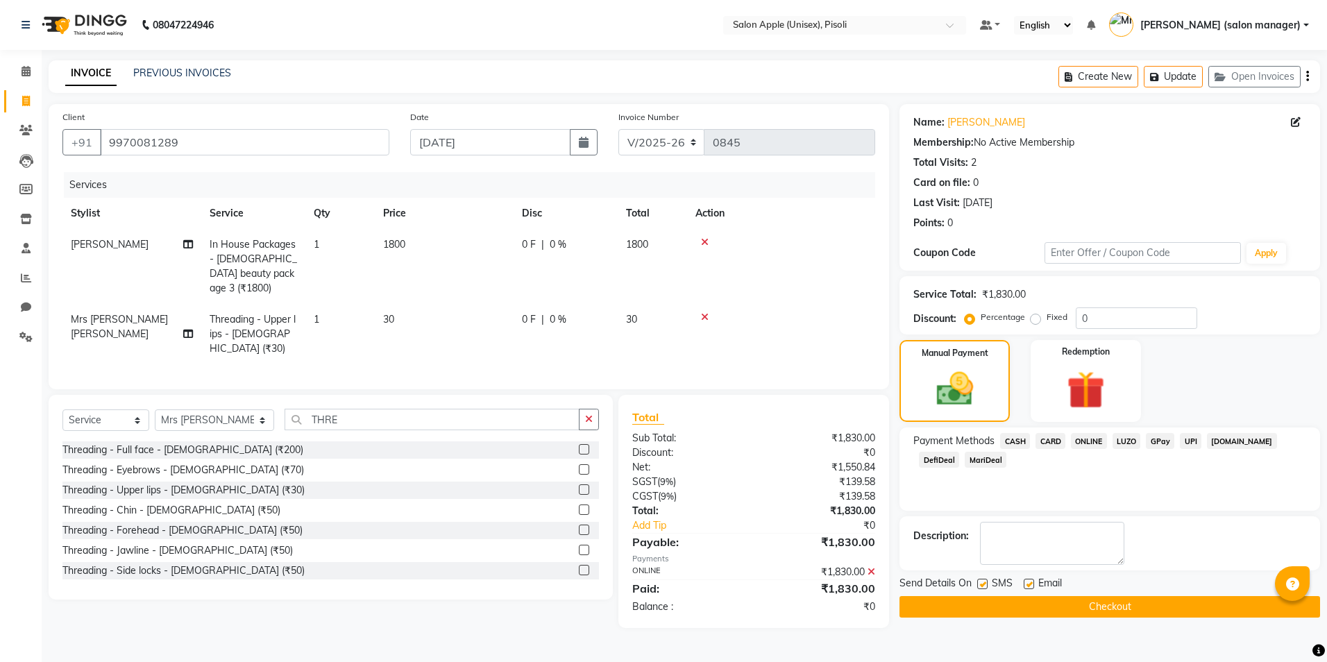
click at [1026, 581] on label at bounding box center [1028, 584] width 10 height 10
click at [1026, 581] on input "checkbox" at bounding box center [1027, 584] width 9 height 9
checkbox input "false"
click at [1023, 607] on button "Checkout" at bounding box center [1109, 607] width 420 height 22
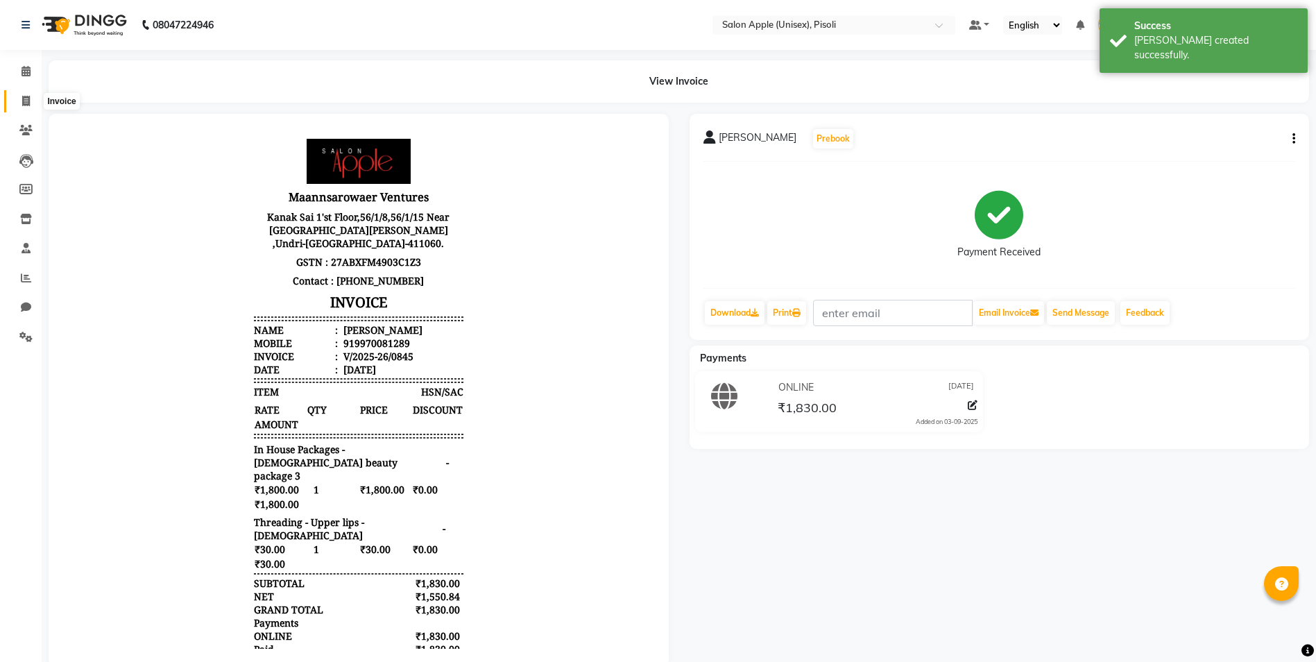
click at [22, 99] on icon at bounding box center [26, 101] width 8 height 10
select select "service"
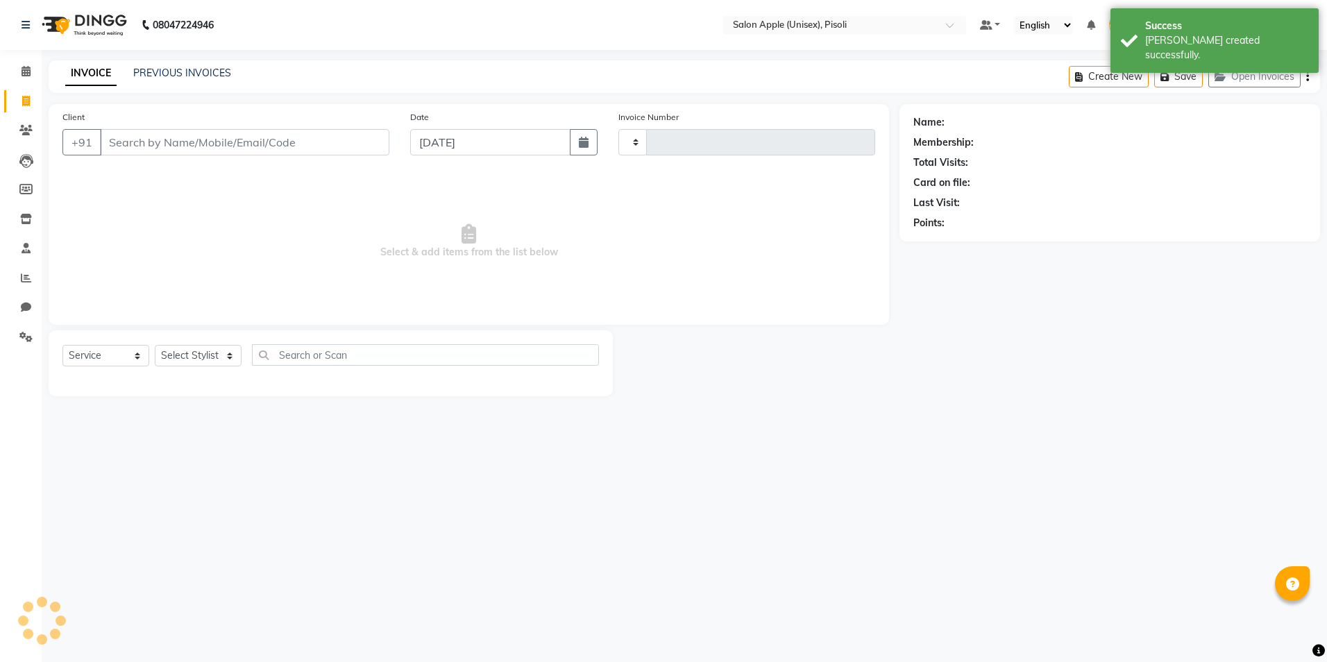
type input "0846"
select select "5282"
click at [1232, 74] on button "Open Invoices" at bounding box center [1254, 77] width 92 height 22
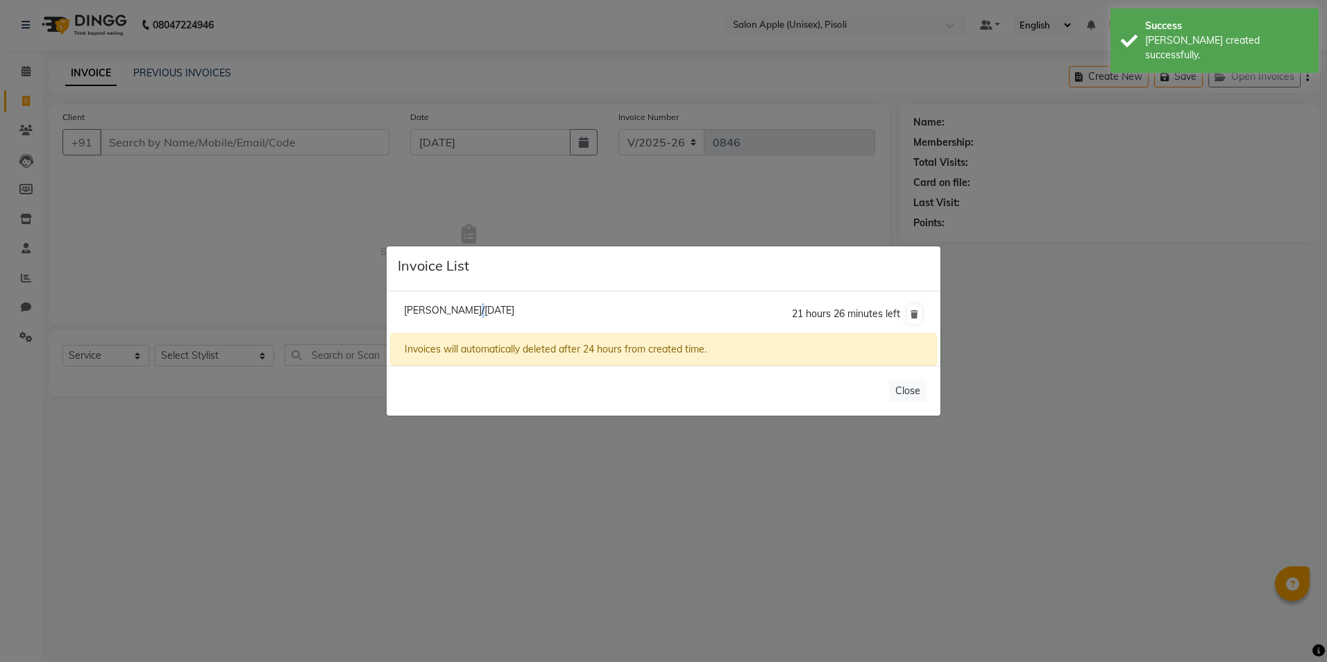
click at [470, 309] on span "[PERSON_NAME]/[DATE]" at bounding box center [459, 310] width 110 height 12
type input "9561425934"
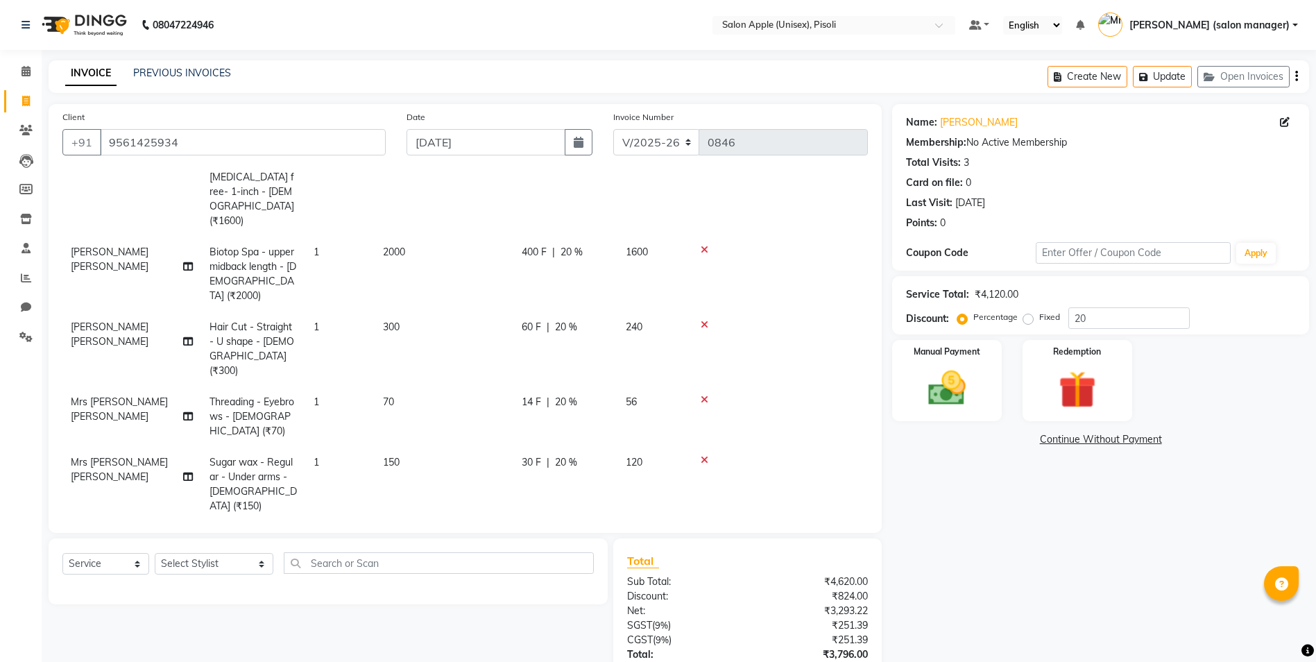
scroll to position [106, 0]
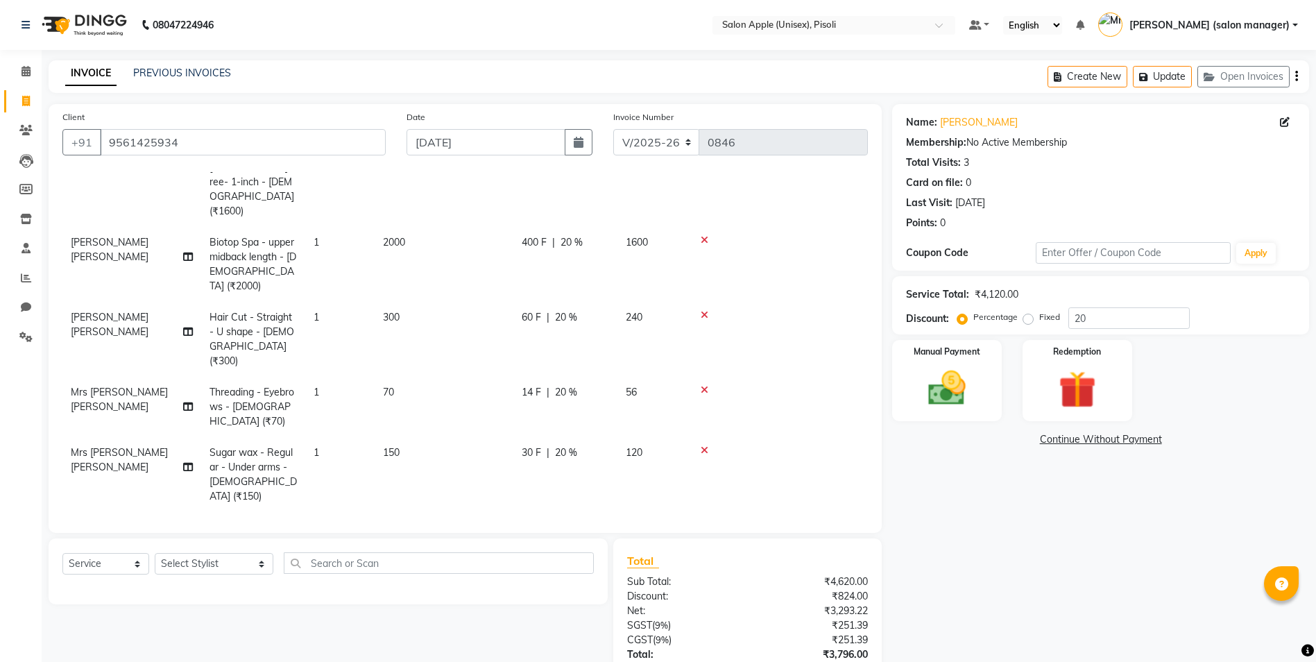
click at [705, 310] on icon at bounding box center [705, 315] width 8 height 10
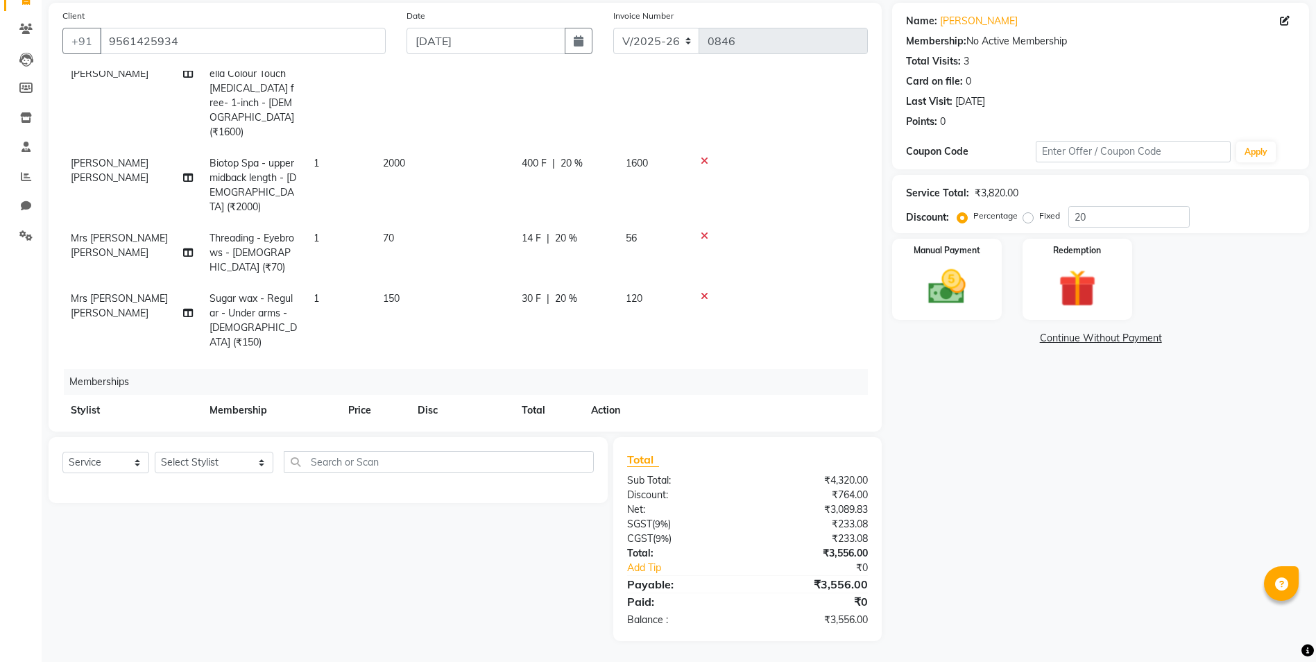
scroll to position [87, 0]
click at [964, 290] on img at bounding box center [947, 286] width 64 height 45
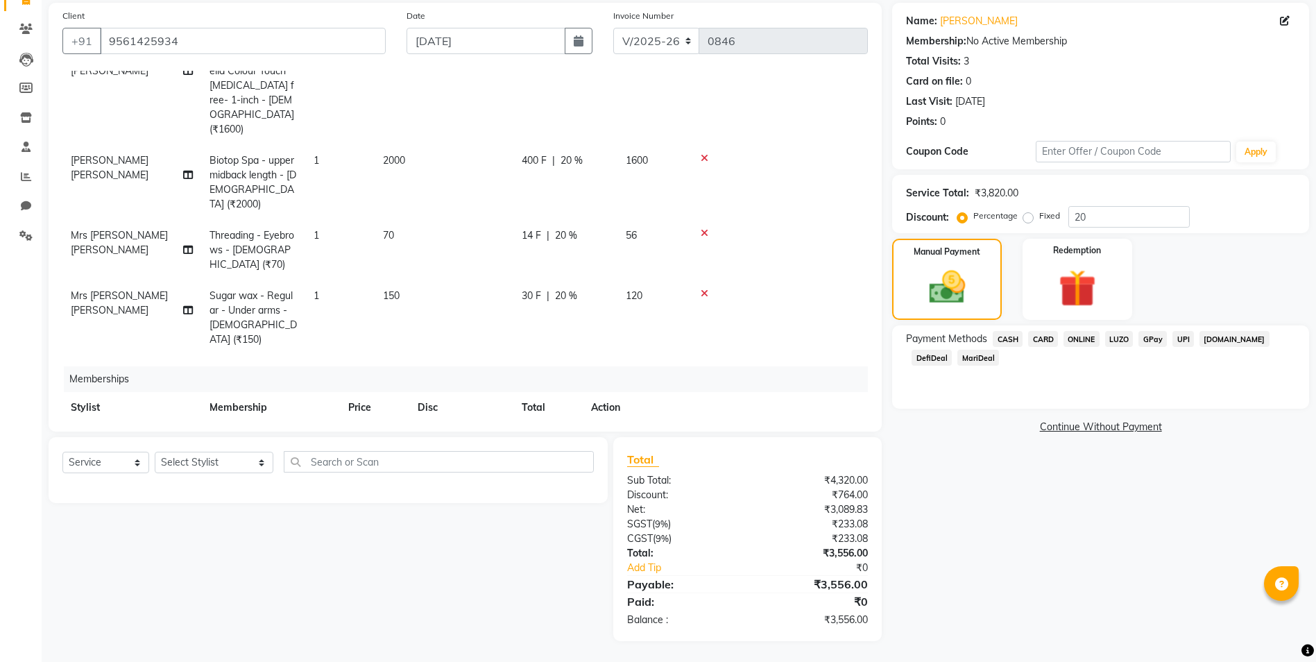
click at [1085, 338] on span "ONLINE" at bounding box center [1082, 339] width 36 height 16
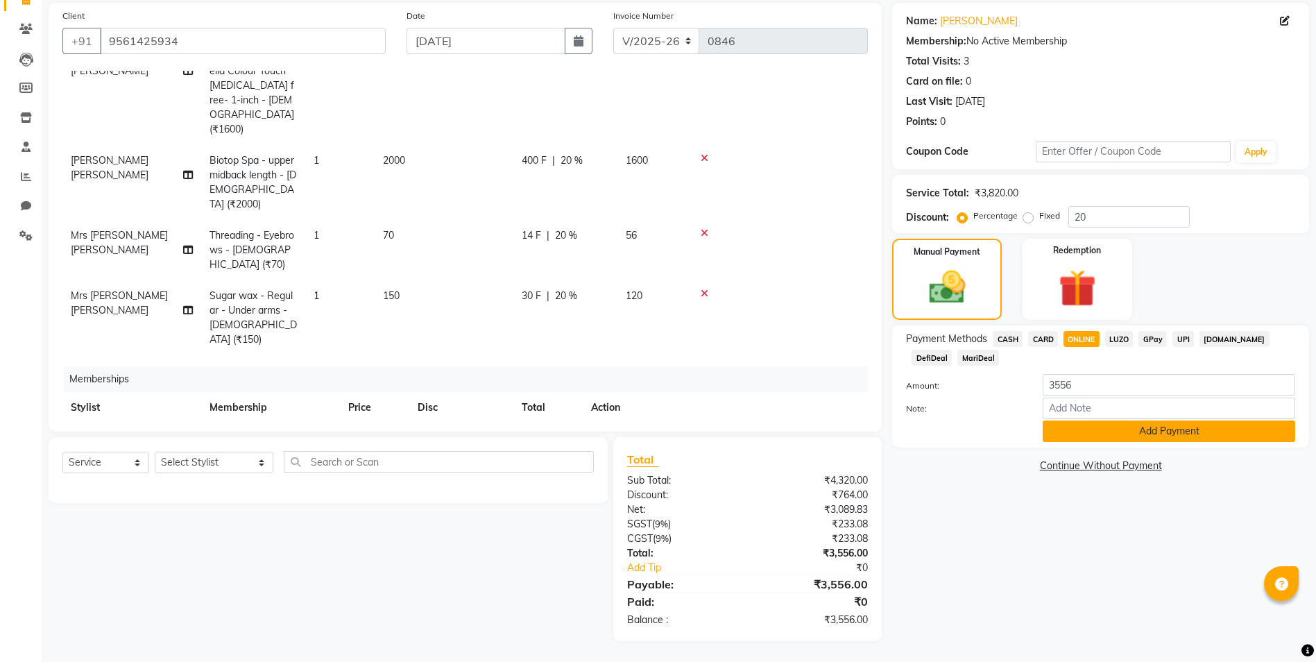
click at [1096, 425] on button "Add Payment" at bounding box center [1169, 431] width 253 height 22
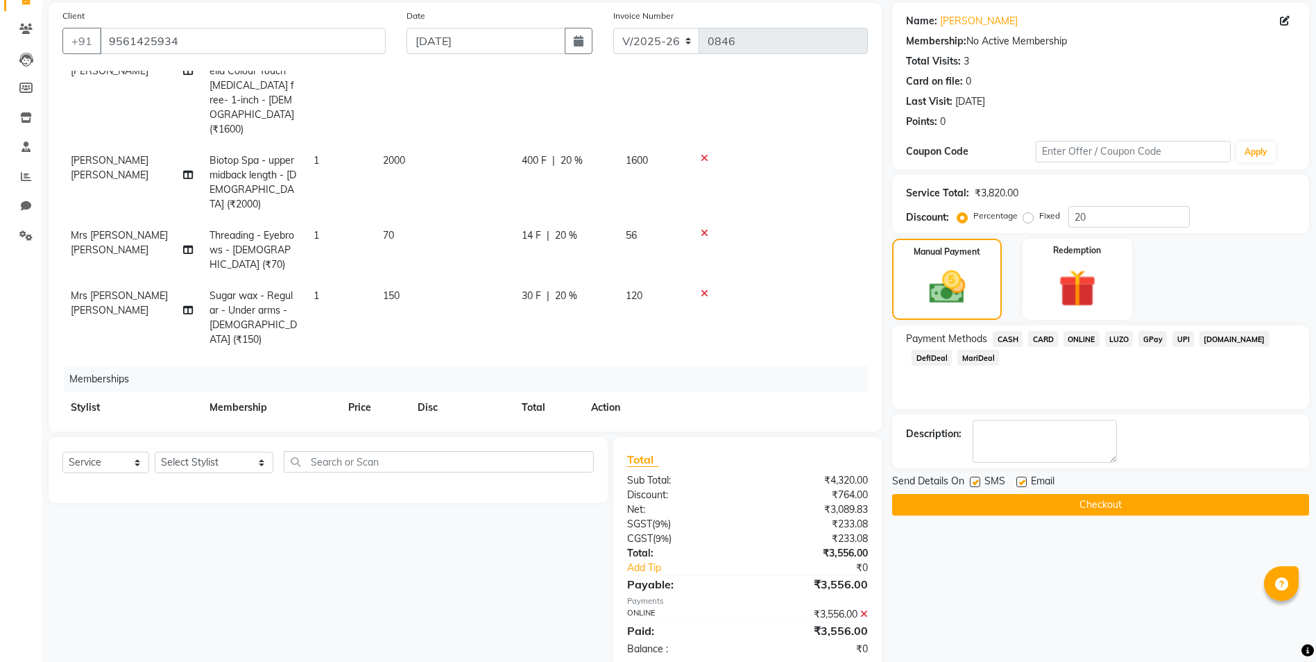
click at [1023, 482] on label at bounding box center [1021, 482] width 10 height 10
click at [1023, 482] on input "checkbox" at bounding box center [1020, 482] width 9 height 9
checkbox input "false"
click at [1027, 504] on button "Checkout" at bounding box center [1100, 505] width 417 height 22
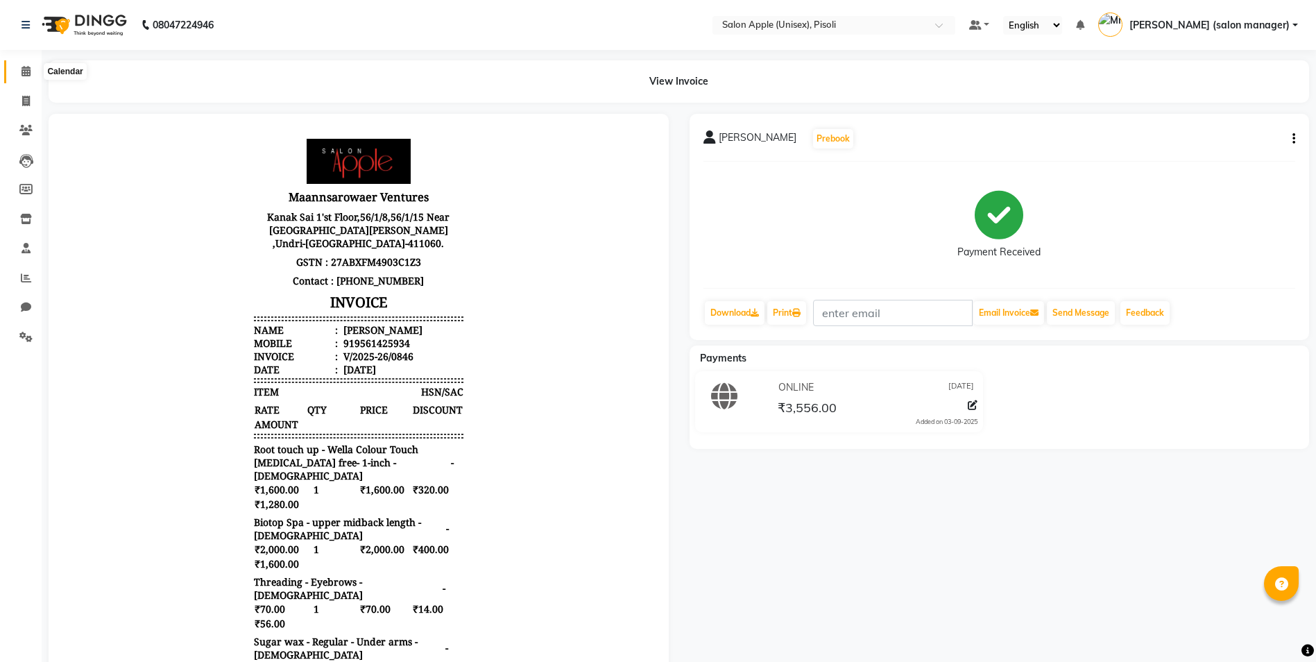
click at [17, 71] on span at bounding box center [26, 72] width 24 height 16
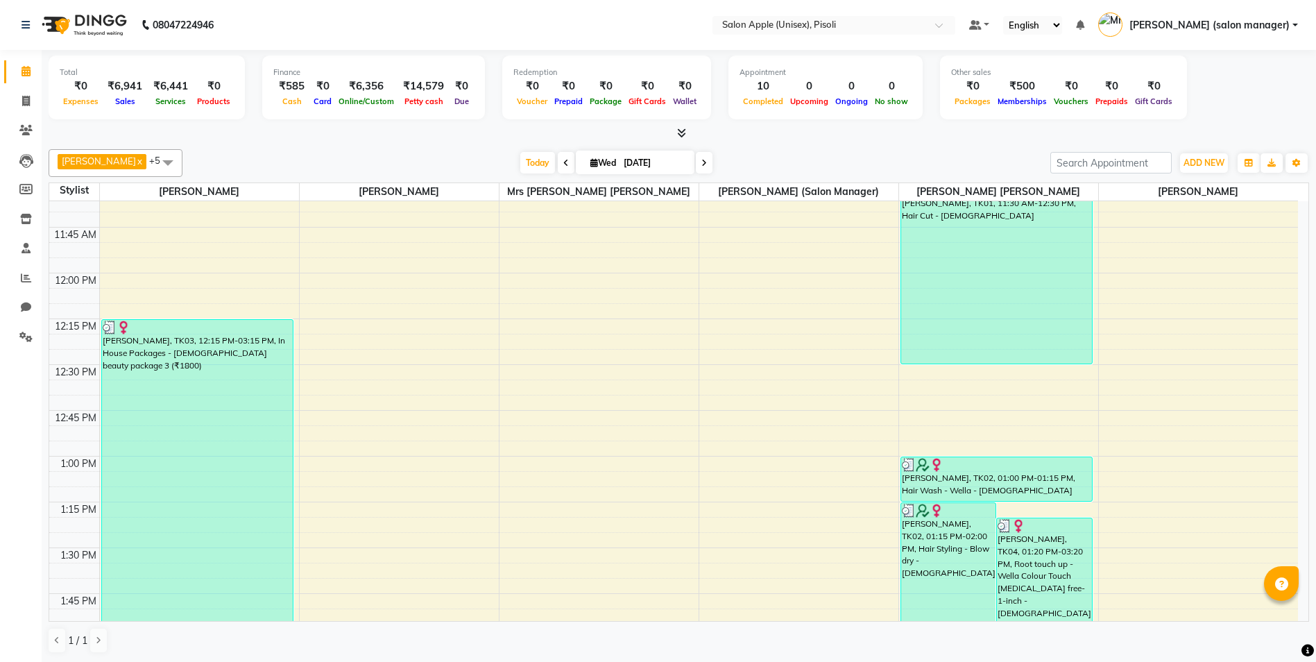
scroll to position [658, 0]
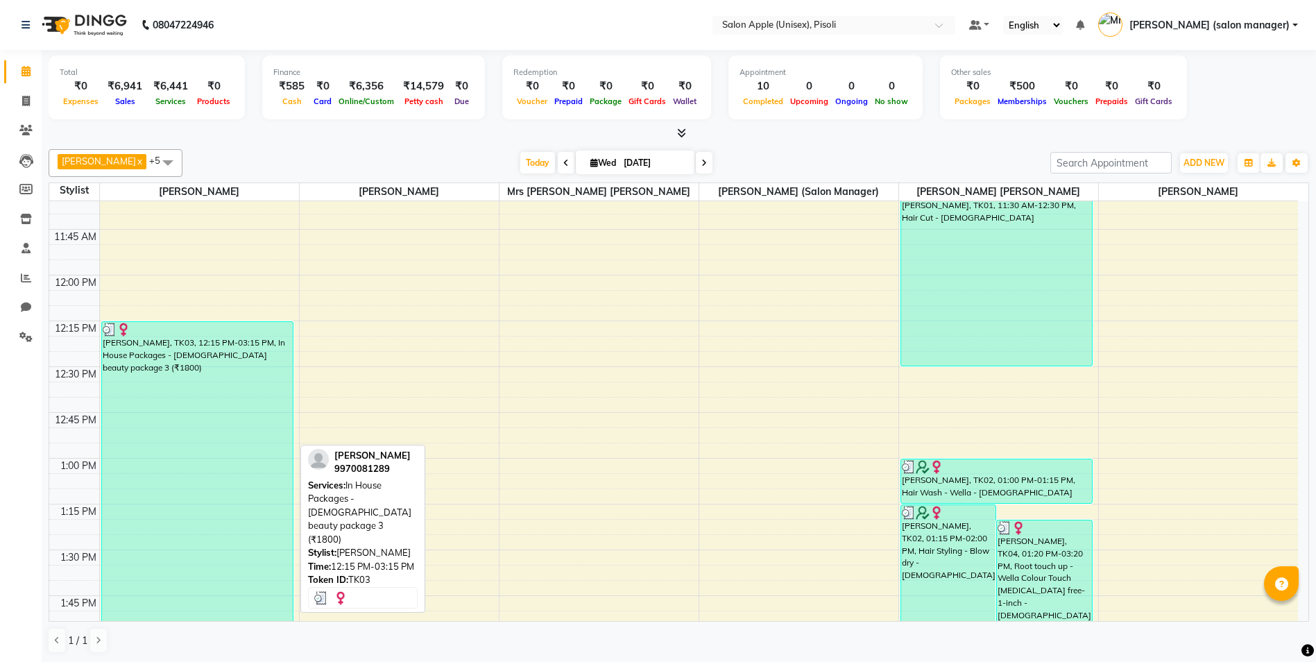
click at [225, 427] on div "[PERSON_NAME], TK03, 12:15 PM-03:15 PM, In House Packages - [DEMOGRAPHIC_DATA] …" at bounding box center [197, 595] width 191 height 547
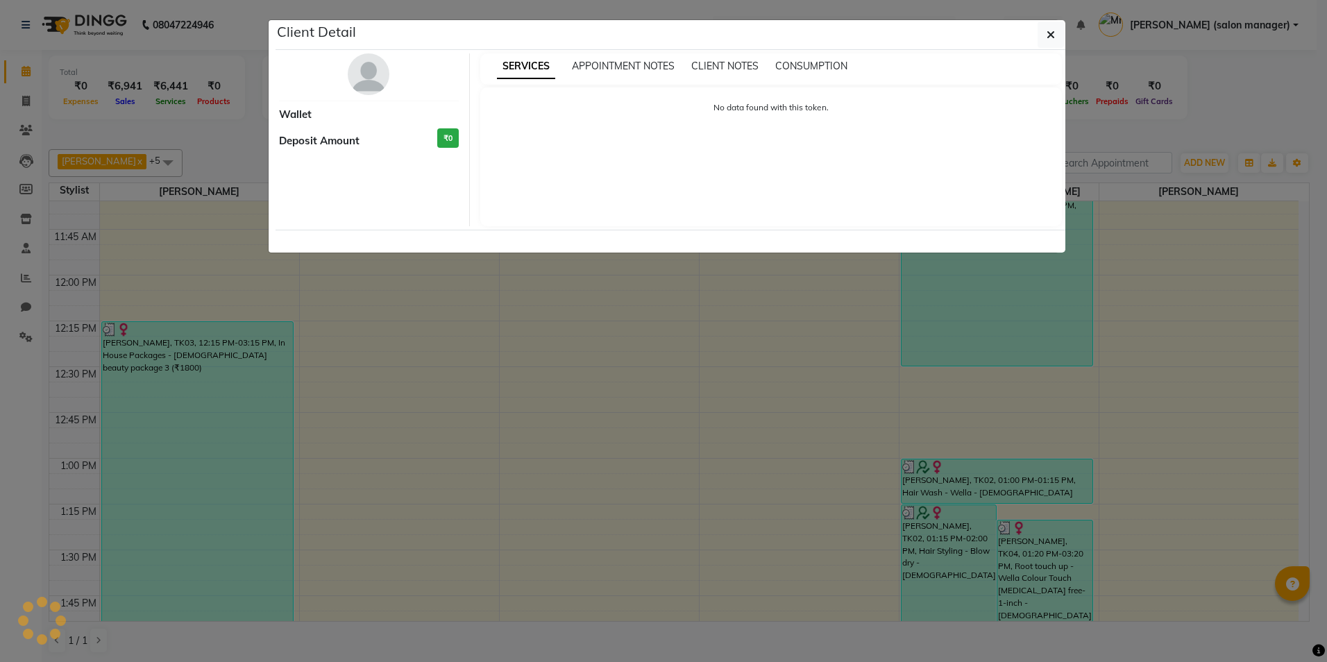
select select "3"
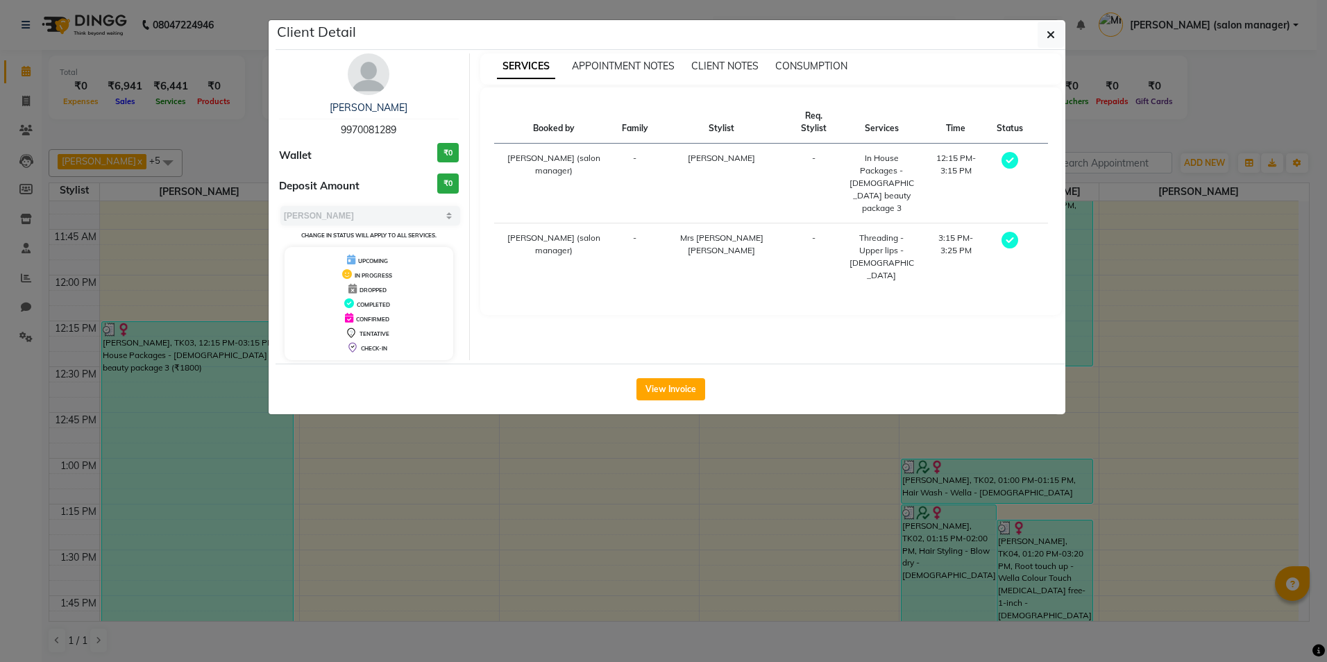
click at [1031, 32] on div "Client Detail" at bounding box center [670, 35] width 790 height 30
click at [1050, 35] on icon "button" at bounding box center [1050, 34] width 8 height 11
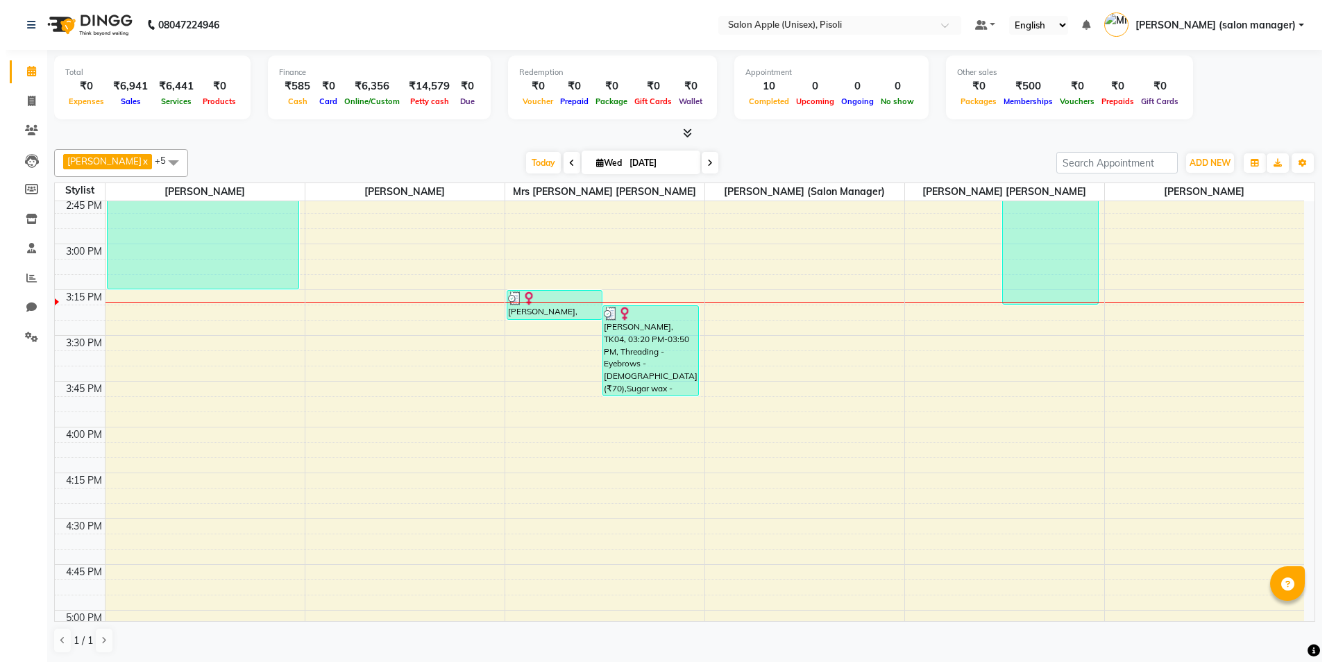
scroll to position [1213, 0]
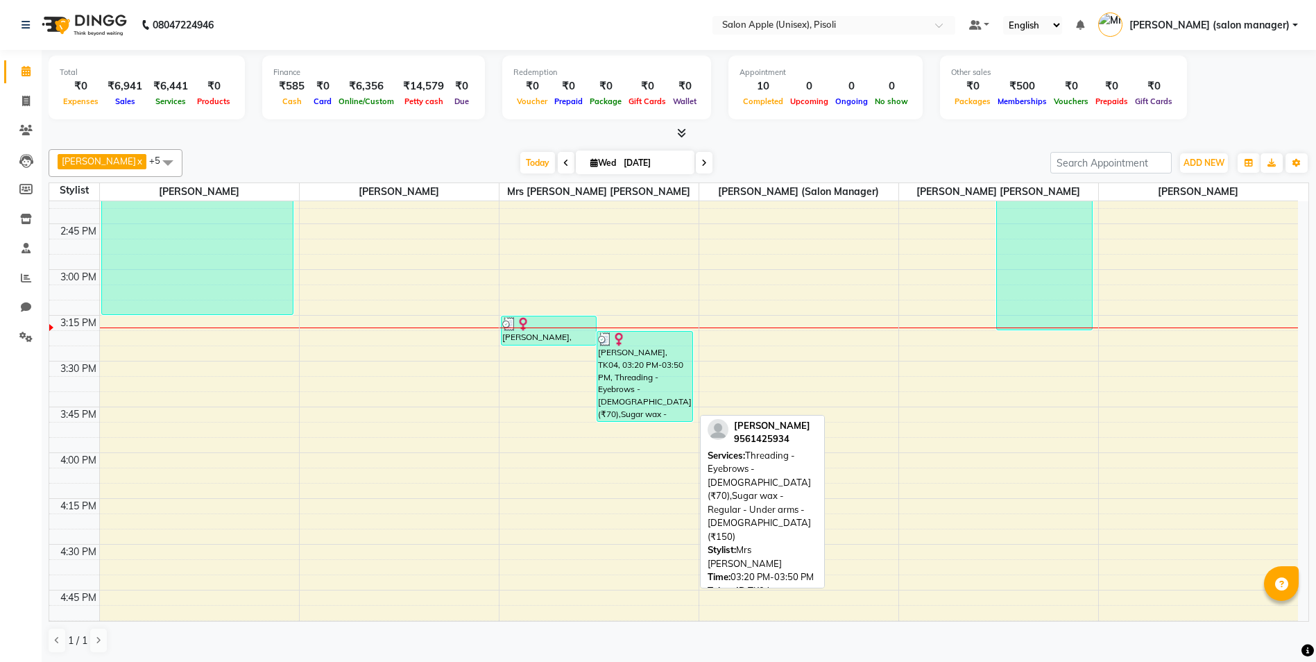
click at [636, 377] on div "[PERSON_NAME], TK04, 03:20 PM-03:50 PM, Threading - Eyebrows - [DEMOGRAPHIC_DAT…" at bounding box center [644, 377] width 95 height 90
select select "3"
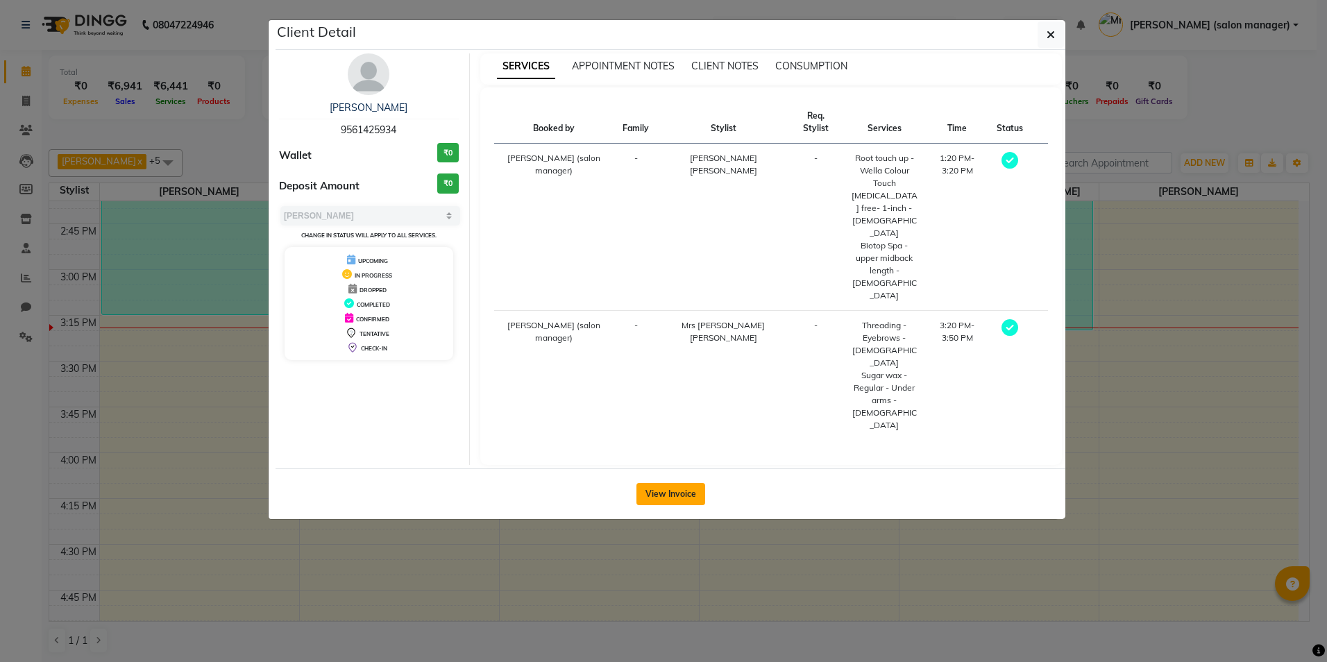
click at [669, 483] on button "View Invoice" at bounding box center [670, 494] width 69 height 22
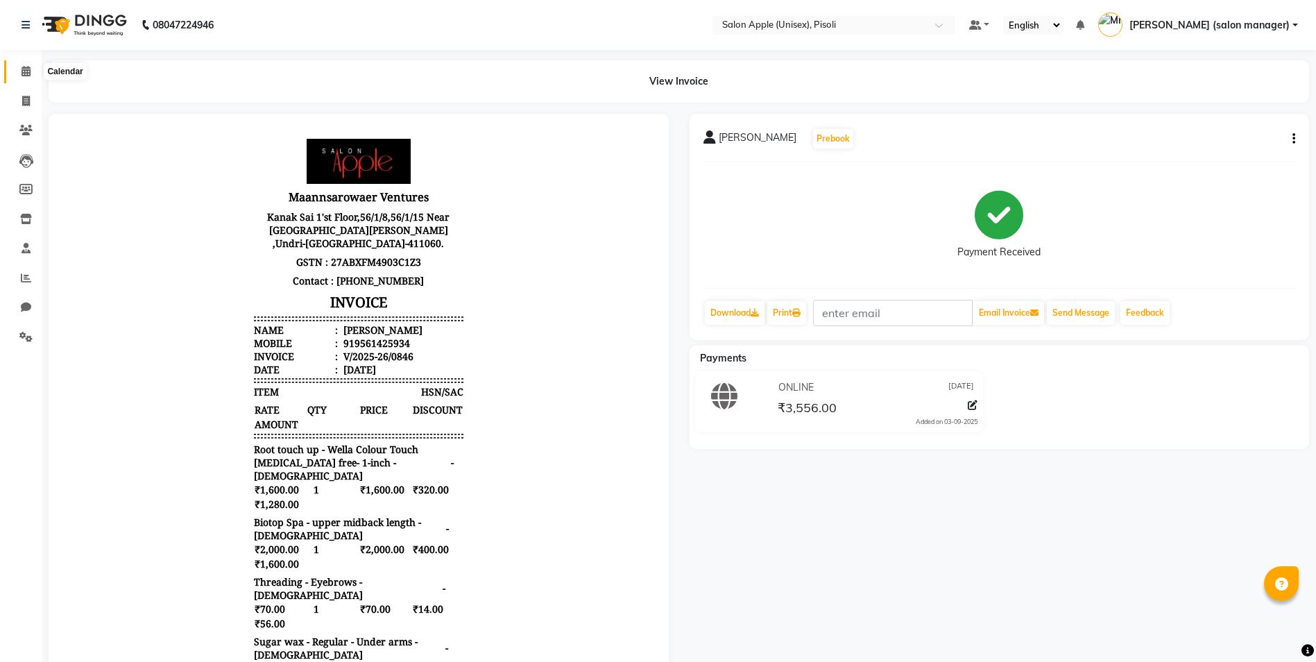
click at [28, 71] on icon at bounding box center [26, 71] width 9 height 10
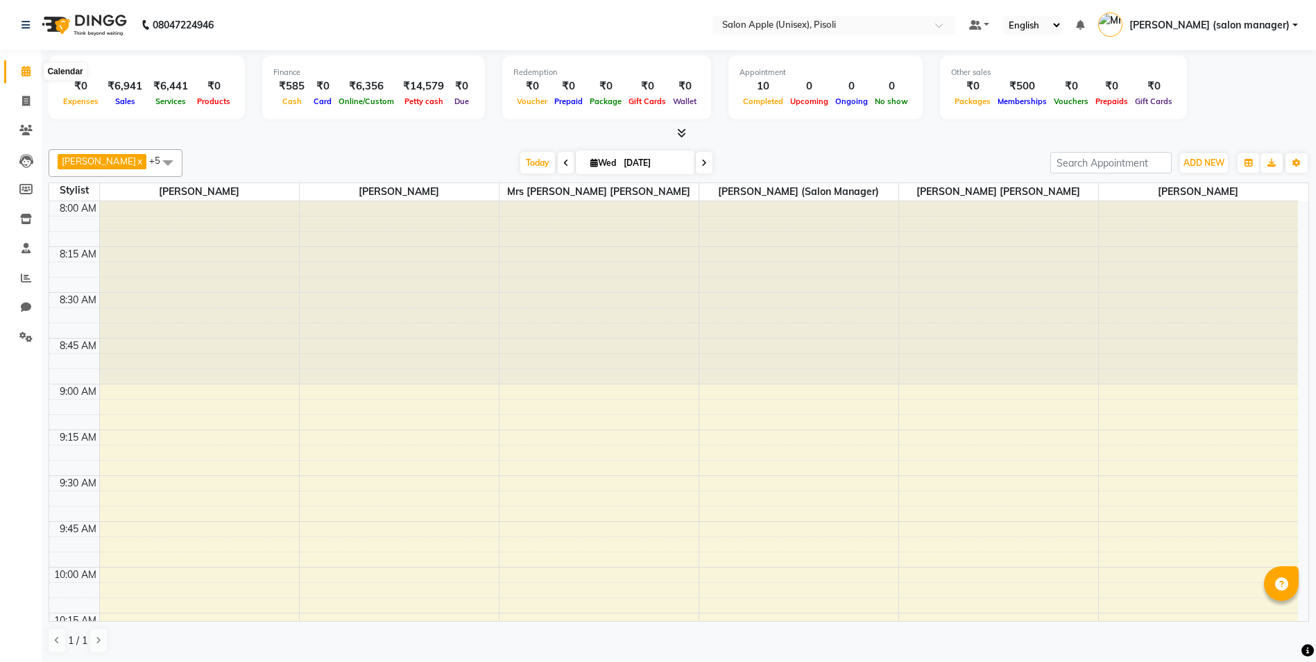
click at [27, 69] on icon at bounding box center [26, 71] width 9 height 10
click at [26, 71] on icon at bounding box center [26, 71] width 9 height 10
click at [28, 104] on icon at bounding box center [26, 101] width 8 height 10
select select "service"
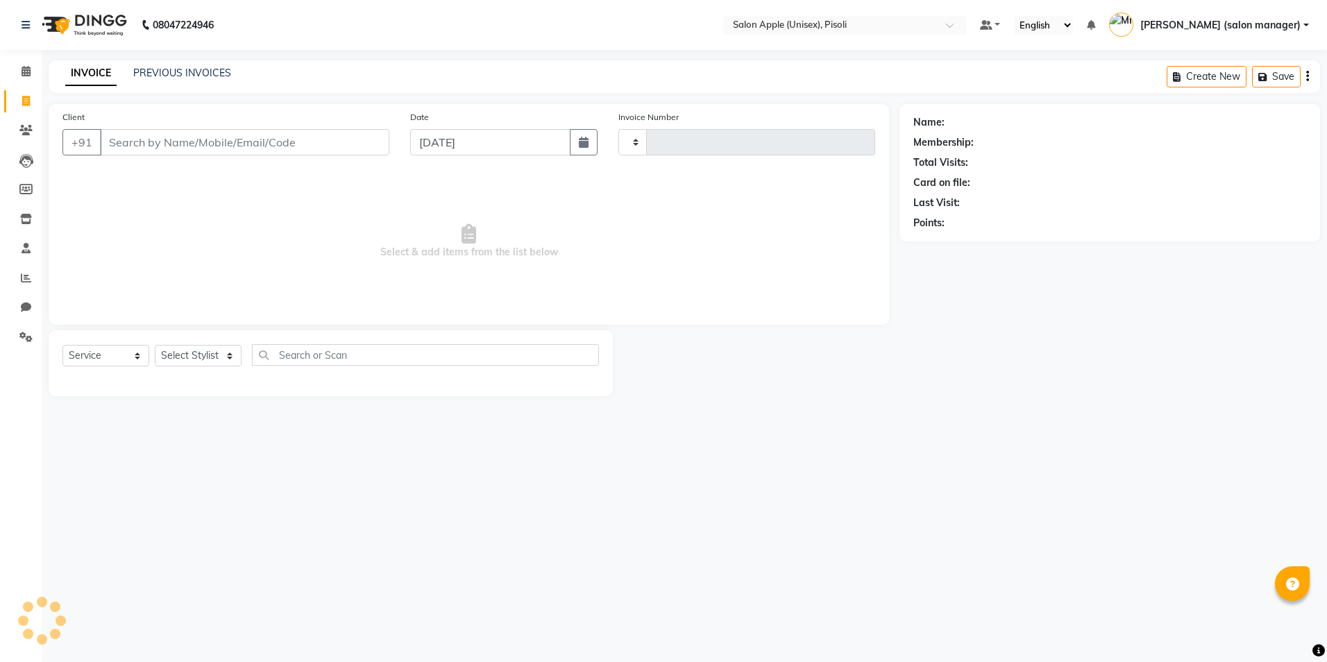
type input "0847"
select select "5282"
click at [27, 70] on icon at bounding box center [26, 71] width 9 height 10
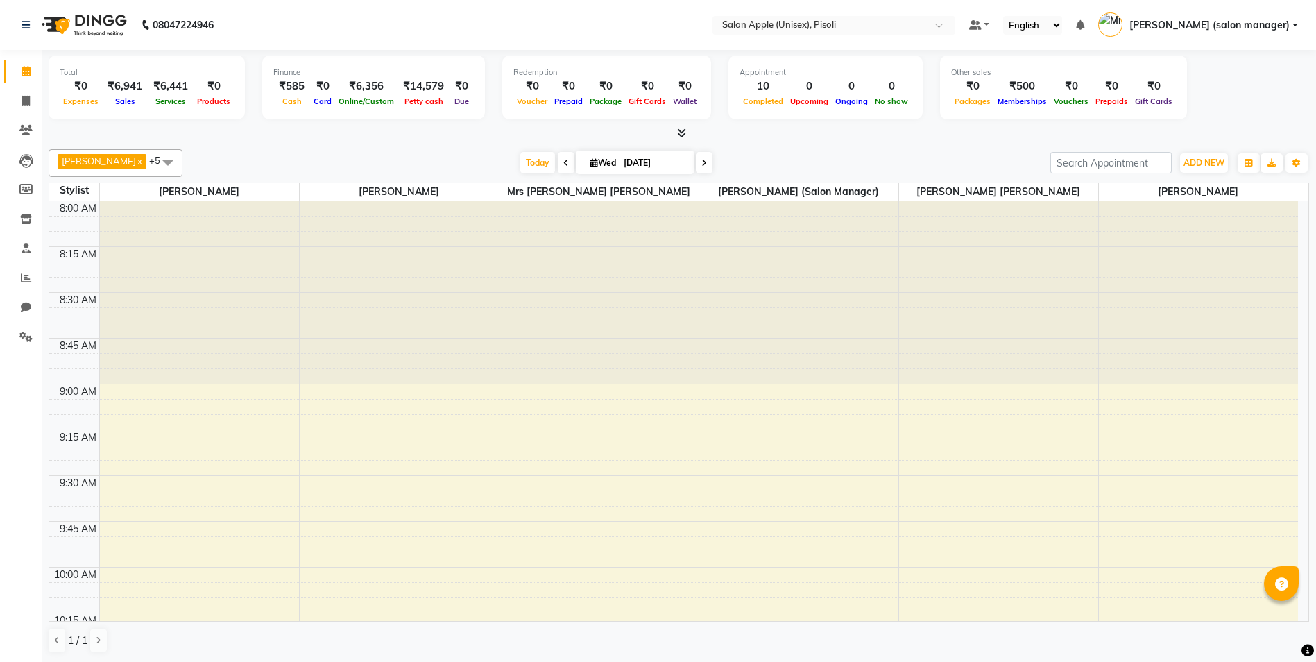
click at [682, 132] on icon at bounding box center [681, 133] width 9 height 10
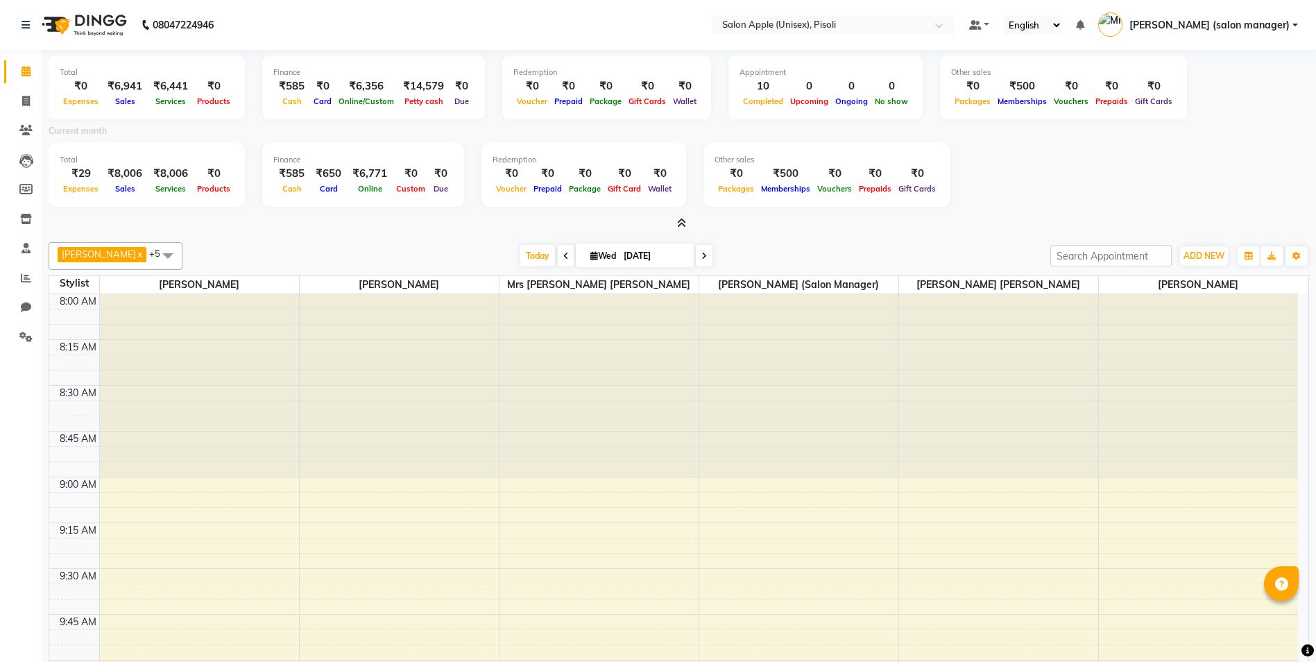
click at [683, 221] on icon at bounding box center [681, 223] width 9 height 10
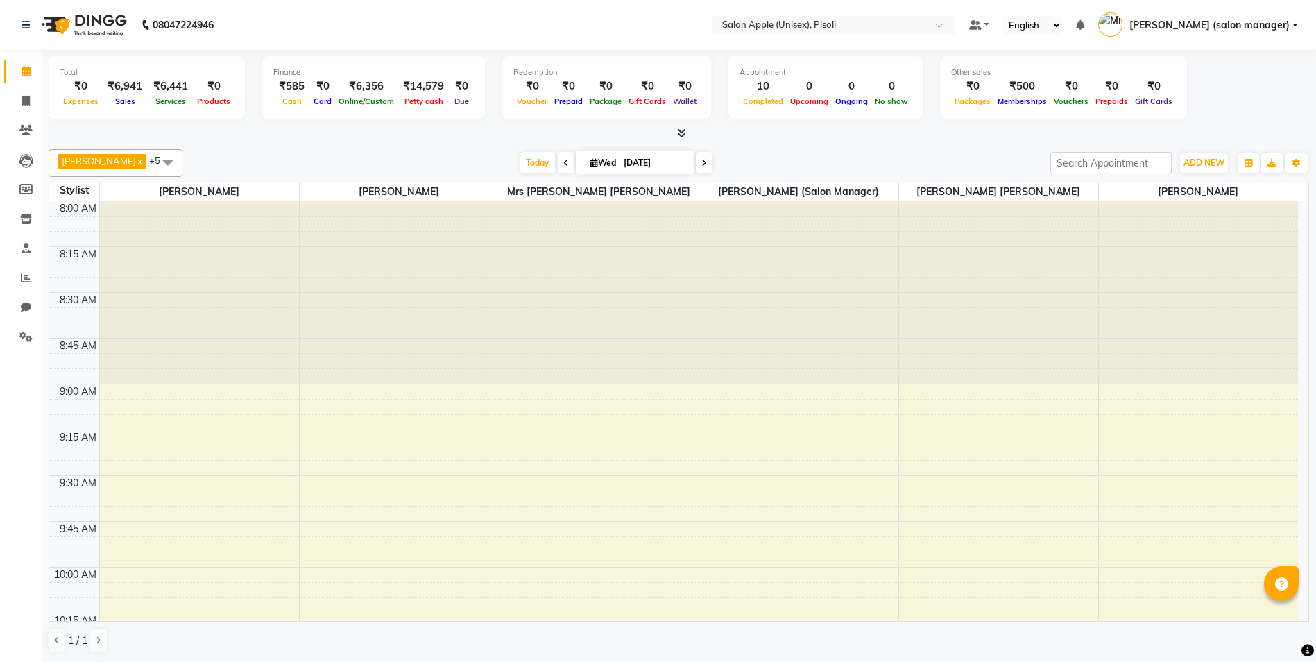
click at [677, 135] on icon at bounding box center [681, 133] width 9 height 10
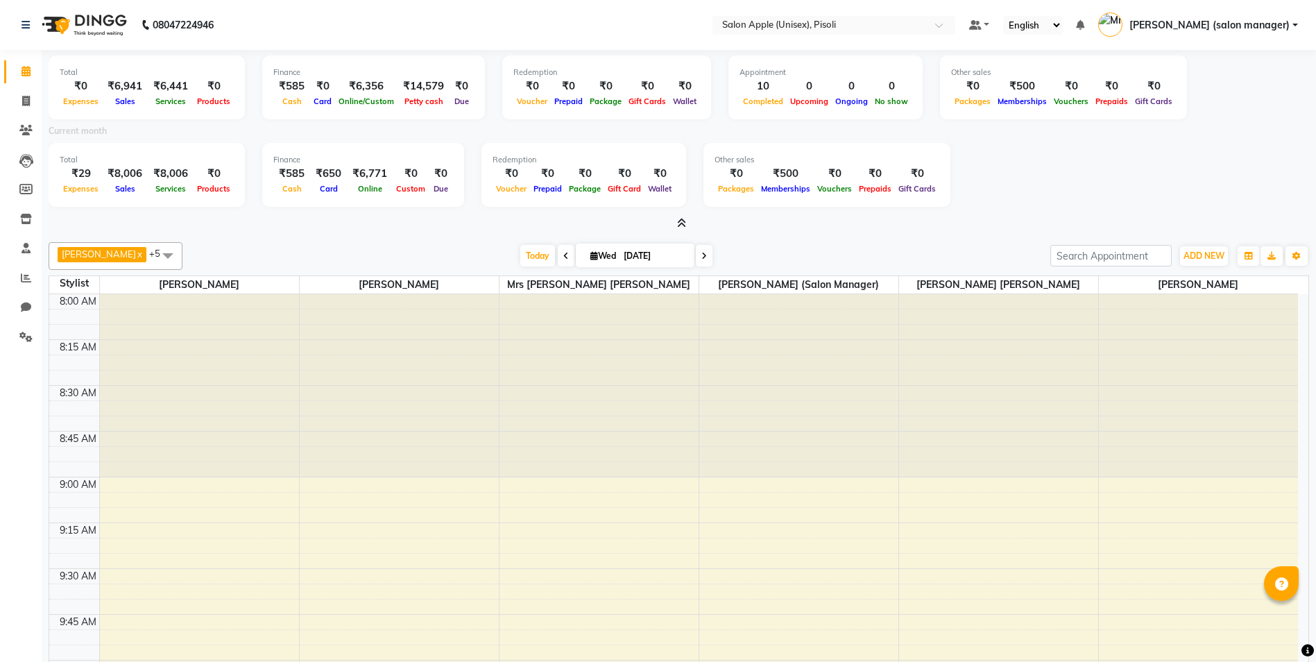
click at [681, 221] on icon at bounding box center [681, 223] width 9 height 10
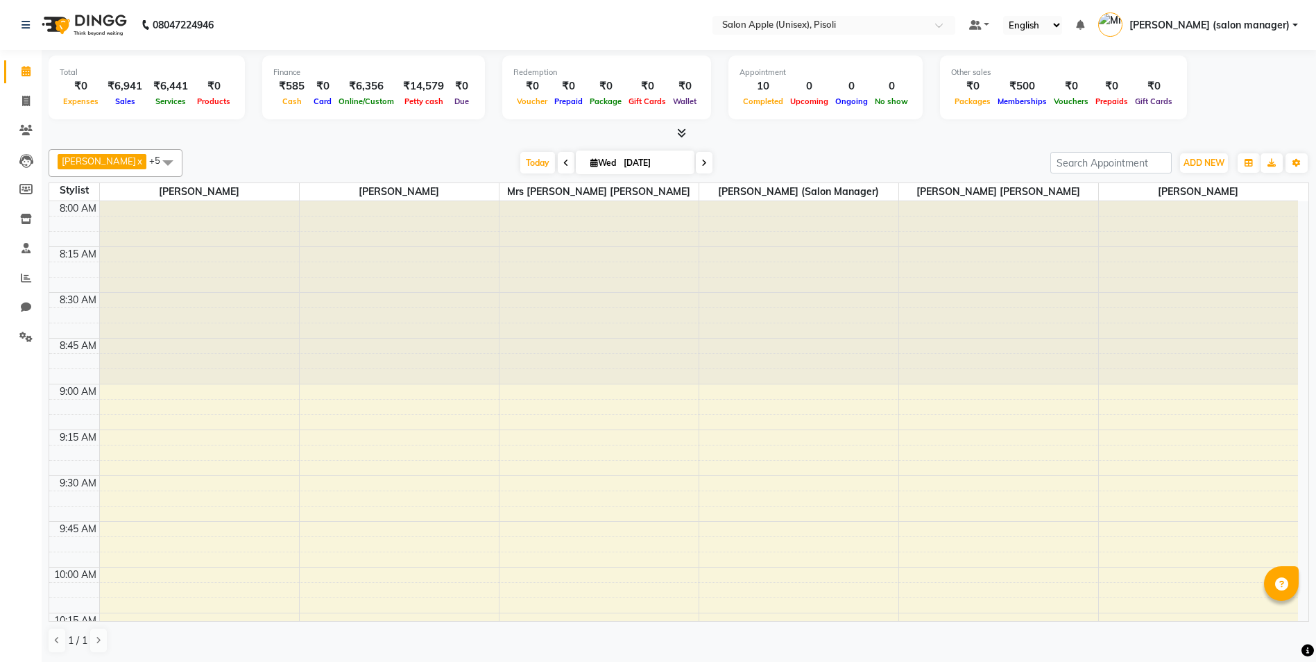
click at [800, 155] on div "[DATE] [DATE]" at bounding box center [616, 163] width 854 height 21
click at [683, 135] on icon at bounding box center [681, 133] width 9 height 10
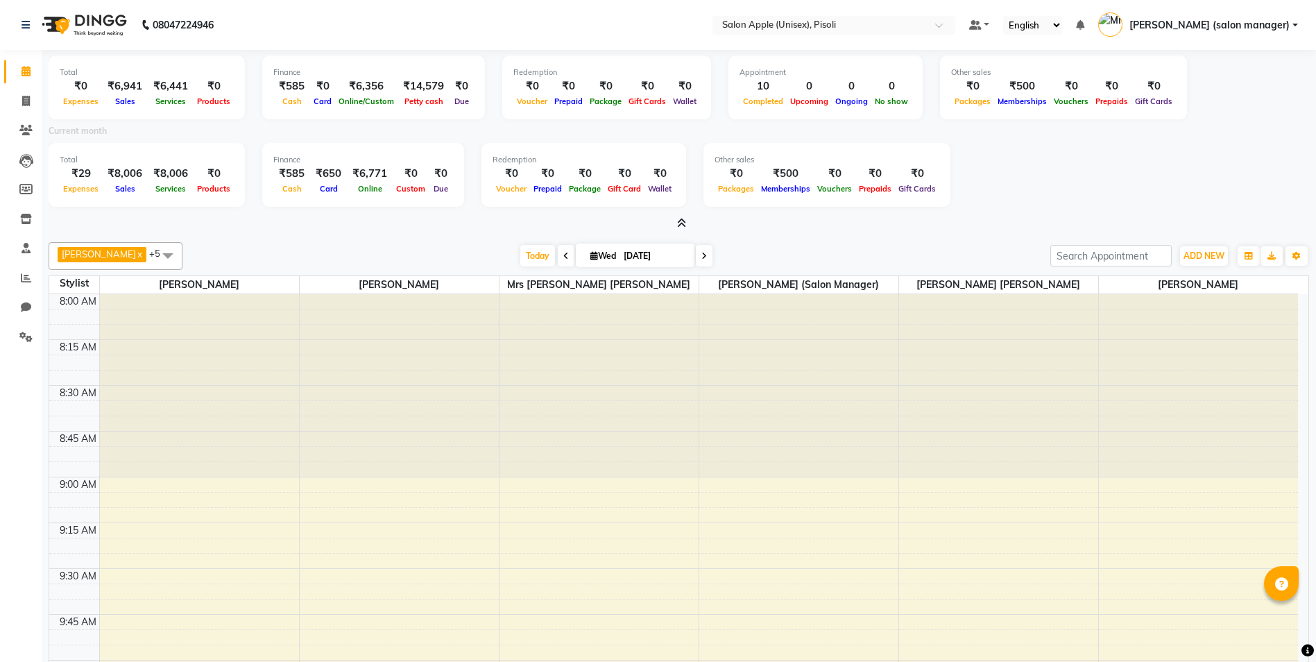
click at [681, 223] on icon at bounding box center [681, 223] width 9 height 10
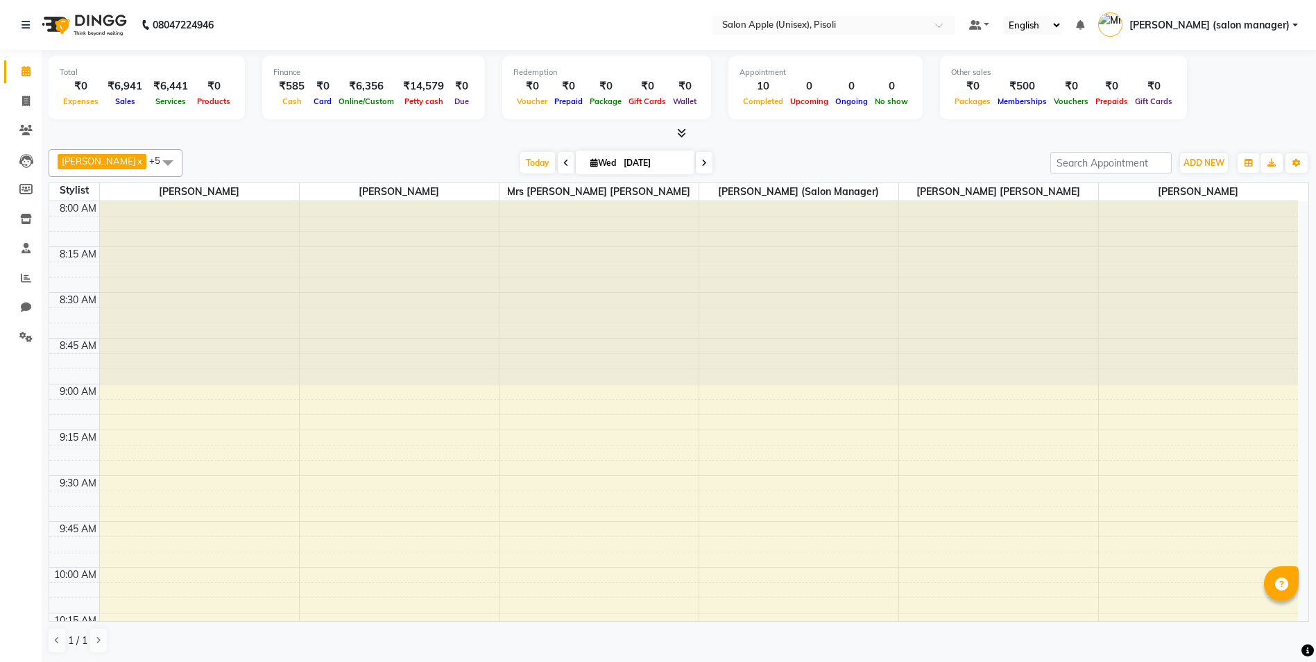
click at [829, 124] on div "Total ₹0 Expenses ₹6,941 Sales ₹6,441 Services ₹0 Products Finance ₹585 Cash ₹0…" at bounding box center [679, 95] width 1261 height 91
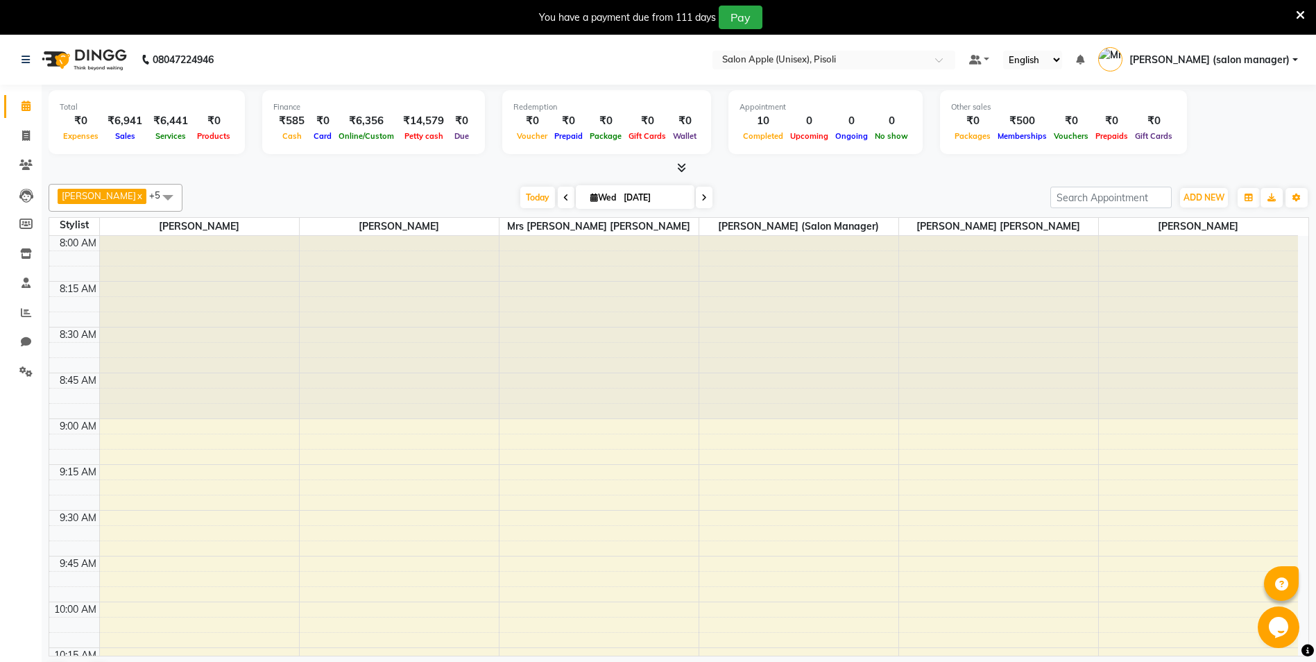
click at [1300, 16] on icon at bounding box center [1300, 15] width 9 height 12
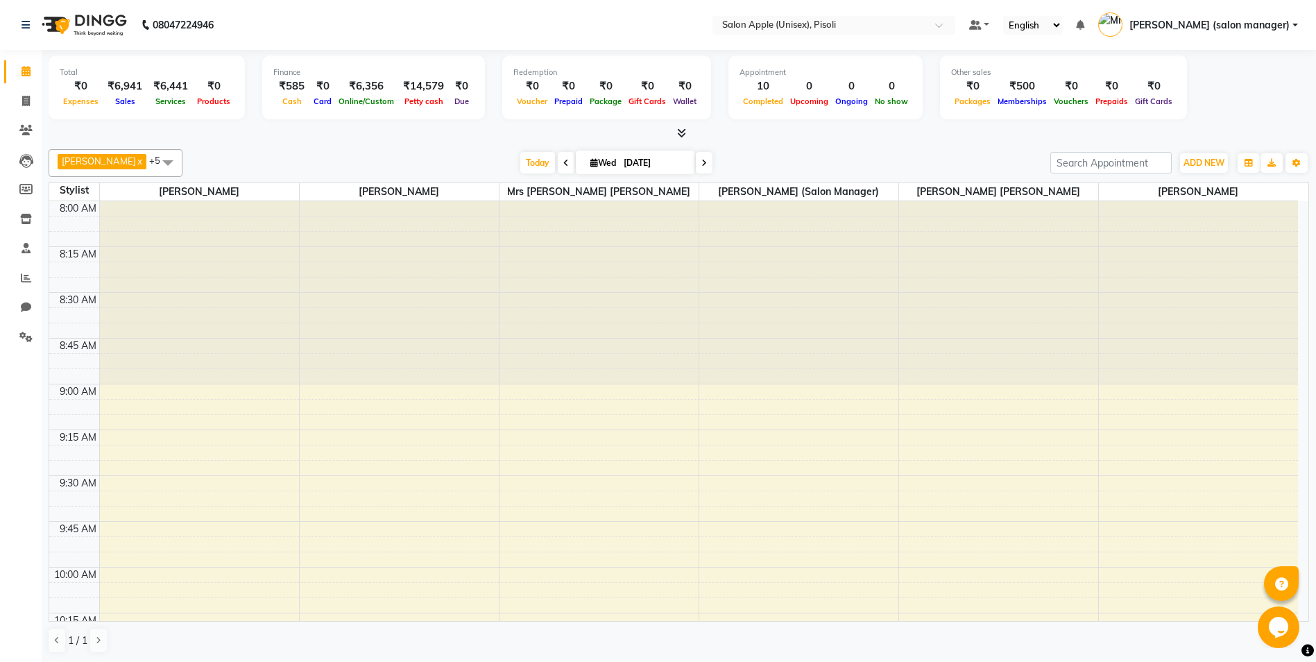
click at [682, 136] on icon at bounding box center [681, 133] width 9 height 10
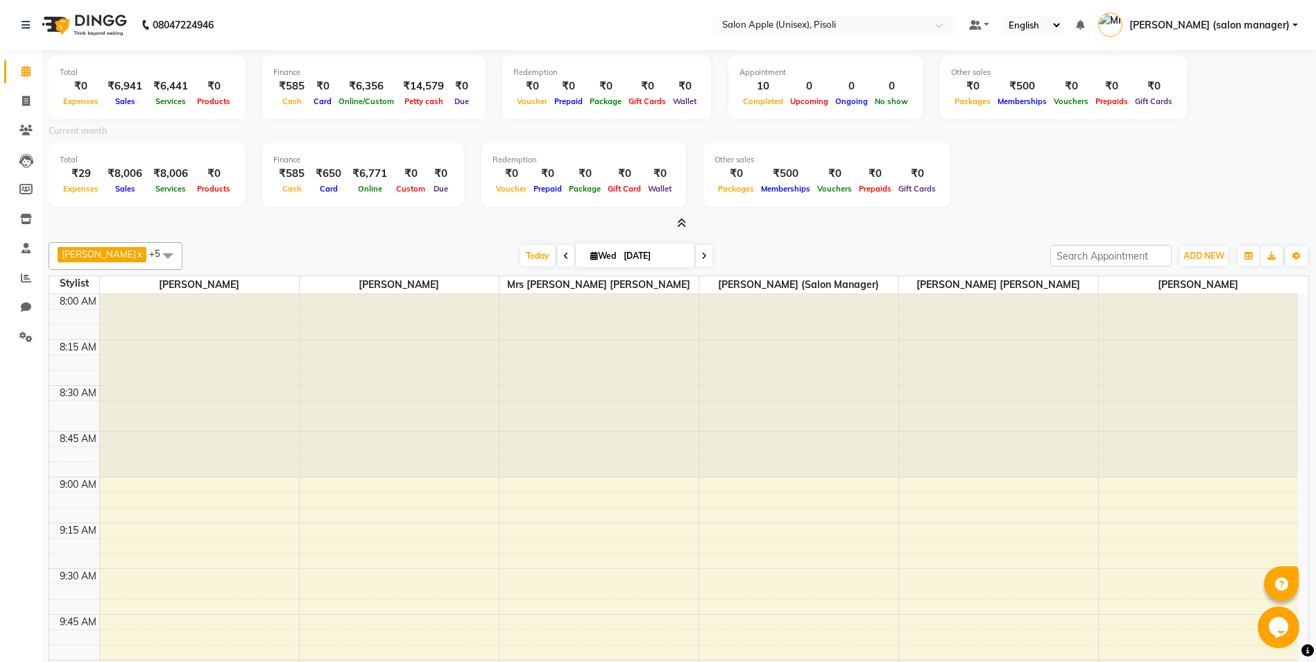
click at [683, 222] on icon at bounding box center [681, 223] width 9 height 10
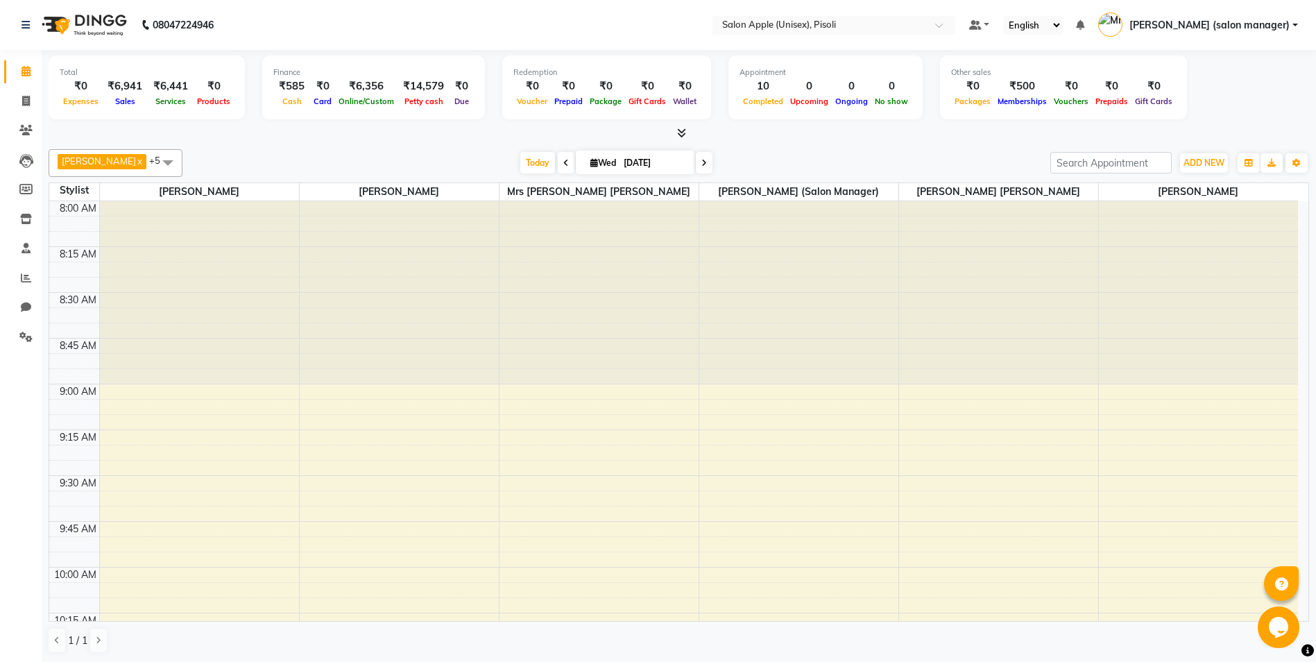
click at [249, 140] on div at bounding box center [679, 133] width 1261 height 15
click at [28, 71] on icon at bounding box center [26, 71] width 9 height 10
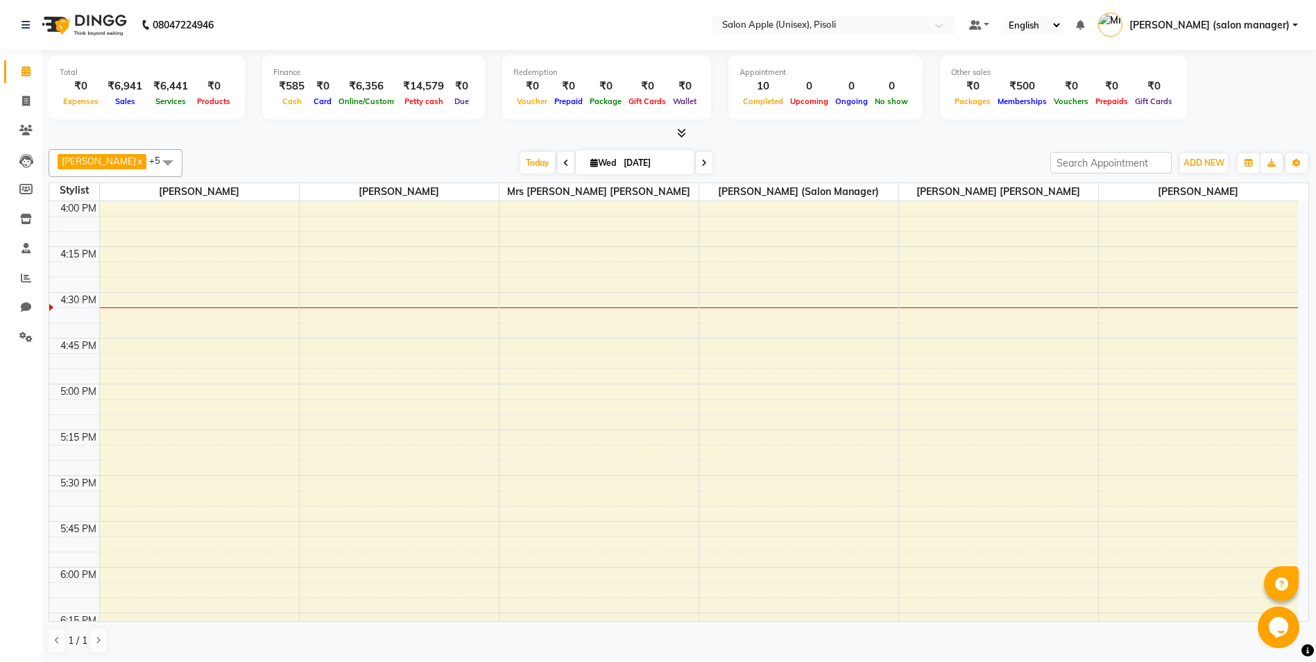
scroll to position [1388, 0]
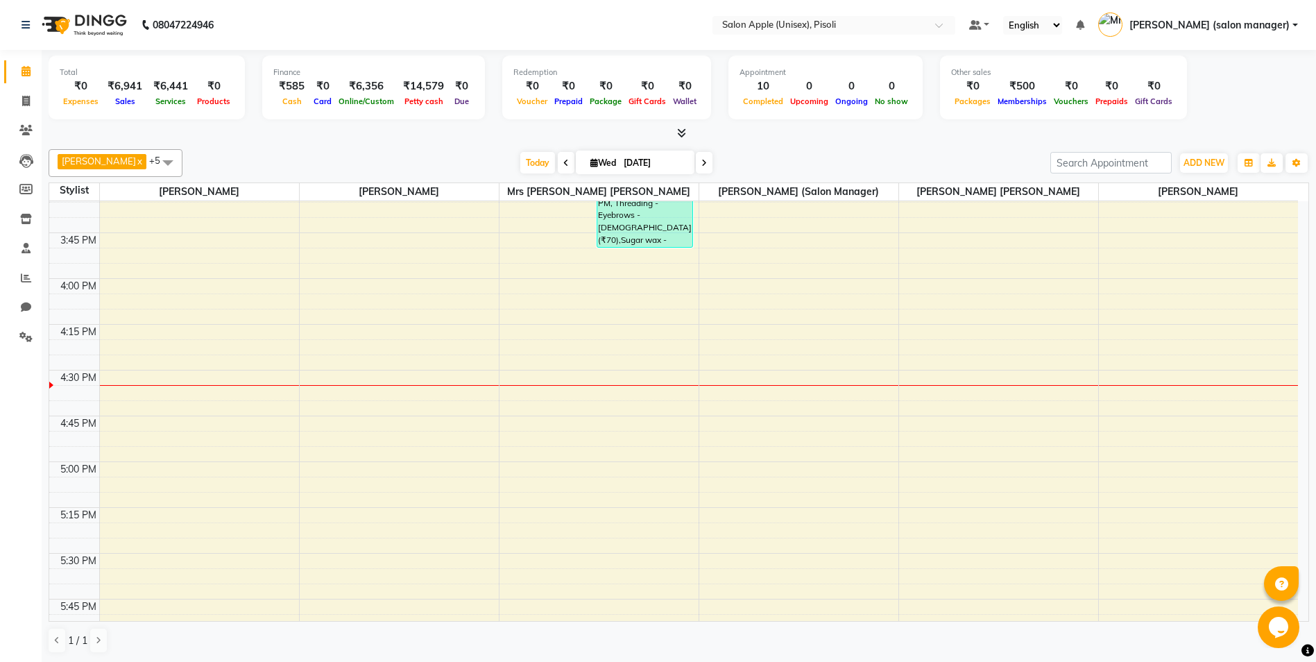
click at [1003, 377] on div "8:00 AM 8:15 AM 8:30 AM 8:45 AM 9:00 AM 9:15 AM 9:30 AM 9:45 AM 10:00 AM 10:15 …" at bounding box center [673, 4] width 1249 height 2380
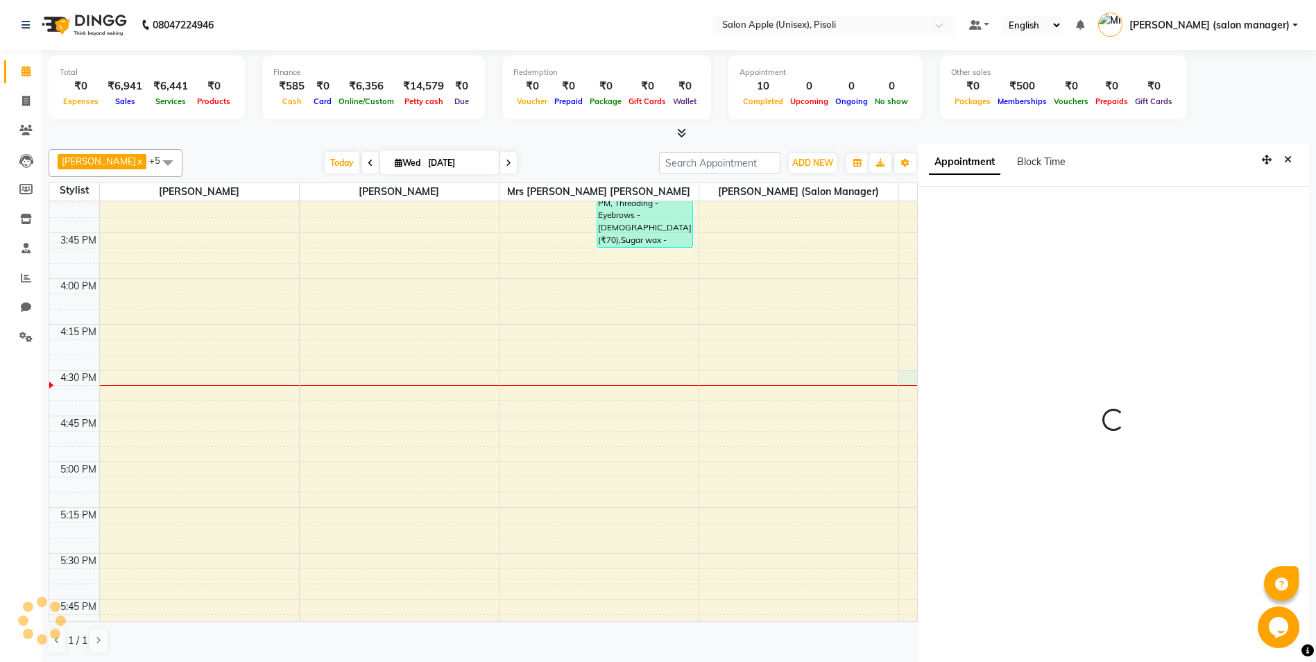
scroll to position [6, 0]
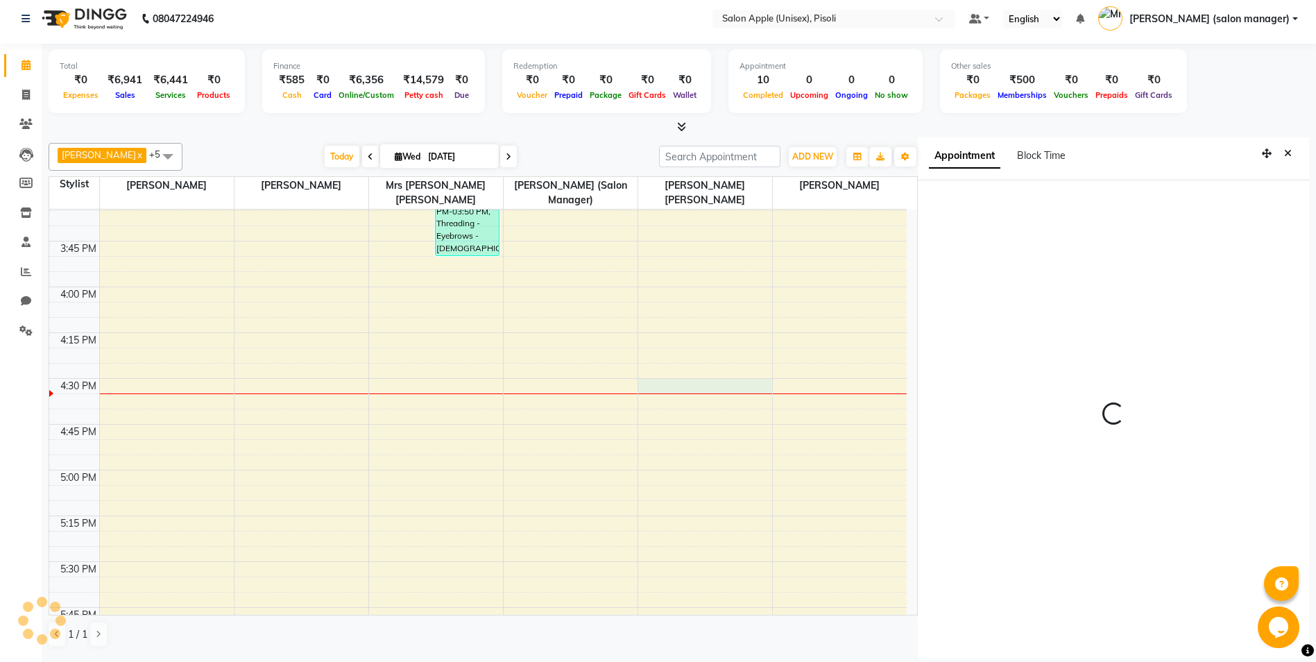
select select "990"
select select "75908"
select select "tentative"
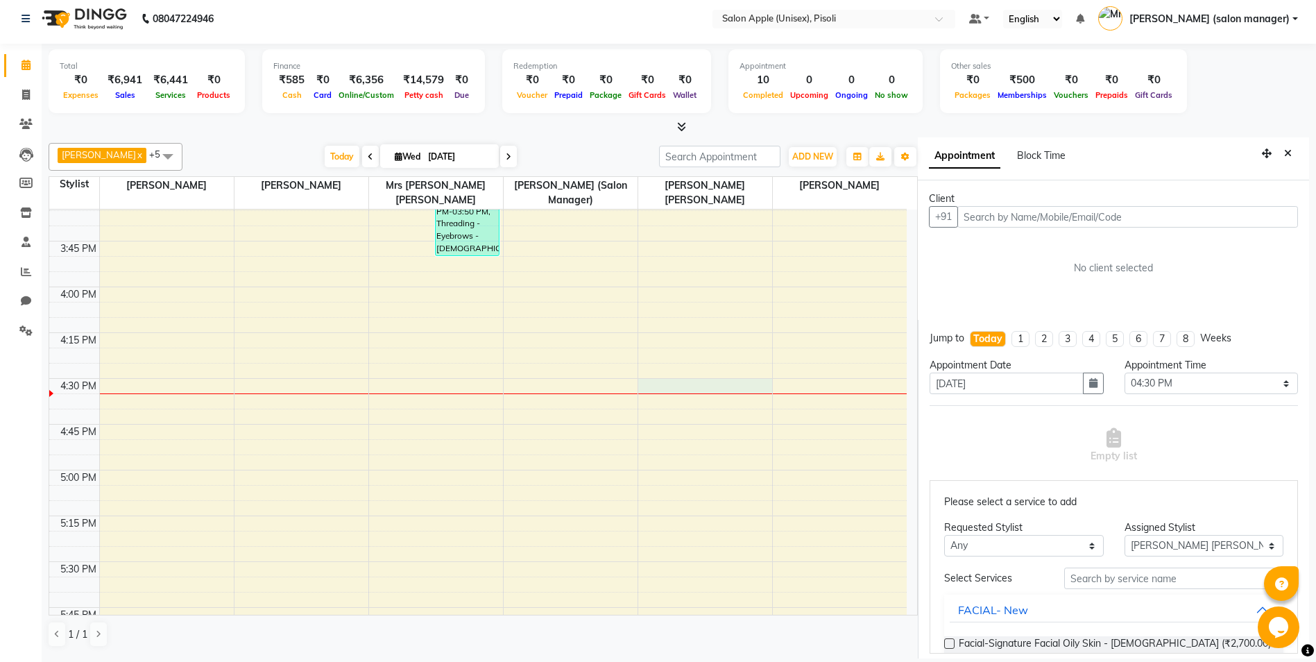
click at [1016, 202] on div "Client" at bounding box center [1113, 198] width 369 height 15
click at [1282, 150] on button "Close" at bounding box center [1288, 154] width 20 height 22
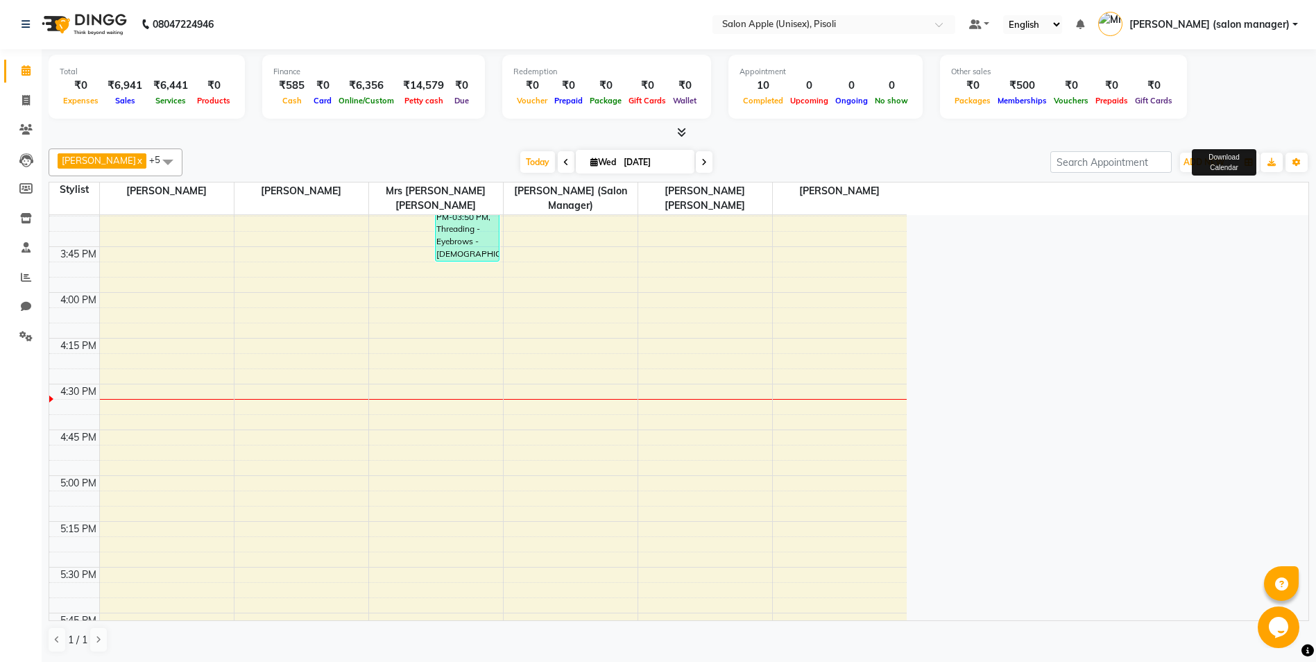
scroll to position [1, 0]
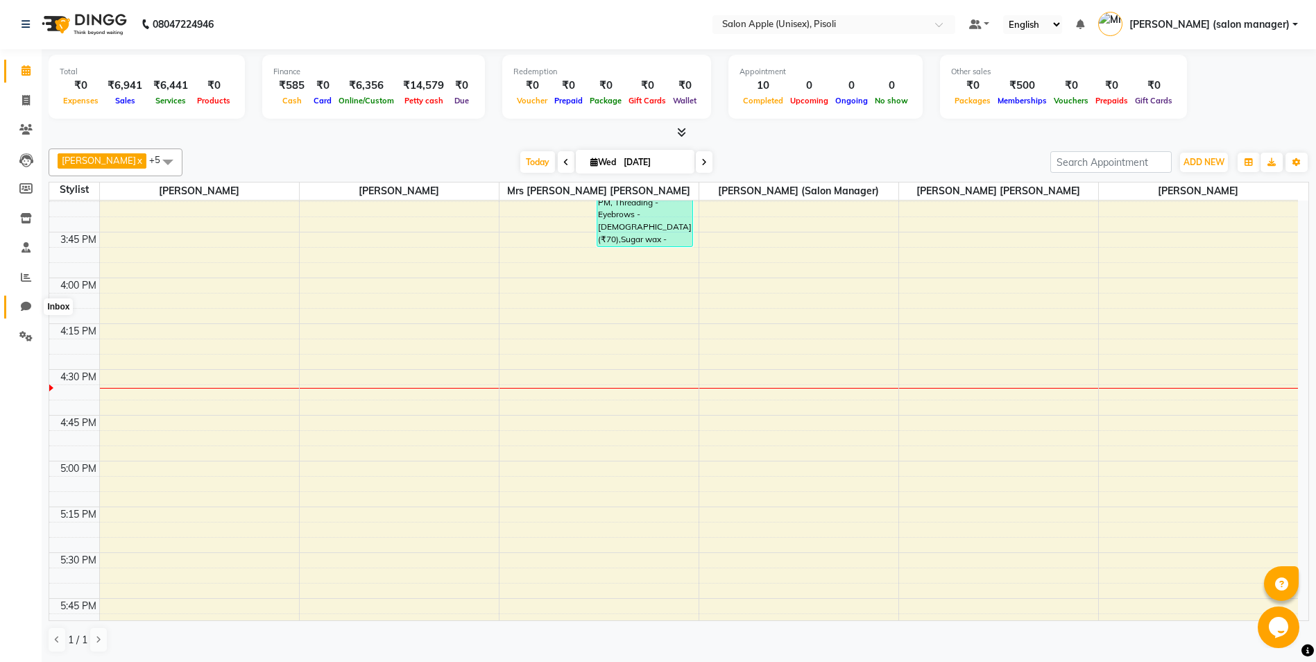
click at [19, 307] on span at bounding box center [26, 307] width 24 height 16
select select "100"
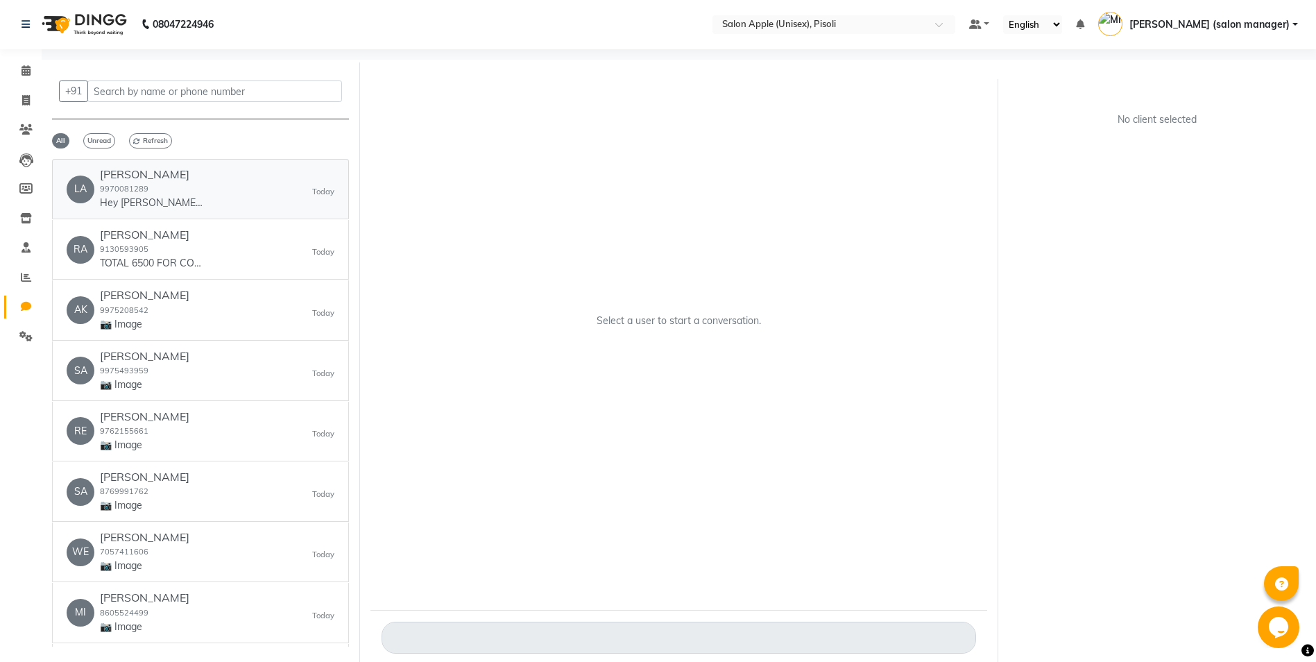
click at [219, 191] on div "LA LAXMI THAKRE 9970081289 Hey LAXMI, 🎉 Thank you for choosing Salon Apple (Uni…" at bounding box center [201, 189] width 268 height 42
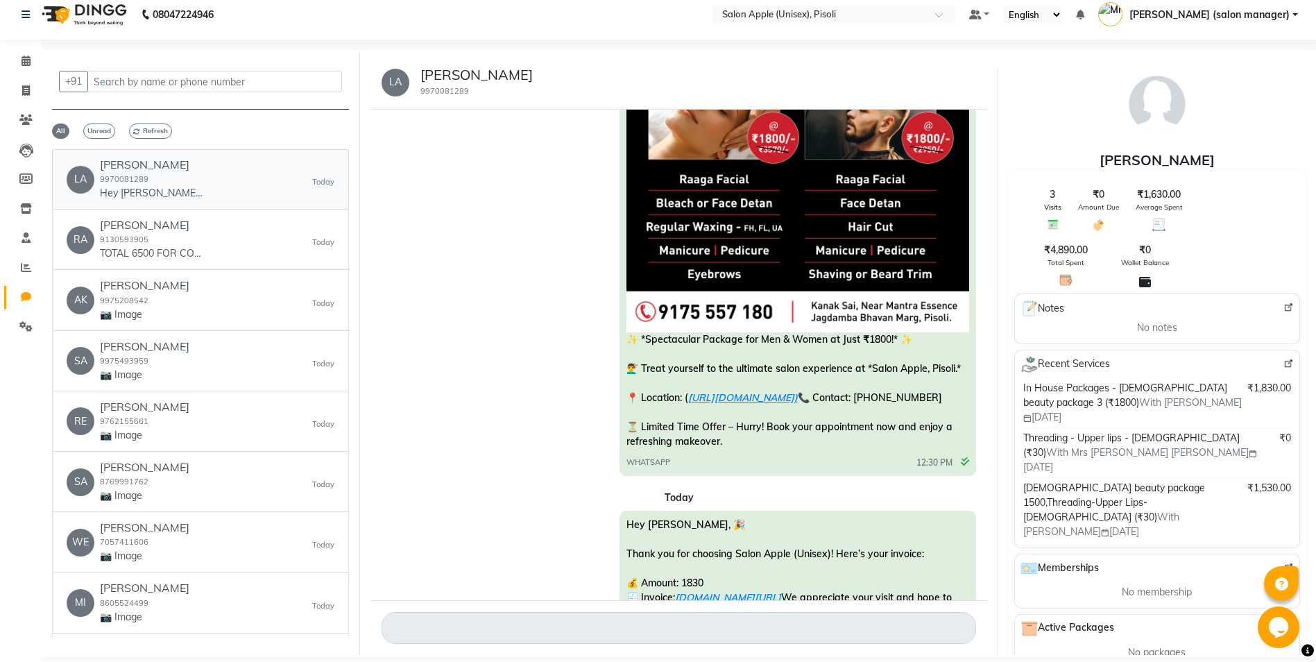
scroll to position [350, 0]
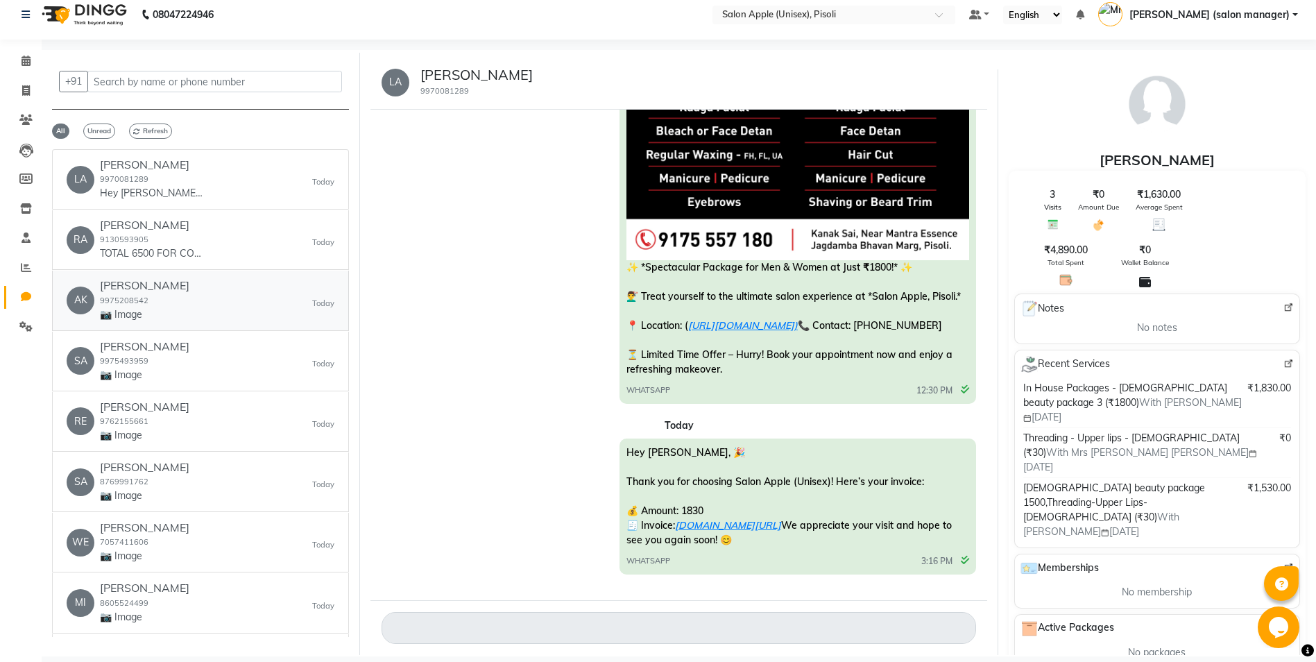
click at [157, 306] on div "AKSHYA BHUJBAN 9975208542 📷 Image" at bounding box center [145, 300] width 90 height 42
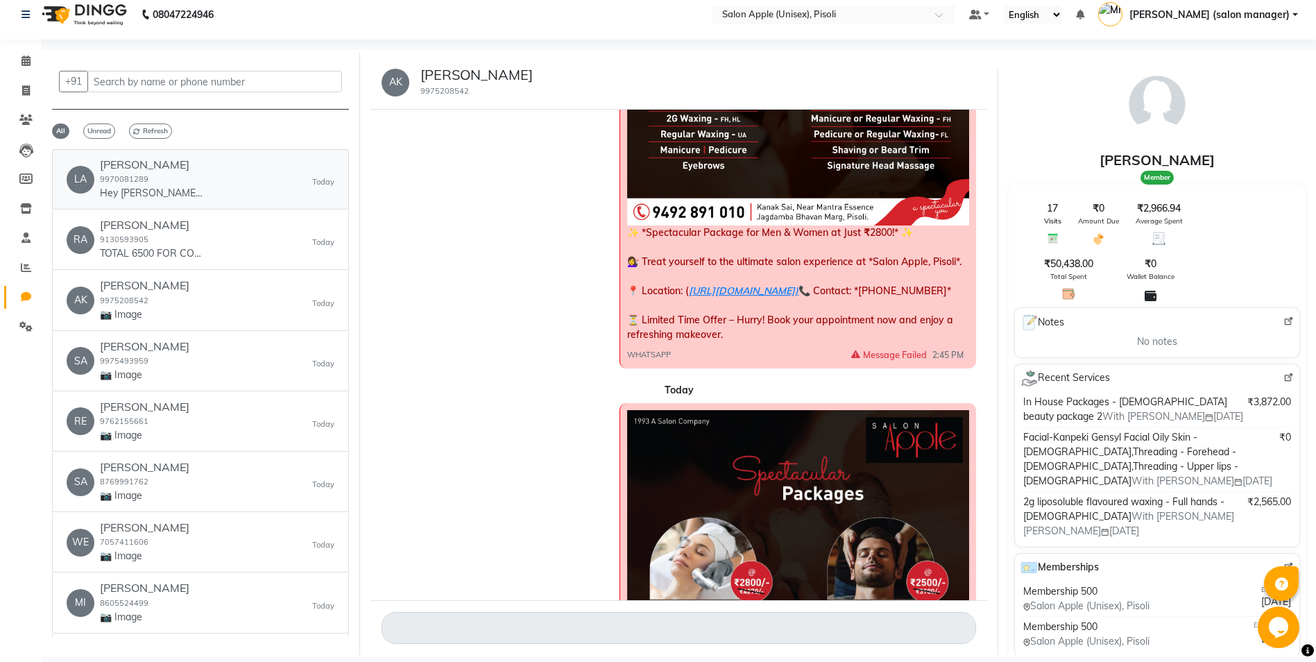
click at [133, 163] on h6 "[PERSON_NAME]" at bounding box center [152, 164] width 104 height 13
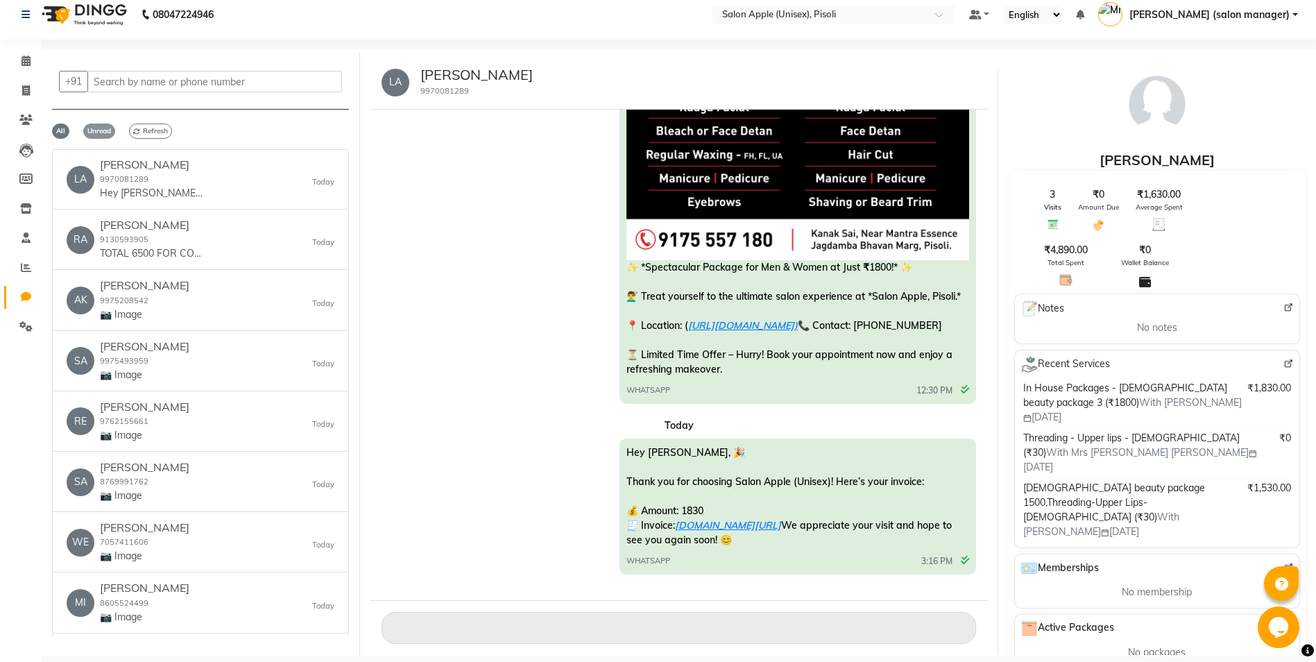
click at [106, 130] on span "Unread" at bounding box center [99, 130] width 32 height 15
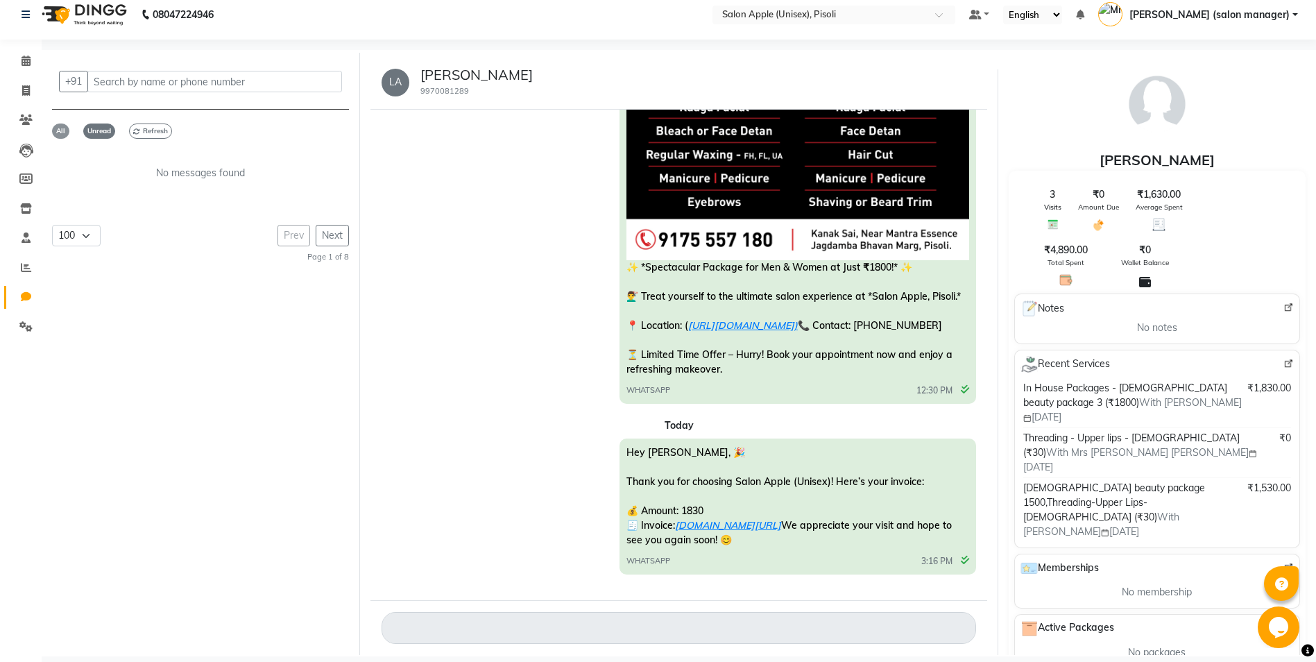
click at [60, 129] on span "All" at bounding box center [60, 130] width 17 height 15
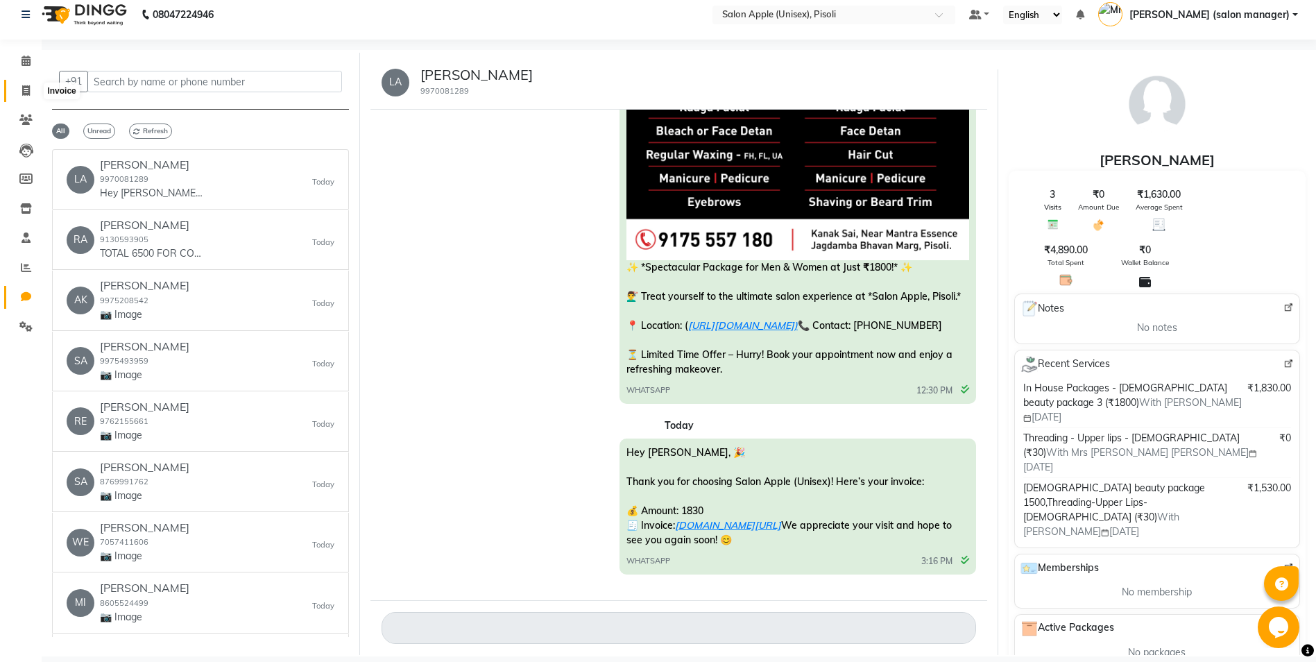
click at [28, 87] on icon at bounding box center [26, 90] width 8 height 10
select select "service"
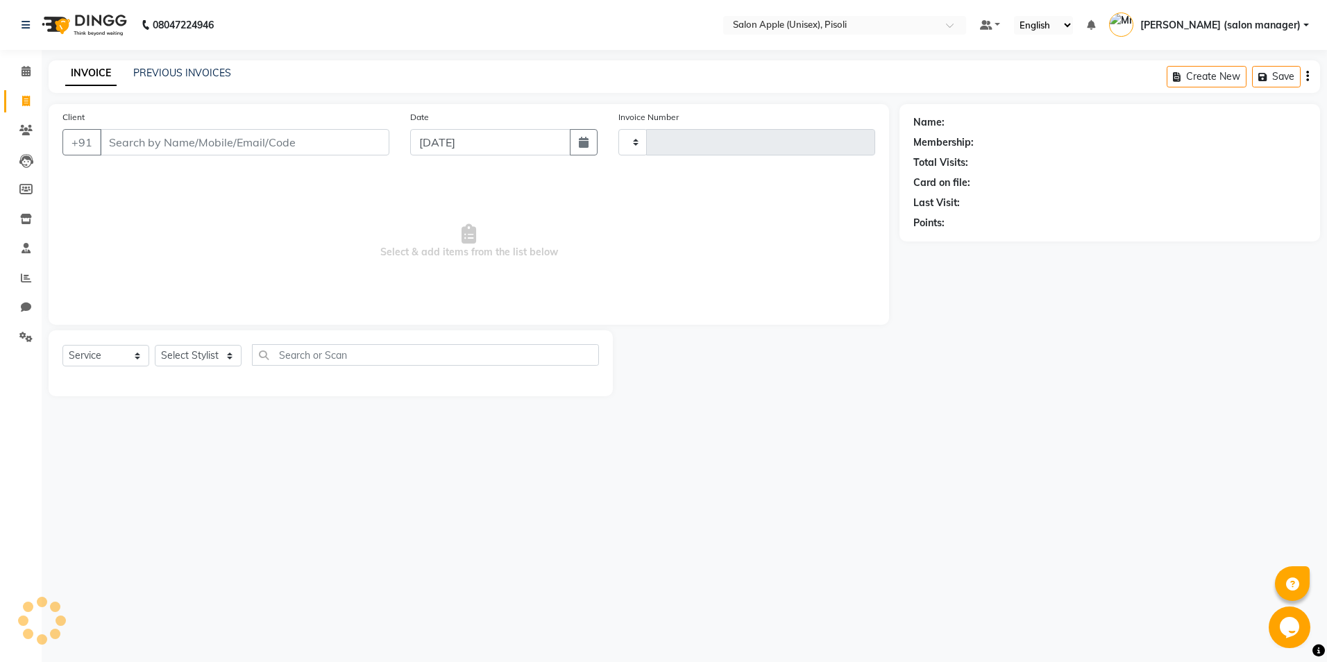
type input "0847"
select select "5282"
click at [214, 78] on link "PREVIOUS INVOICES" at bounding box center [182, 73] width 98 height 12
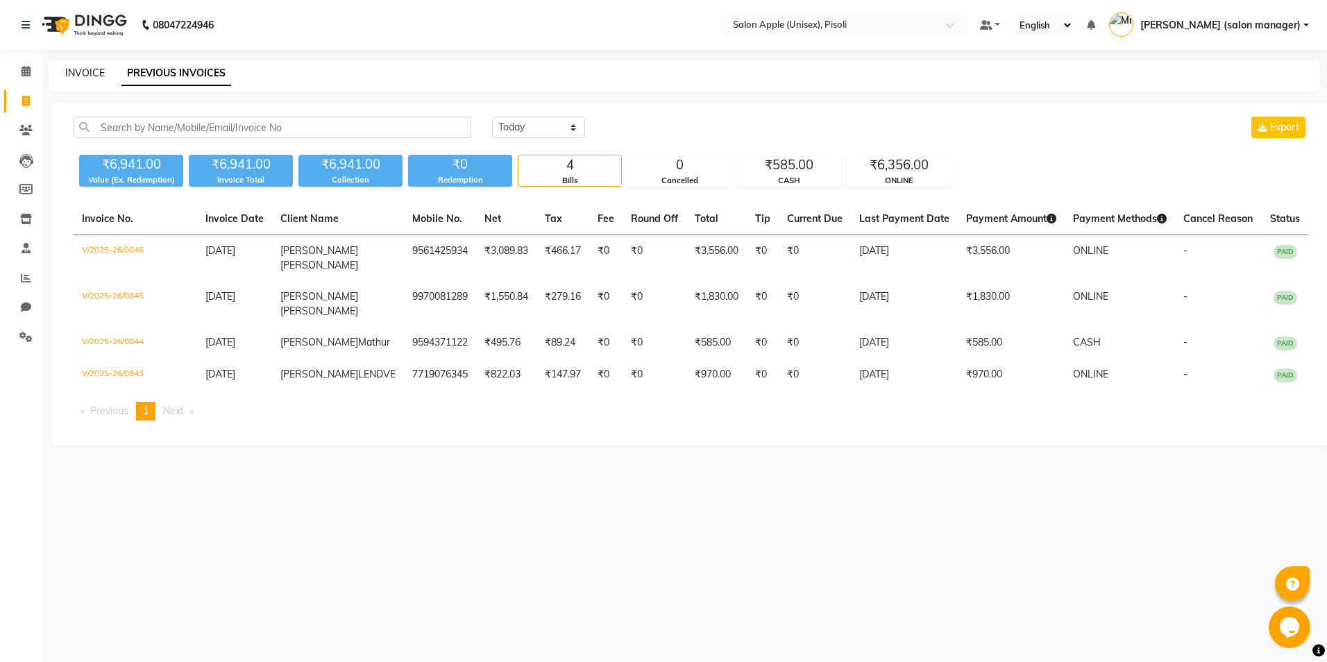
click at [82, 71] on link "INVOICE" at bounding box center [85, 73] width 40 height 12
select select "5282"
select select "service"
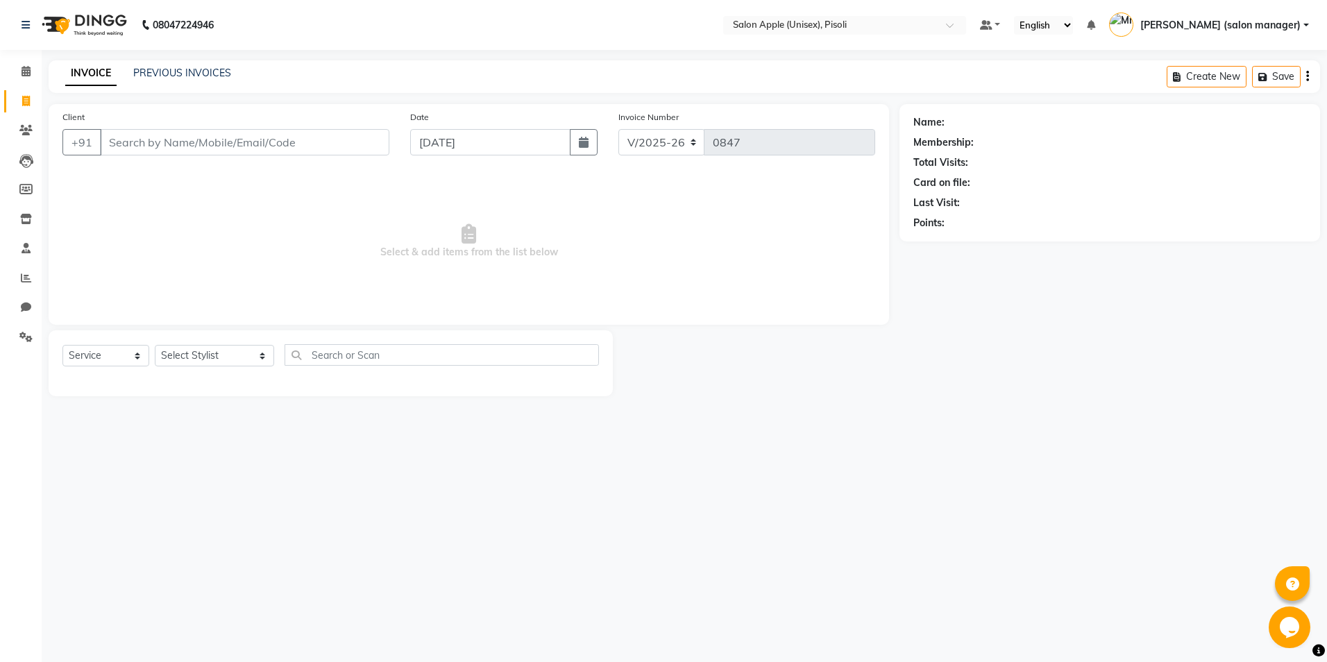
click at [156, 143] on input "Client" at bounding box center [244, 142] width 289 height 26
click at [145, 176] on span "JAVED B T" at bounding box center [143, 174] width 53 height 14
type input "7507786876"
click at [216, 356] on select "Select Stylist [PERSON_NAME] Owner [PERSON_NAME] Owner [PERSON_NAME] [PERSON_NA…" at bounding box center [214, 356] width 119 height 22
select select "75908"
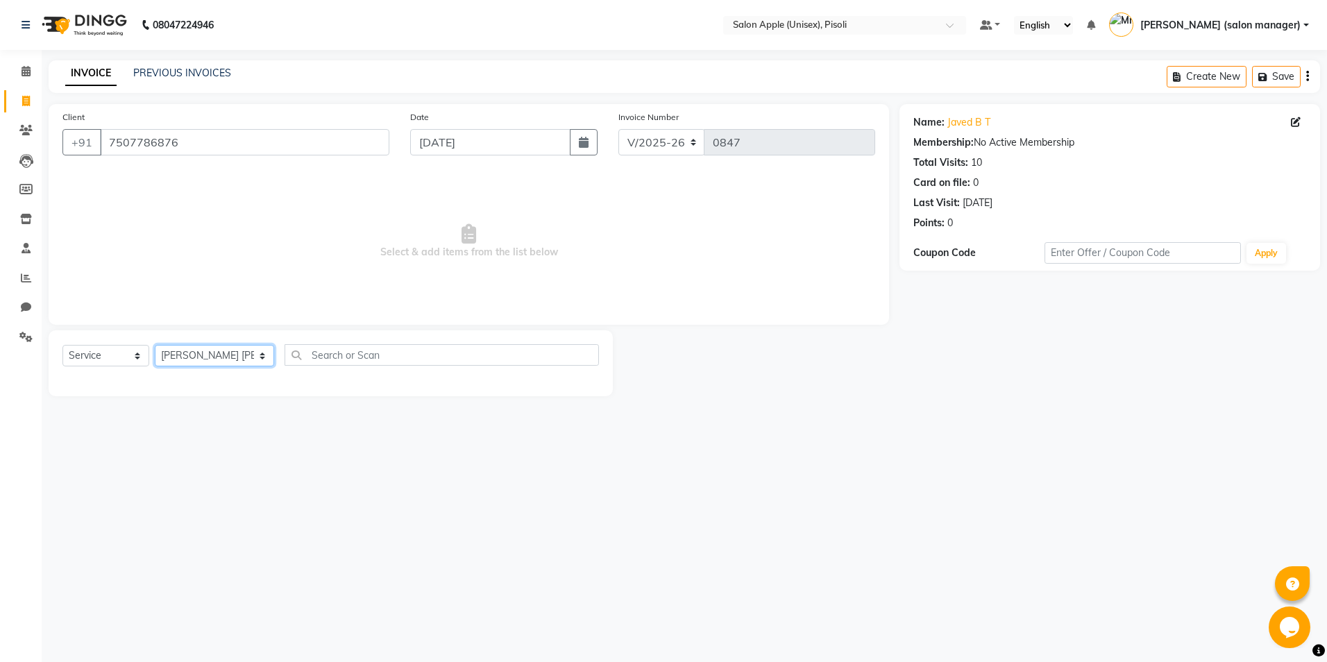
click at [155, 345] on select "Select Stylist [PERSON_NAME] Owner [PERSON_NAME] Owner [PERSON_NAME] [PERSON_NA…" at bounding box center [214, 356] width 119 height 22
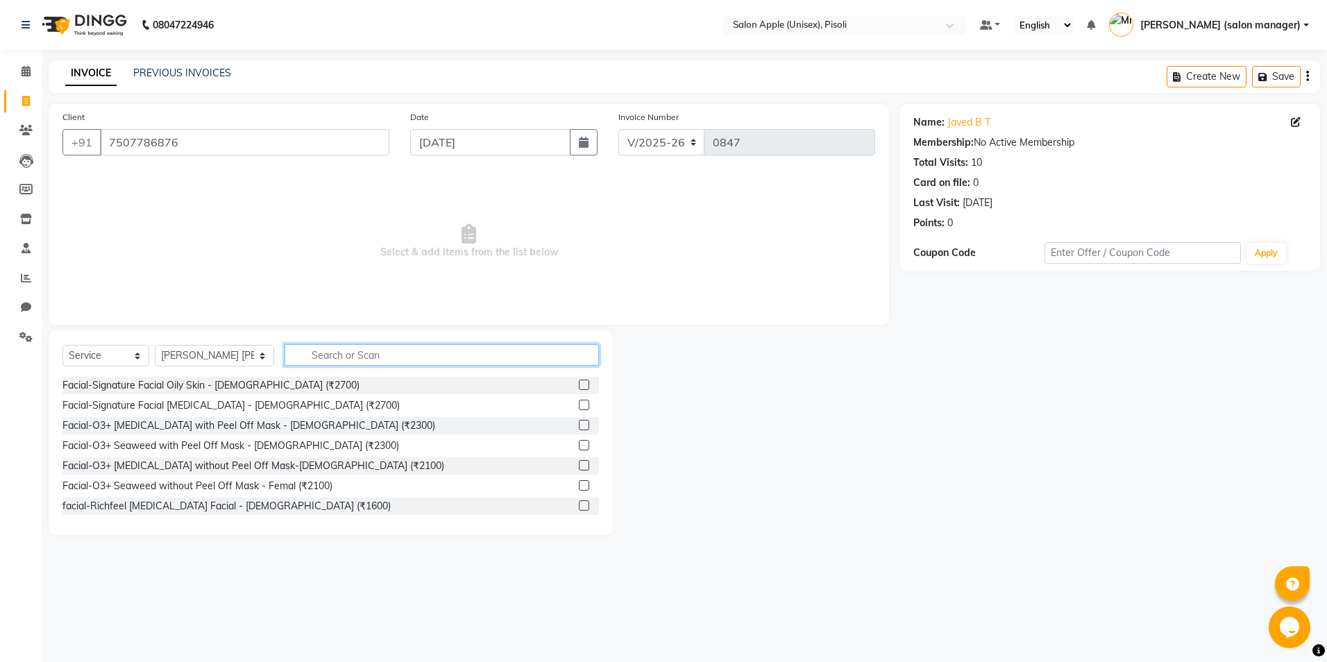
click at [377, 358] on input "text" at bounding box center [441, 355] width 314 height 22
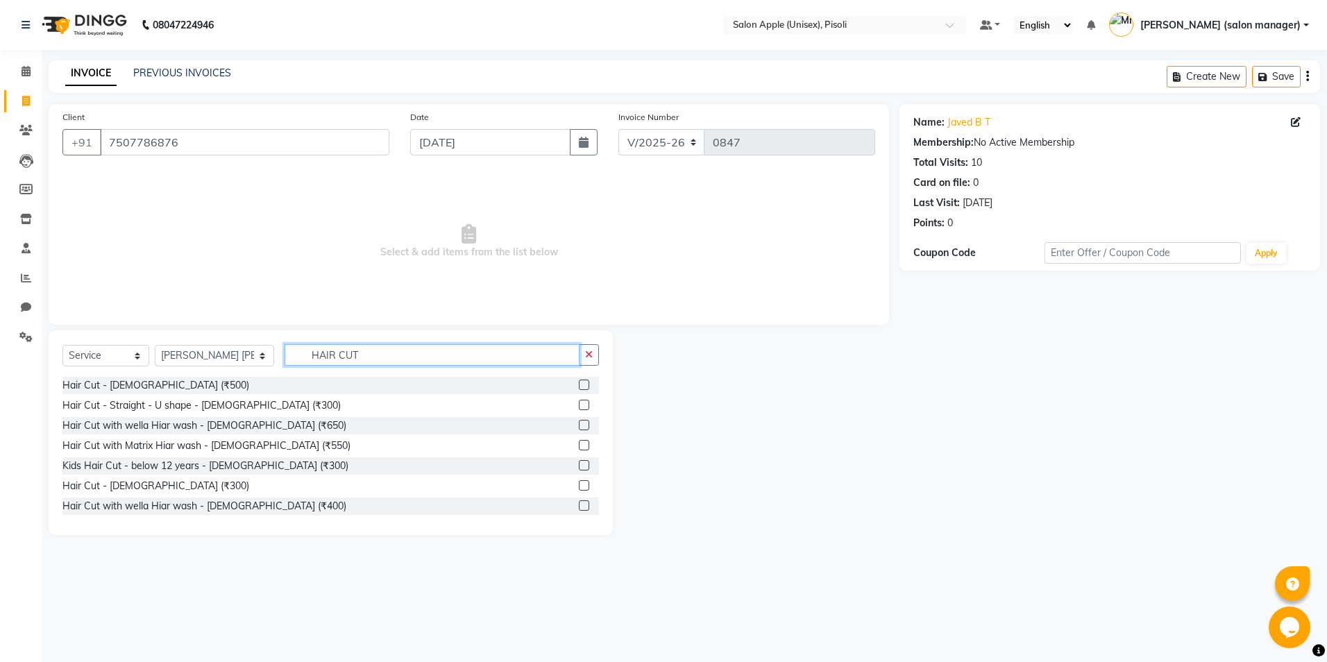
type input "HAIR CUT"
click at [579, 483] on label at bounding box center [584, 485] width 10 height 10
click at [579, 483] on input "checkbox" at bounding box center [583, 486] width 9 height 9
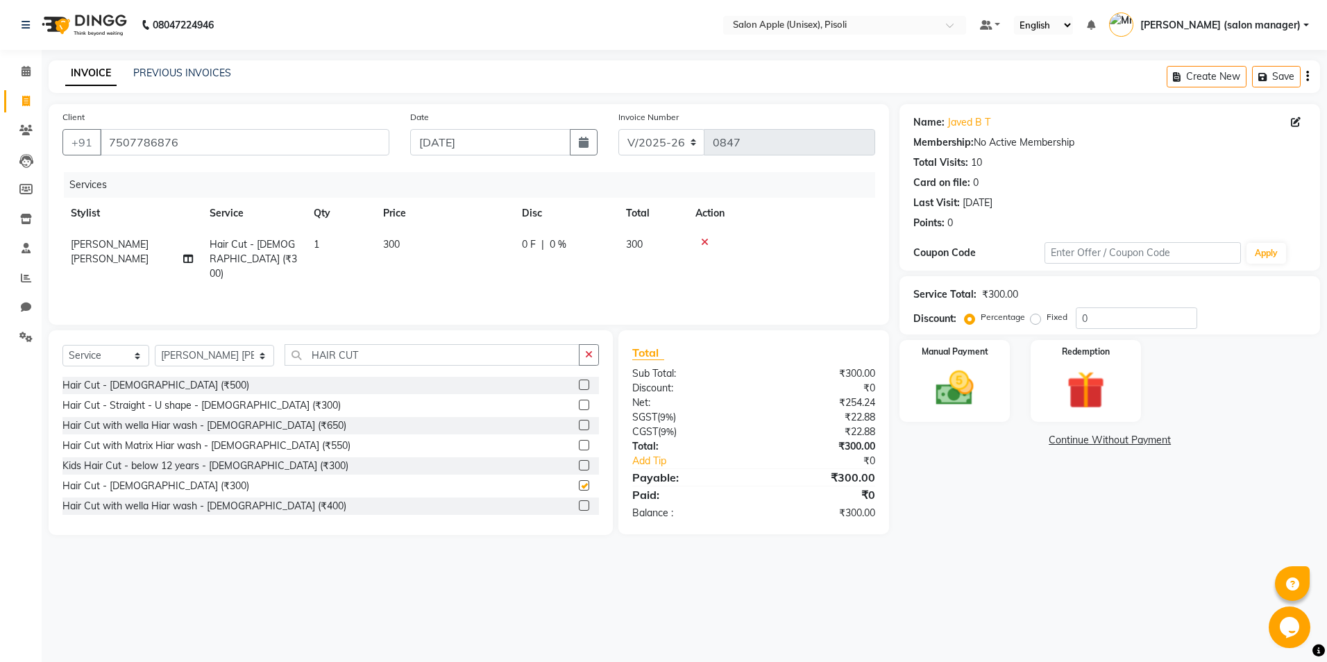
checkbox input "false"
click at [1270, 80] on icon "button" at bounding box center [1265, 77] width 14 height 10
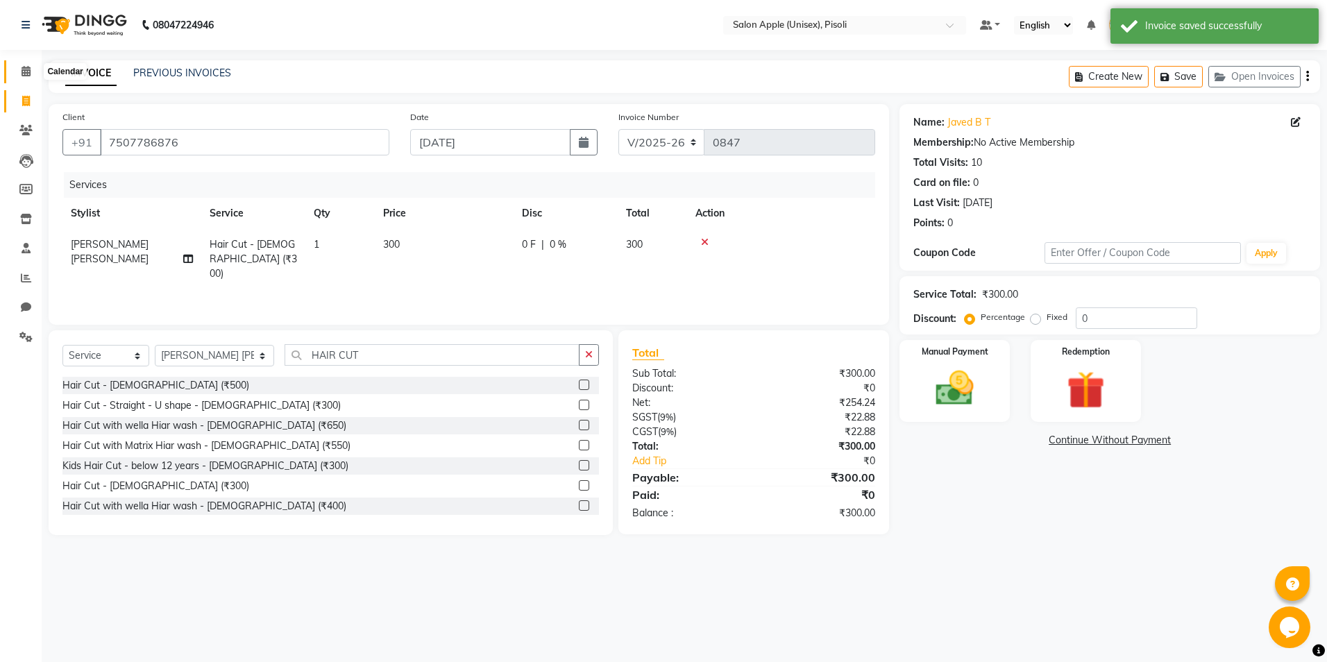
click at [28, 72] on icon at bounding box center [26, 71] width 9 height 10
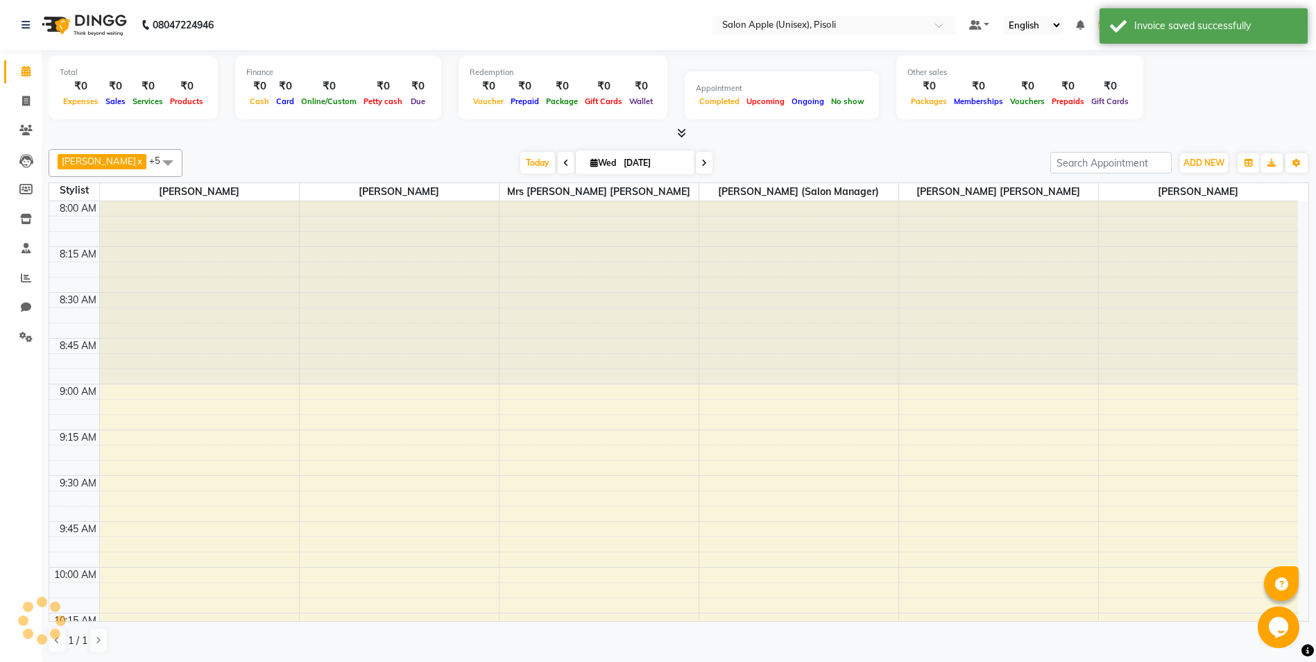
scroll to position [1466, 0]
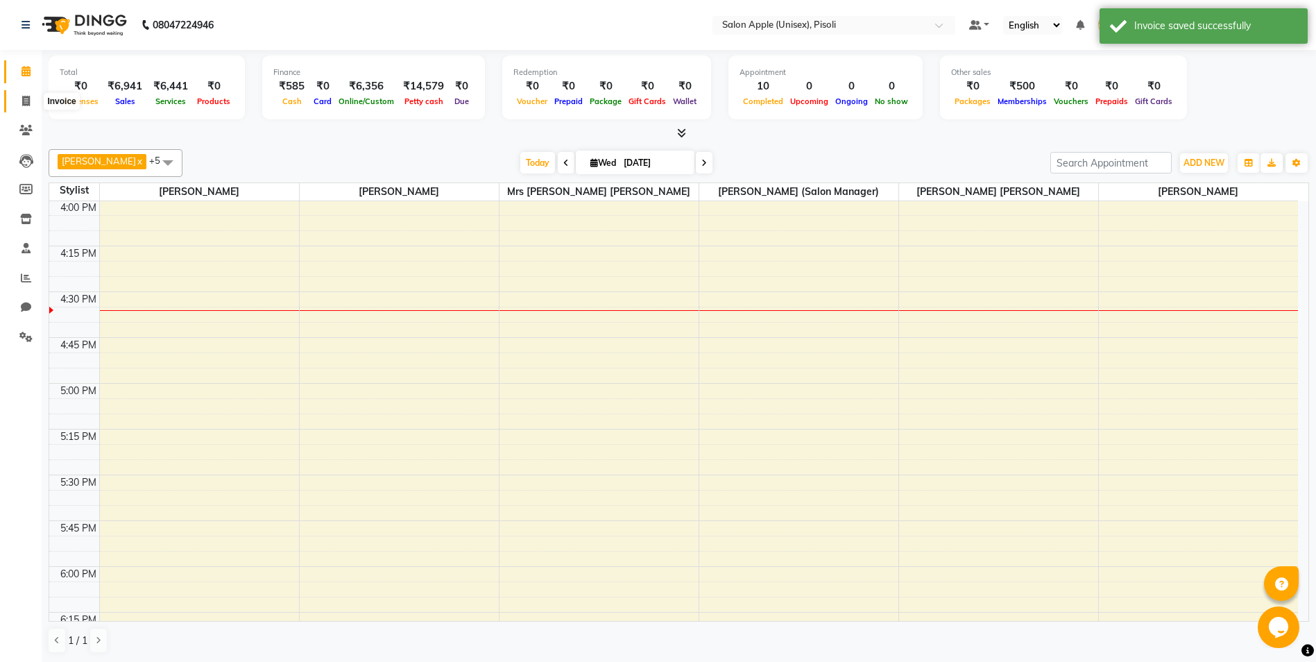
click at [26, 102] on icon at bounding box center [26, 101] width 8 height 10
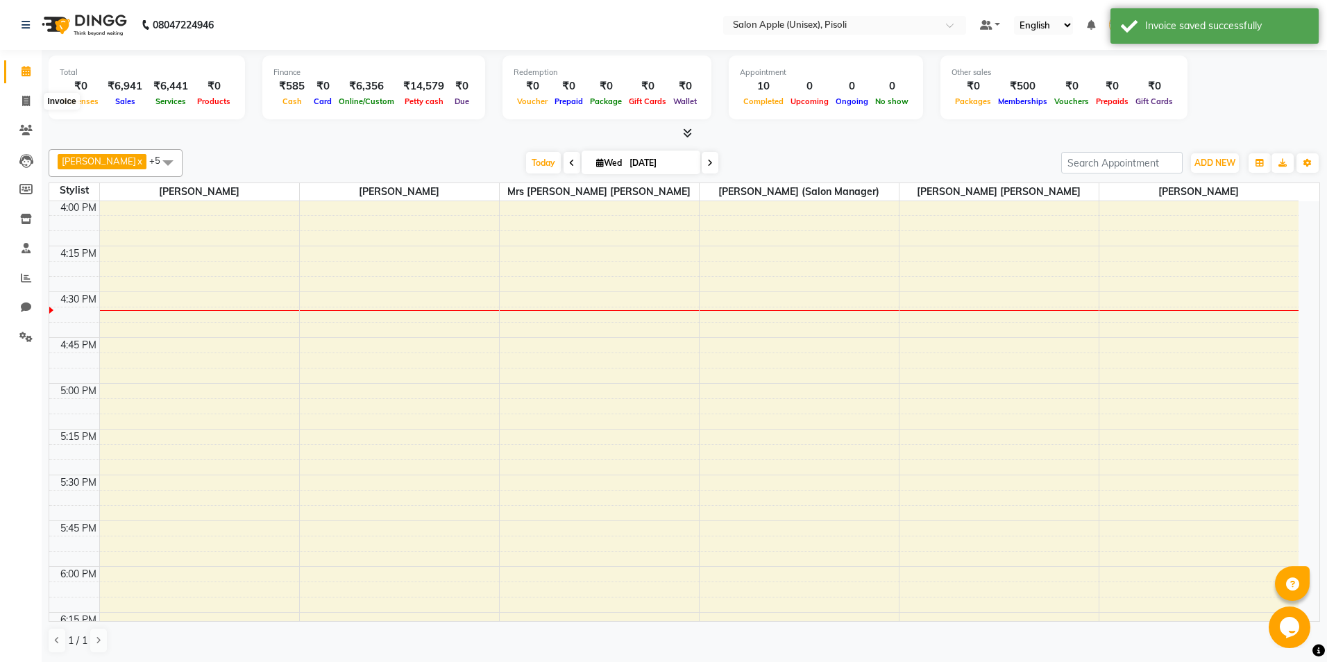
select select "5282"
select select "service"
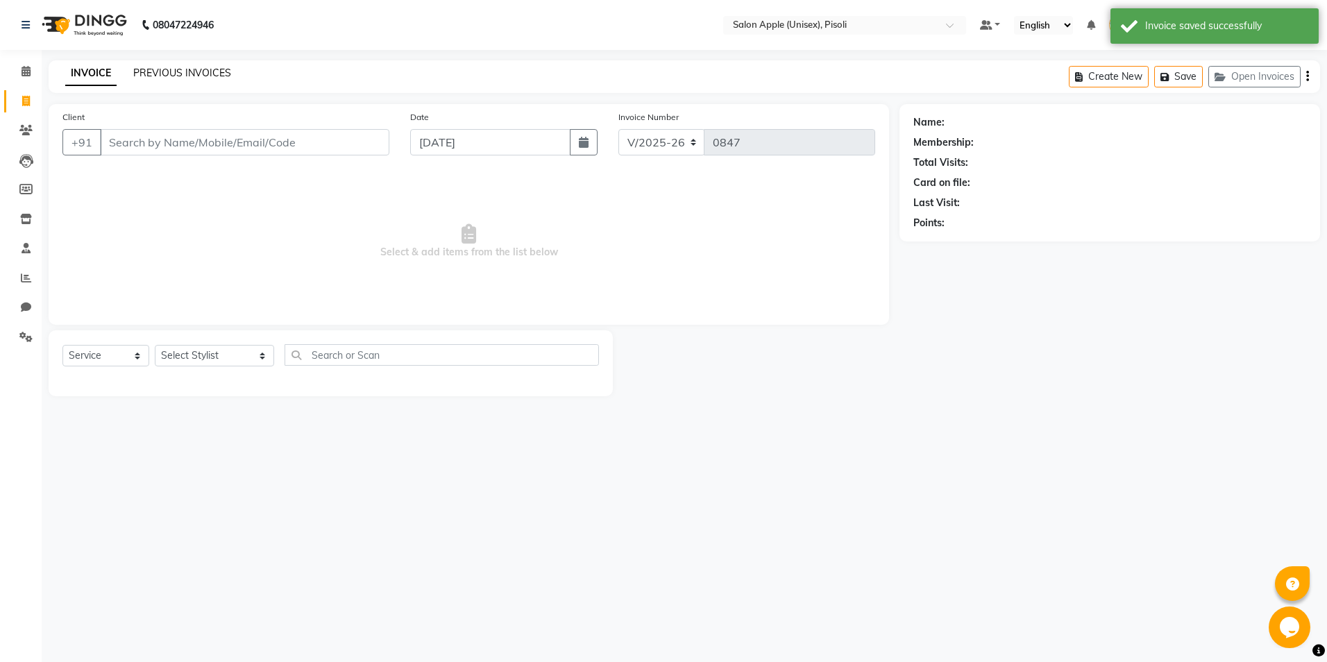
click at [182, 76] on link "PREVIOUS INVOICES" at bounding box center [182, 73] width 98 height 12
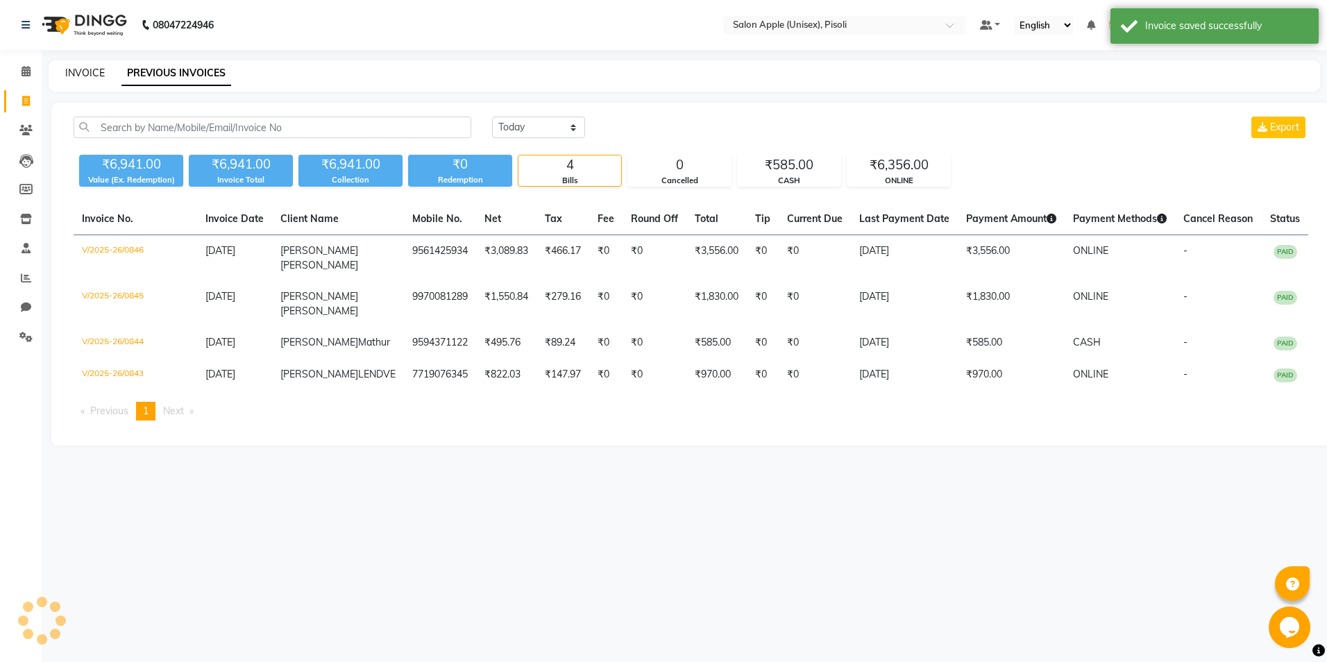
click at [73, 72] on link "INVOICE" at bounding box center [85, 73] width 40 height 12
select select "5282"
select select "service"
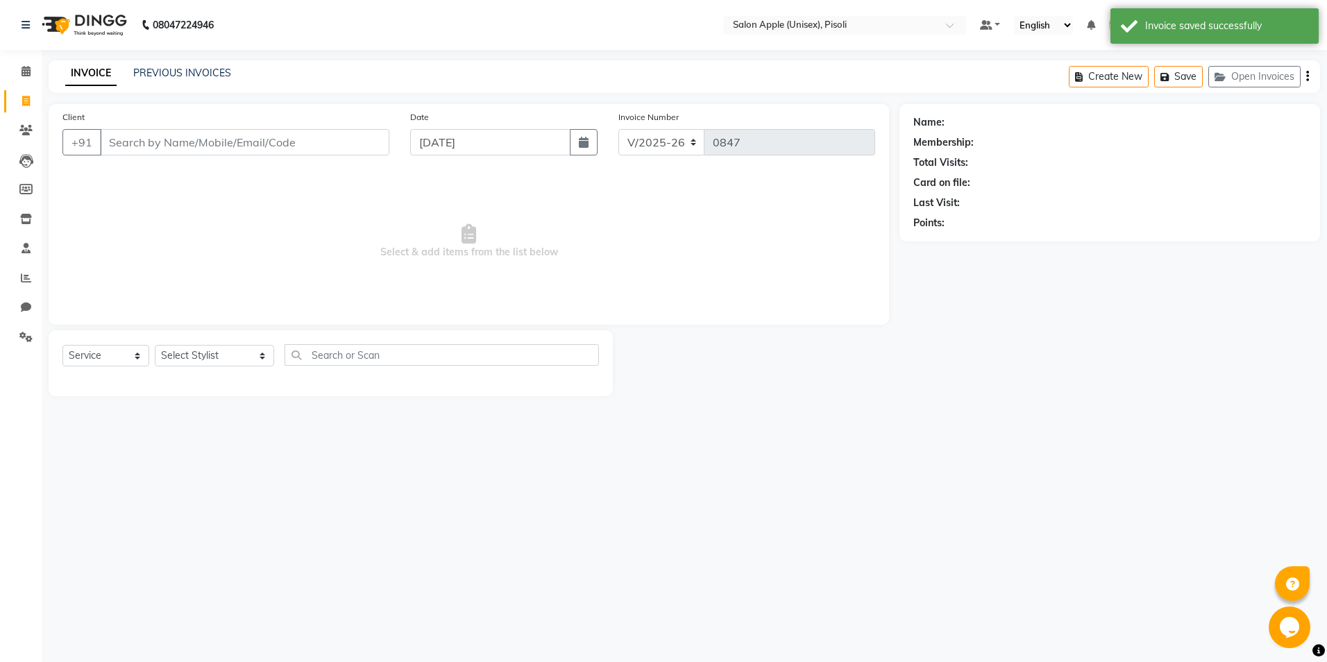
click at [153, 139] on input "Client" at bounding box center [244, 142] width 289 height 26
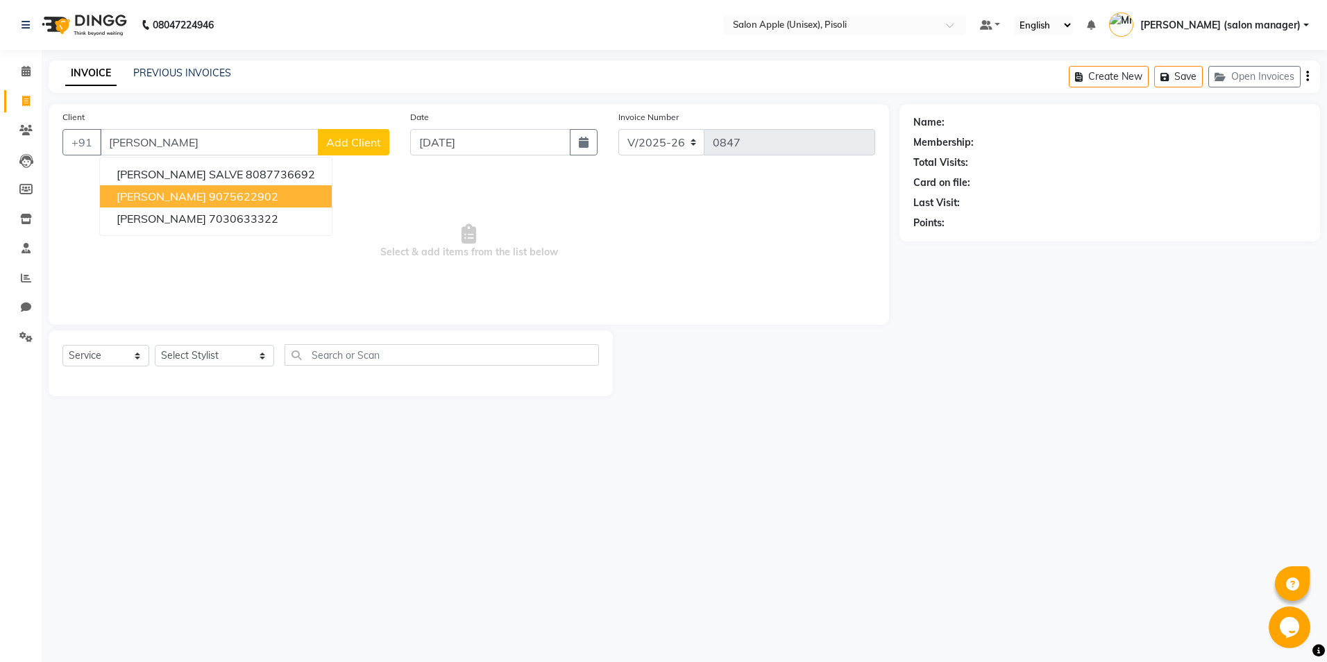
click at [178, 196] on span "[PERSON_NAME]" at bounding box center [162, 196] width 90 height 14
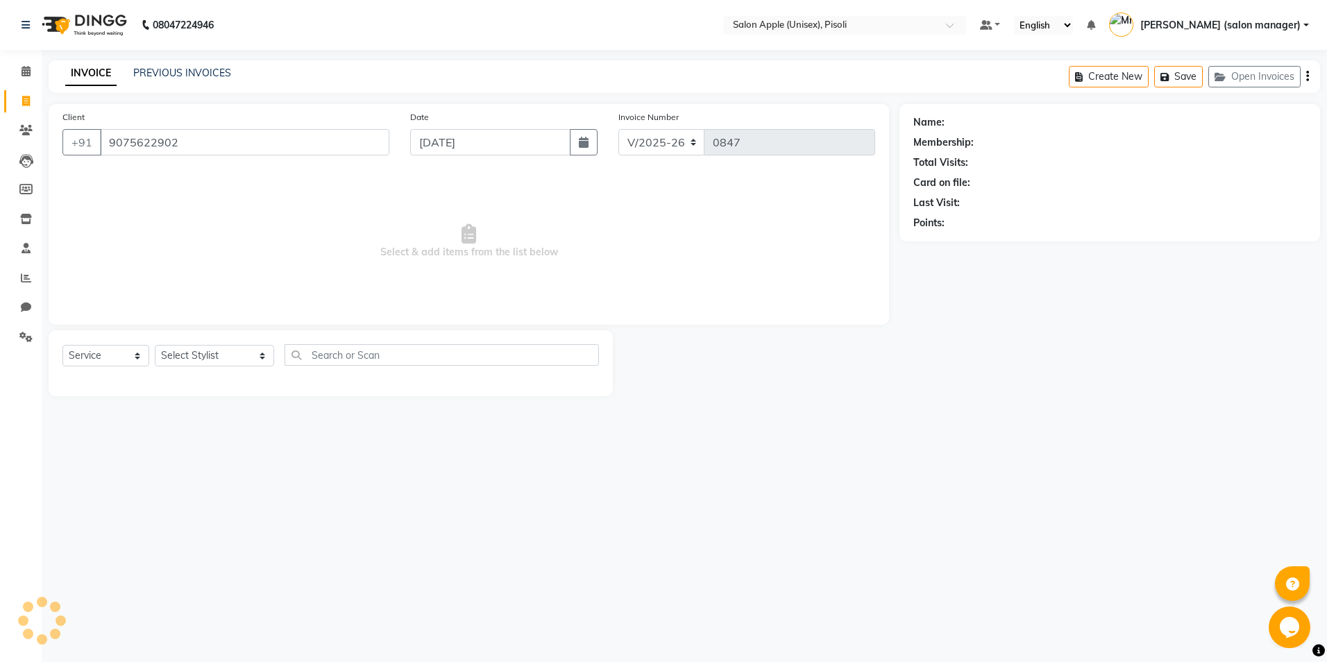
type input "9075622902"
click at [129, 357] on select "Select Service Product Membership Package Voucher Prepaid Gift Card" at bounding box center [105, 356] width 87 height 22
drag, startPoint x: 275, startPoint y: 479, endPoint x: 256, endPoint y: 439, distance: 43.8
click at [275, 479] on div "08047224946 Select Location × Salon Apple (Unisex), Pisoli Default Panel My Pan…" at bounding box center [663, 331] width 1327 height 662
click at [232, 353] on select "Select Stylist [PERSON_NAME] Owner [PERSON_NAME] Owner [PERSON_NAME] [PERSON_NA…" at bounding box center [214, 356] width 119 height 22
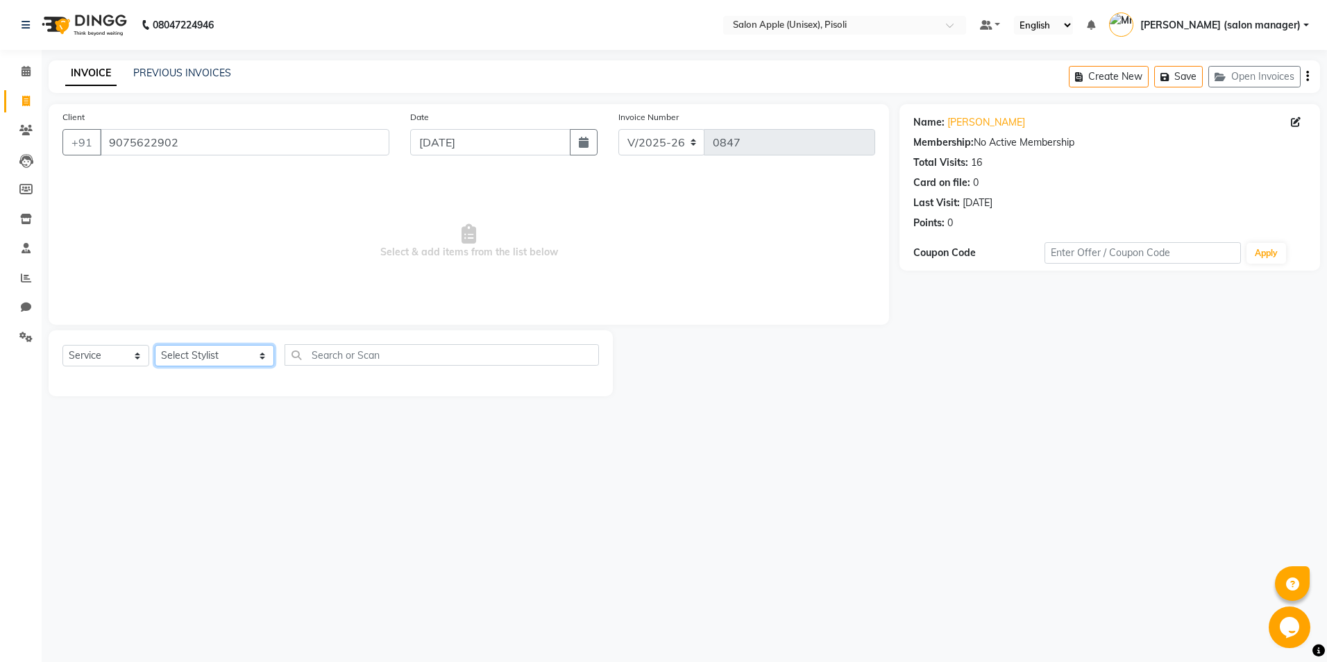
select select "34594"
click at [155, 345] on select "Select Stylist [PERSON_NAME] Owner [PERSON_NAME] Owner [PERSON_NAME] [PERSON_NA…" at bounding box center [214, 356] width 119 height 22
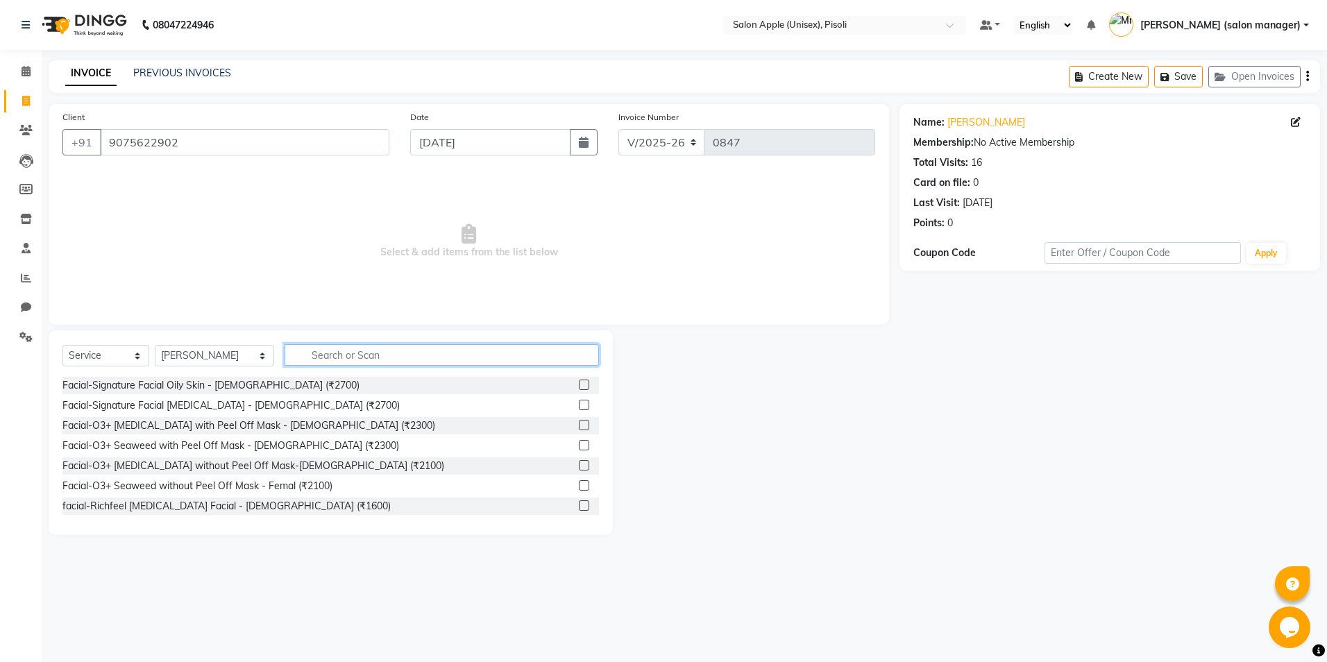
click at [348, 358] on input "text" at bounding box center [441, 355] width 314 height 22
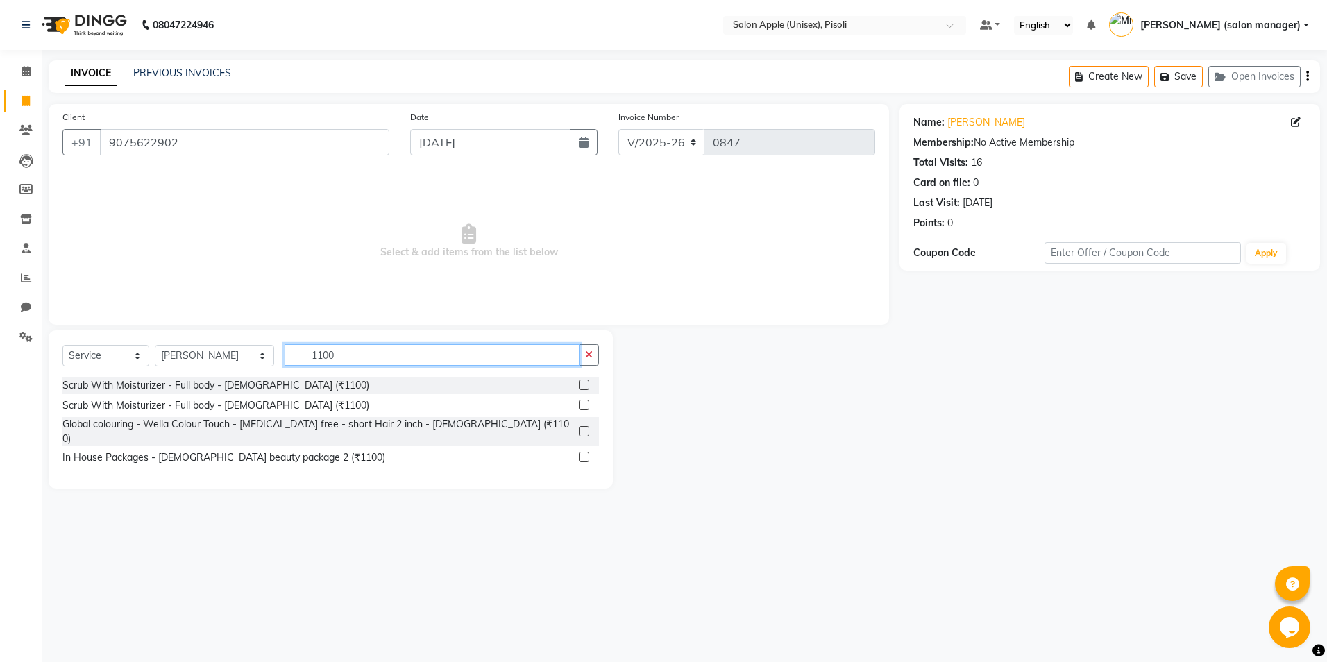
type input "1100"
click at [584, 452] on label at bounding box center [584, 457] width 10 height 10
click at [584, 453] on input "checkbox" at bounding box center [583, 457] width 9 height 9
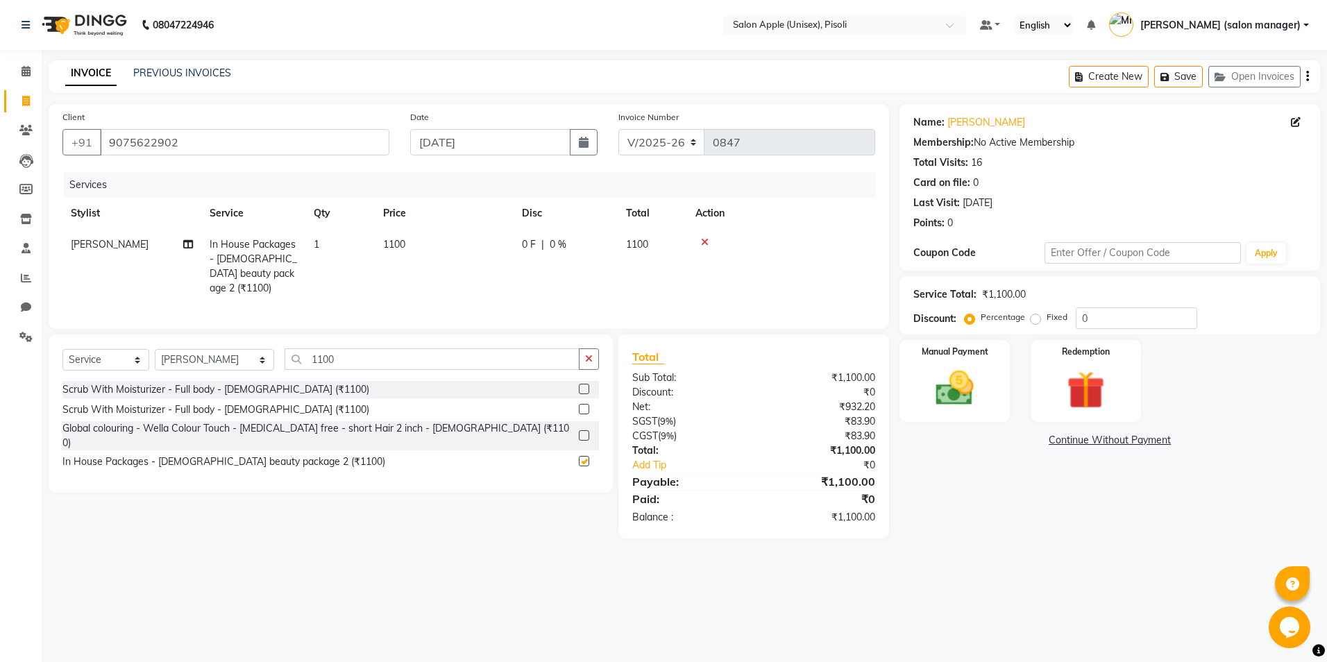
checkbox input "false"
click at [357, 355] on input "1100" at bounding box center [431, 359] width 295 height 22
type input "1"
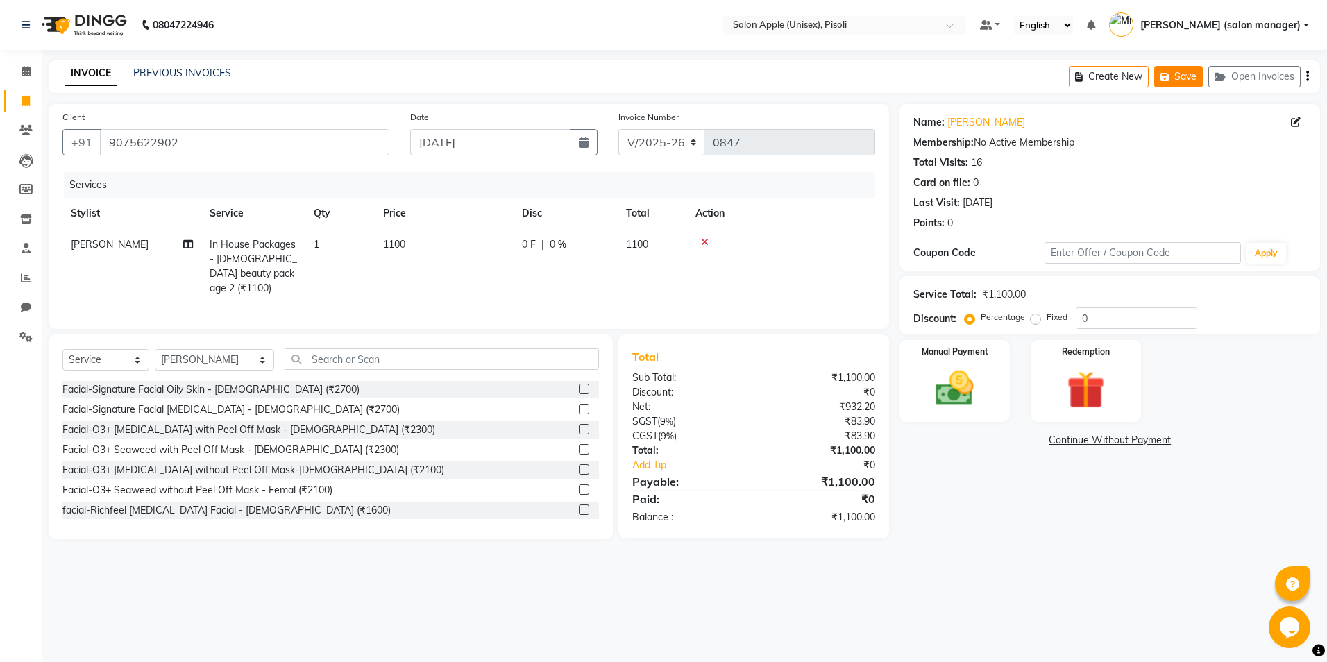
click at [1189, 79] on button "Save" at bounding box center [1178, 77] width 49 height 22
click at [31, 66] on icon at bounding box center [26, 71] width 9 height 10
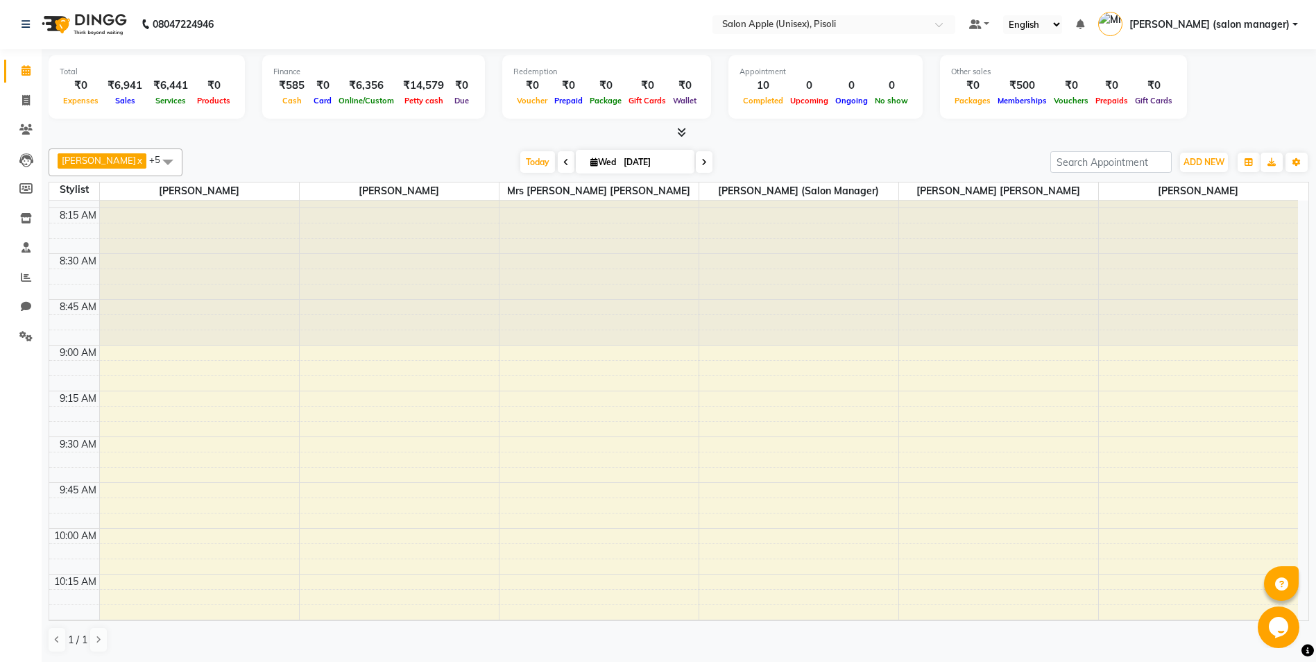
scroll to position [69, 0]
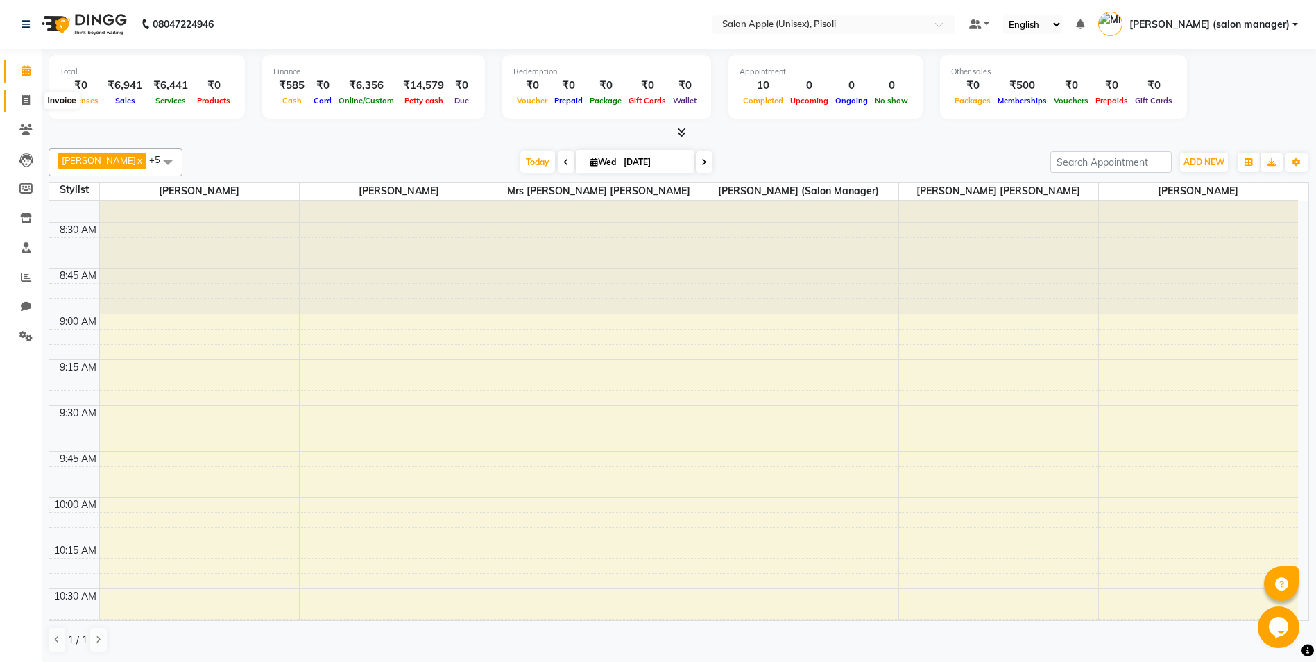
click at [28, 101] on icon at bounding box center [26, 100] width 8 height 10
select select "5282"
select select "service"
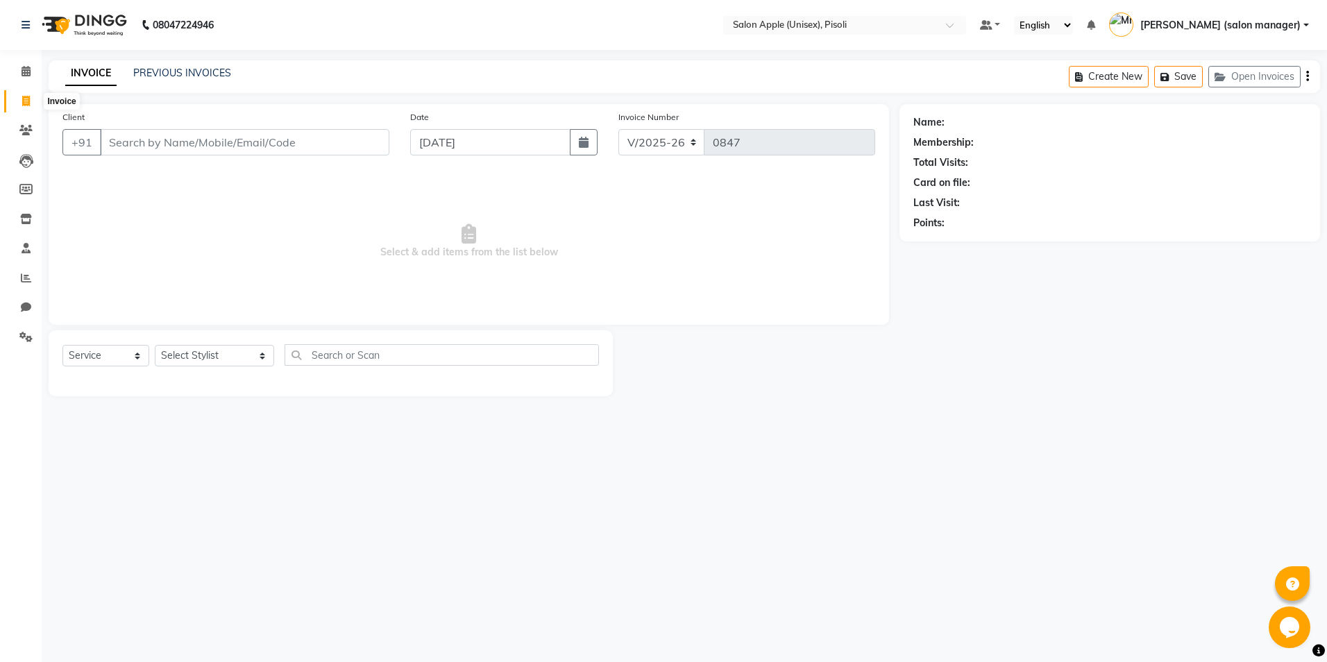
click at [22, 96] on icon at bounding box center [26, 101] width 8 height 10
select select "service"
type input "0847"
select select "5282"
click at [1269, 72] on button "Open Invoices" at bounding box center [1254, 77] width 92 height 22
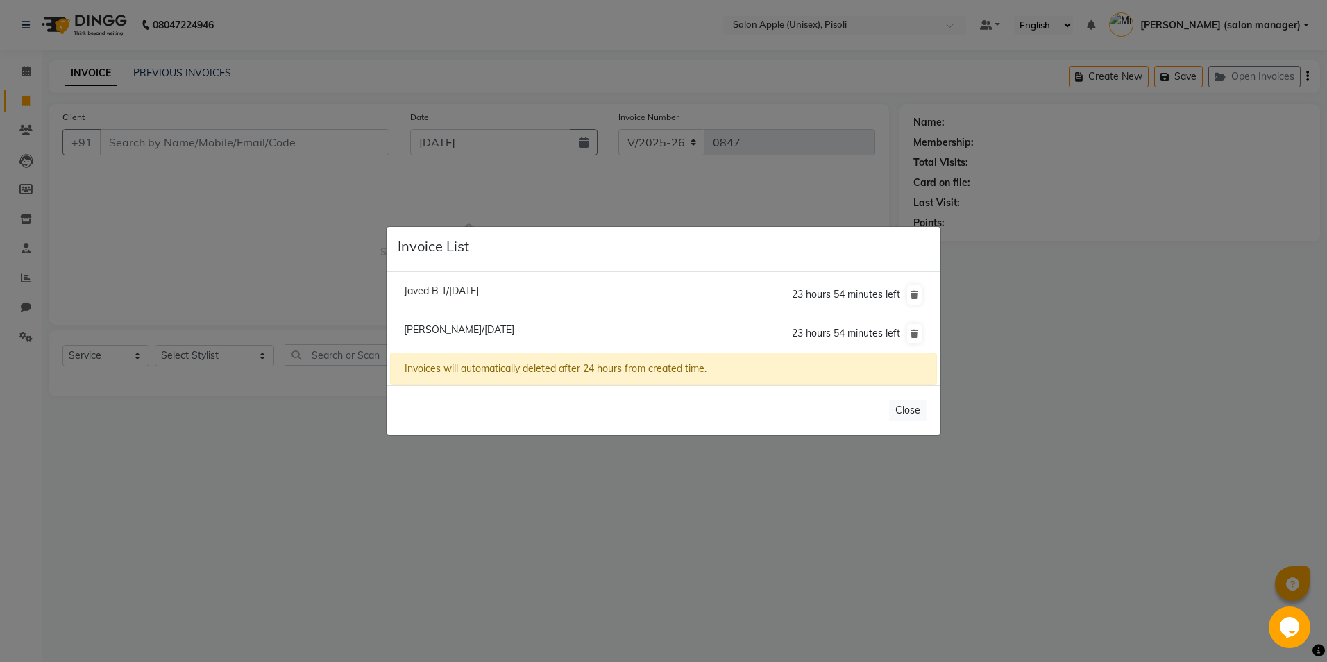
click at [527, 298] on li "Javed B T/03 September 2025 23 hours 54 minutes left" at bounding box center [663, 295] width 547 height 40
click at [479, 287] on span "Javed B T/03 September 2025" at bounding box center [441, 290] width 75 height 12
type input "7507786876"
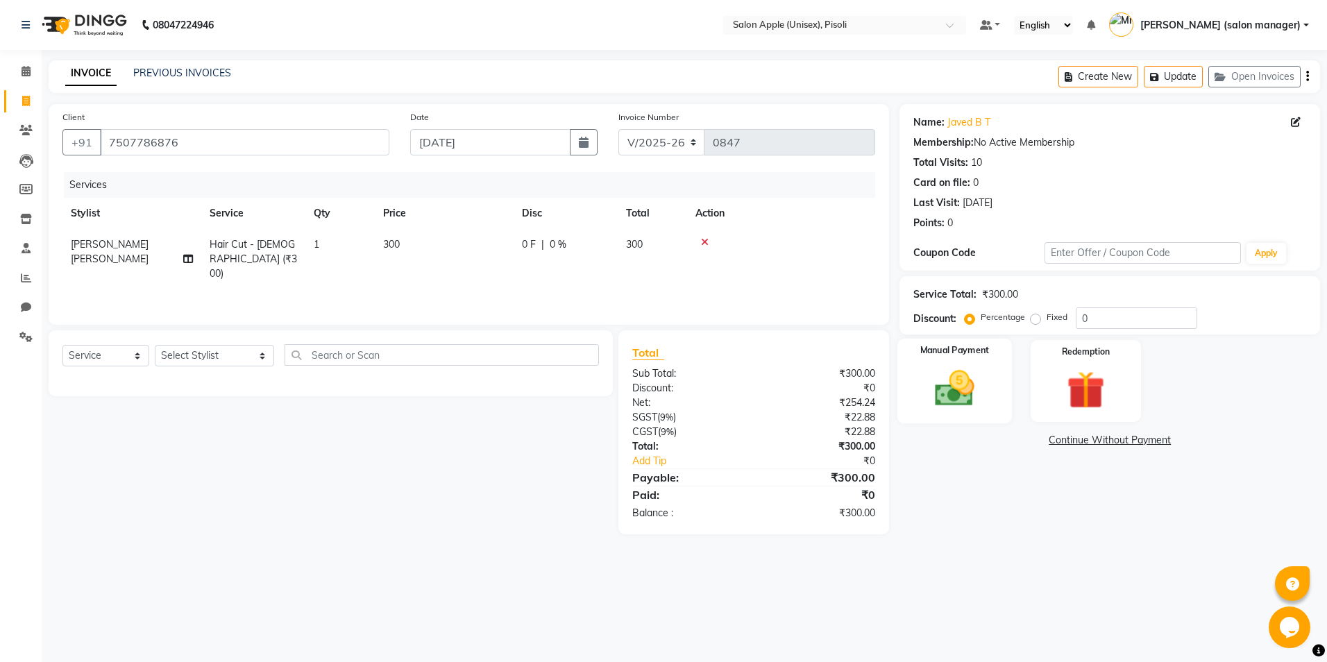
click at [939, 393] on img at bounding box center [954, 389] width 65 height 46
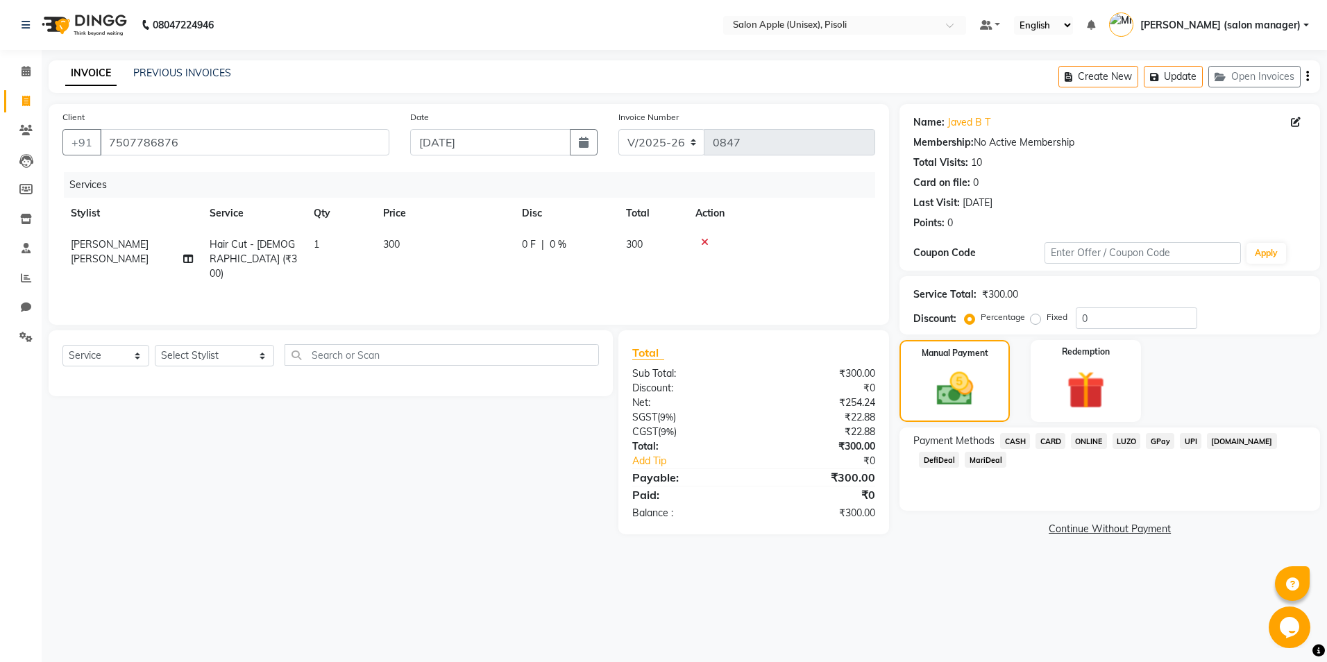
click at [1097, 443] on span "ONLINE" at bounding box center [1089, 441] width 36 height 16
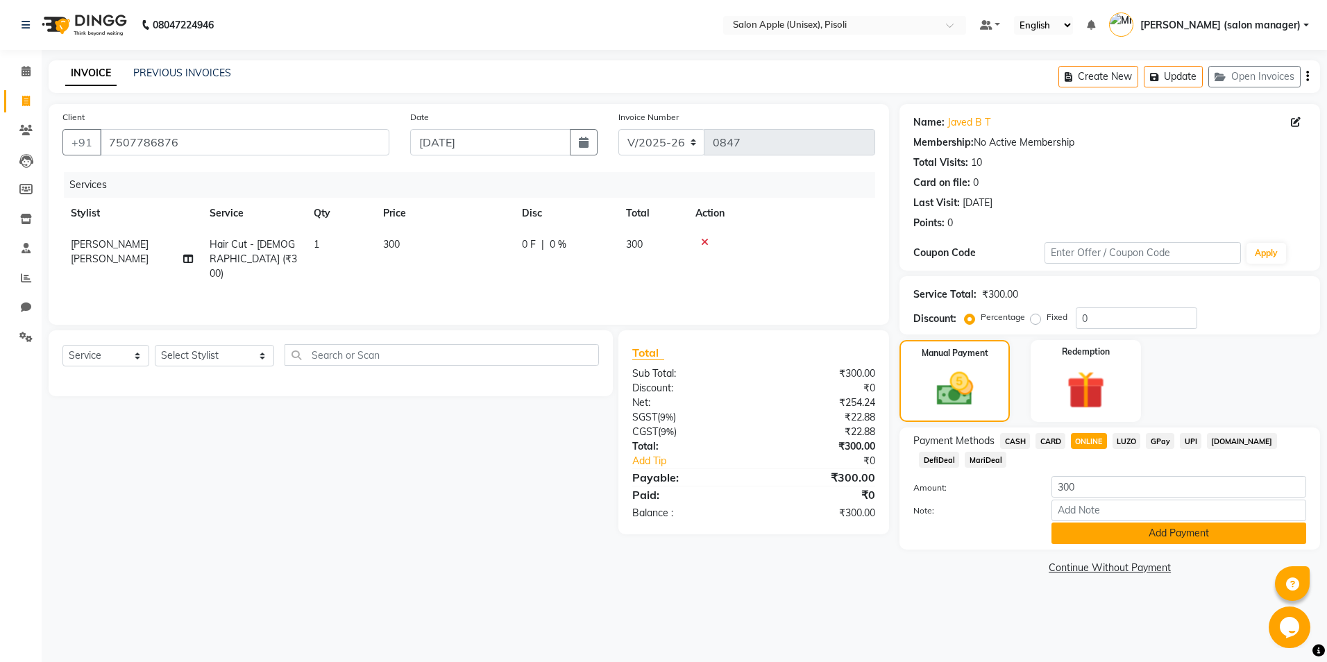
click at [1102, 535] on button "Add Payment" at bounding box center [1178, 533] width 255 height 22
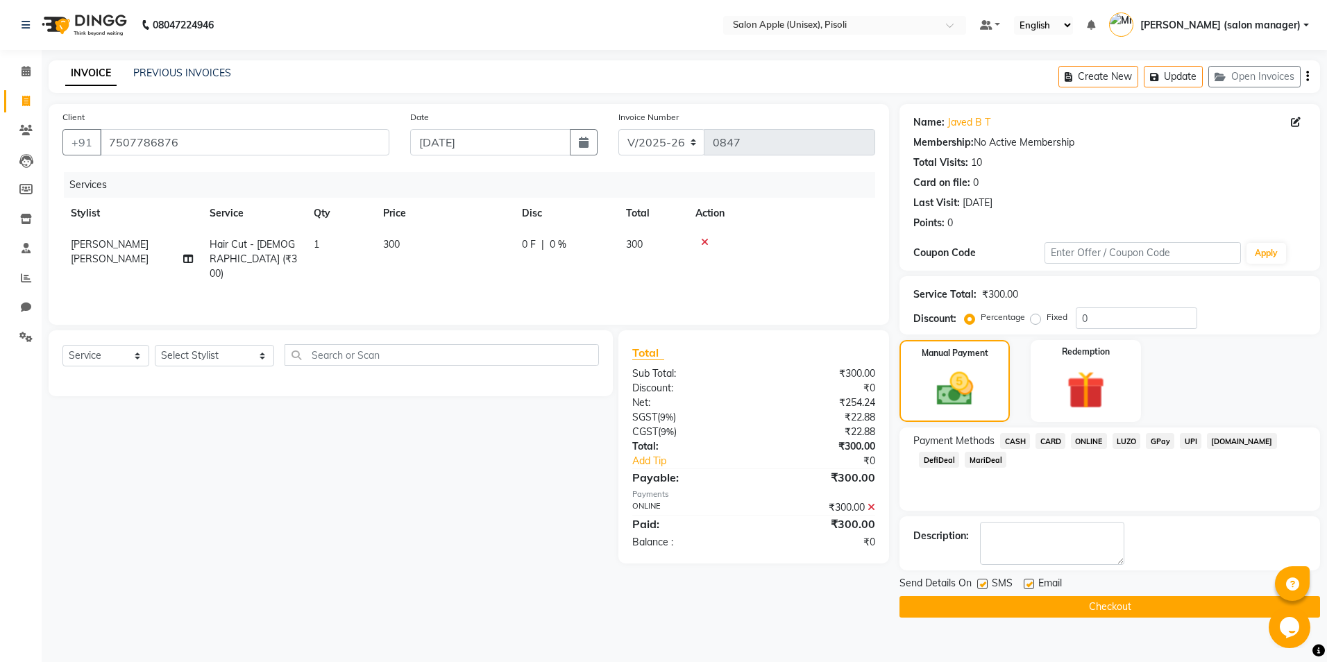
click at [1028, 584] on label at bounding box center [1028, 584] width 10 height 10
click at [1028, 584] on input "checkbox" at bounding box center [1027, 584] width 9 height 9
checkbox input "false"
click at [1026, 600] on button "Checkout" at bounding box center [1109, 607] width 420 height 22
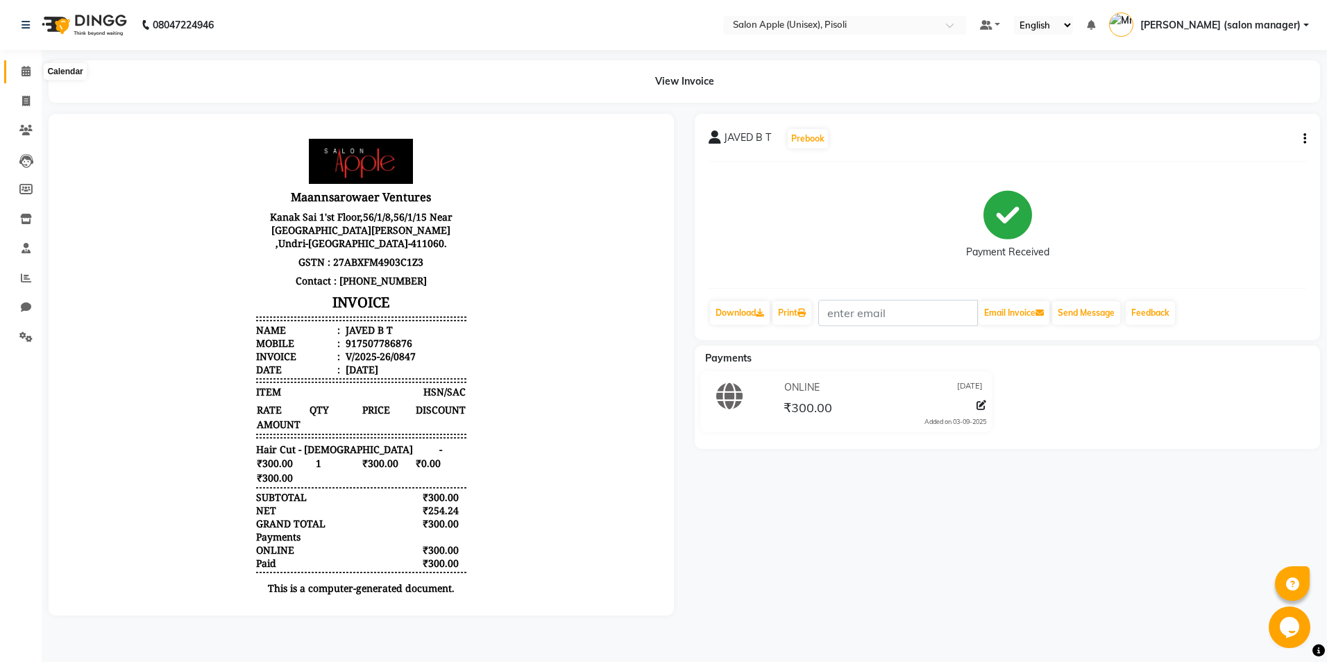
click at [28, 71] on icon at bounding box center [26, 71] width 9 height 10
